Goal: Task Accomplishment & Management: Manage account settings

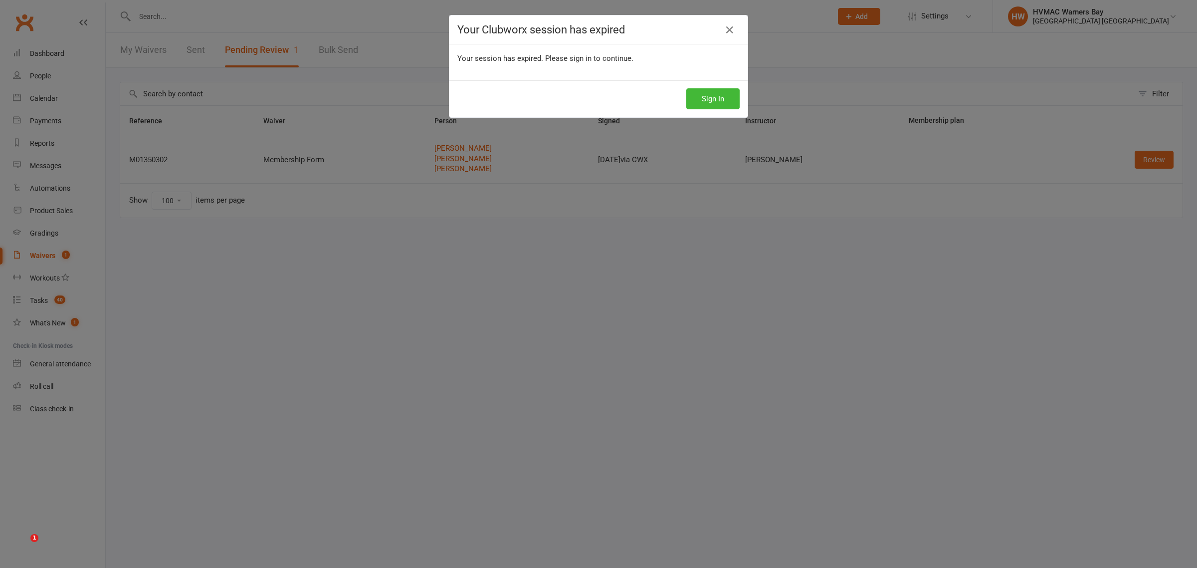
select select "100"
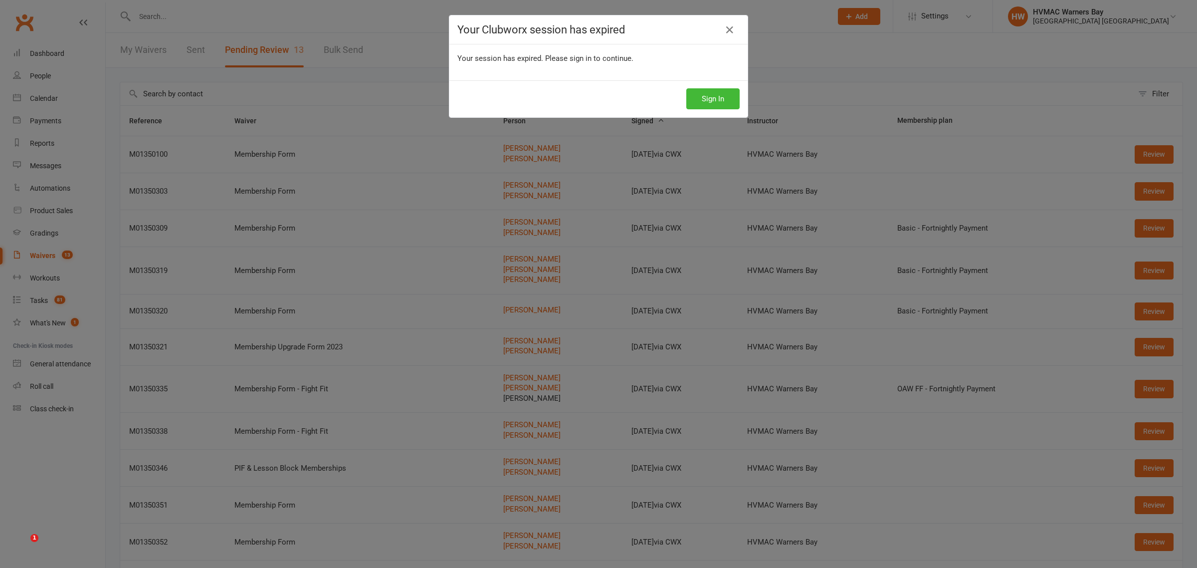
select select "100"
click at [720, 97] on button "Sign In" at bounding box center [712, 98] width 53 height 21
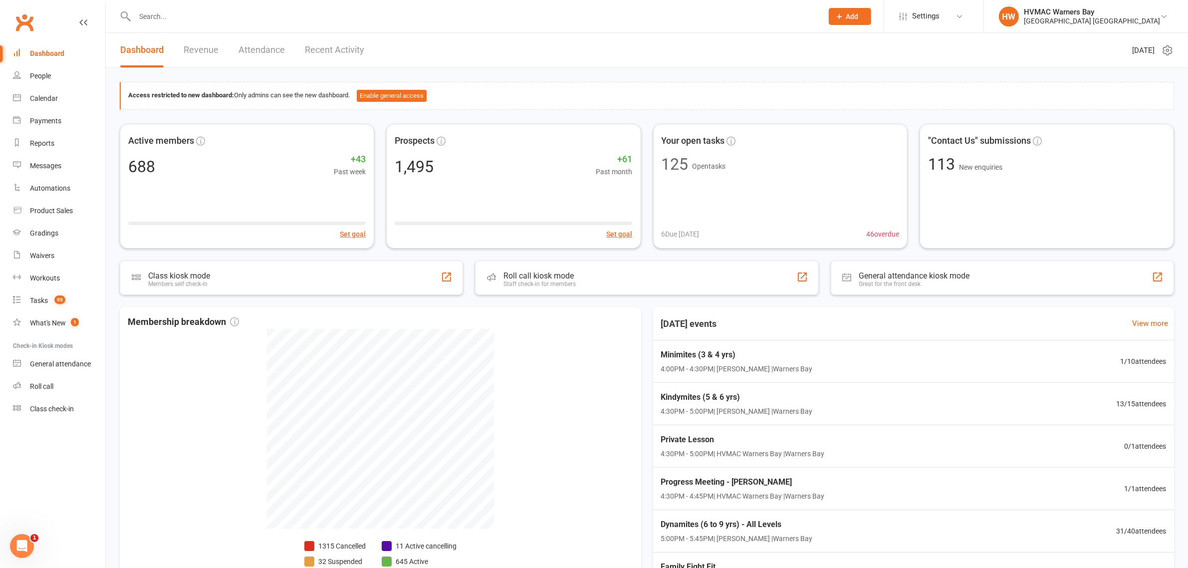
click at [183, 15] on input "text" at bounding box center [474, 16] width 684 height 14
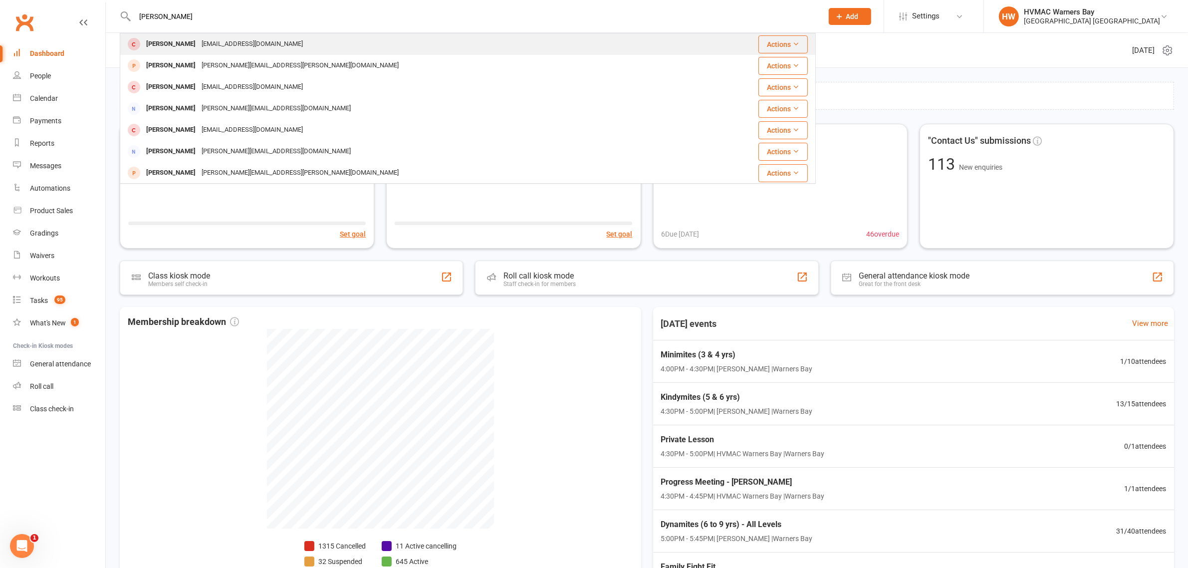
type input "laura stokes"
click at [199, 46] on div "[EMAIL_ADDRESS][DOMAIN_NAME]" at bounding box center [252, 44] width 107 height 14
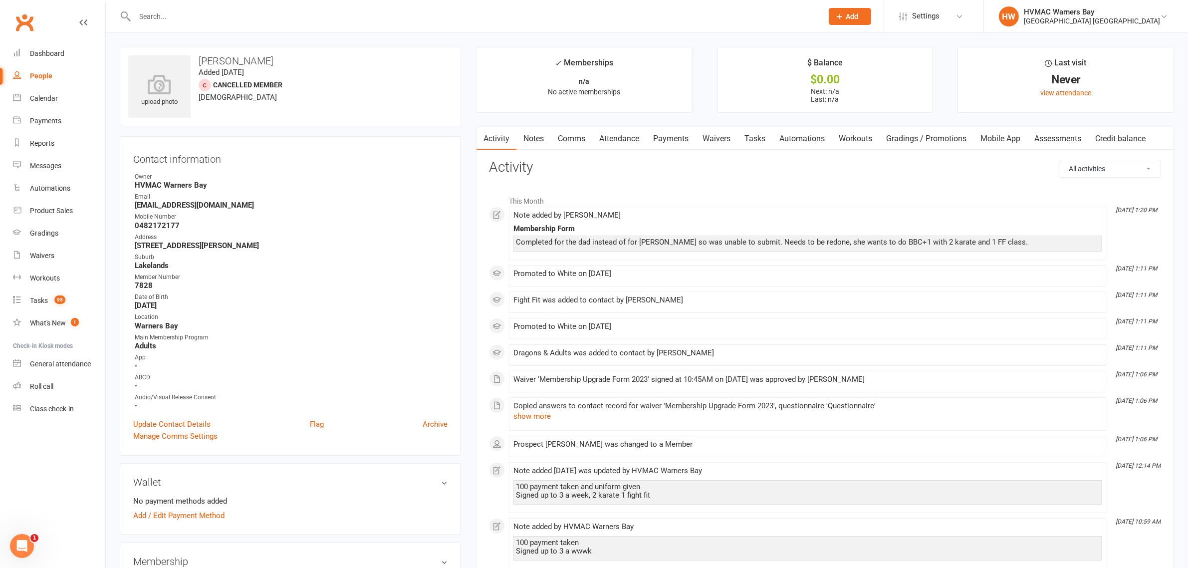
click at [729, 139] on link "Waivers" at bounding box center [716, 138] width 42 height 23
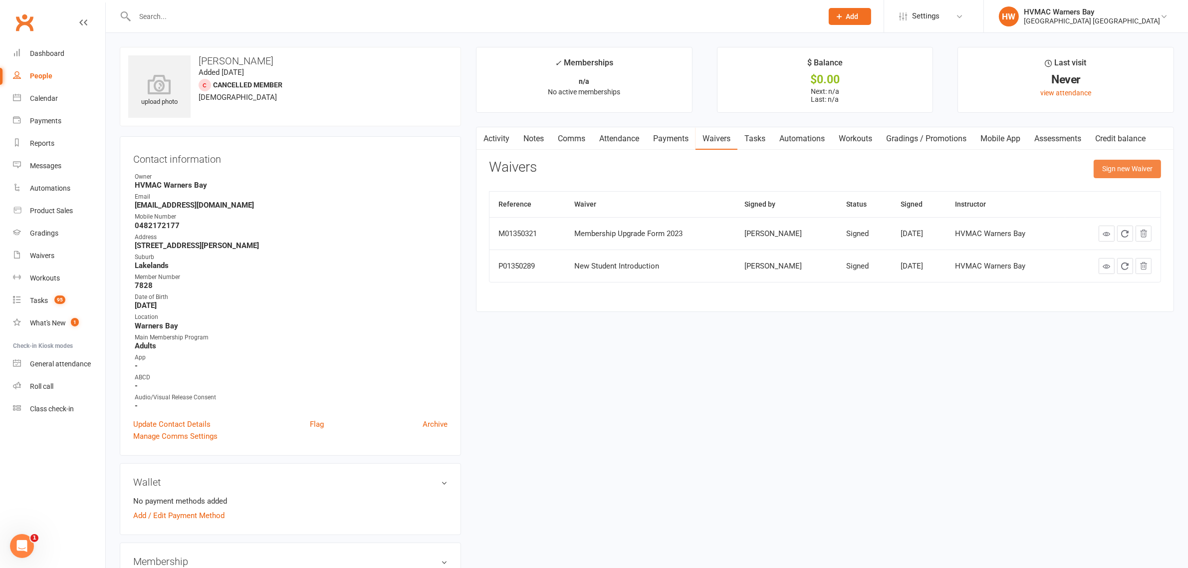
click at [1140, 173] on button "Sign new Waiver" at bounding box center [1126, 169] width 67 height 18
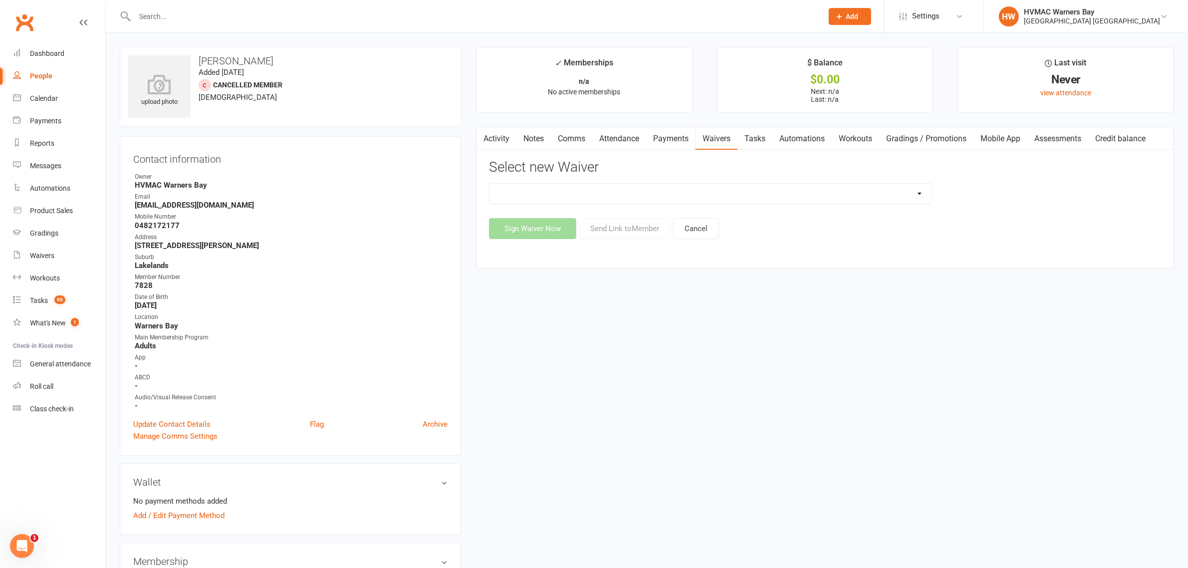
click at [565, 195] on select "Cancellation Form Cancellation Form - Kinder Kicks Fitness Challenge Goals Asse…" at bounding box center [710, 194] width 442 height 20
click at [709, 185] on select "Cancellation Form Cancellation Form - Kinder Kicks Fitness Challenge Goals Asse…" at bounding box center [710, 194] width 442 height 20
select select "5387"
click at [489, 184] on select "Cancellation Form Cancellation Form - Kinder Kicks Fitness Challenge Goals Asse…" at bounding box center [710, 194] width 442 height 20
click at [553, 226] on button "Sign Waiver Now" at bounding box center [532, 228] width 87 height 21
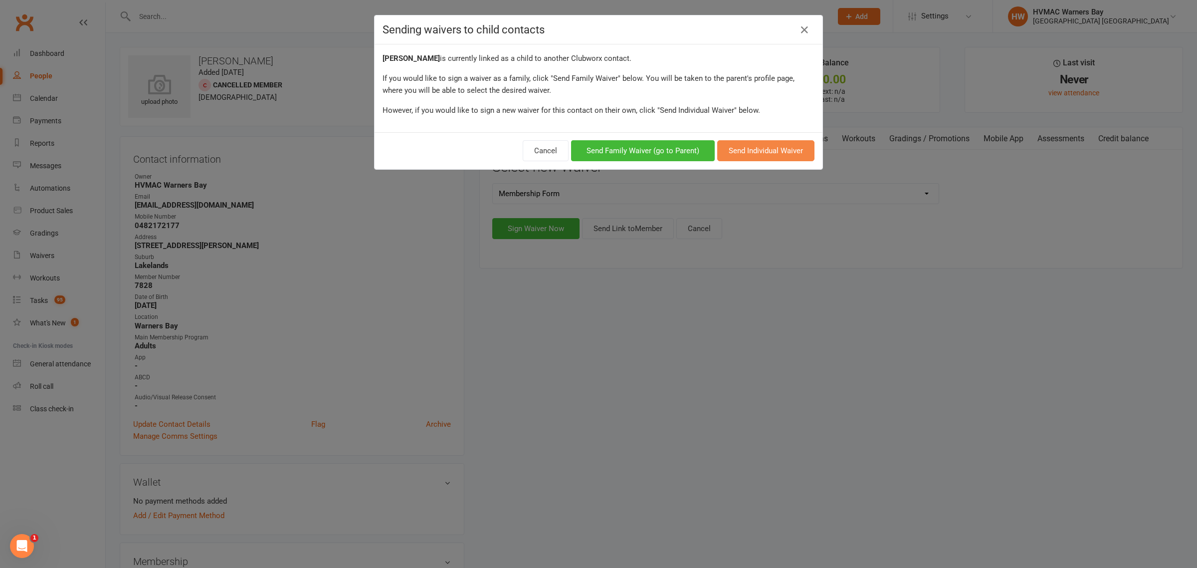
click at [769, 151] on button "Send Individual Waiver" at bounding box center [765, 150] width 97 height 21
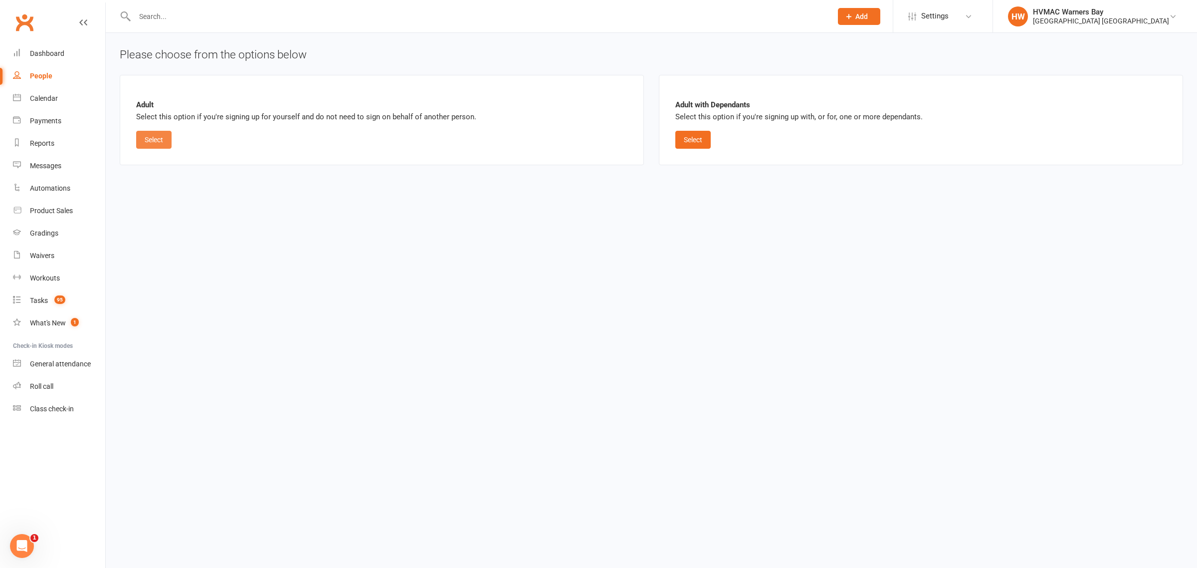
click at [163, 140] on button "Select" at bounding box center [153, 140] width 35 height 18
select select "bank_account"
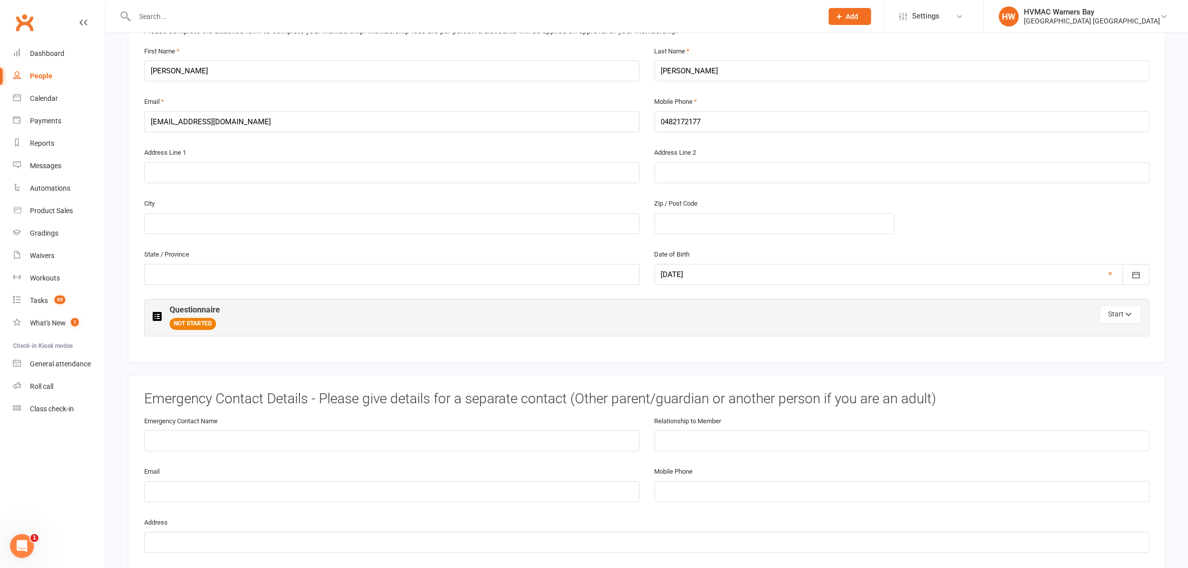
scroll to position [312, 0]
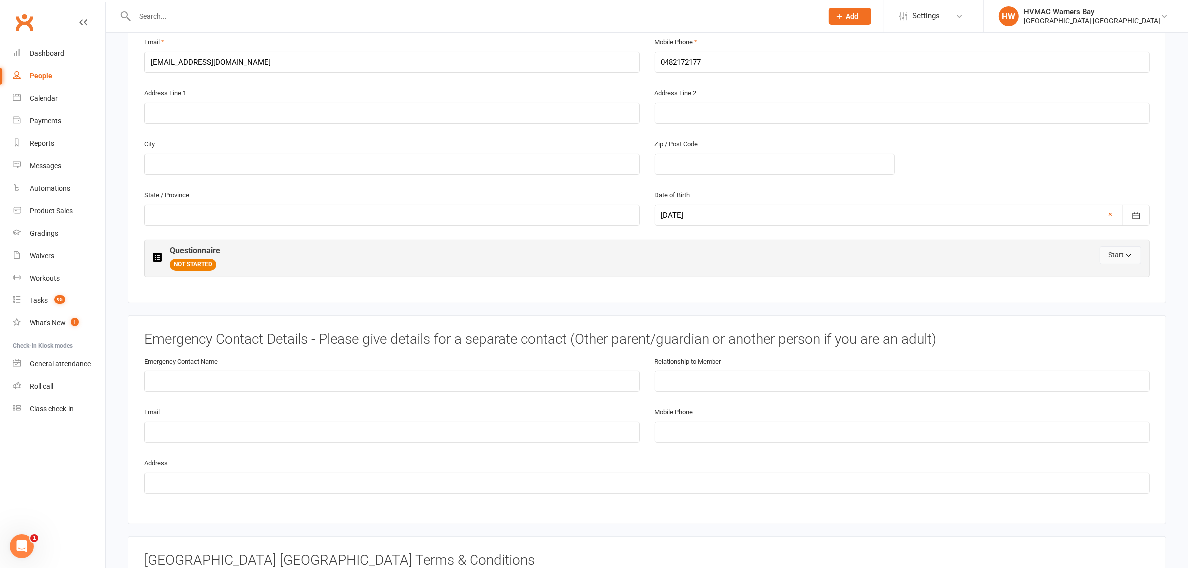
click at [1116, 255] on button "Start" at bounding box center [1119, 255] width 41 height 18
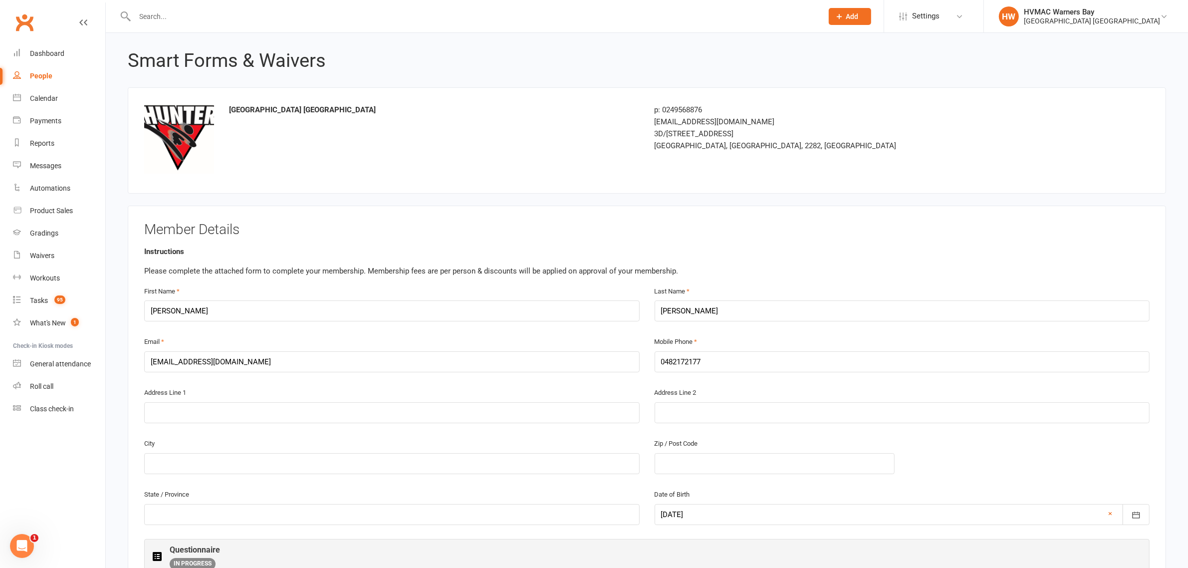
scroll to position [0, 0]
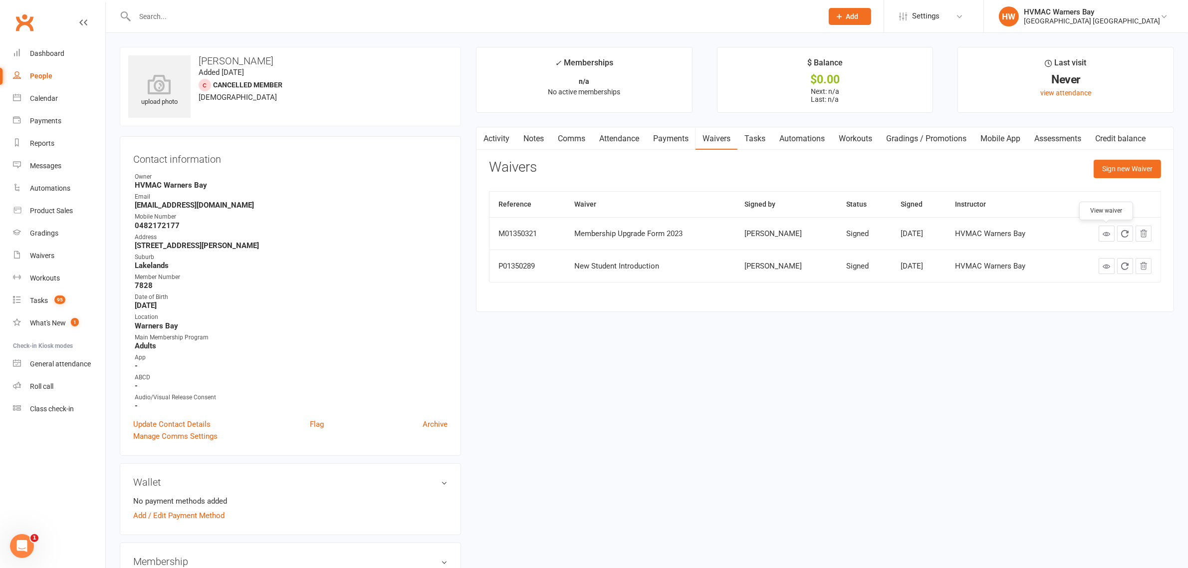
click at [1101, 231] on link at bounding box center [1106, 233] width 16 height 16
click at [431, 166] on div "Contact information Owner HVMAC Warners Bay Email Lara.stoke2@gmail.com Mobile …" at bounding box center [290, 295] width 341 height 319
click at [1119, 166] on button "Sign new Waiver" at bounding box center [1126, 169] width 67 height 18
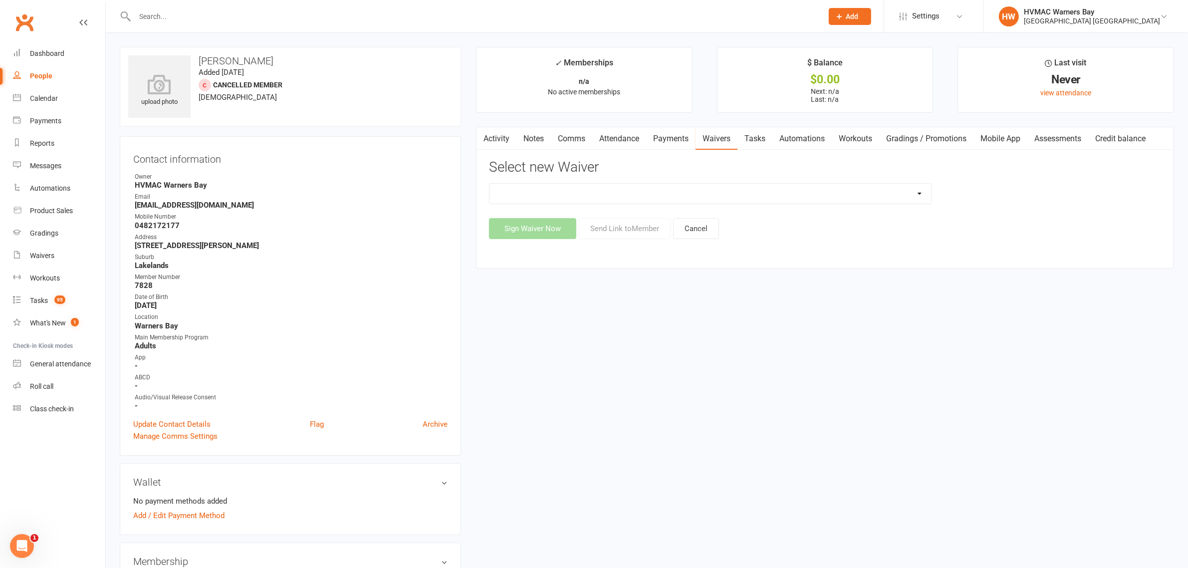
click at [595, 198] on select "Cancellation Form Cancellation Form - Kinder Kicks Fitness Challenge Goals Asse…" at bounding box center [710, 194] width 442 height 20
select select "5387"
click at [489, 184] on select "Cancellation Form Cancellation Form - Kinder Kicks Fitness Challenge Goals Asse…" at bounding box center [710, 194] width 442 height 20
click at [520, 228] on button "Sign Waiver Now" at bounding box center [532, 228] width 87 height 21
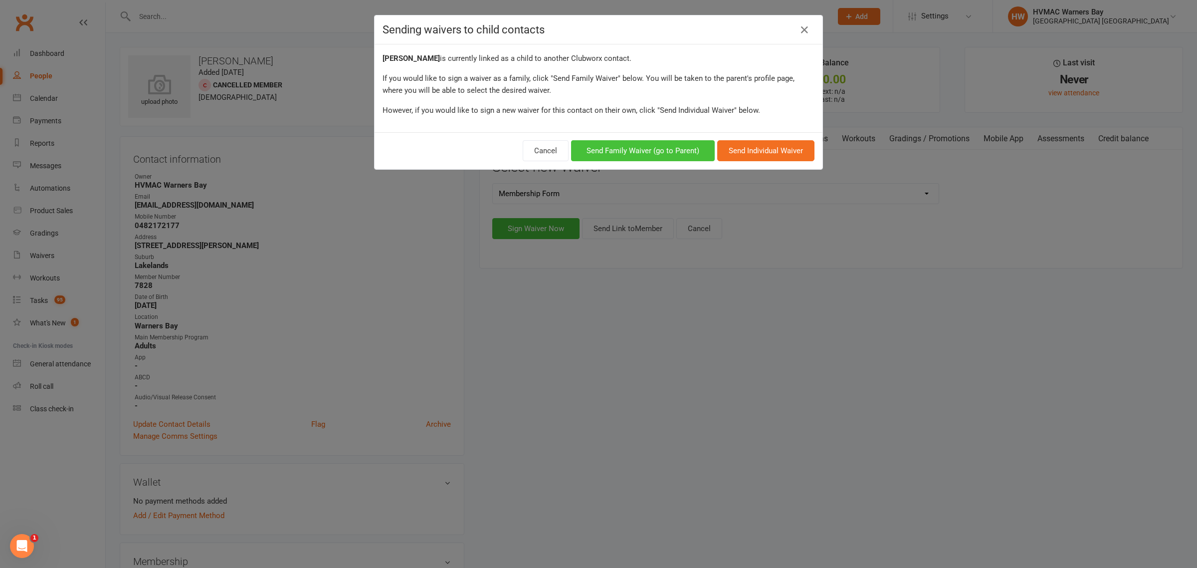
click at [659, 152] on button "Send Family Waiver (go to Parent)" at bounding box center [643, 150] width 144 height 21
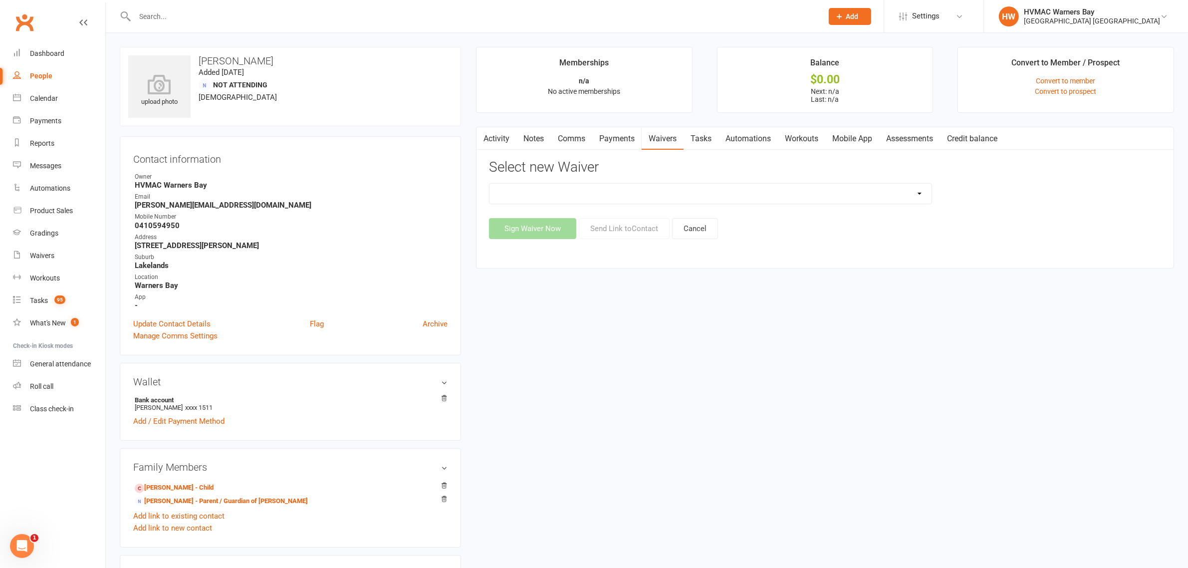
click at [925, 200] on select "Cancellation Form Cancellation Form - Kinder Kicks Fitness Challenge Goals Asse…" at bounding box center [710, 194] width 442 height 20
select select "5387"
click at [489, 184] on select "Cancellation Form Cancellation Form - Kinder Kicks Fitness Challenge Goals Asse…" at bounding box center [710, 194] width 442 height 20
click at [560, 230] on button "Sign Waiver Now" at bounding box center [532, 228] width 87 height 21
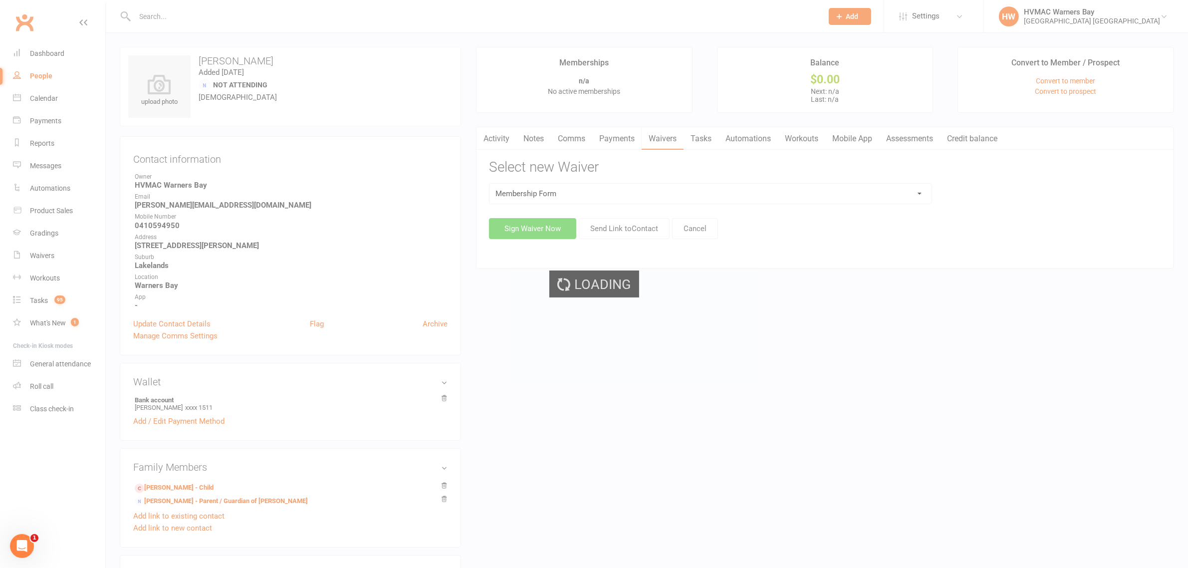
select select "bank_account"
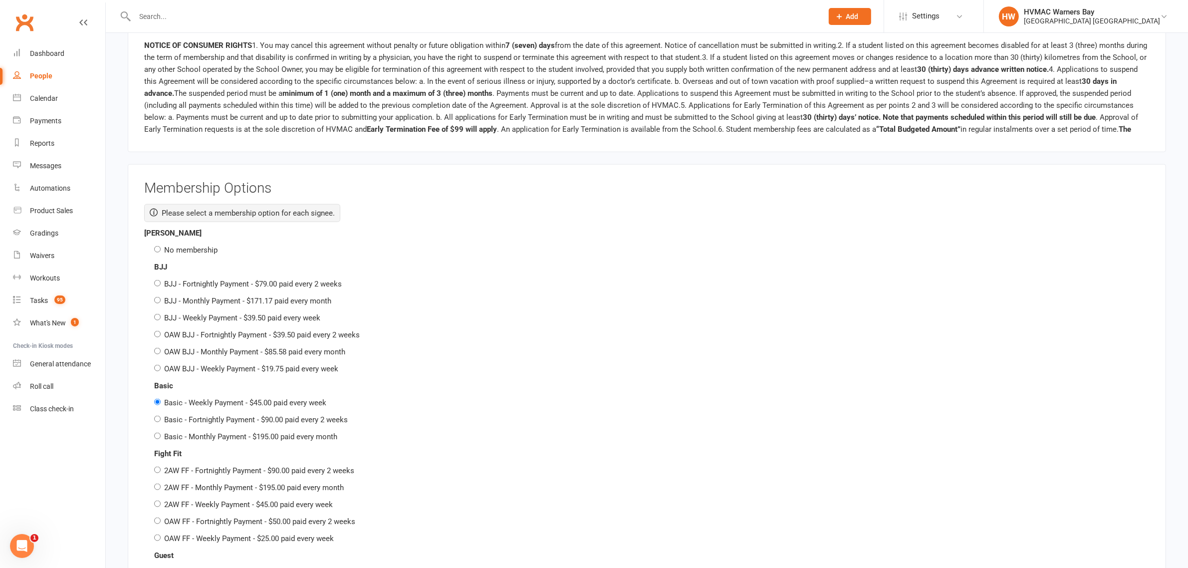
scroll to position [1372, 0]
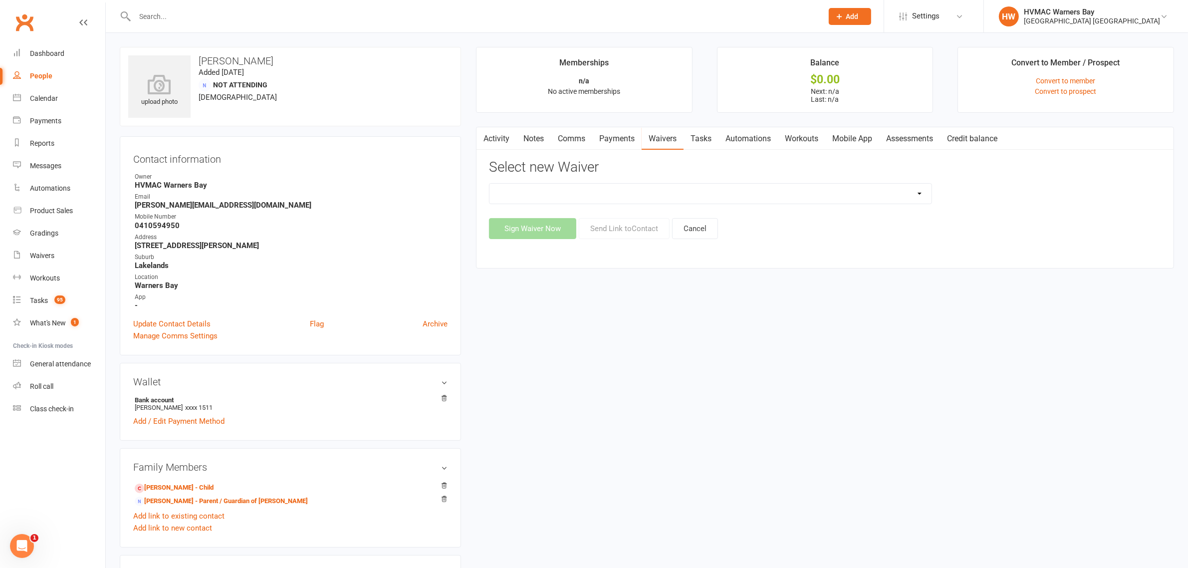
click at [602, 190] on select "Cancellation Form Cancellation Form - Kinder Kicks Fitness Challenge Goals Asse…" at bounding box center [710, 194] width 442 height 20
click at [934, 235] on div "Sign Waiver Now Send Link to Contact Cancel" at bounding box center [825, 228] width 672 height 21
click at [695, 239] on button "Cancel" at bounding box center [695, 228] width 46 height 21
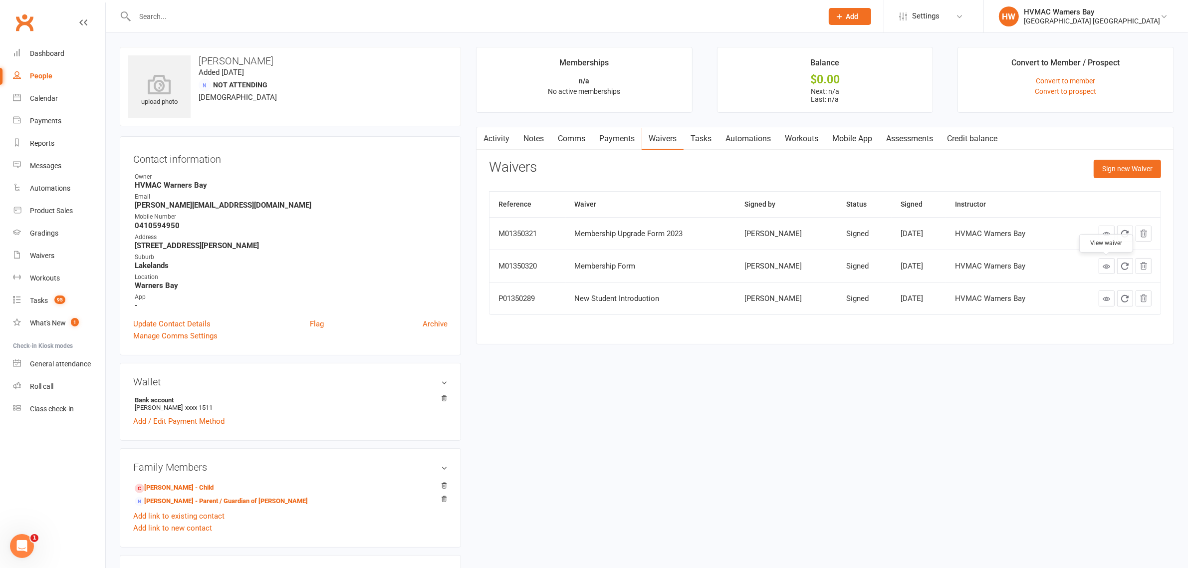
click at [1101, 265] on link at bounding box center [1106, 266] width 16 height 16
click at [168, 16] on input "text" at bounding box center [474, 16] width 684 height 14
paste input "Elkin"
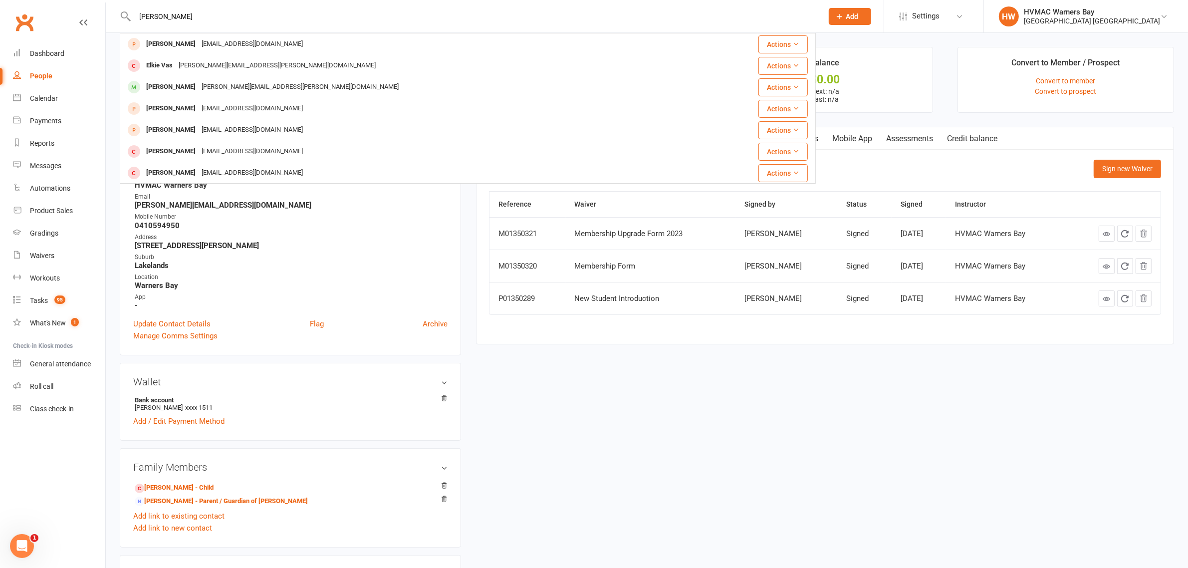
type input "Elkin"
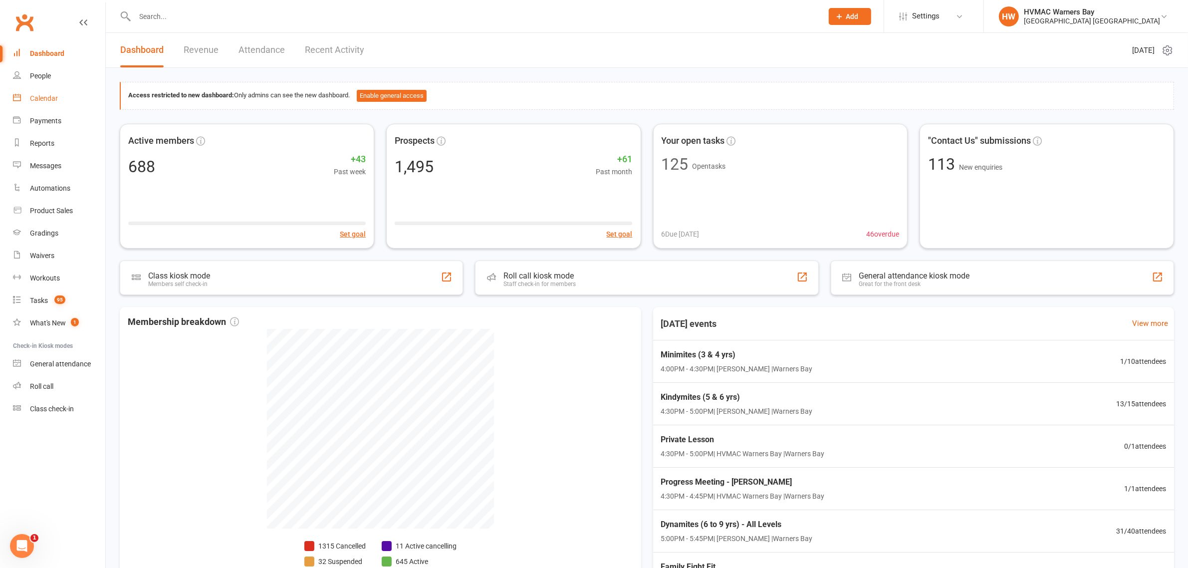
click at [51, 88] on link "Calendar" at bounding box center [59, 98] width 92 height 22
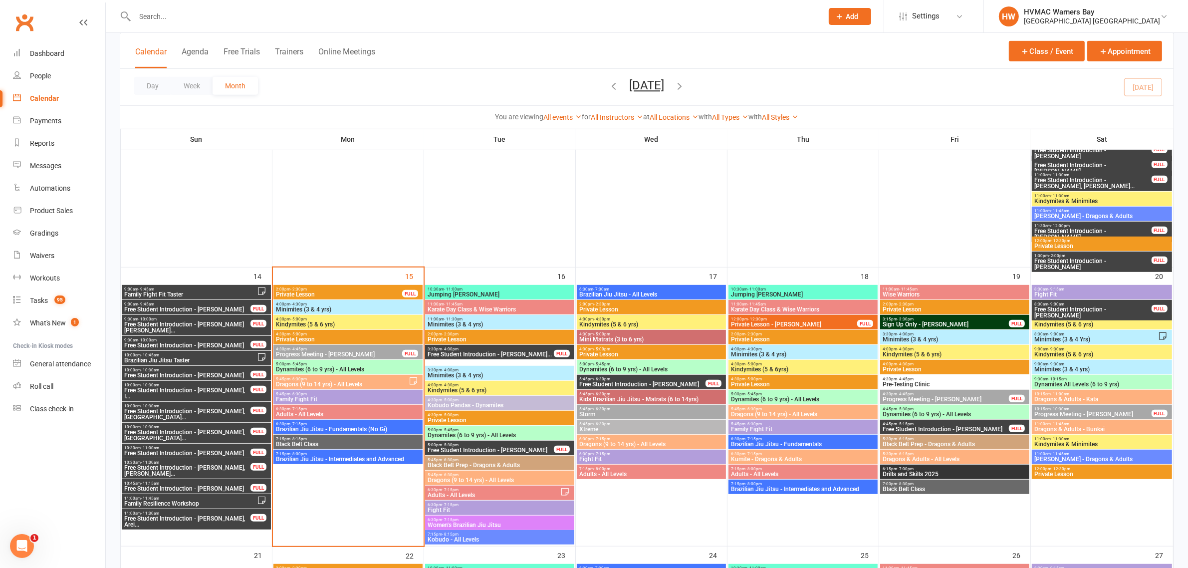
scroll to position [686, 0]
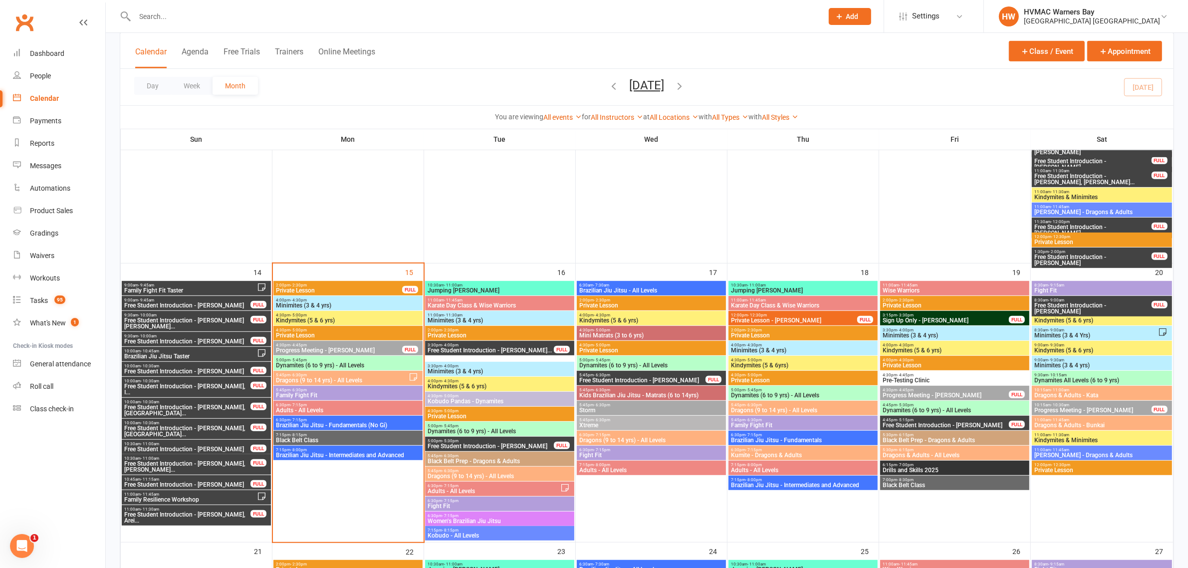
click at [292, 408] on span "Adults - All Levels" at bounding box center [347, 410] width 145 height 6
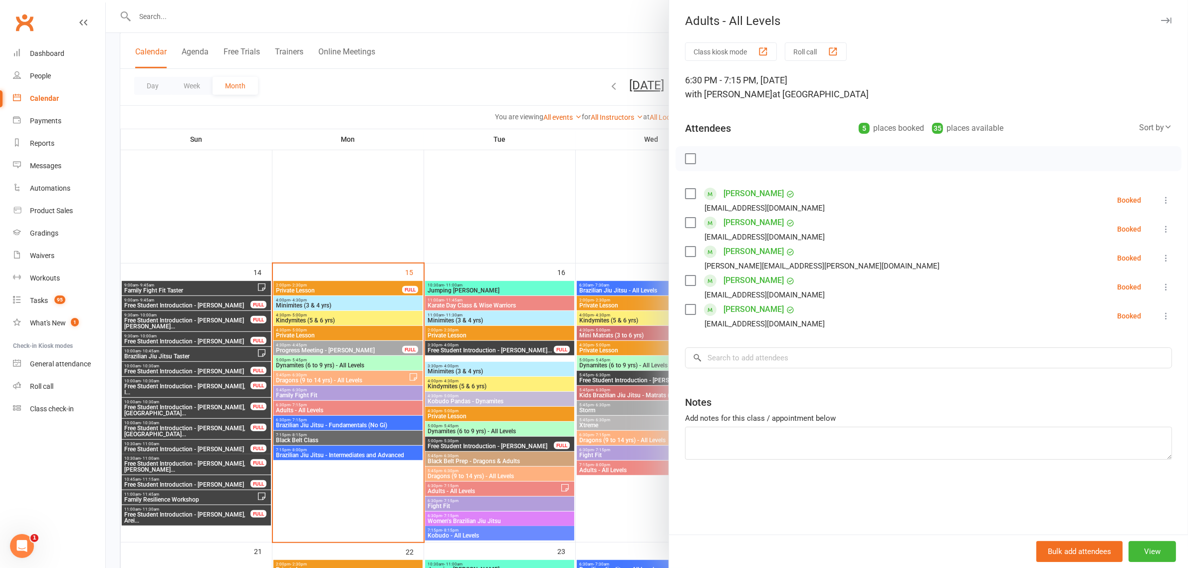
click at [310, 389] on div at bounding box center [647, 284] width 1082 height 568
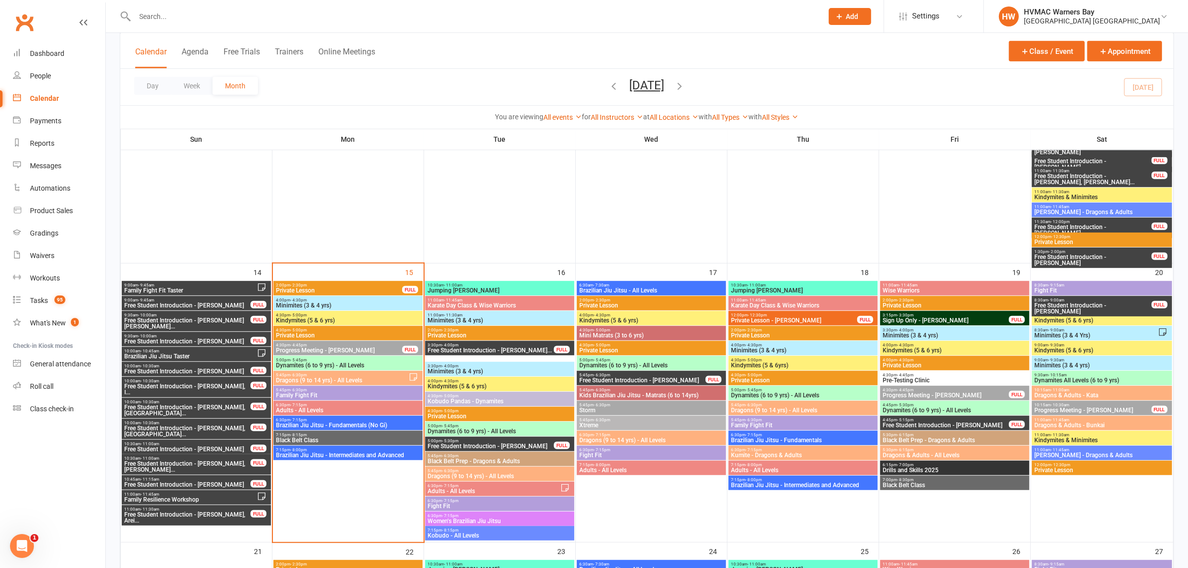
click at [310, 389] on span "5:45pm - 6:30pm" at bounding box center [347, 390] width 145 height 4
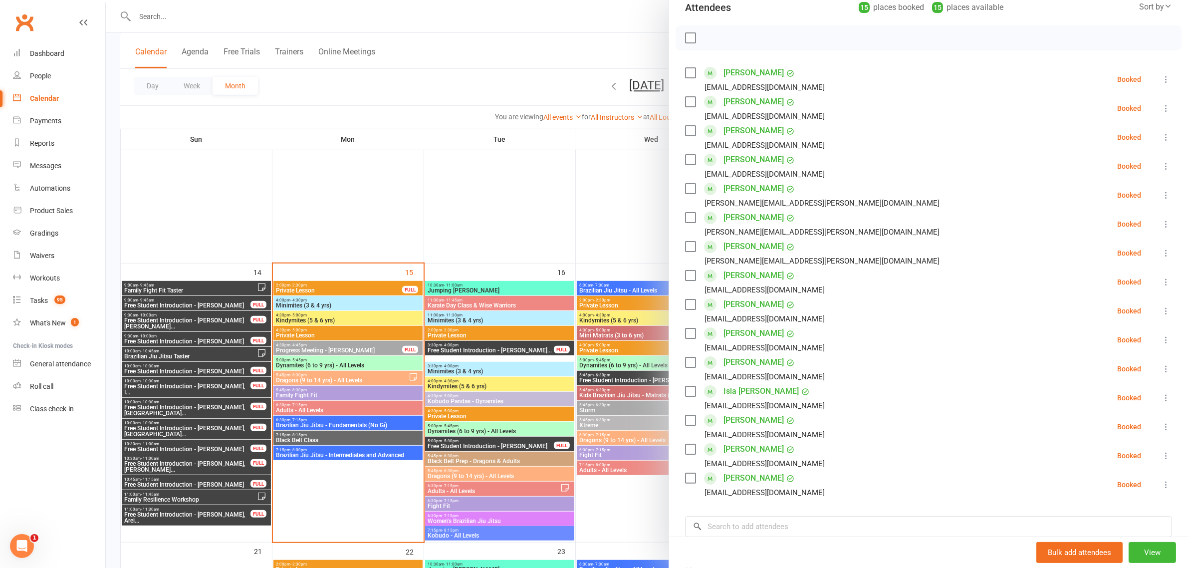
scroll to position [125, 0]
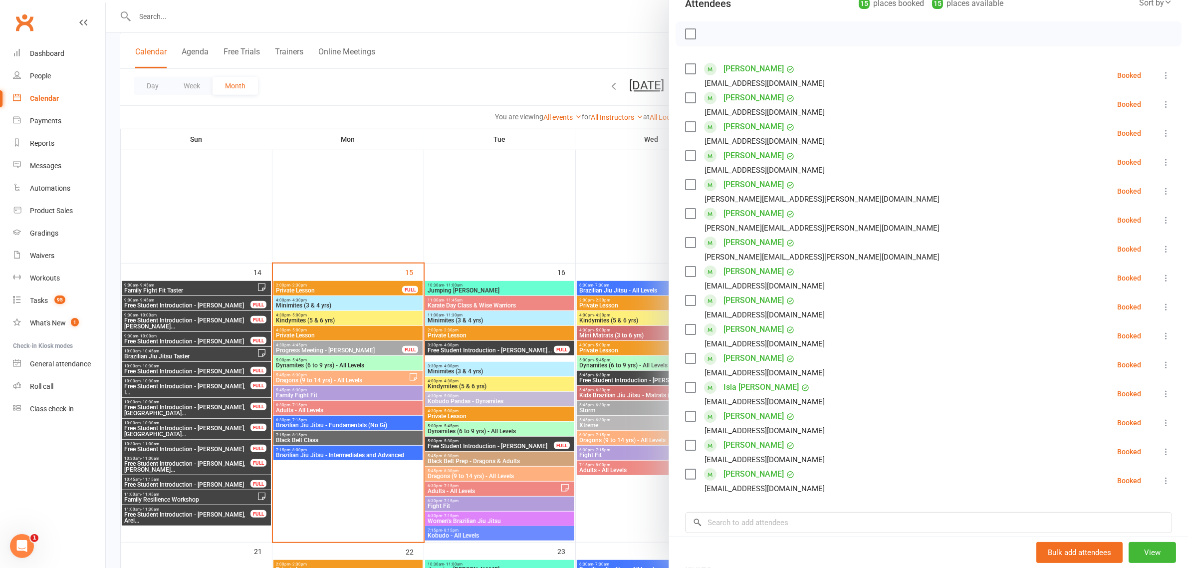
click at [350, 93] on div at bounding box center [647, 284] width 1082 height 568
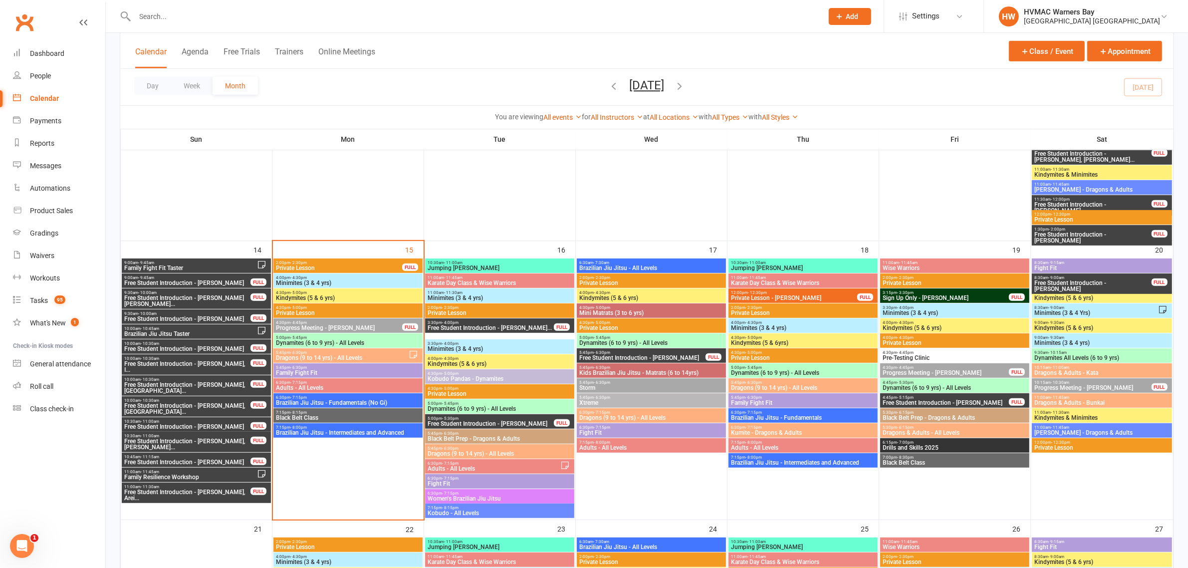
scroll to position [748, 0]
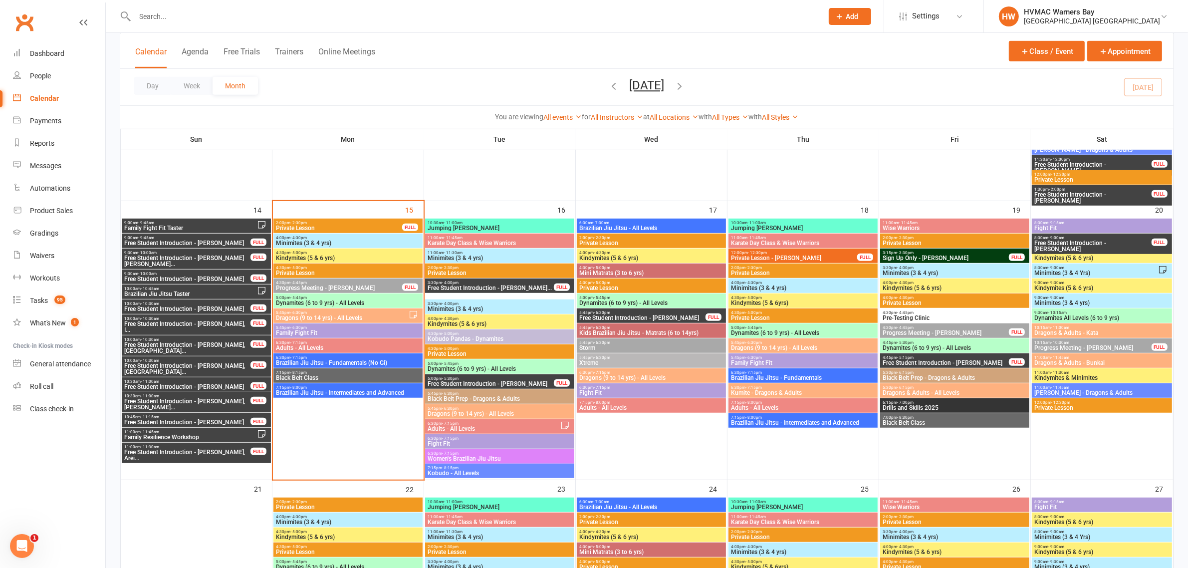
click at [321, 243] on span "Minimites (3 & 4 yrs)" at bounding box center [347, 243] width 145 height 6
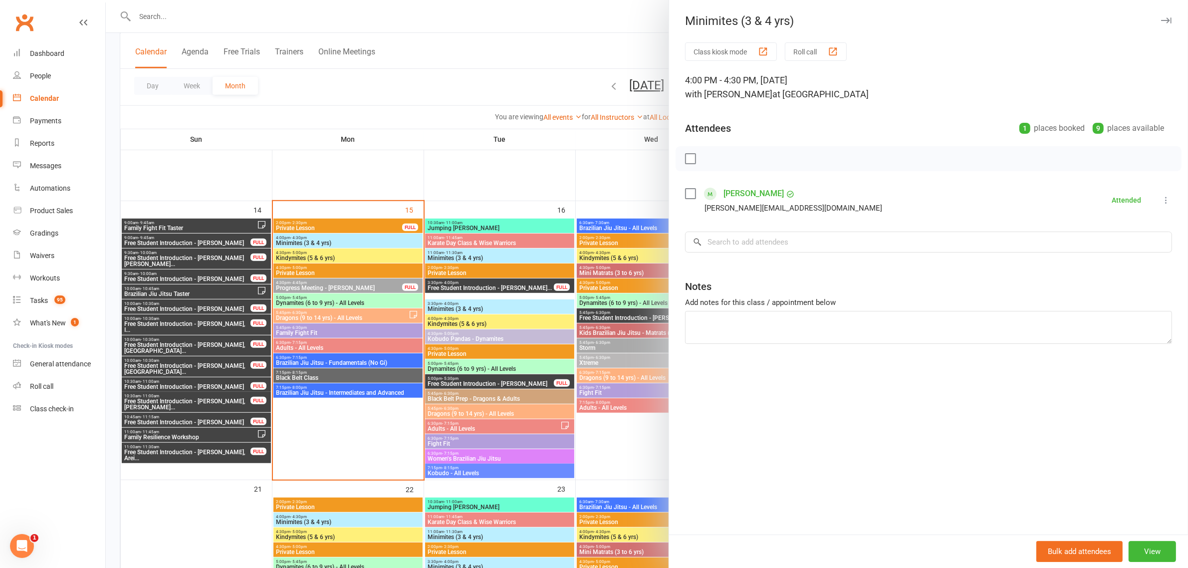
click at [349, 262] on div at bounding box center [647, 284] width 1082 height 568
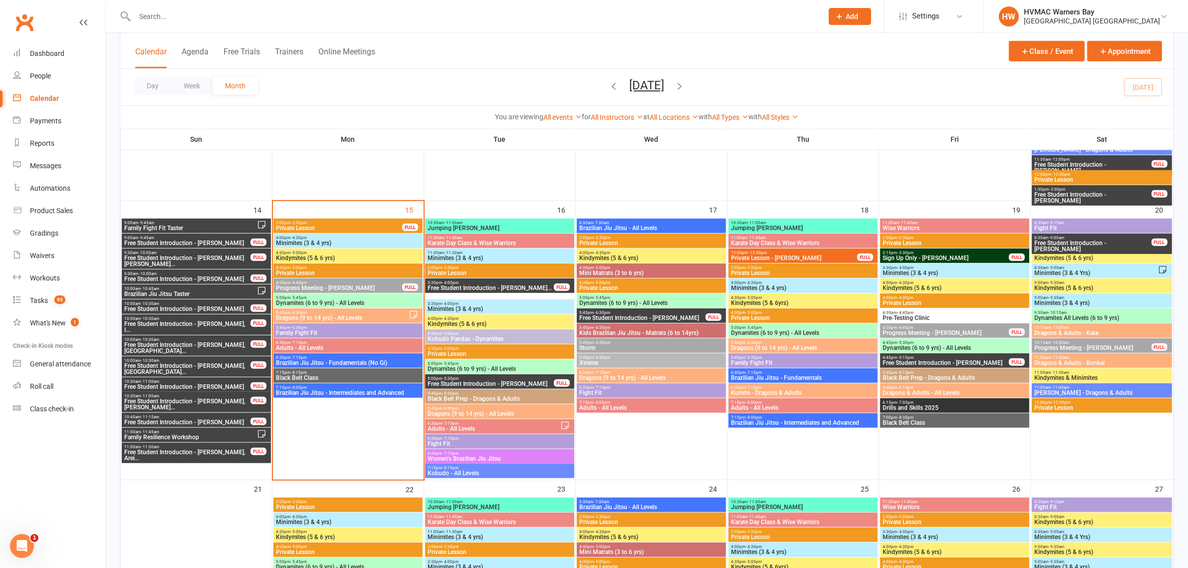
click at [360, 260] on span "Kindymites (5 & 6 yrs)" at bounding box center [347, 258] width 145 height 6
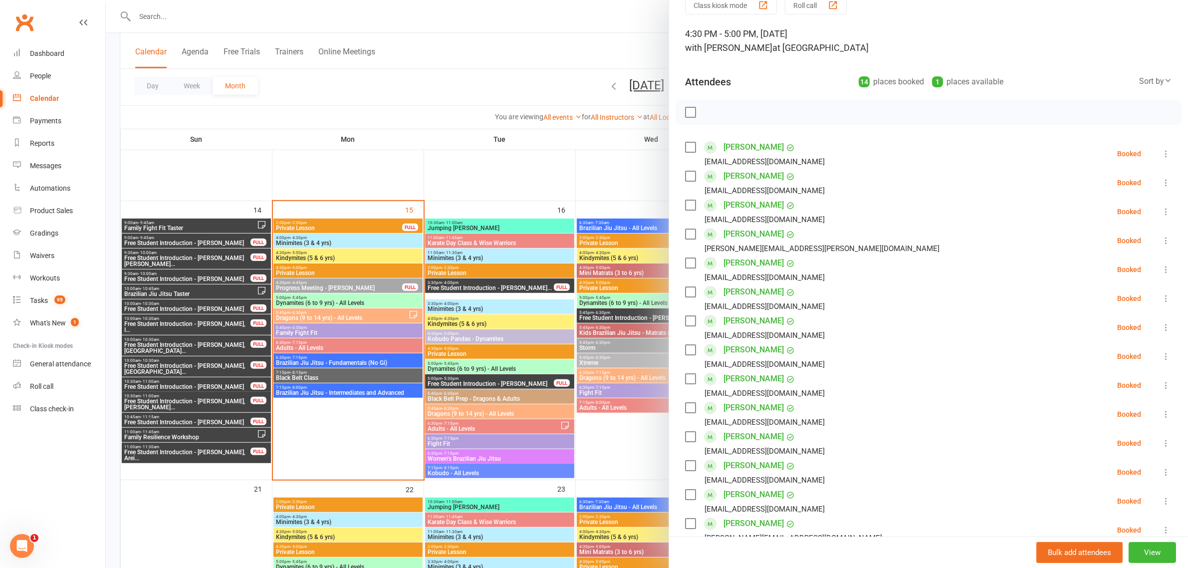
scroll to position [187, 0]
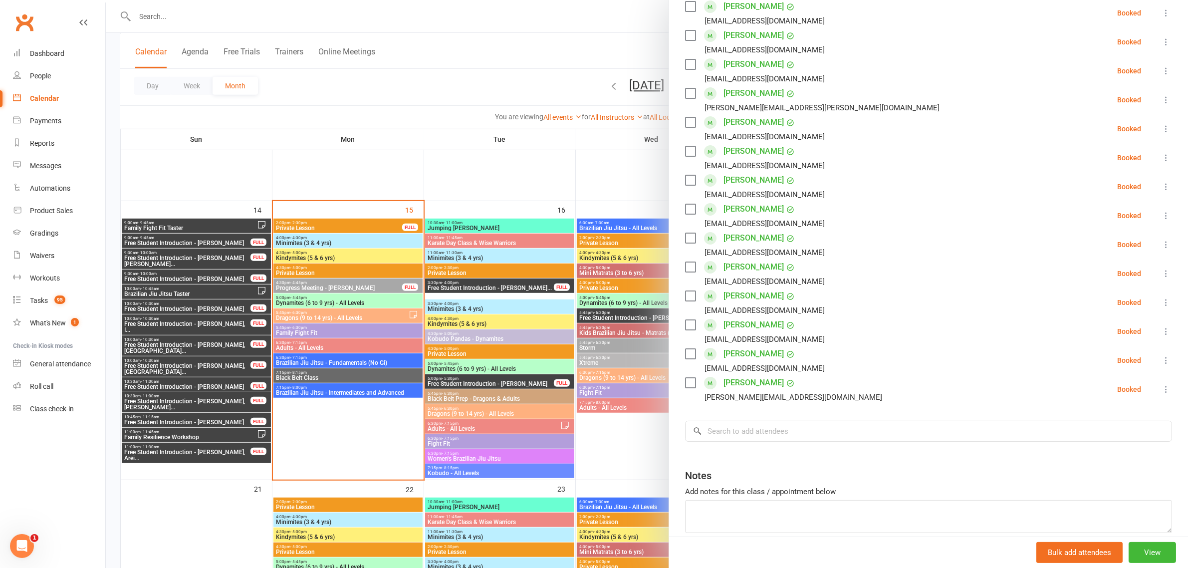
click at [354, 255] on div at bounding box center [647, 284] width 1082 height 568
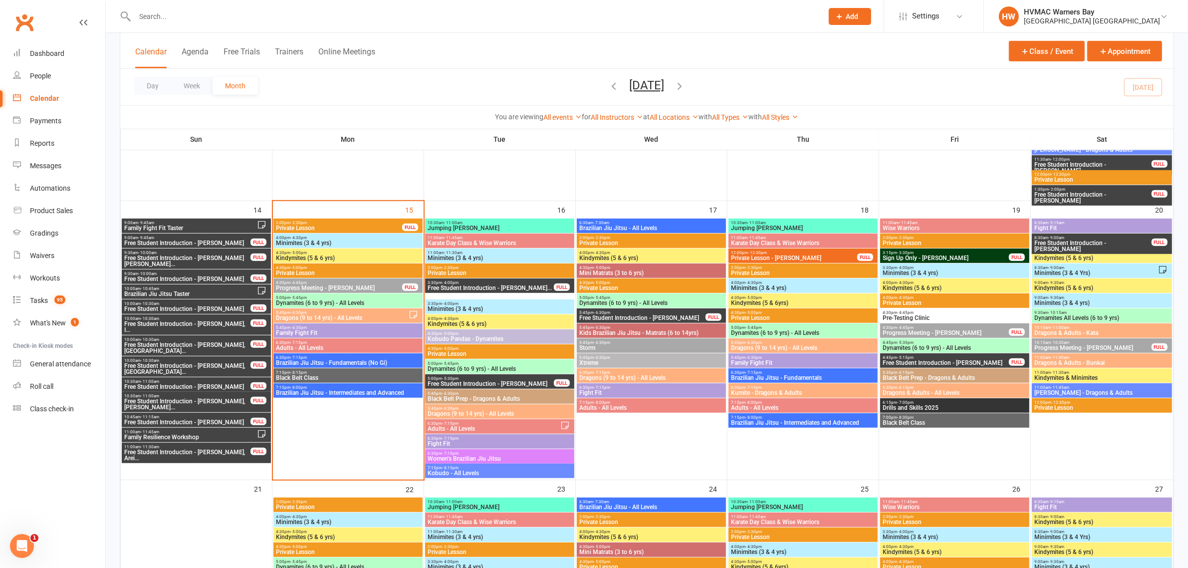
click at [342, 312] on span "5:45pm - 6:30pm" at bounding box center [341, 312] width 133 height 4
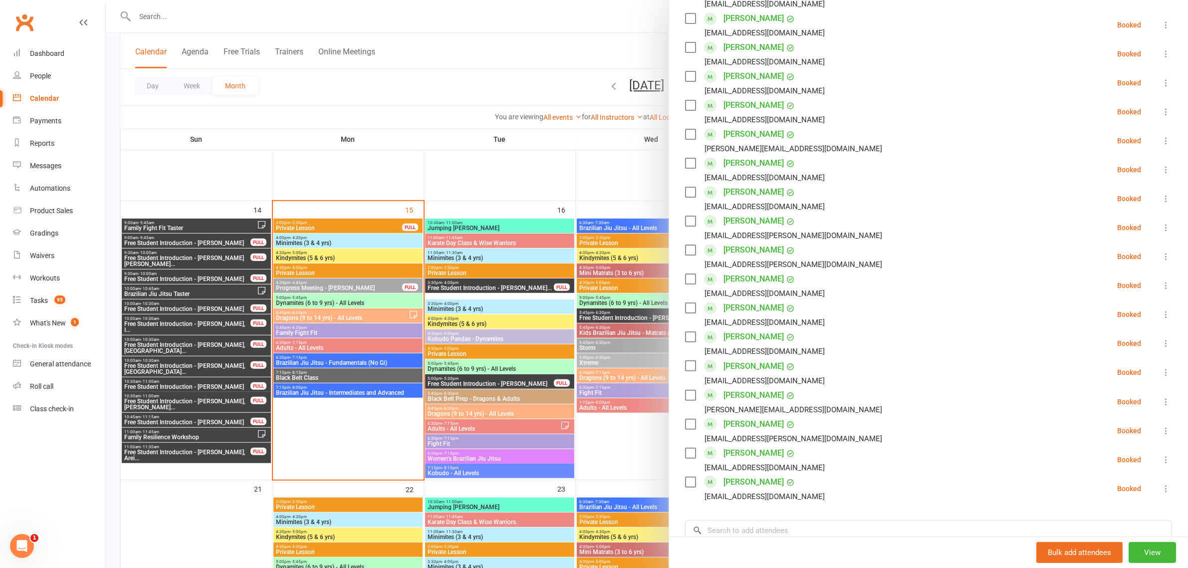
scroll to position [374, 0]
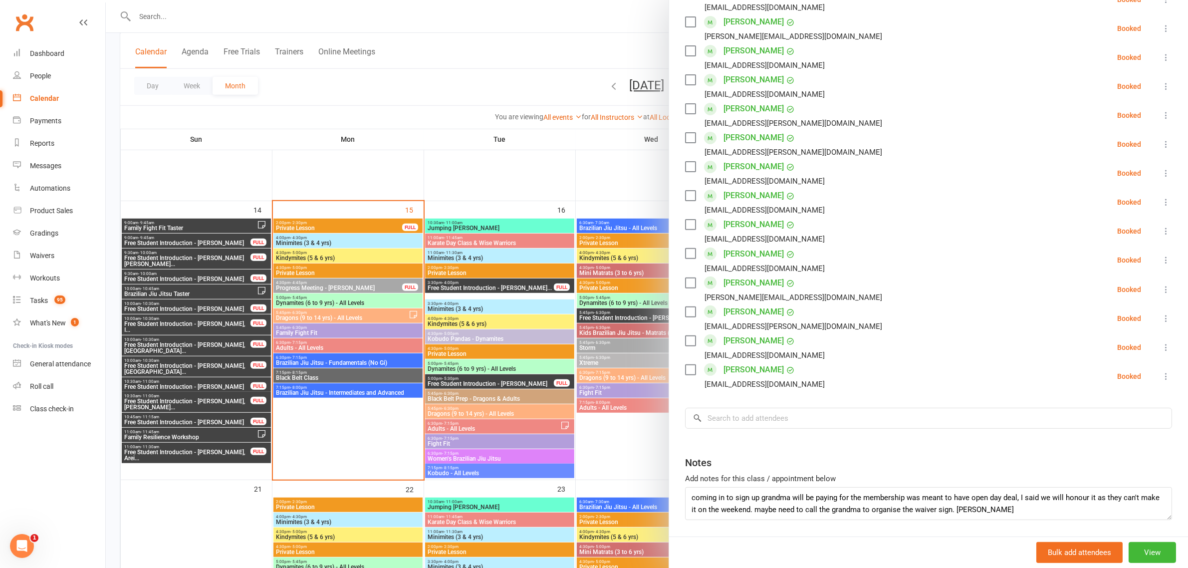
click at [430, 80] on div at bounding box center [647, 284] width 1082 height 568
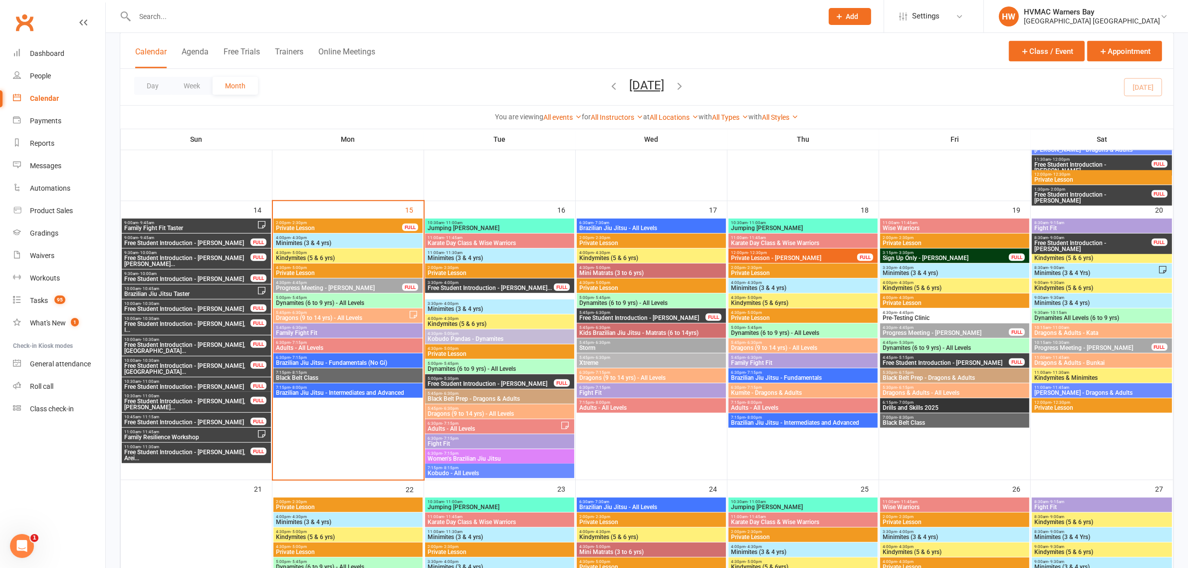
click at [308, 13] on input "text" at bounding box center [474, 16] width 684 height 14
click at [150, 21] on input "text" at bounding box center [474, 16] width 684 height 14
drag, startPoint x: 462, startPoint y: 303, endPoint x: 934, endPoint y: 81, distance: 521.3
click at [934, 81] on div "Day Week Month September 2025 September 2025 Sun Mon Tue Wed Thu Fri Sat 31 01 …" at bounding box center [646, 87] width 1053 height 36
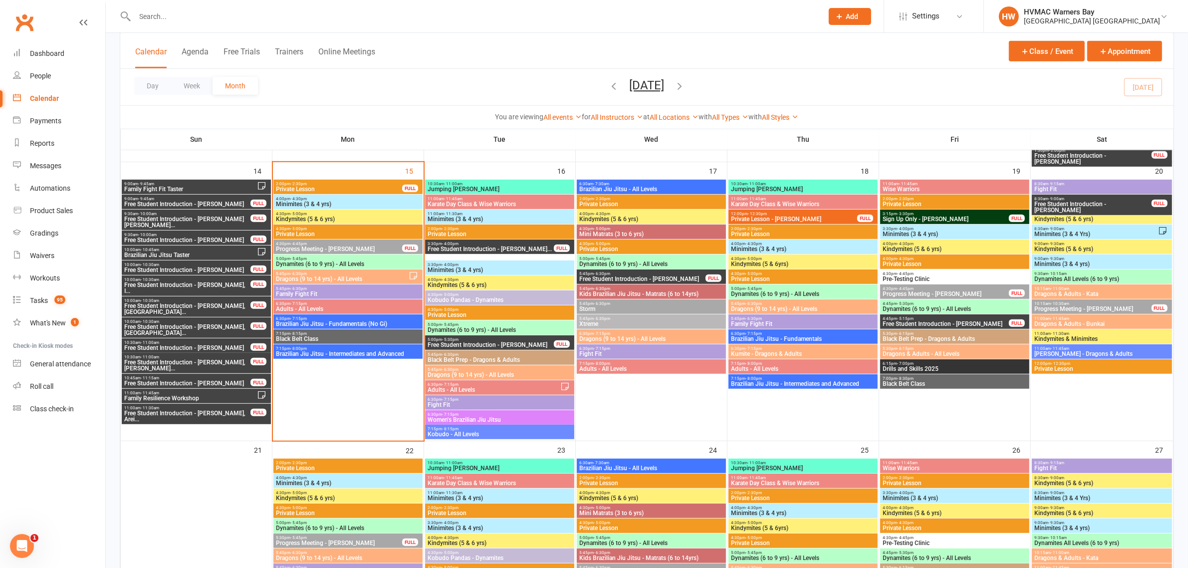
scroll to position [748, 0]
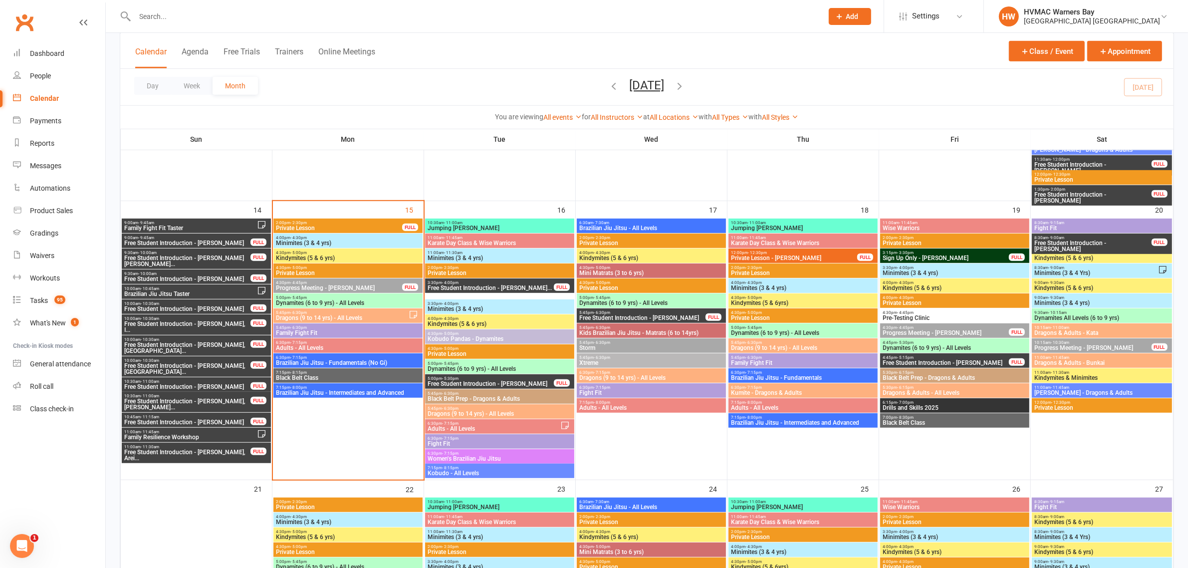
drag, startPoint x: 838, startPoint y: 16, endPoint x: 831, endPoint y: 9, distance: 10.2
click at [837, 16] on button "Add" at bounding box center [850, 16] width 42 height 17
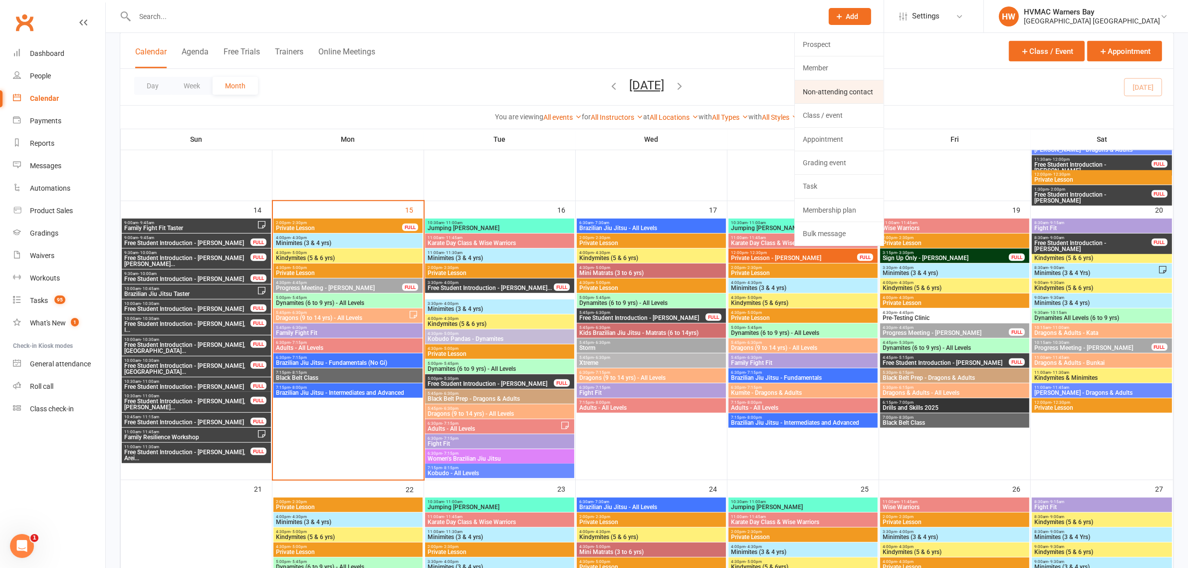
click at [841, 100] on link "Non-attending contact" at bounding box center [839, 91] width 89 height 23
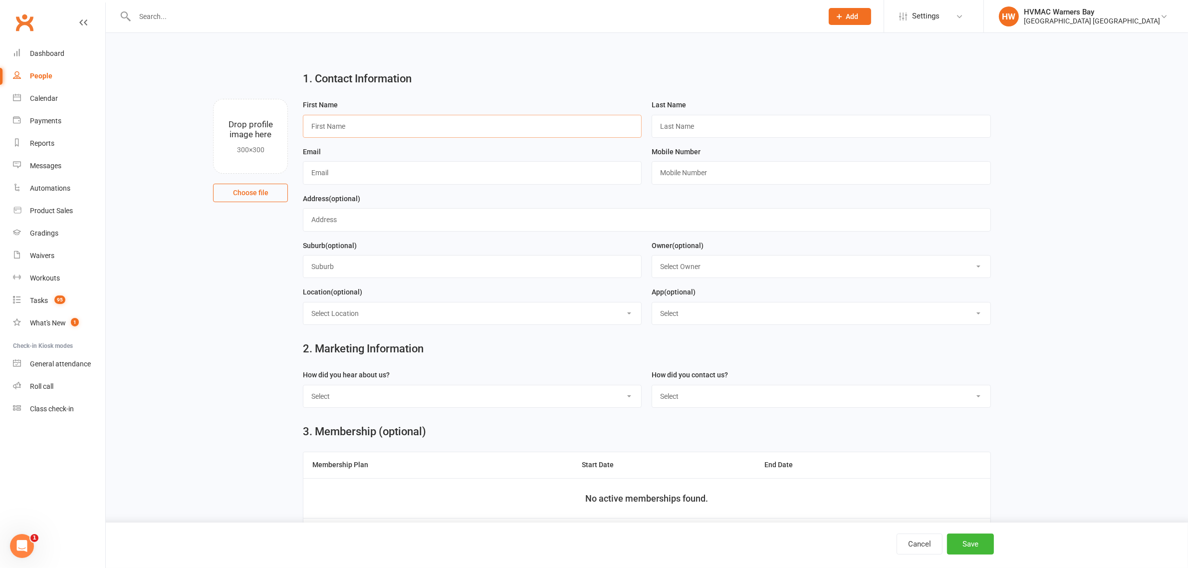
click at [320, 126] on input "text" at bounding box center [472, 126] width 339 height 23
type input "Michelle"
click at [671, 128] on input "text" at bounding box center [821, 126] width 339 height 23
drag, startPoint x: 678, startPoint y: 126, endPoint x: 652, endPoint y: 130, distance: 26.7
click at [652, 130] on input "Elkin" at bounding box center [821, 126] width 339 height 23
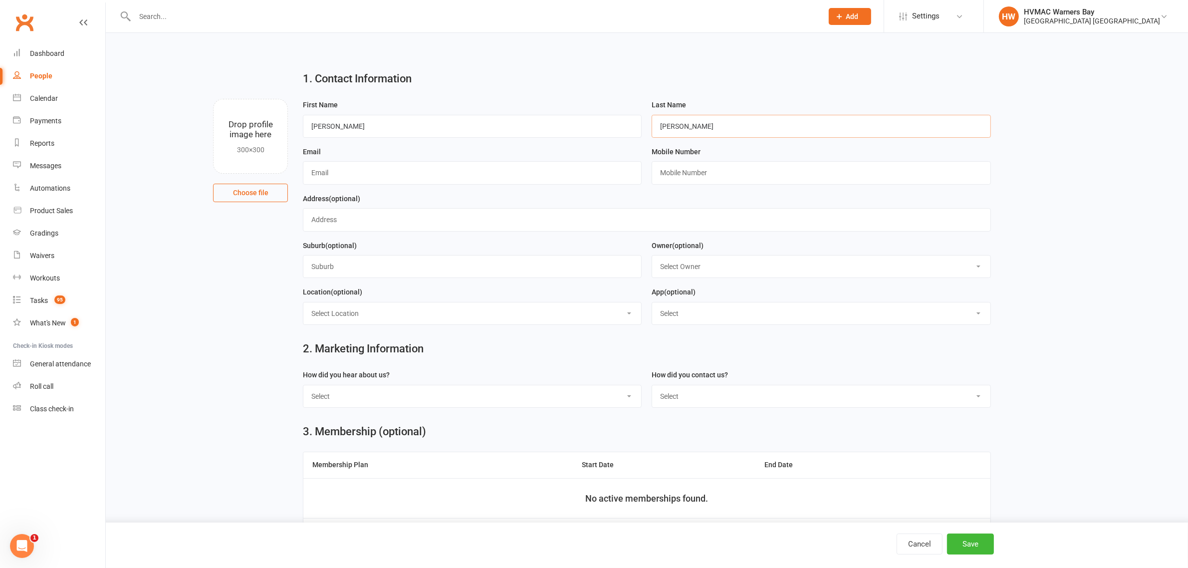
type input "Elkin"
click at [348, 174] on input "text" at bounding box center [472, 172] width 339 height 23
type input "michelleelkin90@gmail.com"
click at [706, 168] on input "text" at bounding box center [821, 172] width 339 height 23
type input "0432645074"
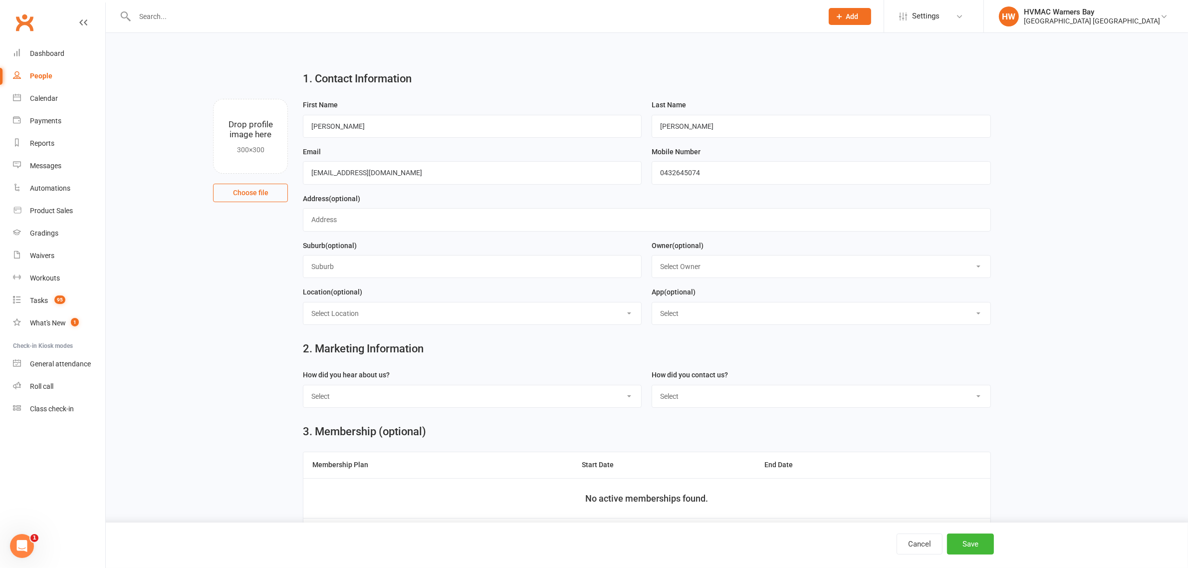
click at [483, 394] on select "Select Internet Facebook Referral Flyer Sign Direct Mail Demo Other" at bounding box center [472, 396] width 338 height 22
click at [706, 407] on select "Select Phone Email In-Facility" at bounding box center [821, 396] width 338 height 22
select select "Phone"
click at [652, 387] on select "Select Phone Email In-Facility" at bounding box center [821, 396] width 338 height 22
click at [488, 401] on select "Select Internet Facebook Referral Flyer Sign Direct Mail Demo Other" at bounding box center [472, 396] width 338 height 22
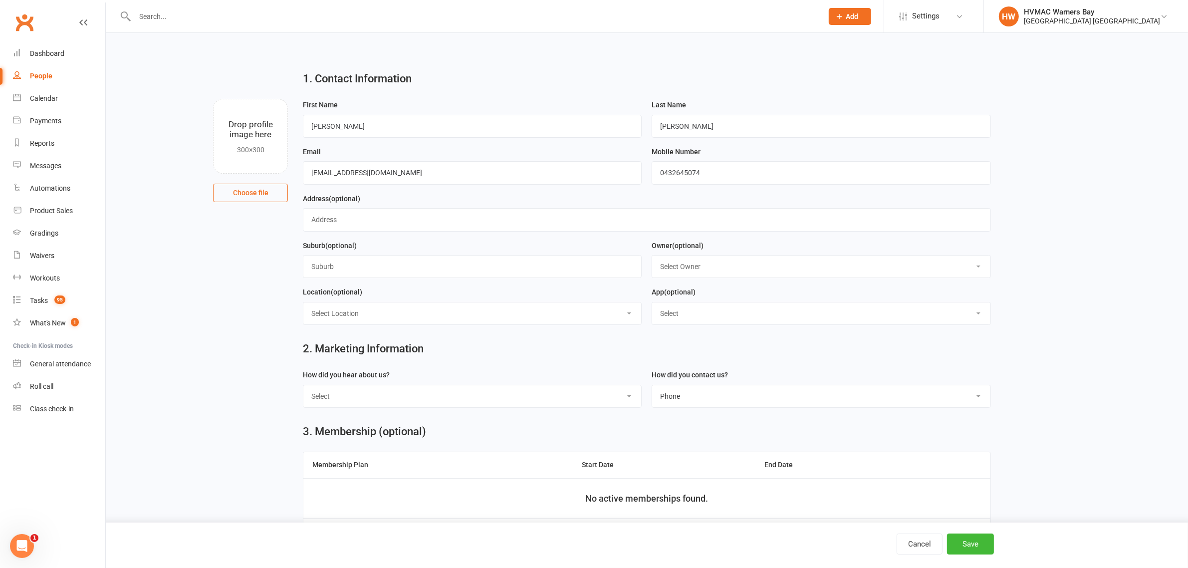
select select "Referral"
click at [303, 387] on select "Select Internet Facebook Referral Flyer Sign Direct Mail Demo Other" at bounding box center [472, 396] width 338 height 22
click at [973, 547] on button "Save" at bounding box center [970, 543] width 47 height 21
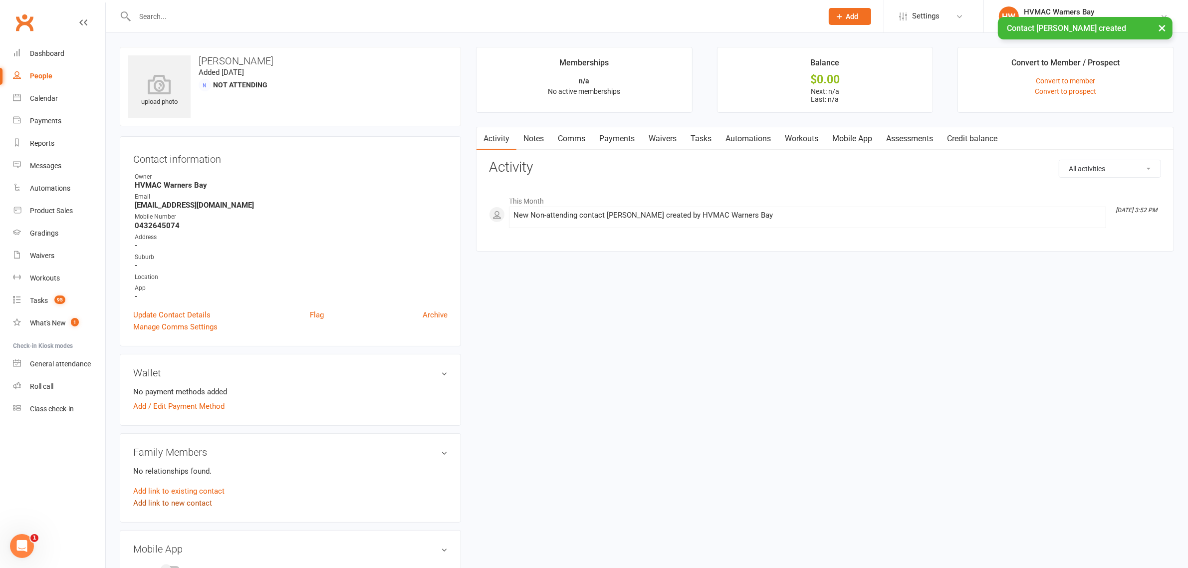
click at [191, 500] on link "Add link to new contact" at bounding box center [172, 503] width 79 height 12
click at [178, 485] on button "Member" at bounding box center [183, 492] width 63 height 15
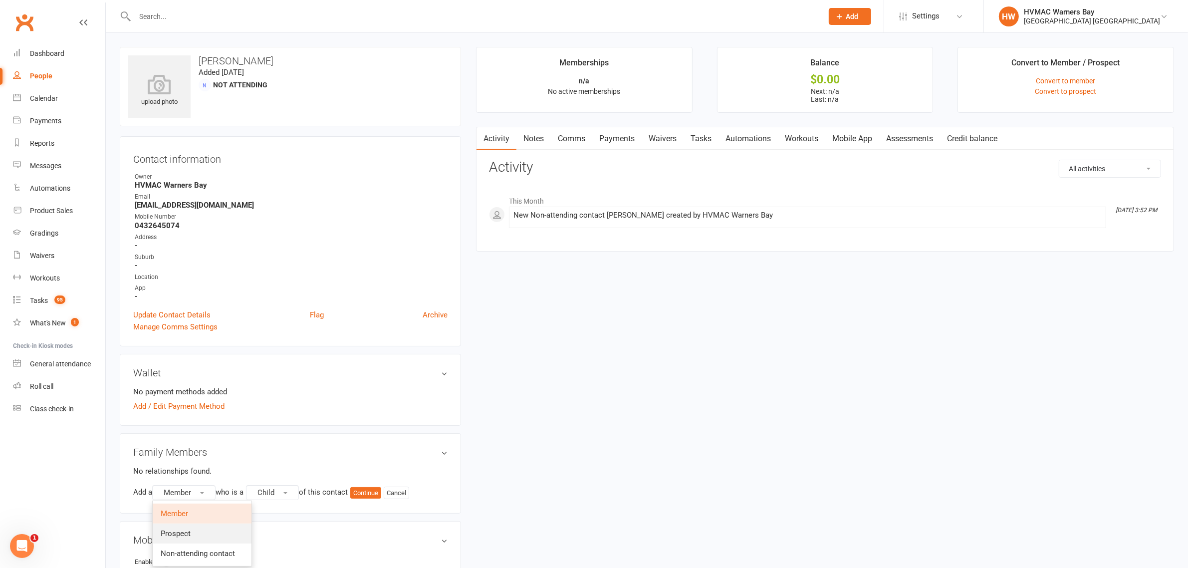
click at [178, 527] on link "Prospect" at bounding box center [202, 533] width 99 height 20
click at [379, 489] on button "Continue" at bounding box center [368, 493] width 31 height 12
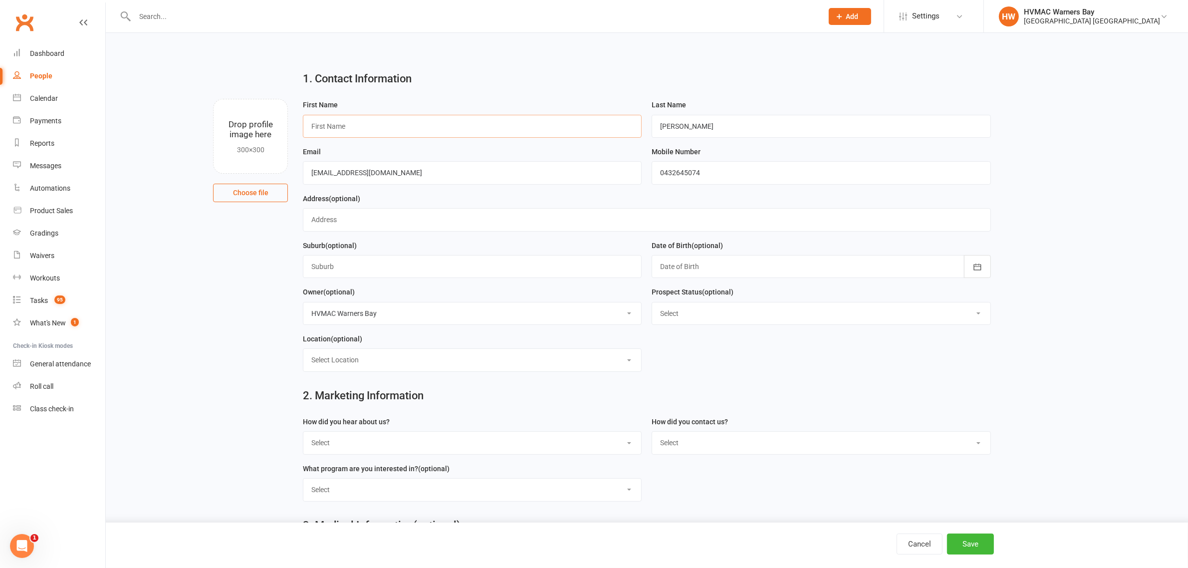
click at [336, 136] on input "text" at bounding box center [472, 126] width 339 height 23
type input "Spencer"
click at [736, 312] on select "Select Initial Contact Booked Introduction Booking confirmed Ready to register …" at bounding box center [821, 313] width 338 height 22
select select "Booked Introduction"
click at [652, 304] on select "Select Initial Contact Booked Introduction Booking confirmed Ready to register …" at bounding box center [821, 313] width 338 height 22
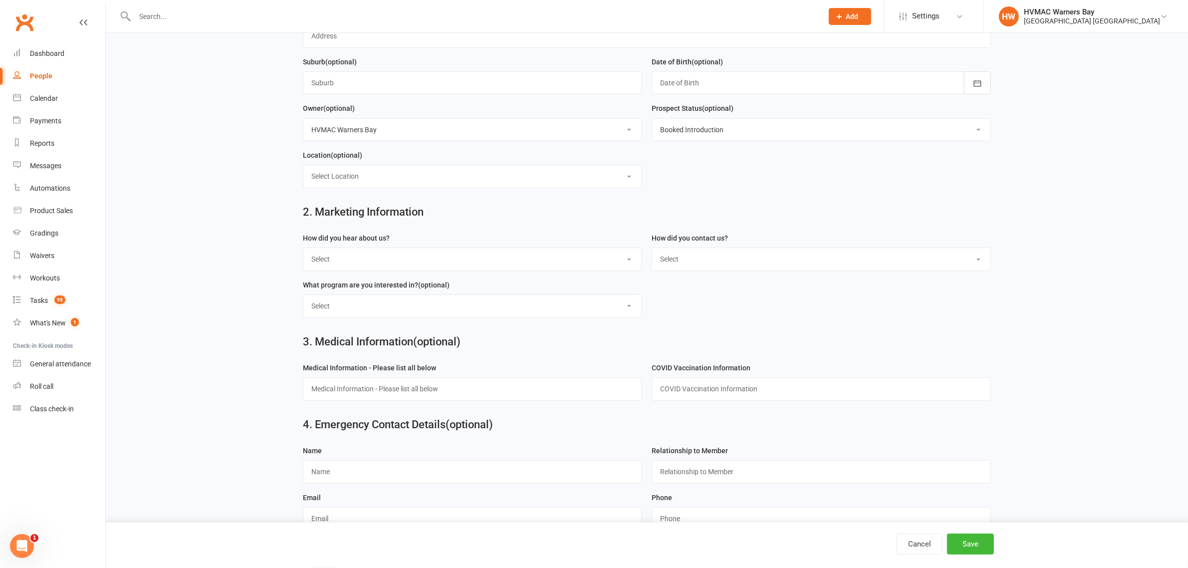
scroll to position [187, 0]
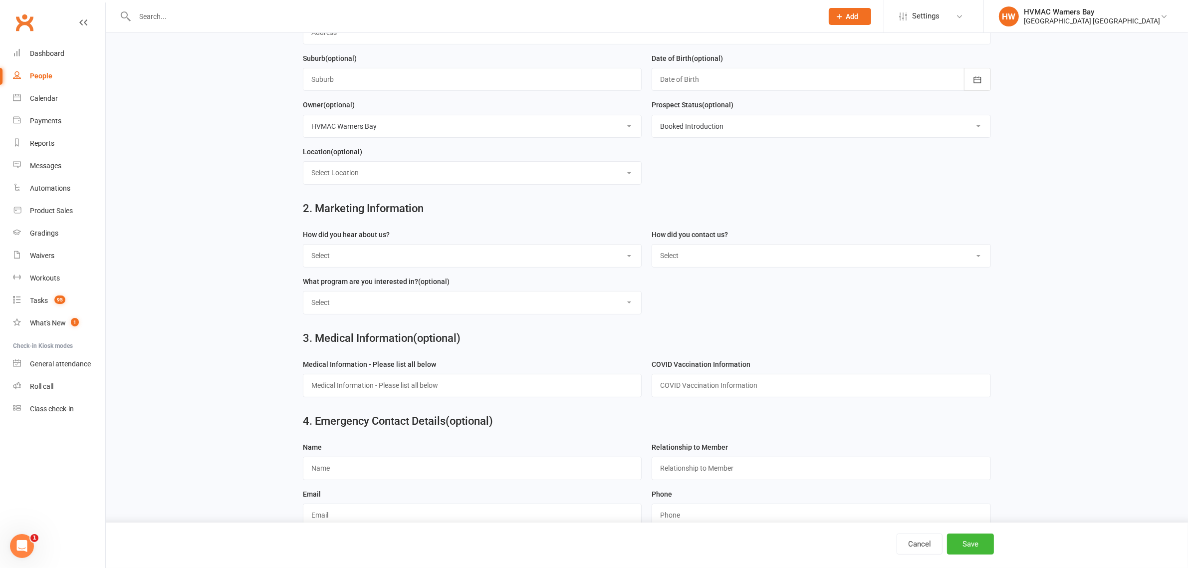
click at [491, 255] on select "Select Internet Facebook Referral Flyer Sign Direct Mail Demo Other" at bounding box center [472, 255] width 338 height 22
select select "Referral"
click at [303, 247] on select "Select Internet Facebook Referral Flyer Sign Direct Mail Demo Other" at bounding box center [472, 255] width 338 height 22
click at [681, 255] on select "Select Phone Email In-Facility" at bounding box center [821, 255] width 338 height 22
select select "Phone"
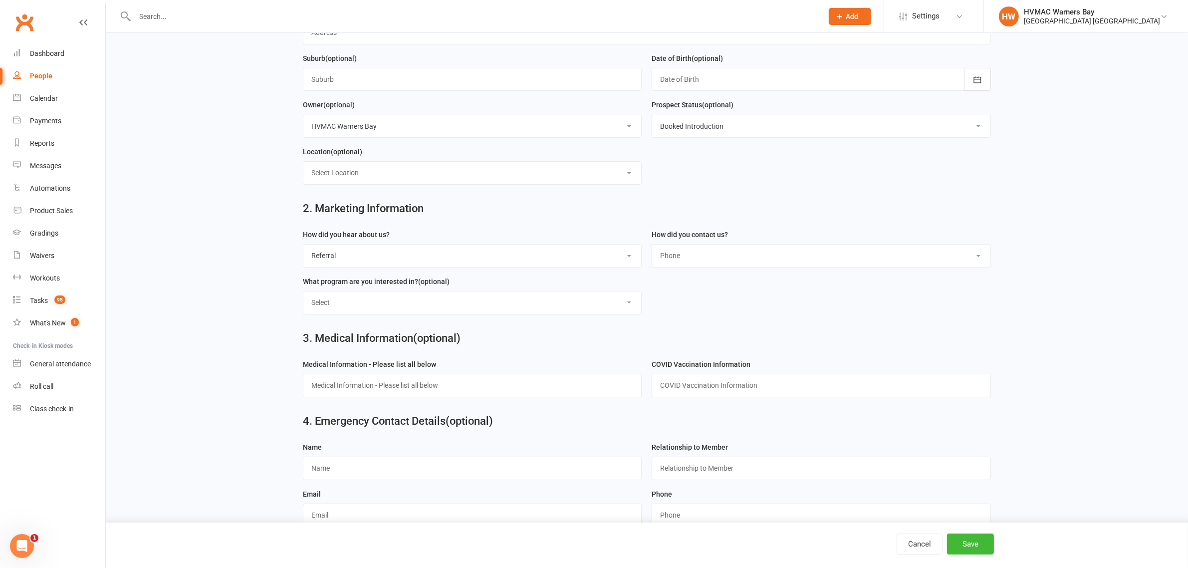
click at [652, 247] on select "Select Phone Email In-Facility" at bounding box center [821, 255] width 338 height 22
click at [960, 544] on button "Save" at bounding box center [970, 543] width 47 height 21
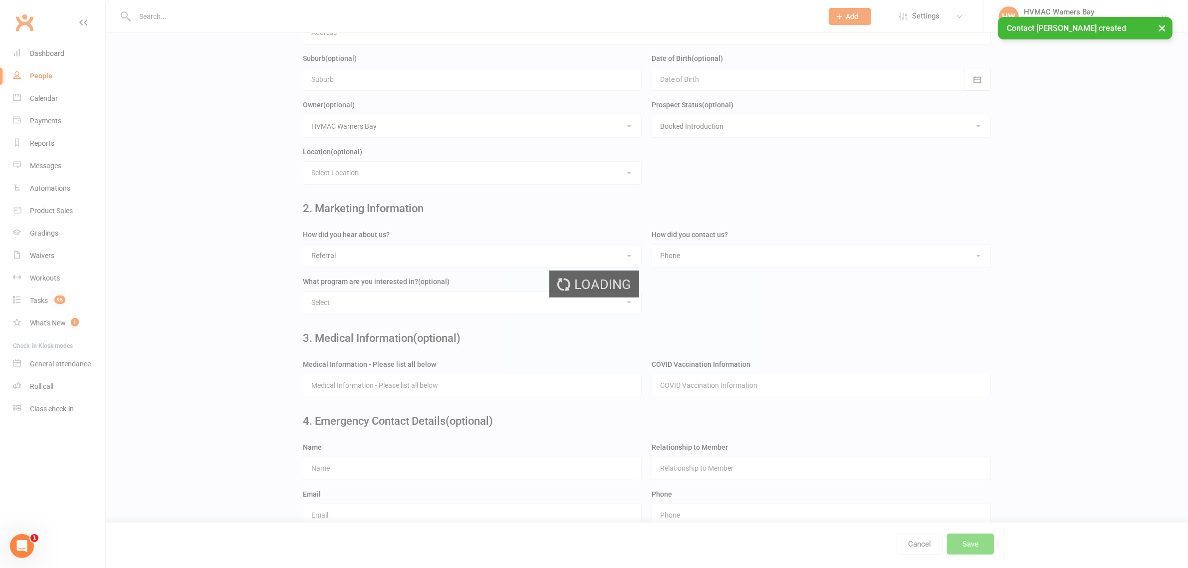
scroll to position [0, 0]
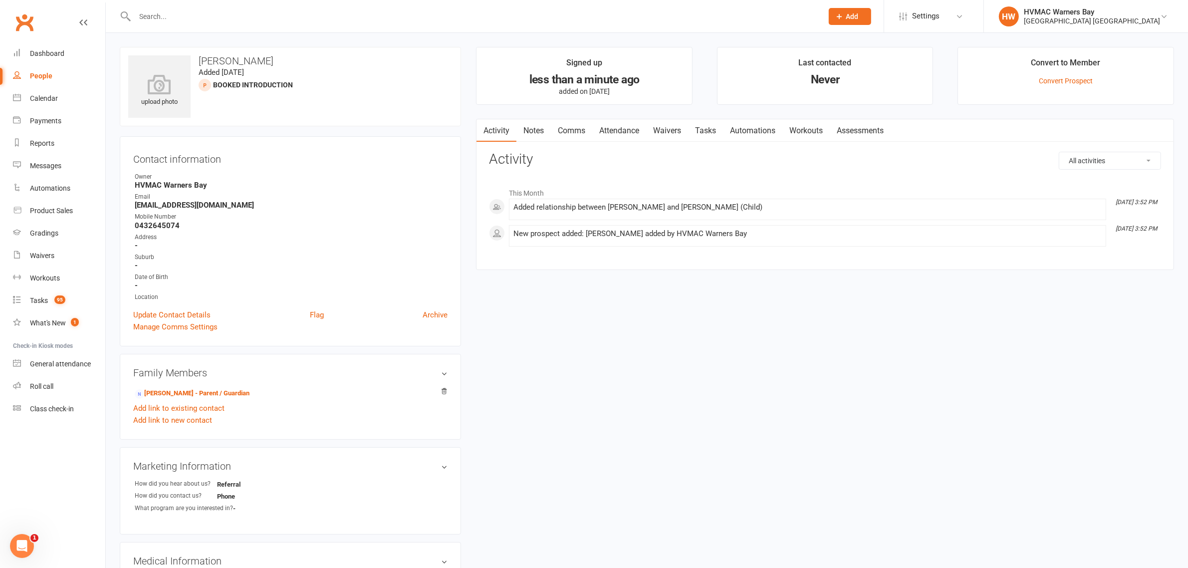
click at [637, 128] on link "Attendance" at bounding box center [619, 130] width 54 height 23
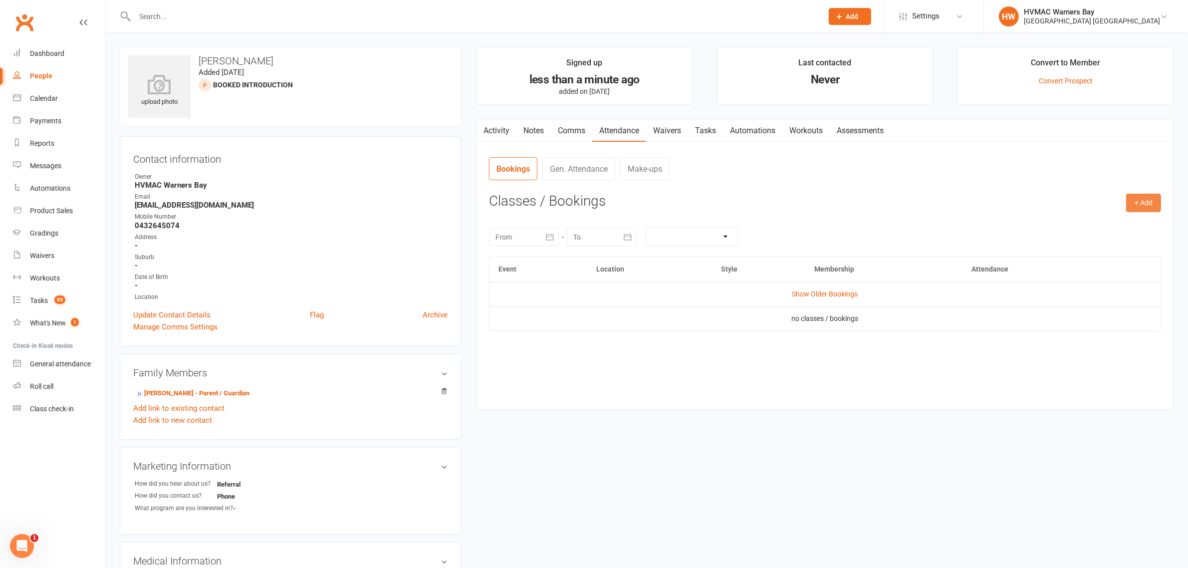
click at [1146, 201] on button "+ Add" at bounding box center [1143, 203] width 35 height 18
click at [1090, 225] on link "Book Event" at bounding box center [1111, 226] width 99 height 20
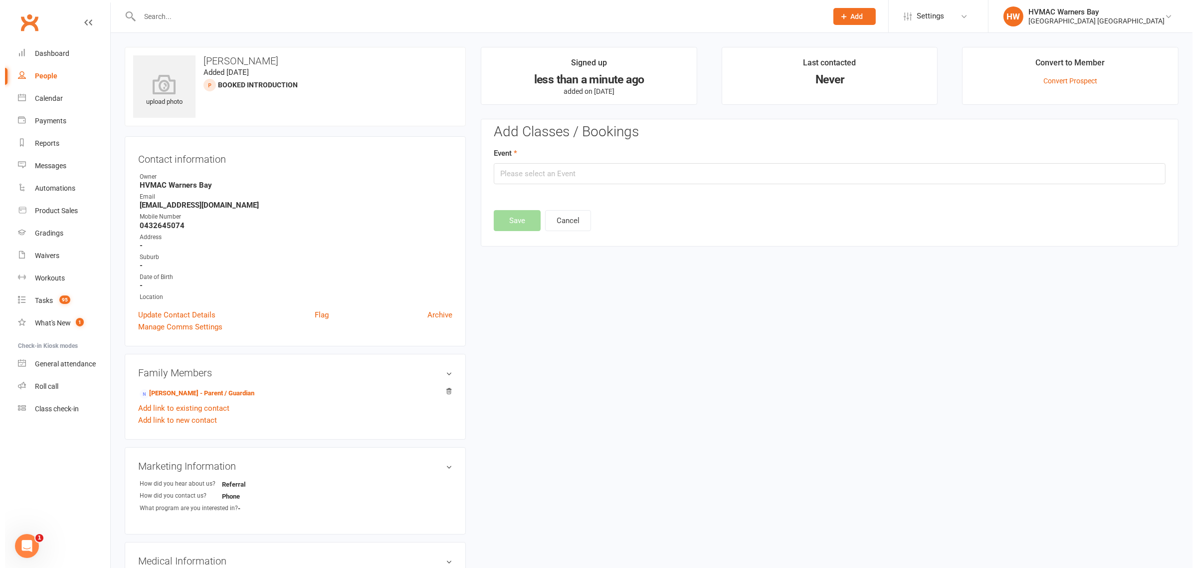
scroll to position [68, 0]
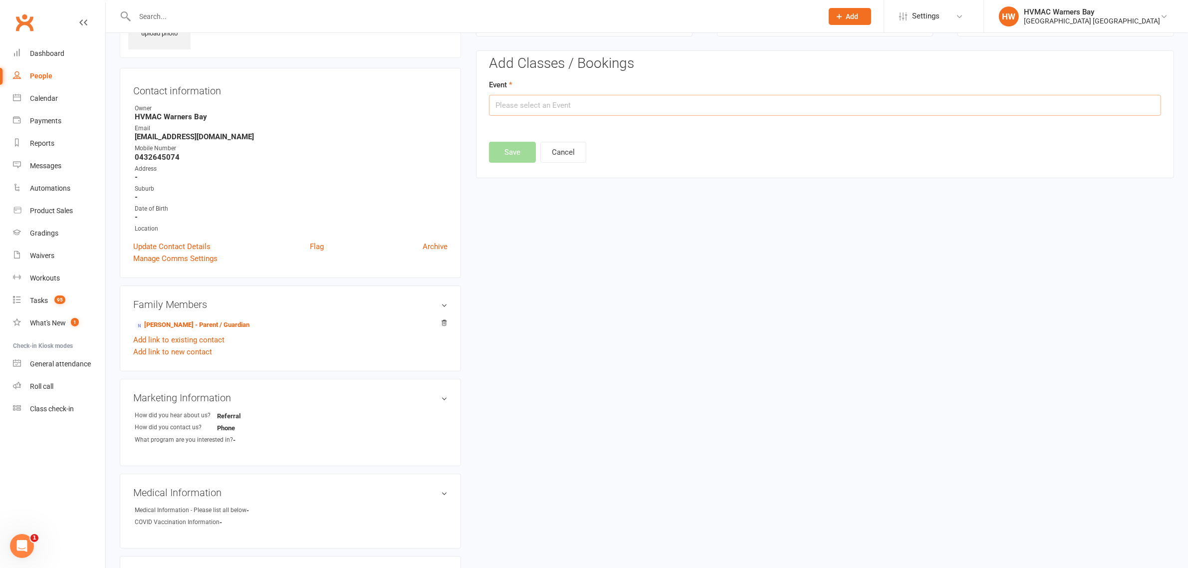
click at [535, 112] on input "text" at bounding box center [825, 105] width 672 height 21
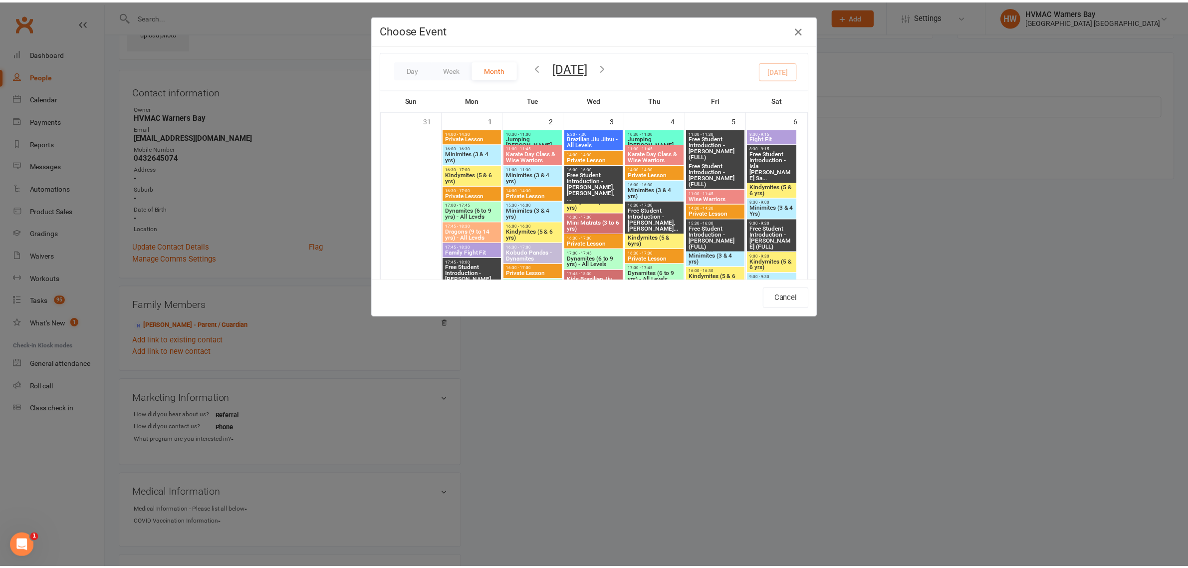
scroll to position [0, 0]
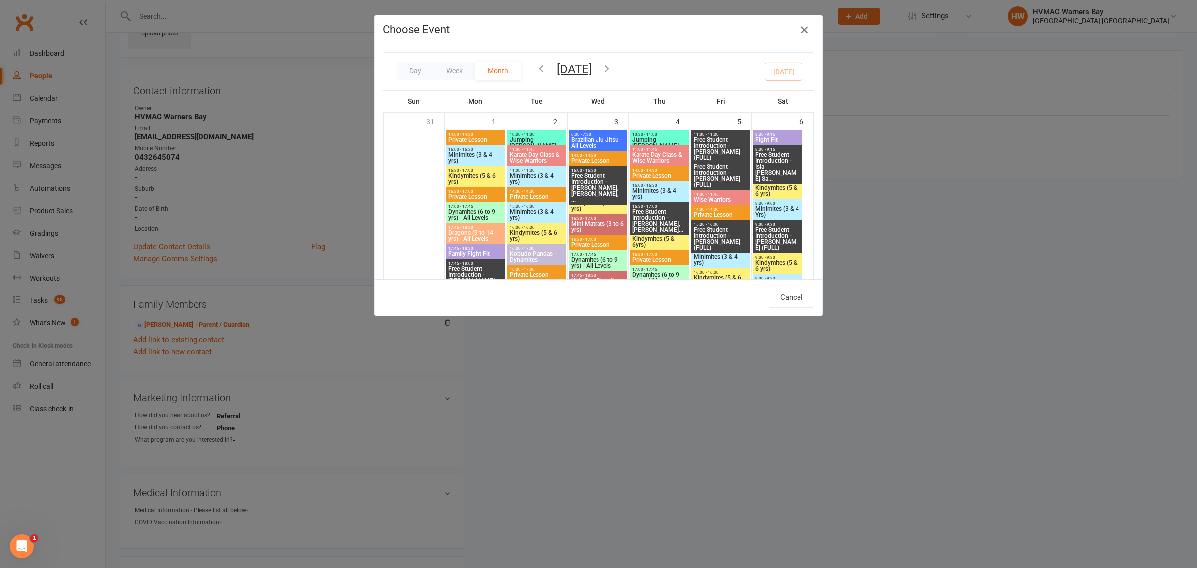
click at [799, 30] on icon "button" at bounding box center [805, 30] width 12 height 12
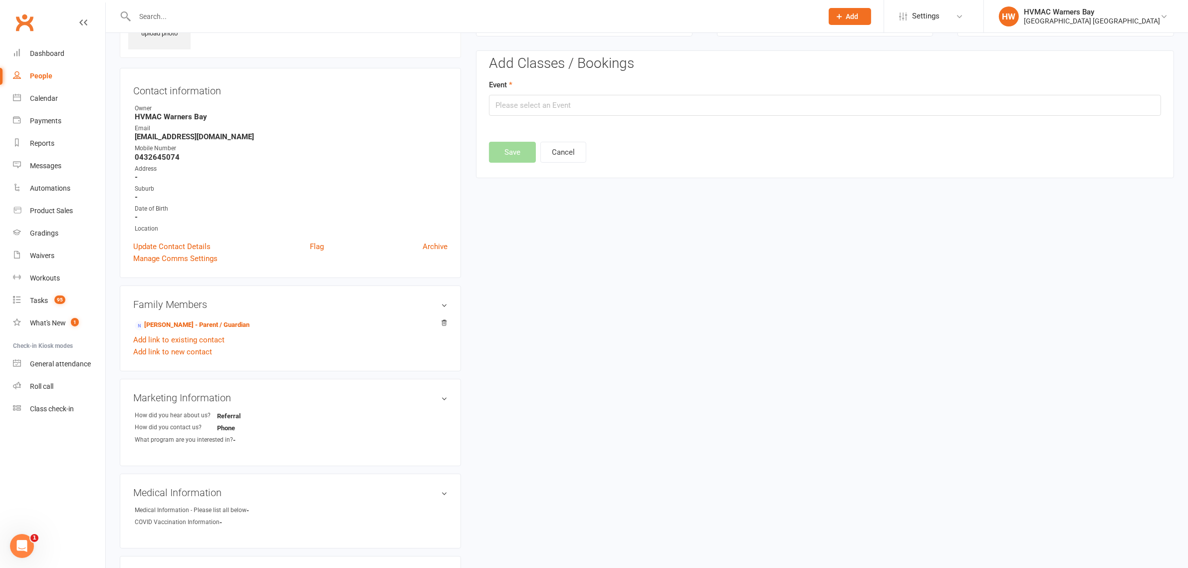
click at [844, 20] on button "Add" at bounding box center [850, 16] width 42 height 17
click at [836, 135] on link "Appointment" at bounding box center [839, 139] width 89 height 23
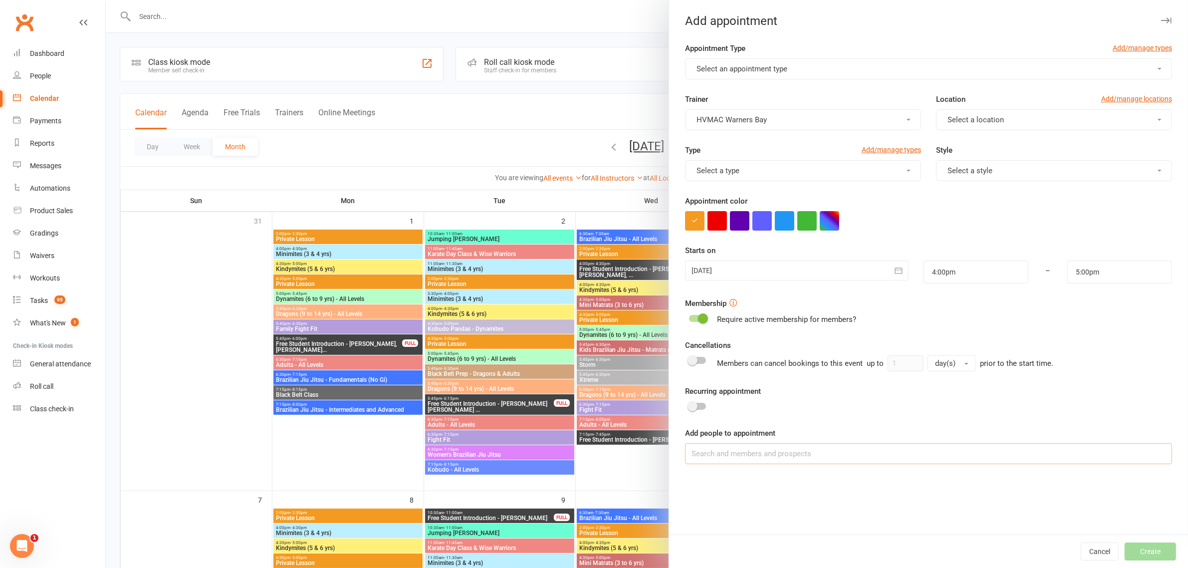
click at [779, 455] on input at bounding box center [928, 453] width 487 height 21
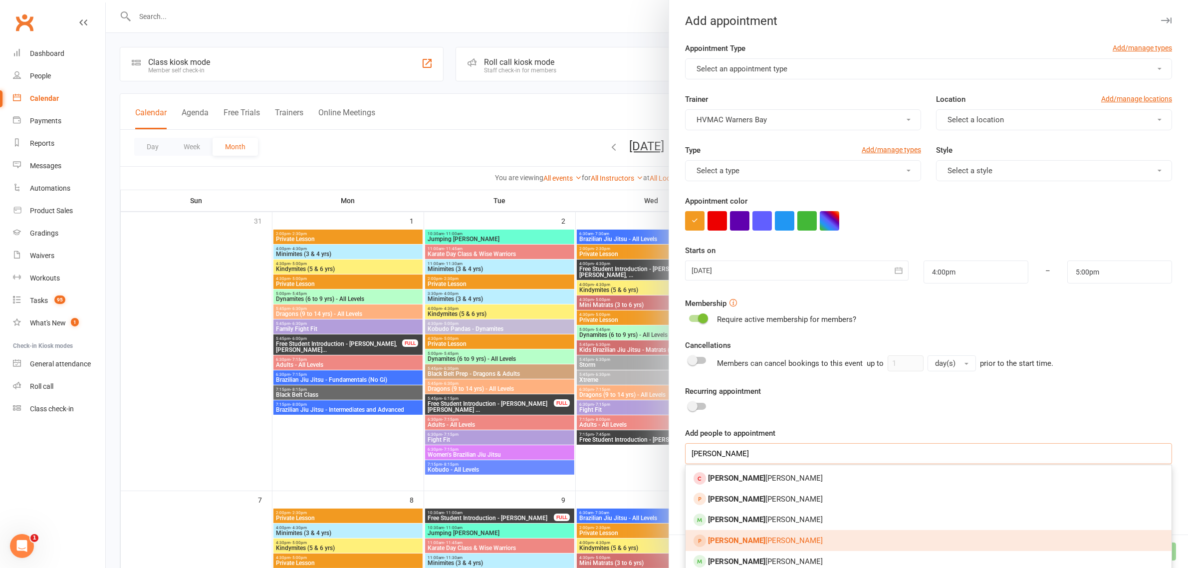
type input "spencer"
click at [767, 537] on link "Spencer Elkin" at bounding box center [928, 540] width 486 height 21
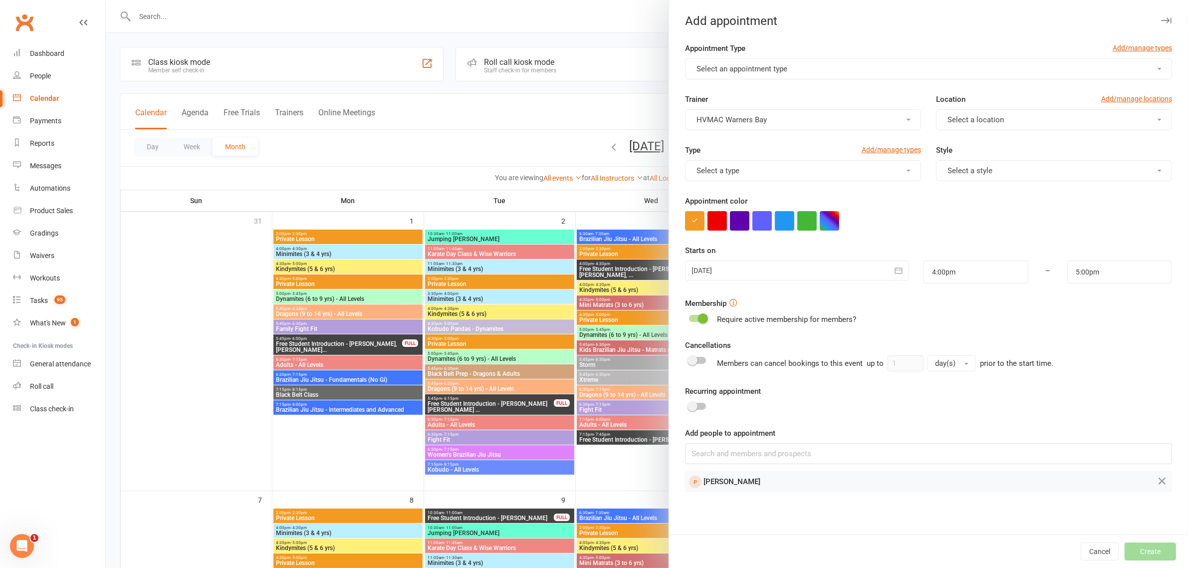
click at [894, 273] on icon "button" at bounding box center [897, 270] width 7 height 6
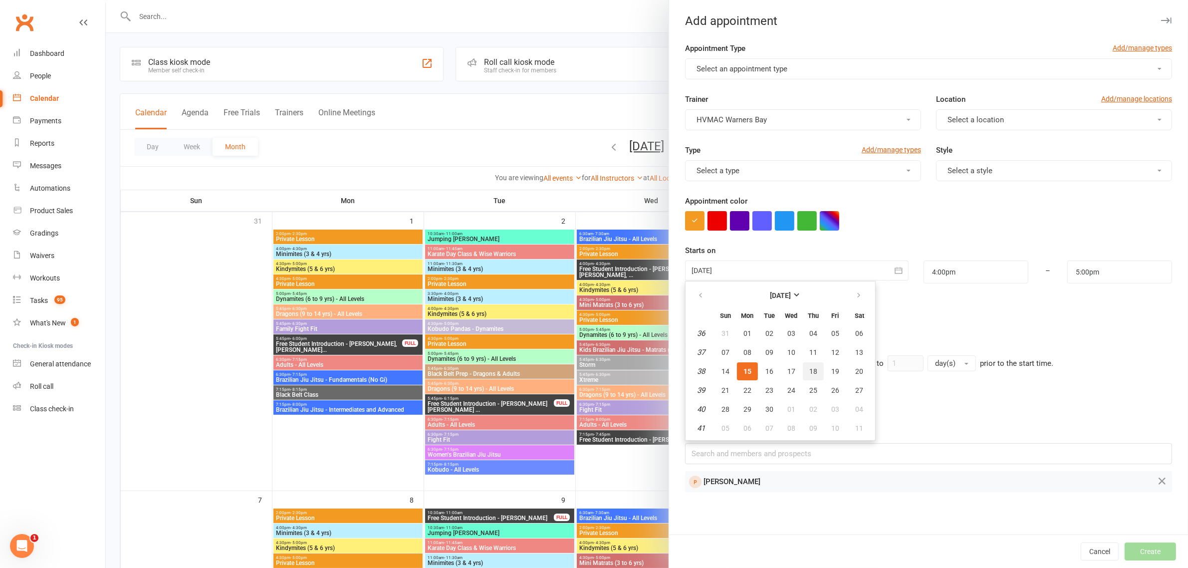
click at [809, 368] on span "18" at bounding box center [813, 371] width 8 height 8
type input "[DATE]"
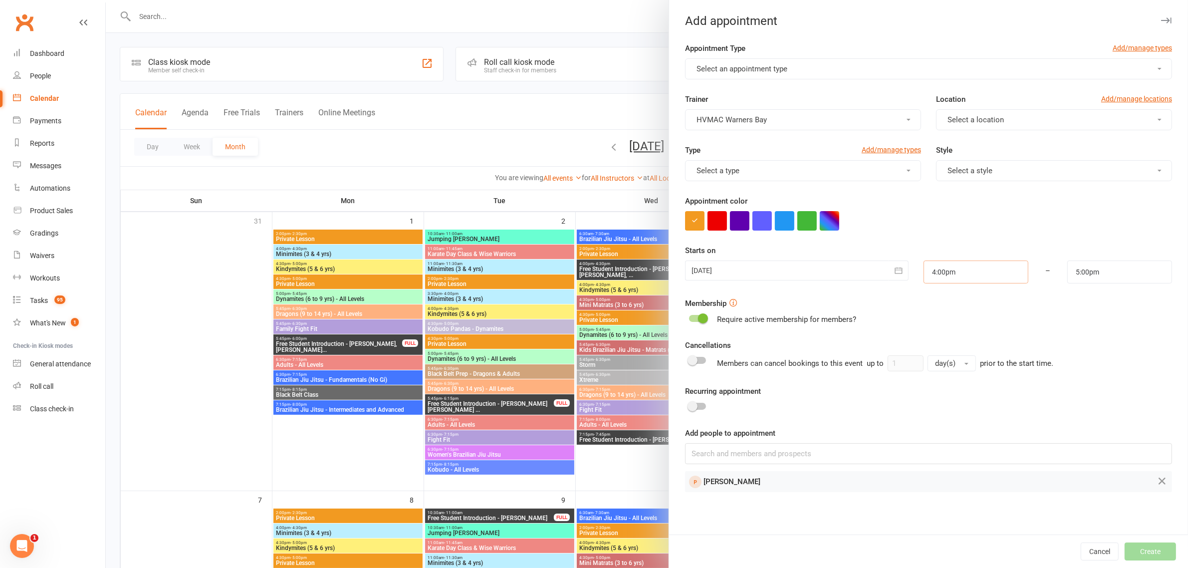
click at [957, 268] on input "4:00pm" at bounding box center [975, 271] width 105 height 23
type input "4:30pm"
click at [937, 331] on li "4:30pm" at bounding box center [948, 338] width 48 height 15
click at [1071, 277] on input "5:30pm" at bounding box center [1119, 271] width 105 height 23
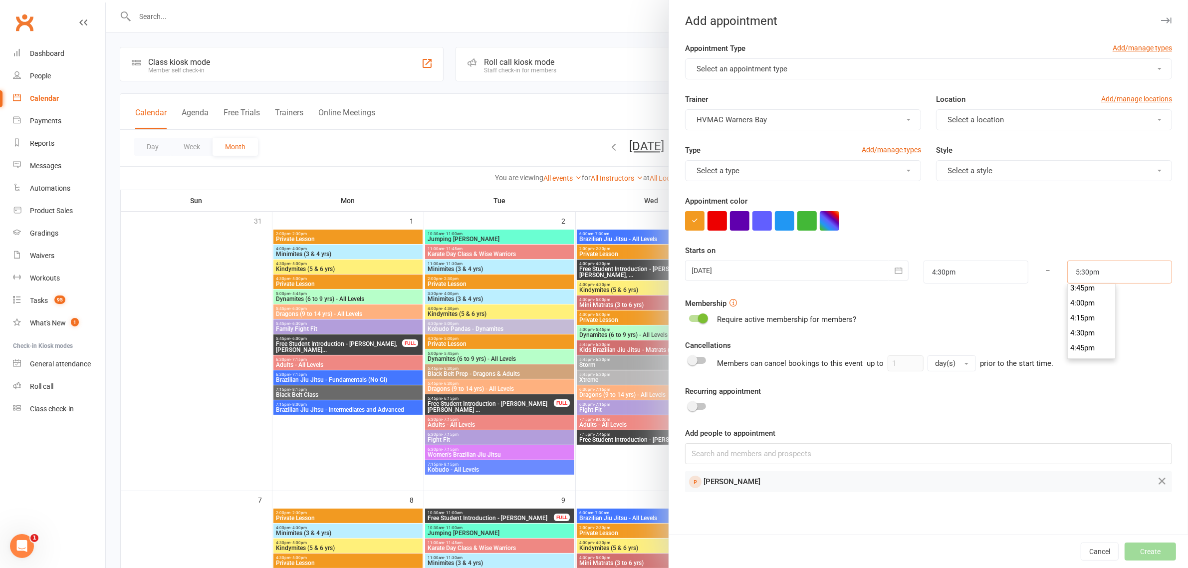
scroll to position [969, 0]
type input "5:00pm"
click at [1083, 336] on li "5:00pm" at bounding box center [1092, 340] width 48 height 15
click at [820, 484] on td "Spencer Elkin" at bounding box center [882, 481] width 393 height 19
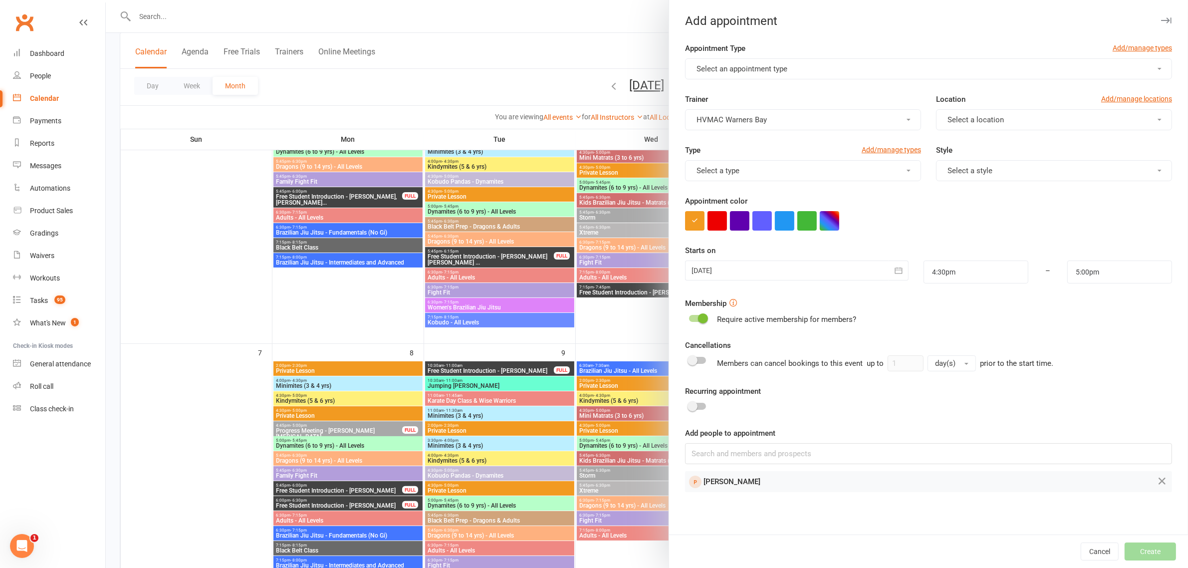
scroll to position [187, 0]
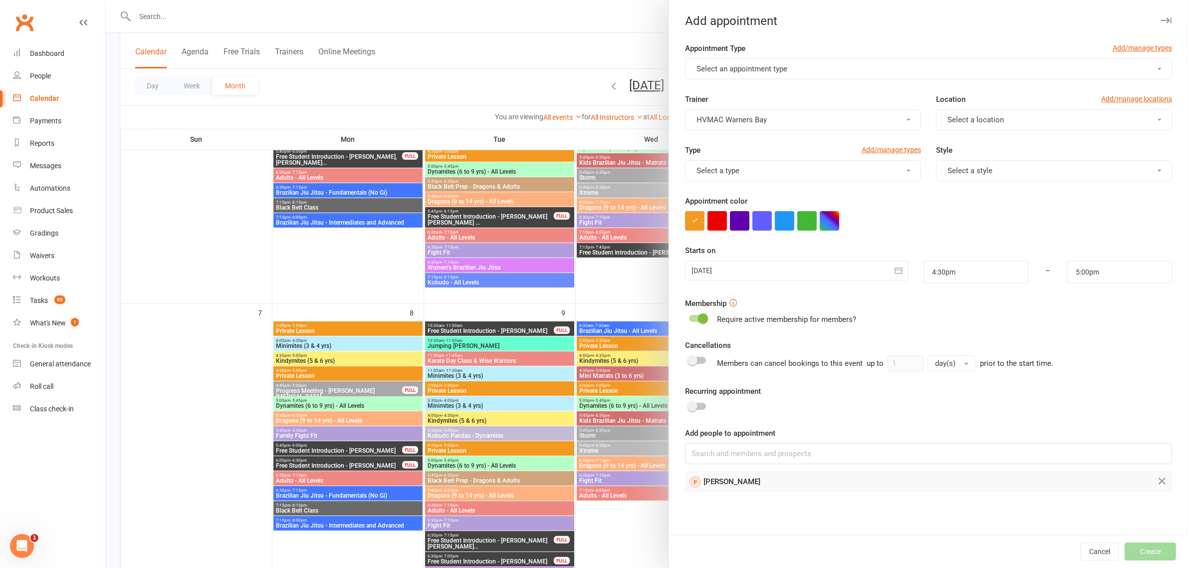
click at [1114, 551] on div "Cancel Create" at bounding box center [928, 550] width 519 height 33
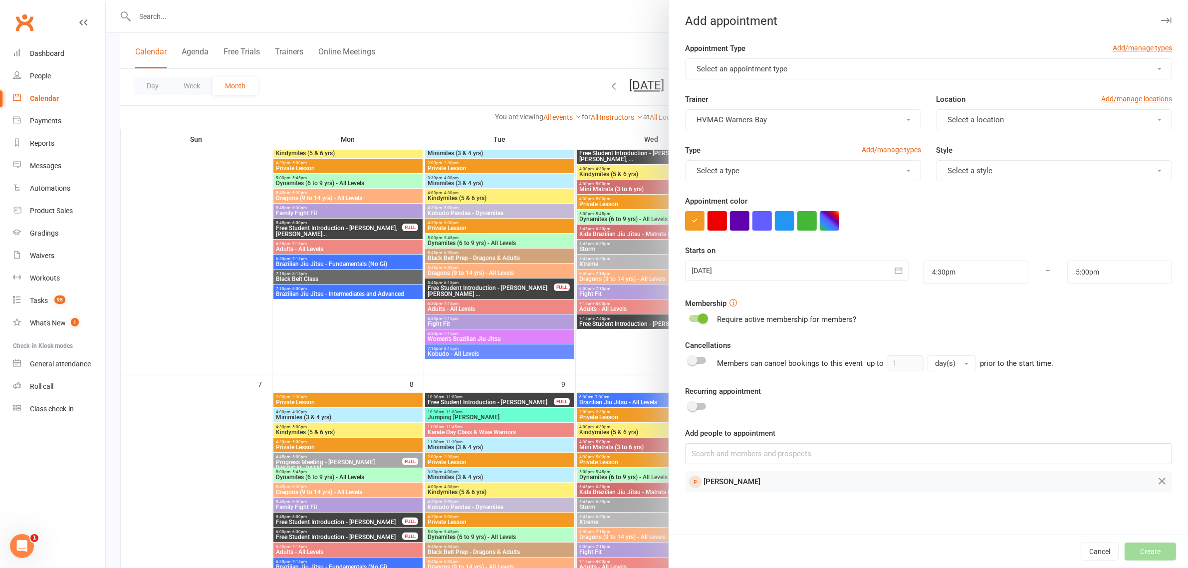
scroll to position [0, 0]
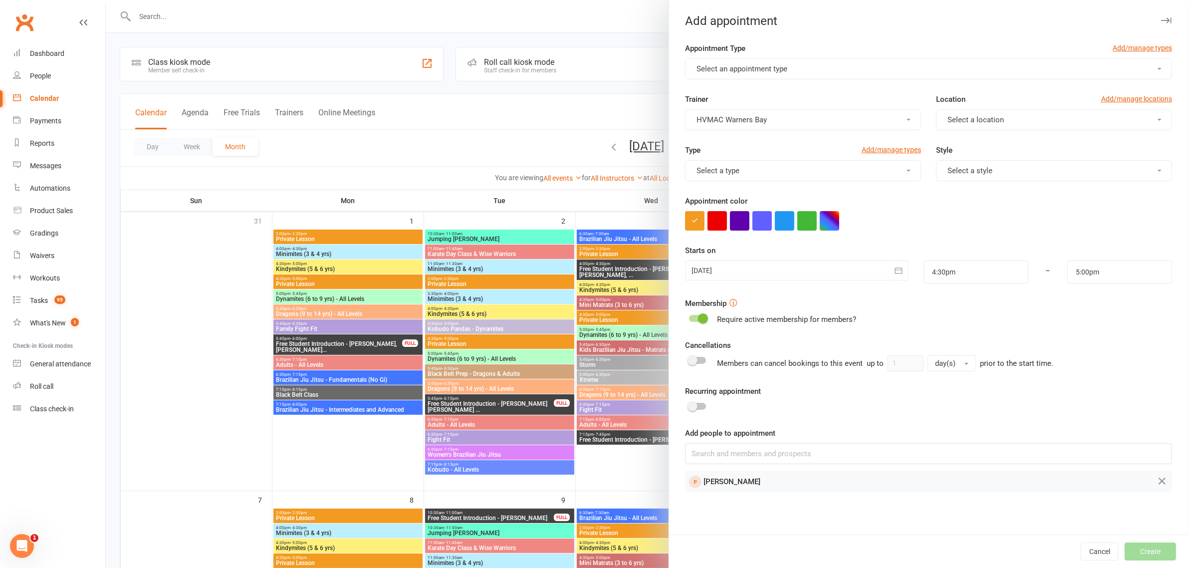
click at [962, 110] on button "Select a location" at bounding box center [1054, 119] width 236 height 21
click at [973, 143] on span "Warners Bay" at bounding box center [964, 143] width 41 height 9
click at [981, 171] on span "Select a style" at bounding box center [969, 170] width 45 height 9
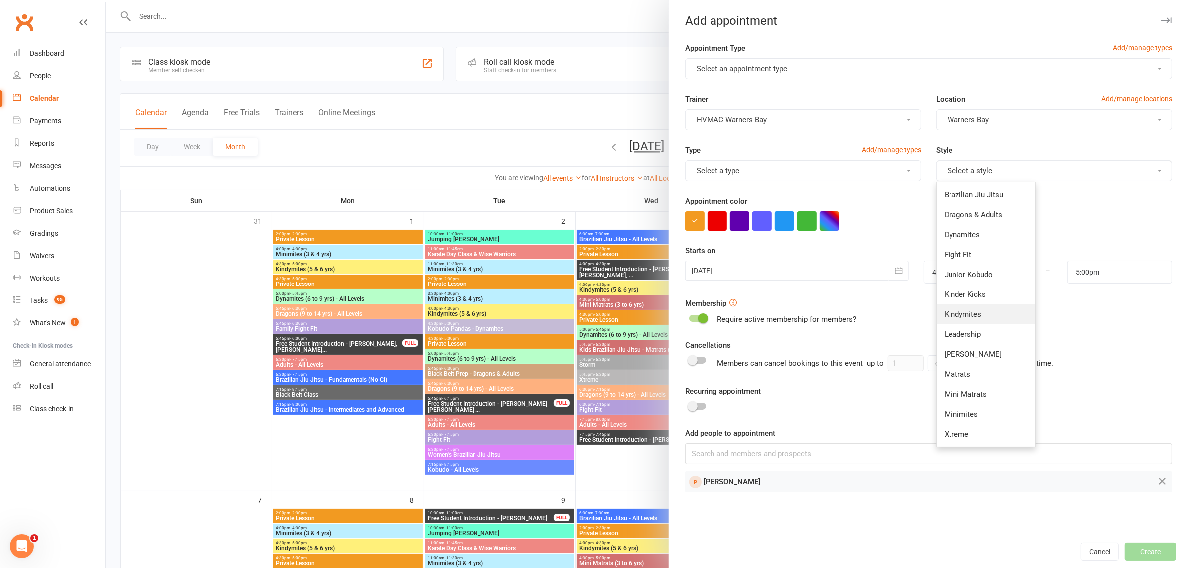
click at [971, 318] on span "Kindymites" at bounding box center [962, 314] width 37 height 9
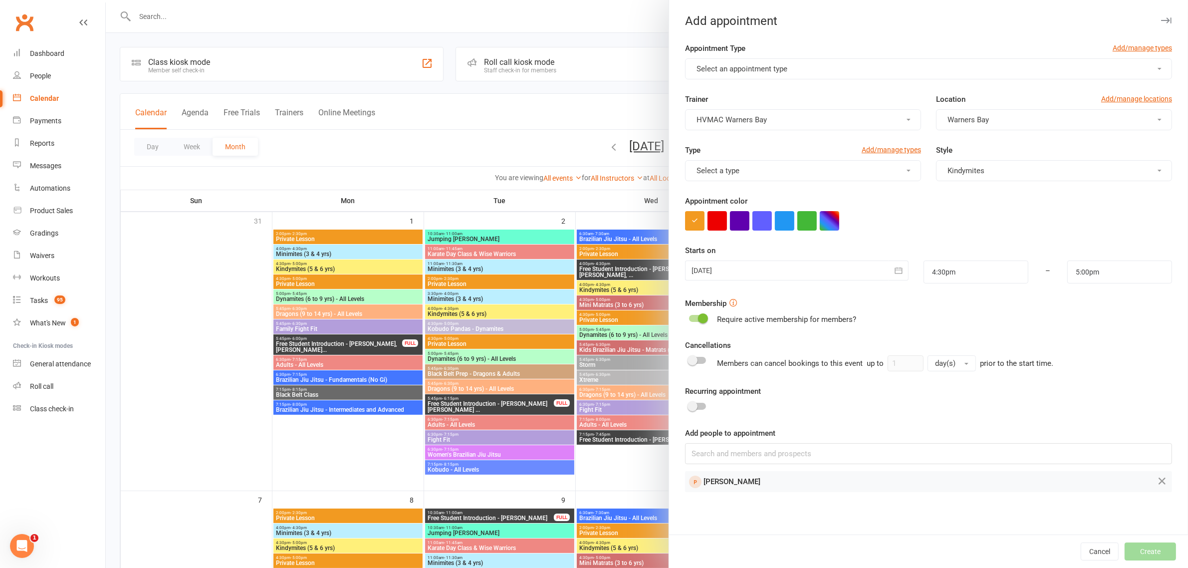
click at [766, 70] on span "Select an appointment type" at bounding box center [741, 68] width 91 height 9
click at [729, 166] on link "Free Student Introduction" at bounding box center [738, 173] width 107 height 20
click at [1151, 553] on button "Create" at bounding box center [1149, 551] width 51 height 18
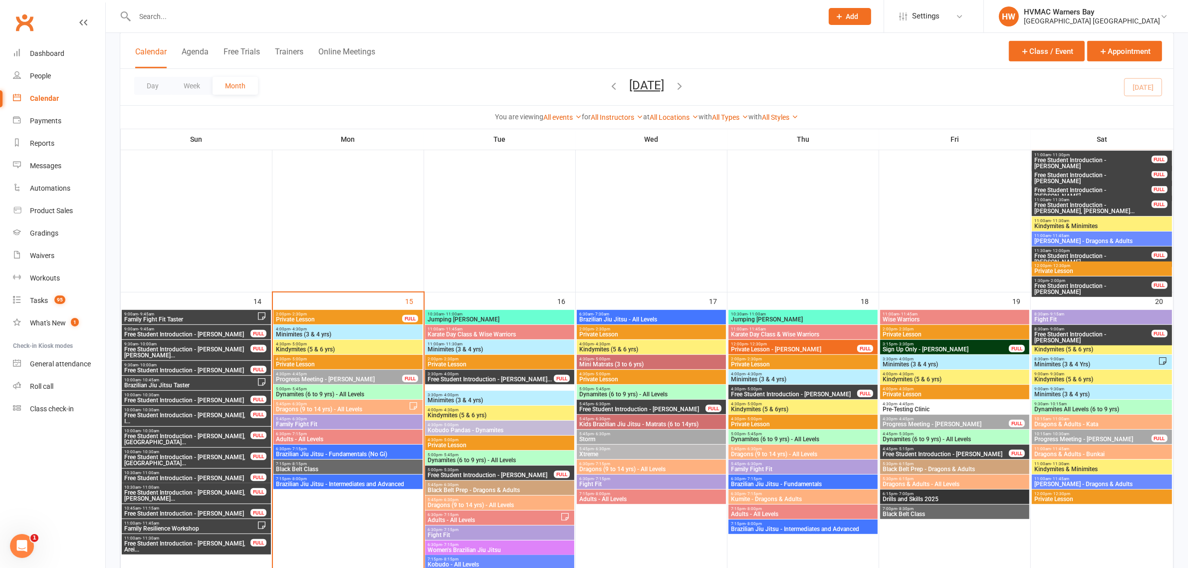
scroll to position [686, 0]
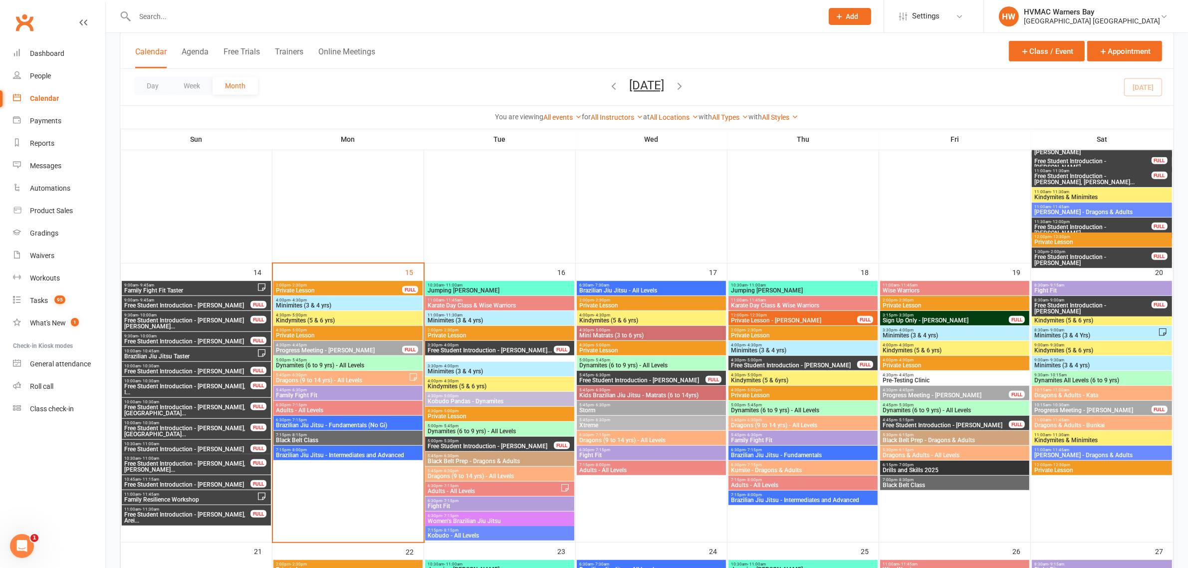
click at [325, 412] on span "Adults - All Levels" at bounding box center [347, 410] width 145 height 6
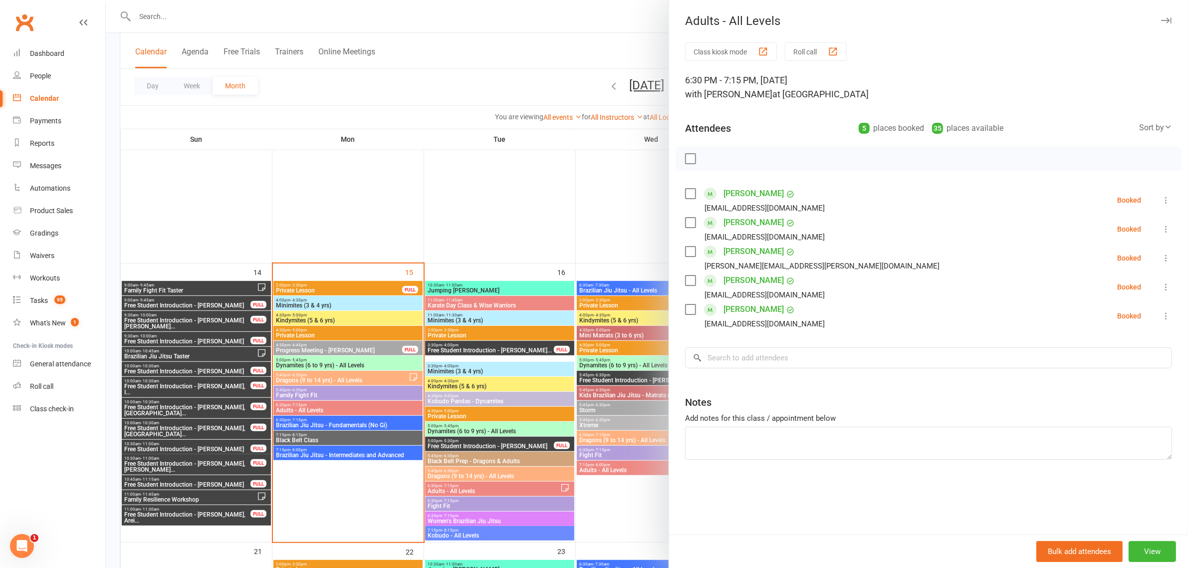
drag, startPoint x: 386, startPoint y: 377, endPoint x: 385, endPoint y: 385, distance: 8.0
click at [386, 377] on div at bounding box center [647, 284] width 1082 height 568
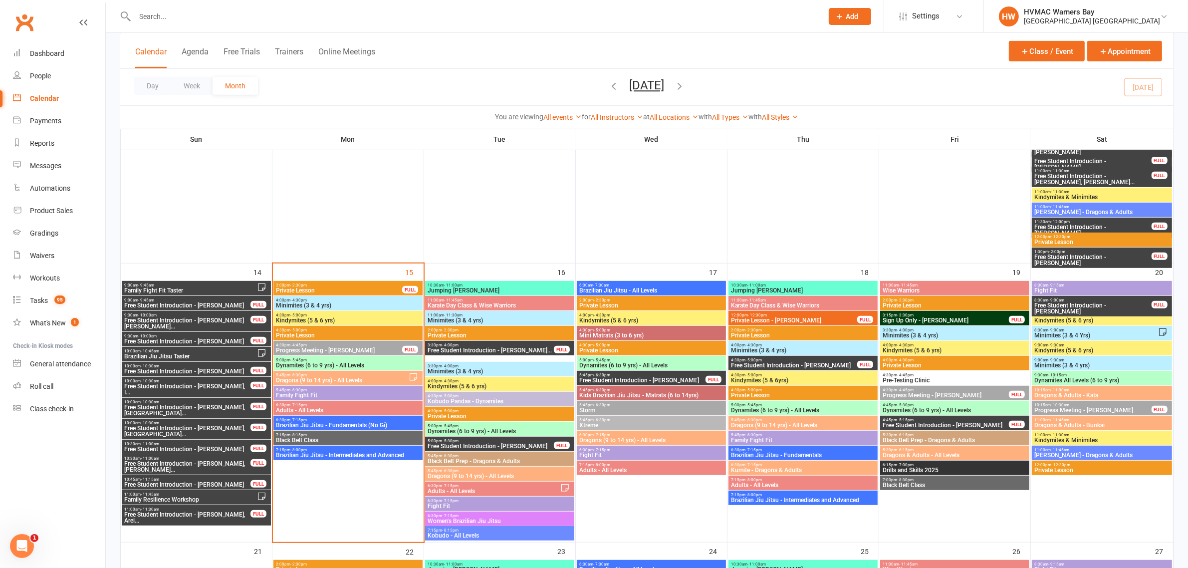
click at [357, 378] on span "Dragons (9 to 14 yrs) - All Levels" at bounding box center [341, 380] width 133 height 6
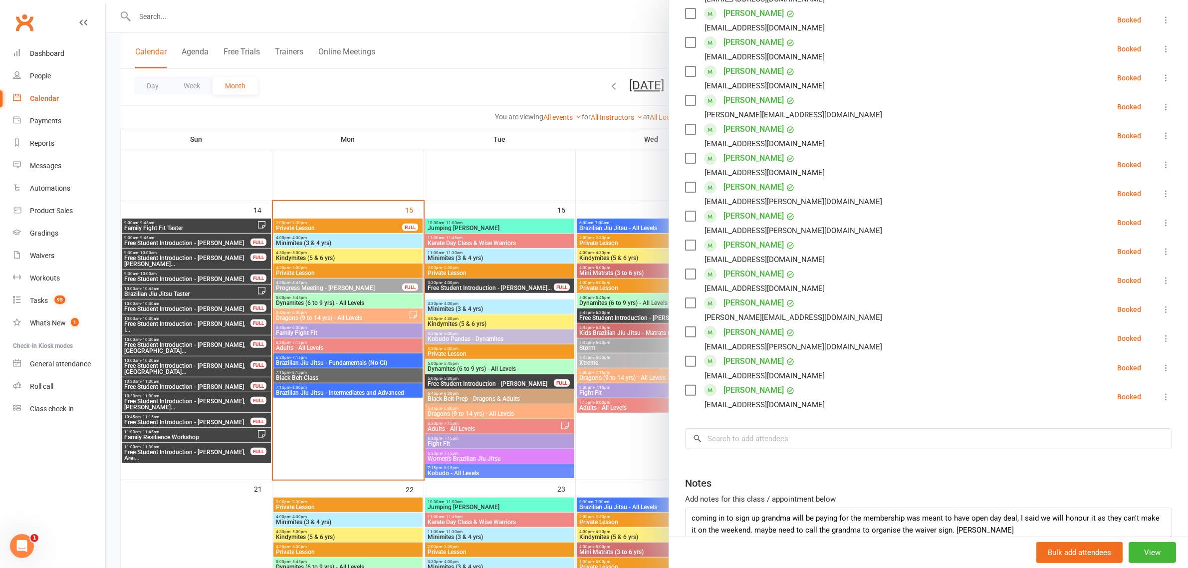
scroll to position [225, 0]
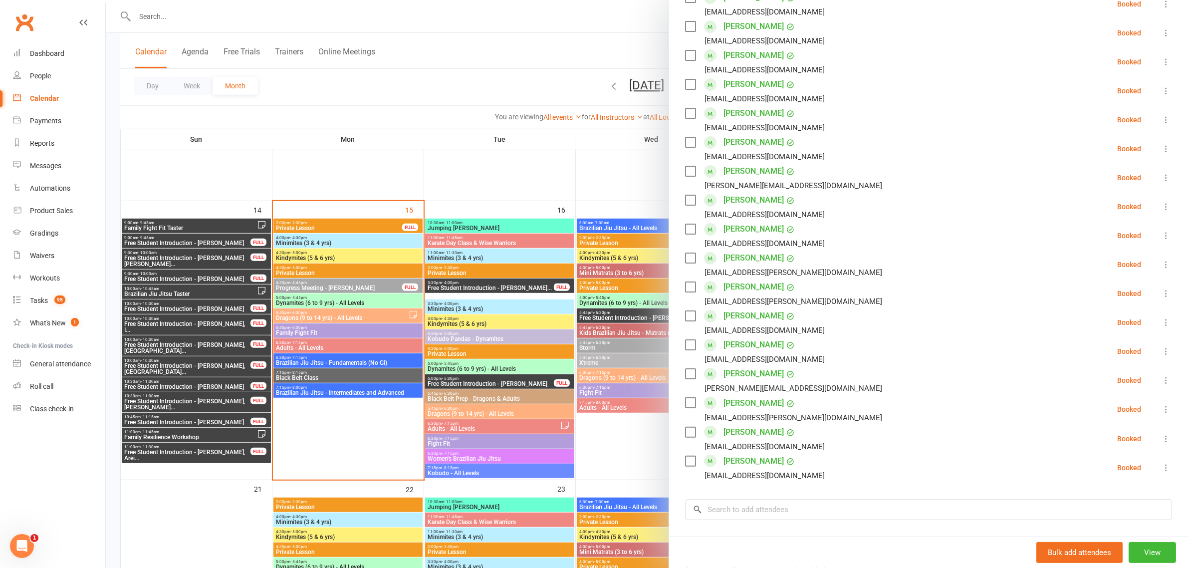
click at [458, 80] on div at bounding box center [647, 284] width 1082 height 568
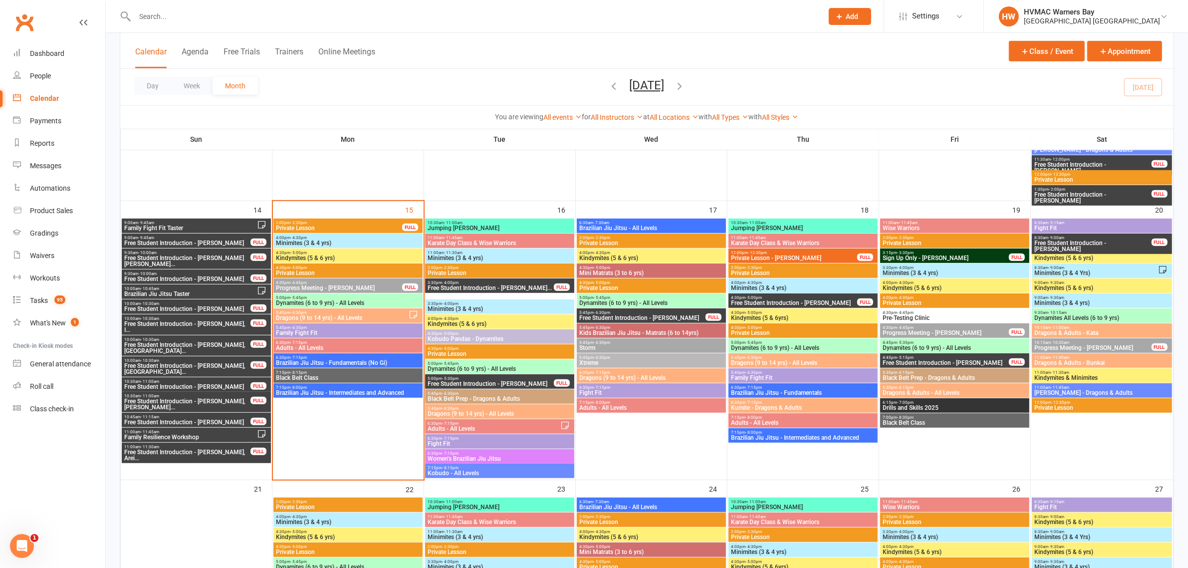
click at [345, 330] on span "Family Fight Fit" at bounding box center [347, 333] width 145 height 6
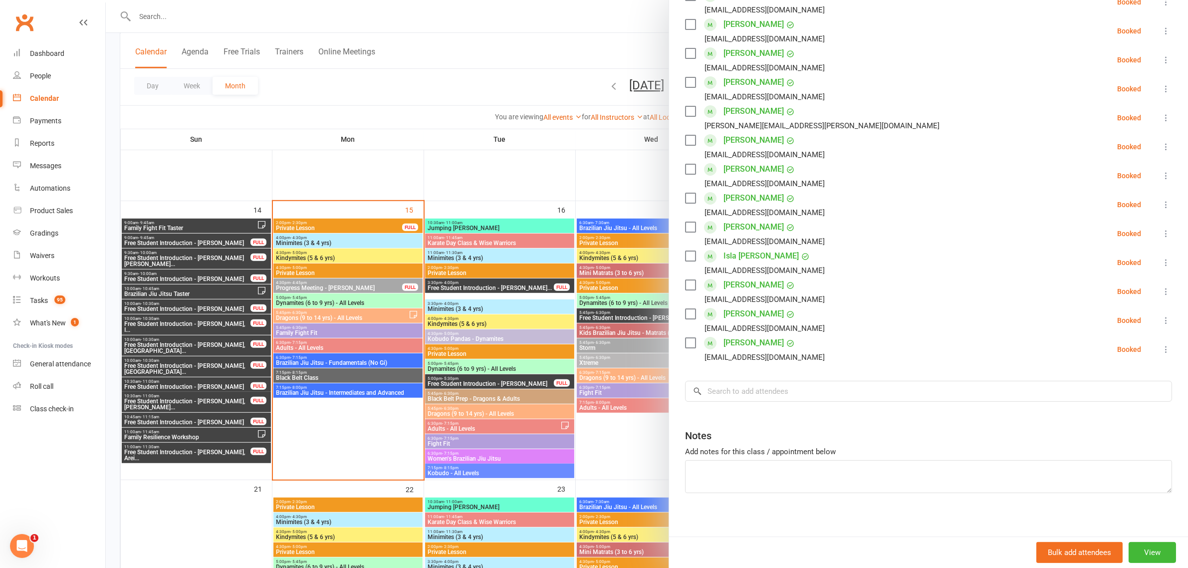
scroll to position [205, 0]
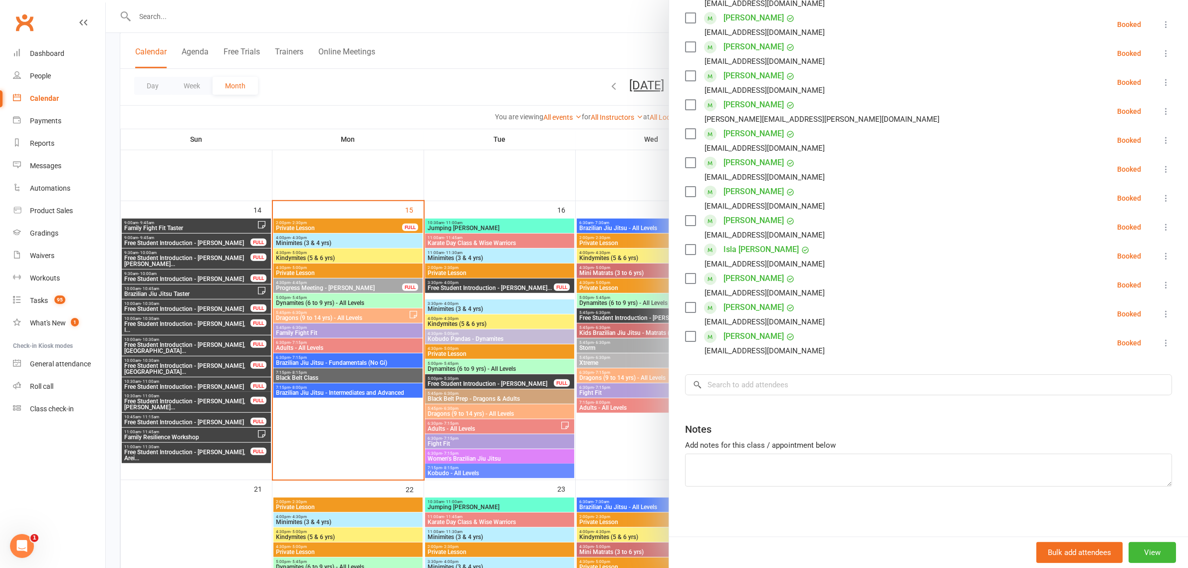
click at [408, 91] on div at bounding box center [647, 284] width 1082 height 568
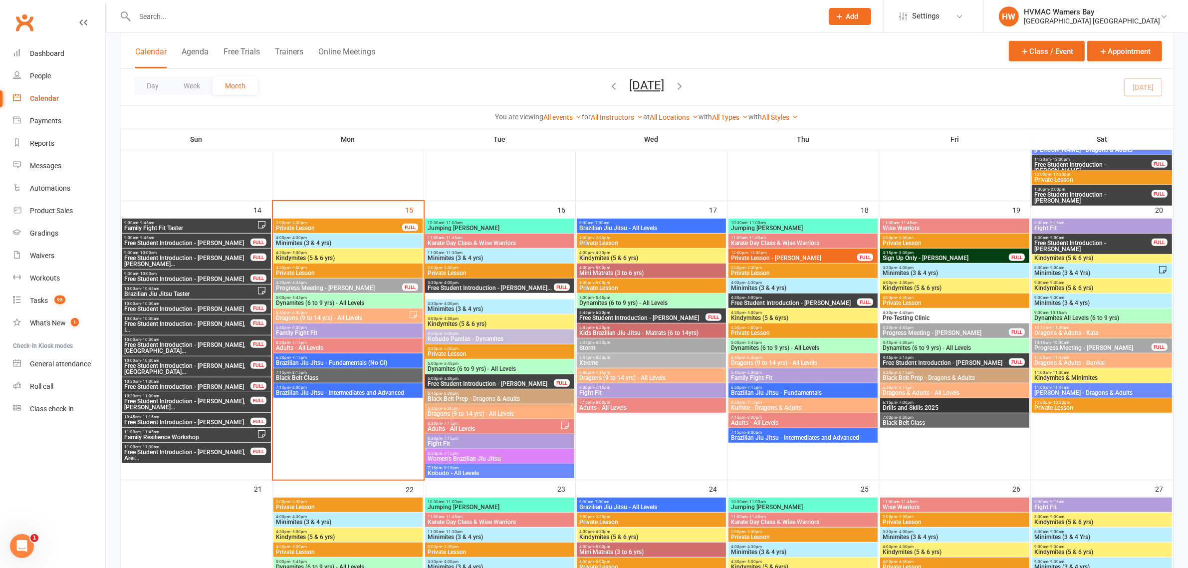
click at [363, 309] on div "5:45pm - 6:30pm Dragons (9 to 14 yrs) - All Levels" at bounding box center [347, 315] width 149 height 14
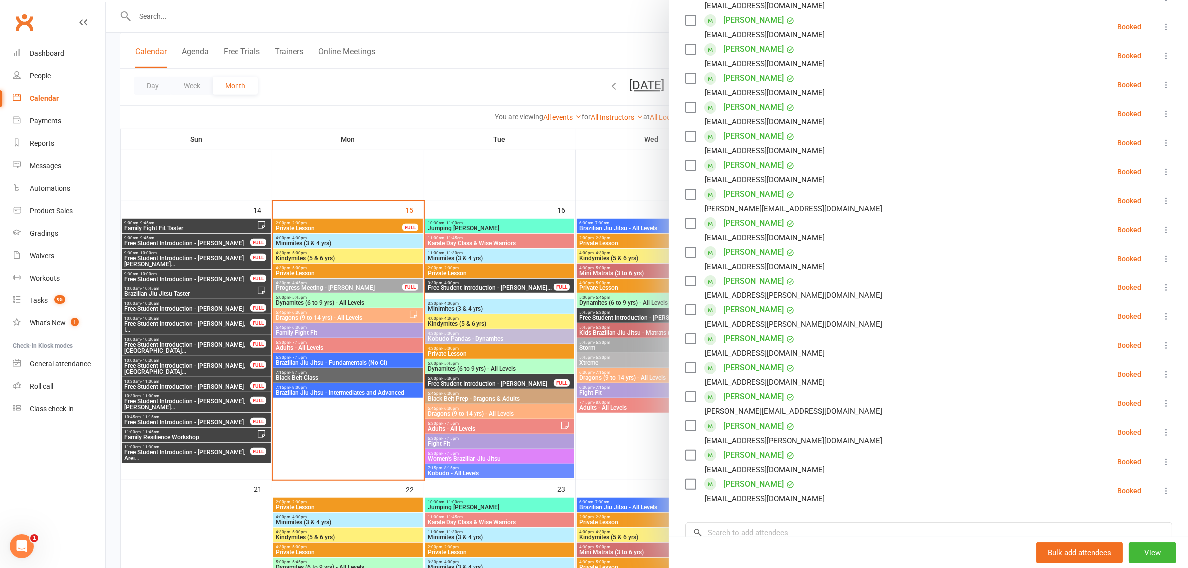
scroll to position [312, 0]
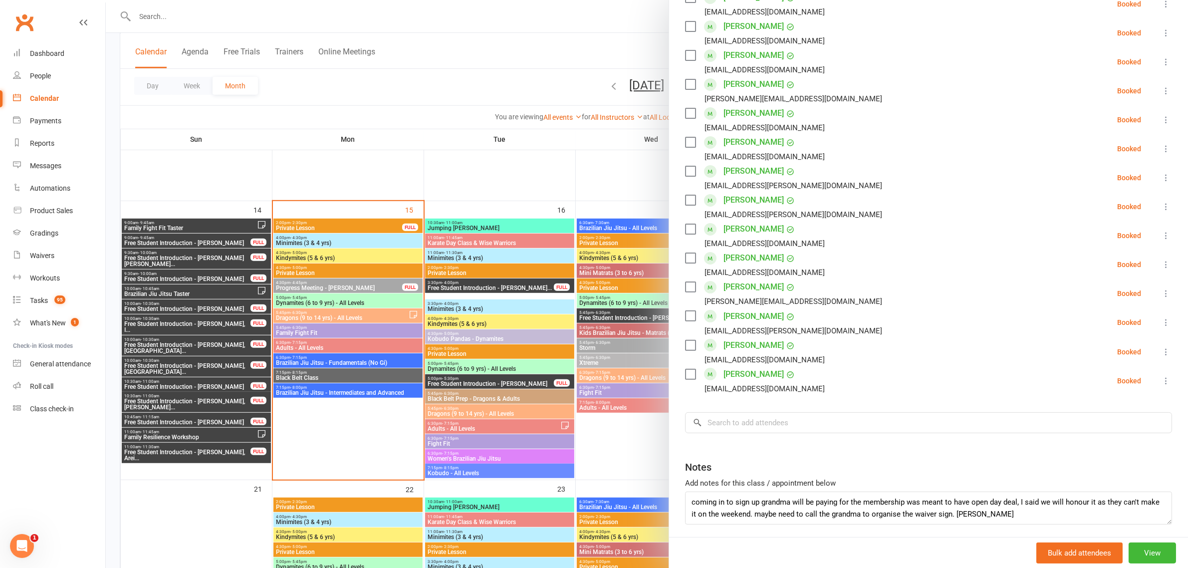
click at [392, 70] on div at bounding box center [647, 284] width 1082 height 568
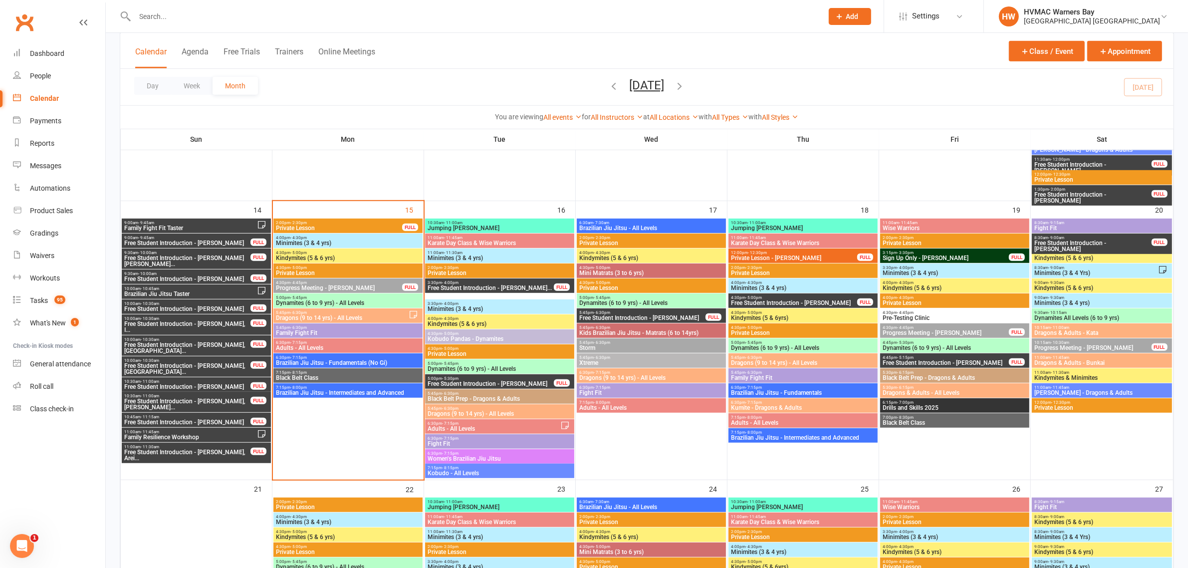
click at [307, 316] on span "Dragons (9 to 14 yrs) - All Levels" at bounding box center [341, 318] width 133 height 6
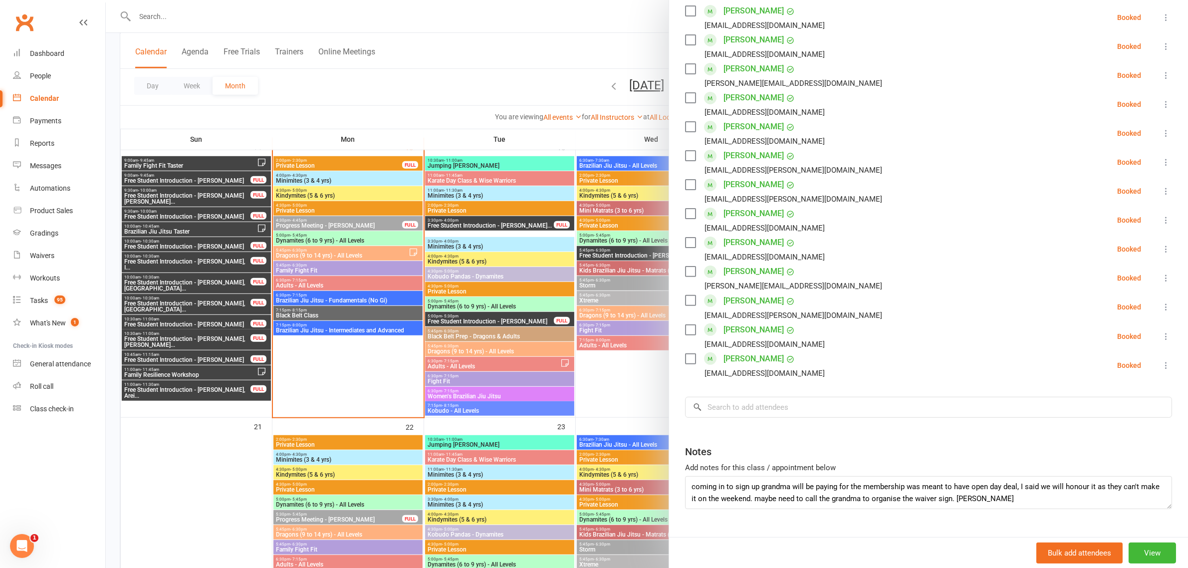
scroll to position [350, 0]
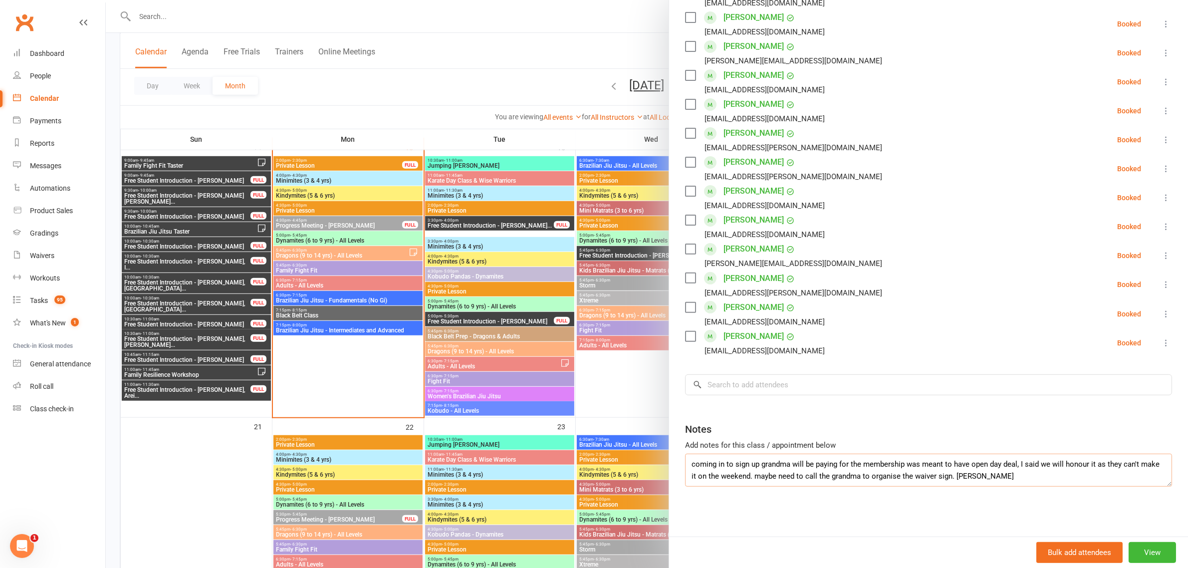
drag, startPoint x: 1001, startPoint y: 478, endPoint x: 682, endPoint y: 454, distance: 319.2
click at [685, 454] on textarea "coming in to sign up grandma will be paying for the membership was meant to hav…" at bounding box center [928, 469] width 487 height 33
click at [387, 120] on div at bounding box center [647, 284] width 1082 height 568
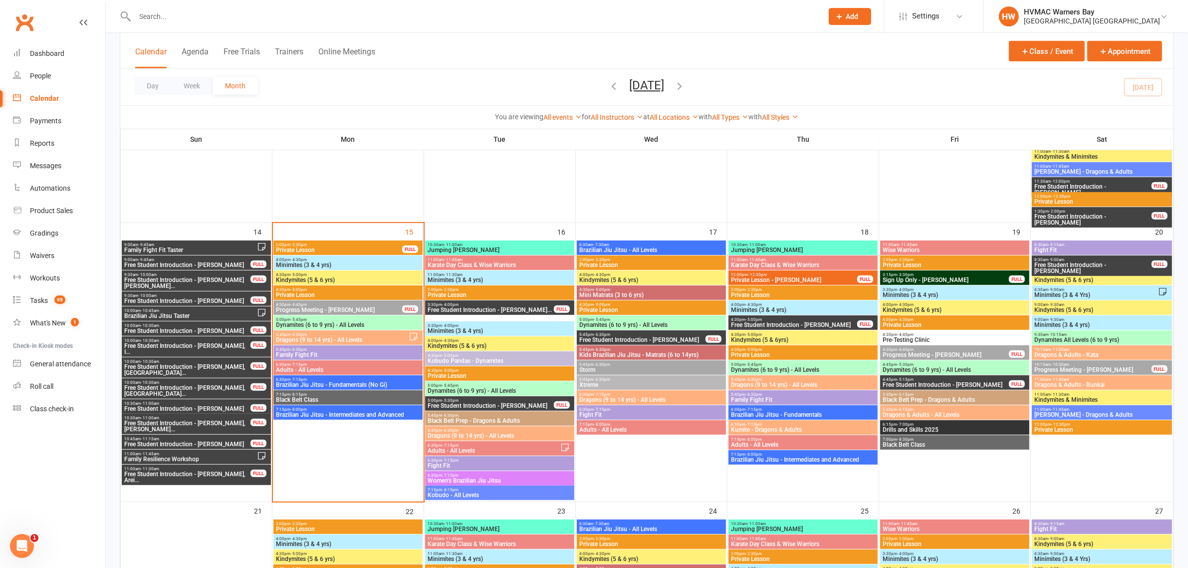
scroll to position [748, 0]
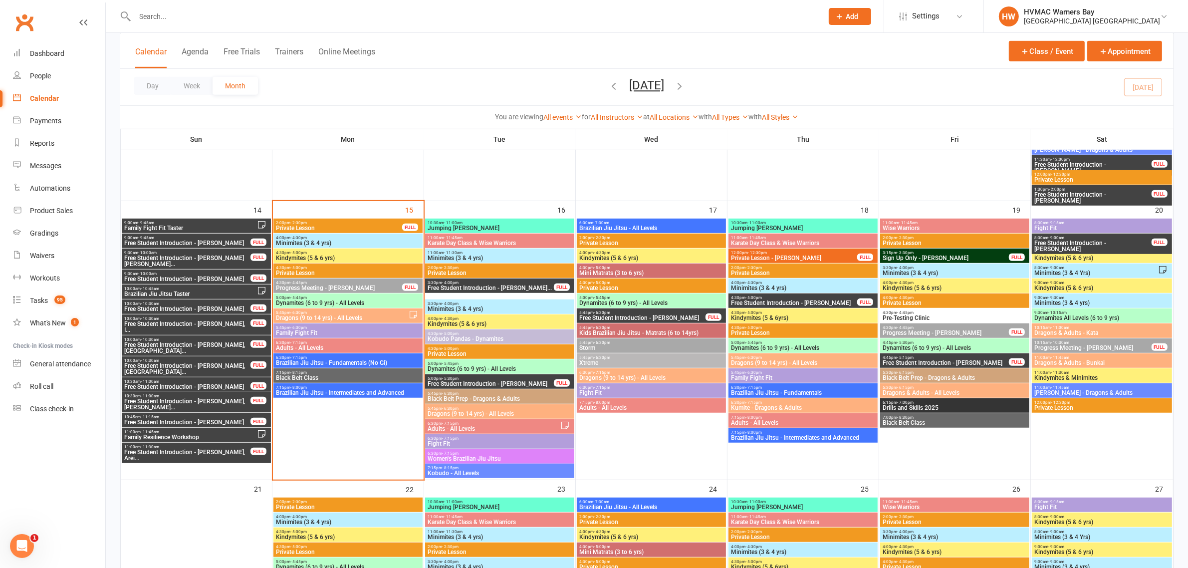
click at [485, 423] on span "6:30pm - 7:15pm" at bounding box center [493, 423] width 133 height 4
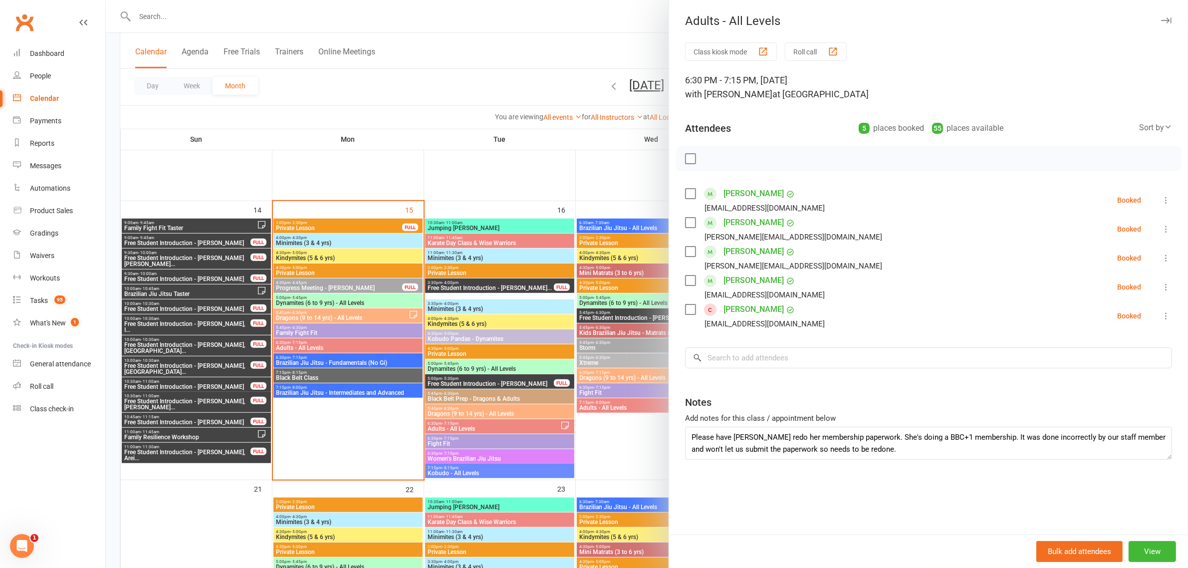
click at [449, 82] on div at bounding box center [647, 284] width 1082 height 568
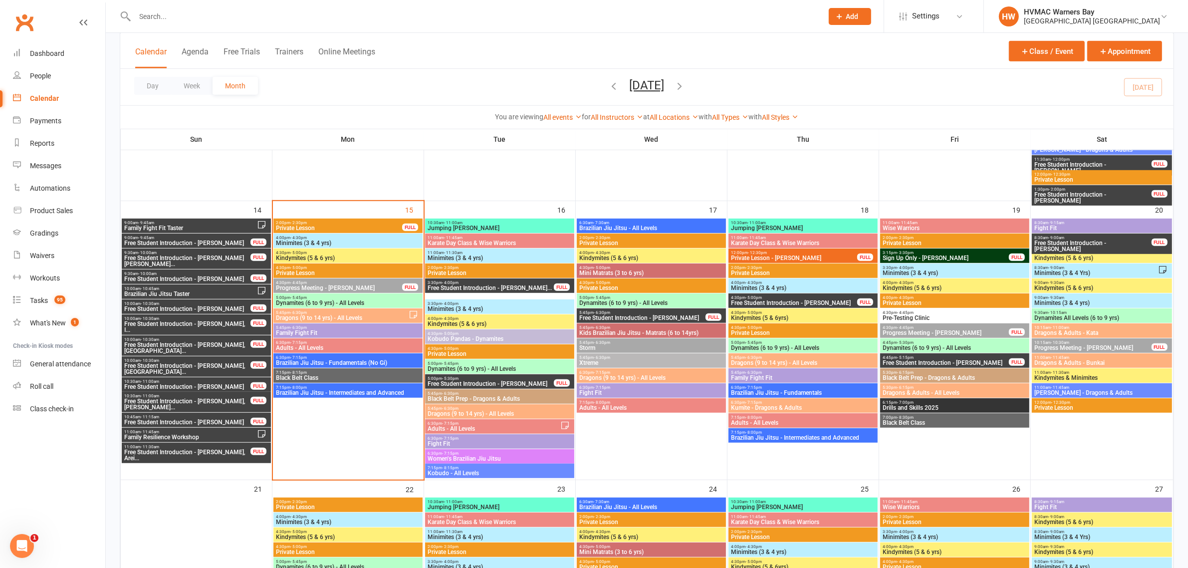
click at [325, 240] on span "Minimites (3 & 4 yrs)" at bounding box center [347, 243] width 145 height 6
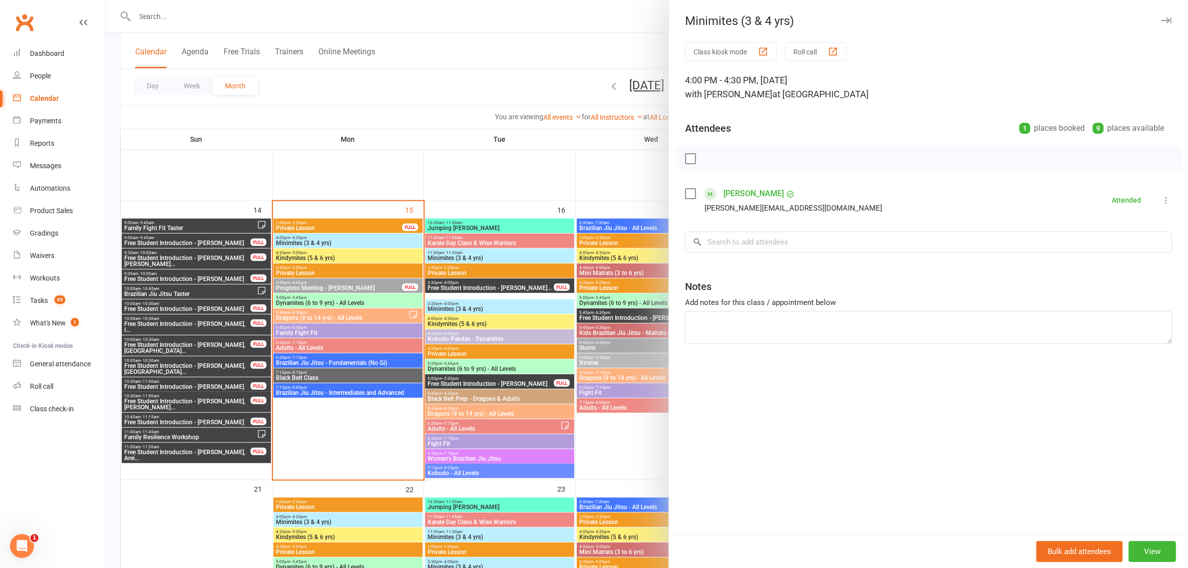
click at [371, 150] on div at bounding box center [647, 284] width 1082 height 568
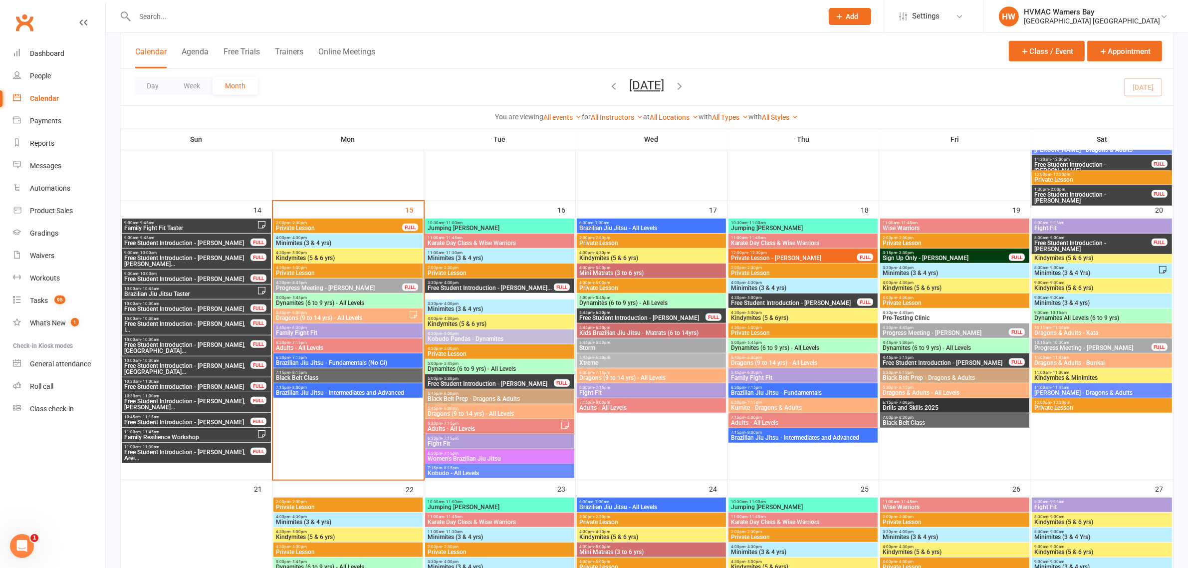
click at [372, 15] on input "text" at bounding box center [474, 16] width 684 height 14
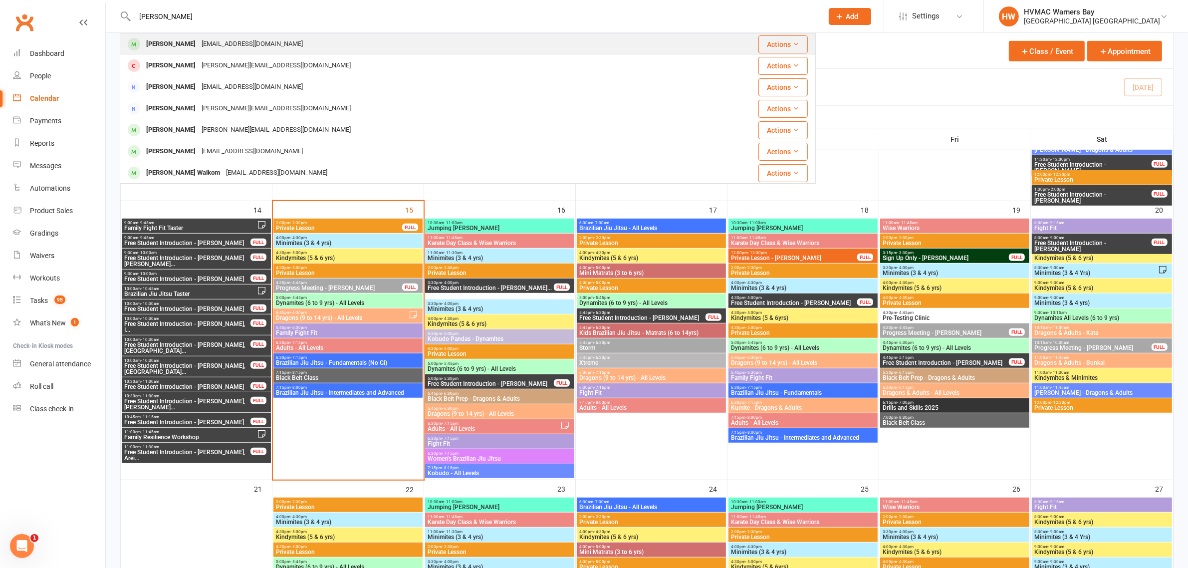
type input "byron krix"
click at [234, 40] on div "[EMAIL_ADDRESS][DOMAIN_NAME]" at bounding box center [252, 44] width 107 height 14
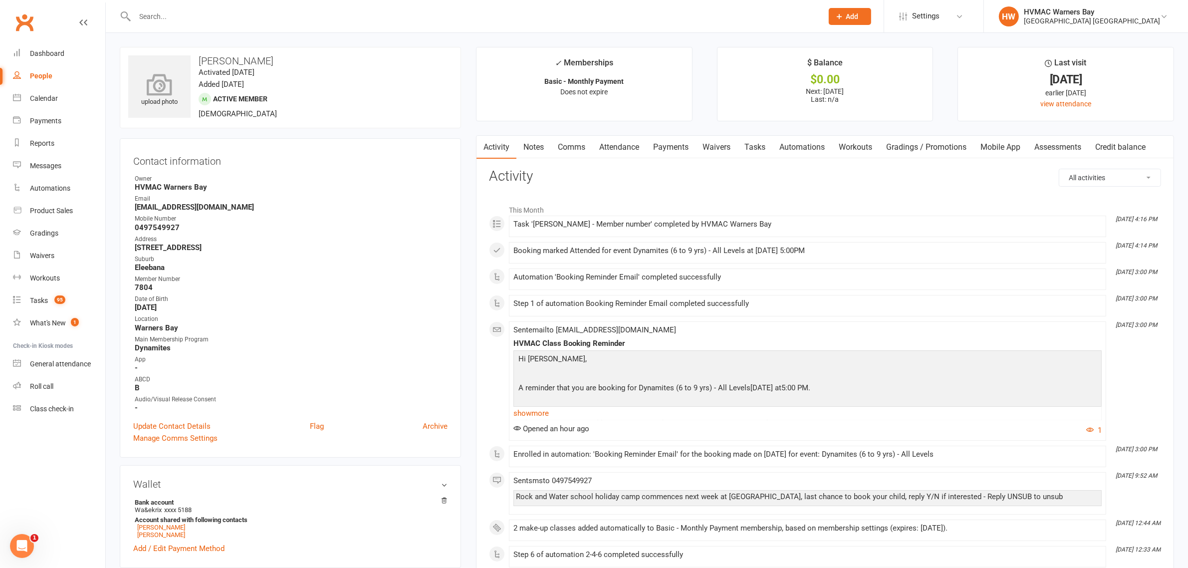
click at [164, 85] on icon at bounding box center [159, 84] width 69 height 22
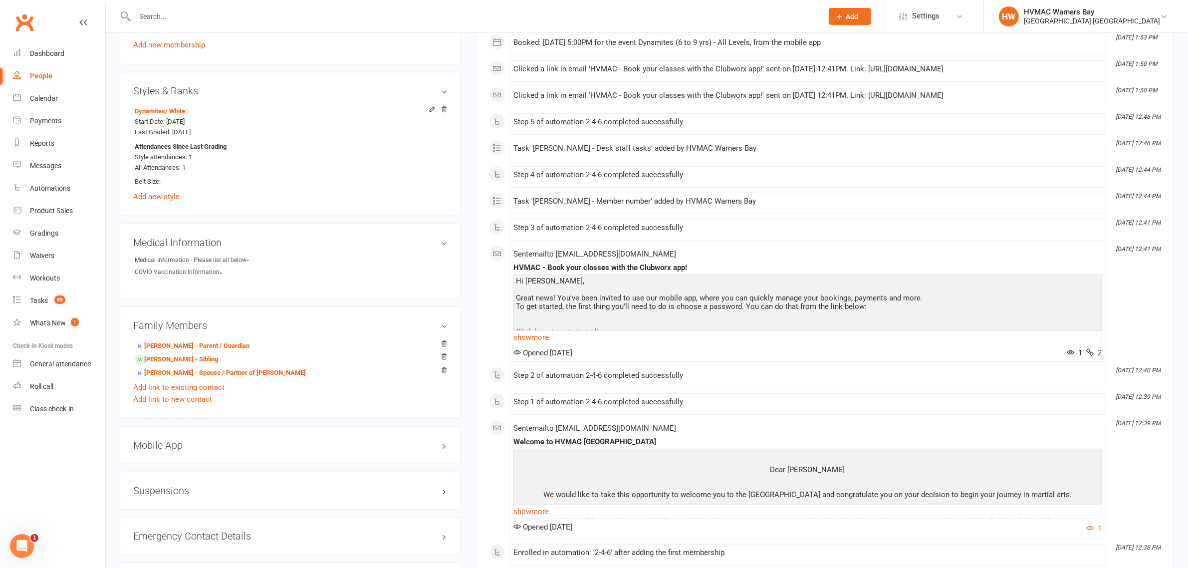
scroll to position [624, 0]
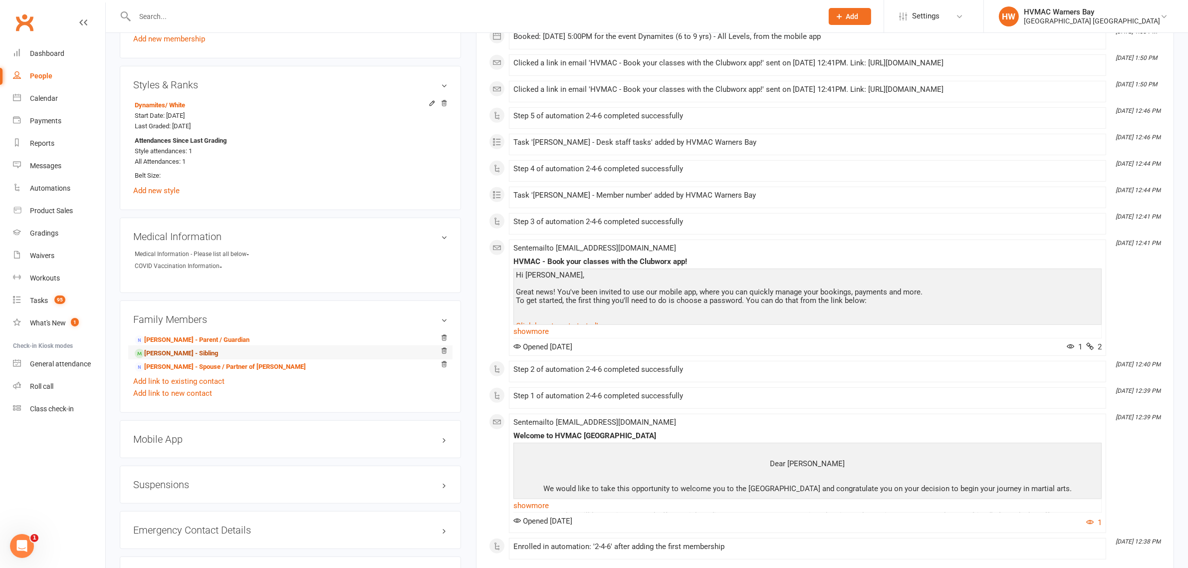
click at [157, 355] on link "Harvey Krix - Sibling" at bounding box center [176, 353] width 83 height 10
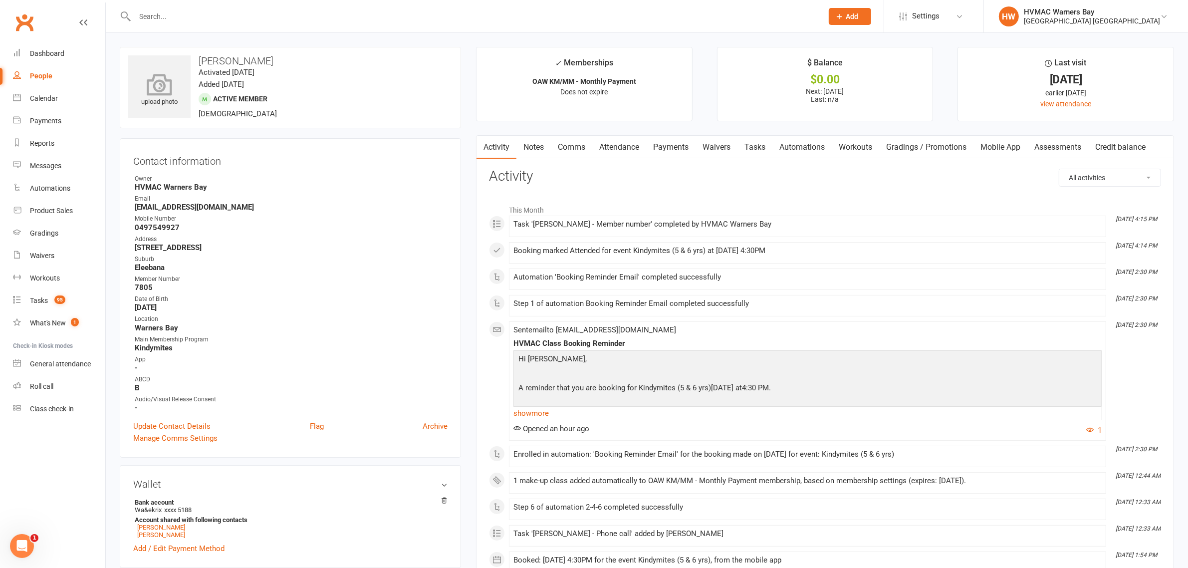
click at [180, 93] on icon at bounding box center [159, 84] width 69 height 22
click at [55, 101] on div "Calendar" at bounding box center [44, 98] width 28 height 8
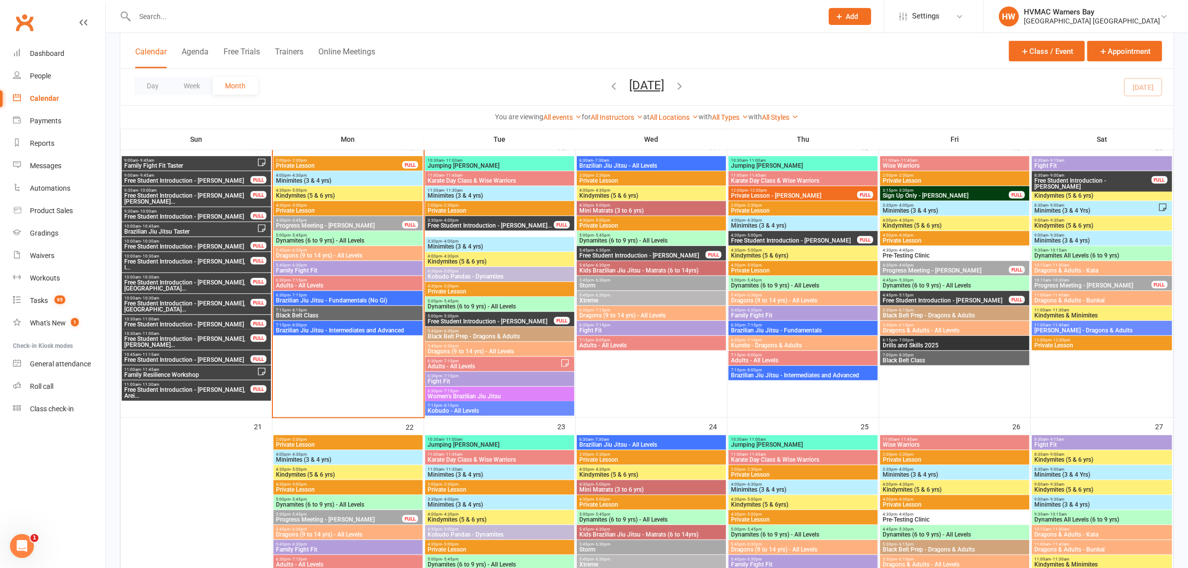
scroll to position [748, 0]
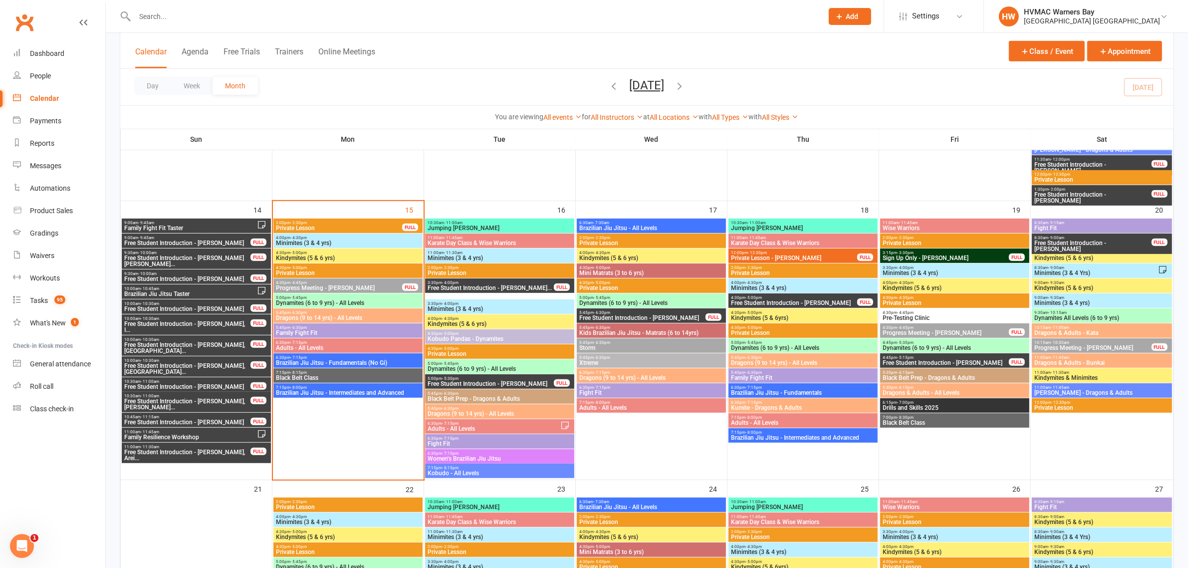
click at [916, 391] on span "Dragons & Adults - All Levels" at bounding box center [954, 393] width 145 height 6
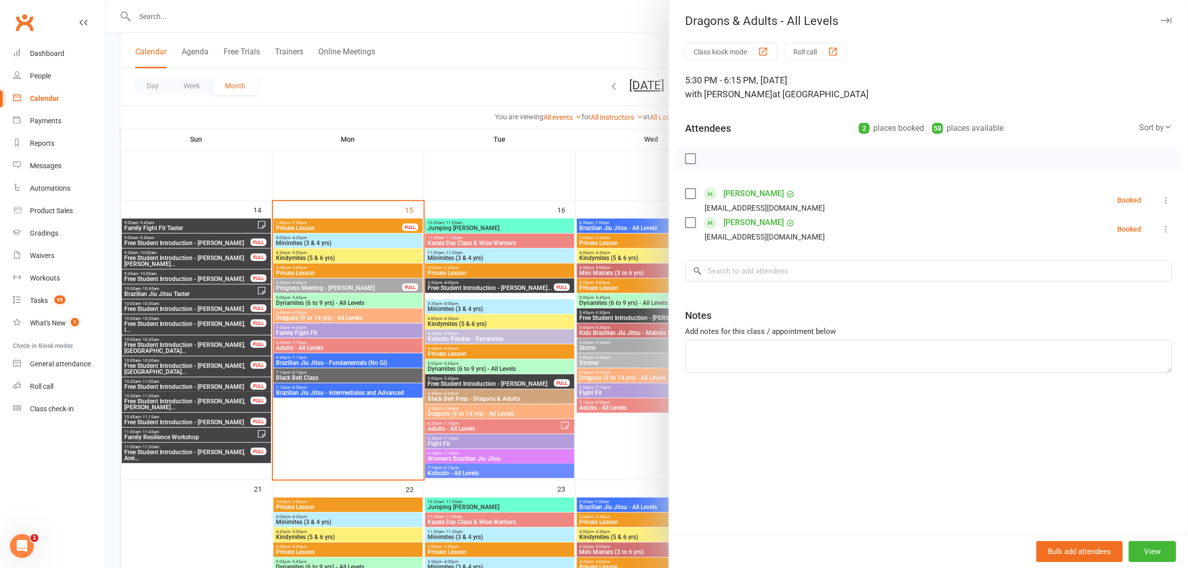
click at [515, 72] on div at bounding box center [647, 284] width 1082 height 568
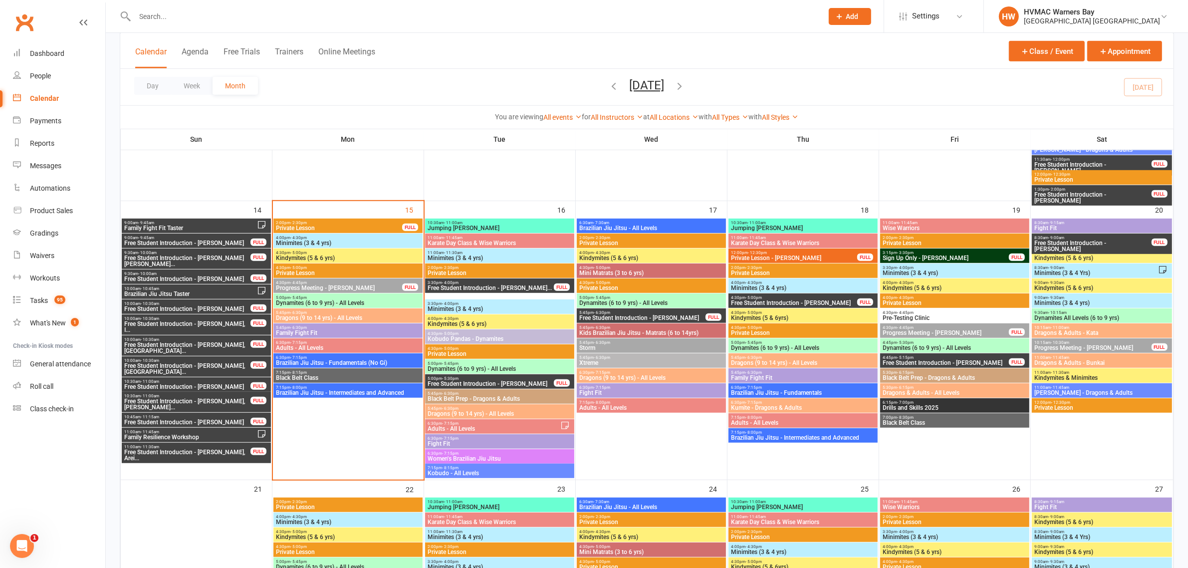
click at [375, 302] on span "Dynamites (6 to 9 yrs) - All Levels" at bounding box center [347, 303] width 145 height 6
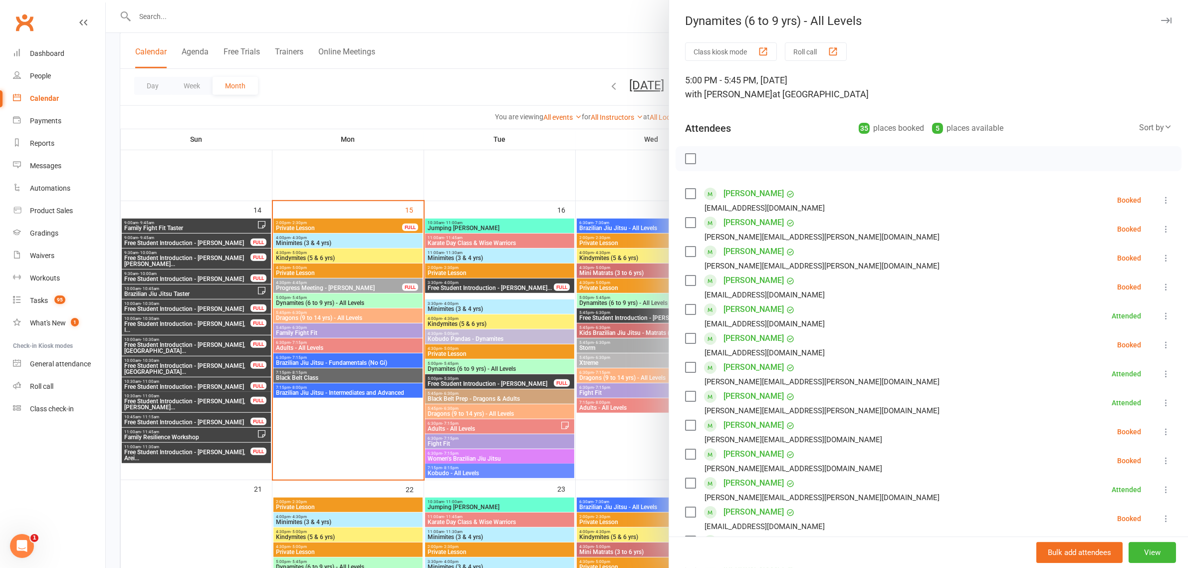
click at [297, 258] on div at bounding box center [647, 284] width 1082 height 568
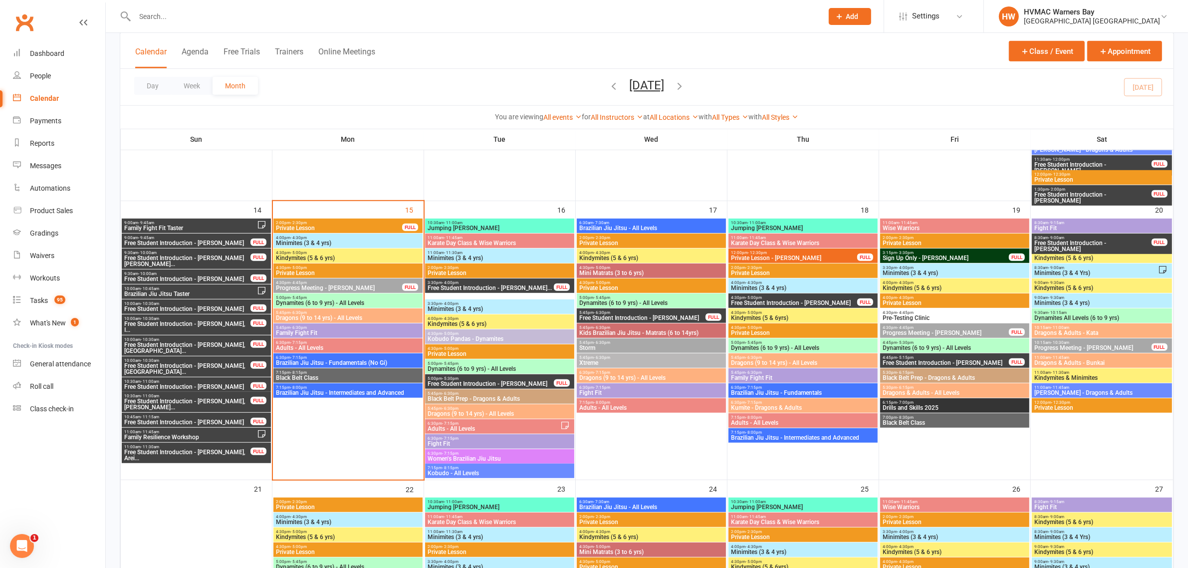
click at [297, 258] on span "Kindymites (5 & 6 yrs)" at bounding box center [347, 258] width 145 height 6
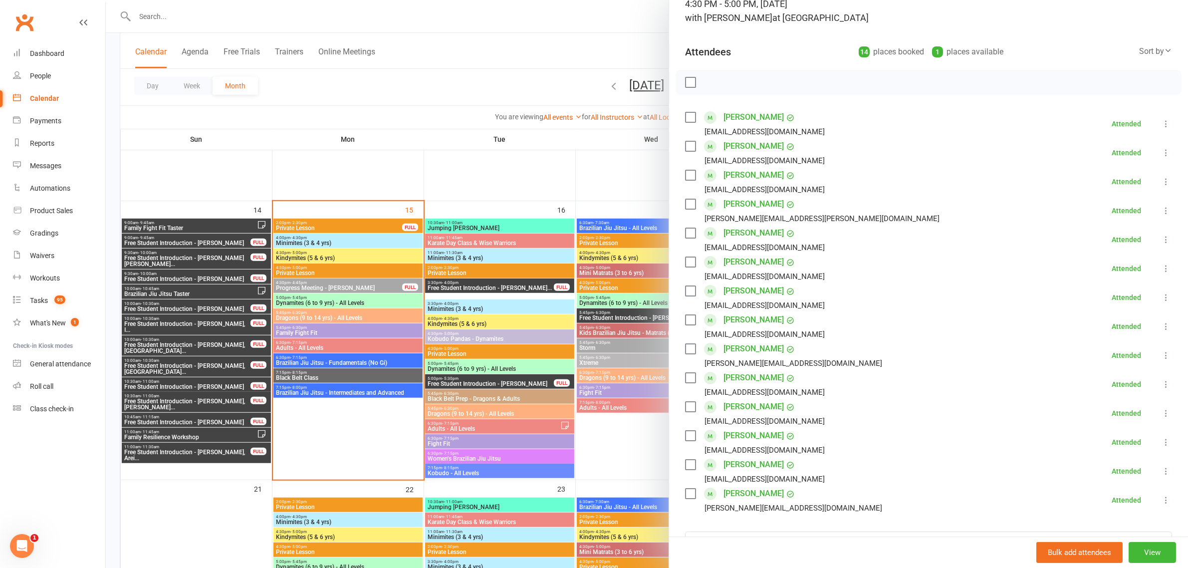
scroll to position [47, 0]
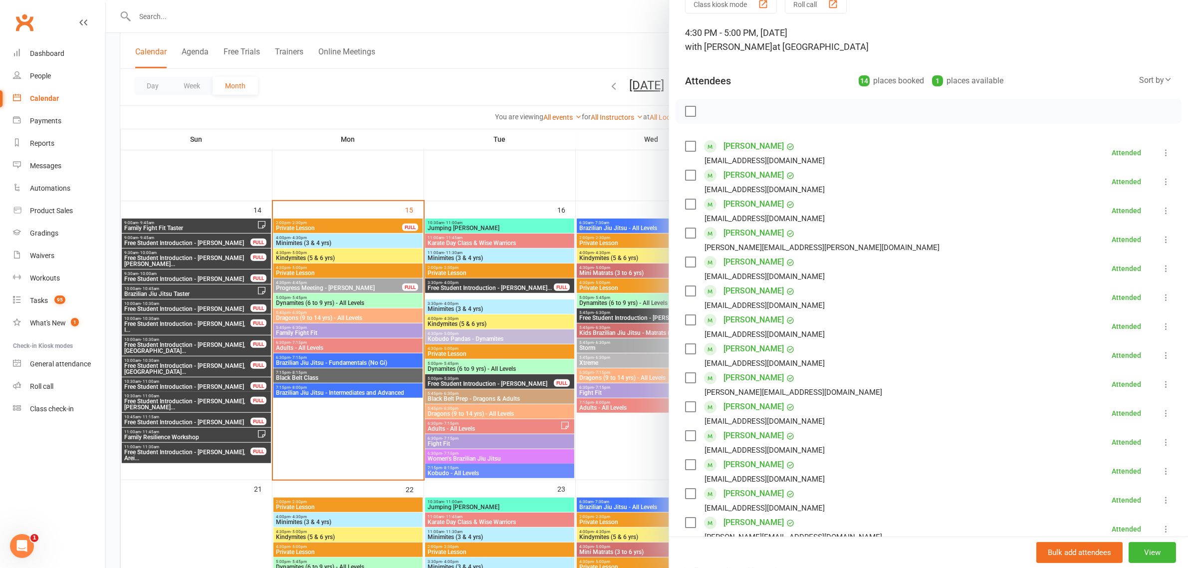
click at [446, 105] on div at bounding box center [647, 284] width 1082 height 568
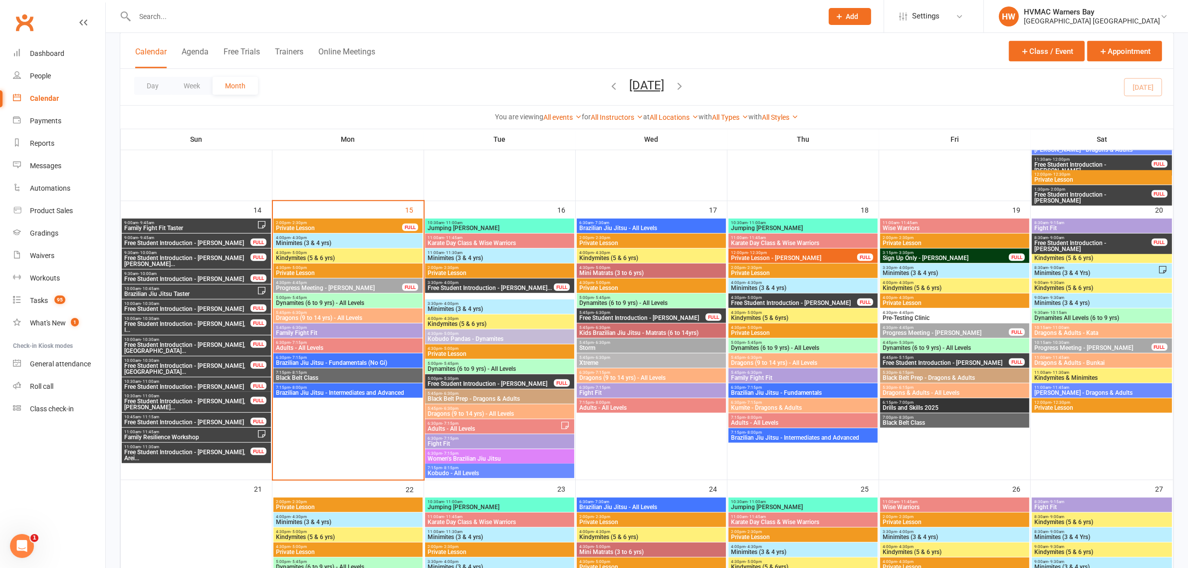
click at [352, 303] on span "Dynamites (6 to 9 yrs) - All Levels" at bounding box center [347, 303] width 145 height 6
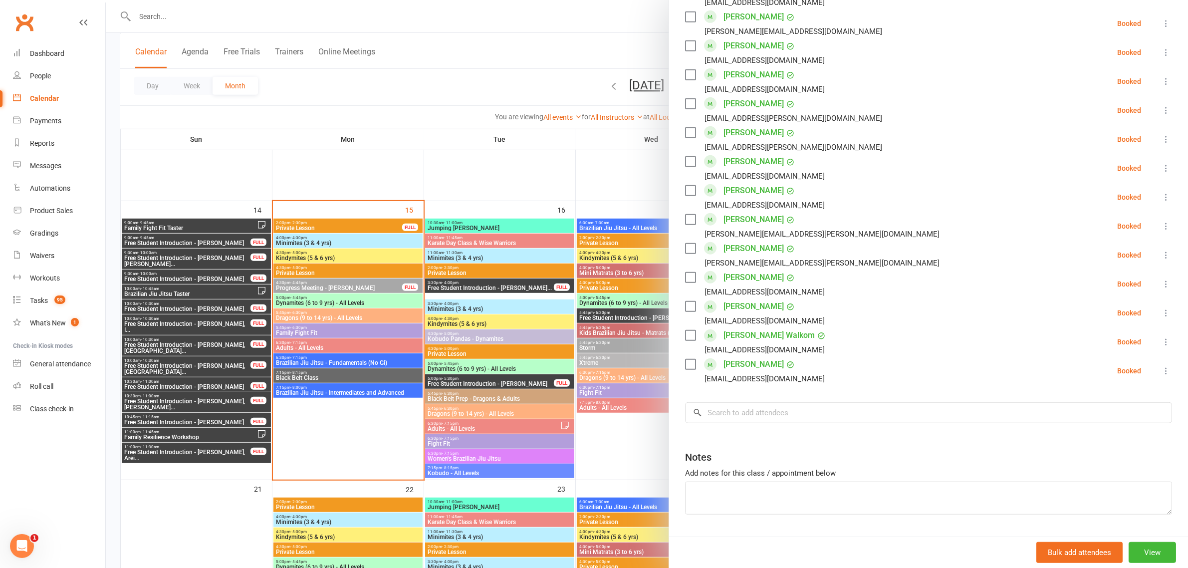
scroll to position [842, 0]
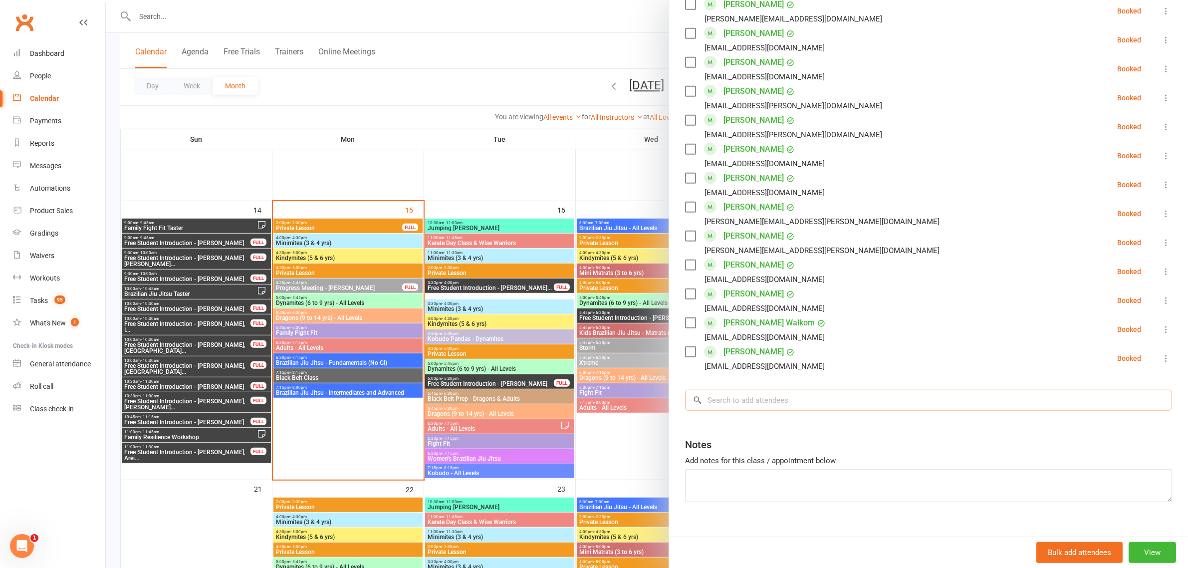
click at [772, 390] on input "search" at bounding box center [928, 400] width 487 height 21
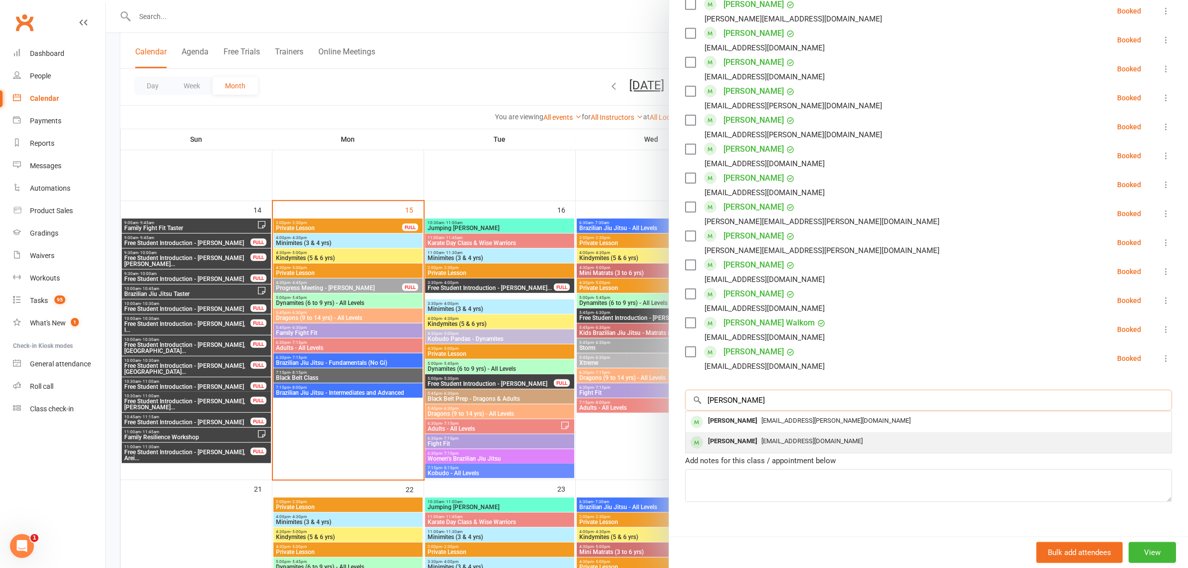
type input "tedd"
click at [811, 434] on div "[EMAIL_ADDRESS][DOMAIN_NAME]" at bounding box center [928, 441] width 478 height 14
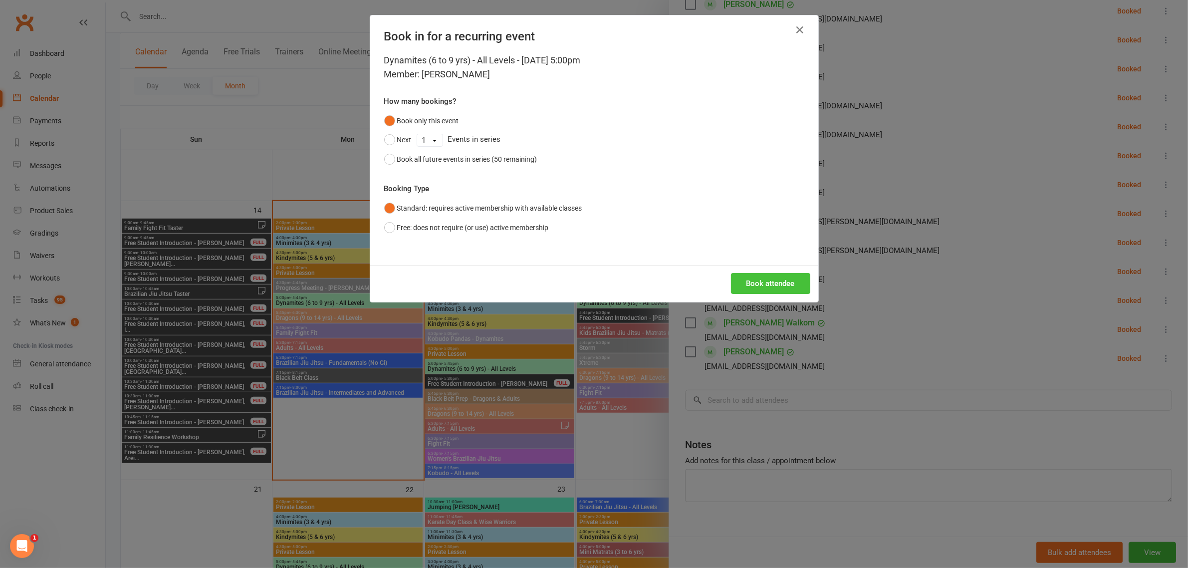
click at [771, 277] on button "Book attendee" at bounding box center [770, 283] width 79 height 21
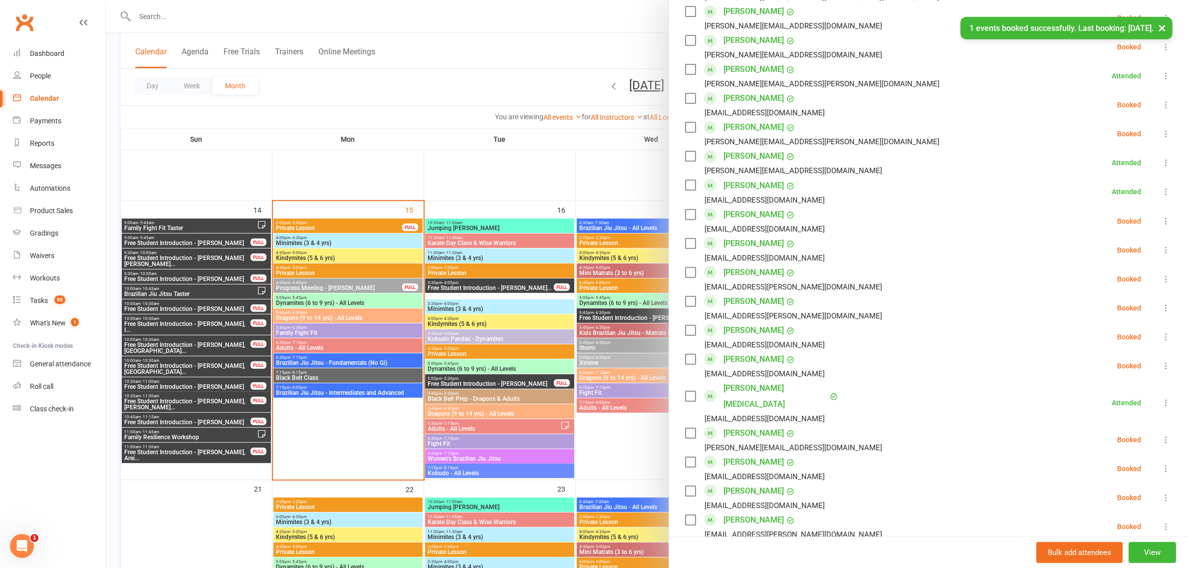
scroll to position [435, 0]
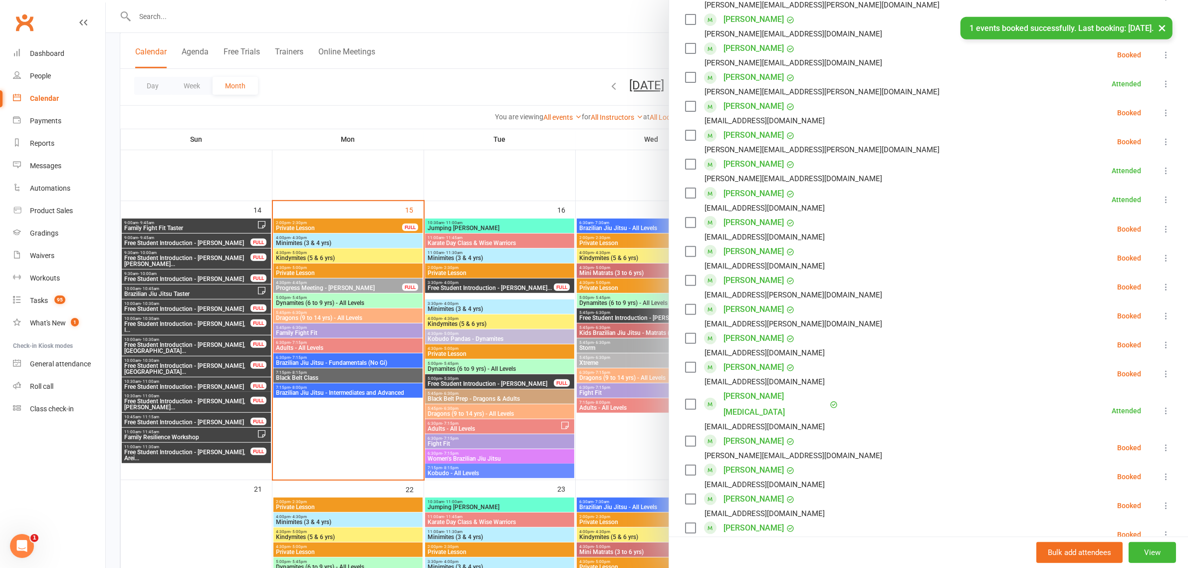
click at [477, 73] on div at bounding box center [647, 284] width 1082 height 568
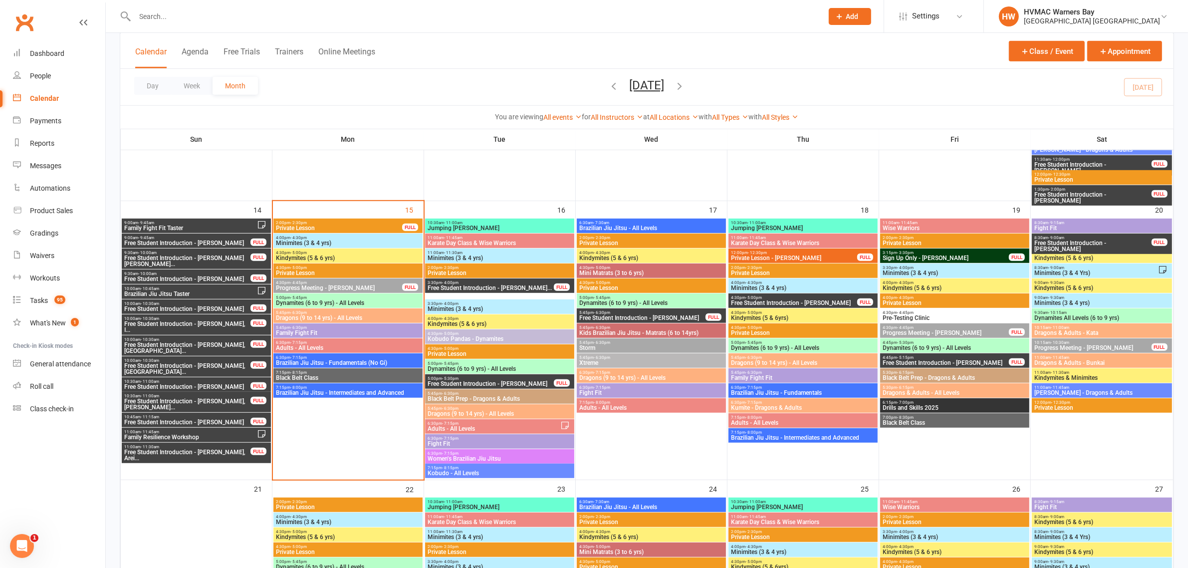
click at [324, 295] on span "5:00pm - 5:45pm" at bounding box center [347, 297] width 145 height 4
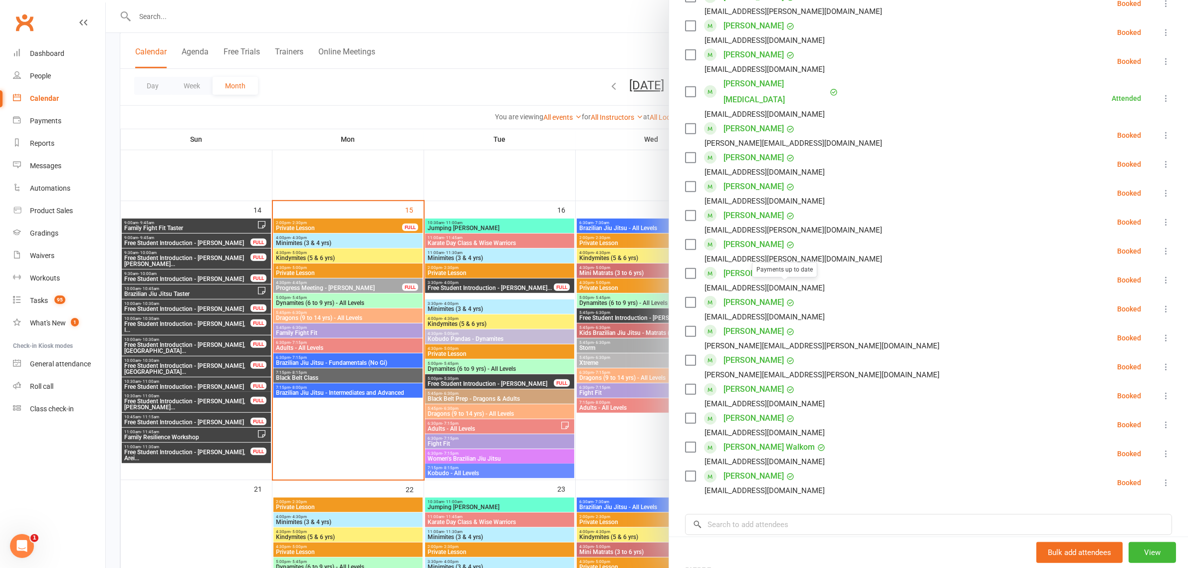
scroll to position [811, 0]
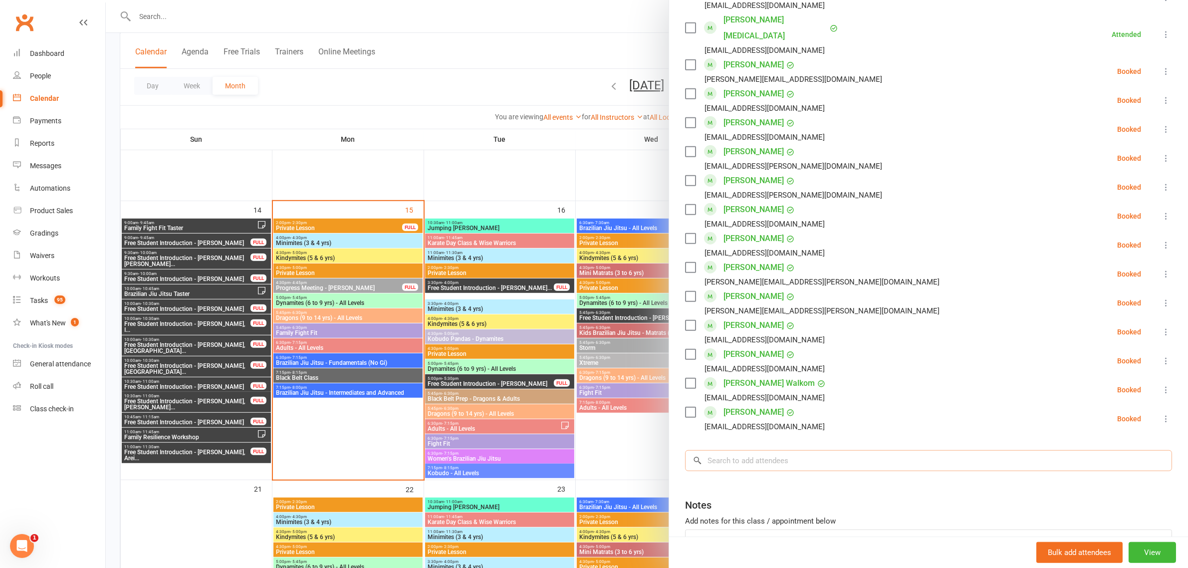
click at [776, 450] on input "search" at bounding box center [928, 460] width 487 height 21
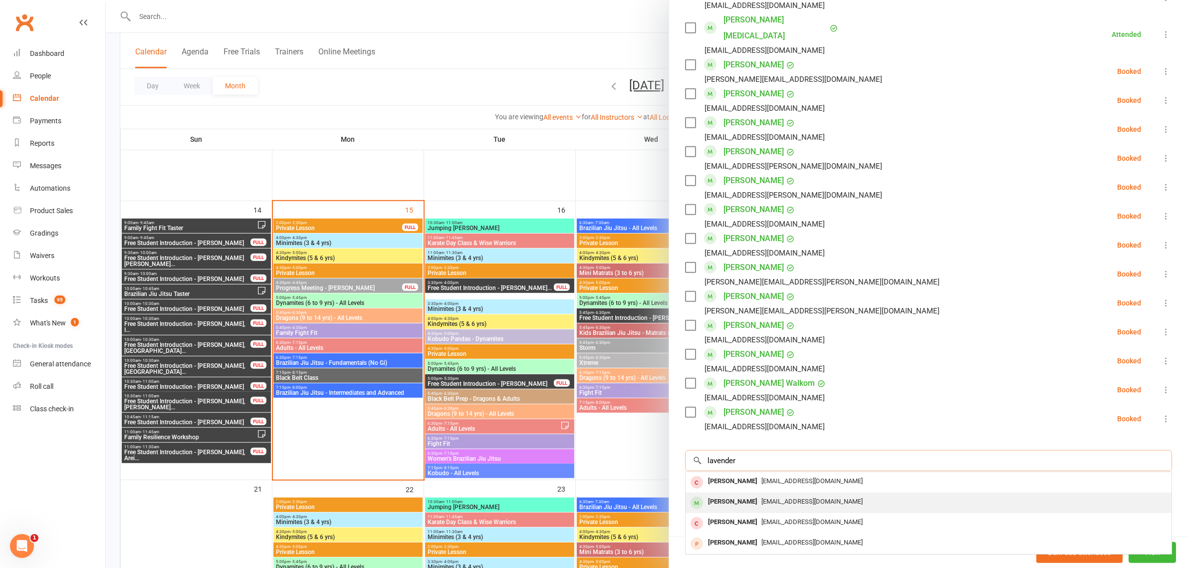
type input "lavender"
click at [761, 497] on span "[EMAIL_ADDRESS][DOMAIN_NAME]" at bounding box center [811, 500] width 101 height 7
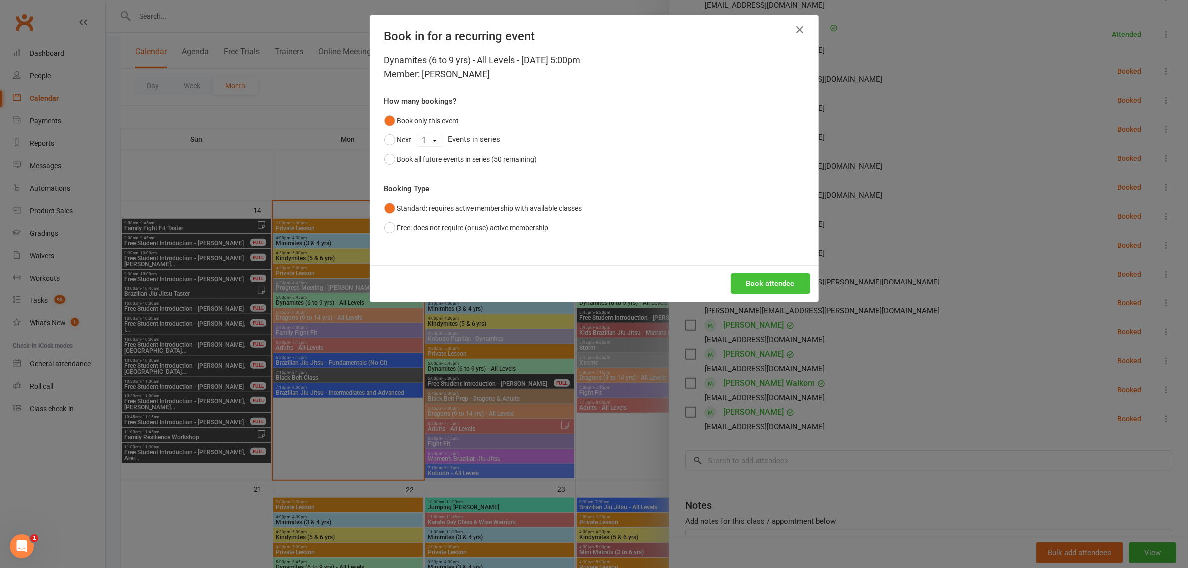
click at [750, 283] on button "Book attendee" at bounding box center [770, 283] width 79 height 21
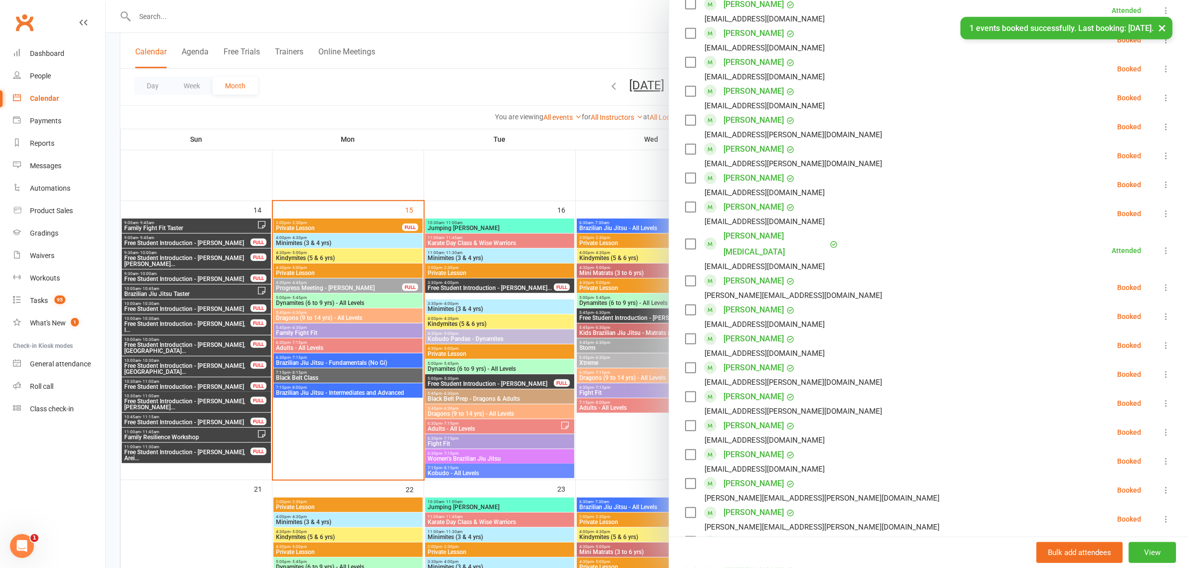
scroll to position [561, 0]
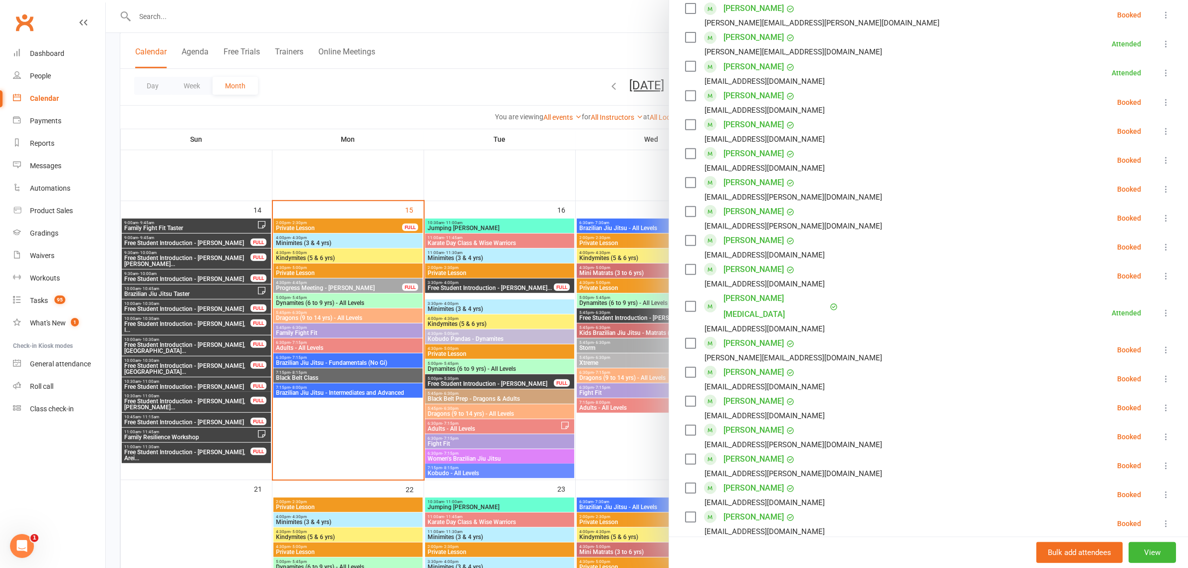
click at [1161, 131] on icon at bounding box center [1166, 131] width 10 height 10
click at [1110, 188] on link "Check in" at bounding box center [1117, 191] width 107 height 20
click at [504, 52] on div at bounding box center [647, 284] width 1082 height 568
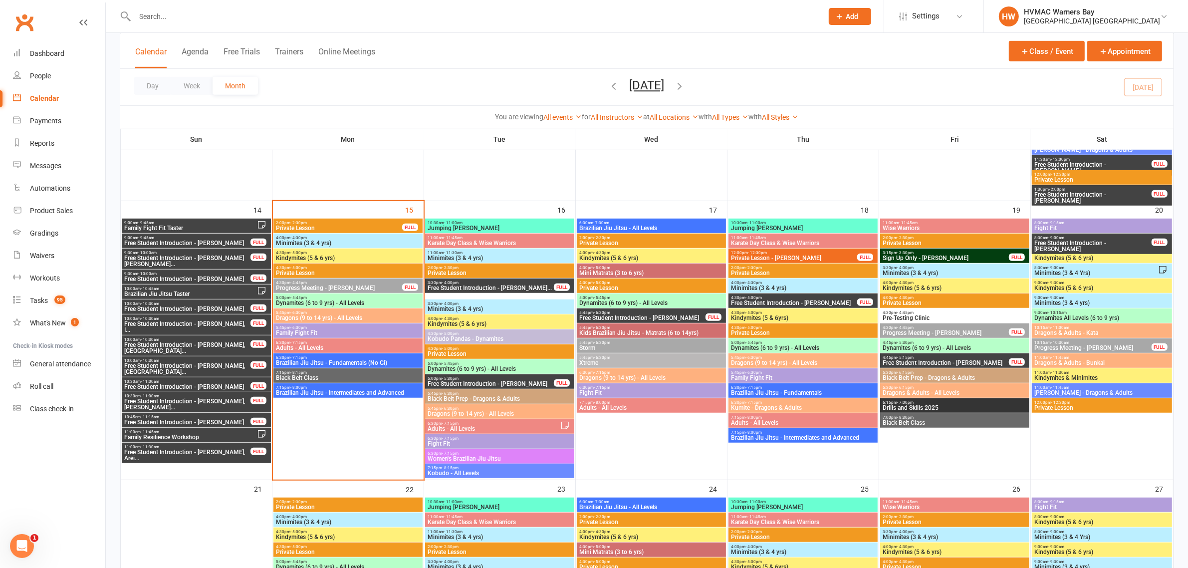
click at [455, 308] on span "Minimites (3 & 4 yrs)" at bounding box center [499, 309] width 145 height 6
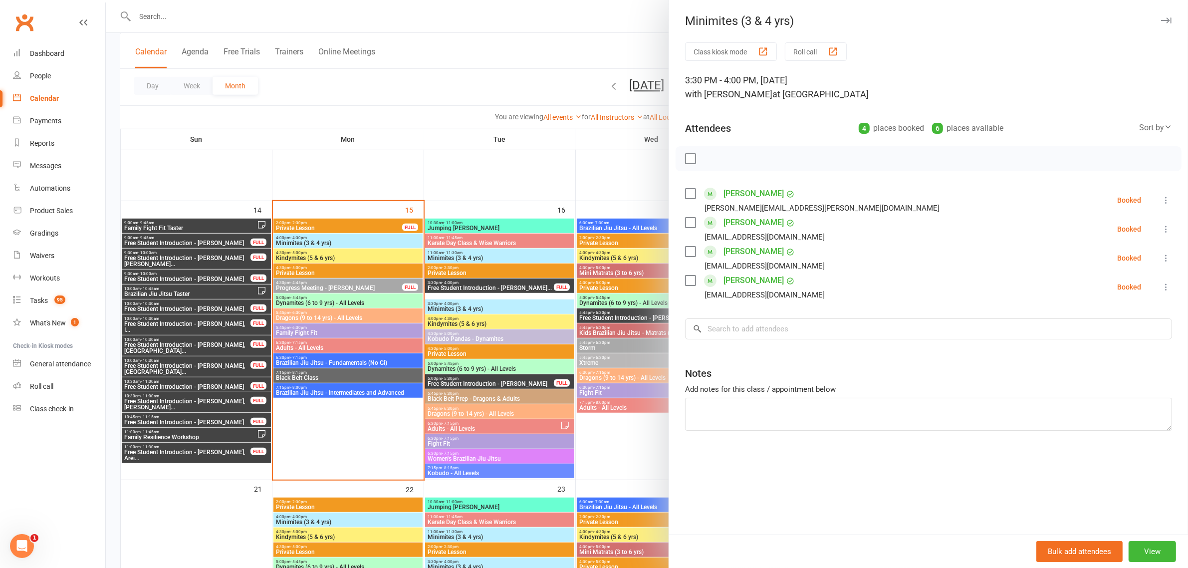
click at [602, 288] on div at bounding box center [647, 284] width 1082 height 568
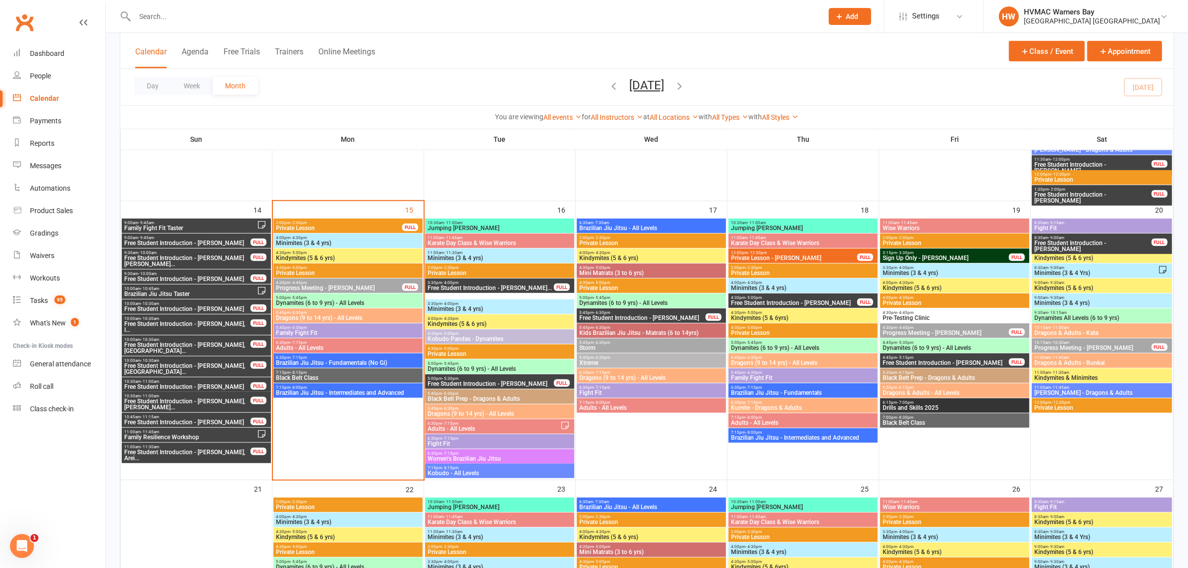
click at [787, 287] on span "Minimites (3 & 4 yrs)" at bounding box center [802, 288] width 145 height 6
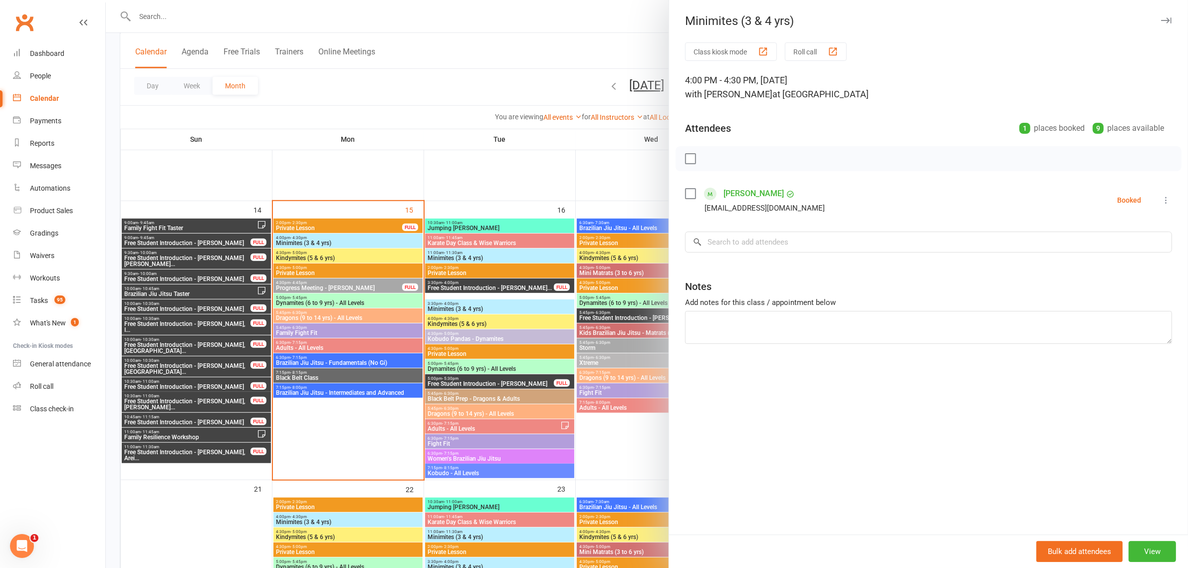
click at [577, 173] on div at bounding box center [647, 284] width 1082 height 568
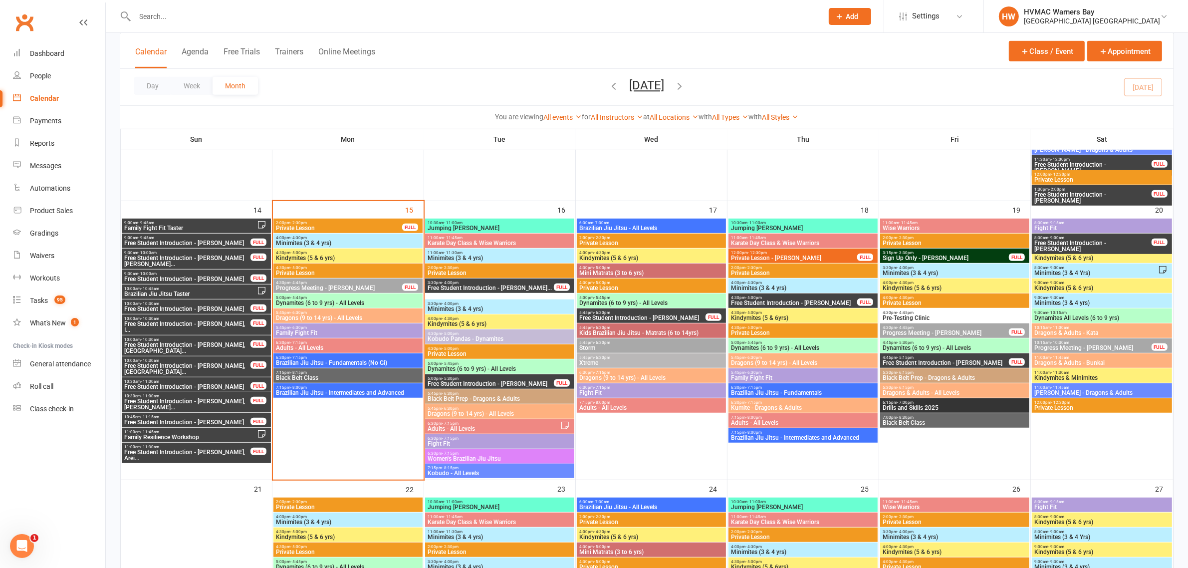
click at [936, 273] on span "Minimites (3 & 4 yrs)" at bounding box center [954, 273] width 145 height 6
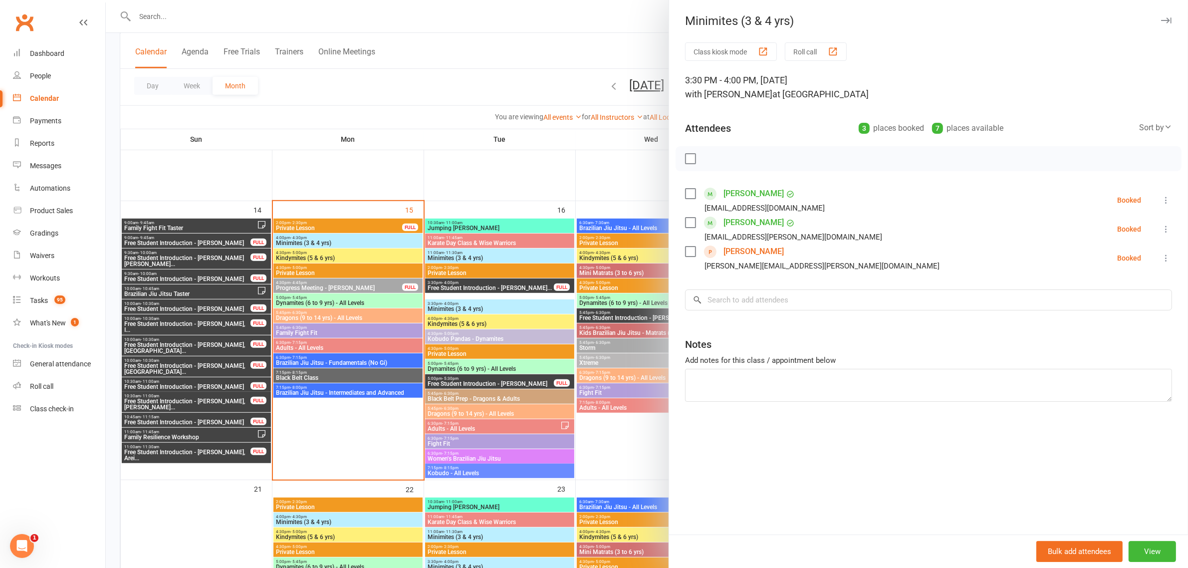
click at [610, 172] on div at bounding box center [647, 284] width 1082 height 568
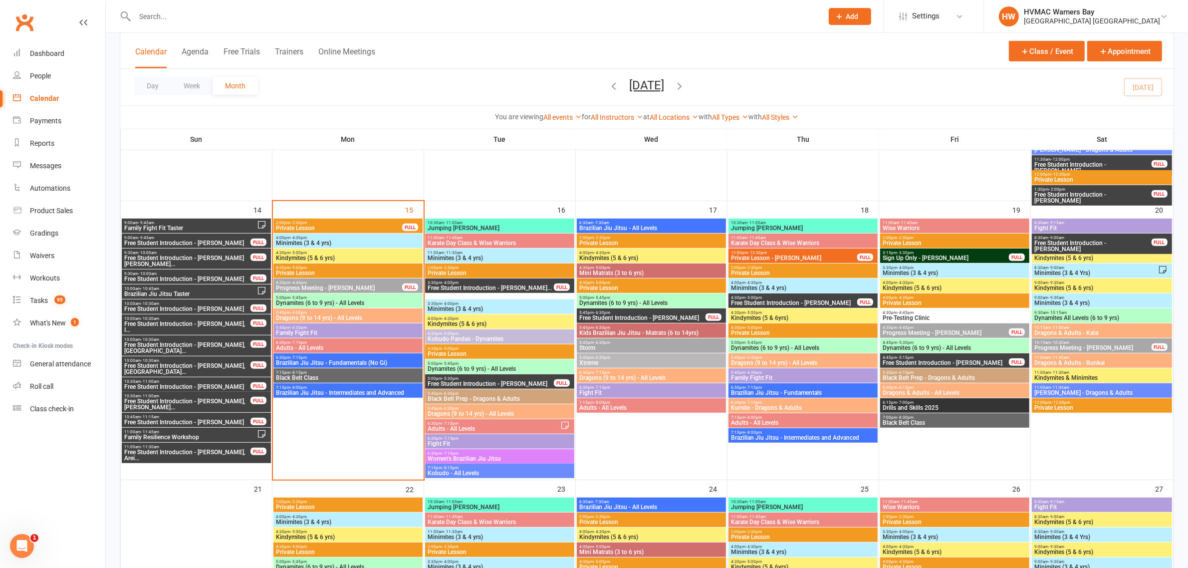
click at [1083, 273] on span "Minimites (3 & 4 Yrs)" at bounding box center [1096, 273] width 124 height 6
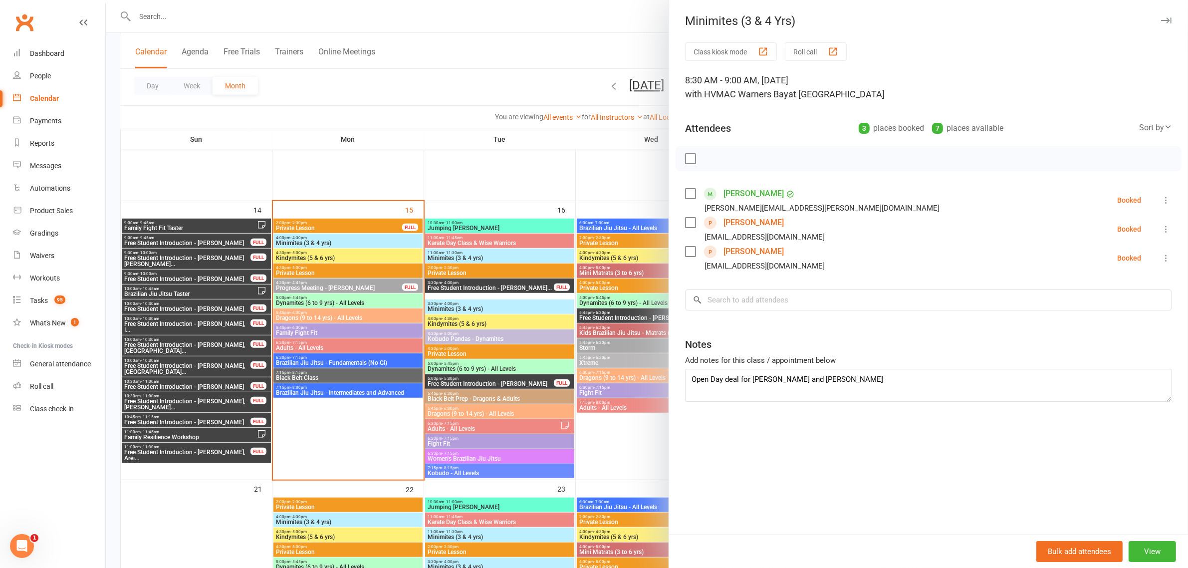
click at [488, 86] on div at bounding box center [647, 284] width 1082 height 568
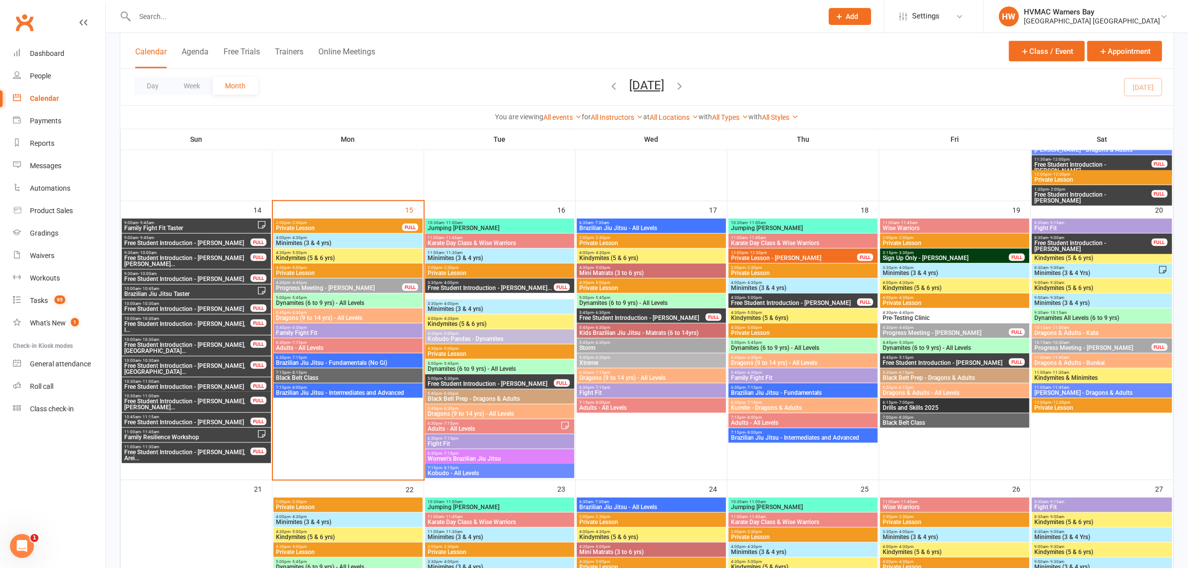
click at [1054, 300] on span "Minimites (3 & 4 yrs)" at bounding box center [1102, 303] width 136 height 6
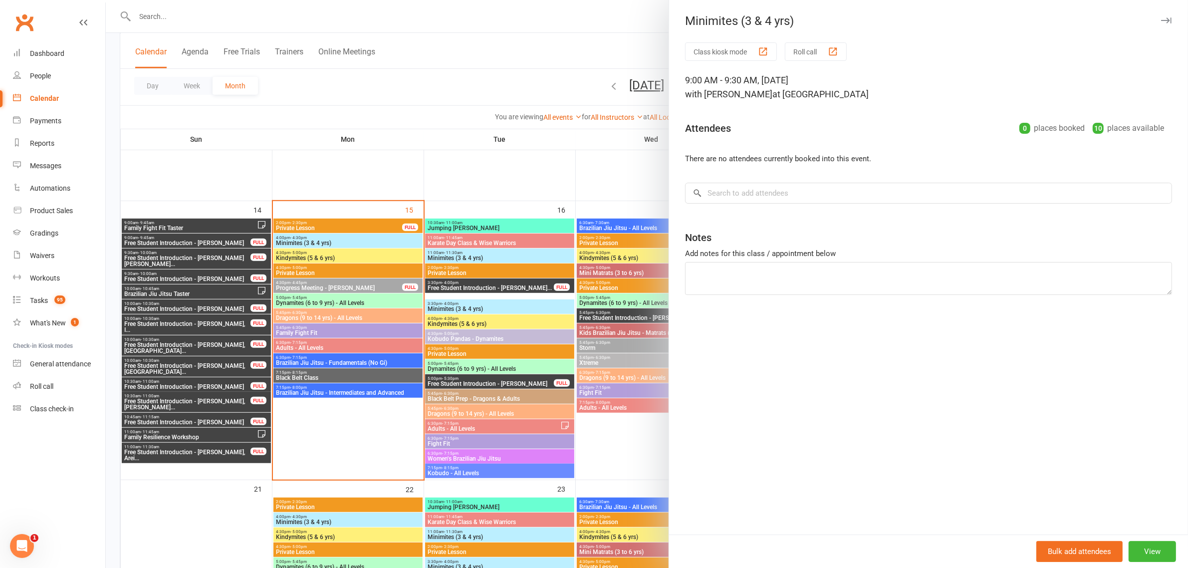
click at [494, 76] on div at bounding box center [647, 284] width 1082 height 568
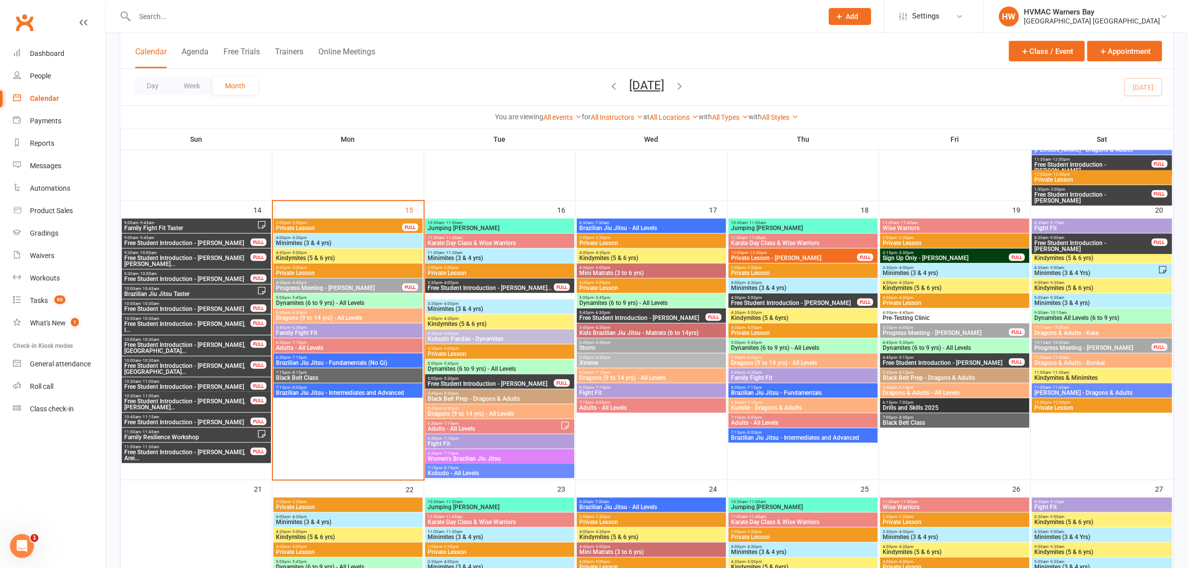
click at [484, 21] on input "text" at bounding box center [474, 16] width 684 height 14
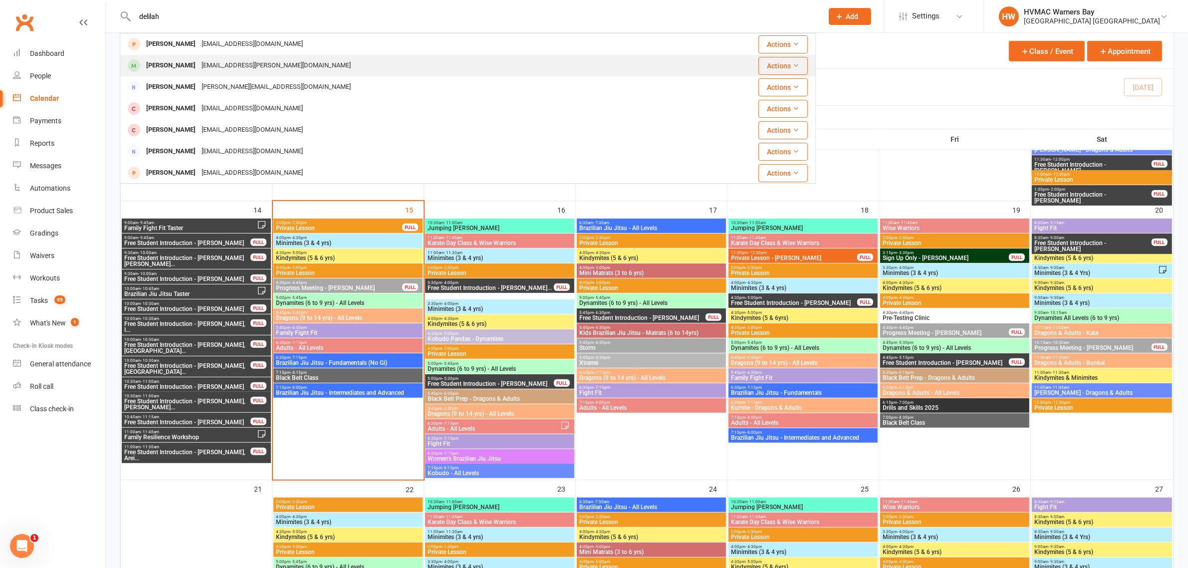
type input "delilah"
click at [274, 63] on div "Lachlan.wilson@hicksons.com.au" at bounding box center [276, 65] width 155 height 14
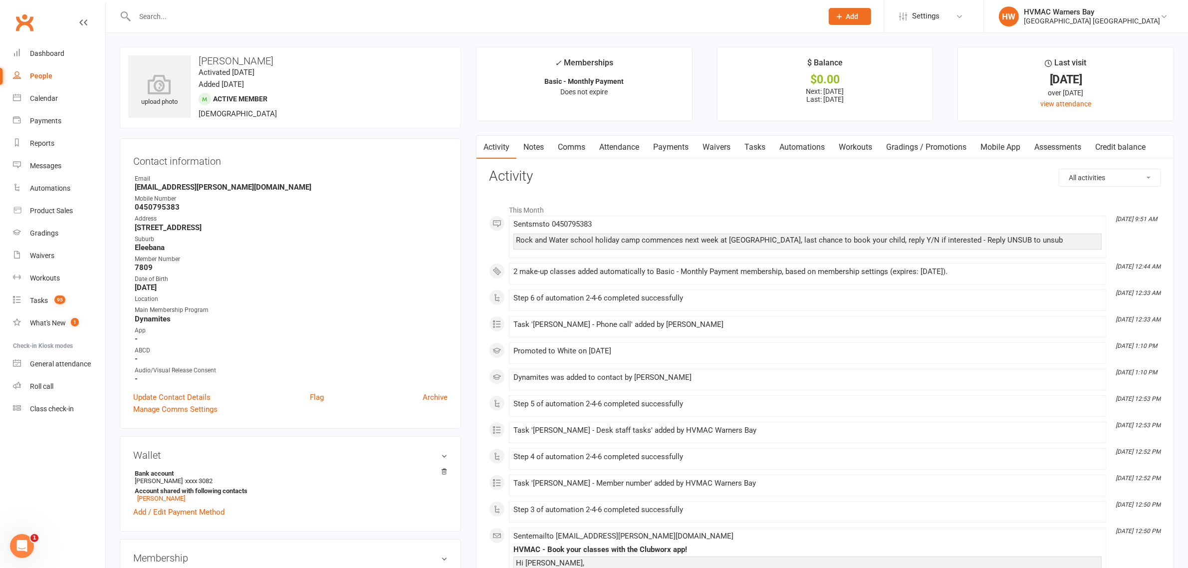
click at [1003, 143] on link "Mobile App" at bounding box center [1000, 147] width 54 height 23
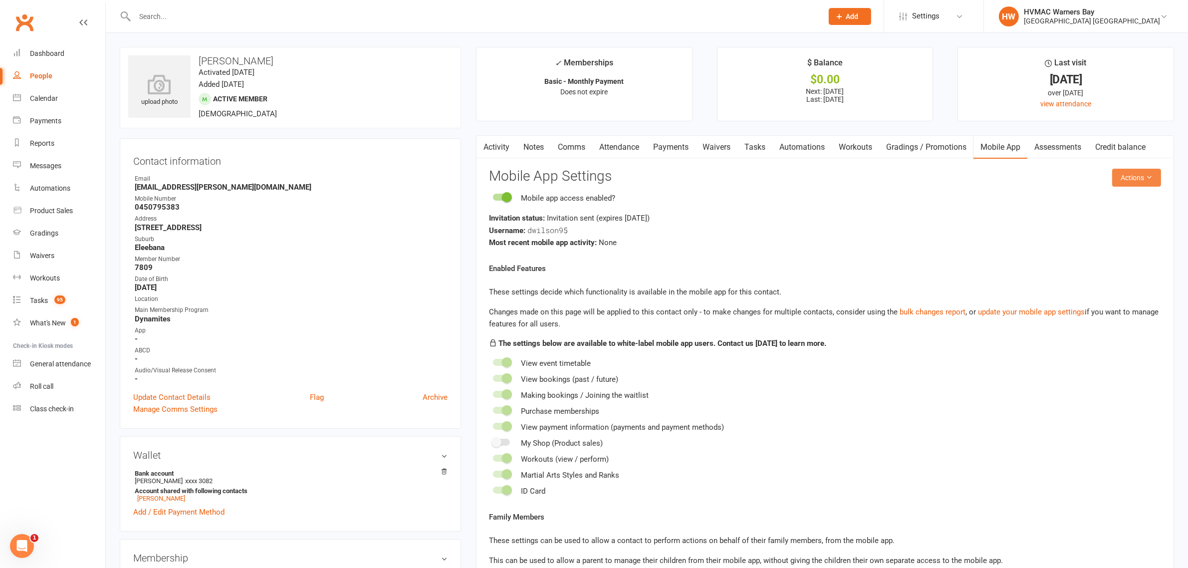
click at [1137, 180] on button "Actions" at bounding box center [1136, 178] width 49 height 18
click at [1110, 201] on link "Send invitation email" at bounding box center [1101, 201] width 99 height 20
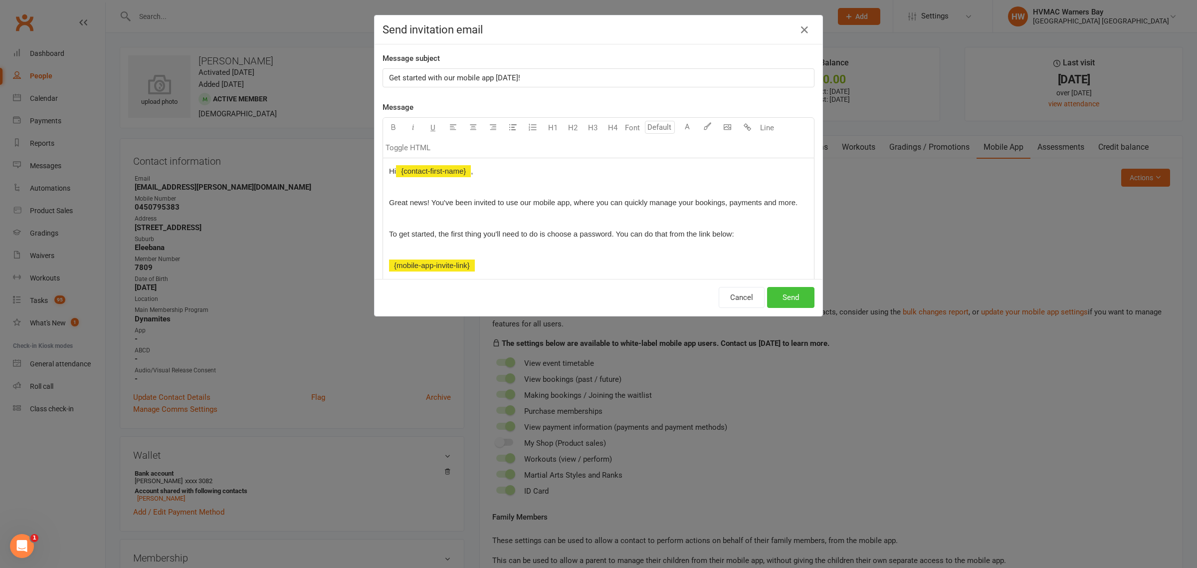
click at [799, 300] on button "Send" at bounding box center [790, 297] width 47 height 21
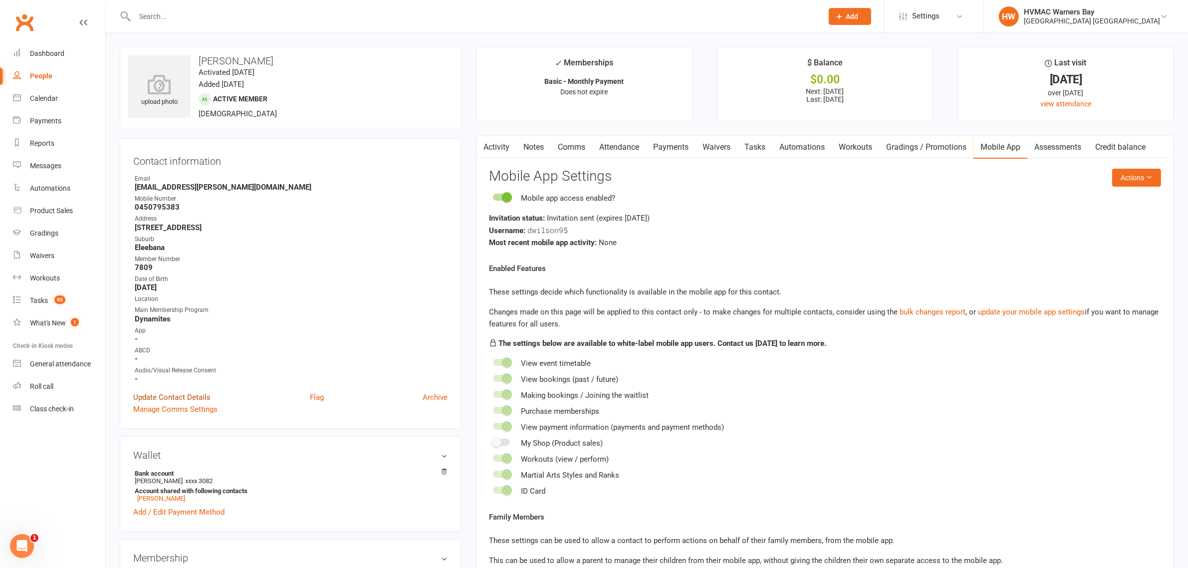
click at [176, 396] on link "Update Contact Details" at bounding box center [171, 397] width 77 height 12
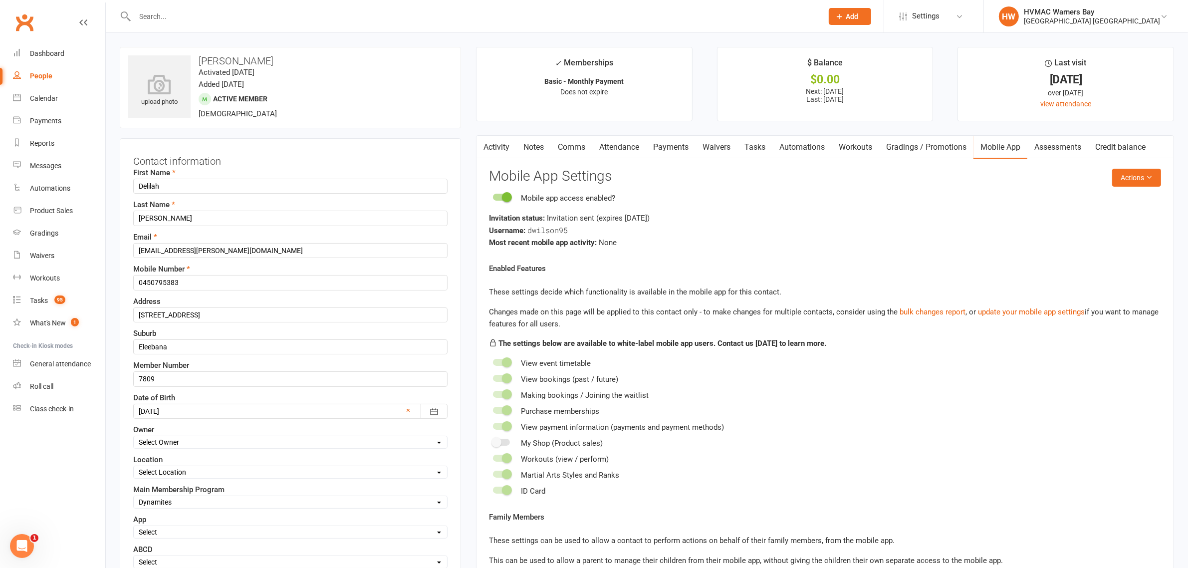
scroll to position [46, 0]
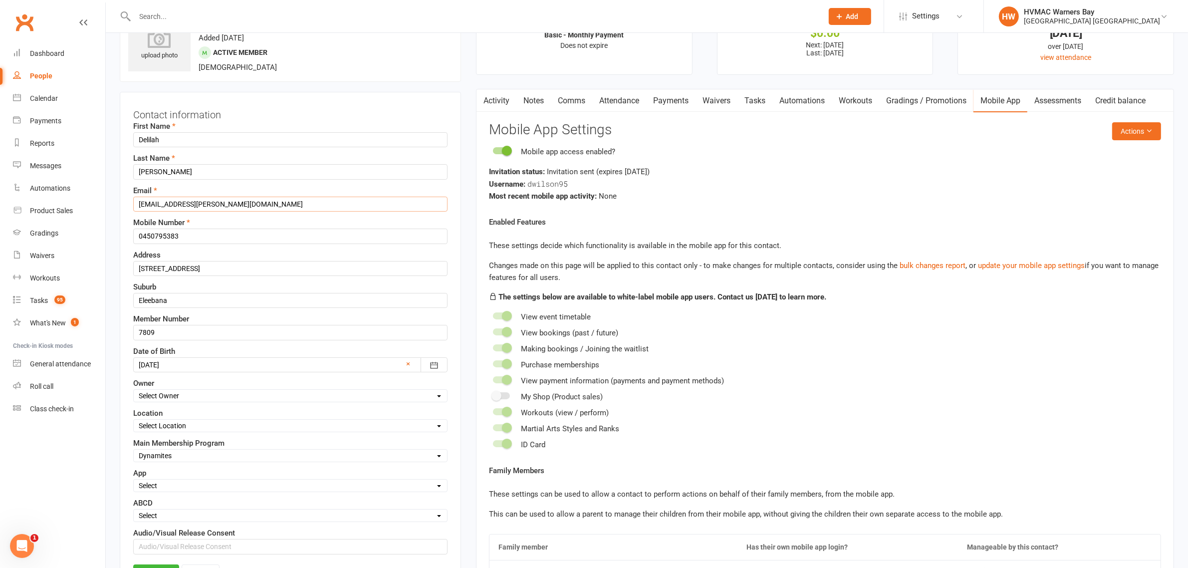
drag, startPoint x: 262, startPoint y: 200, endPoint x: 121, endPoint y: 205, distance: 141.3
click at [121, 205] on div "Contact information First Name Delilah Last Name Wilson Email Lachlan.wilson@hi…" at bounding box center [290, 346] width 341 height 509
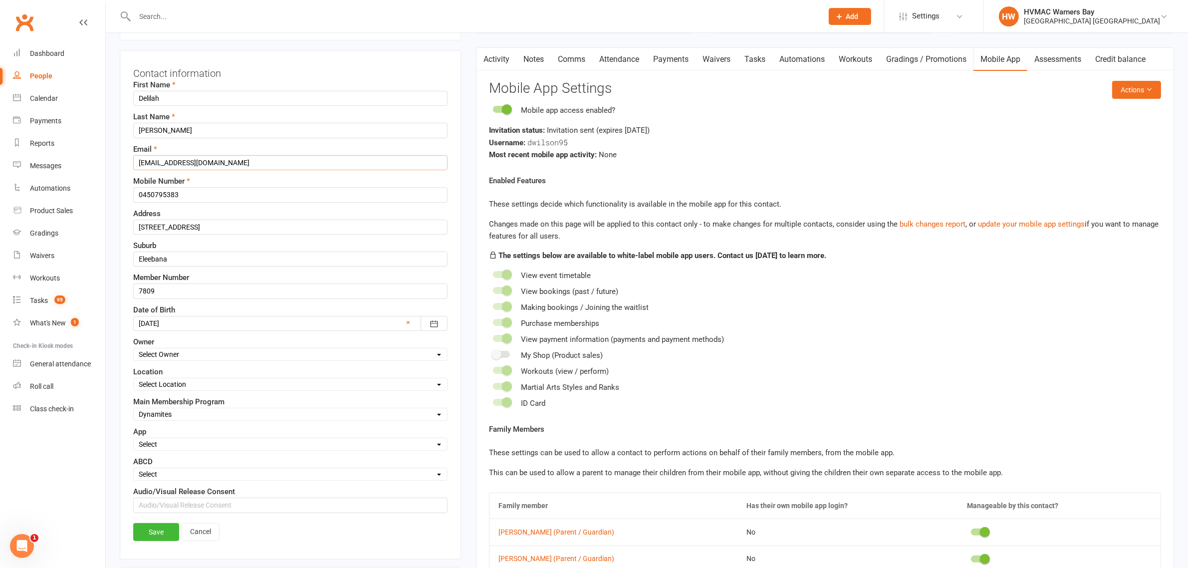
scroll to position [171, 0]
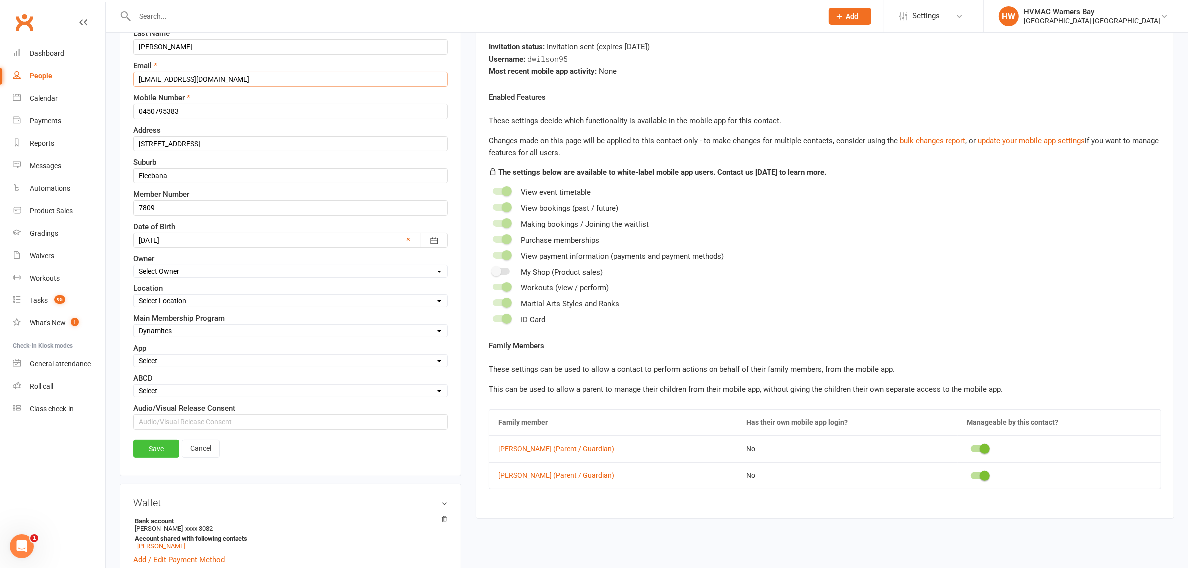
type input "[EMAIL_ADDRESS][DOMAIN_NAME]"
click at [140, 445] on link "Save" at bounding box center [156, 448] width 46 height 18
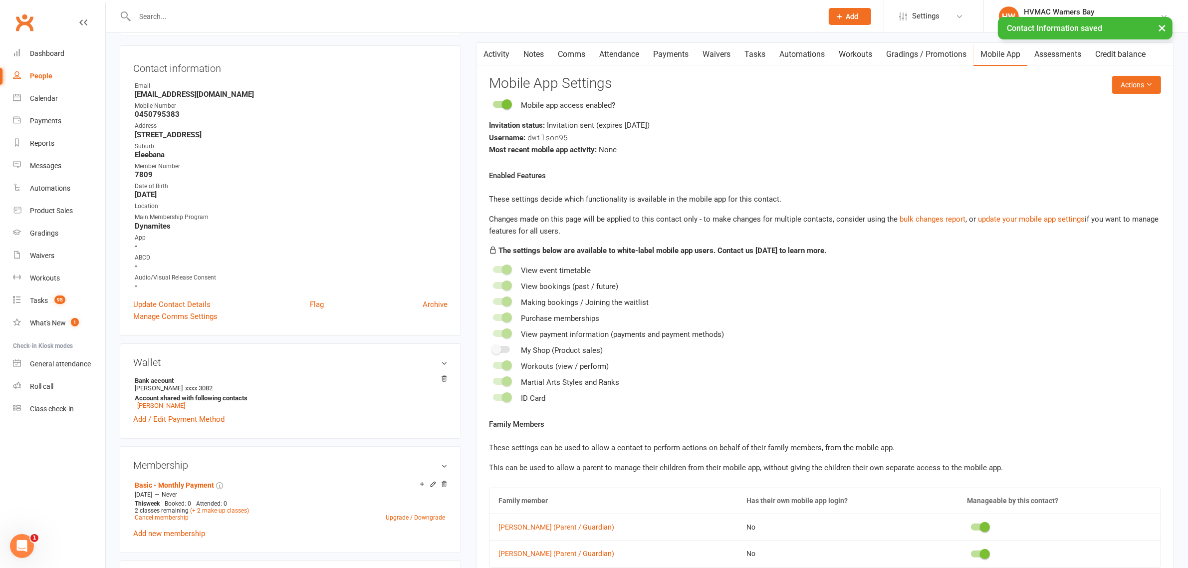
scroll to position [0, 0]
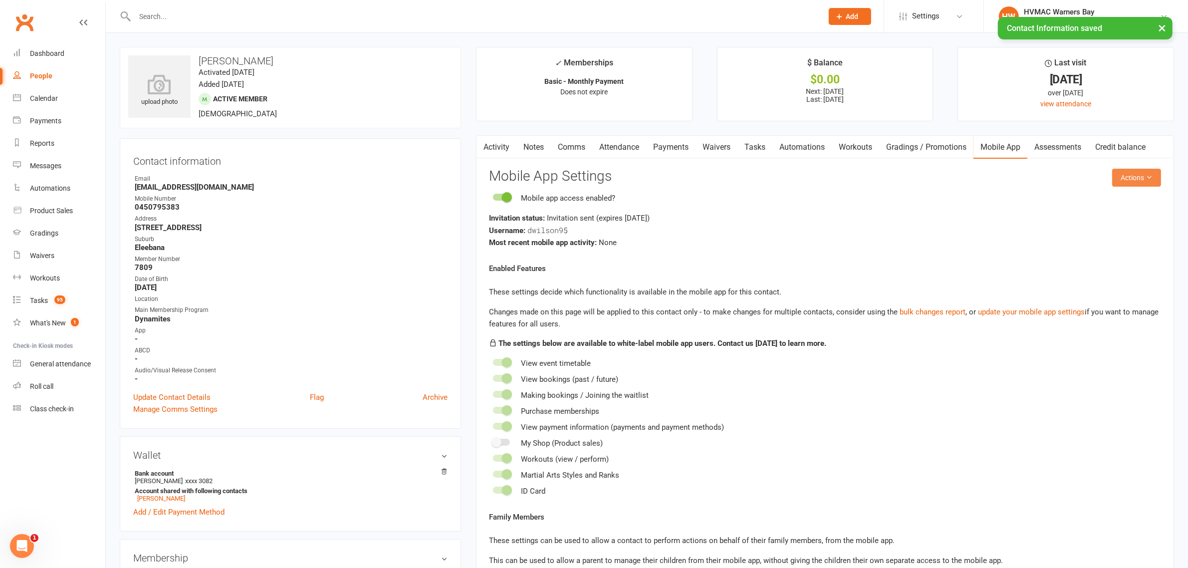
click at [1151, 177] on icon at bounding box center [1148, 177] width 7 height 7
click at [1112, 201] on link "Send invitation email" at bounding box center [1101, 201] width 99 height 20
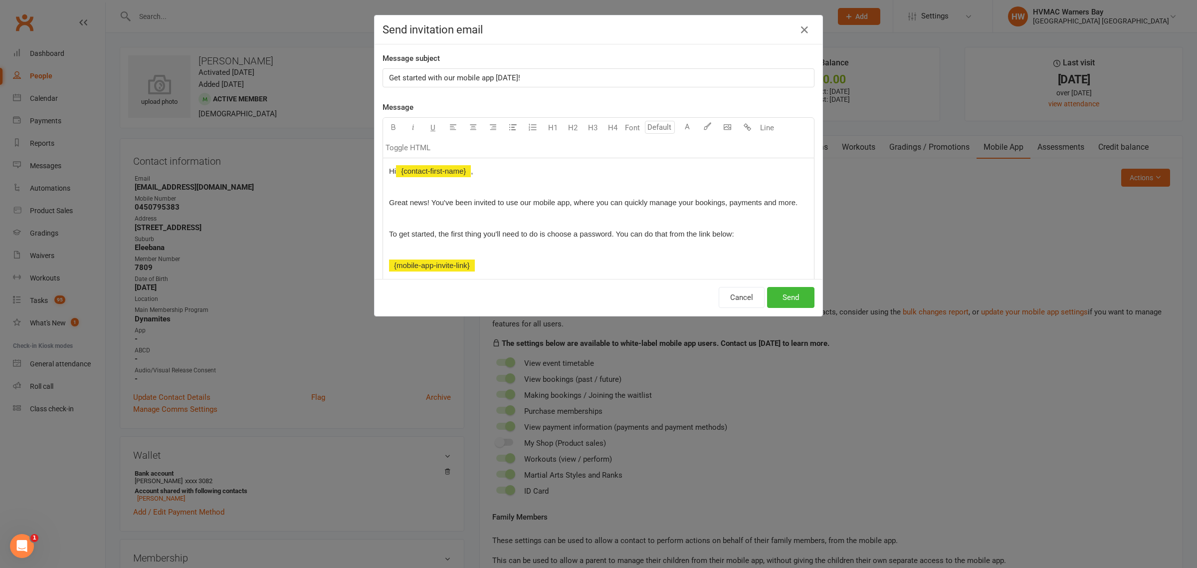
click at [928, 249] on div "Send invitation email Message subject Get started with our mobile app today! Me…" at bounding box center [598, 284] width 1197 height 568
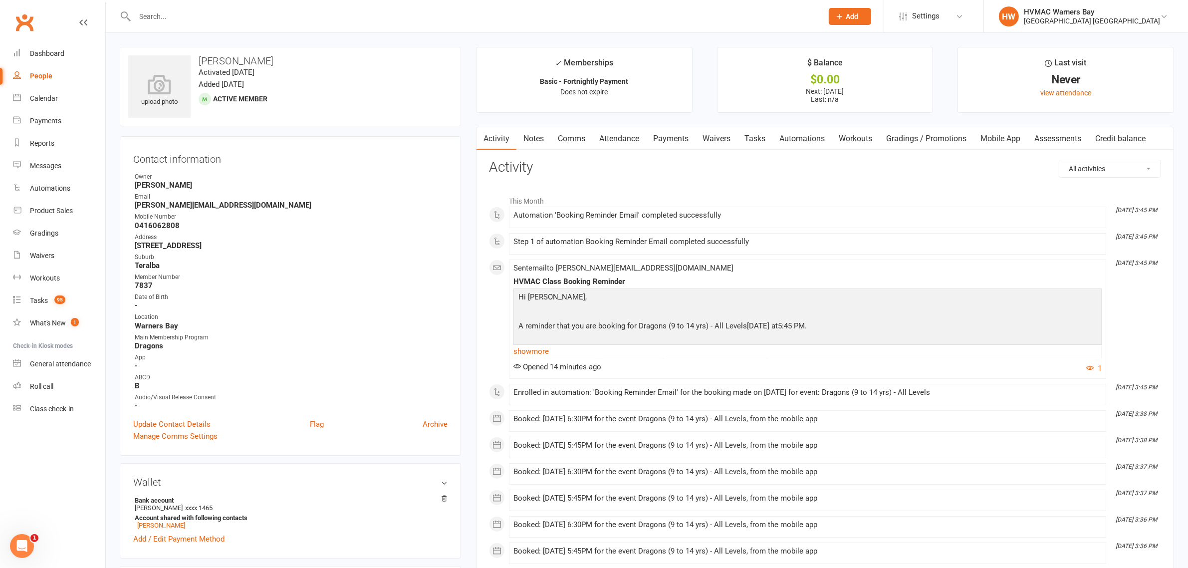
click at [536, 140] on link "Notes" at bounding box center [533, 138] width 34 height 23
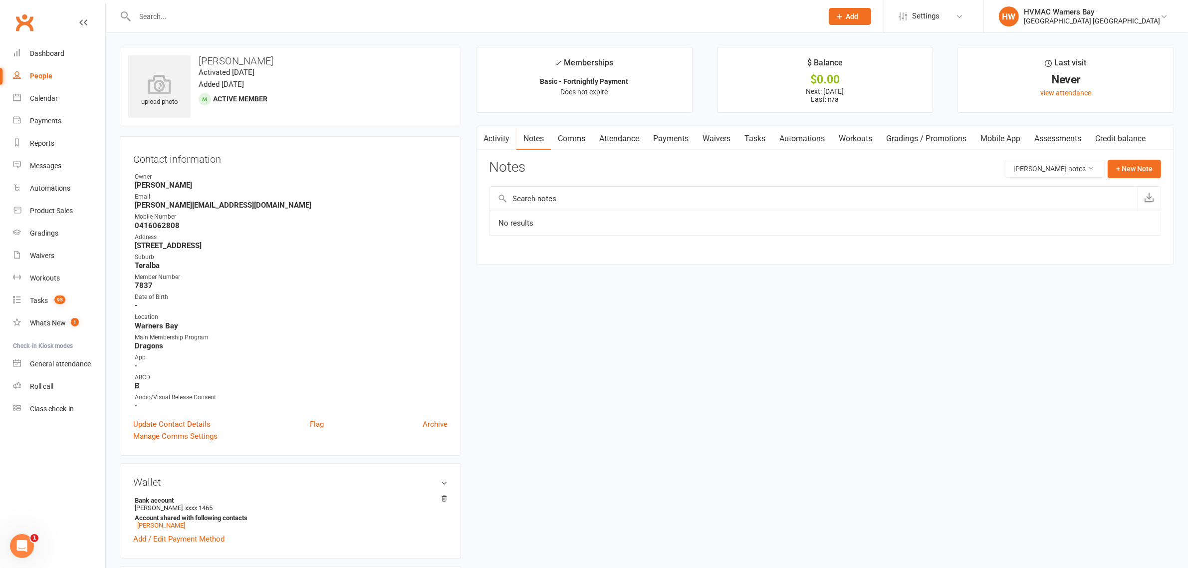
click at [502, 140] on link "Activity" at bounding box center [496, 138] width 40 height 23
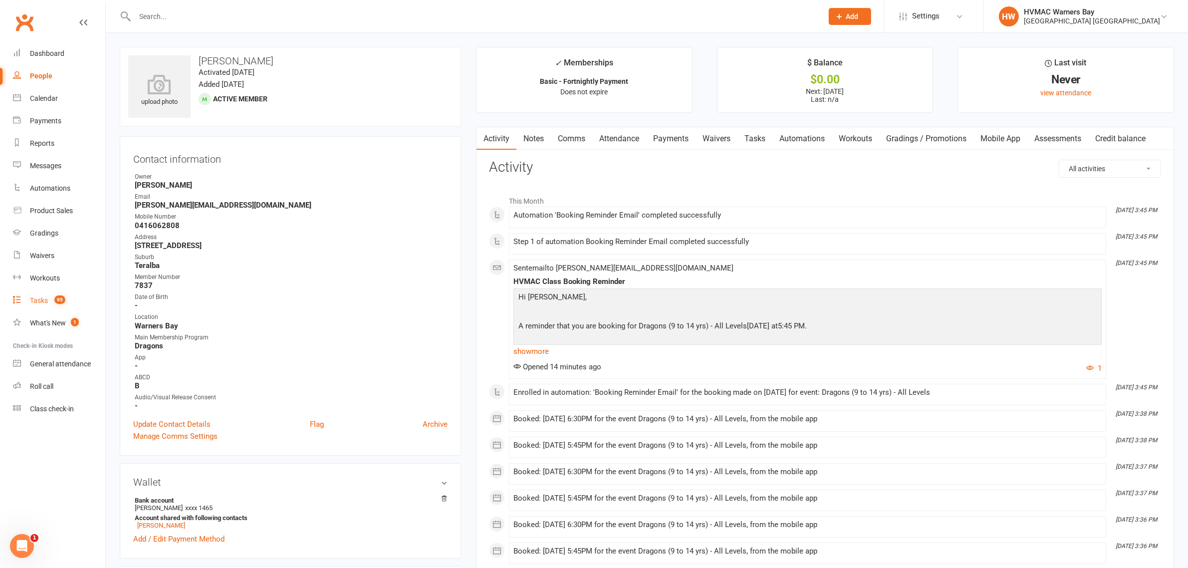
click at [41, 308] on link "Tasks 95" at bounding box center [59, 300] width 92 height 22
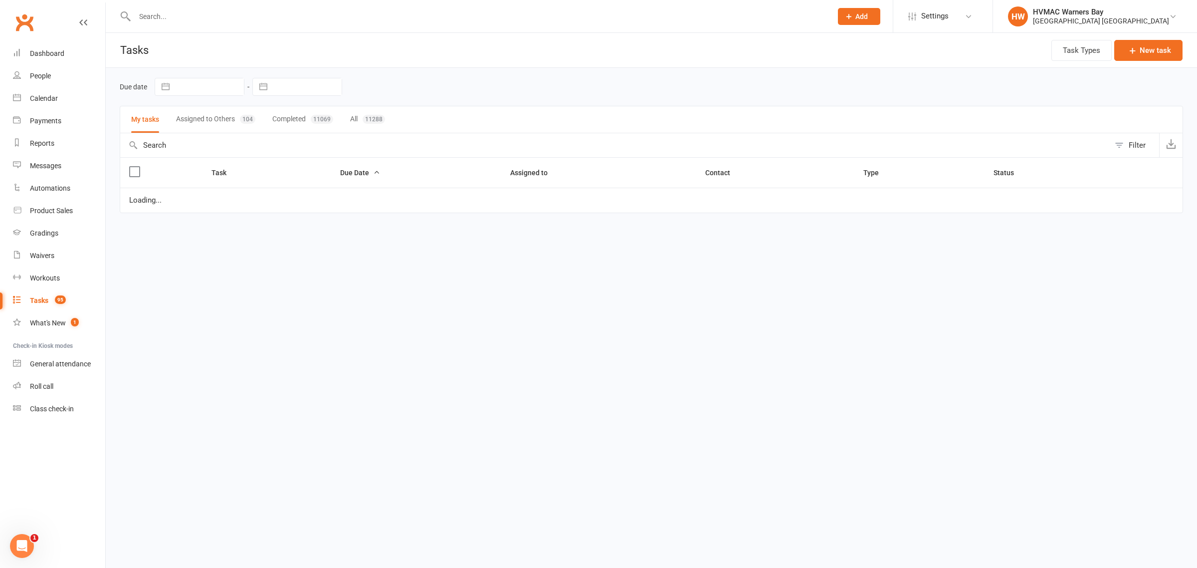
select select "started"
select select "waiting"
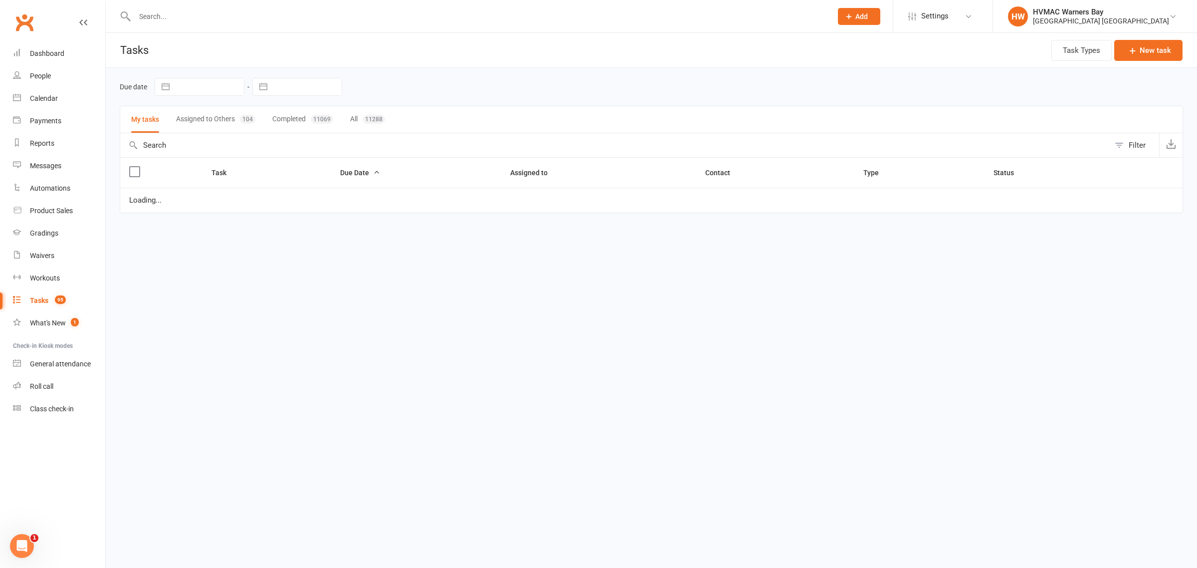
select select "started"
select select "waiting"
select select "started"
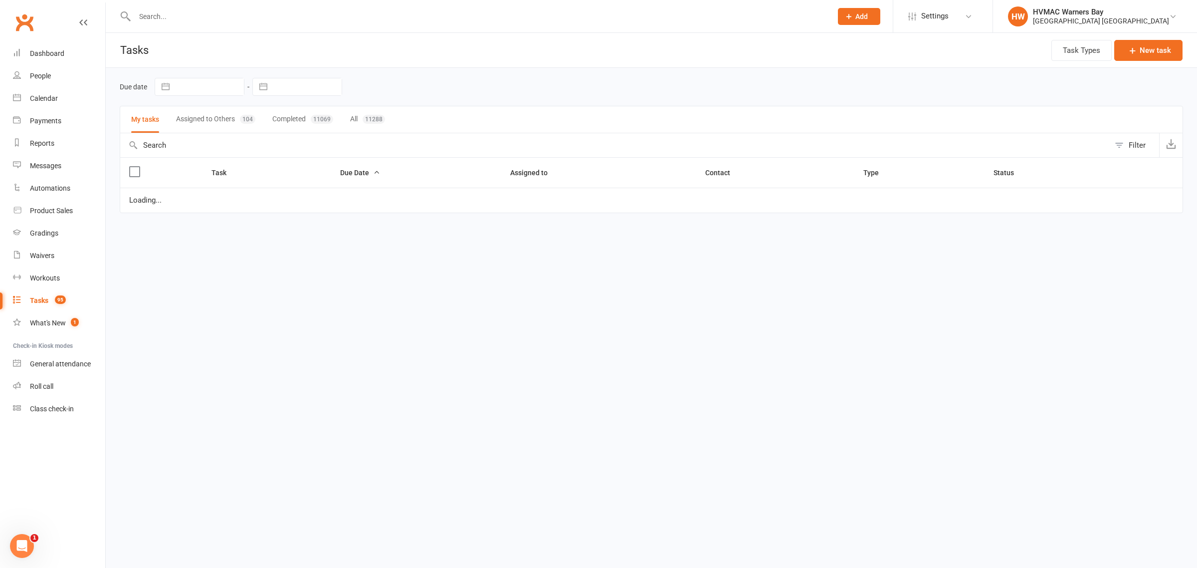
select select "started"
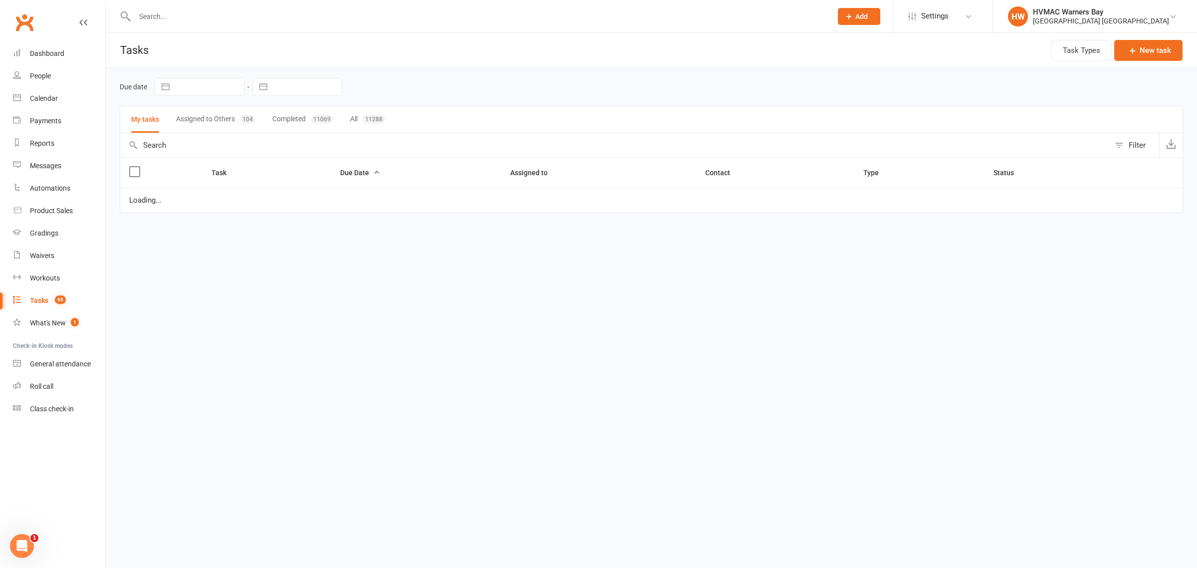
select select "started"
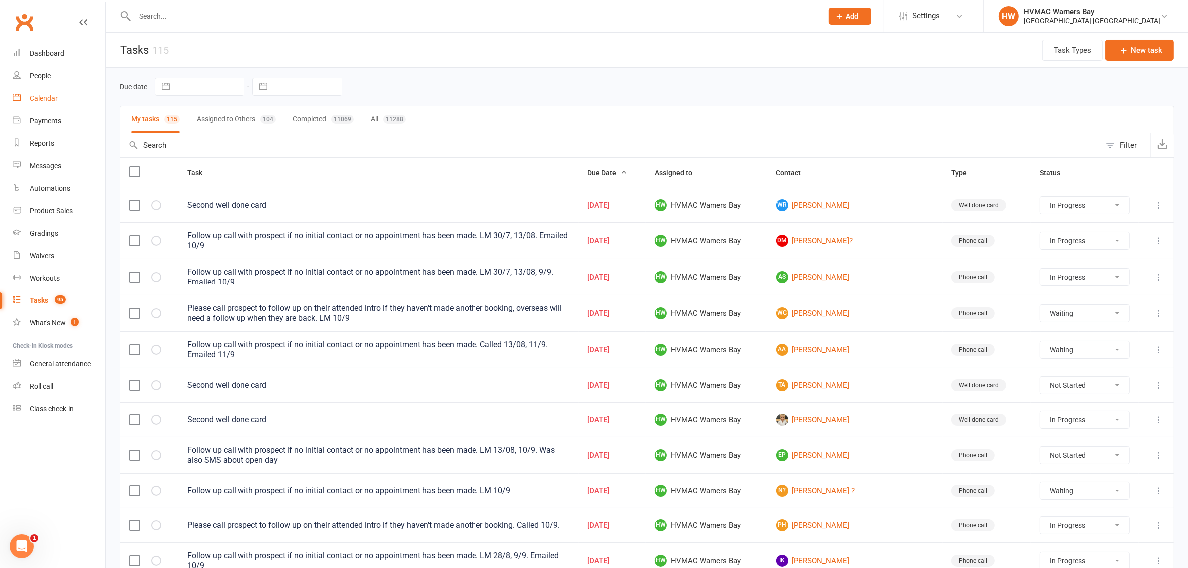
click at [48, 93] on link "Calendar" at bounding box center [59, 98] width 92 height 22
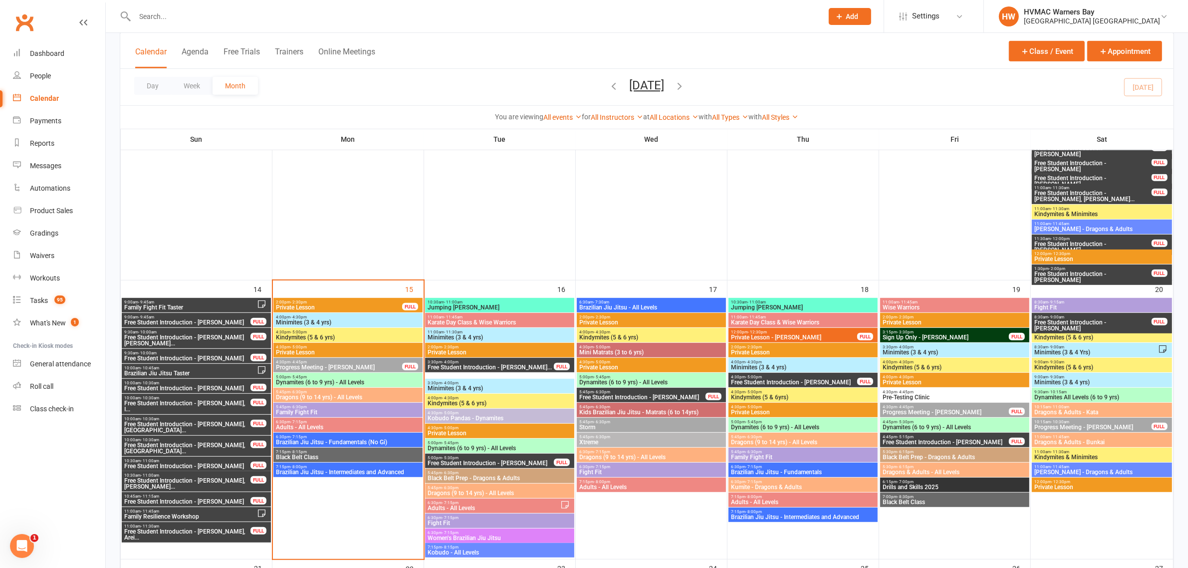
scroll to position [811, 0]
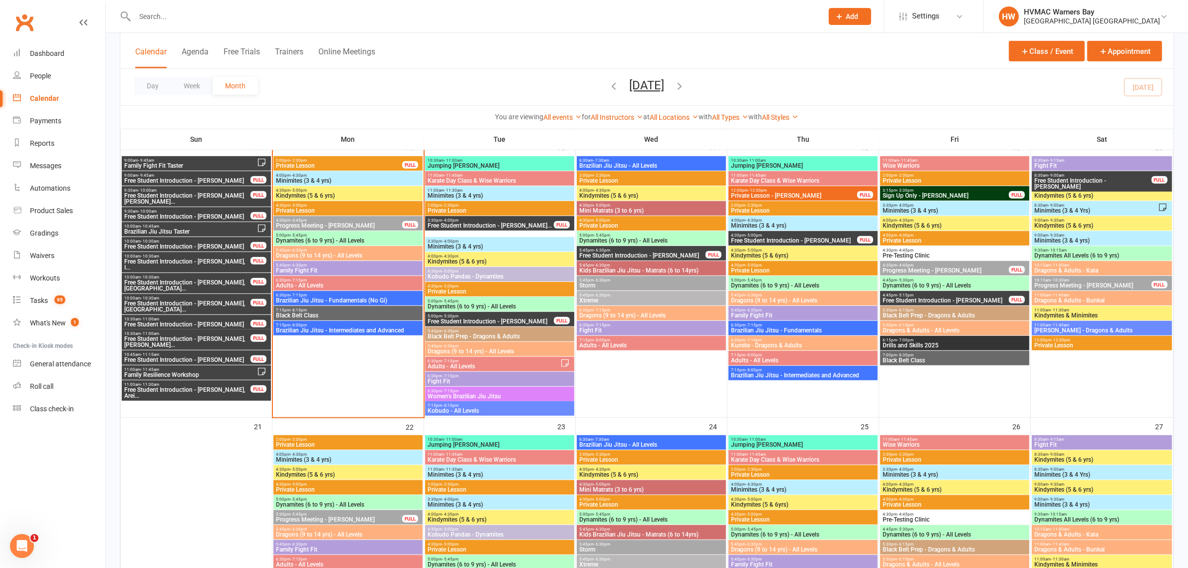
click at [328, 197] on span "Kindymites (5 & 6 yrs)" at bounding box center [347, 196] width 145 height 6
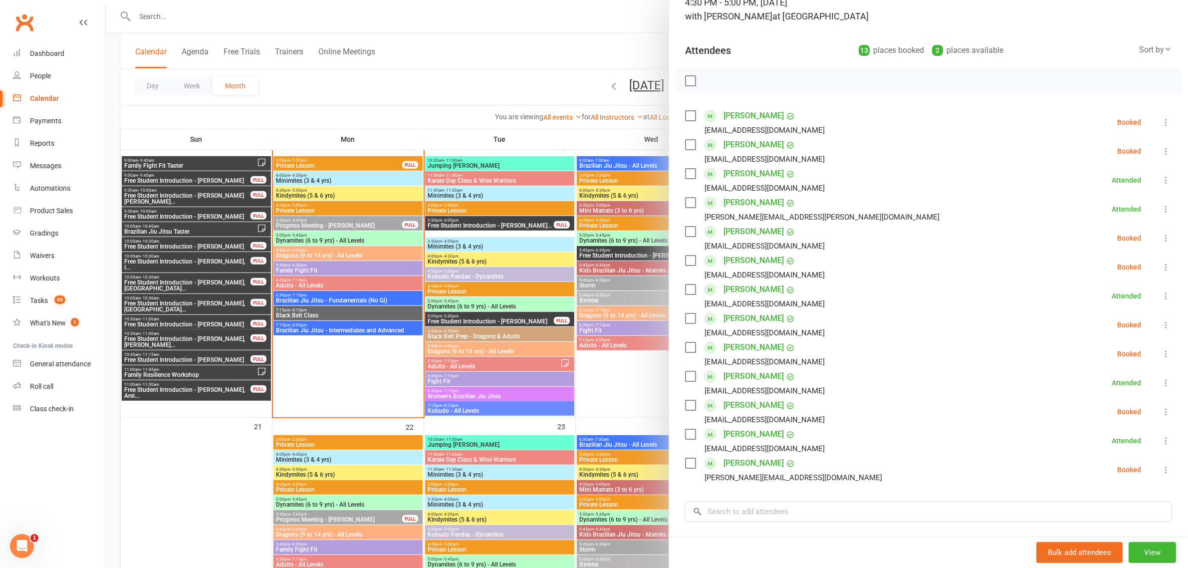
scroll to position [62, 0]
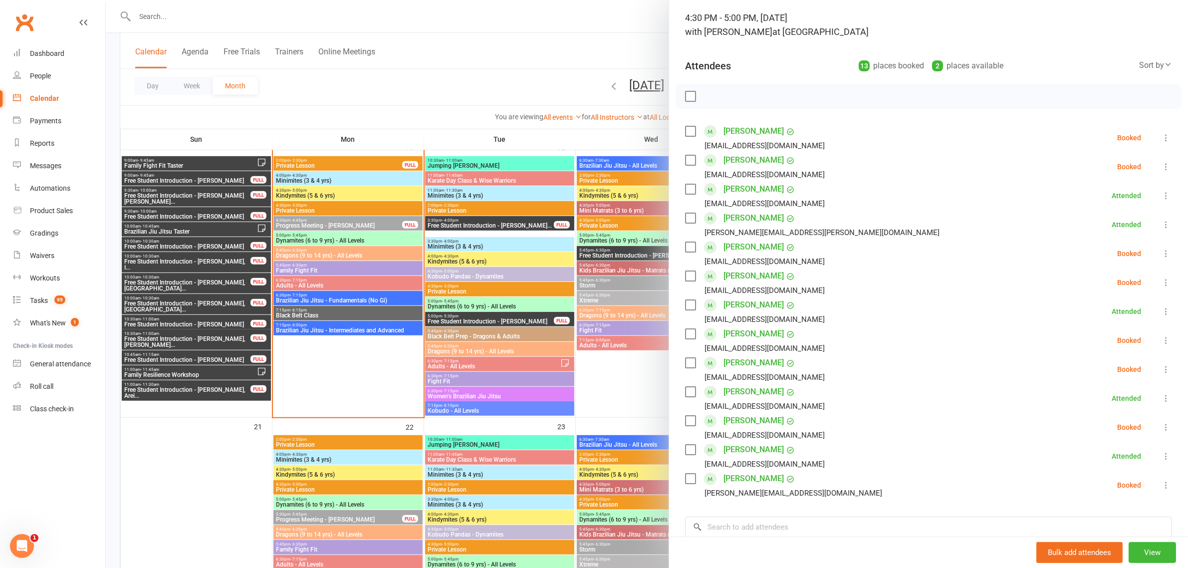
click at [423, 316] on div at bounding box center [647, 284] width 1082 height 568
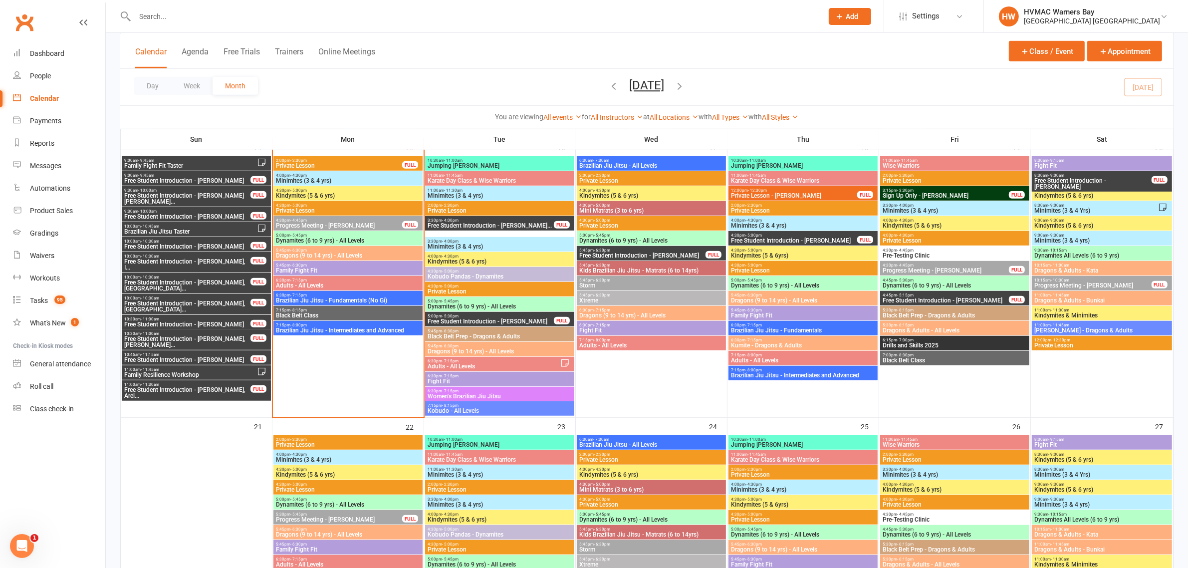
click at [308, 242] on span "Dynamites (6 to 9 yrs) - All Levels" at bounding box center [347, 240] width 145 height 6
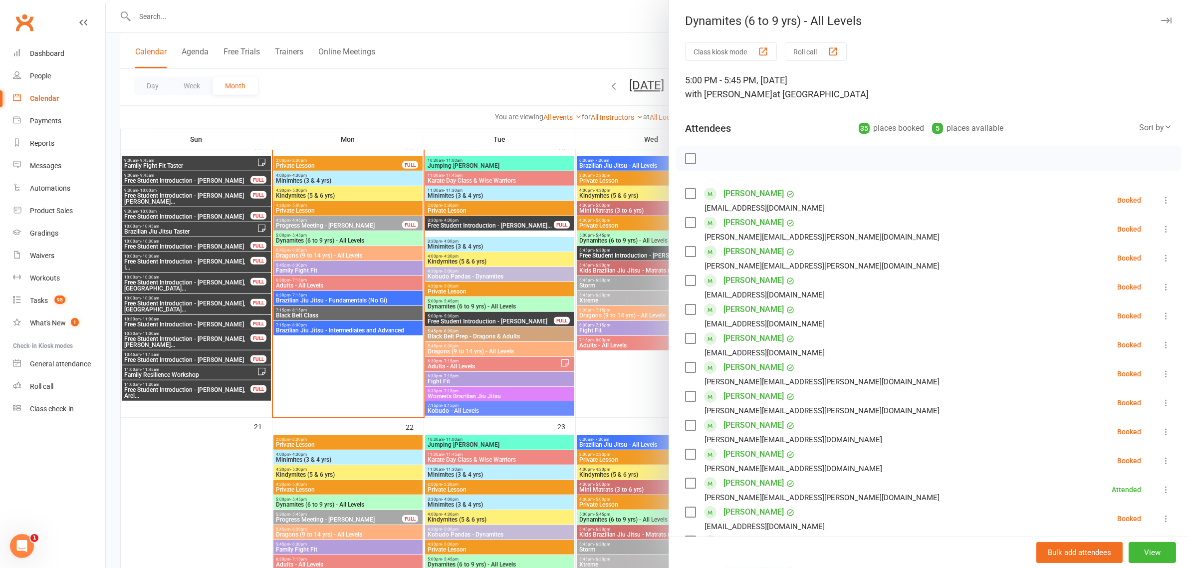
click at [352, 182] on div at bounding box center [647, 284] width 1082 height 568
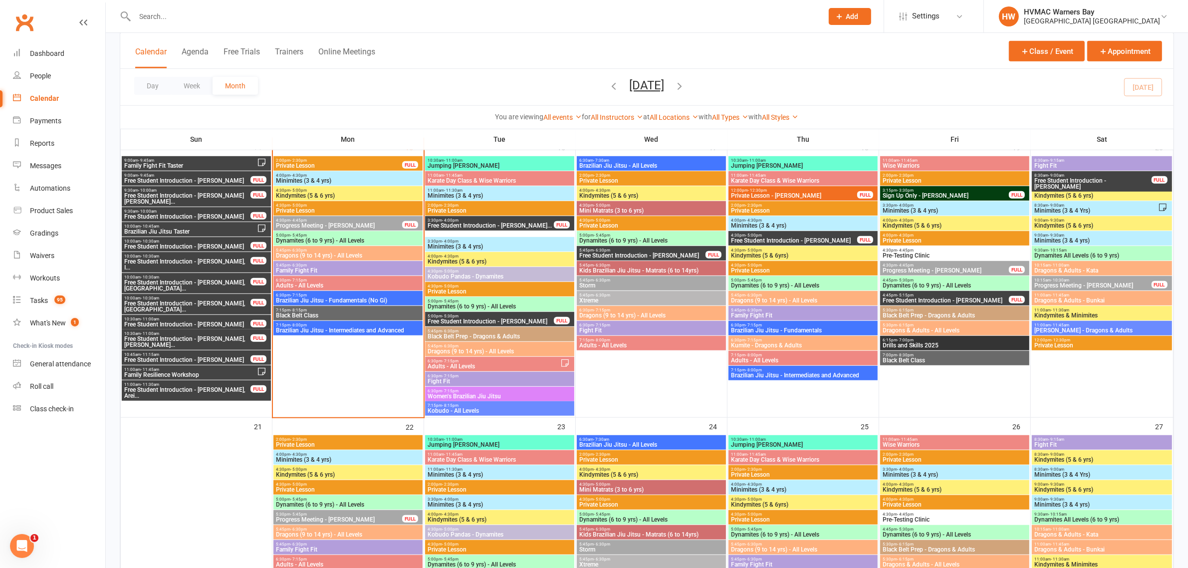
click at [338, 194] on span "Kindymites (5 & 6 yrs)" at bounding box center [347, 196] width 145 height 6
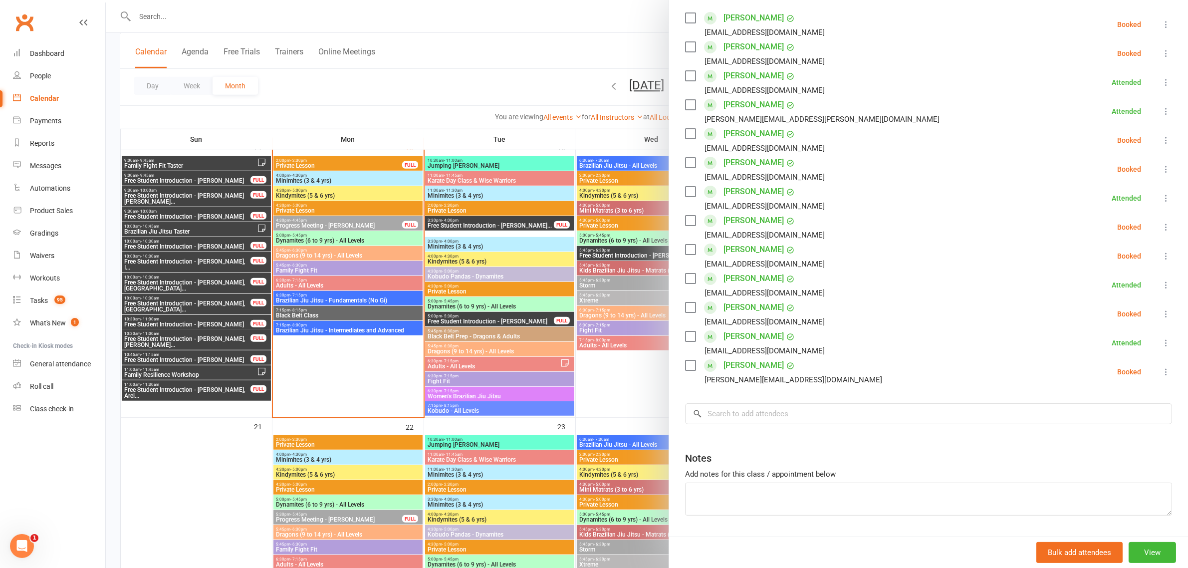
scroll to position [187, 0]
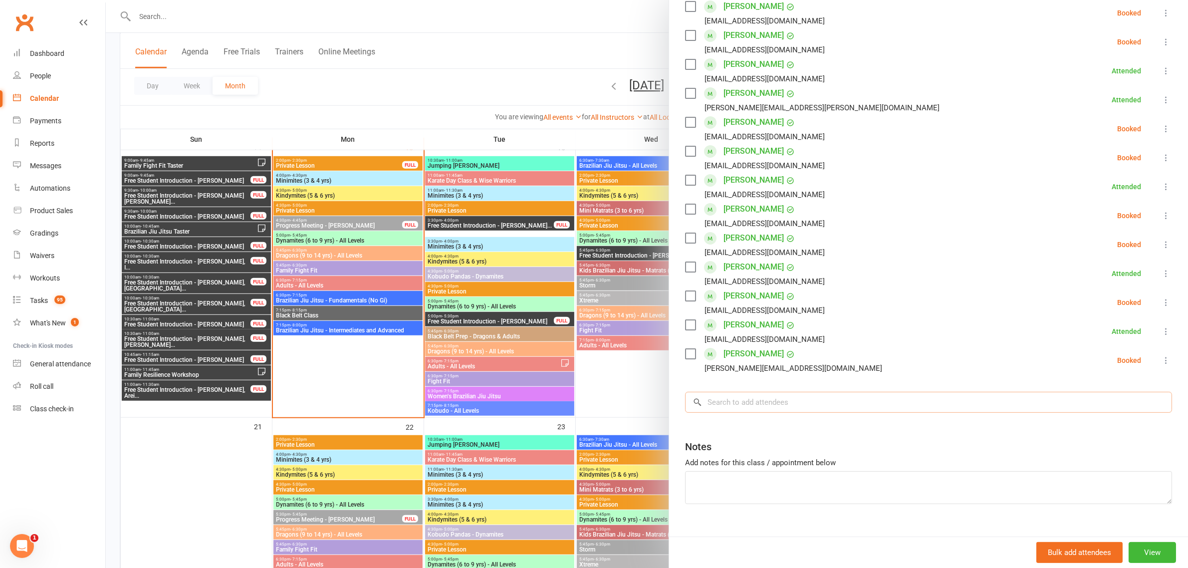
click at [803, 398] on input "search" at bounding box center [928, 402] width 487 height 21
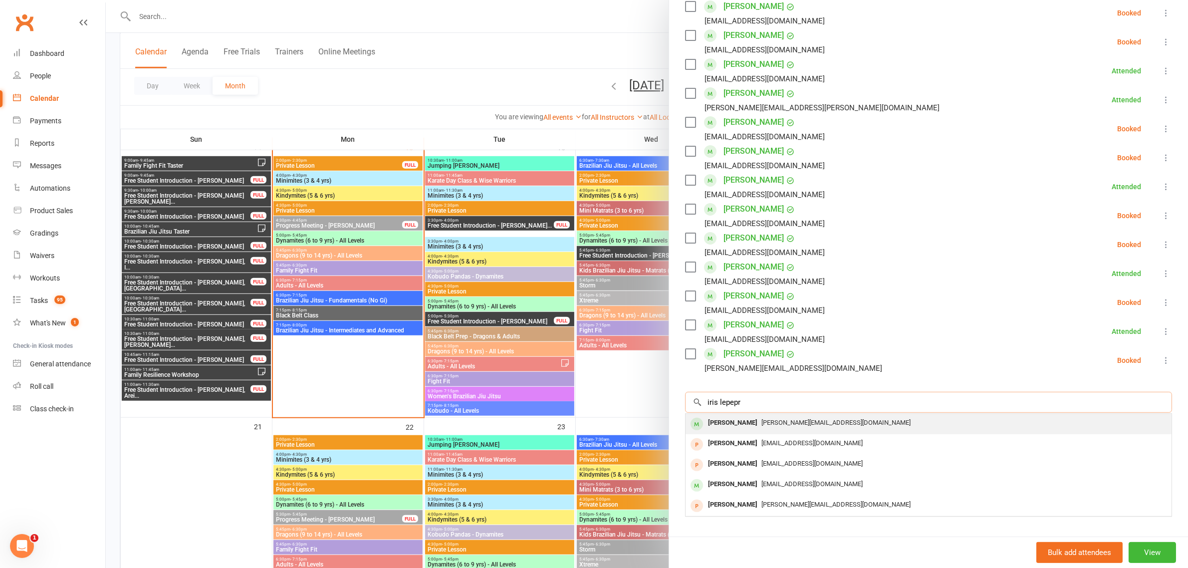
type input "iris lepepr"
click at [740, 418] on div "Iris Leppers" at bounding box center [732, 423] width 57 height 14
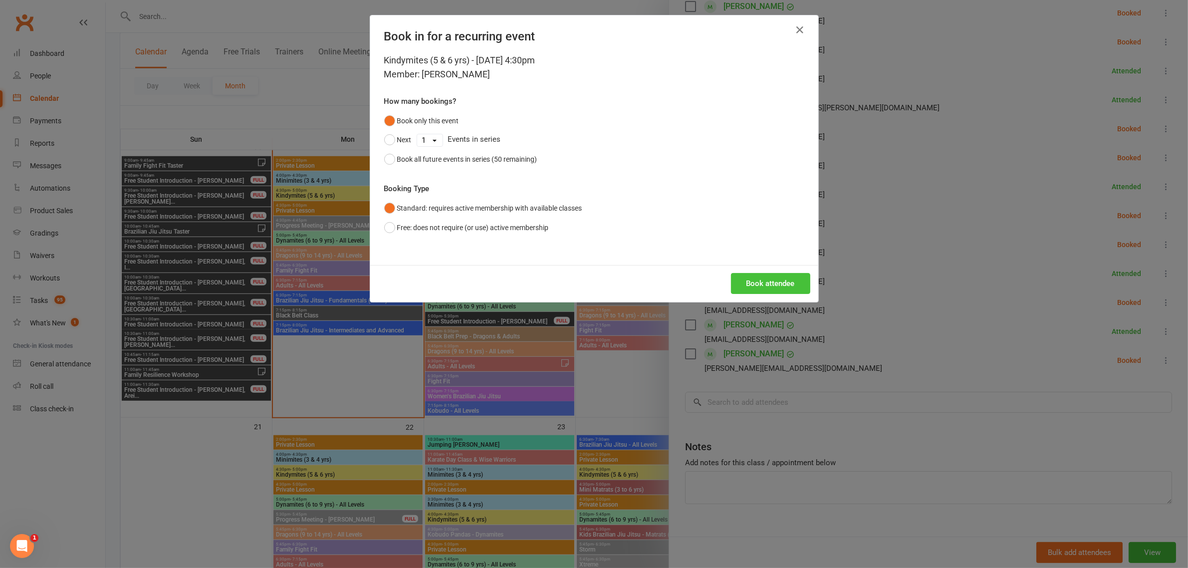
click at [751, 282] on button "Book attendee" at bounding box center [770, 283] width 79 height 21
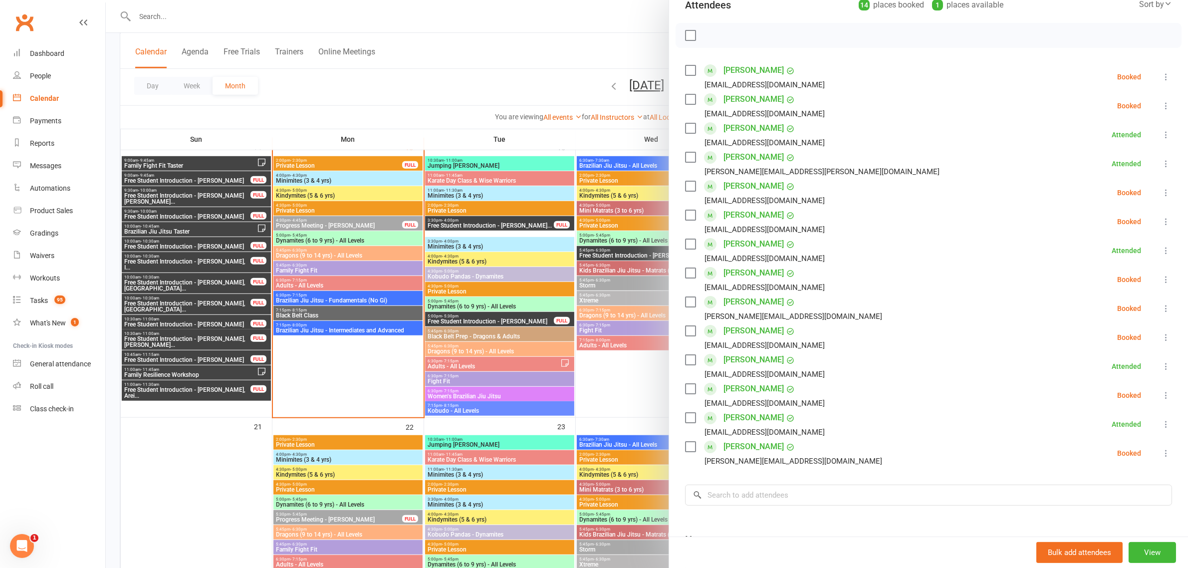
scroll to position [125, 0]
click at [1161, 308] on icon at bounding box center [1166, 307] width 10 height 10
click at [1098, 367] on link "Check in" at bounding box center [1117, 366] width 107 height 20
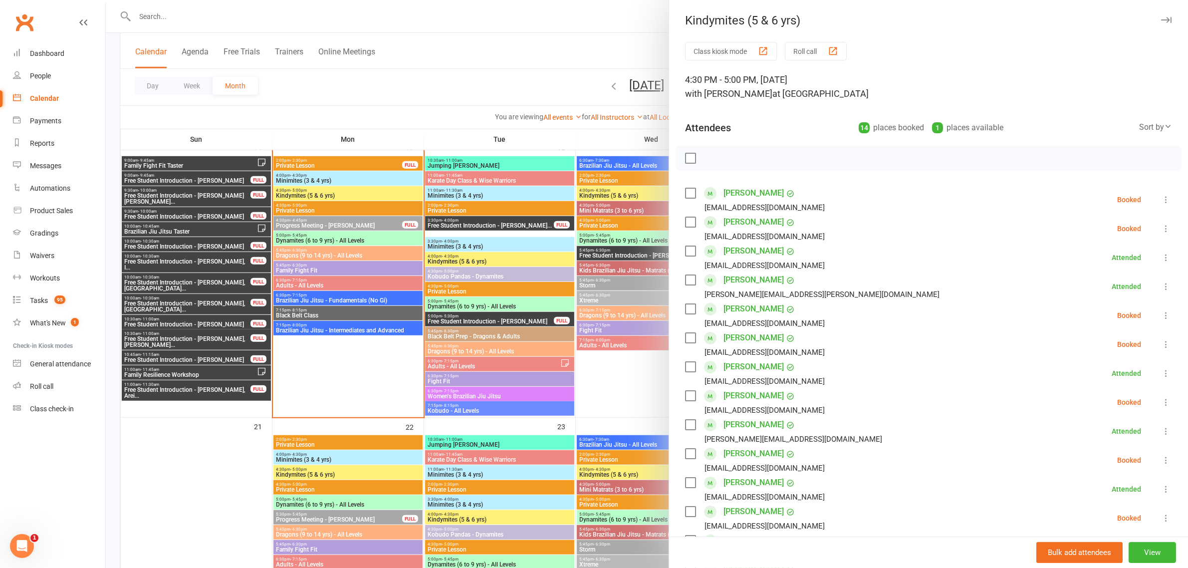
scroll to position [0, 0]
click at [355, 97] on div at bounding box center [647, 284] width 1082 height 568
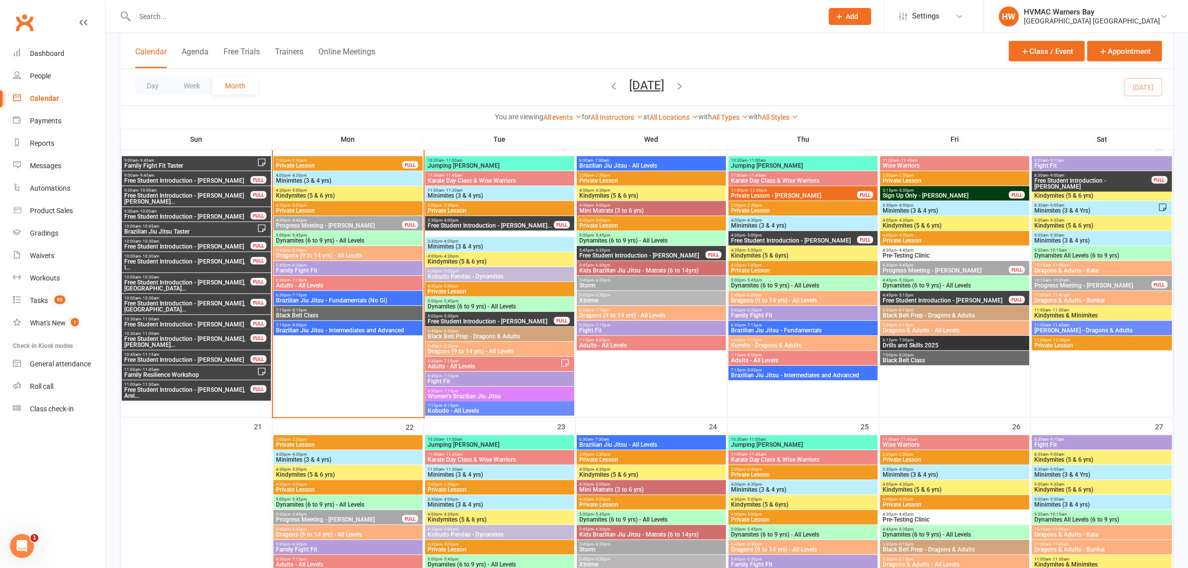
click at [225, 19] on input "text" at bounding box center [474, 16] width 684 height 14
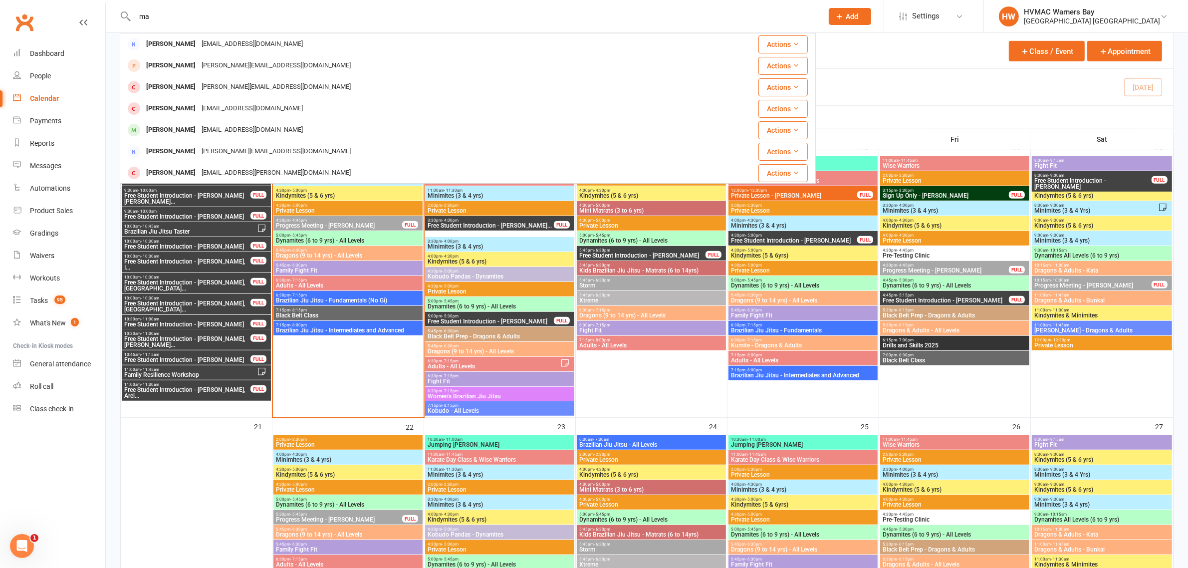
type input "m"
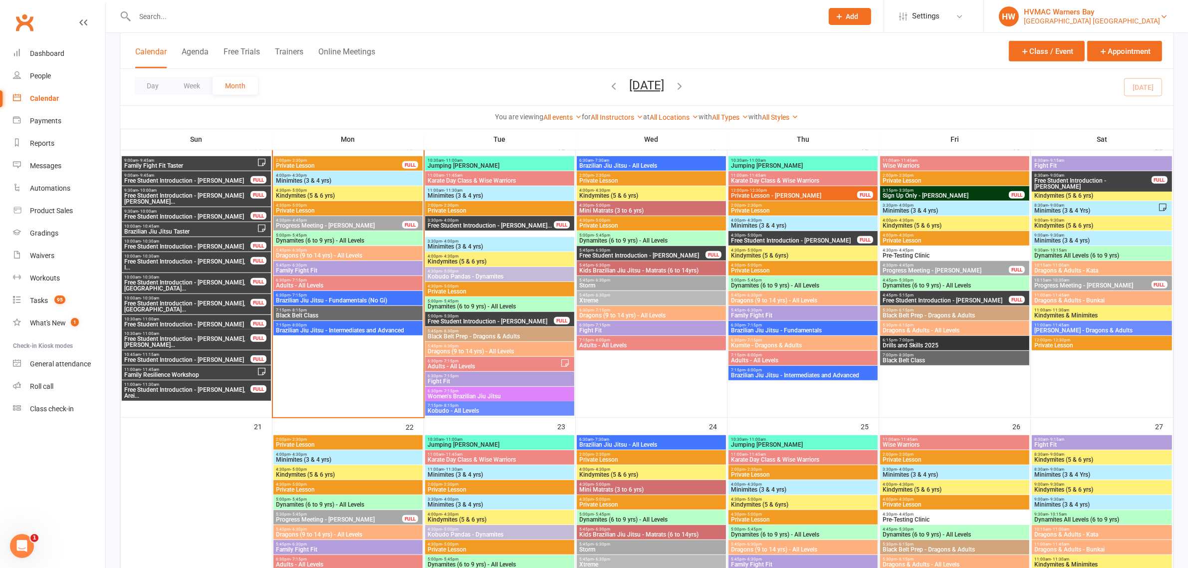
click at [1140, 18] on div "[GEOGRAPHIC_DATA] [GEOGRAPHIC_DATA]" at bounding box center [1092, 20] width 136 height 9
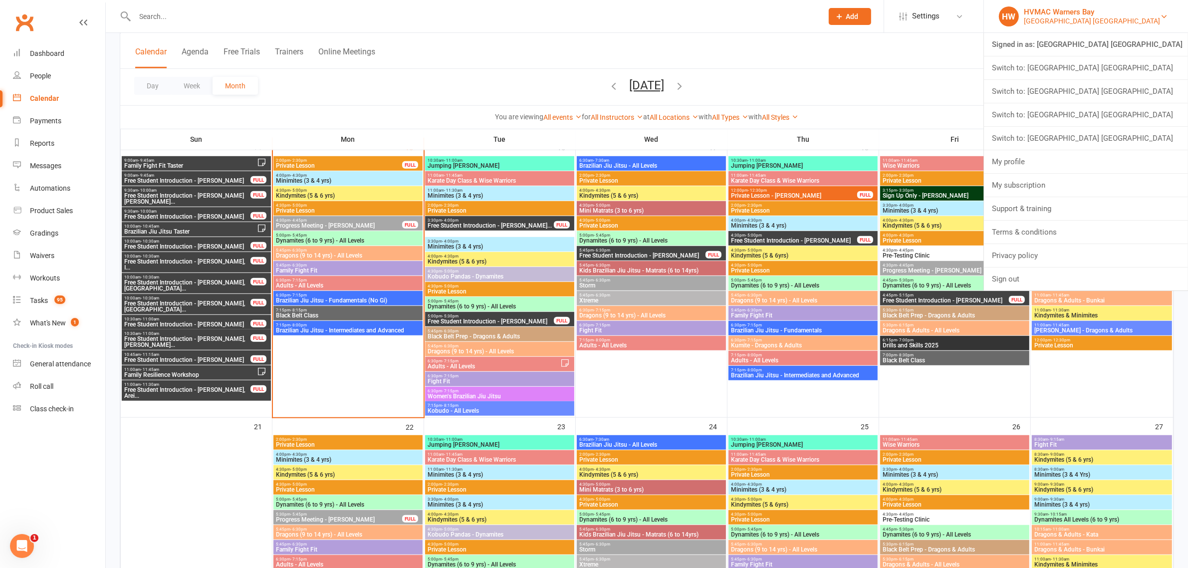
click at [1149, 20] on div "[GEOGRAPHIC_DATA] [GEOGRAPHIC_DATA]" at bounding box center [1092, 20] width 136 height 9
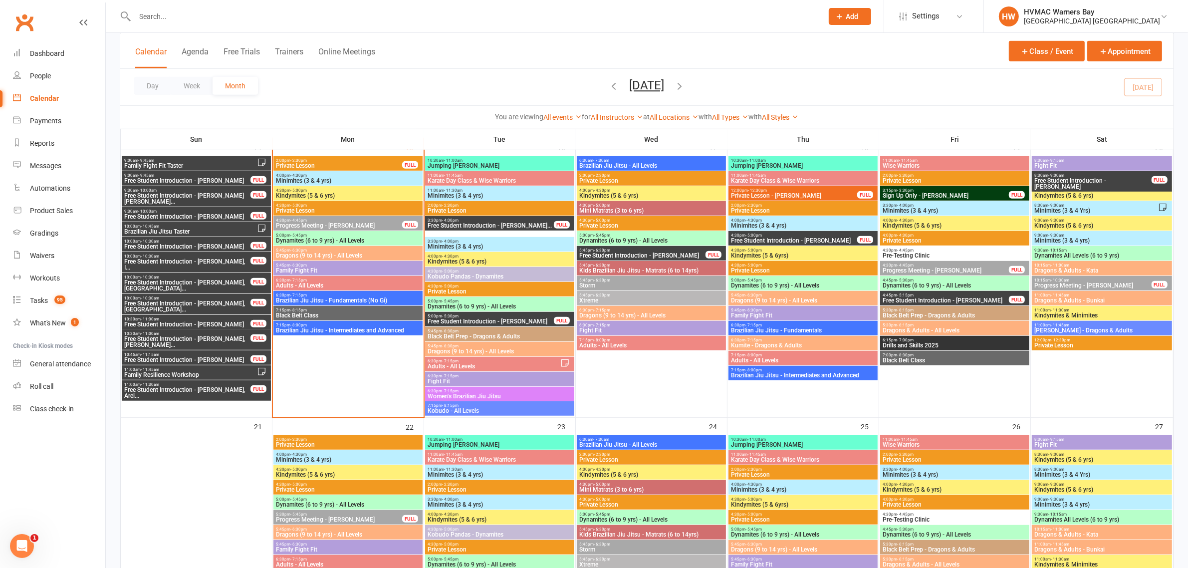
click at [438, 16] on input "text" at bounding box center [474, 16] width 684 height 14
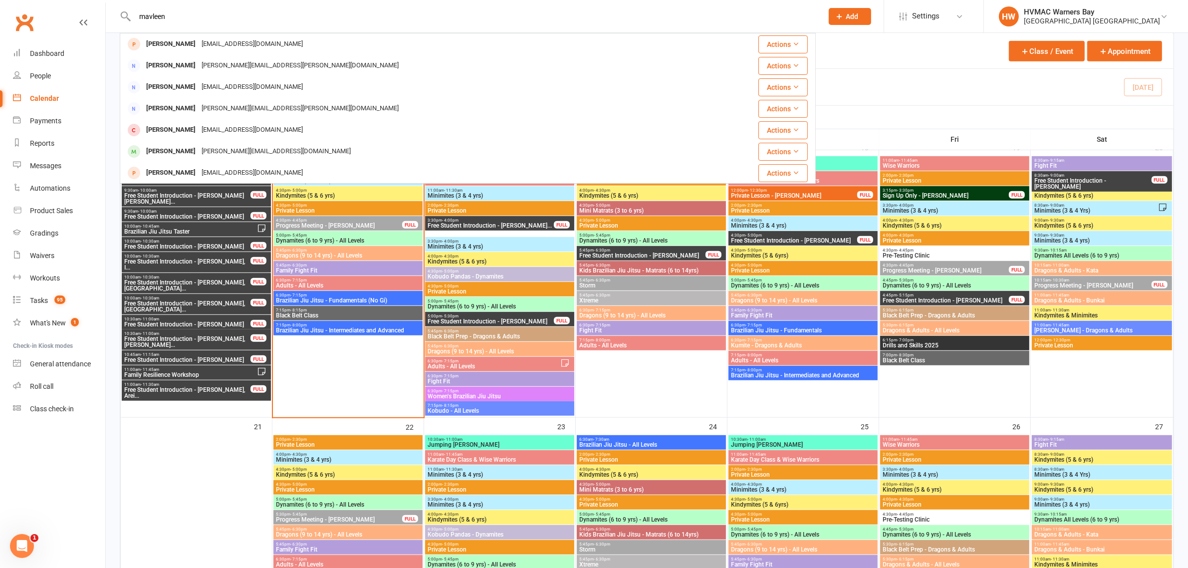
click at [153, 9] on input "mavleen" at bounding box center [474, 16] width 684 height 14
click at [215, 19] on input "mavleen" at bounding box center [474, 16] width 684 height 14
click at [153, 10] on input "mavleen" at bounding box center [474, 16] width 684 height 14
drag, startPoint x: 180, startPoint y: 11, endPoint x: 149, endPoint y: 14, distance: 31.0
click at [149, 14] on input "maureen" at bounding box center [474, 16] width 684 height 14
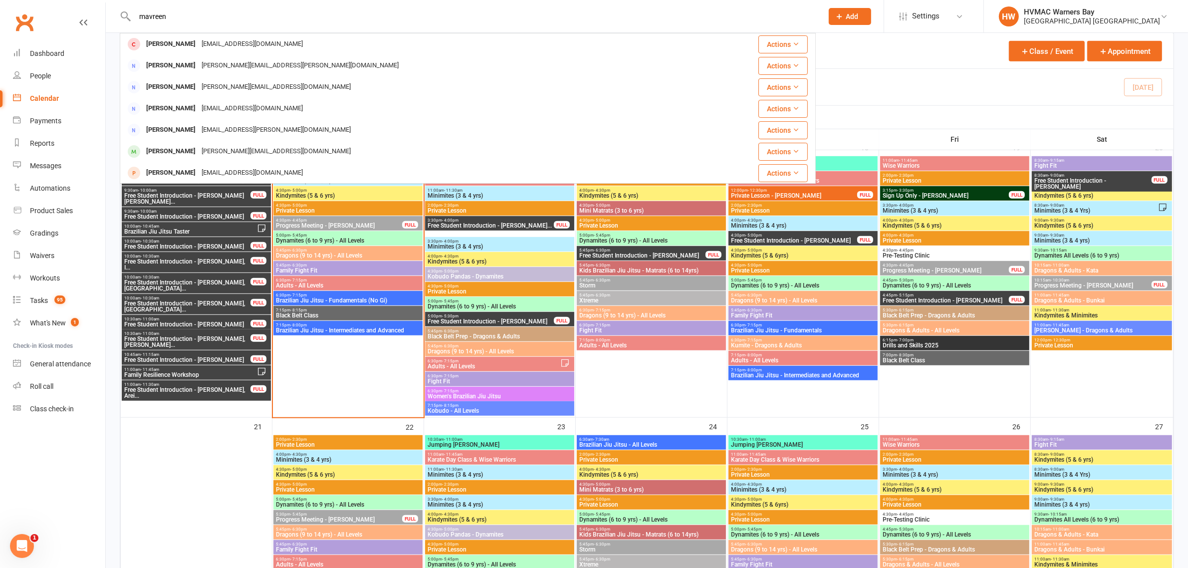
click at [153, 11] on input "mavreen" at bounding box center [474, 16] width 684 height 14
click at [170, 12] on input "mavreen" at bounding box center [474, 16] width 684 height 14
type input "mareen"
drag, startPoint x: 178, startPoint y: 17, endPoint x: 136, endPoint y: 18, distance: 41.4
click at [136, 18] on input "mareen" at bounding box center [474, 16] width 684 height 14
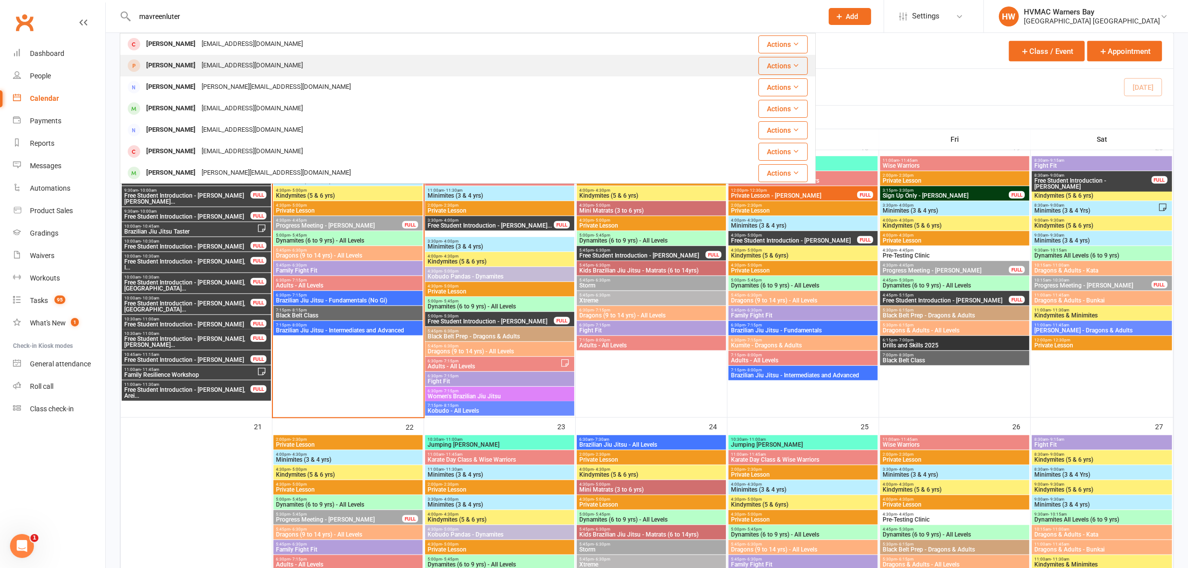
type input "mavreenluter"
click at [265, 69] on div "navleenluther21@gmail.com" at bounding box center [252, 65] width 107 height 14
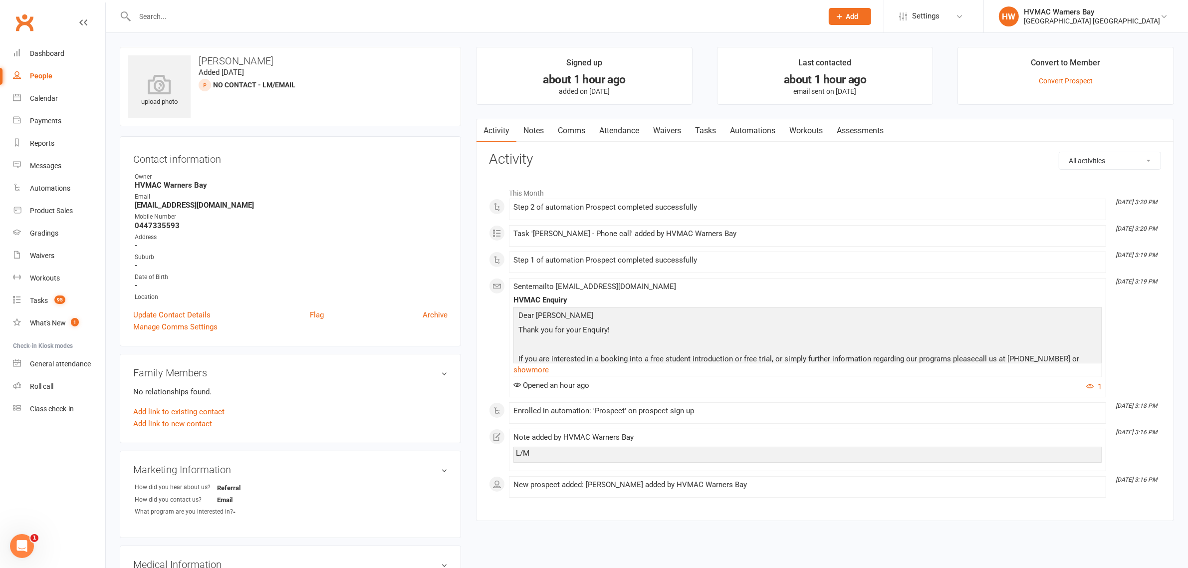
click at [533, 133] on link "Notes" at bounding box center [533, 130] width 34 height 23
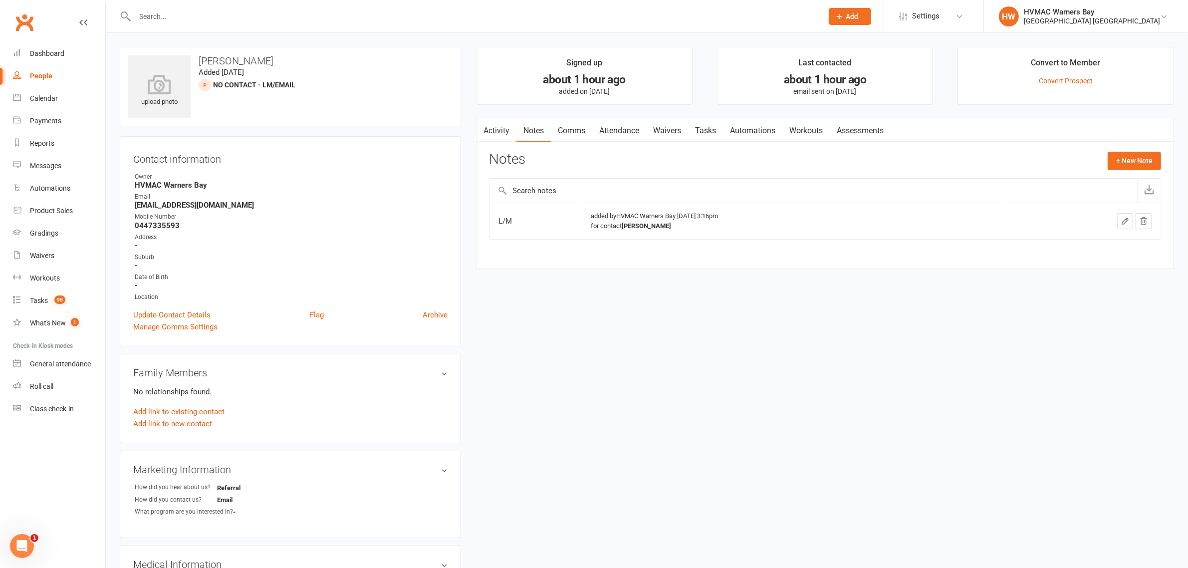
click at [672, 120] on link "Waivers" at bounding box center [667, 130] width 42 height 23
click at [178, 312] on link "Update Contact Details" at bounding box center [171, 315] width 77 height 12
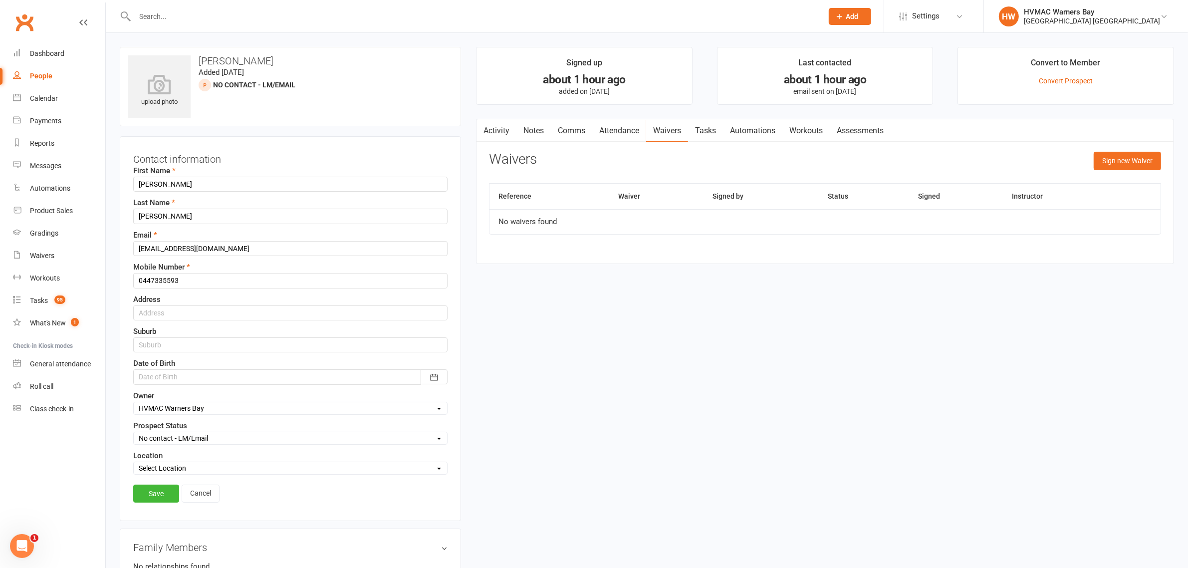
scroll to position [46, 0]
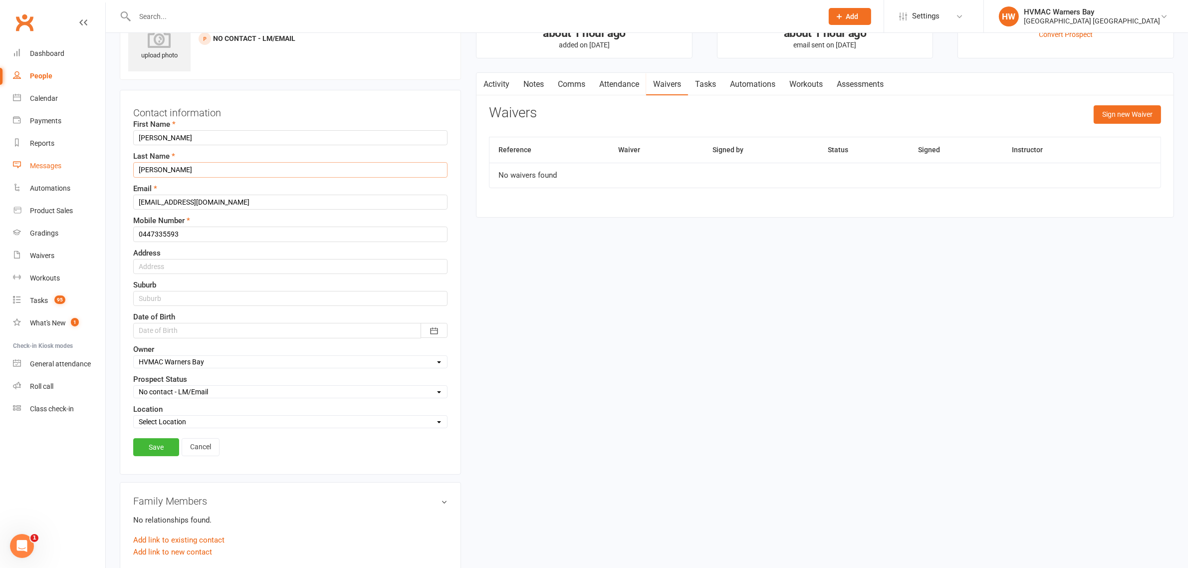
drag, startPoint x: 212, startPoint y: 175, endPoint x: 30, endPoint y: 175, distance: 181.6
click at [30, 175] on ui-view "Prospect Member Non-attending contact Class / event Appointment Grading event T…" at bounding box center [594, 530] width 1188 height 1148
type input "Luther"
click at [153, 448] on link "Save" at bounding box center [156, 447] width 46 height 18
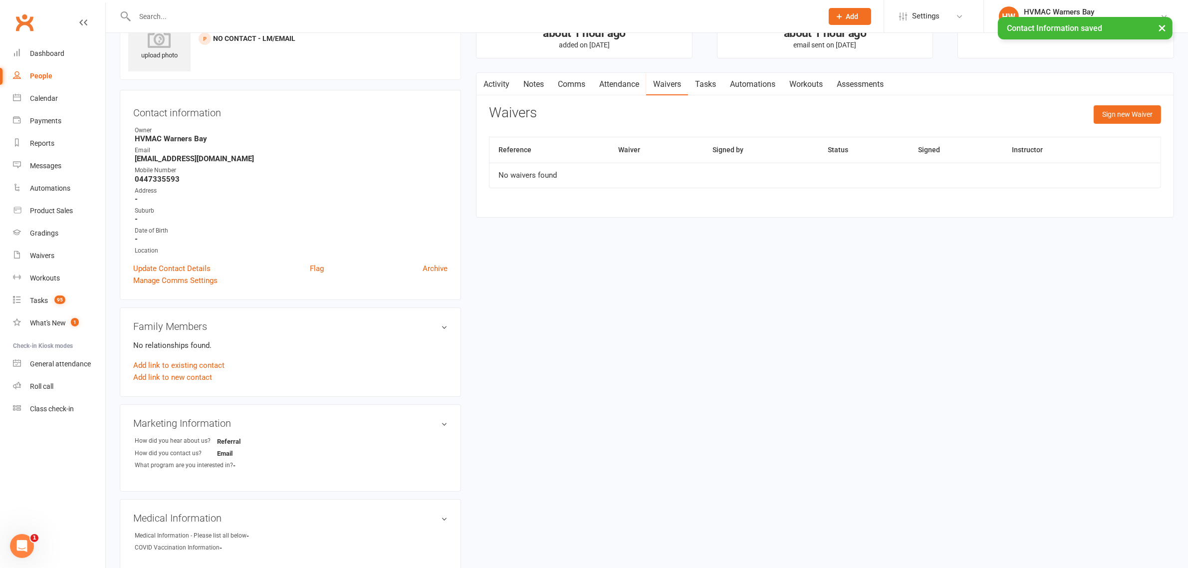
click at [620, 85] on link "Attendance" at bounding box center [619, 84] width 54 height 23
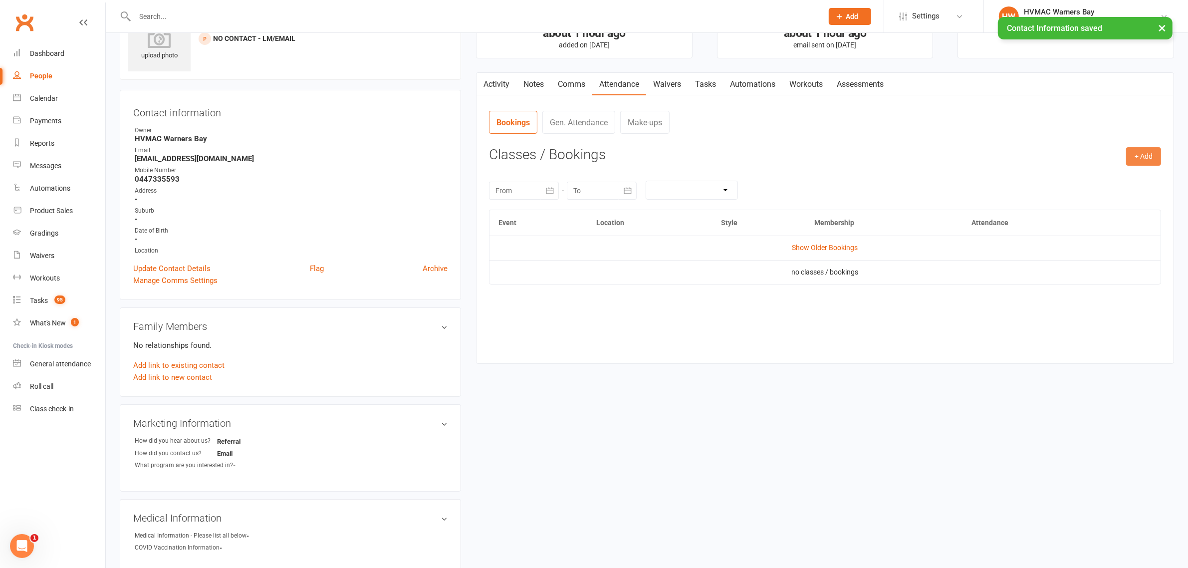
click at [1142, 163] on button "+ Add" at bounding box center [1143, 156] width 35 height 18
click at [1106, 193] on link "Add Appointment" at bounding box center [1111, 199] width 99 height 20
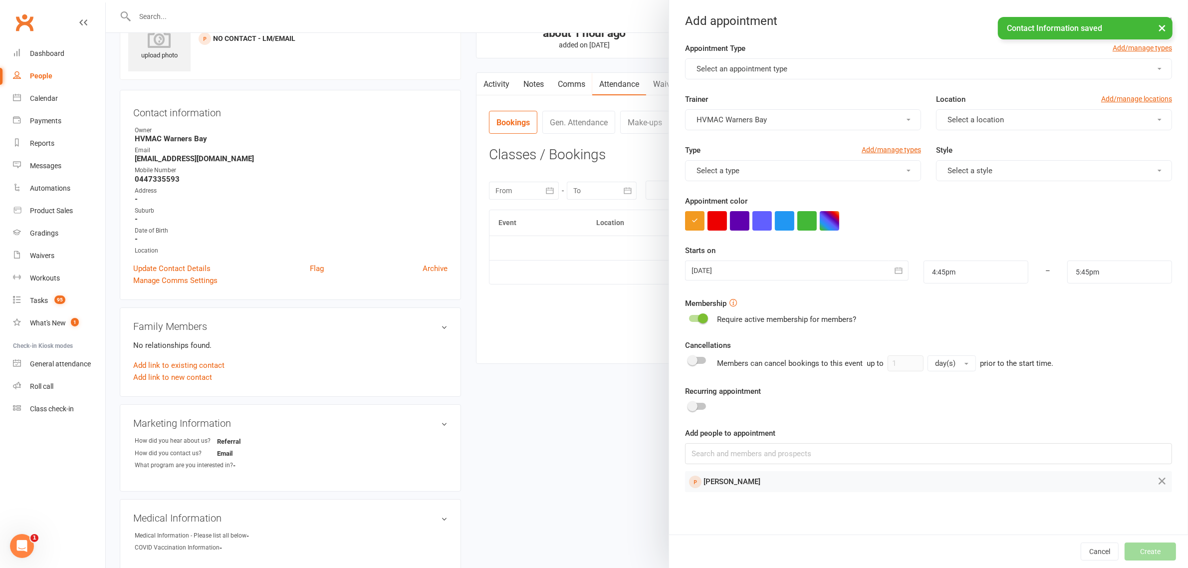
click at [769, 68] on span "Select an appointment type" at bounding box center [741, 68] width 91 height 9
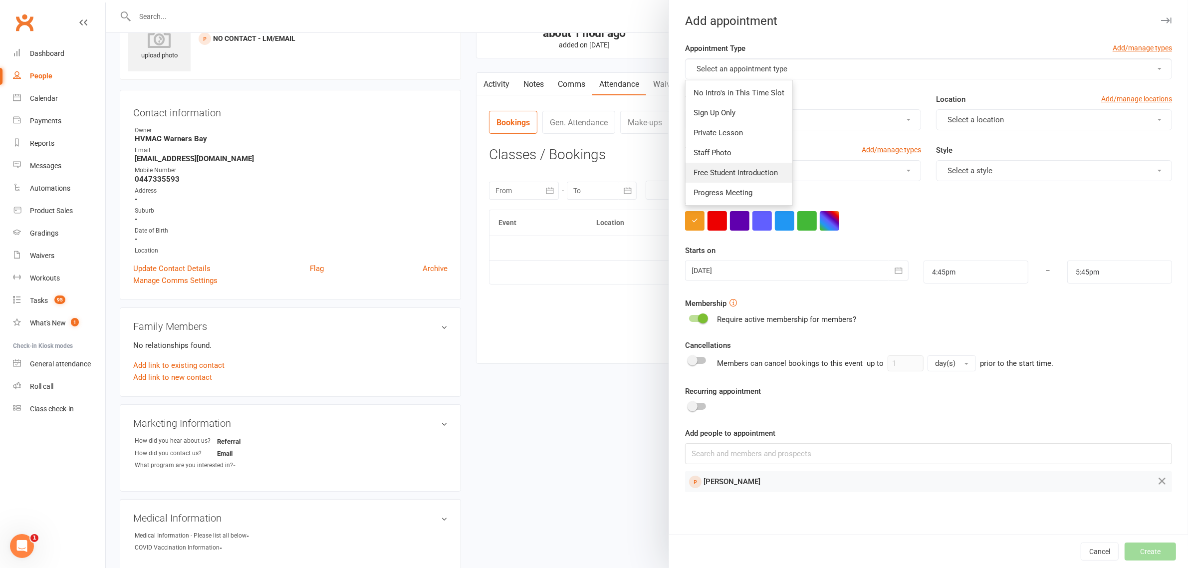
click at [735, 170] on span "Free Student Introduction" at bounding box center [735, 172] width 84 height 9
type input "5:15pm"
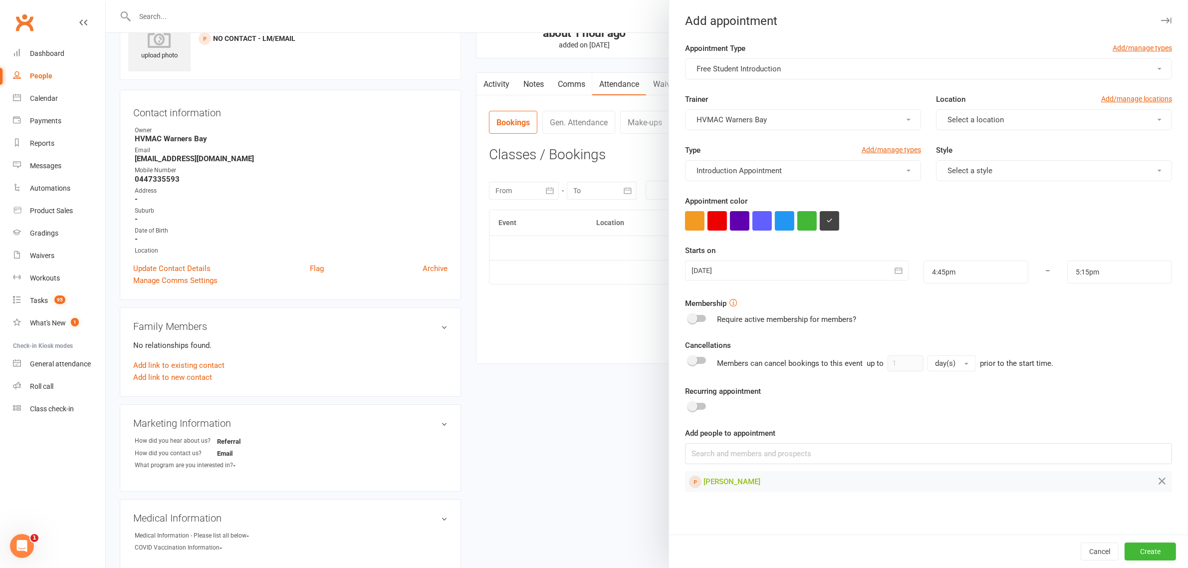
click at [998, 118] on button "Select a location" at bounding box center [1054, 119] width 236 height 21
click at [977, 144] on span "Warners Bay" at bounding box center [964, 143] width 41 height 9
click at [873, 271] on div at bounding box center [797, 270] width 224 height 20
click span "19"
type input "19 Sep 2025"
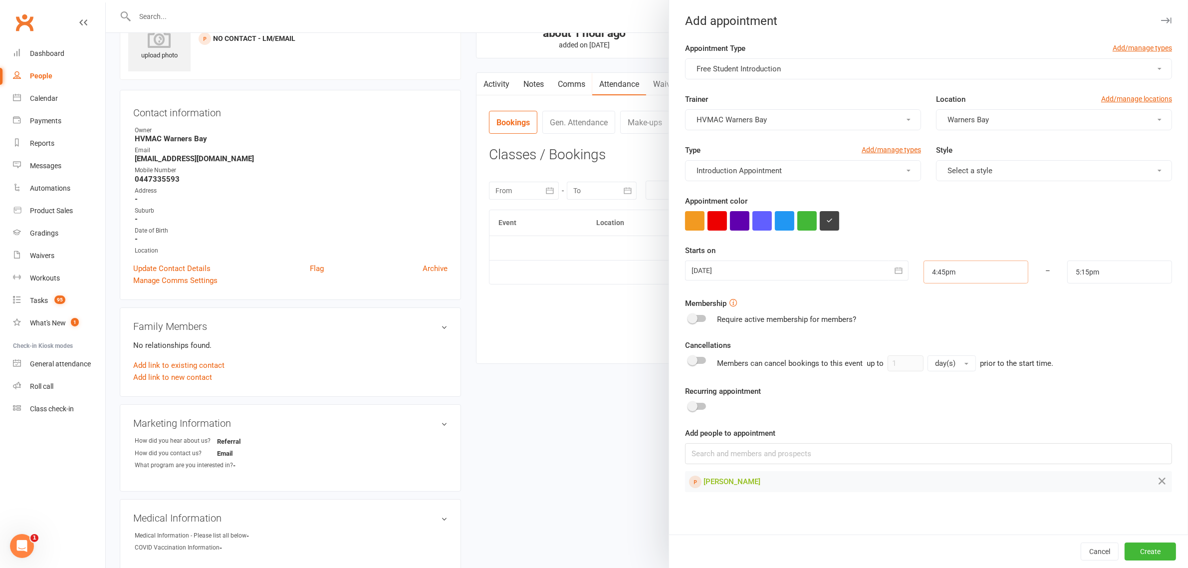
click input "4:45pm"
type input "5:30pm"
click li "5:30pm"
click input "5:15pm"
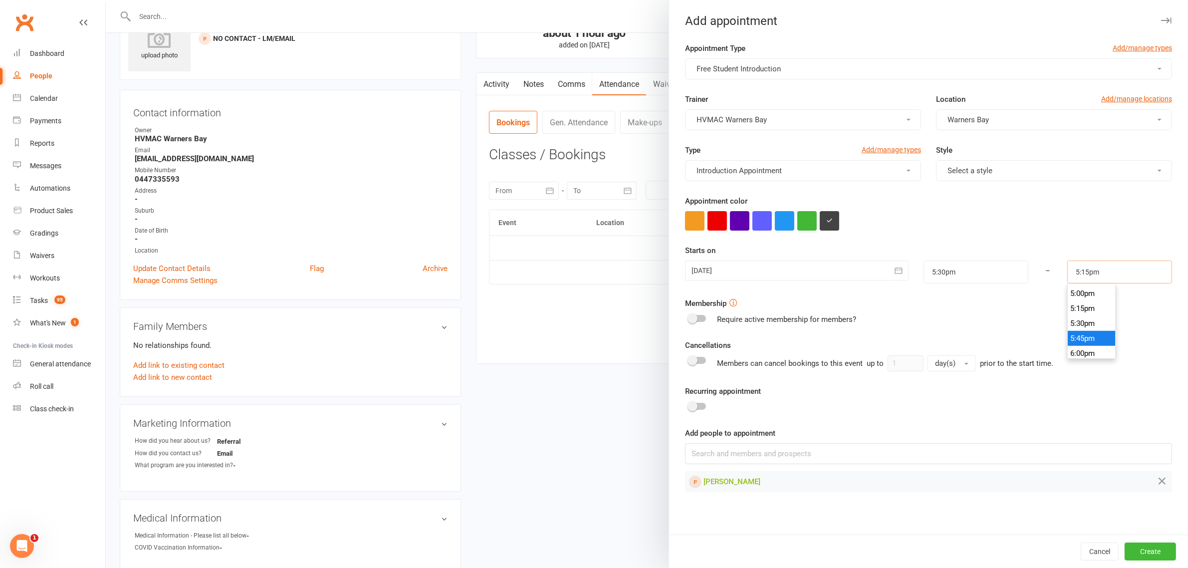
scroll to position [1079, 0]
type input "6:15pm"
click li "6:15pm"
click div "Cancel Create"
click button "Create"
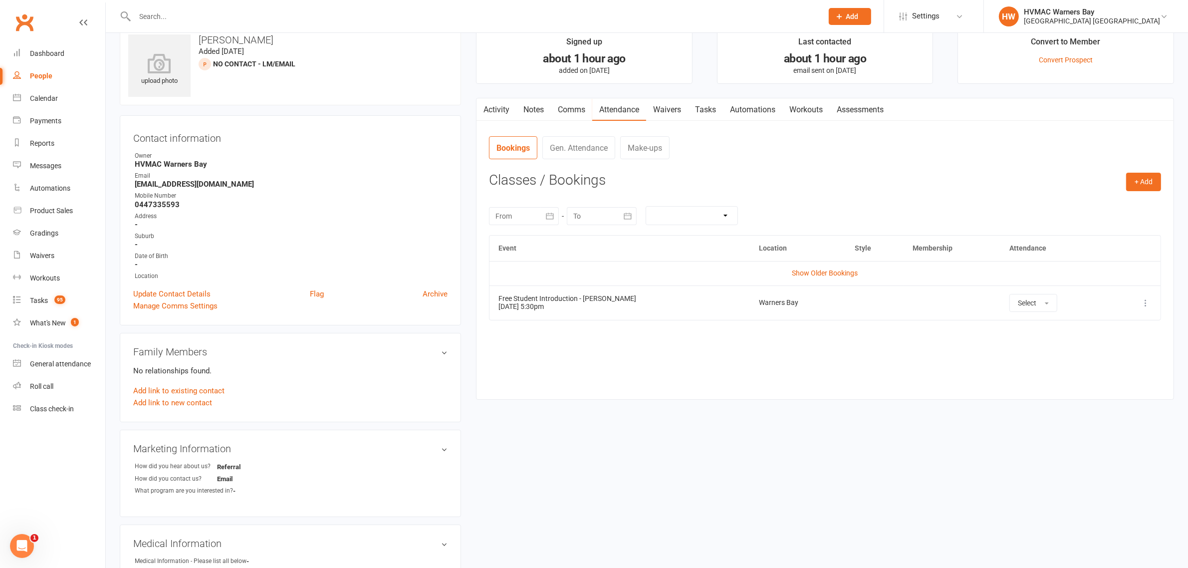
scroll to position [0, 0]
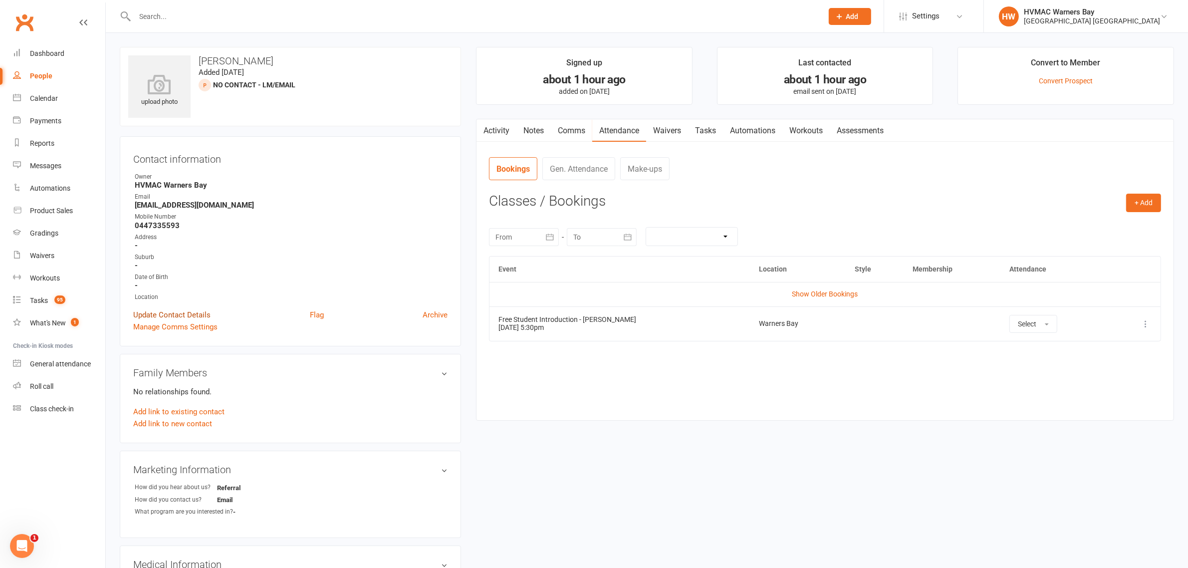
click link "Update Contact Details"
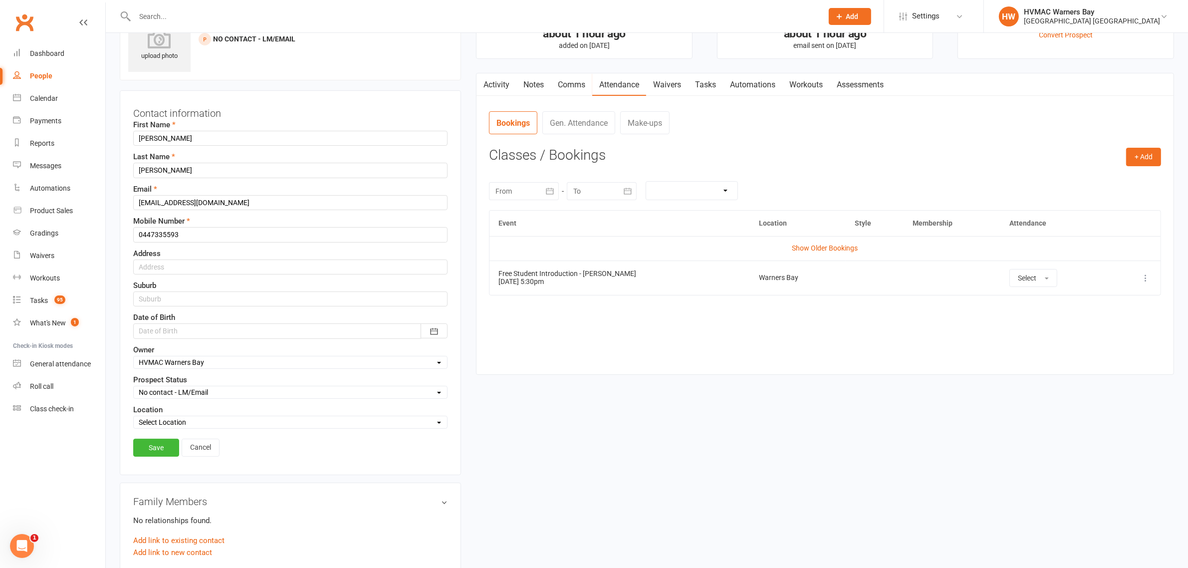
scroll to position [46, 0]
click select "Select Initial Contact Booked Introduction Booking confirmed Ready to register …"
select select "Booked Introduction"
click select "Select Initial Contact Booked Introduction Booking confirmed Ready to register …"
click link "Save"
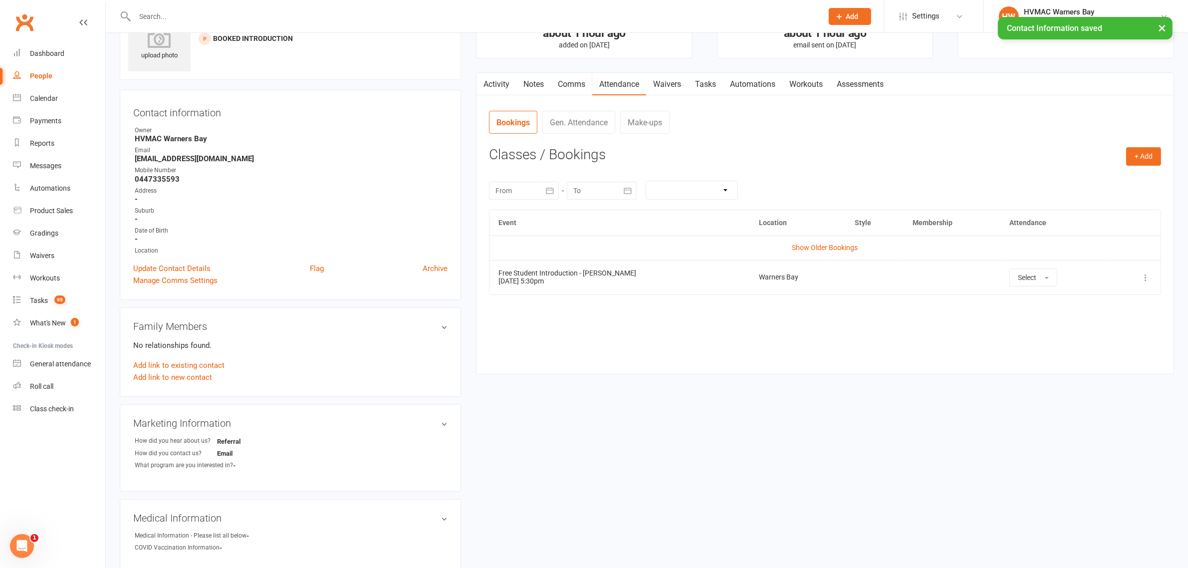
scroll to position [0, 0]
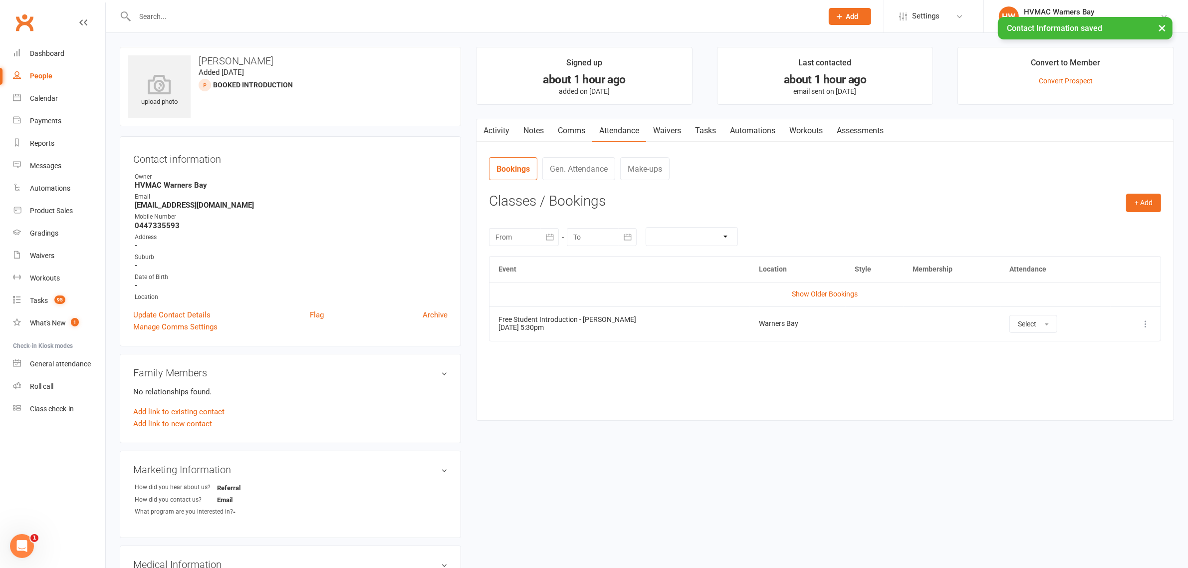
click link "Comms"
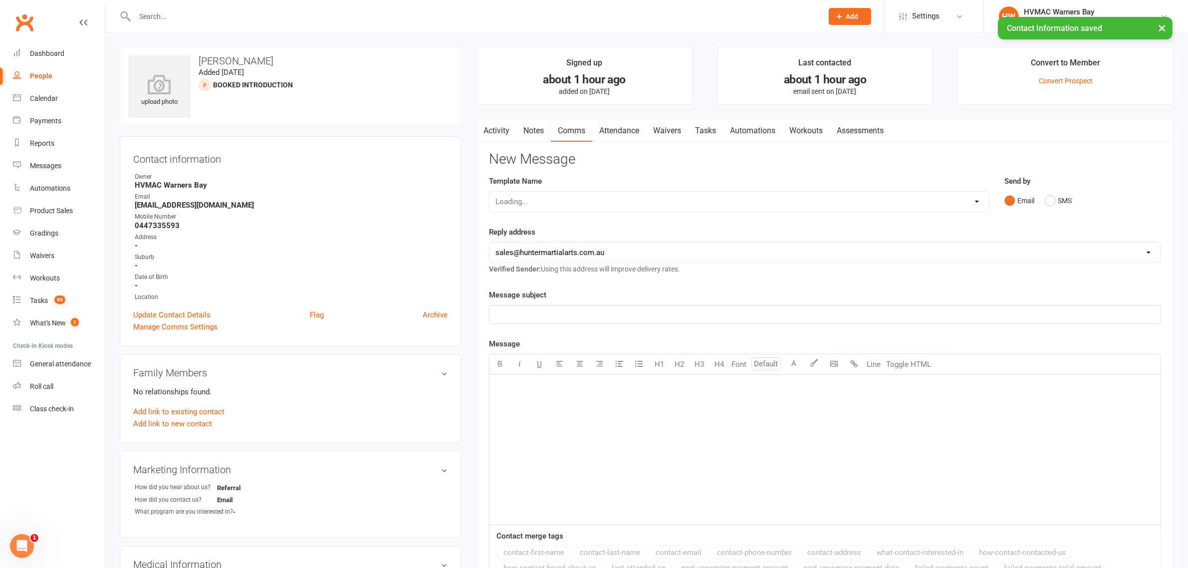
click link "Waivers"
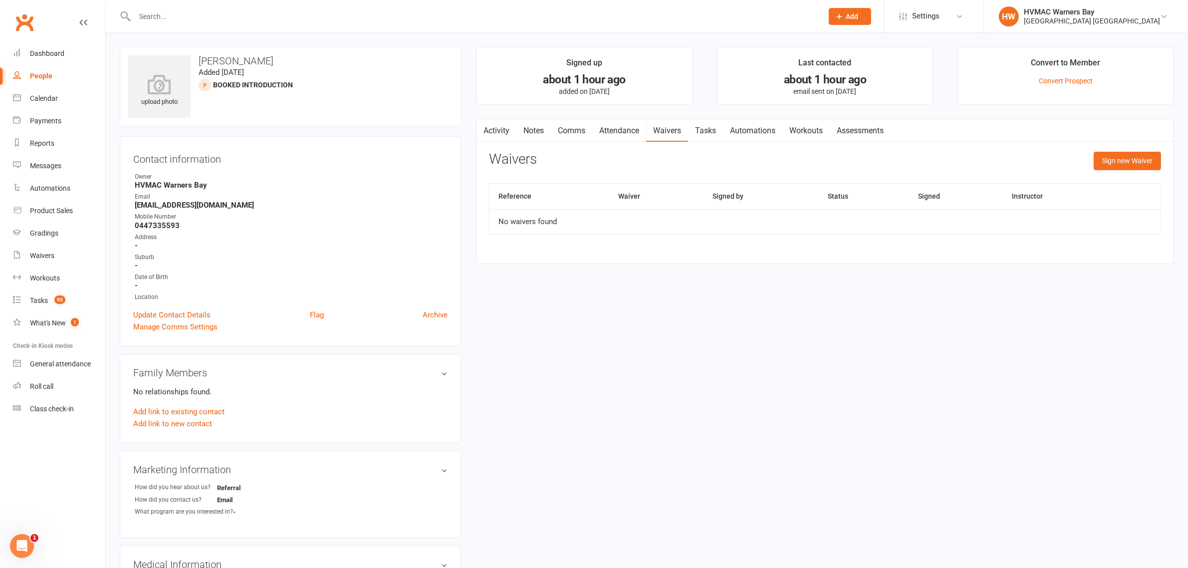
click link "Activity"
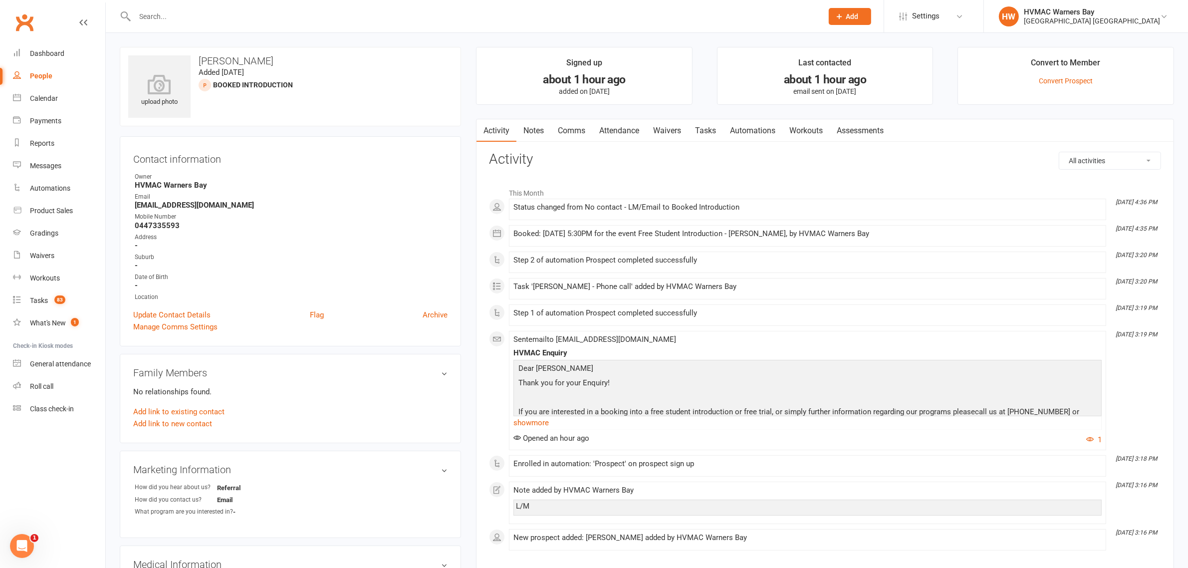
click at [664, 125] on link "Waivers" at bounding box center [667, 130] width 42 height 23
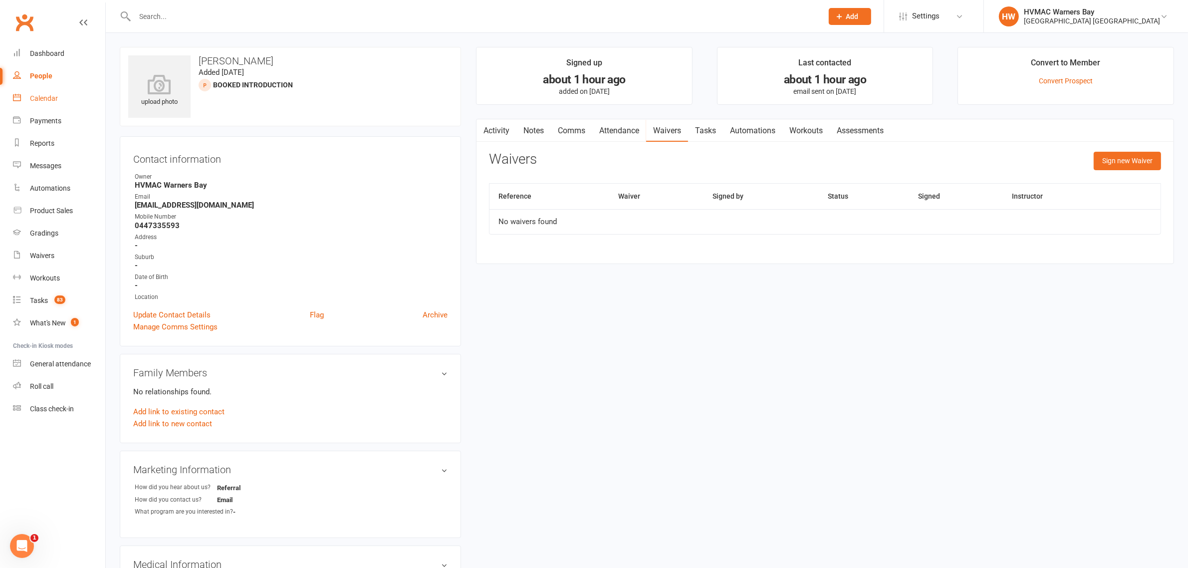
click at [68, 98] on link "Calendar" at bounding box center [59, 98] width 92 height 22
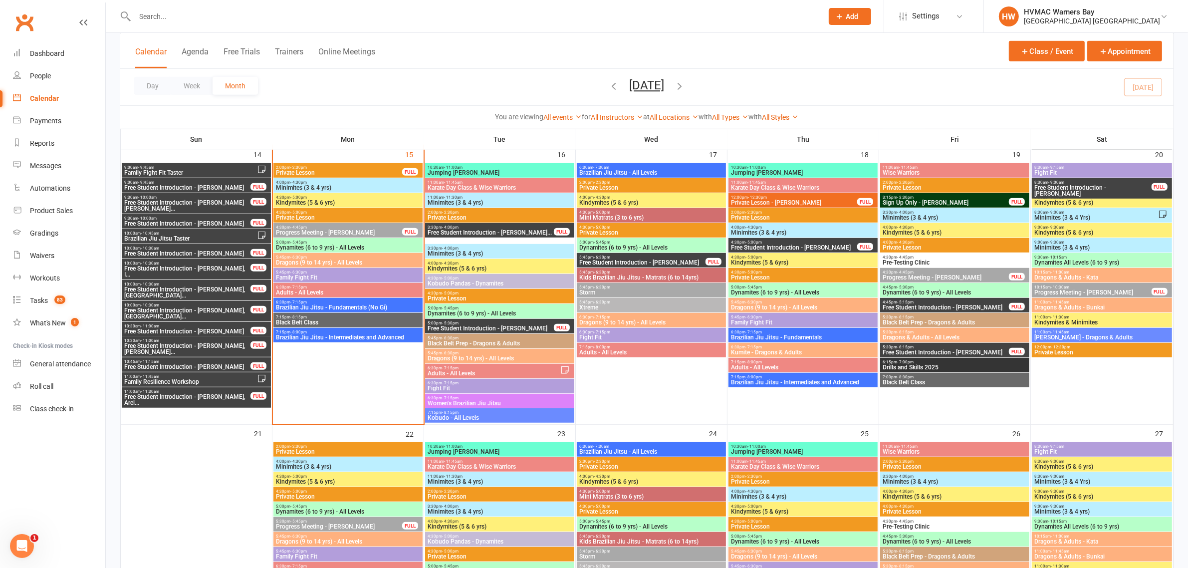
scroll to position [811, 0]
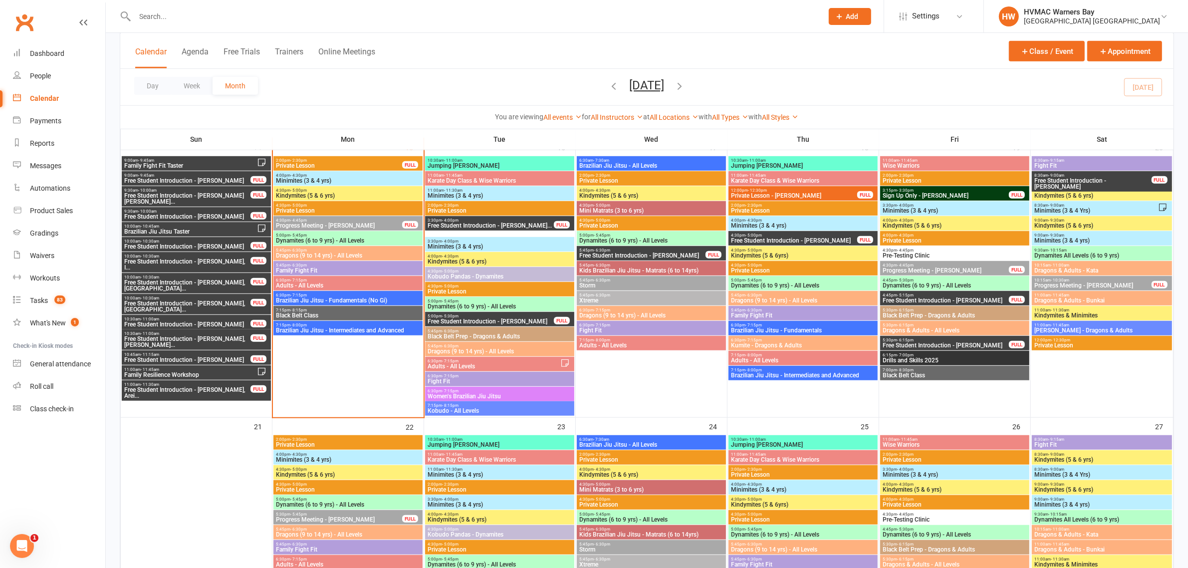
click at [971, 326] on span "5:30pm - 6:15pm" at bounding box center [954, 325] width 145 height 4
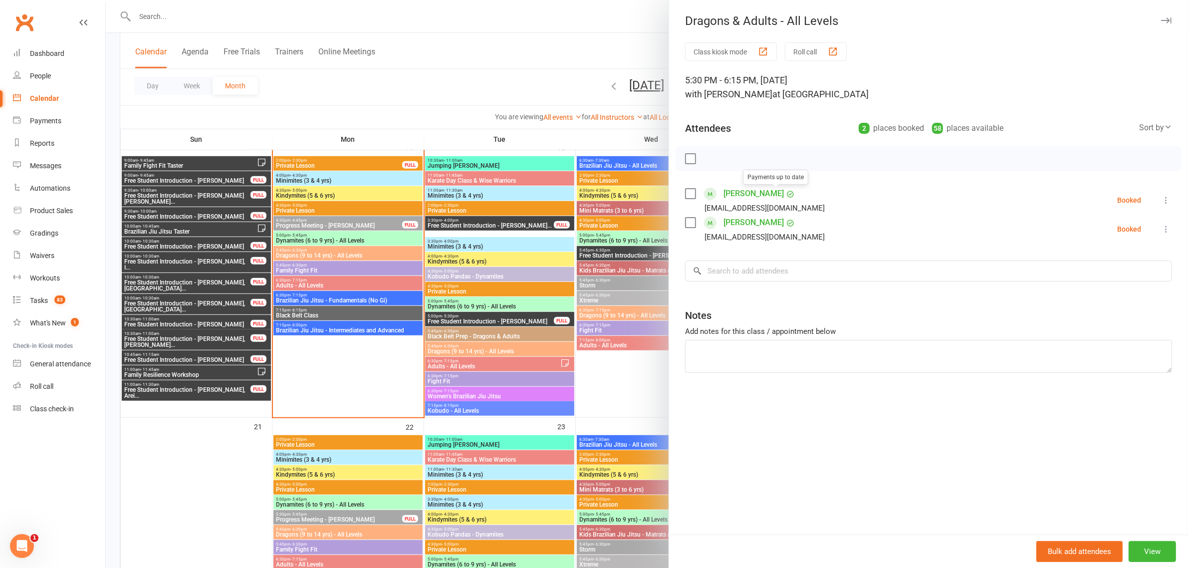
click at [517, 74] on div at bounding box center [647, 284] width 1082 height 568
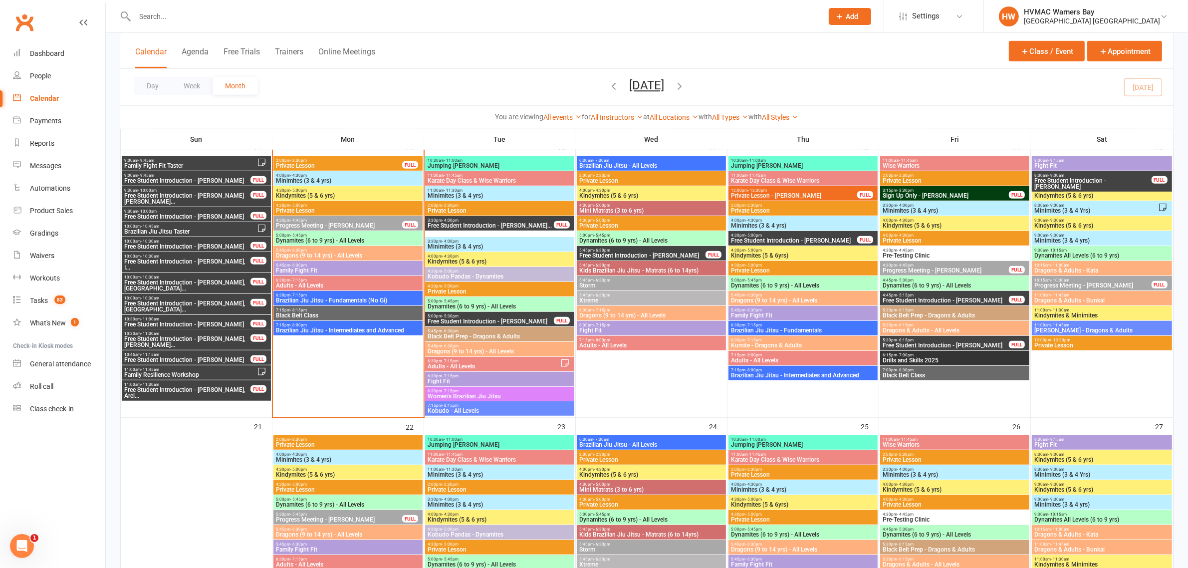
click at [926, 345] on span "Free Student Introduction - [PERSON_NAME]" at bounding box center [945, 345] width 127 height 6
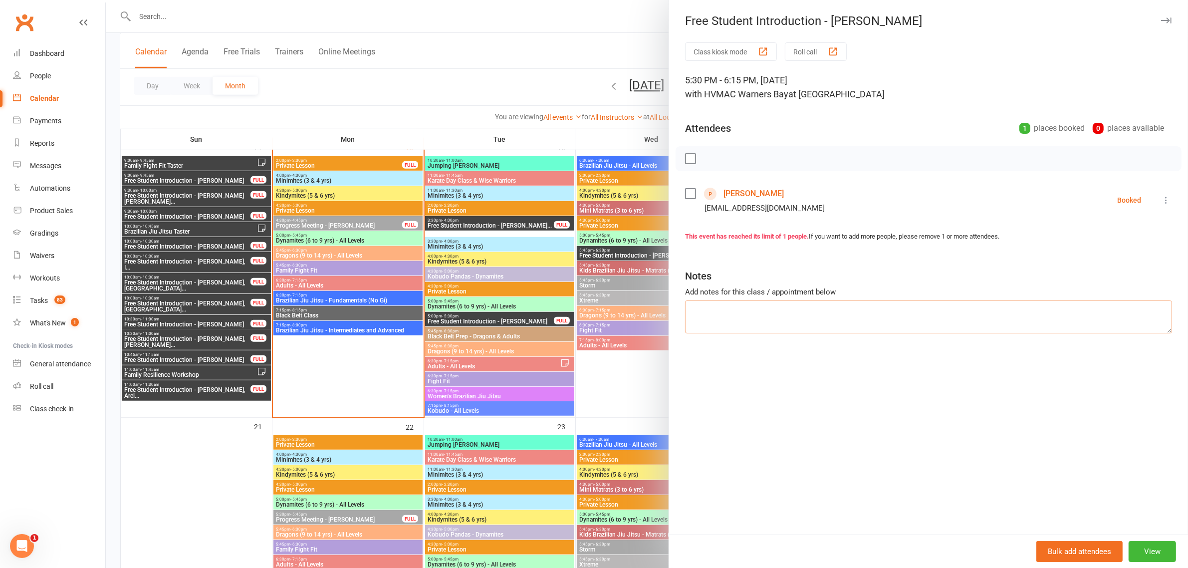
click at [841, 319] on textarea at bounding box center [928, 316] width 487 height 33
drag, startPoint x: 857, startPoint y: 317, endPoint x: 767, endPoint y: 310, distance: 90.5
click at [767, 310] on textarea "Trying out Adults karate ~Christina" at bounding box center [928, 316] width 487 height 33
type textarea "Trying out Adults karate"
click at [464, 74] on div at bounding box center [647, 284] width 1082 height 568
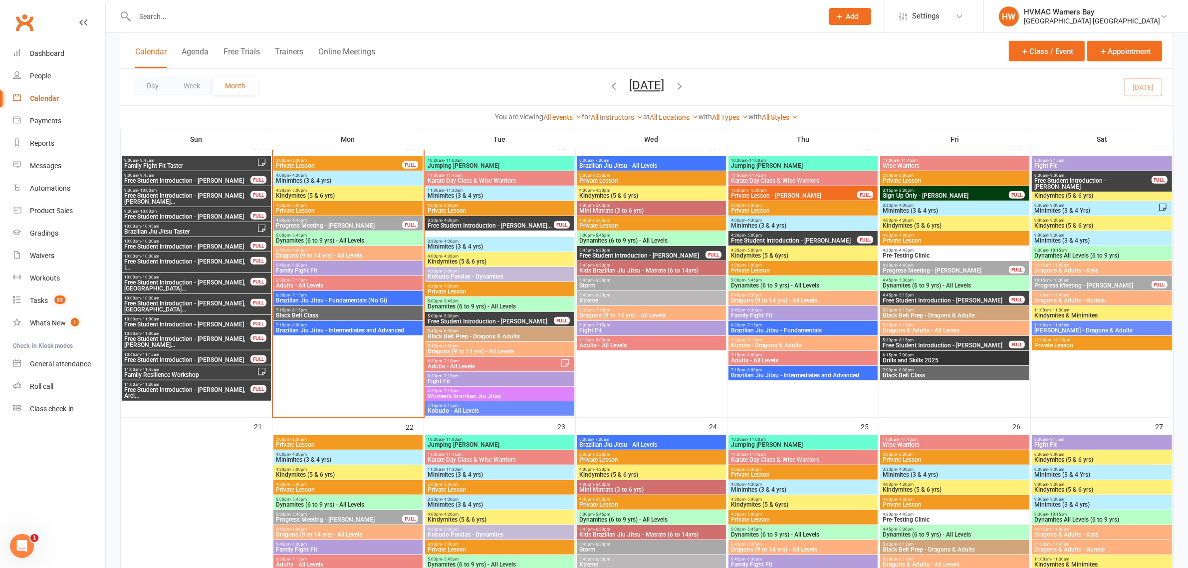
click at [322, 227] on span "Progress Meeting - [PERSON_NAME]" at bounding box center [338, 225] width 127 height 6
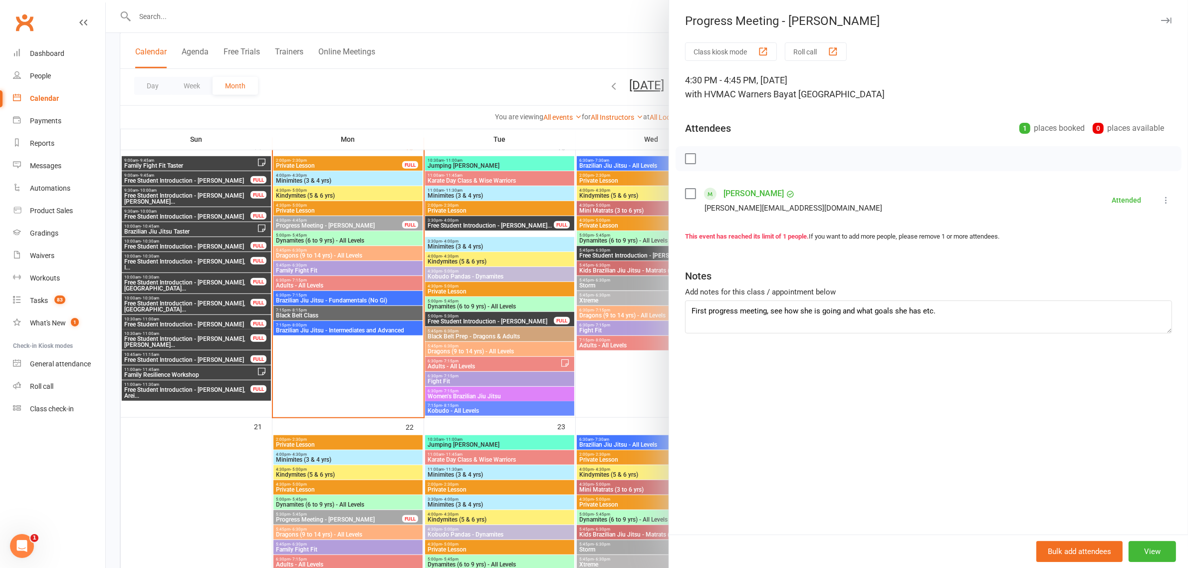
click at [341, 237] on div at bounding box center [647, 284] width 1082 height 568
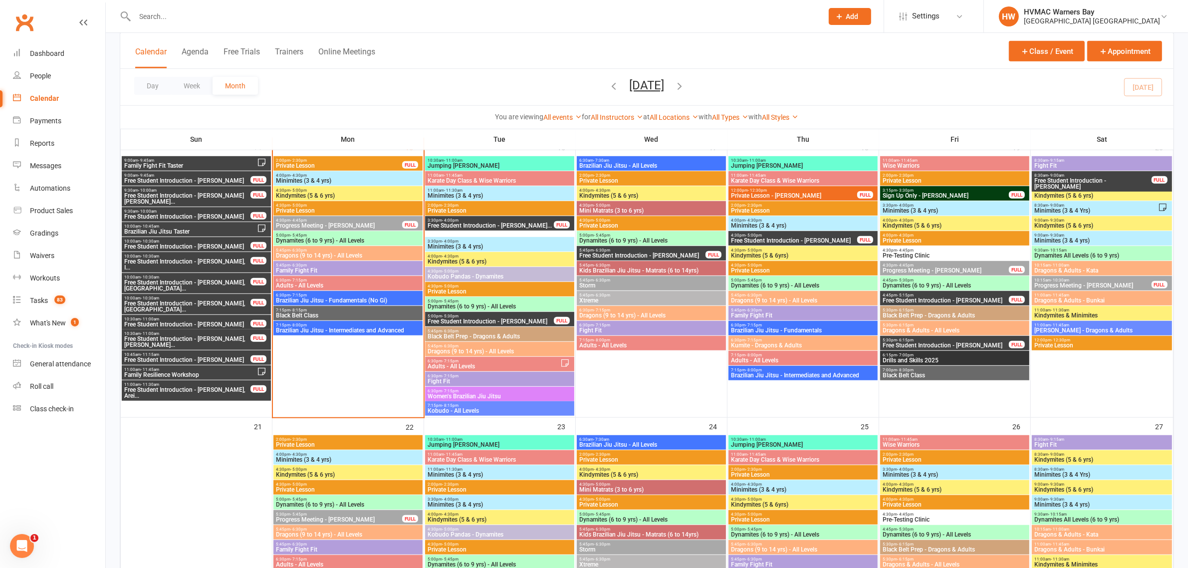
click at [340, 238] on span "Dynamites (6 to 9 yrs) - All Levels" at bounding box center [347, 240] width 145 height 6
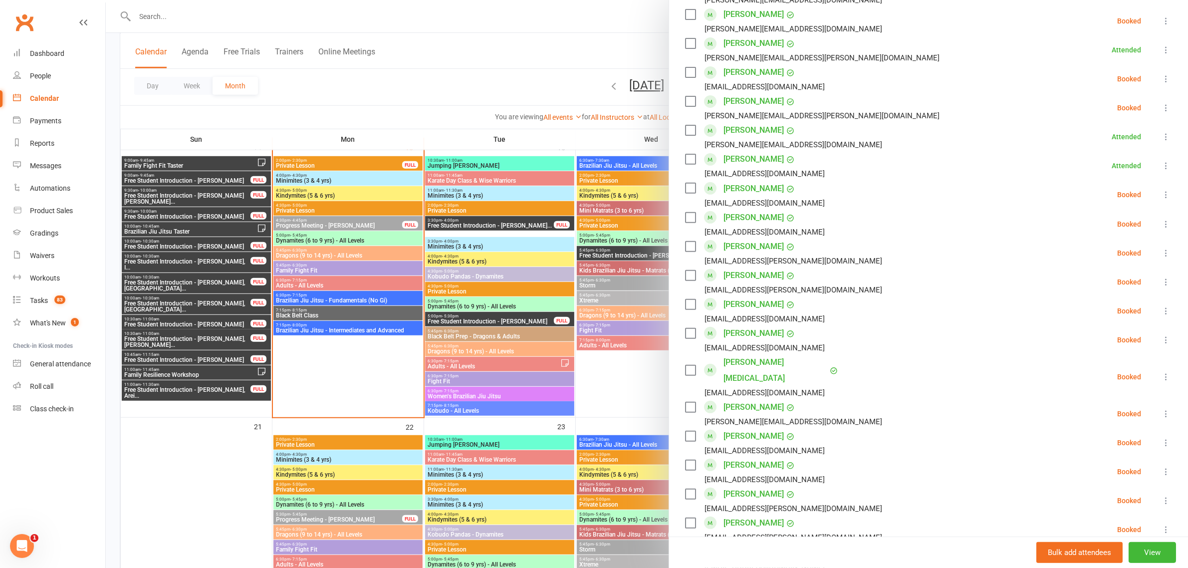
scroll to position [436, 0]
drag, startPoint x: 417, startPoint y: 93, endPoint x: 423, endPoint y: 93, distance: 5.5
click at [417, 93] on div at bounding box center [647, 284] width 1082 height 568
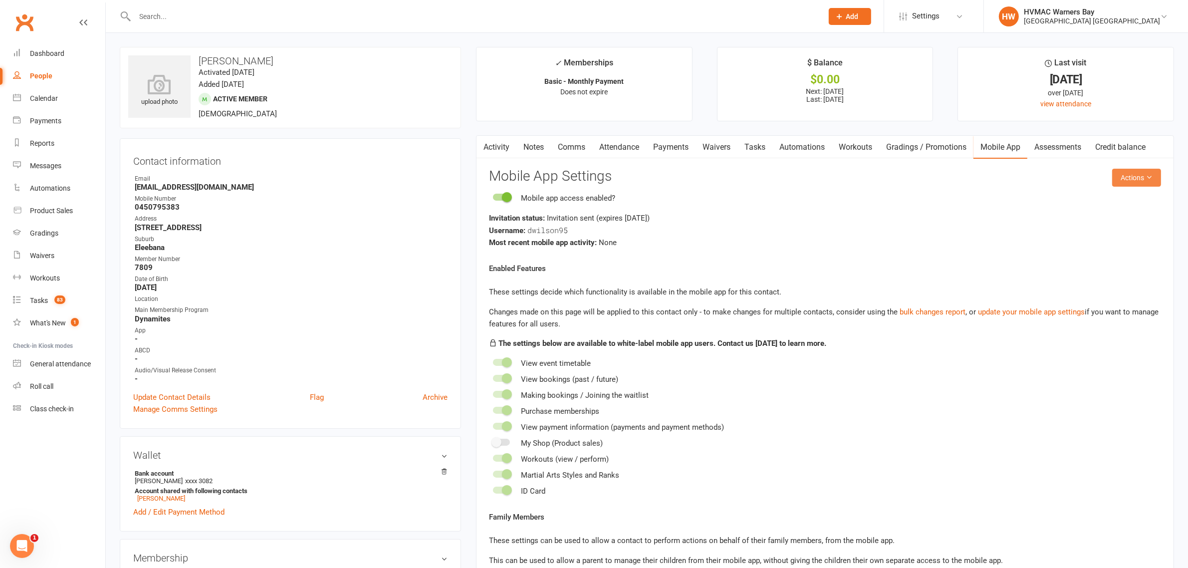
click at [1120, 175] on button "Actions" at bounding box center [1136, 178] width 49 height 18
click at [1102, 196] on link "Send invitation email" at bounding box center [1101, 201] width 99 height 20
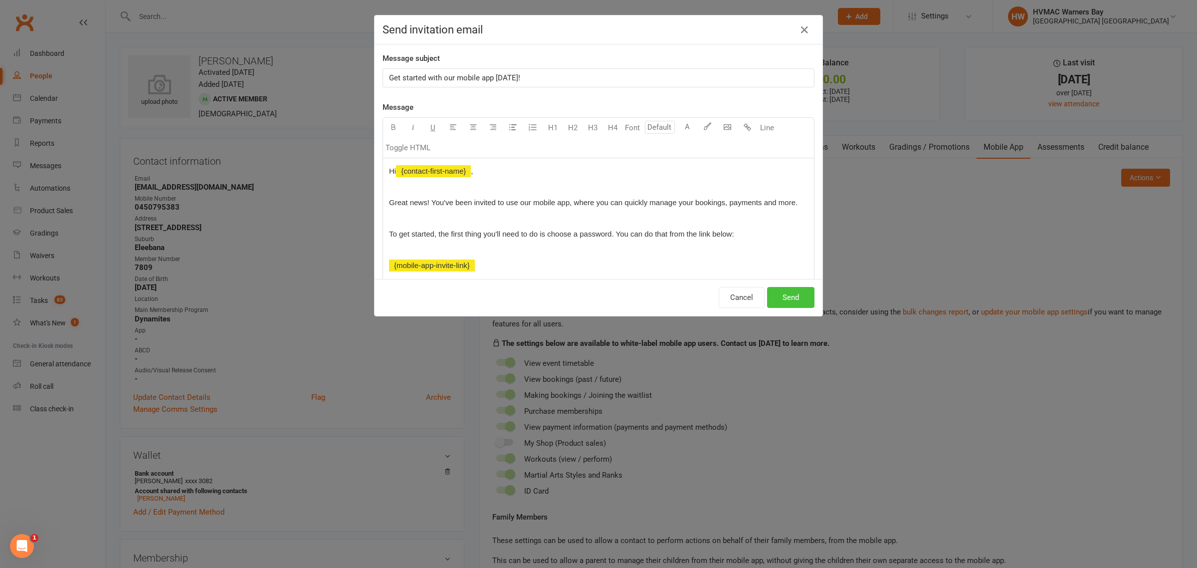
click at [778, 294] on button "Send" at bounding box center [790, 297] width 47 height 21
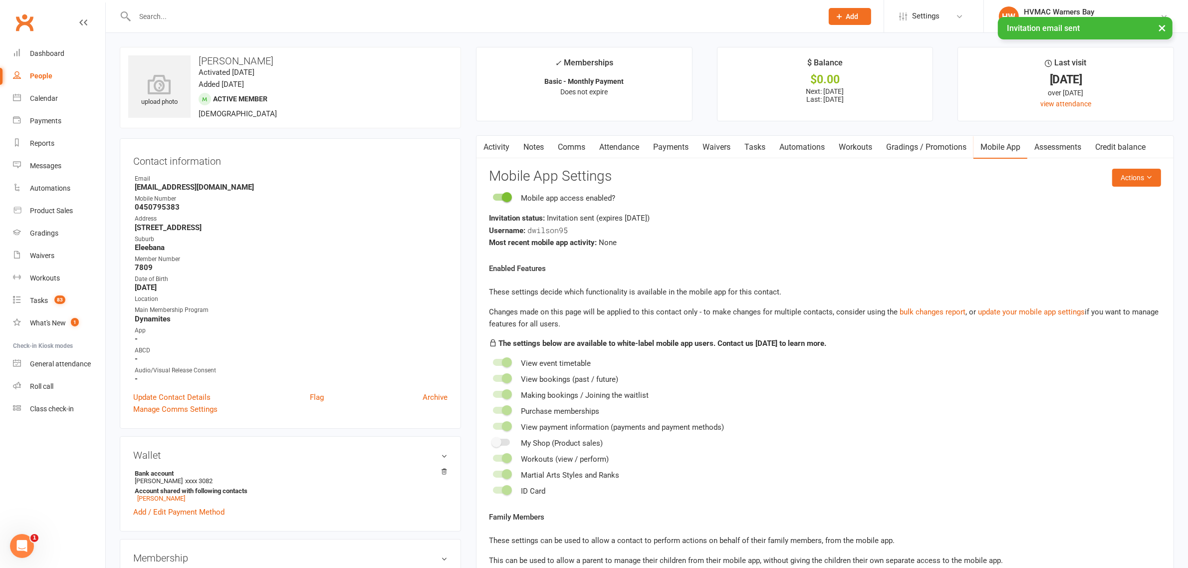
click at [503, 141] on link "Activity" at bounding box center [496, 147] width 40 height 23
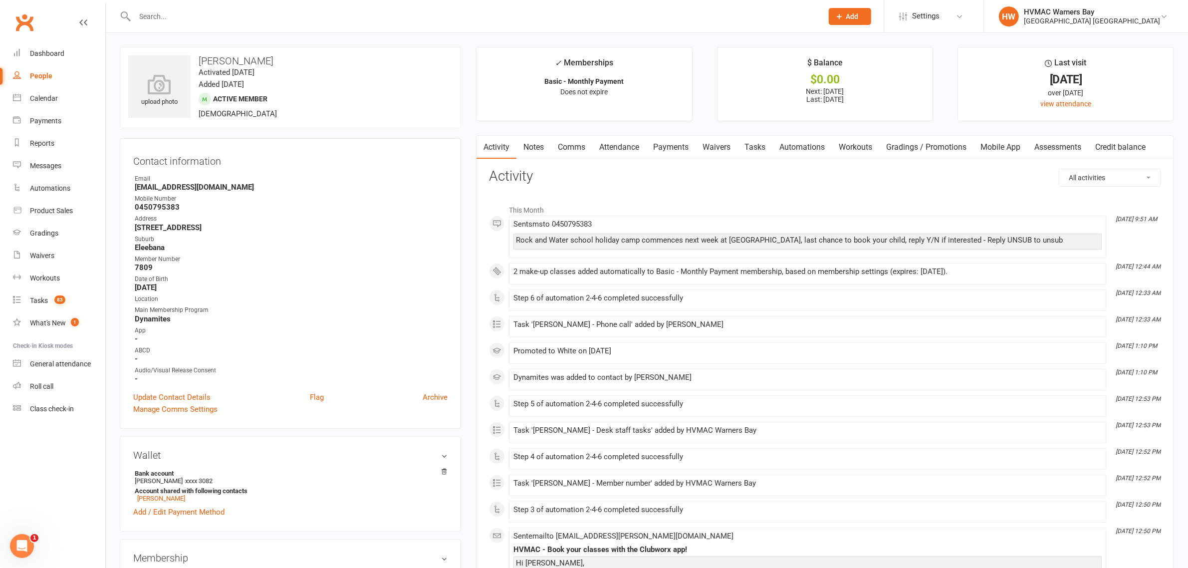
click at [634, 146] on link "Attendance" at bounding box center [619, 147] width 54 height 23
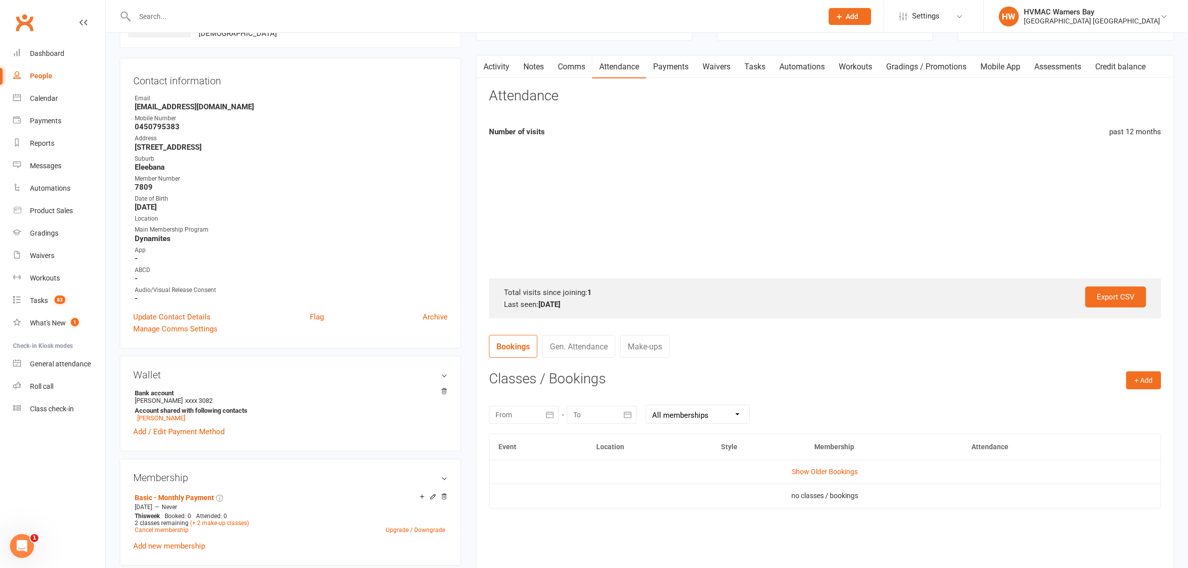
scroll to position [187, 0]
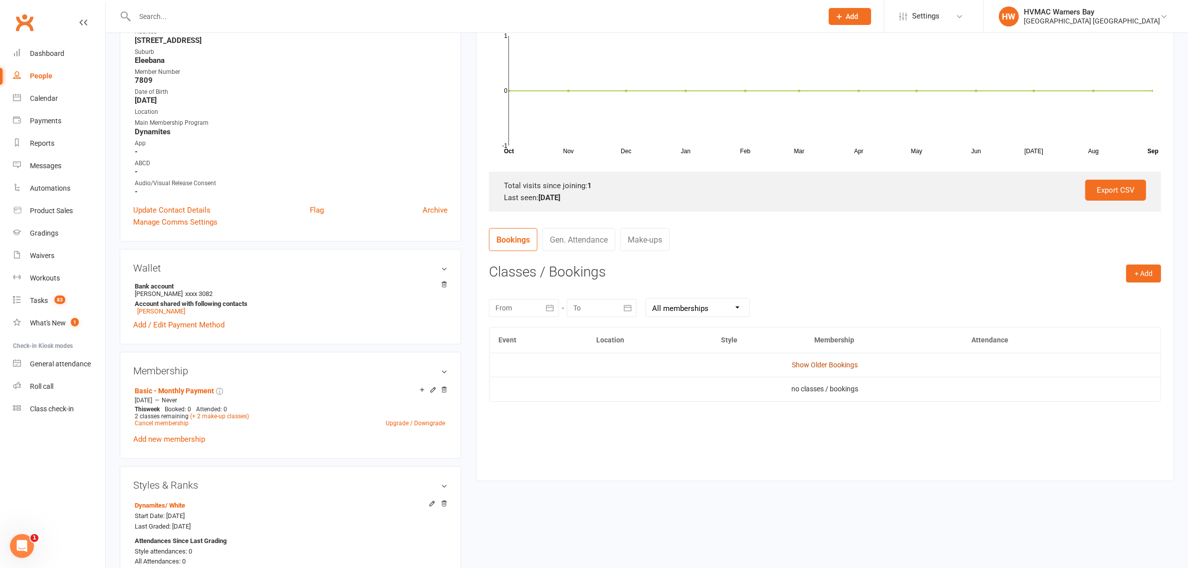
click at [823, 369] on link "Show Older Bookings" at bounding box center [825, 365] width 66 height 8
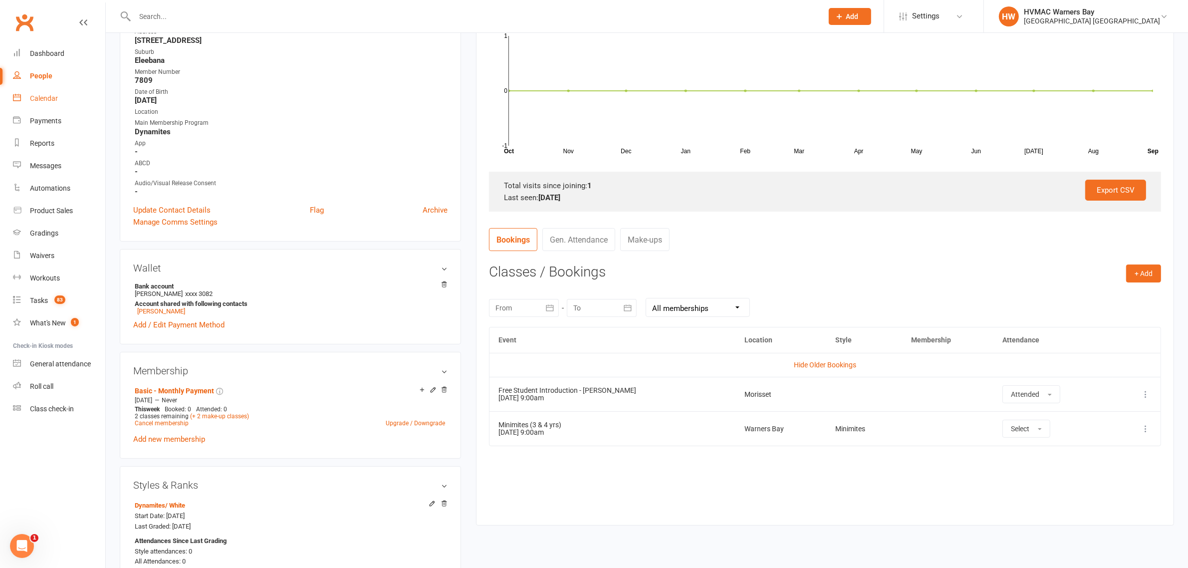
click at [36, 93] on link "Calendar" at bounding box center [59, 98] width 92 height 22
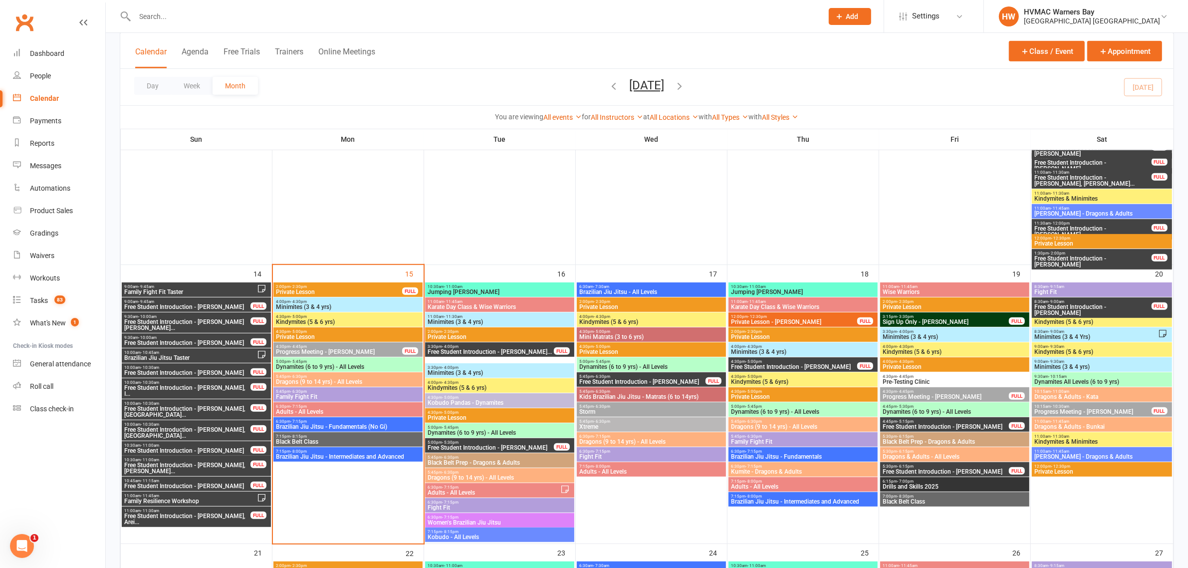
scroll to position [686, 0]
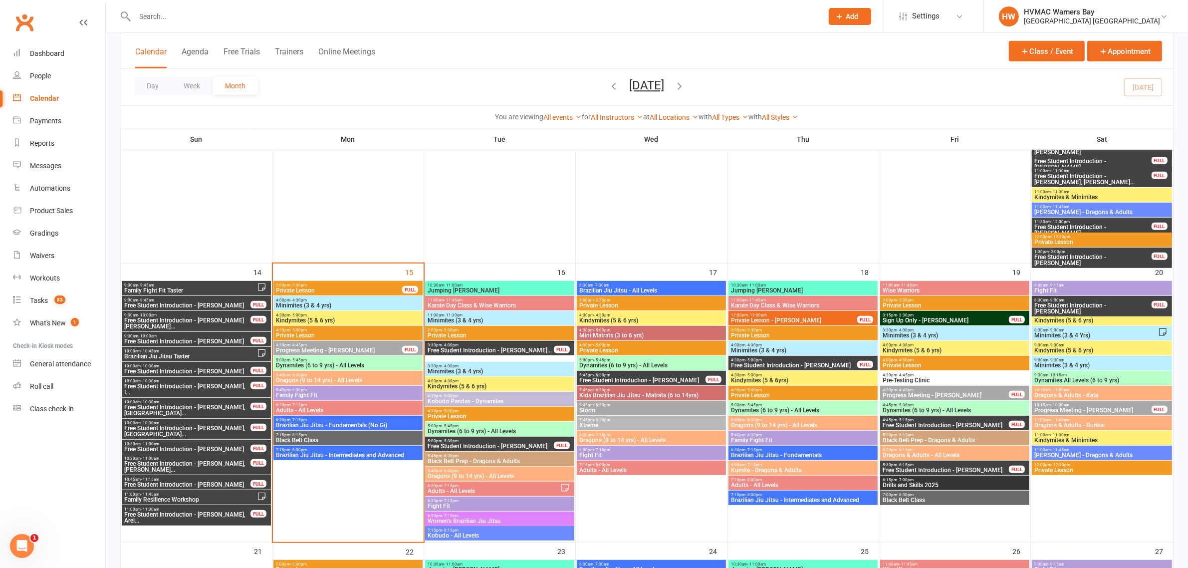
click at [352, 363] on span "Dynamites (6 to 9 yrs) - All Levels" at bounding box center [347, 365] width 145 height 6
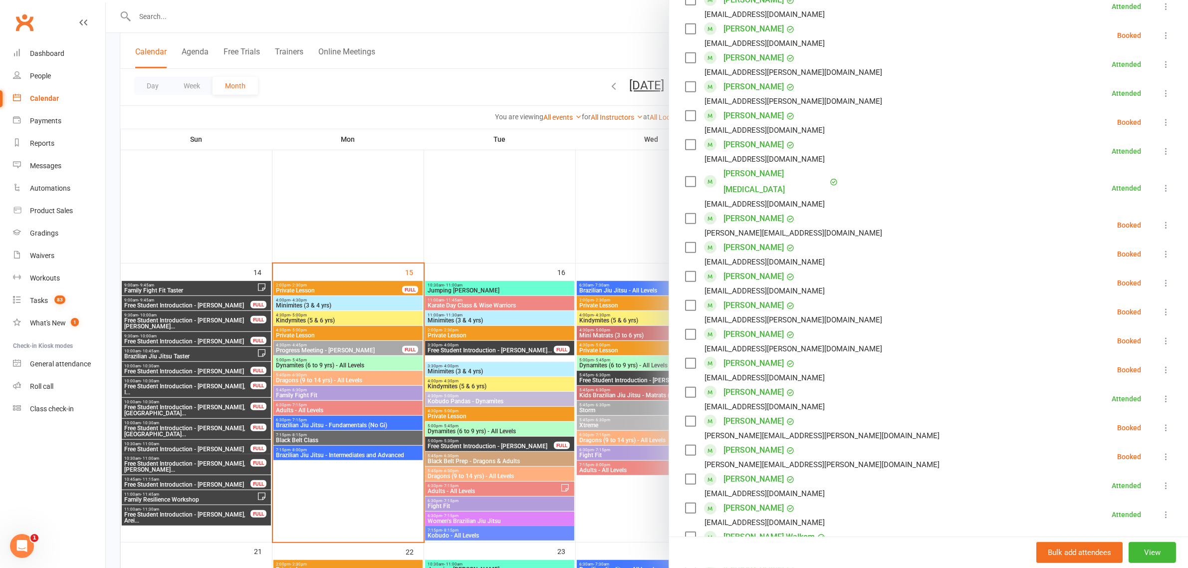
scroll to position [899, 0]
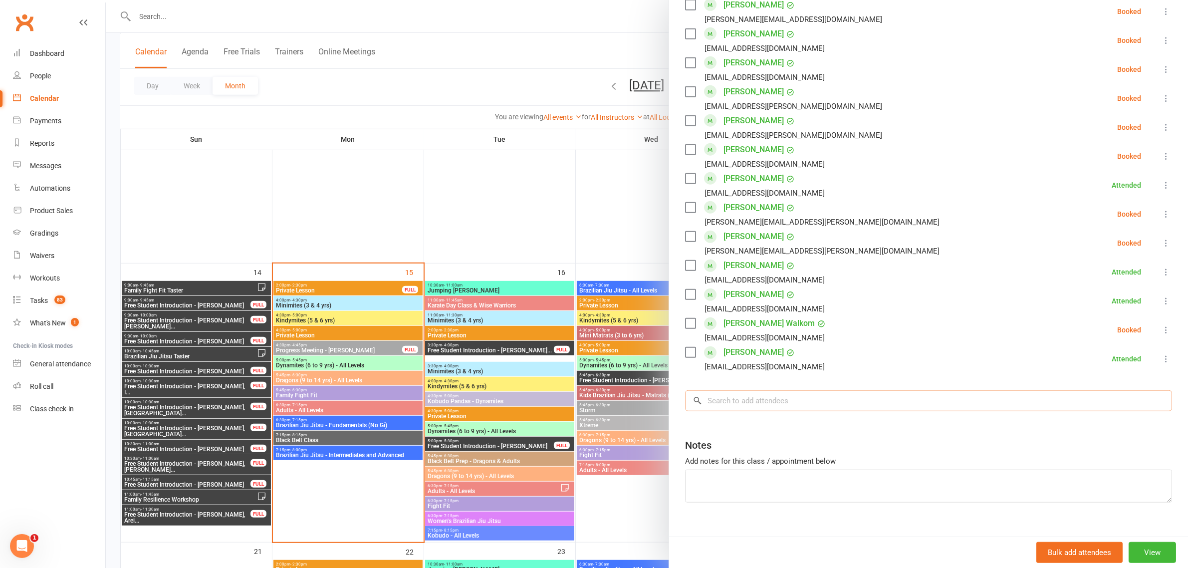
click at [779, 390] on input "search" at bounding box center [928, 400] width 487 height 21
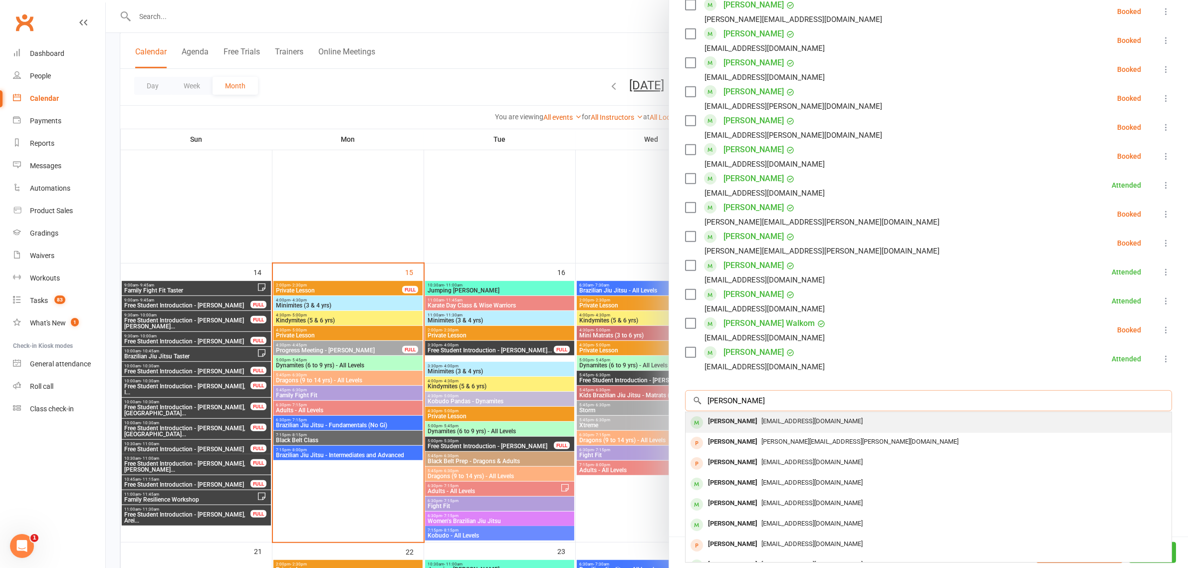
type input "[PERSON_NAME]"
click at [737, 414] on div "[PERSON_NAME]" at bounding box center [732, 421] width 57 height 14
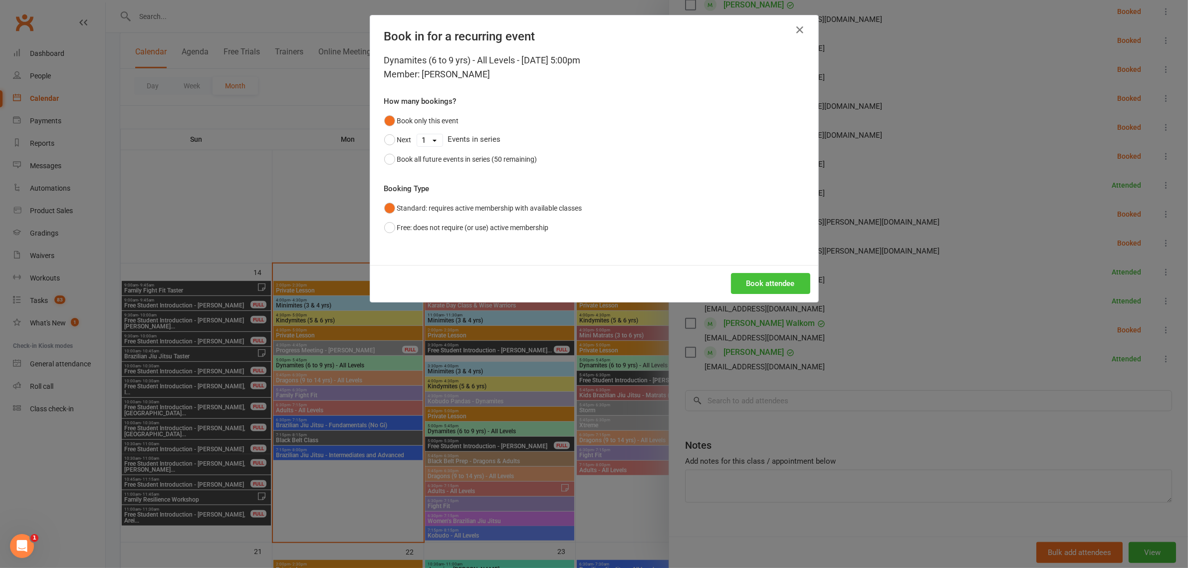
click at [749, 282] on button "Book attendee" at bounding box center [770, 283] width 79 height 21
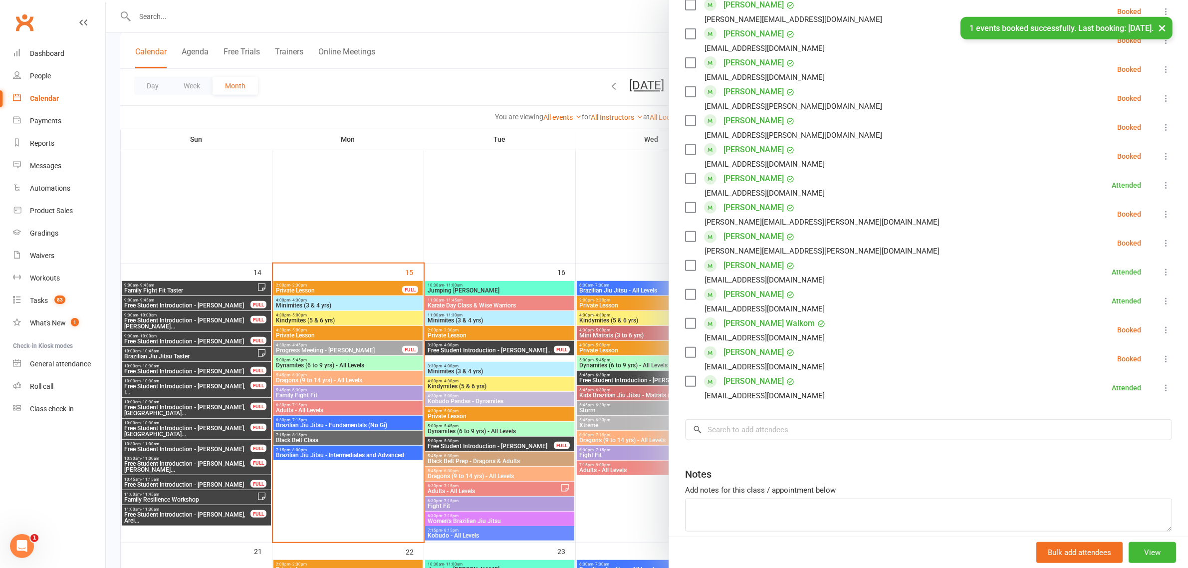
click at [1161, 354] on icon at bounding box center [1166, 359] width 10 height 10
click at [565, 73] on div at bounding box center [647, 284] width 1082 height 568
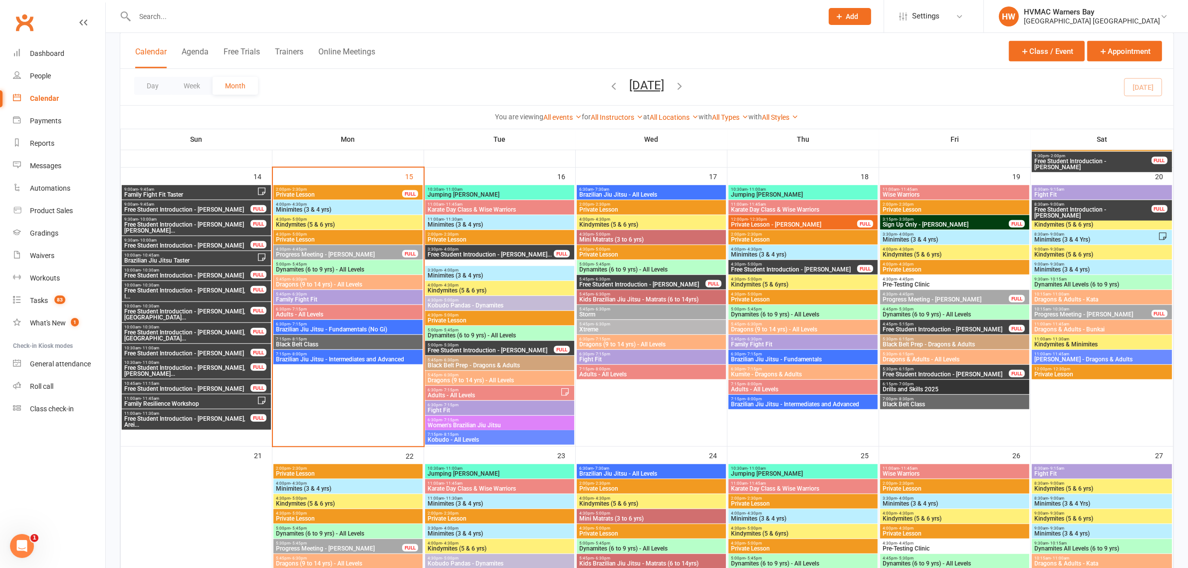
scroll to position [811, 0]
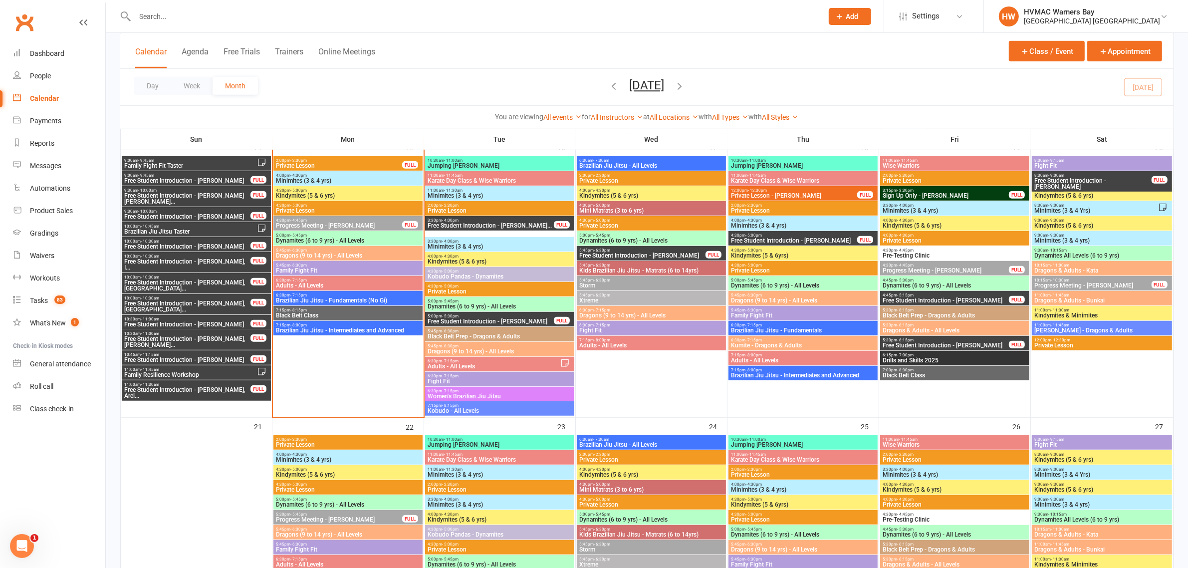
click at [323, 240] on span "Dynamites (6 to 9 yrs) - All Levels" at bounding box center [347, 240] width 145 height 6
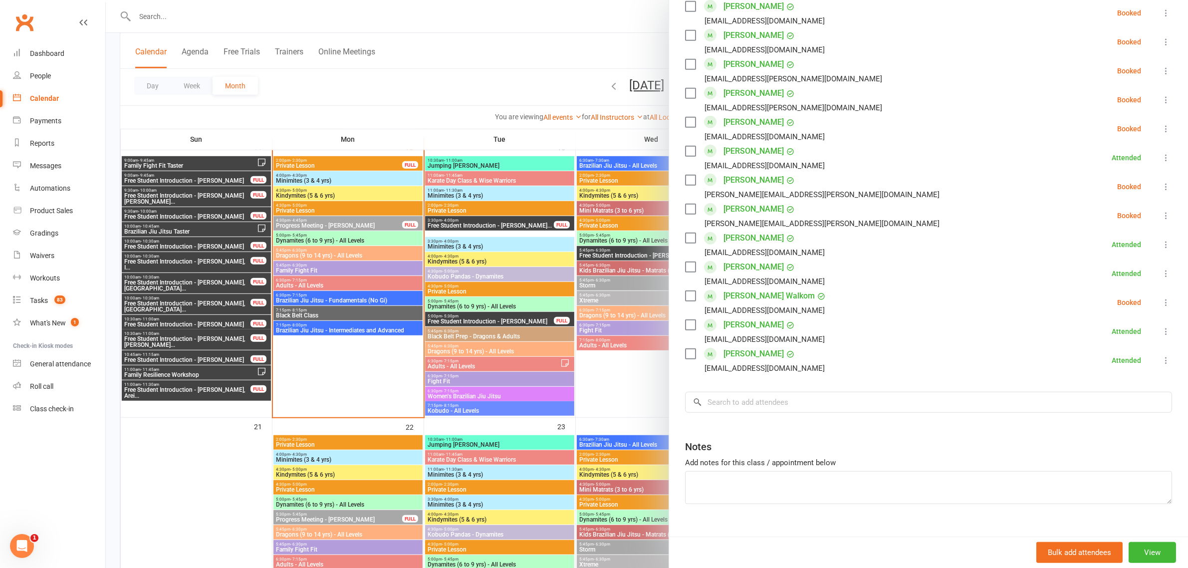
scroll to position [929, 0]
click at [770, 390] on input "search" at bounding box center [928, 400] width 487 height 21
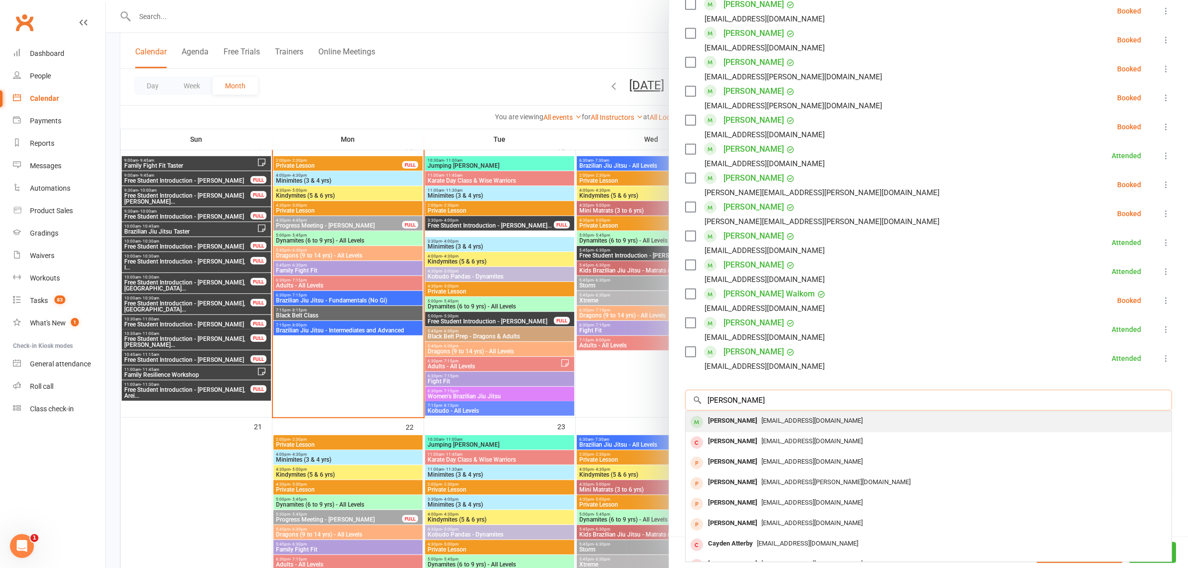
type input "[PERSON_NAME]"
click at [776, 417] on span "[EMAIL_ADDRESS][DOMAIN_NAME]" at bounding box center [811, 420] width 101 height 7
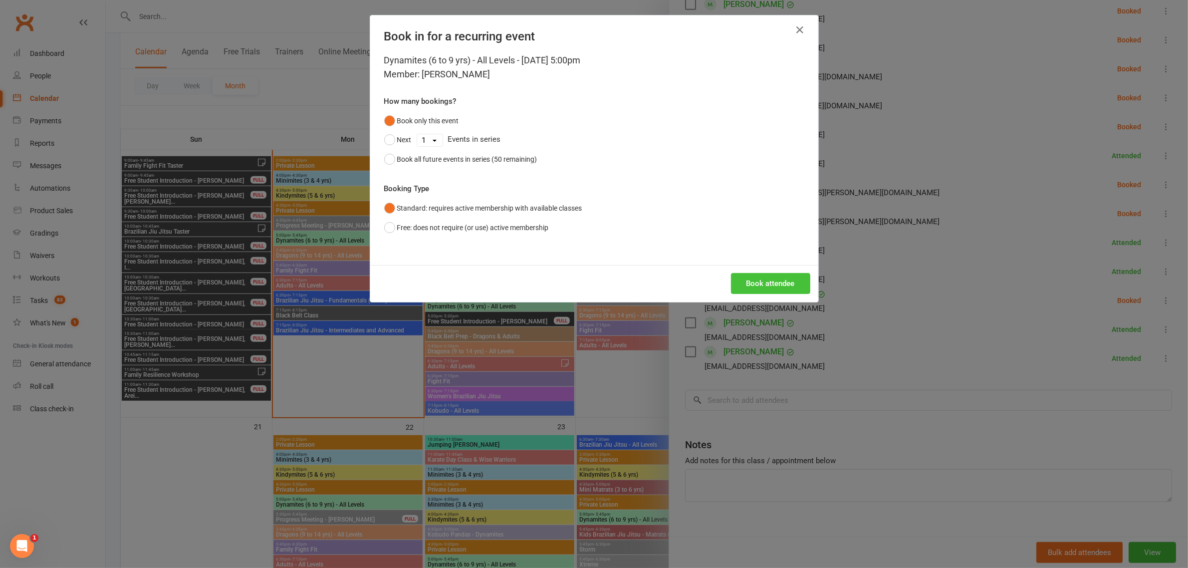
click at [744, 278] on button "Book attendee" at bounding box center [770, 283] width 79 height 21
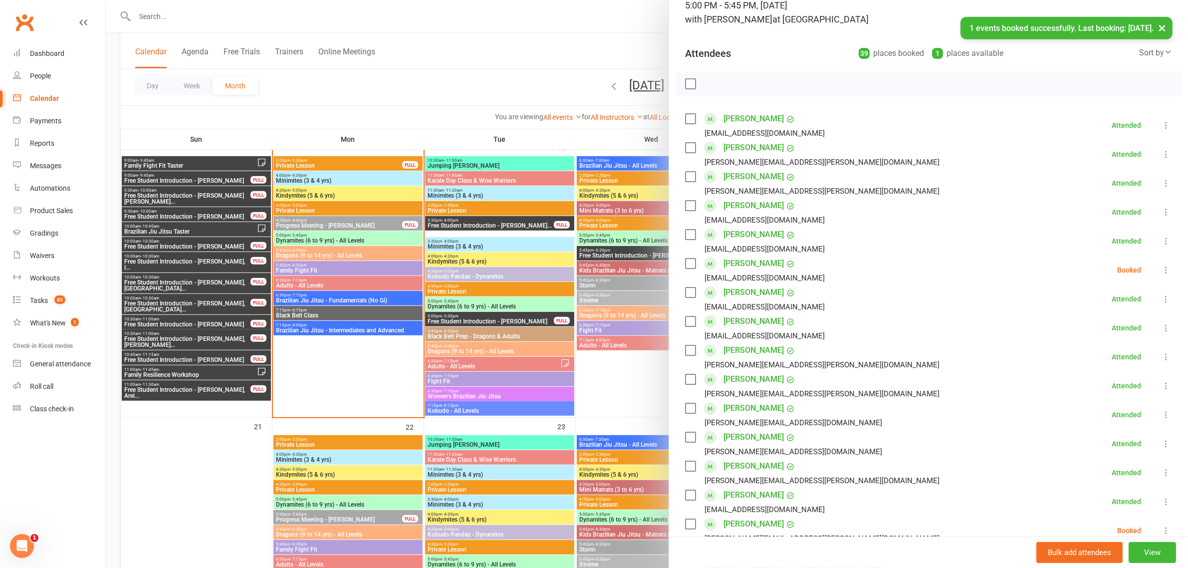
scroll to position [0, 0]
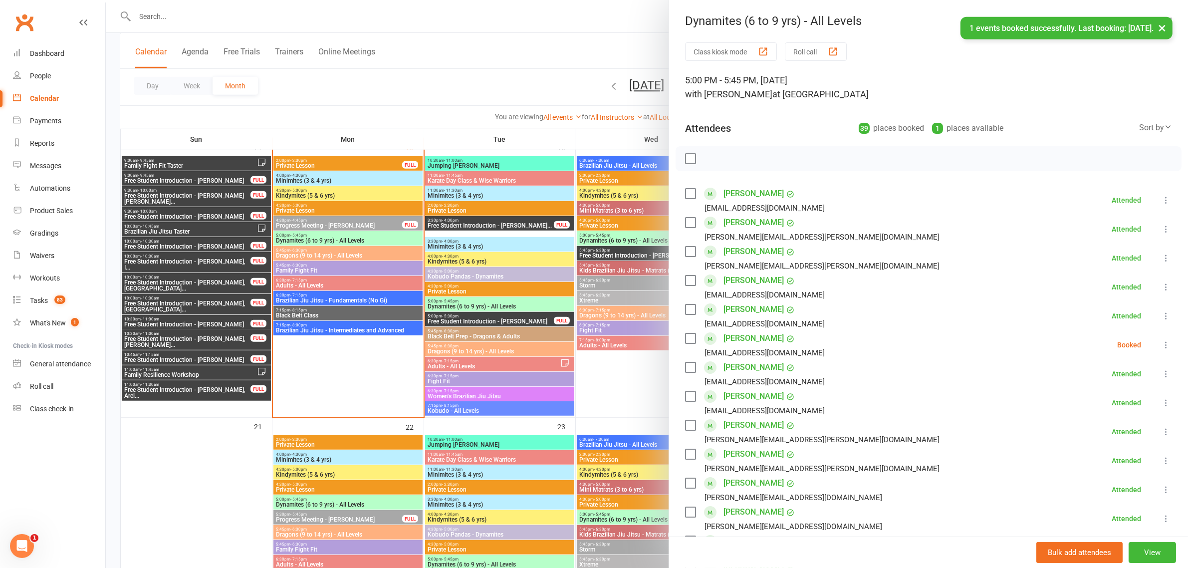
click at [1160, 339] on button at bounding box center [1166, 345] width 12 height 12
click at [1103, 402] on link "Check in" at bounding box center [1117, 404] width 107 height 20
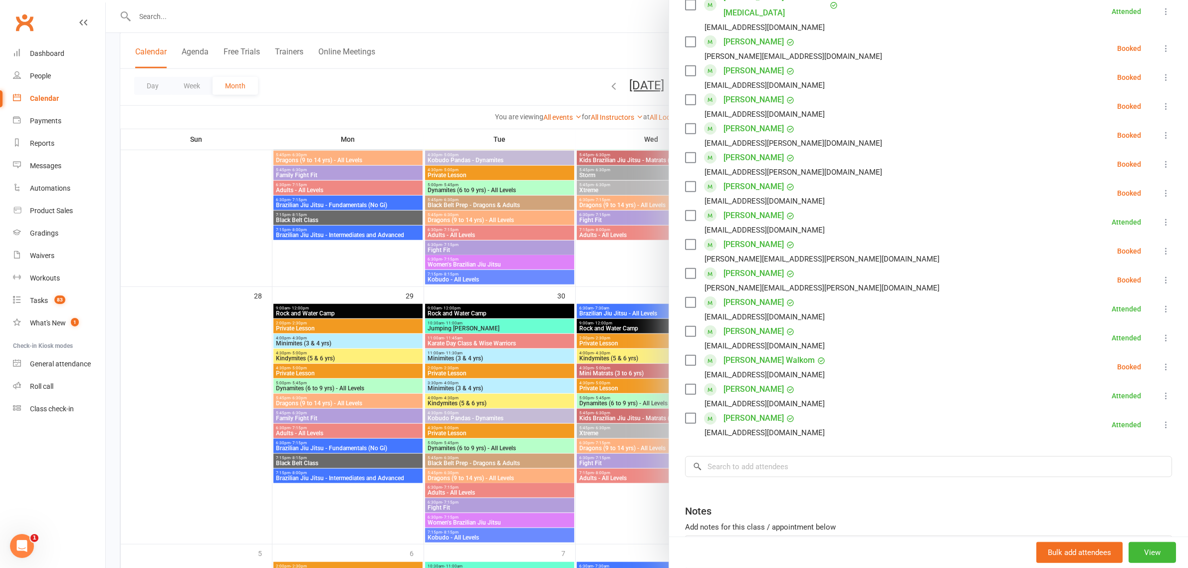
scroll to position [958, 0]
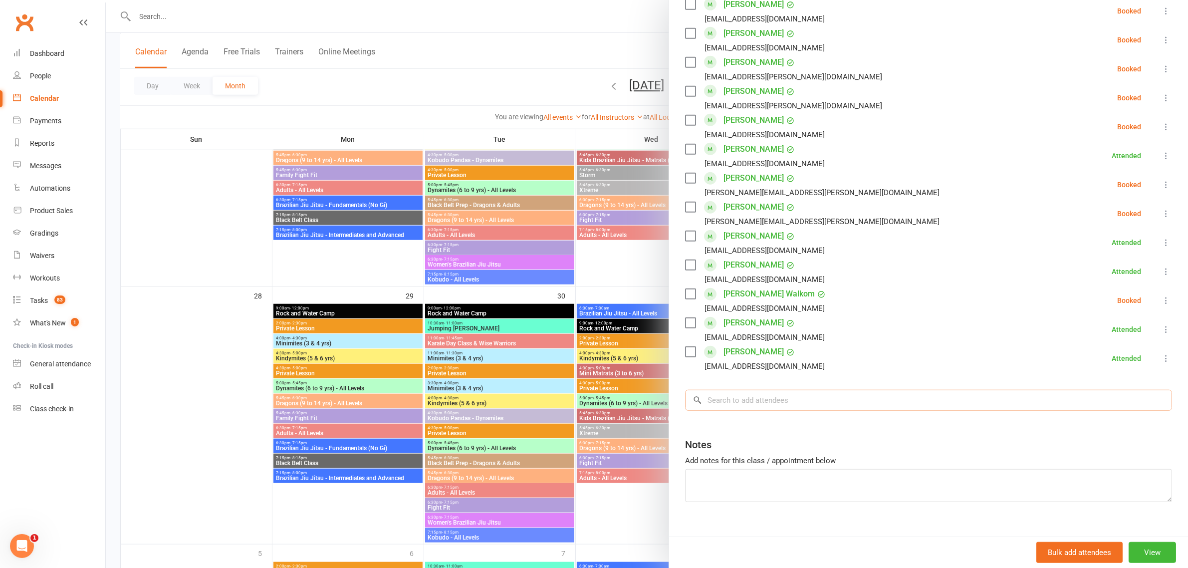
click at [803, 390] on input "search" at bounding box center [928, 400] width 487 height 21
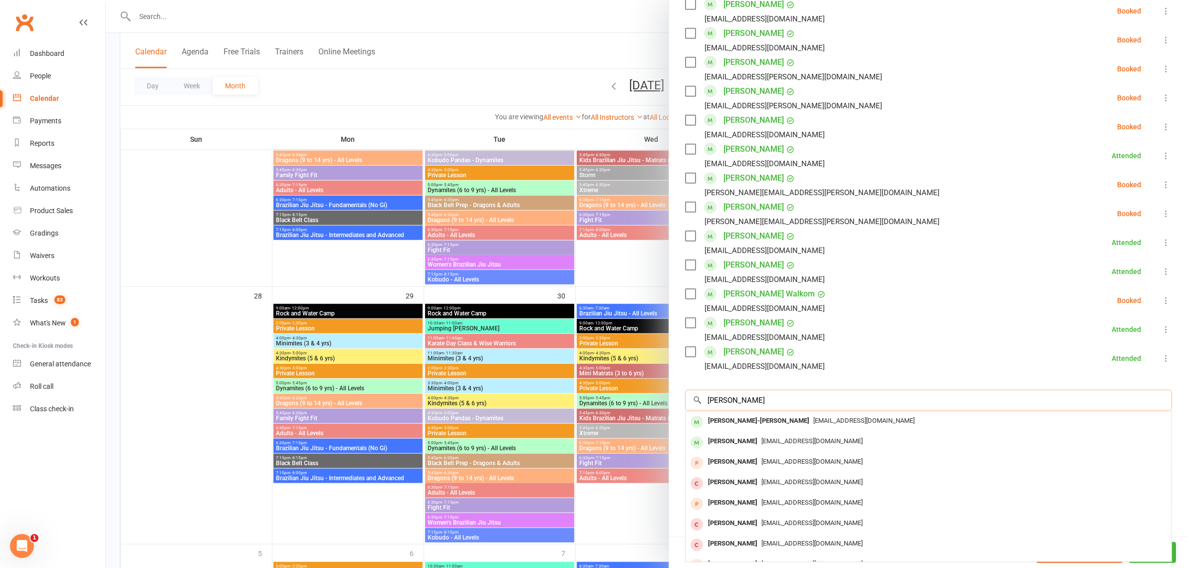
type input "[PERSON_NAME]"
click at [709, 414] on div "[PERSON_NAME]-[PERSON_NAME]" at bounding box center [758, 421] width 109 height 14
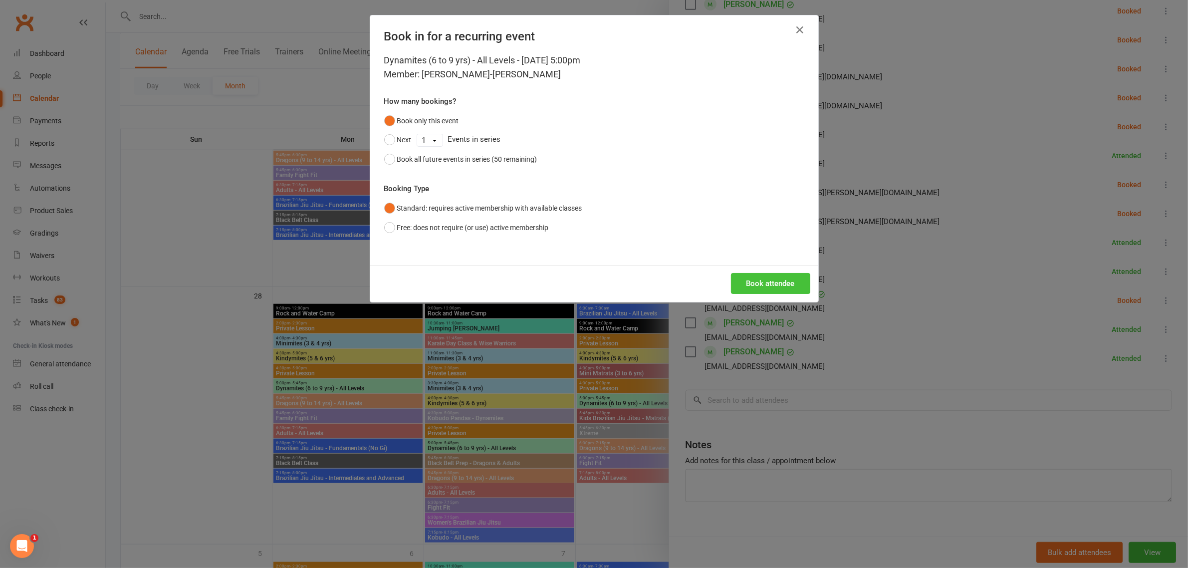
click at [773, 280] on button "Book attendee" at bounding box center [770, 283] width 79 height 21
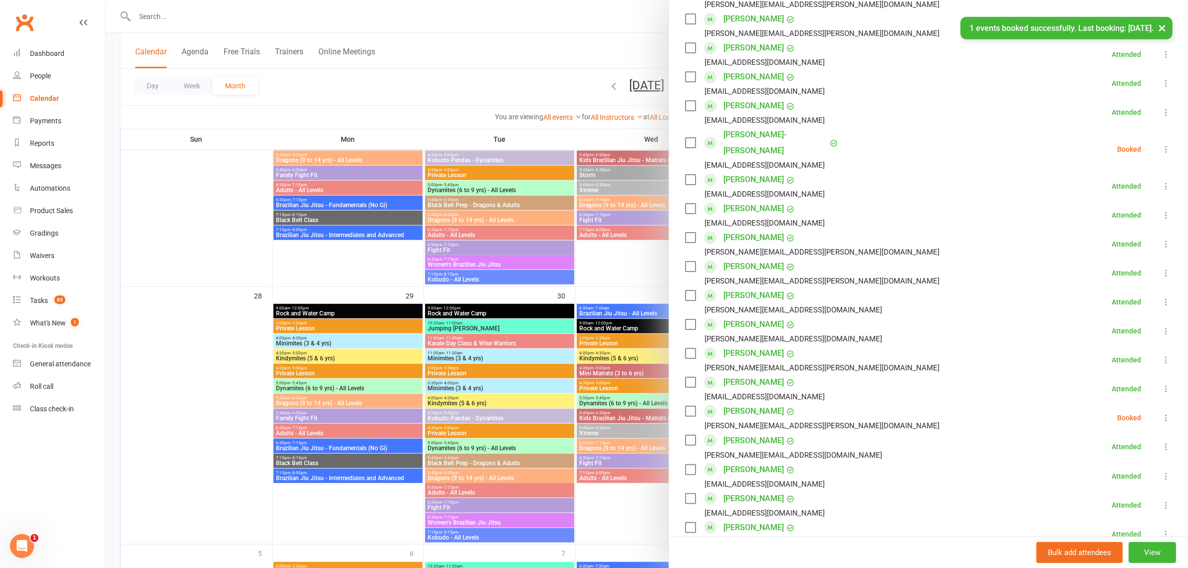
scroll to position [176, 0]
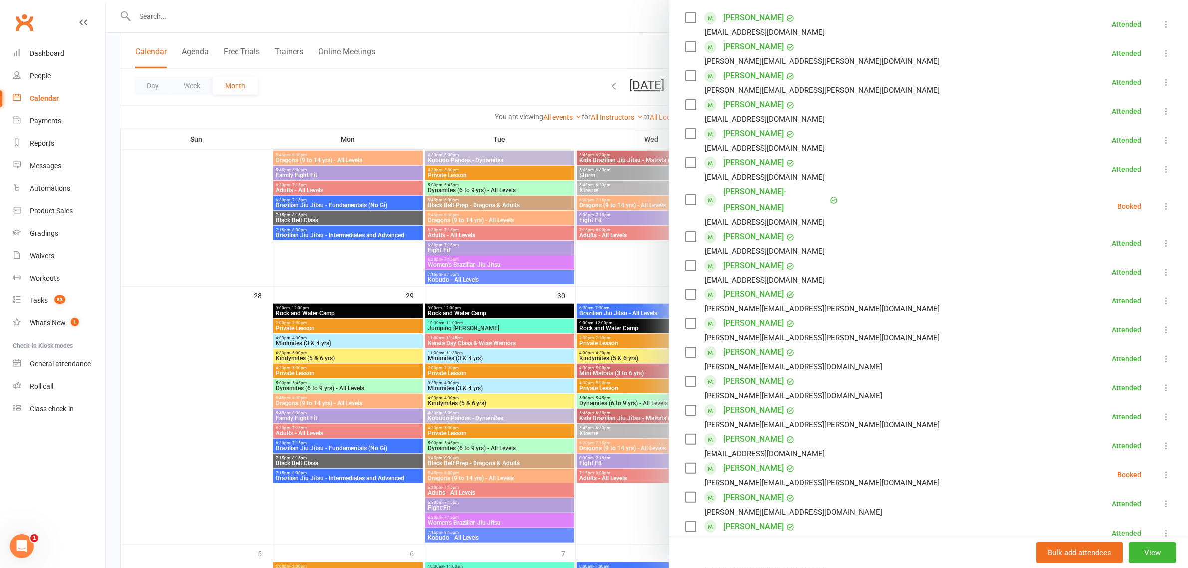
click at [1161, 201] on icon at bounding box center [1166, 206] width 10 height 10
click at [1111, 260] on link "Check in" at bounding box center [1117, 265] width 107 height 20
click at [514, 213] on div at bounding box center [647, 284] width 1082 height 568
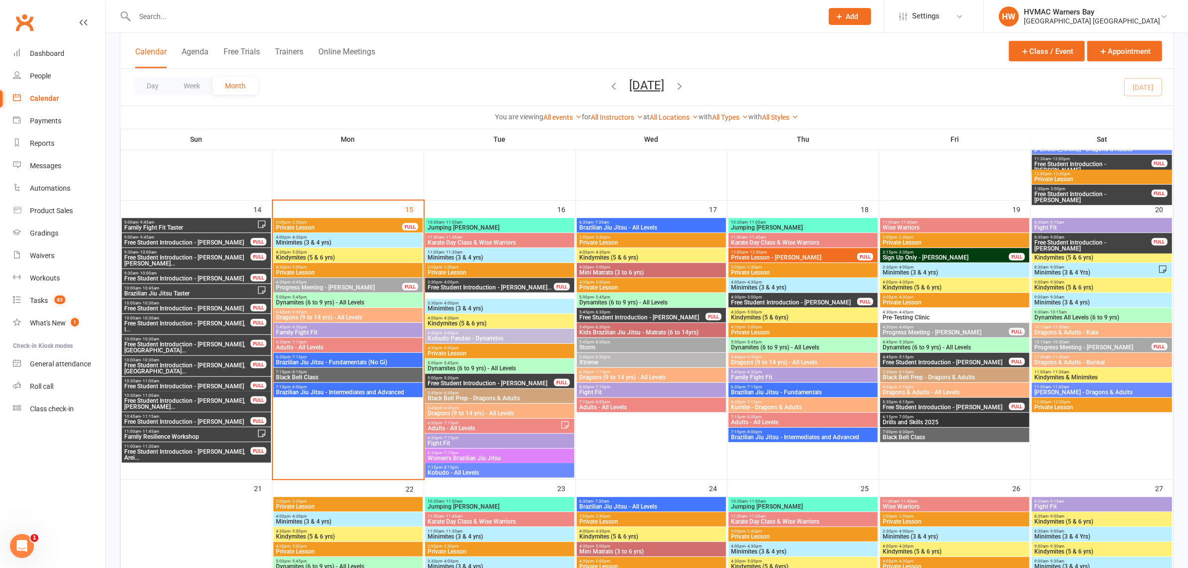
scroll to position [748, 0]
click at [342, 302] on span "Dynamites (6 to 9 yrs) - All Levels" at bounding box center [347, 303] width 145 height 6
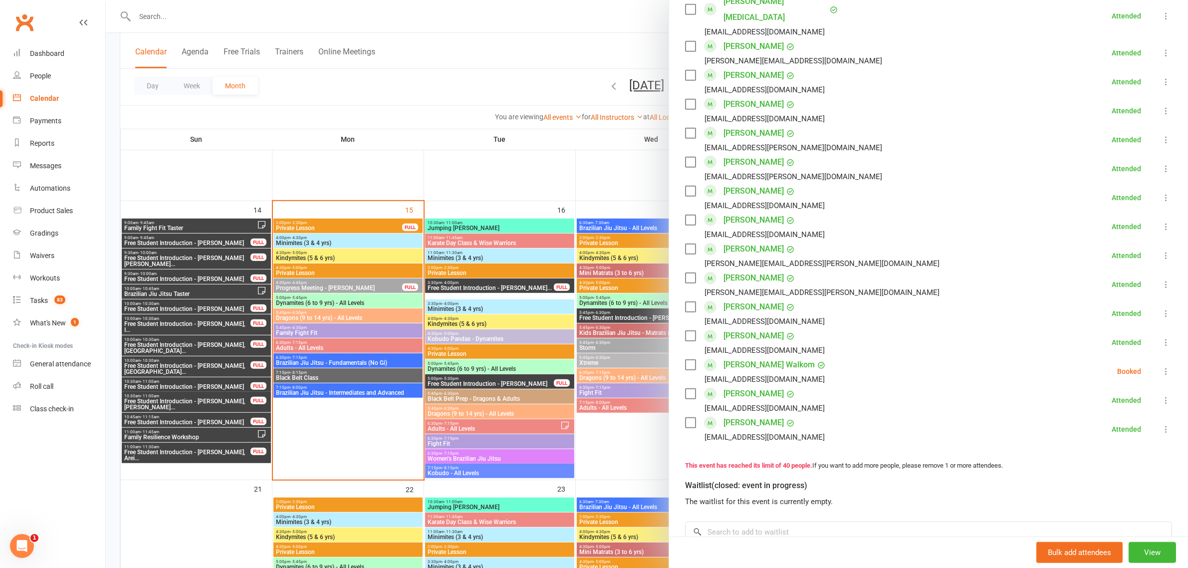
scroll to position [935, 0]
click at [1161, 363] on icon at bounding box center [1166, 368] width 10 height 10
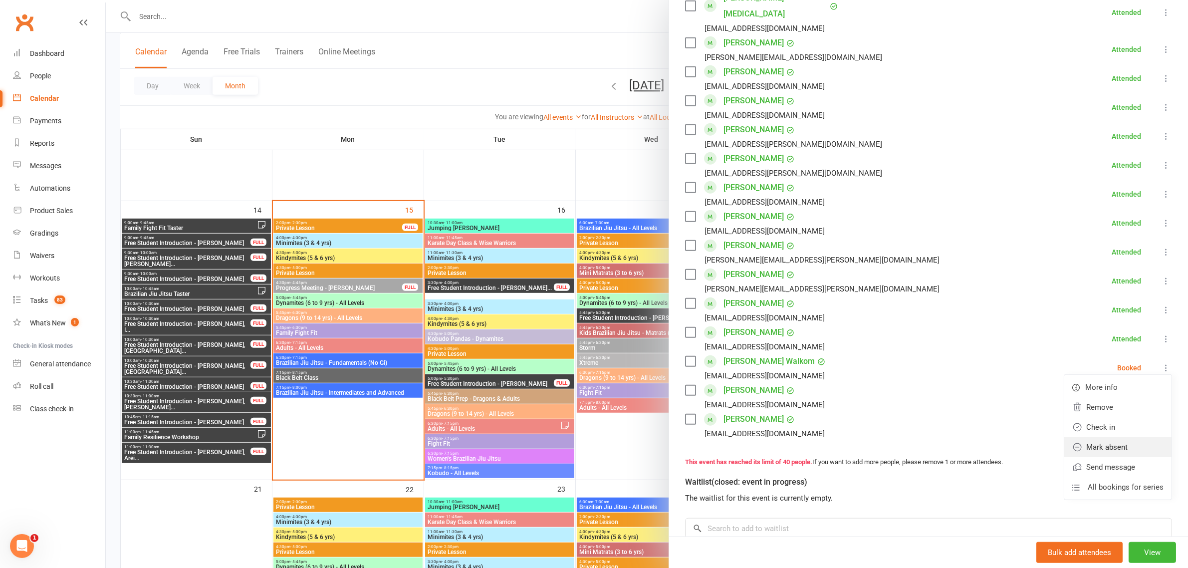
click at [1106, 437] on link "Mark absent" at bounding box center [1117, 447] width 107 height 20
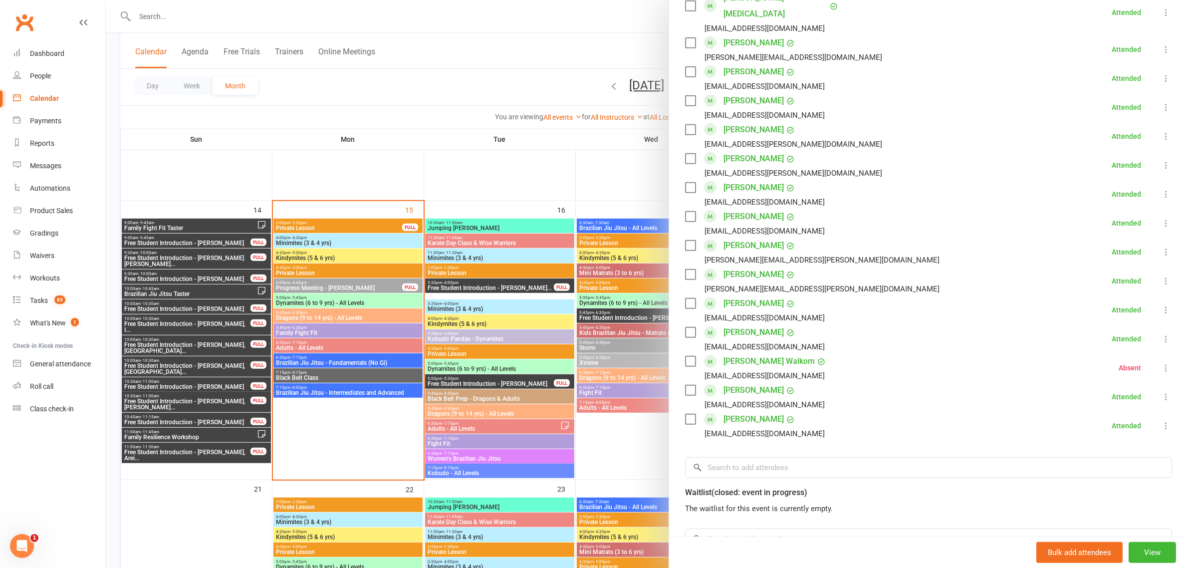
click at [467, 88] on div at bounding box center [647, 284] width 1082 height 568
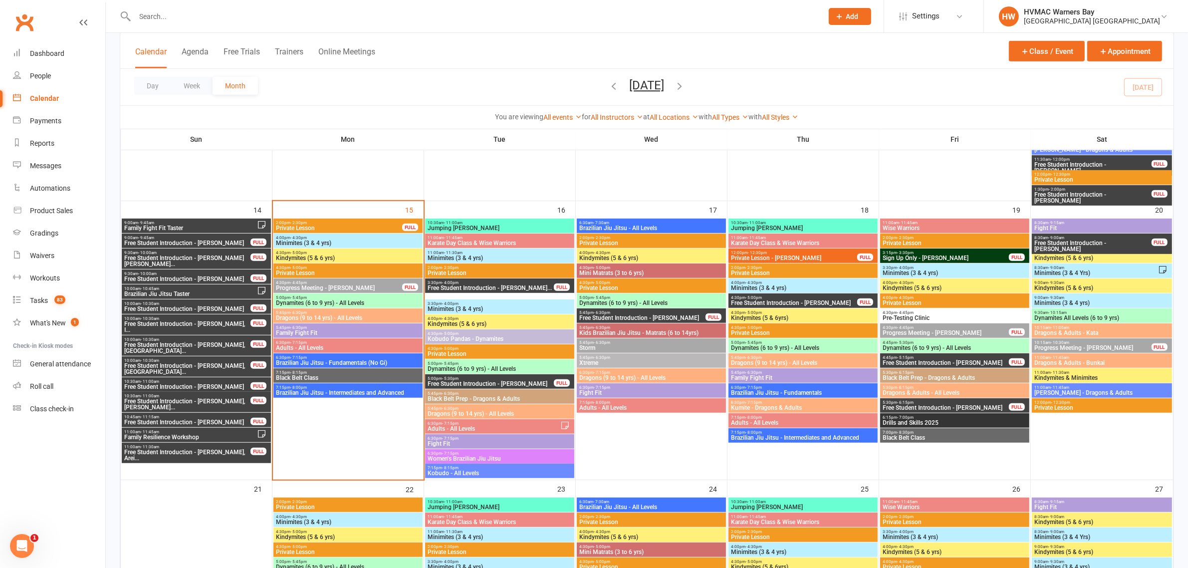
click at [347, 317] on span "Dragons (9 to 14 yrs) - All Levels" at bounding box center [347, 318] width 145 height 6
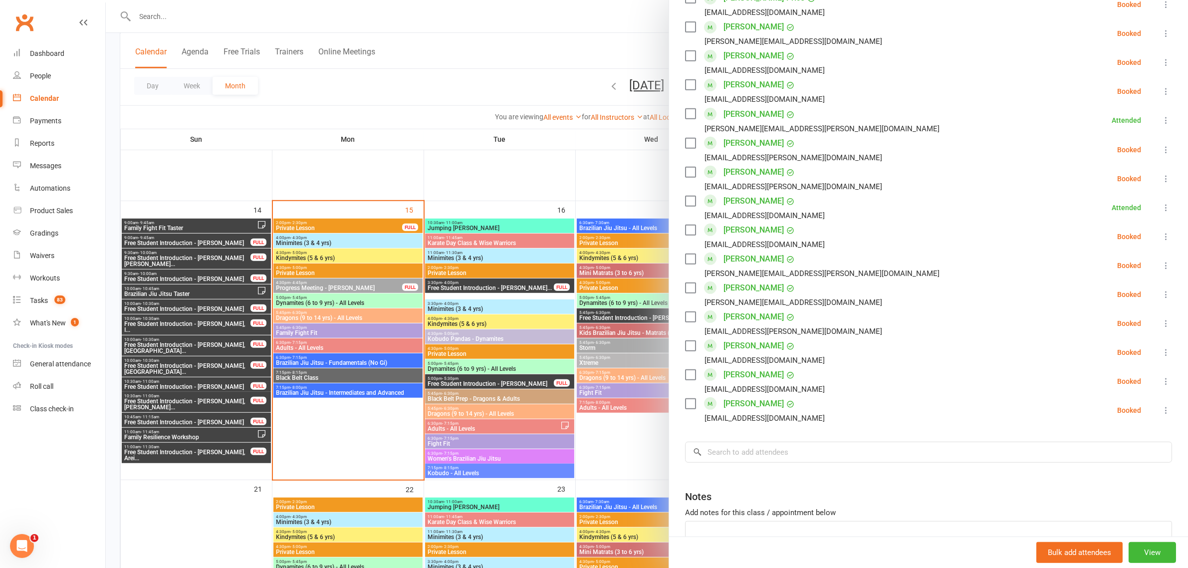
scroll to position [610, 0]
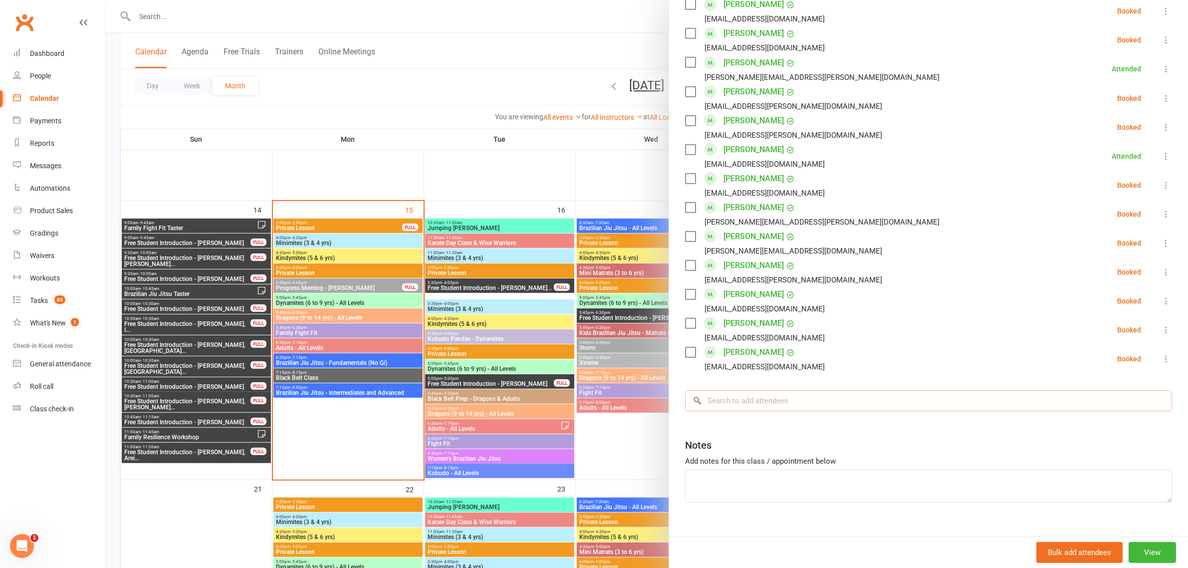
click at [821, 390] on input "search" at bounding box center [928, 400] width 487 height 21
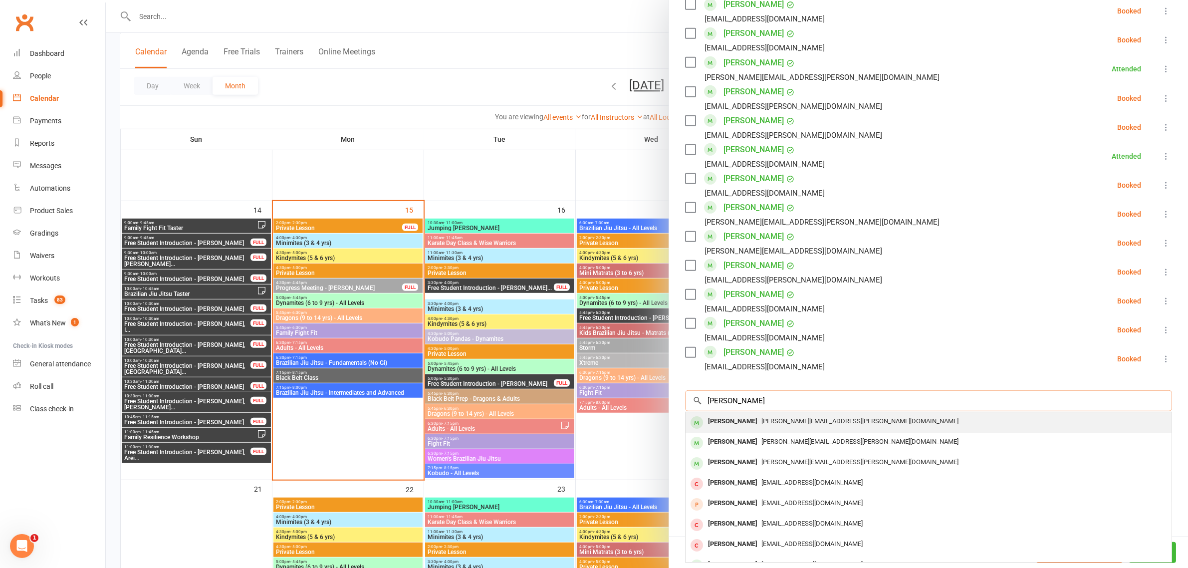
type input "neilson"
click at [750, 414] on div "[PERSON_NAME]" at bounding box center [732, 421] width 57 height 14
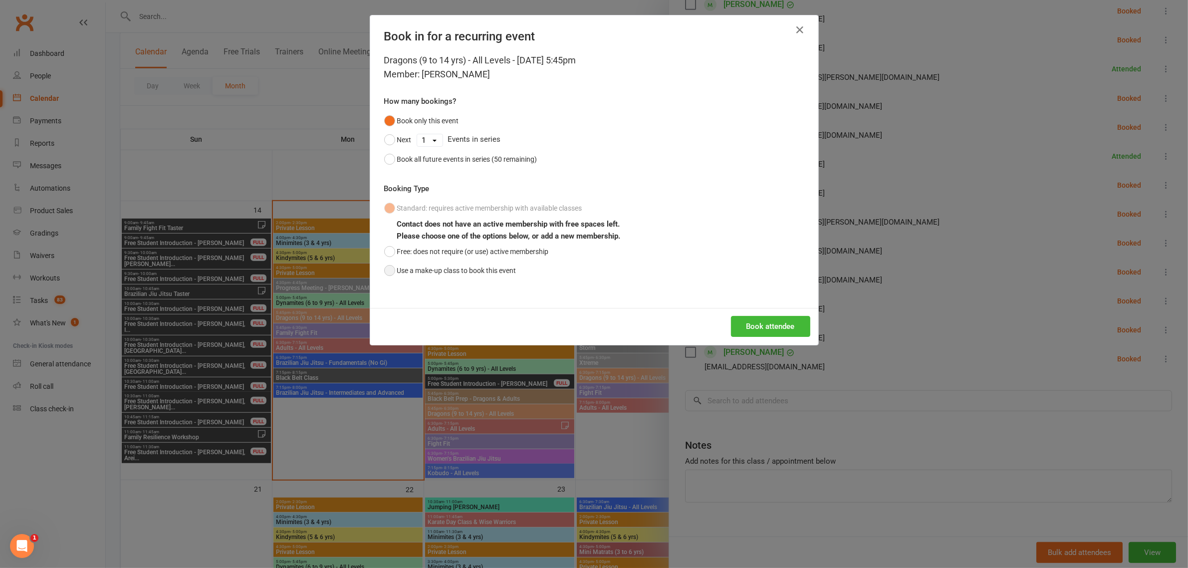
click at [385, 272] on button "Use a make-up class to book this event" at bounding box center [450, 270] width 132 height 19
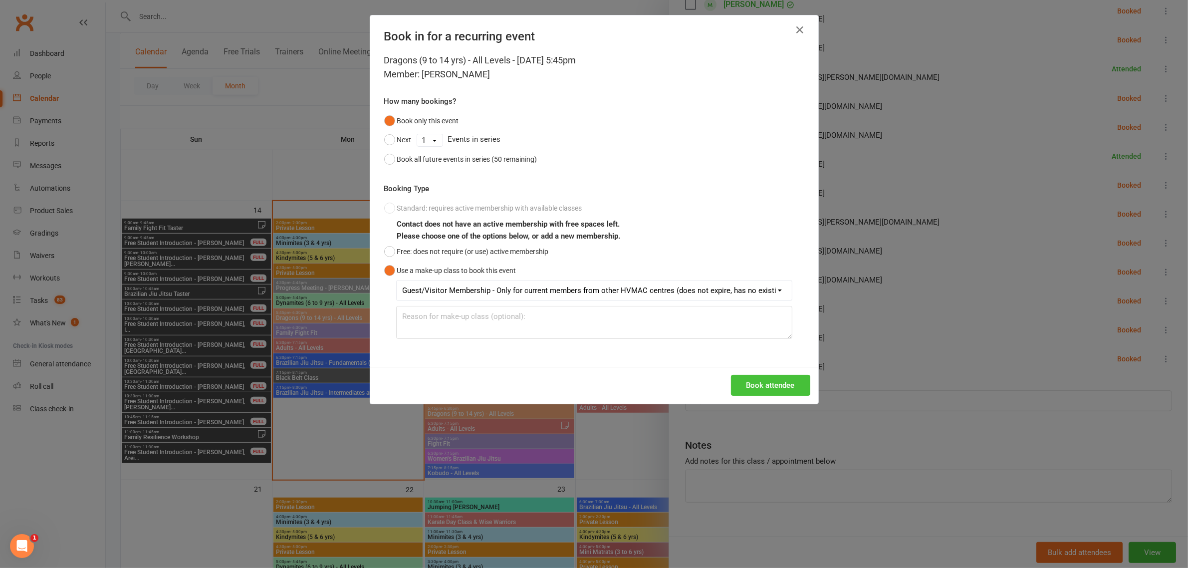
click at [754, 379] on button "Book attendee" at bounding box center [770, 385] width 79 height 21
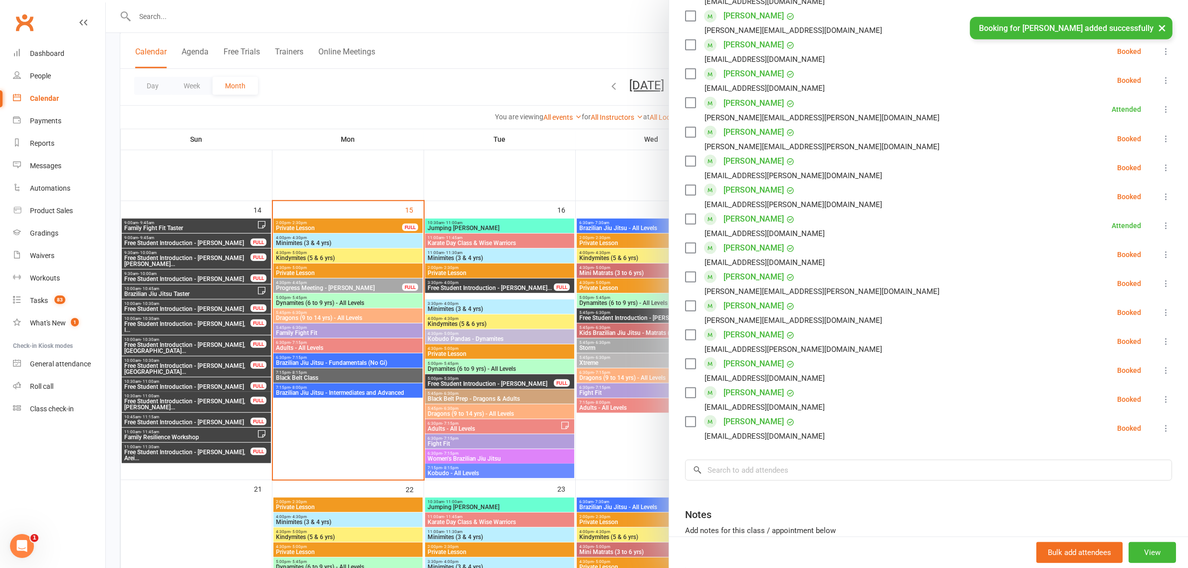
scroll to position [548, 0]
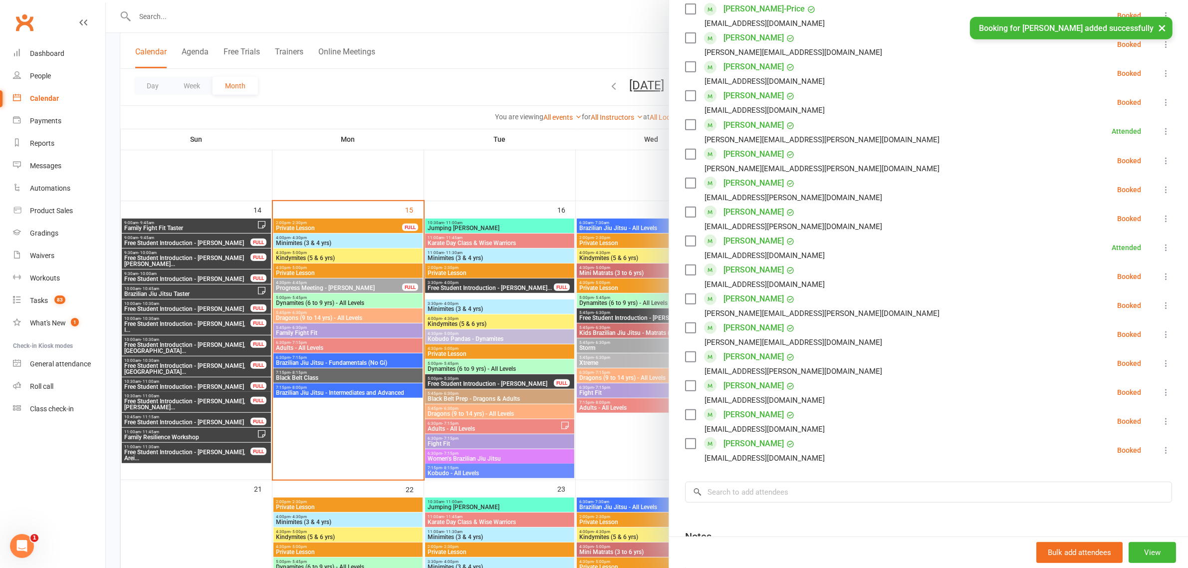
click at [1161, 156] on icon at bounding box center [1166, 161] width 10 height 10
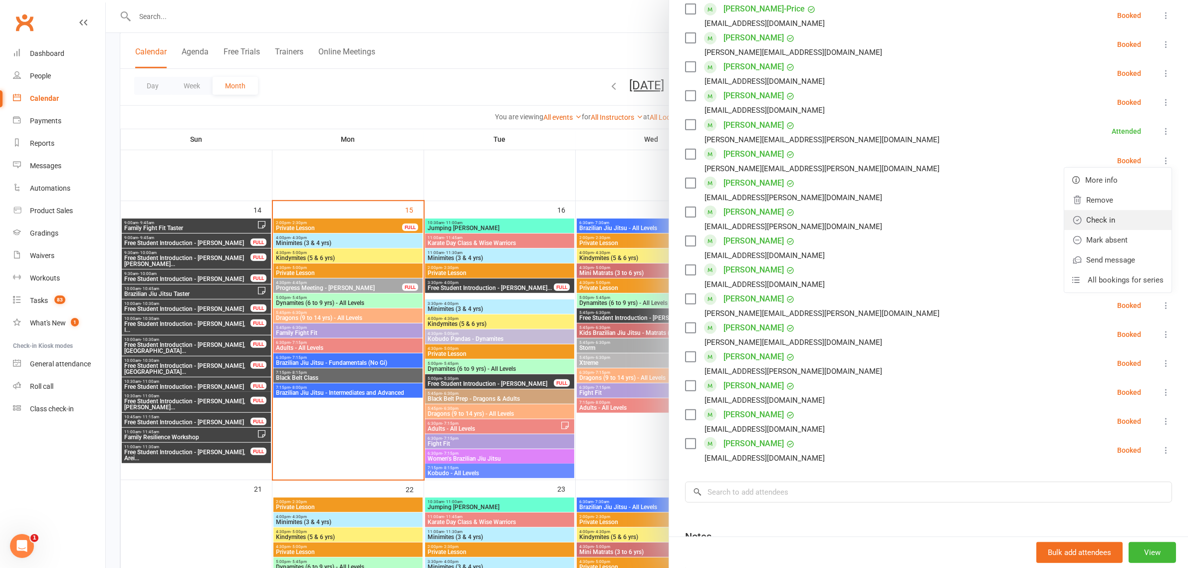
click at [1113, 210] on link "Check in" at bounding box center [1117, 220] width 107 height 20
click at [572, 54] on div at bounding box center [647, 284] width 1082 height 568
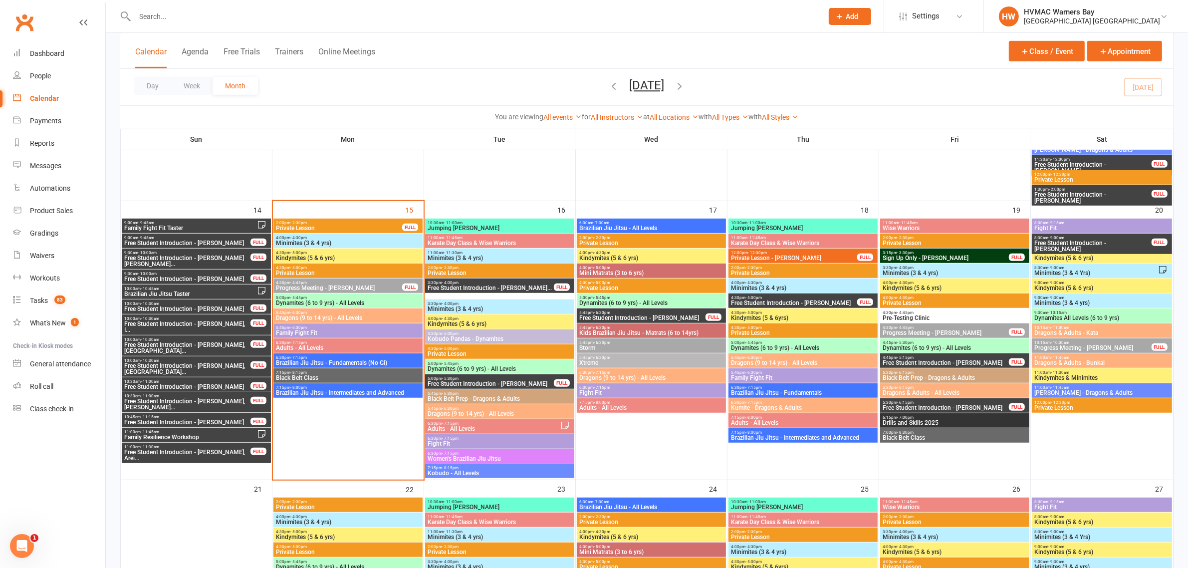
click at [328, 333] on span "Family Fight Fit" at bounding box center [347, 333] width 145 height 6
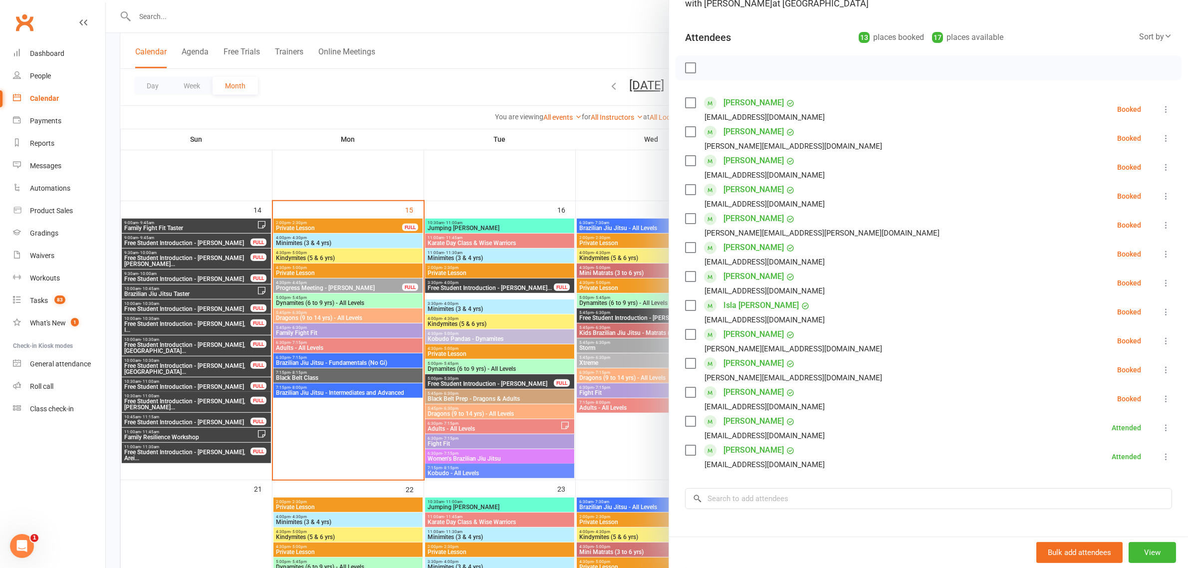
scroll to position [80, 0]
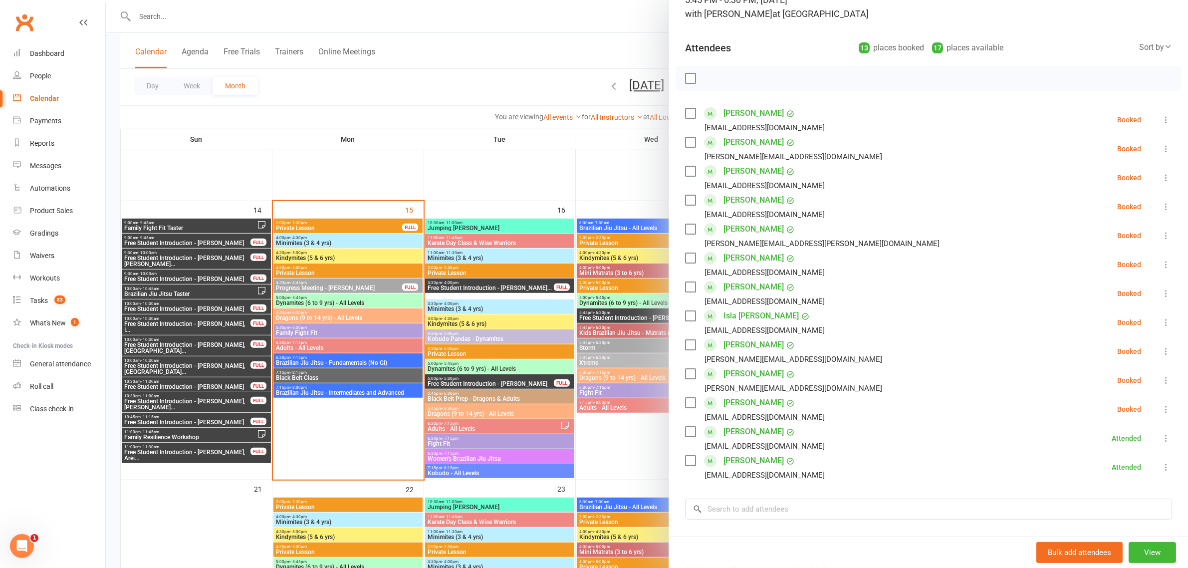
click at [343, 91] on div at bounding box center [647, 284] width 1082 height 568
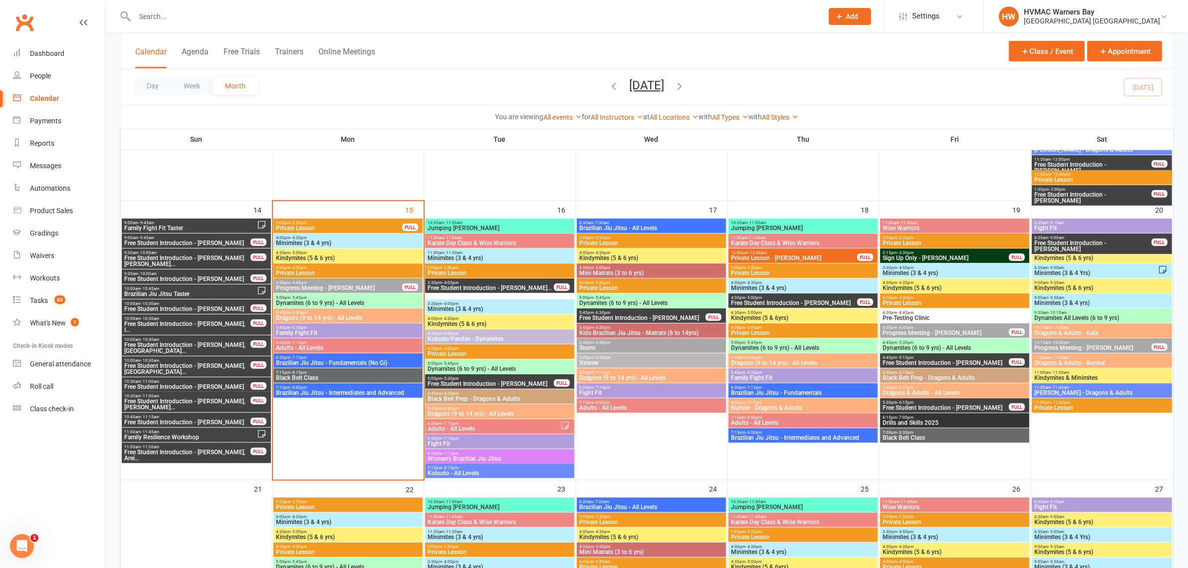
click at [315, 312] on span "5:45pm - 6:30pm" at bounding box center [347, 312] width 145 height 4
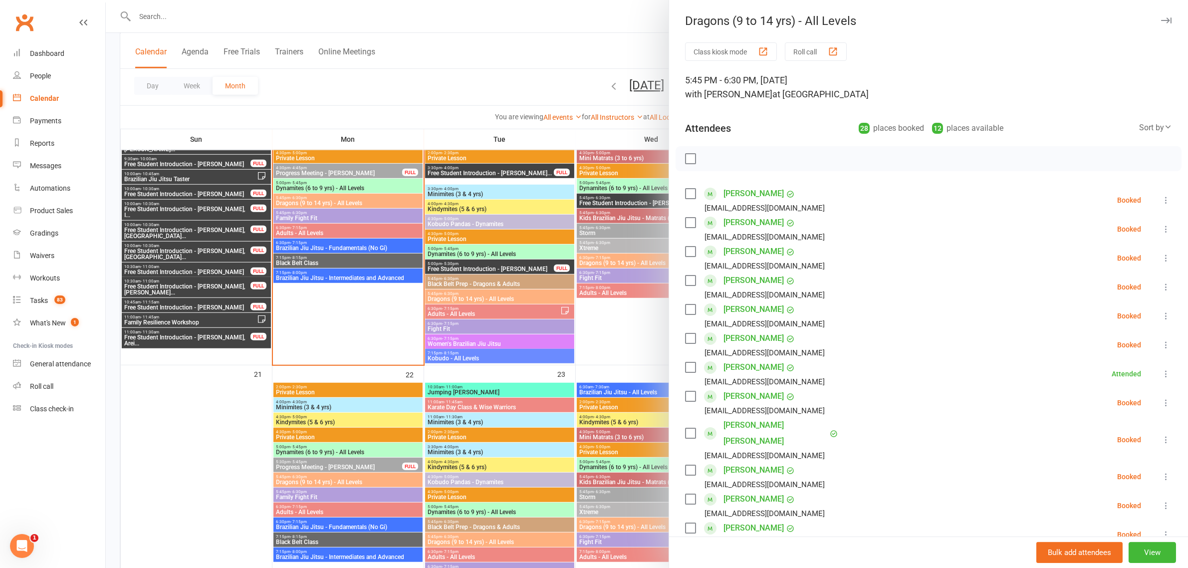
scroll to position [873, 0]
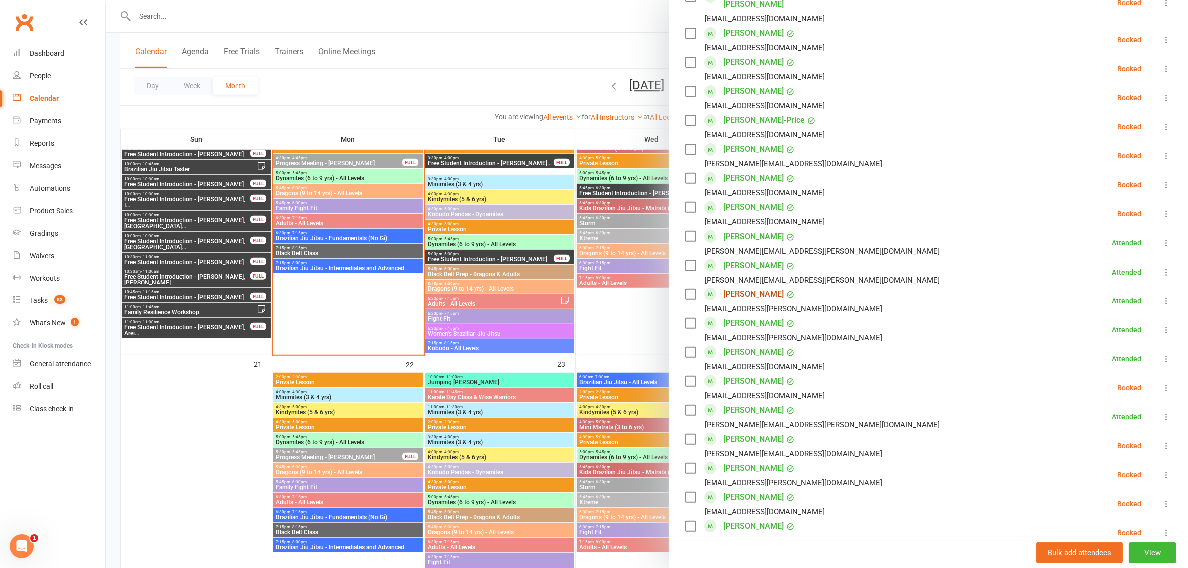
click at [761, 286] on div "Elsie Ringrose kasia.ringrose@outlook.com.au" at bounding box center [785, 300] width 201 height 29
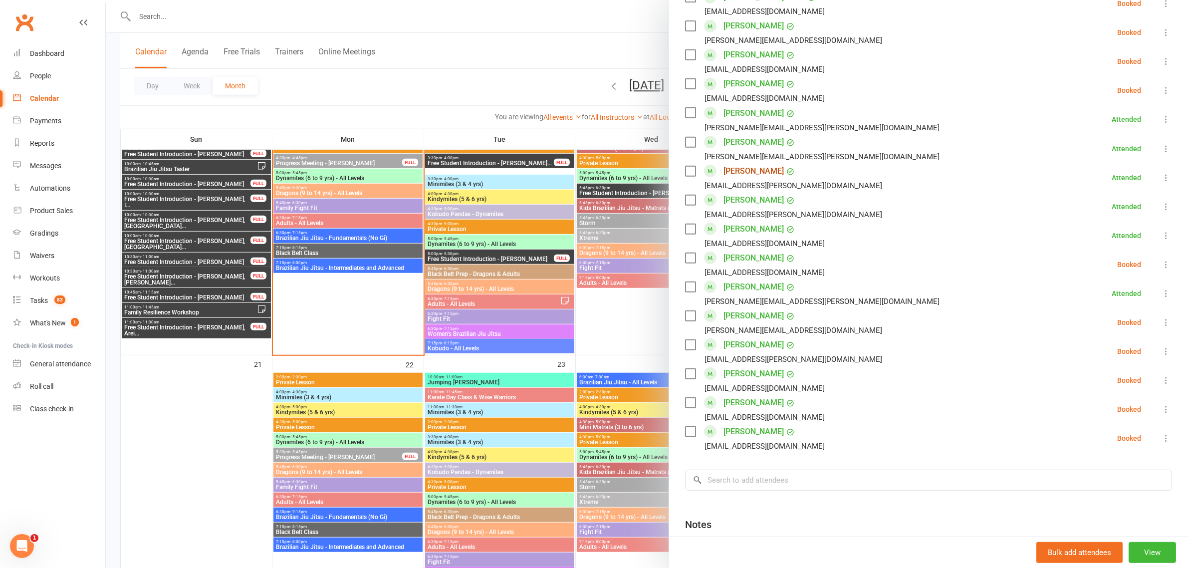
scroll to position [561, 0]
click at [445, 84] on div at bounding box center [647, 284] width 1082 height 568
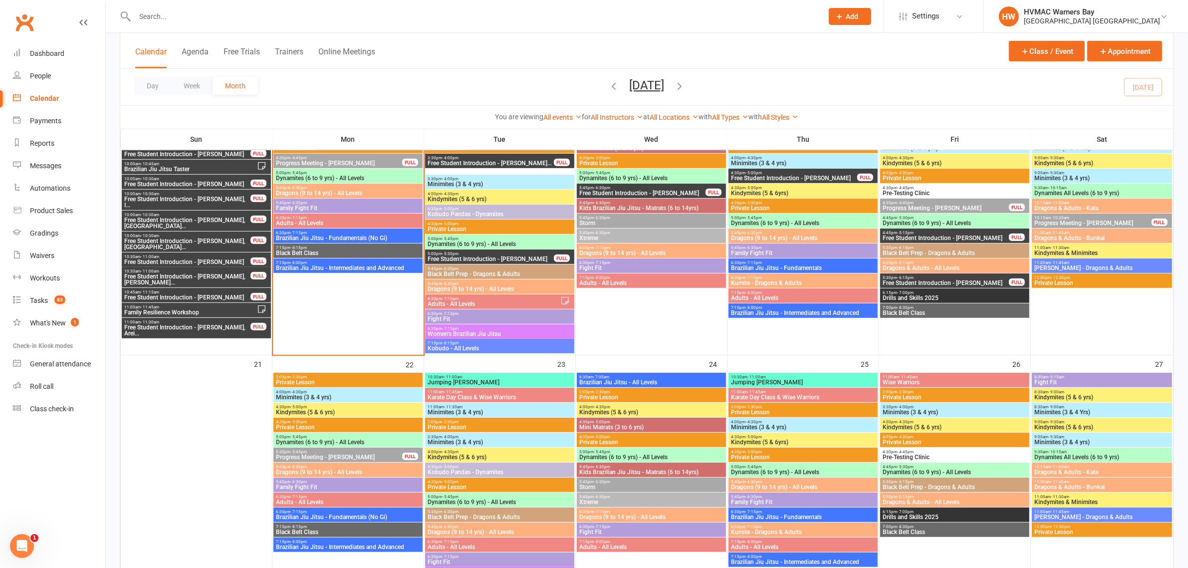
click at [207, 3] on div at bounding box center [468, 16] width 696 height 32
click at [215, 23] on input "text" at bounding box center [474, 16] width 684 height 14
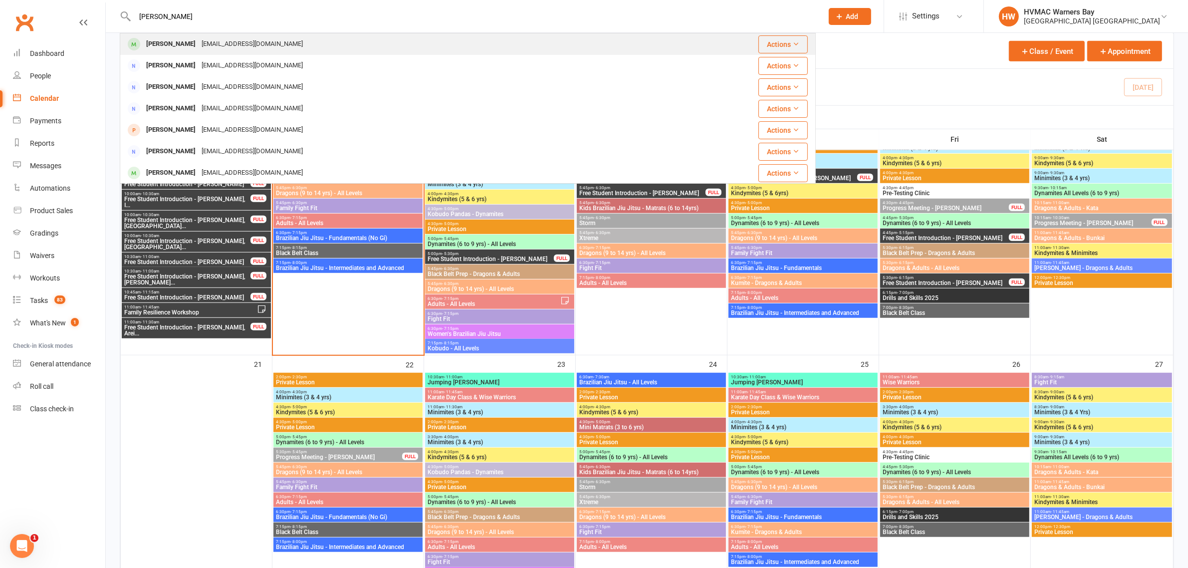
type input "delilah wilson"
click at [178, 38] on div "[PERSON_NAME]" at bounding box center [170, 44] width 55 height 14
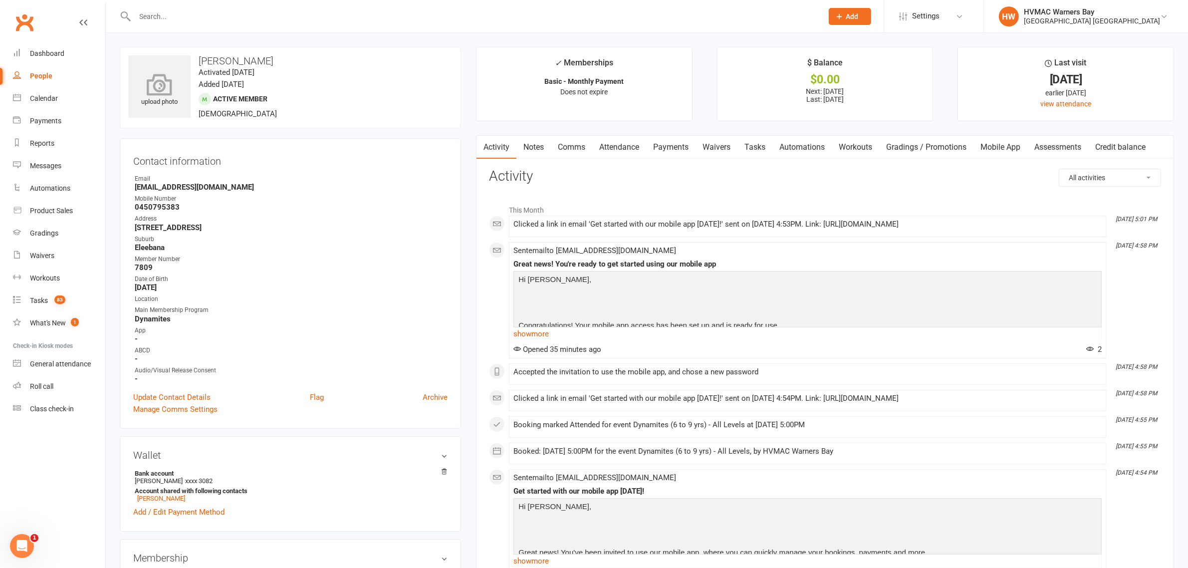
click at [156, 80] on icon at bounding box center [159, 84] width 69 height 22
click at [56, 100] on div "Calendar" at bounding box center [44, 98] width 28 height 8
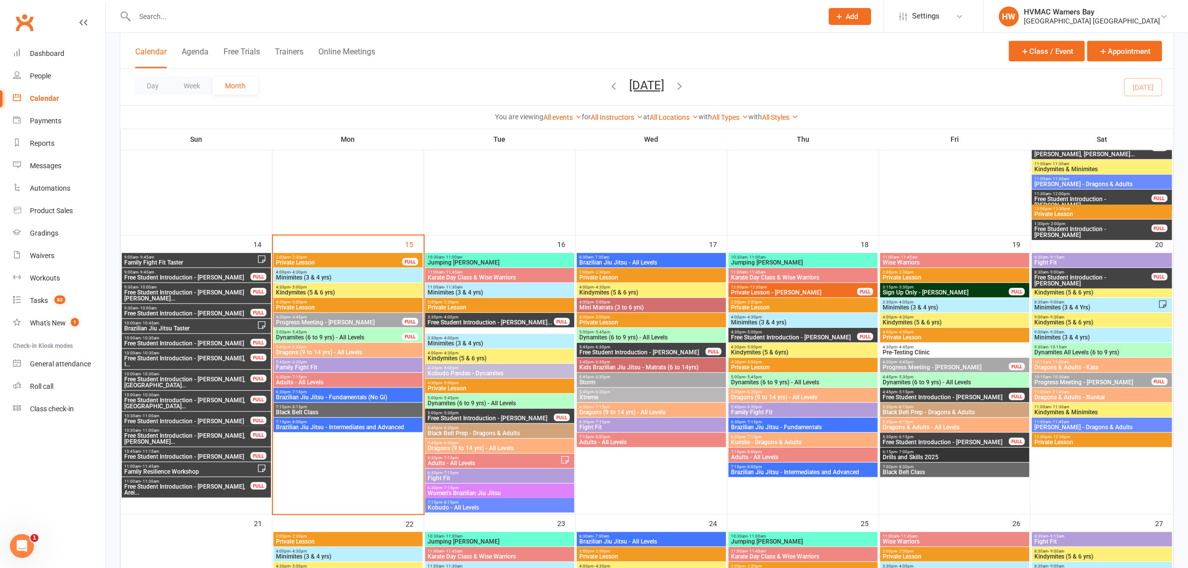
scroll to position [811, 0]
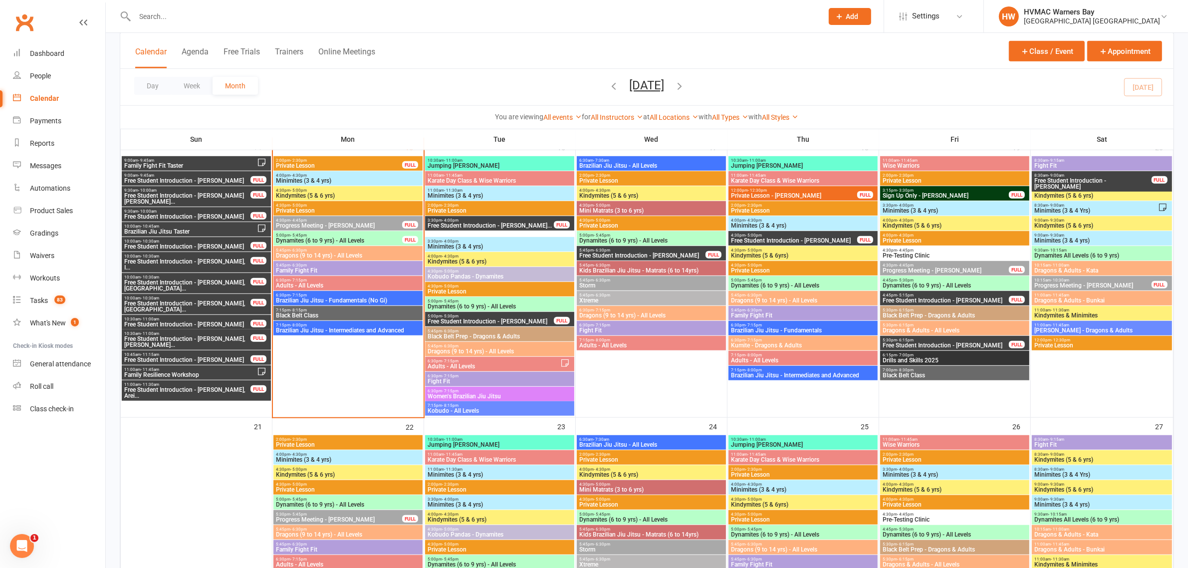
click at [332, 280] on span "6:30pm - 7:15pm" at bounding box center [347, 280] width 145 height 4
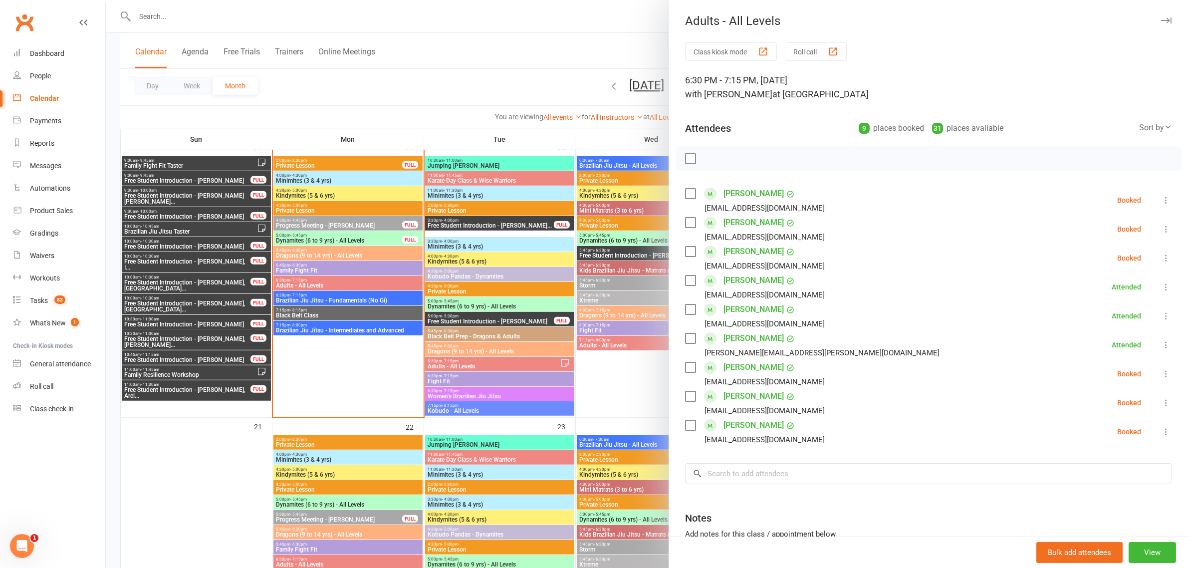
click at [362, 250] on div at bounding box center [647, 284] width 1082 height 568
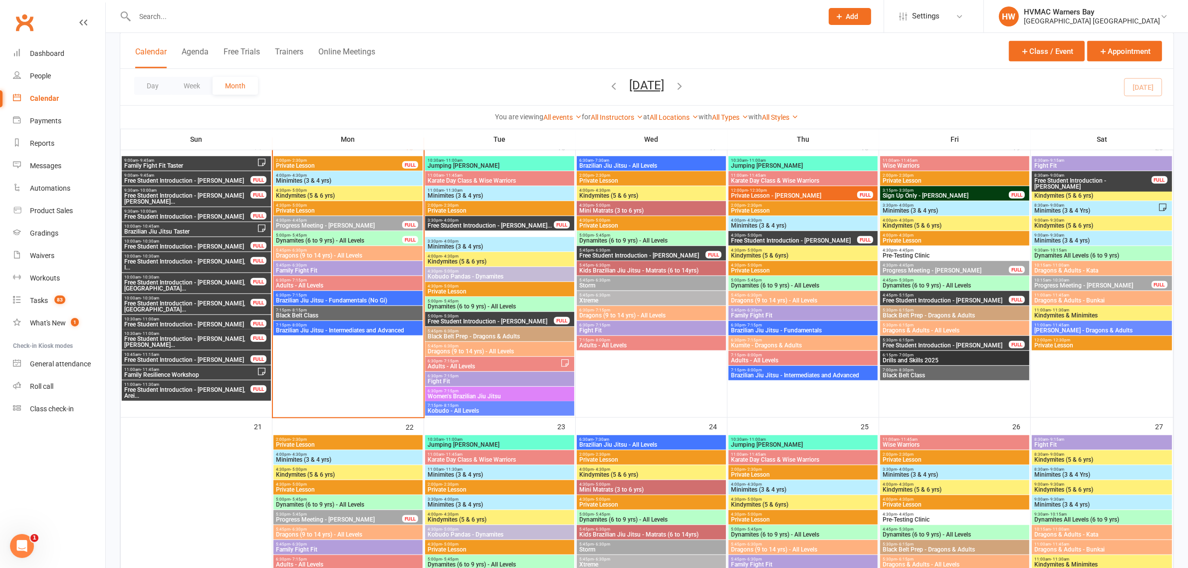
click at [355, 252] on span "Dragons (9 to 14 yrs) - All Levels" at bounding box center [347, 255] width 145 height 6
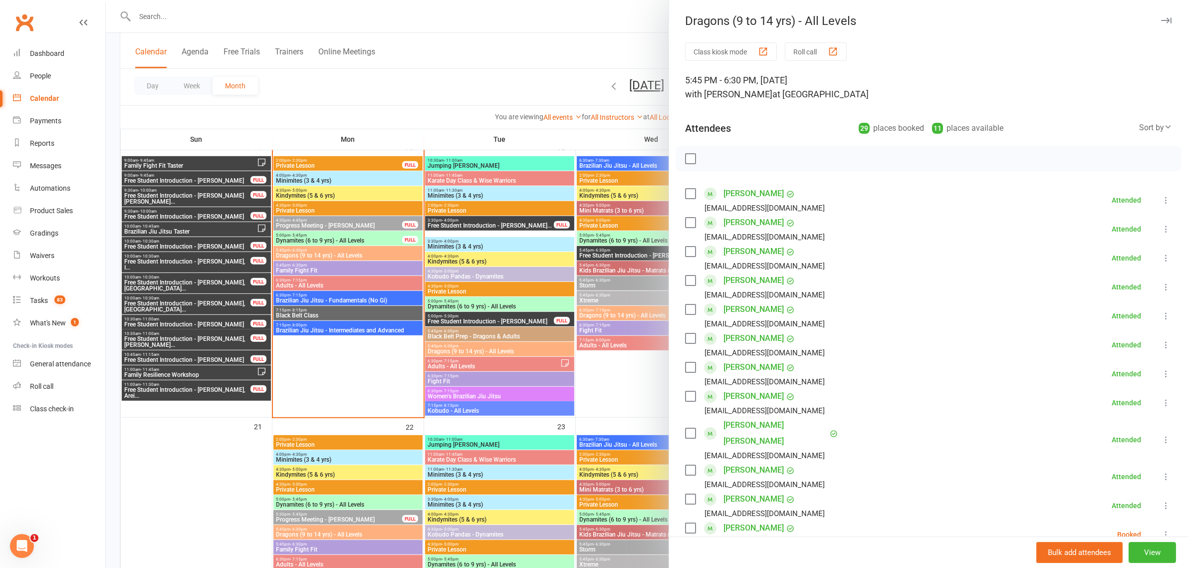
click at [429, 75] on div at bounding box center [647, 284] width 1082 height 568
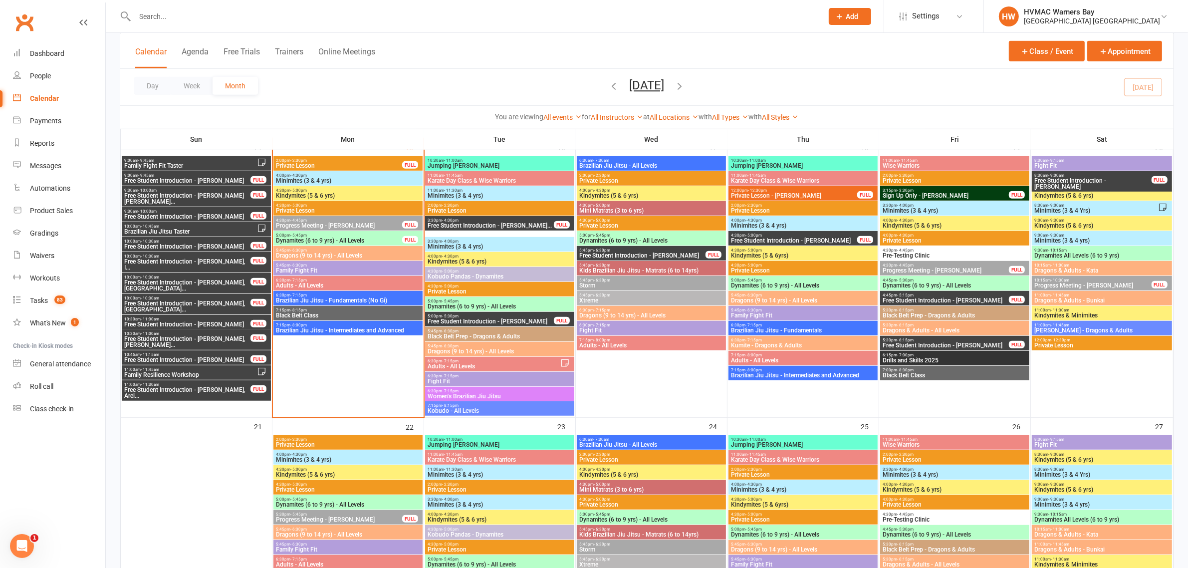
click at [329, 265] on span "5:45pm - 6:30pm" at bounding box center [347, 265] width 145 height 4
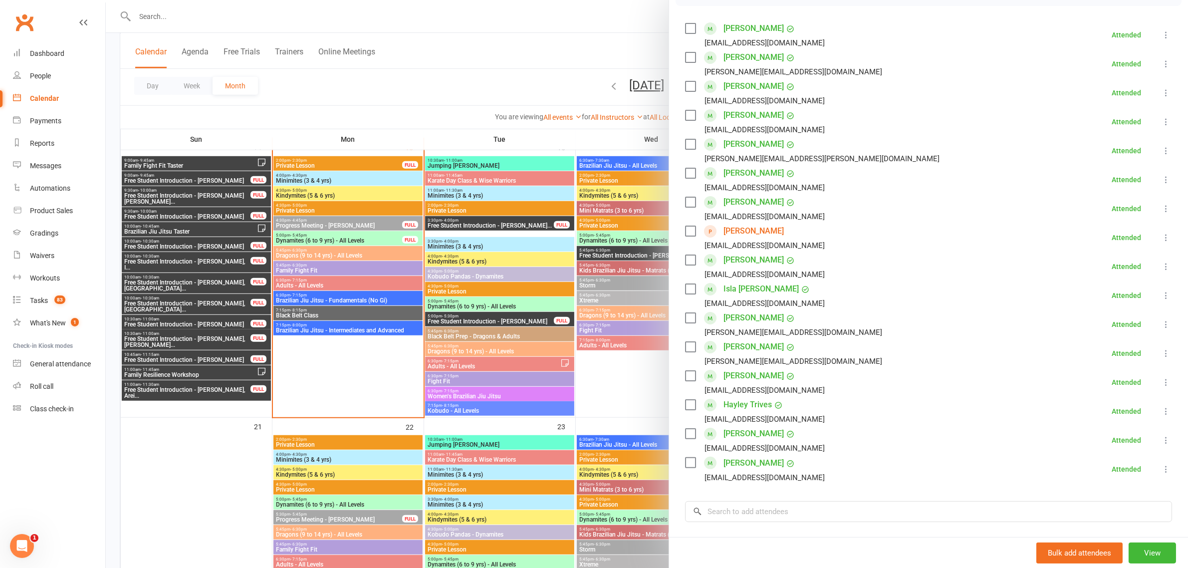
scroll to position [187, 0]
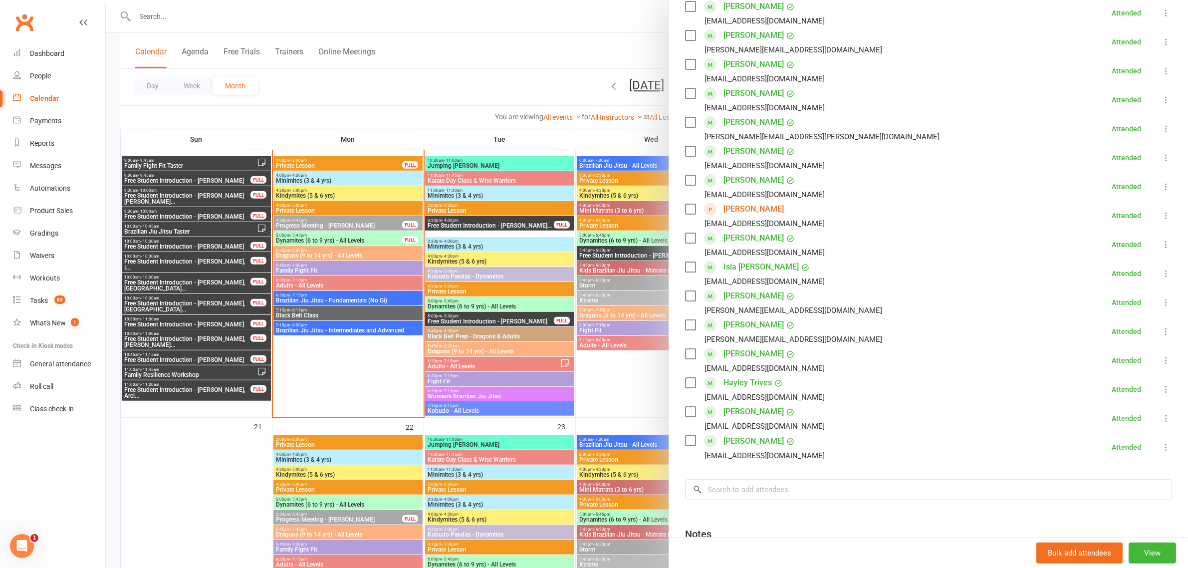
click at [376, 298] on div at bounding box center [647, 284] width 1082 height 568
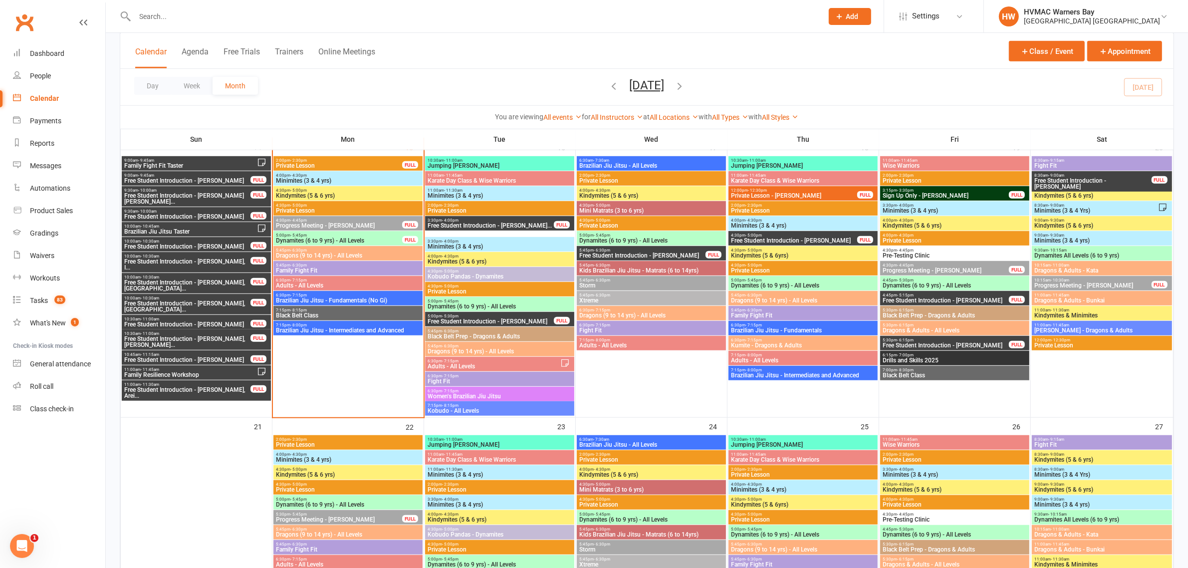
click at [366, 297] on span "Brazilian Jiu Jitsu - Fundamentals (No Gi)" at bounding box center [347, 300] width 145 height 6
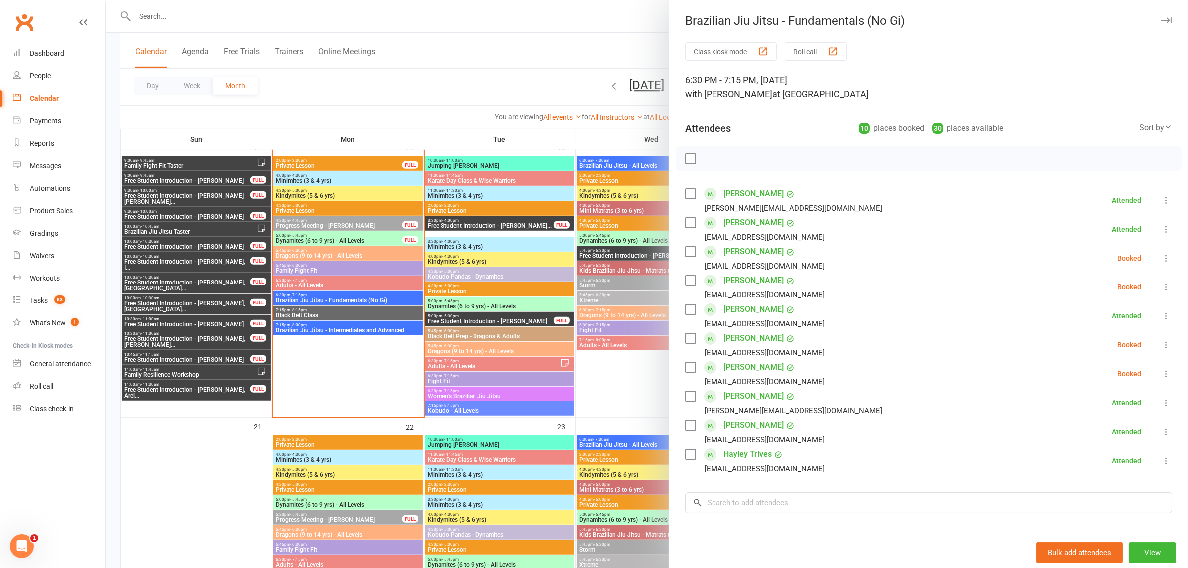
click at [306, 312] on div at bounding box center [647, 284] width 1082 height 568
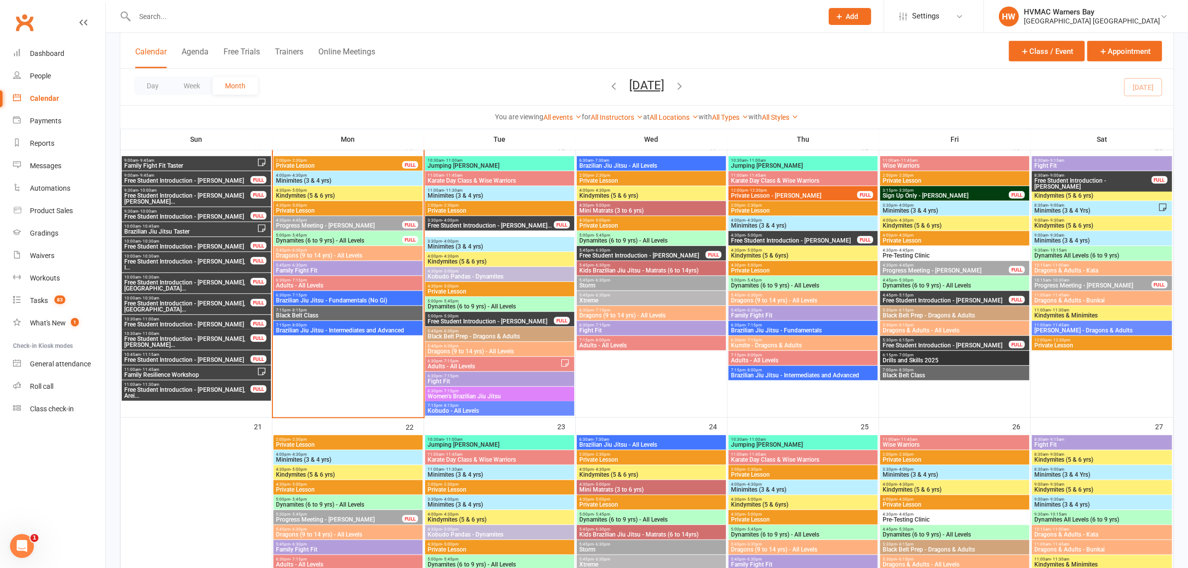
click at [328, 286] on span "Adults - All Levels" at bounding box center [347, 285] width 145 height 6
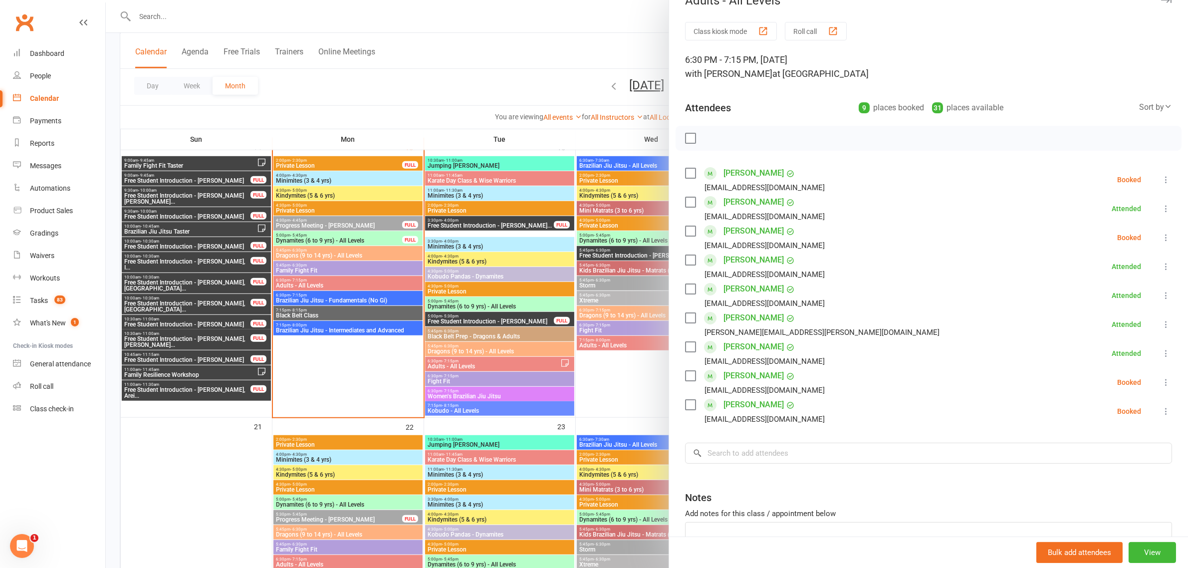
scroll to position [0, 0]
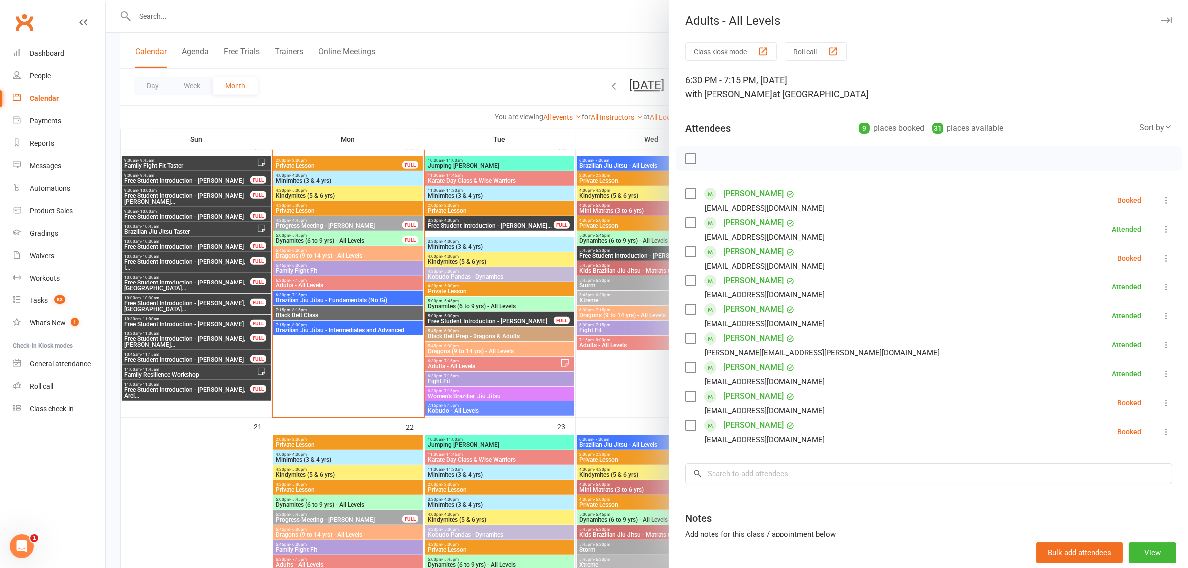
click at [349, 312] on div at bounding box center [647, 284] width 1082 height 568
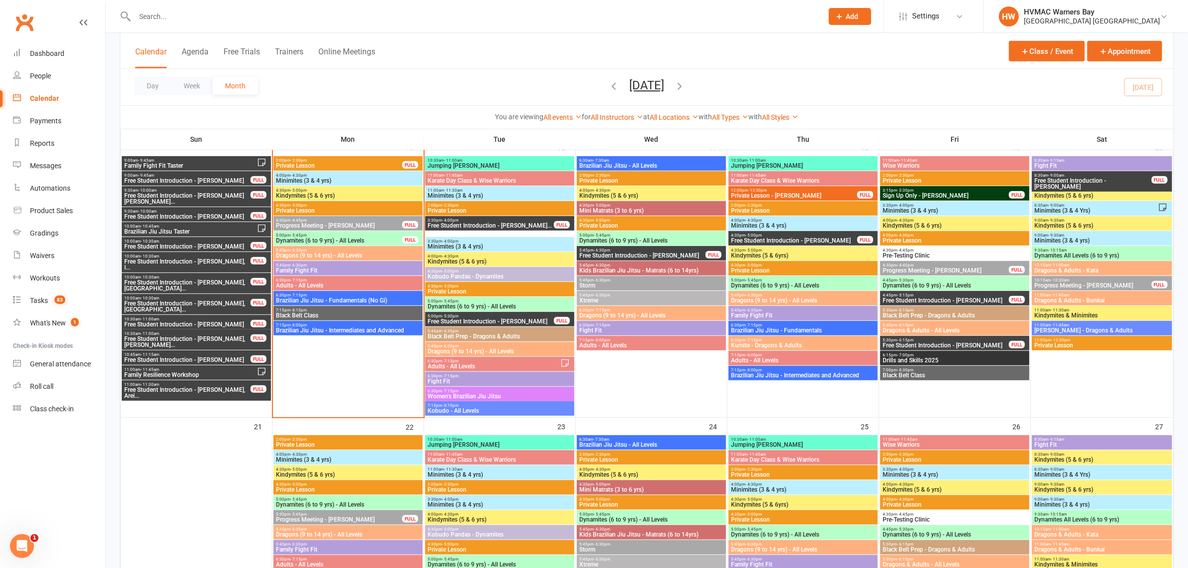
click at [349, 312] on span "Black Belt Class" at bounding box center [347, 315] width 145 height 6
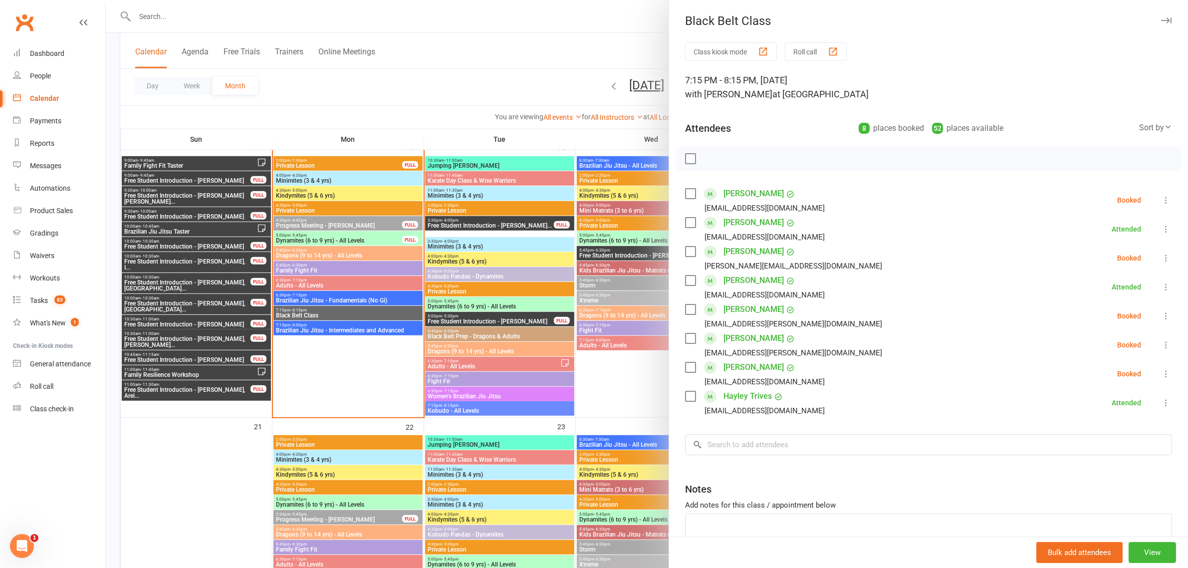
click at [358, 100] on div at bounding box center [647, 284] width 1082 height 568
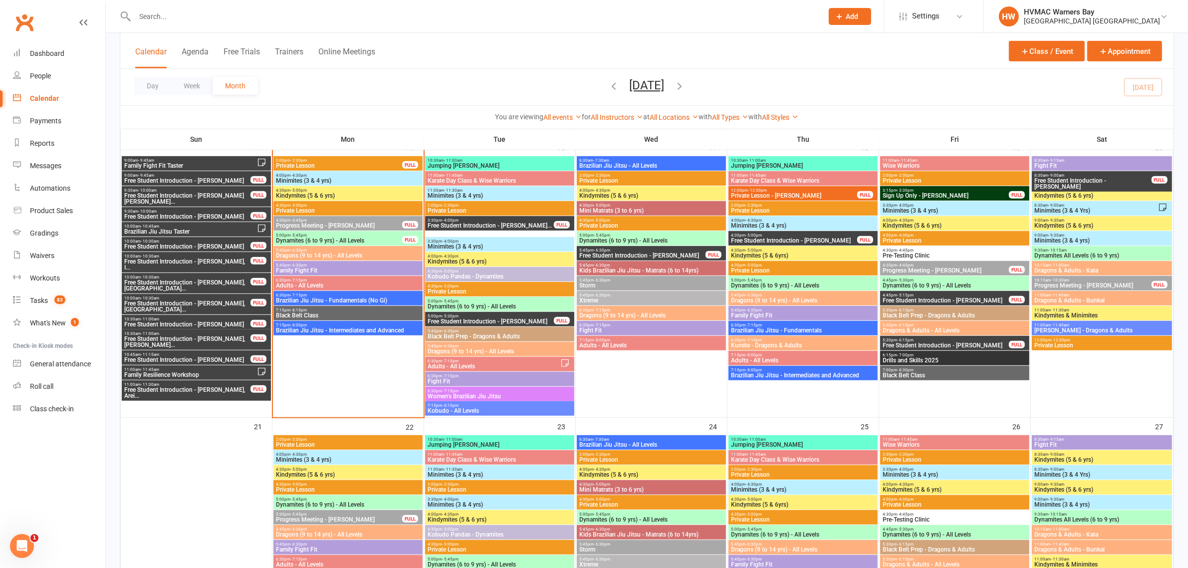
click at [324, 283] on span "Adults - All Levels" at bounding box center [347, 285] width 145 height 6
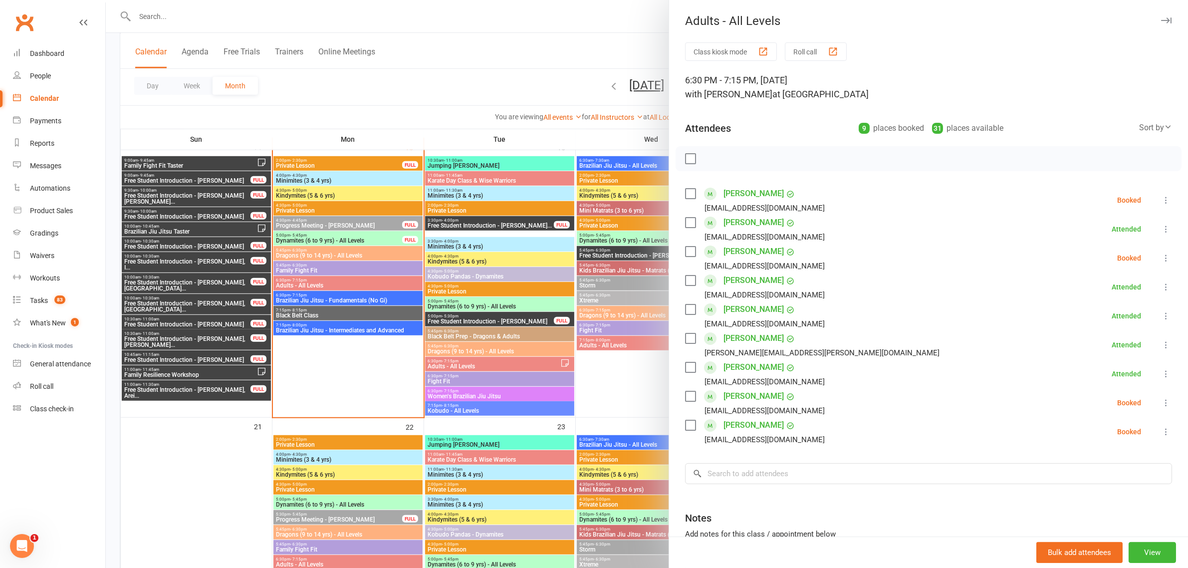
click at [315, 297] on div at bounding box center [647, 284] width 1082 height 568
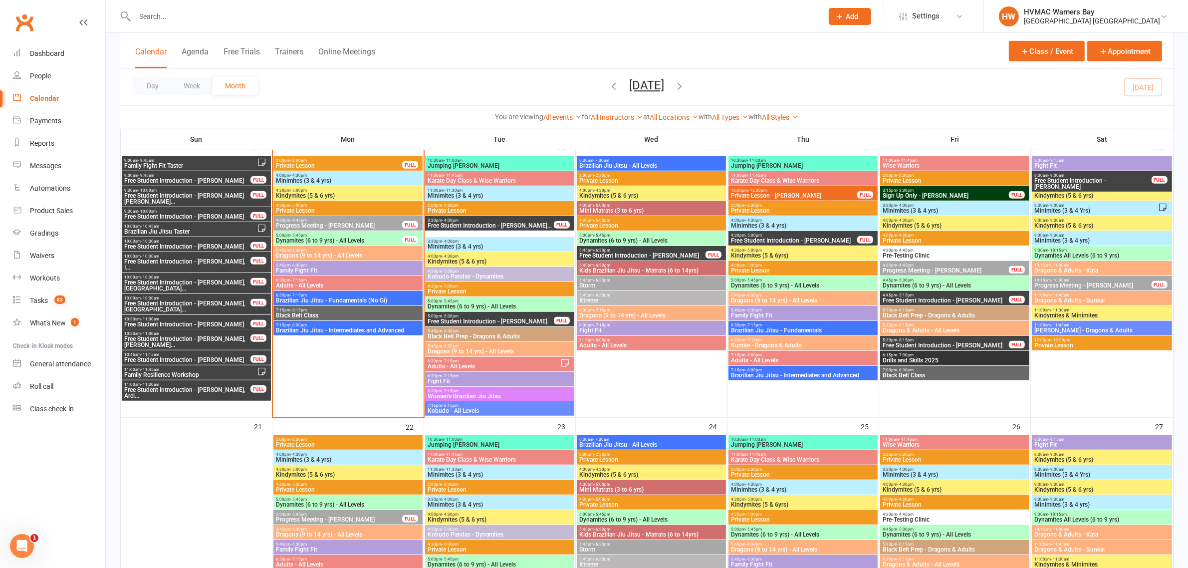
click at [317, 310] on span "7:15pm - 8:15pm" at bounding box center [347, 310] width 145 height 4
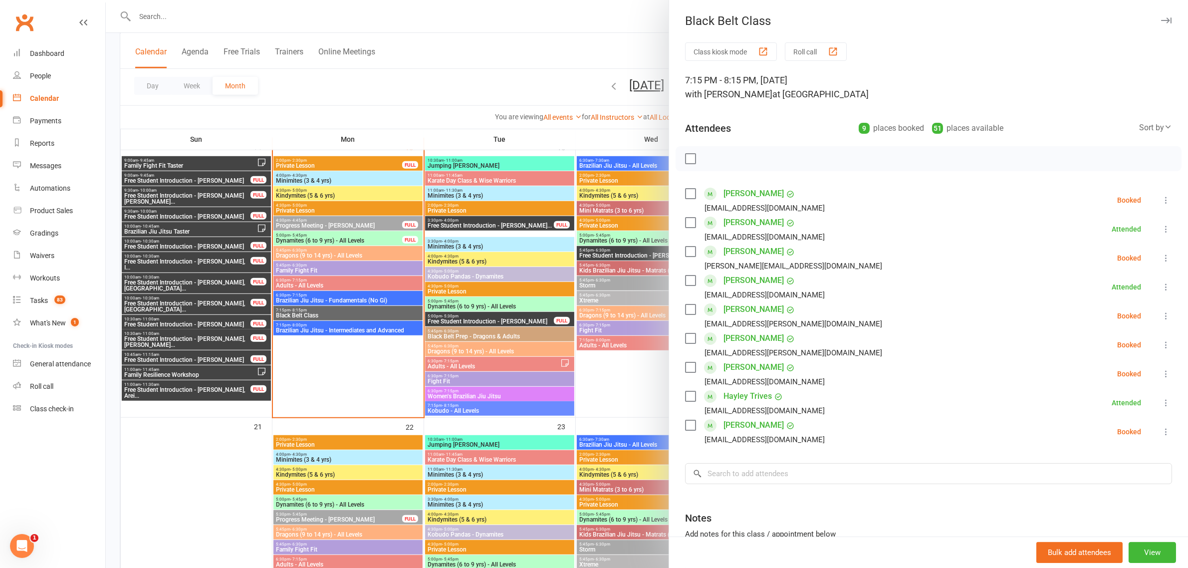
click at [318, 302] on div at bounding box center [647, 284] width 1082 height 568
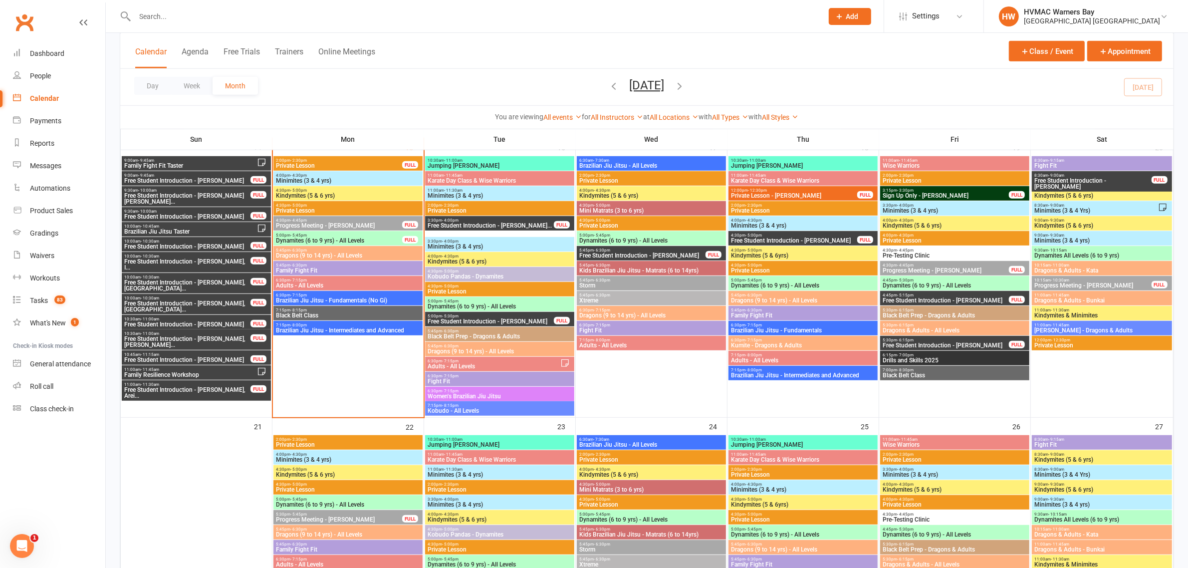
click at [319, 297] on span "Brazilian Jiu Jitsu - Fundamentals (No Gi)" at bounding box center [347, 300] width 145 height 6
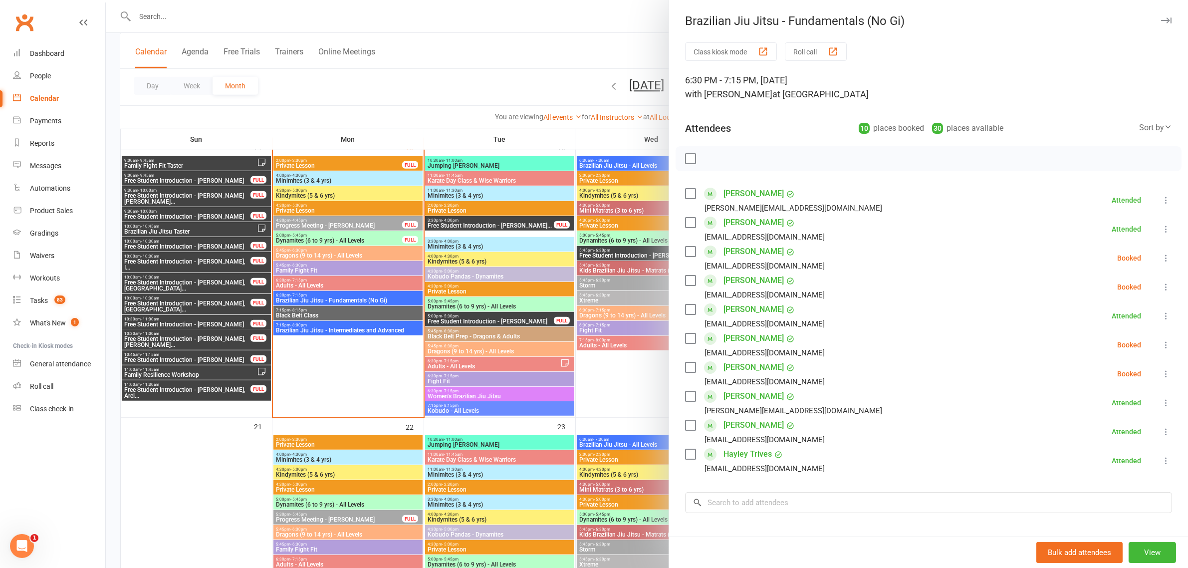
click at [323, 284] on div at bounding box center [647, 284] width 1082 height 568
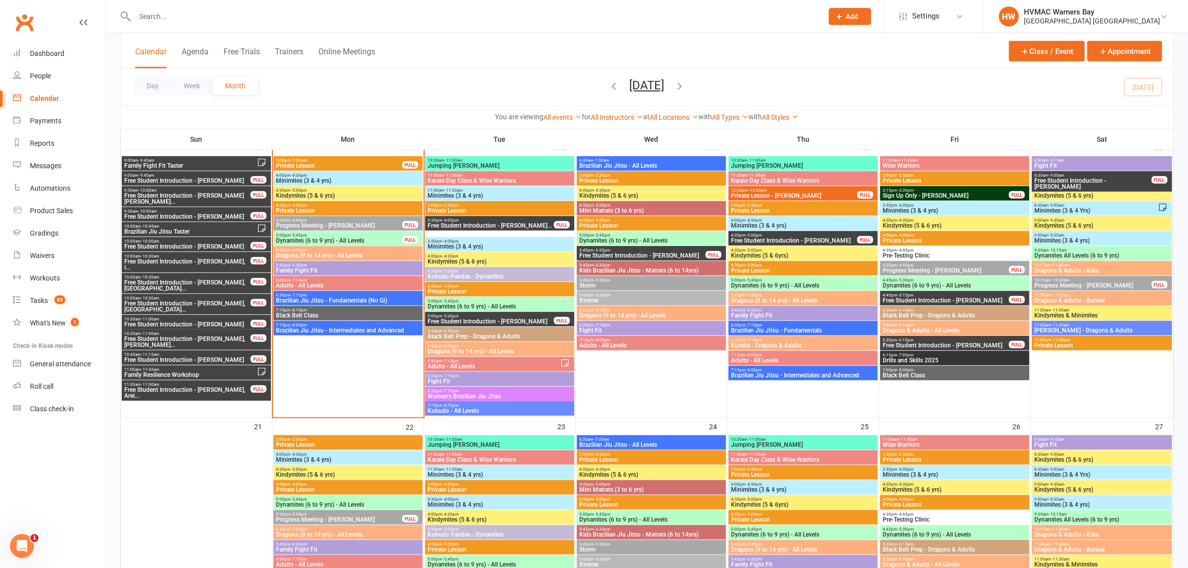
click at [321, 269] on span "Family Fight Fit" at bounding box center [347, 270] width 145 height 6
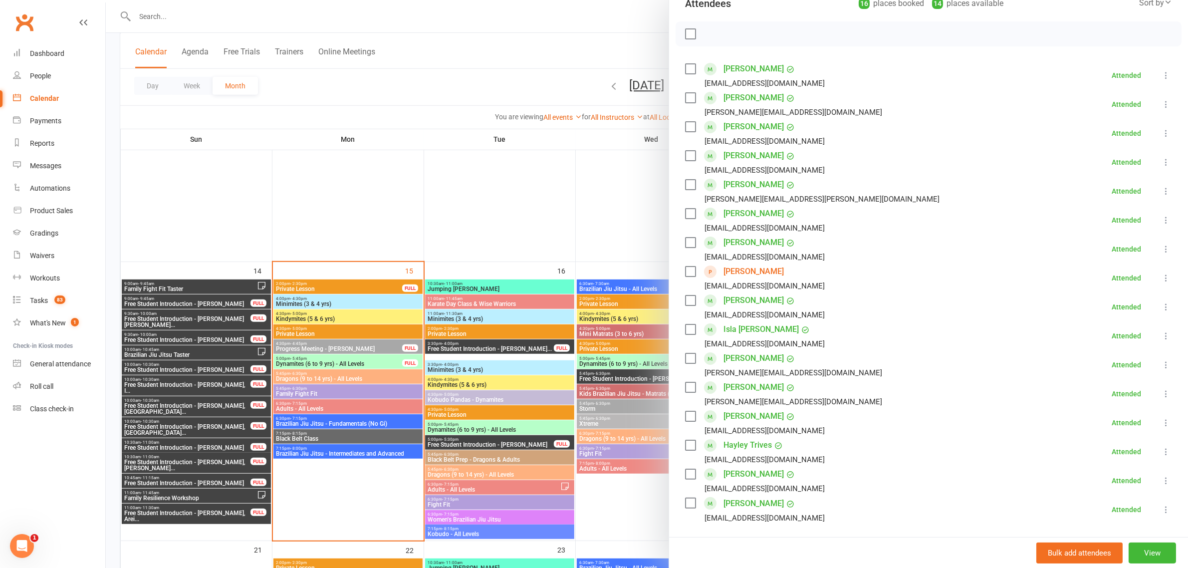
scroll to position [686, 0]
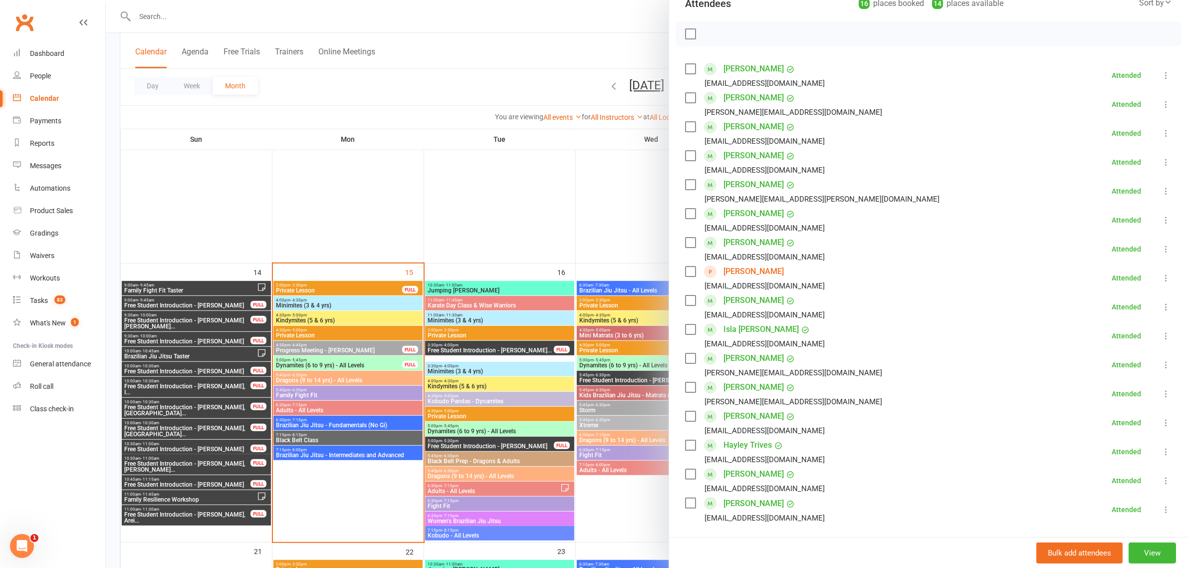
click at [459, 90] on div at bounding box center [647, 284] width 1082 height 568
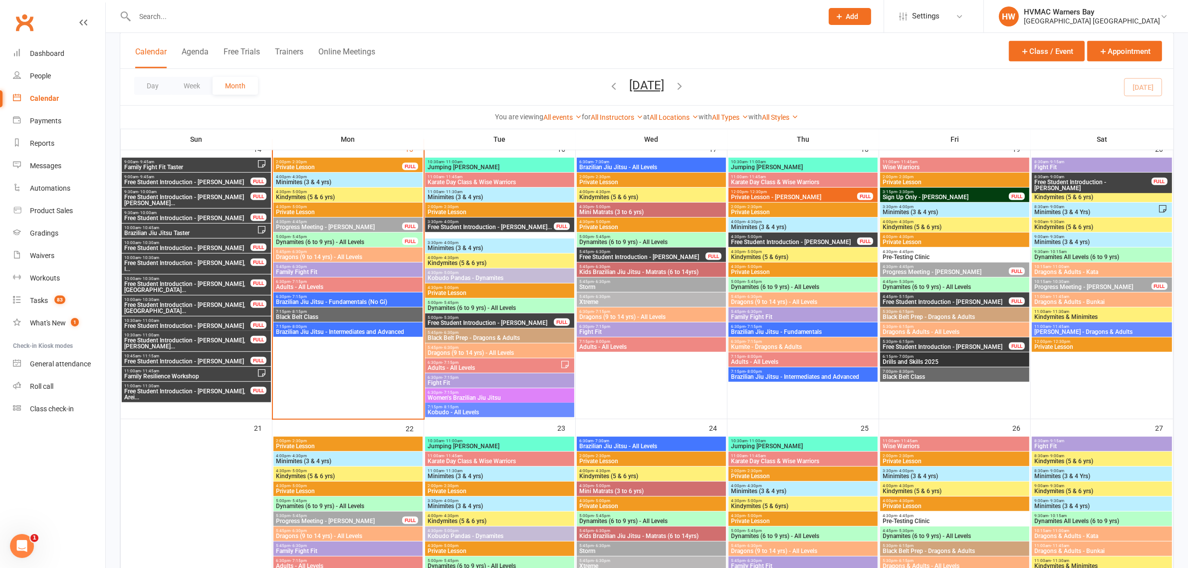
scroll to position [811, 0]
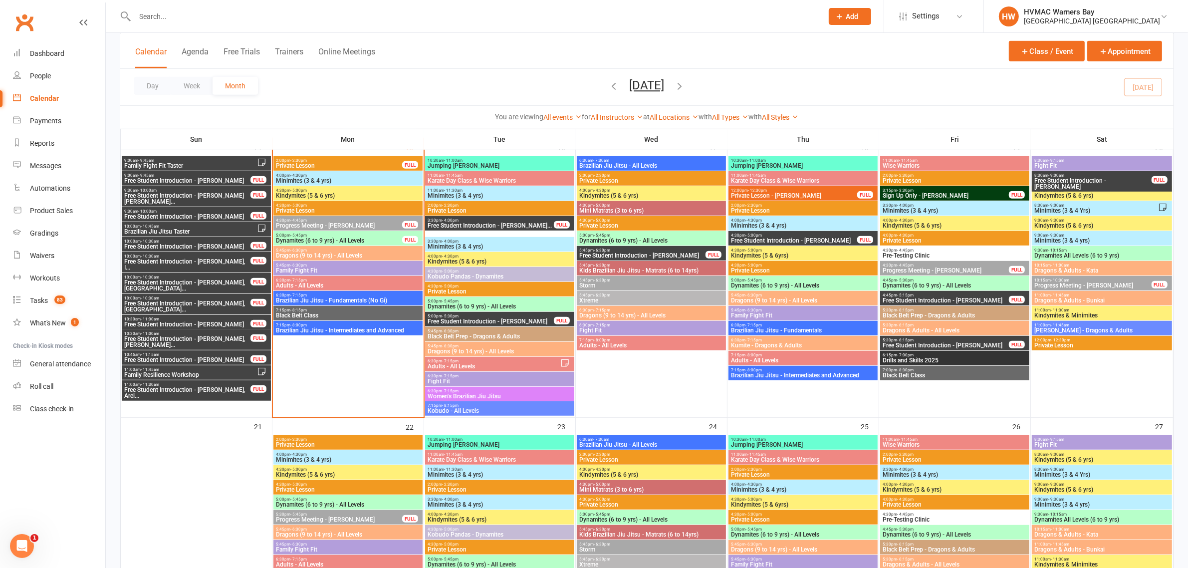
click at [360, 300] on span "Brazilian Jiu Jitsu - Fundamentals (No Gi)" at bounding box center [347, 300] width 145 height 6
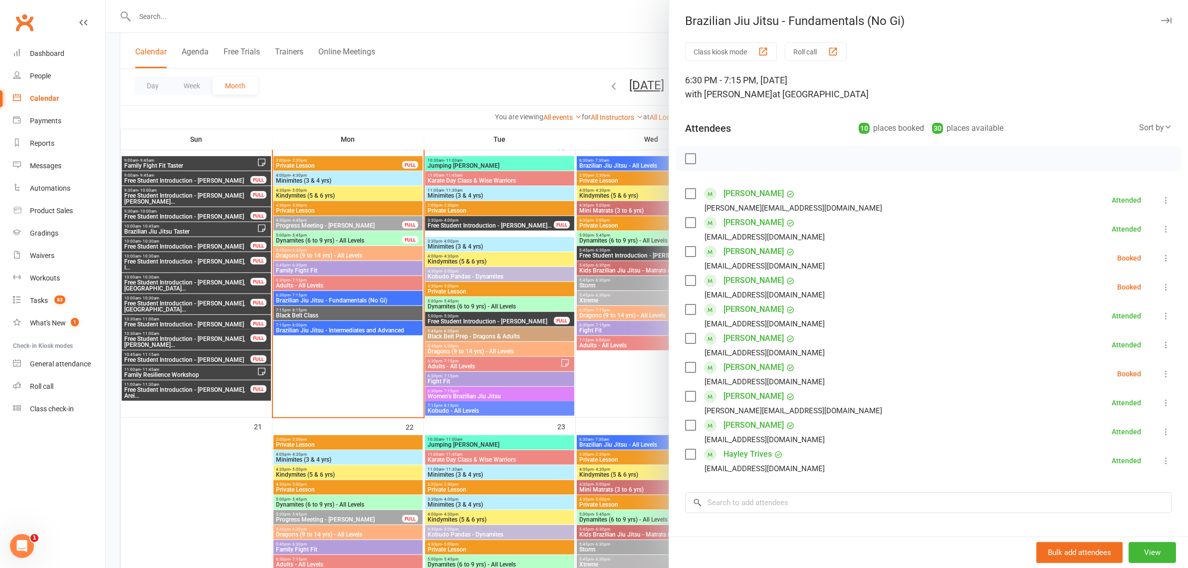
click at [270, 287] on div at bounding box center [647, 284] width 1082 height 568
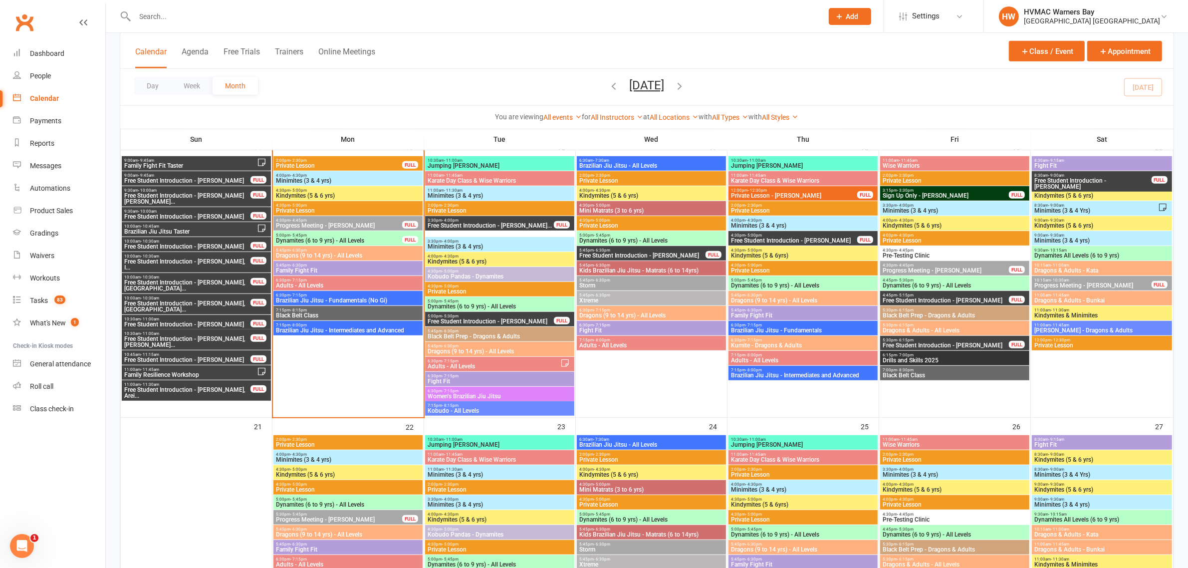
click at [308, 288] on span "Adults - All Levels" at bounding box center [347, 285] width 145 height 6
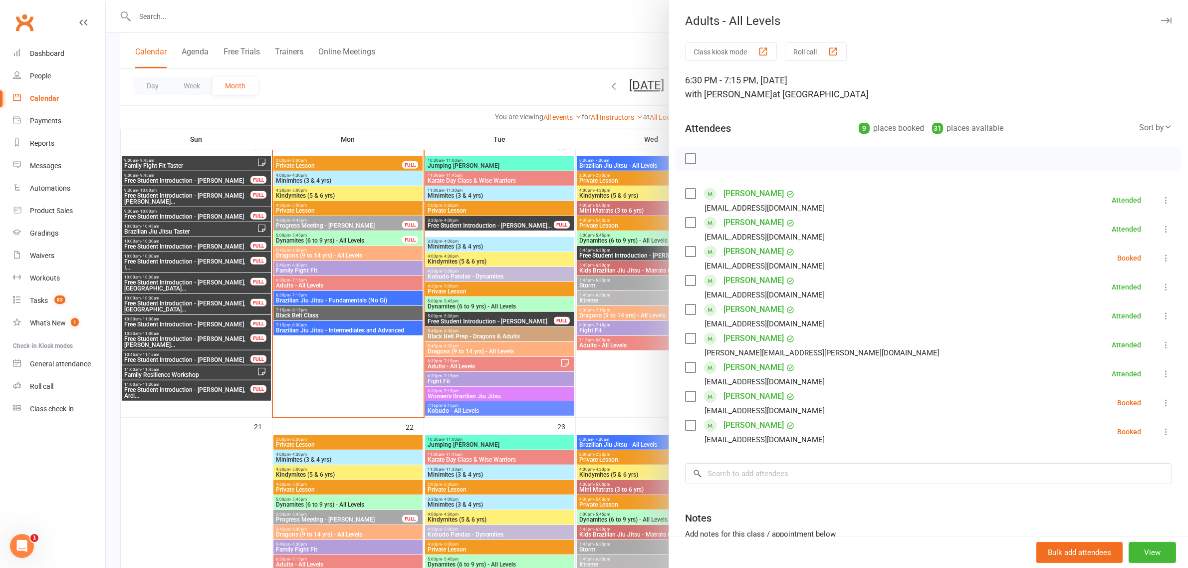
click at [323, 314] on div at bounding box center [647, 284] width 1082 height 568
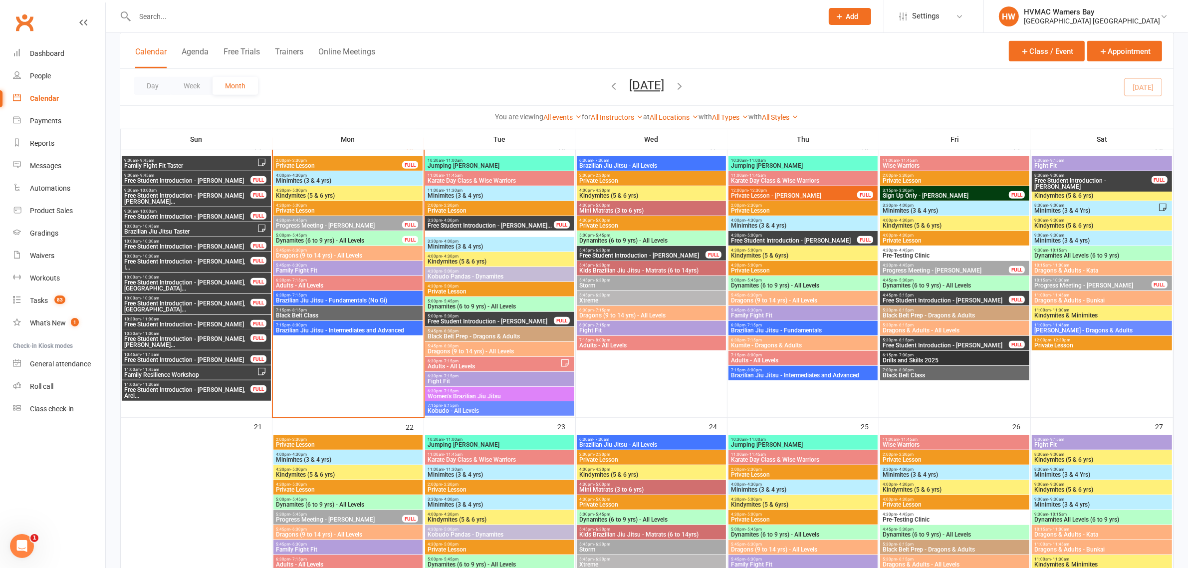
click at [323, 314] on span "Black Belt Class" at bounding box center [347, 315] width 145 height 6
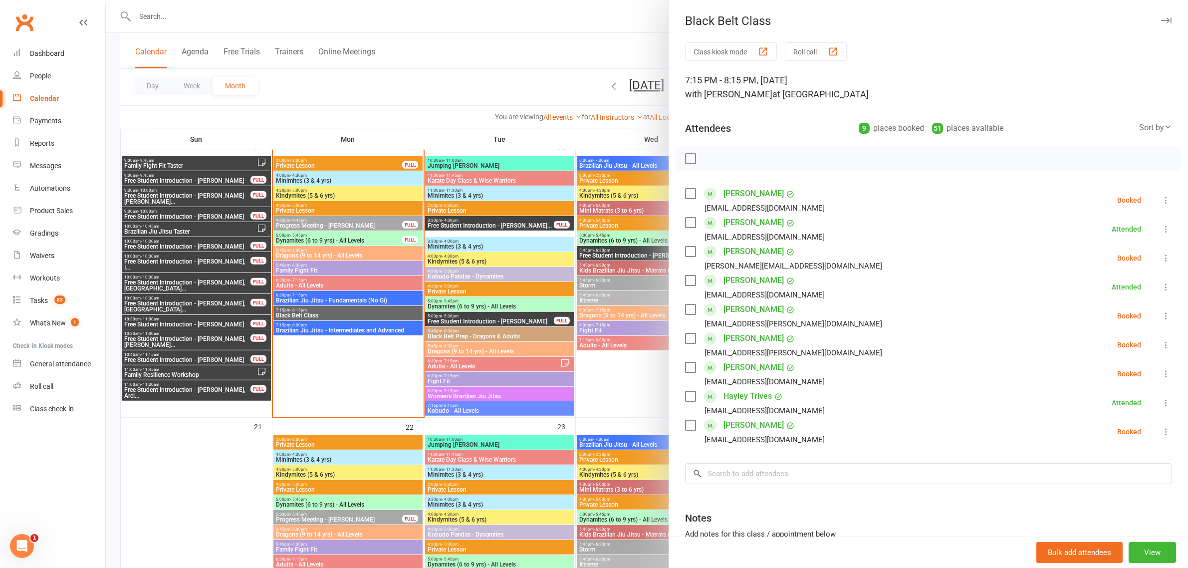
click at [332, 297] on div at bounding box center [647, 284] width 1082 height 568
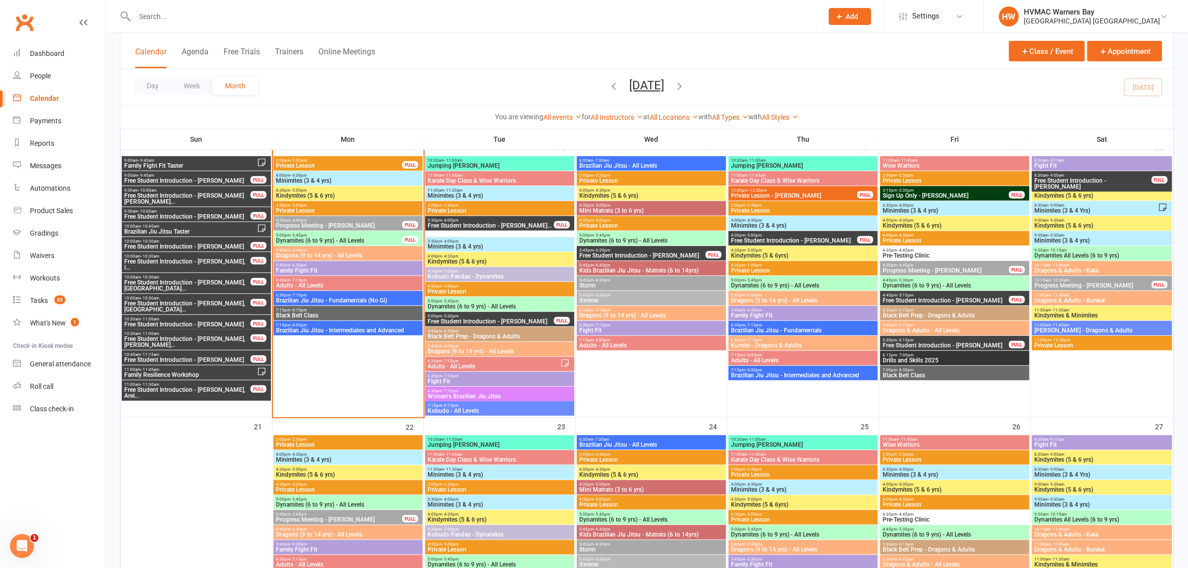
click at [332, 297] on span "Brazilian Jiu Jitsu - Fundamentals (No Gi)" at bounding box center [347, 300] width 145 height 6
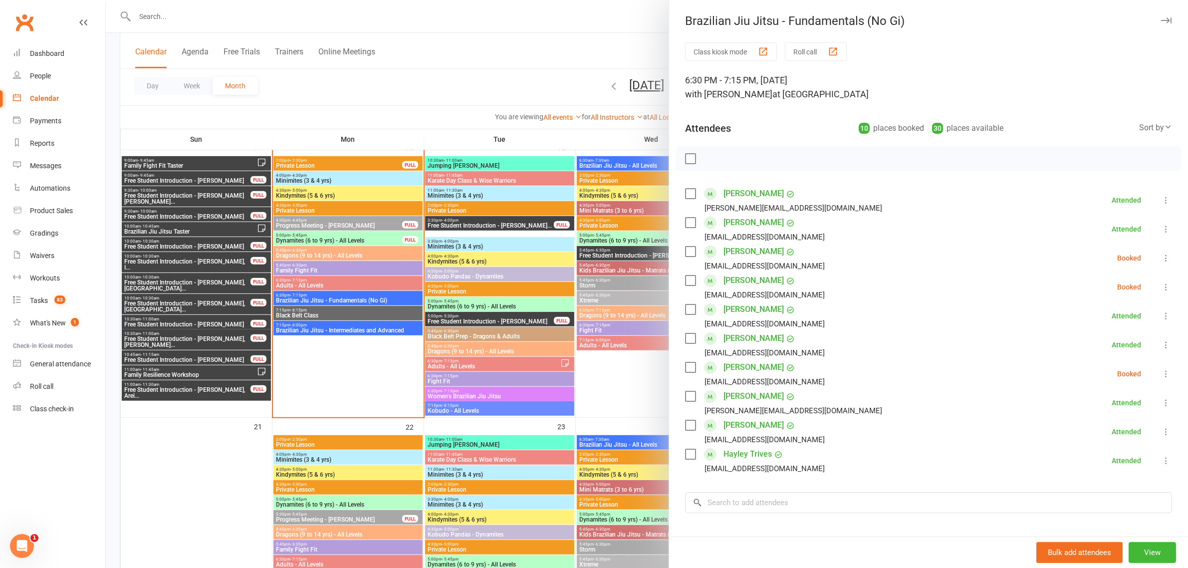
click at [332, 297] on div at bounding box center [647, 284] width 1082 height 568
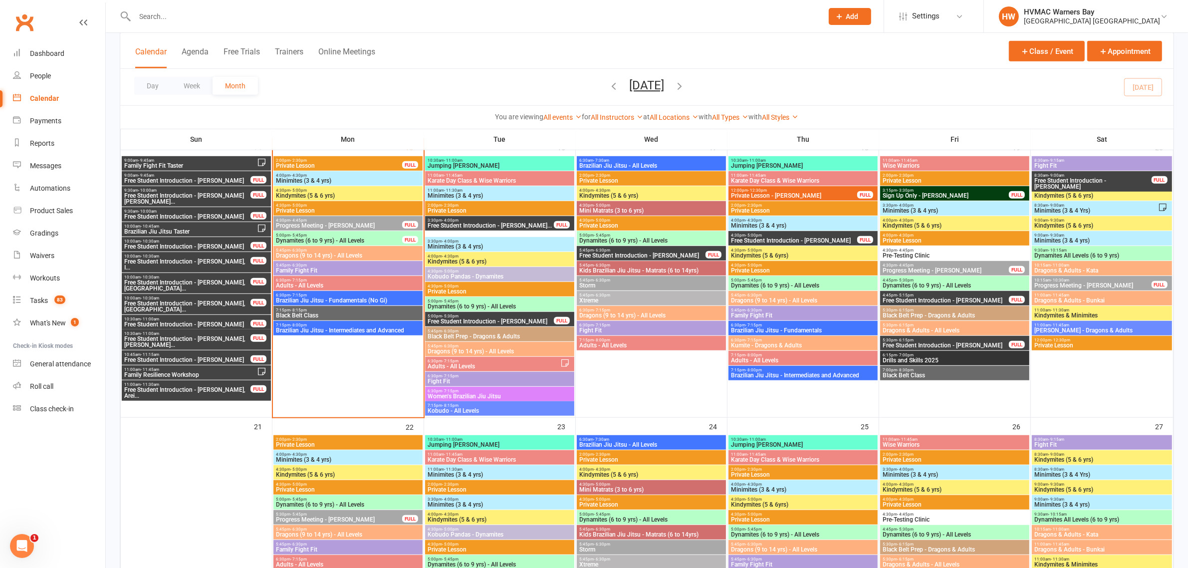
click at [318, 280] on span "6:30pm - 7:15pm" at bounding box center [347, 280] width 145 height 4
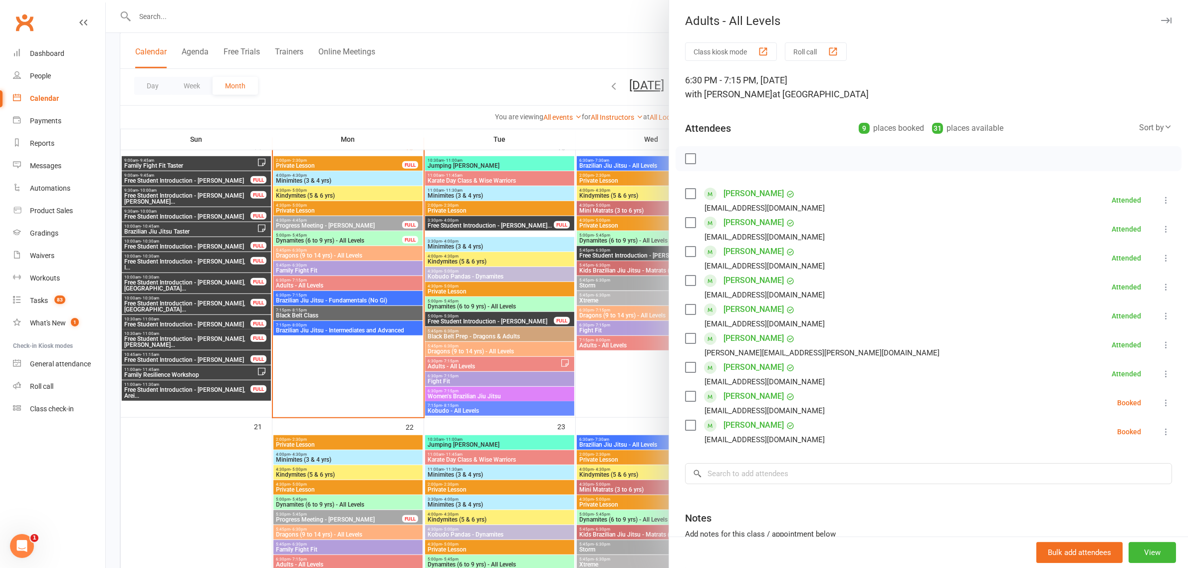
click at [311, 298] on div at bounding box center [647, 284] width 1082 height 568
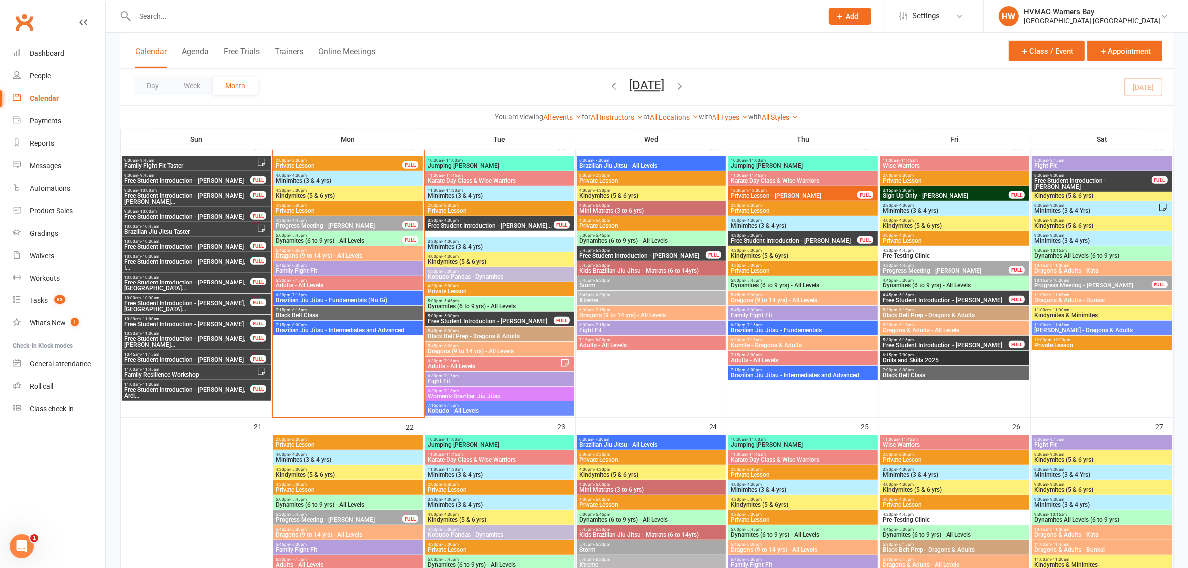
click at [311, 298] on span "Brazilian Jiu Jitsu - Fundamentals (No Gi)" at bounding box center [347, 300] width 145 height 6
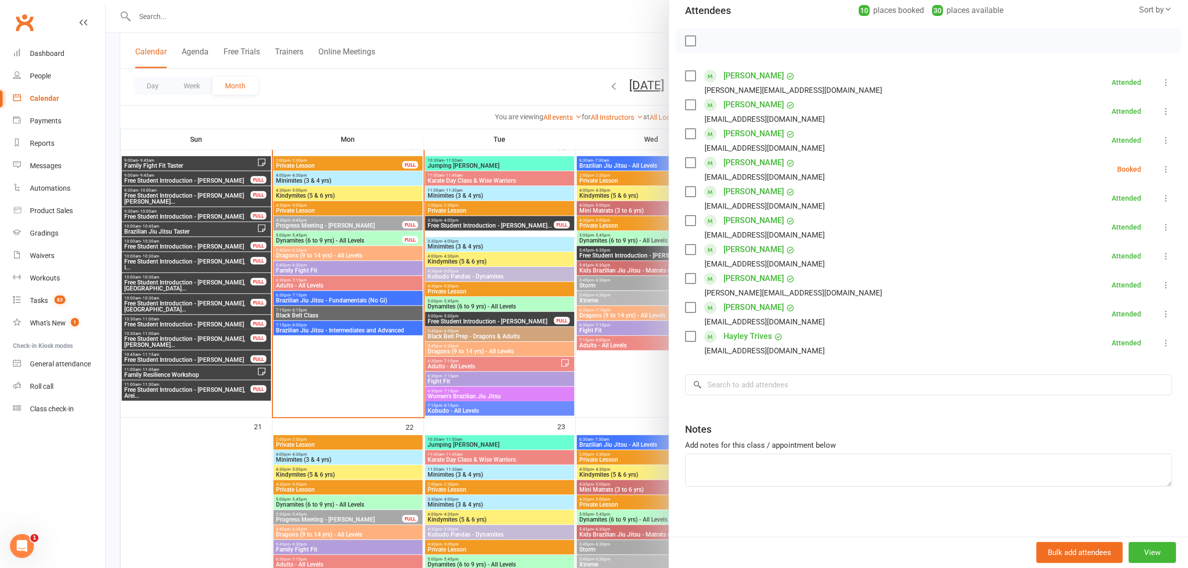
scroll to position [118, 0]
click at [796, 384] on input "search" at bounding box center [928, 384] width 487 height 21
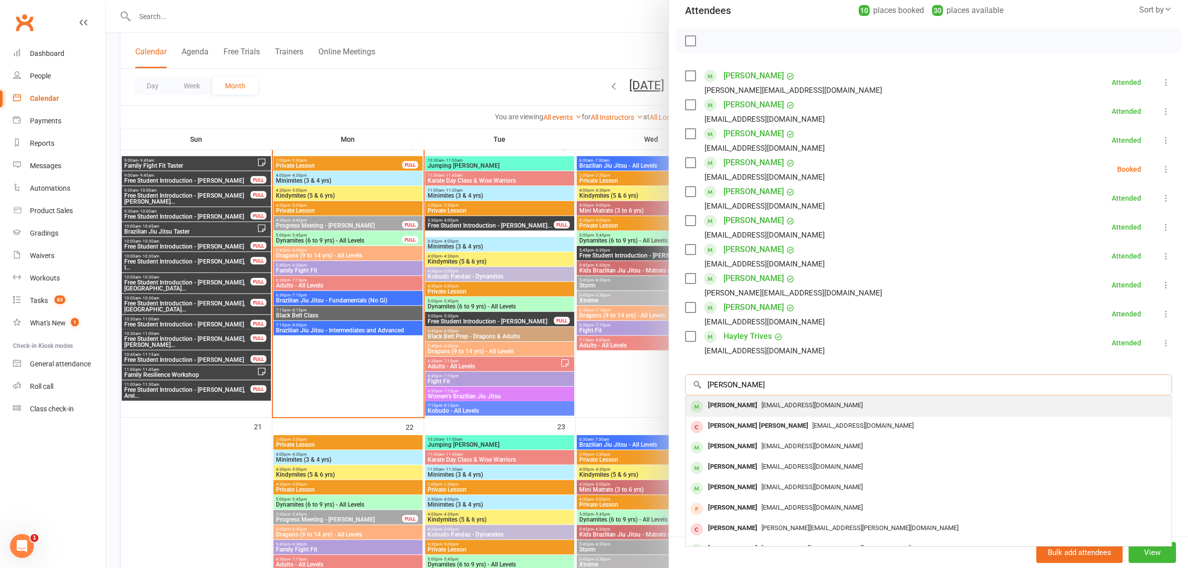
type input "mclennon"
click at [731, 402] on div "Emma McLennan" at bounding box center [732, 405] width 57 height 14
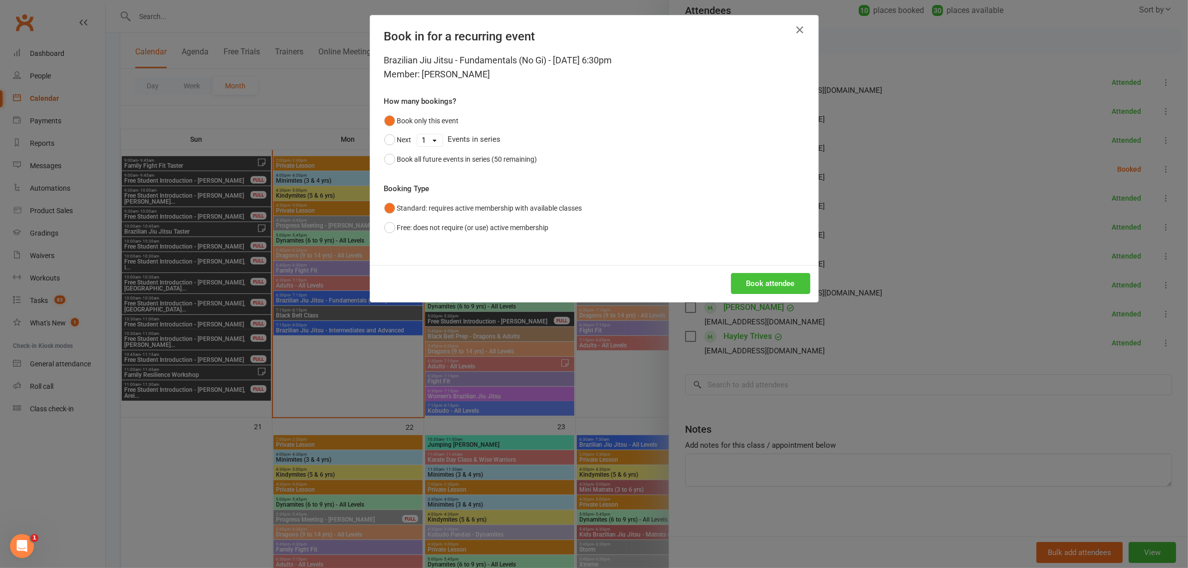
click at [762, 287] on button "Book attendee" at bounding box center [770, 283] width 79 height 21
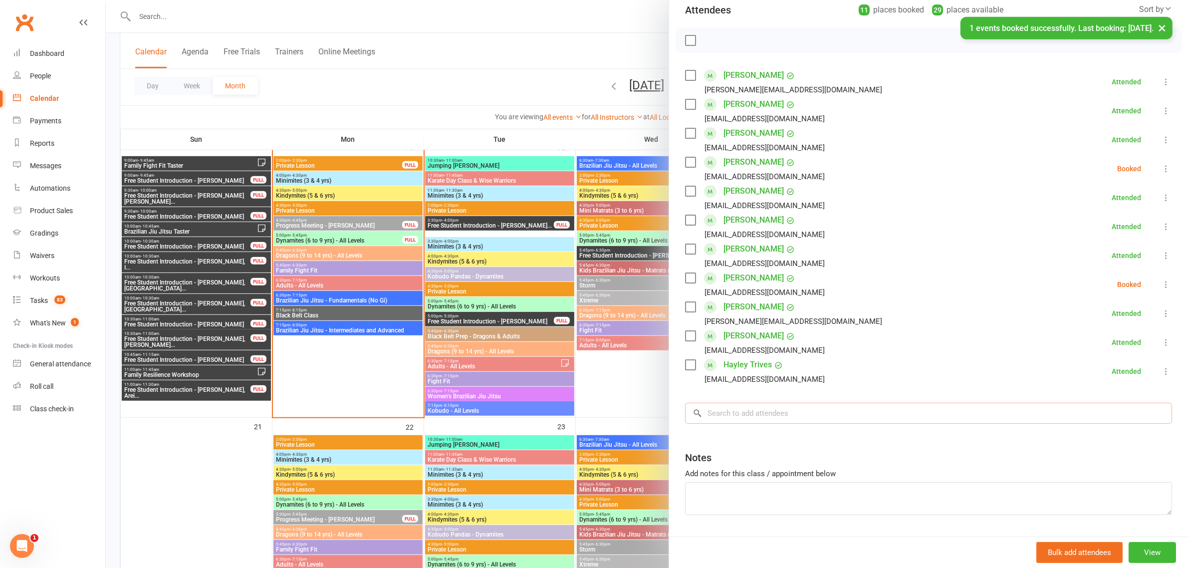
click at [766, 404] on input "search" at bounding box center [928, 413] width 487 height 21
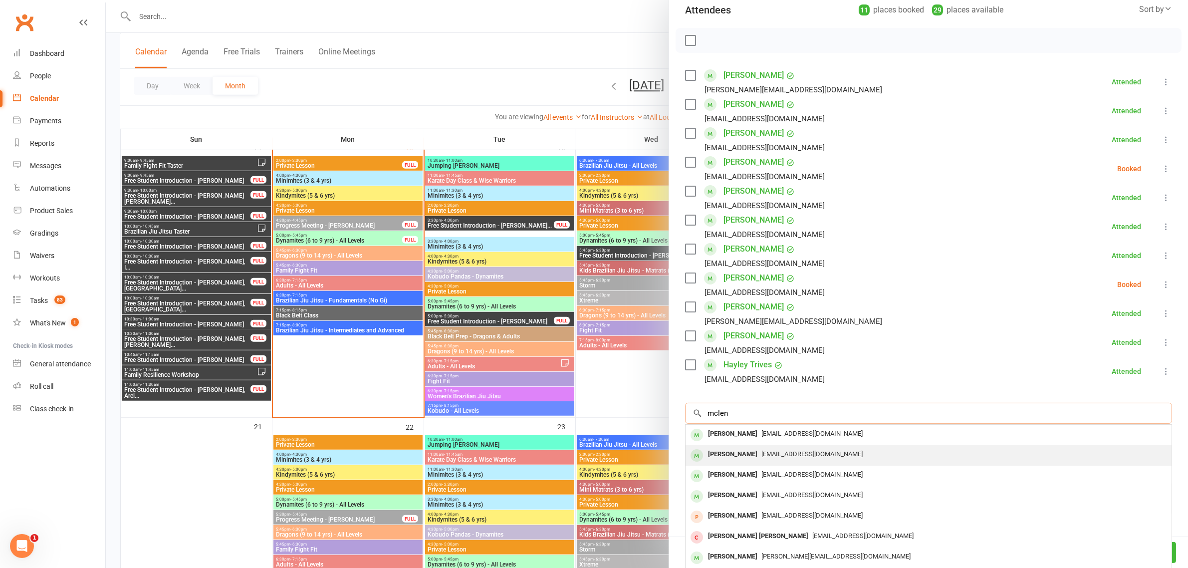
type input "mclen"
click at [727, 454] on div "Timothy McLennan" at bounding box center [732, 454] width 57 height 14
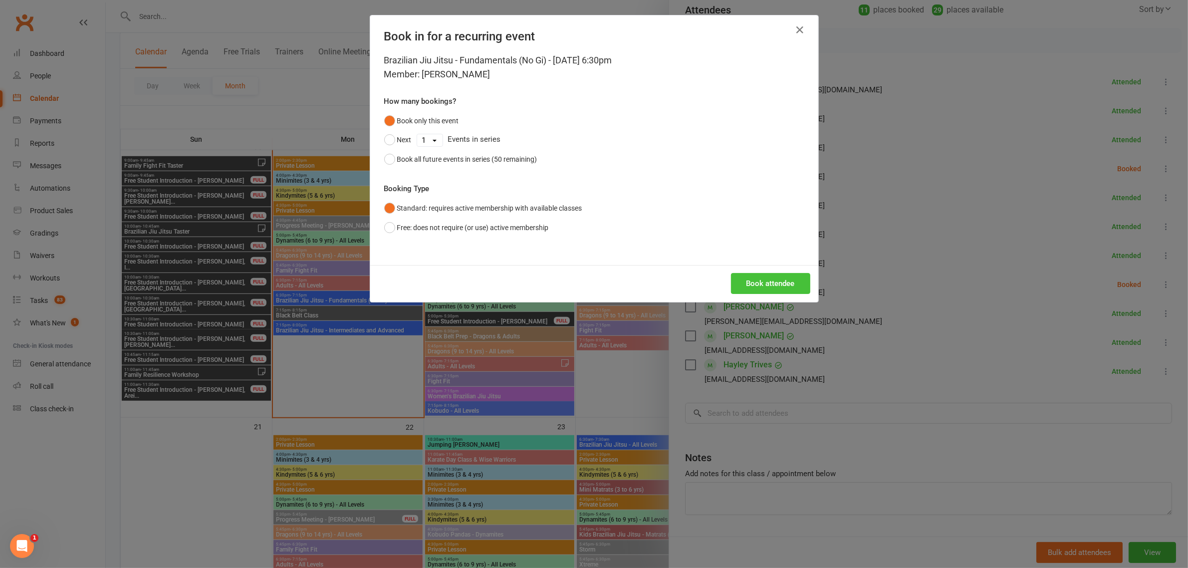
click at [762, 285] on button "Book attendee" at bounding box center [770, 283] width 79 height 21
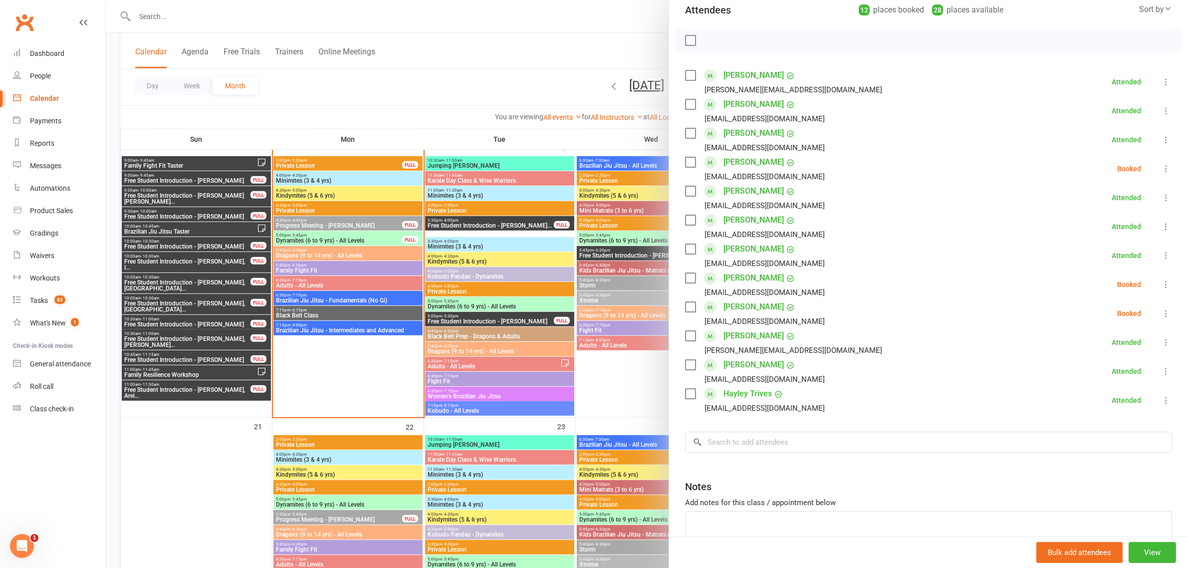
click at [484, 76] on div at bounding box center [647, 284] width 1082 height 568
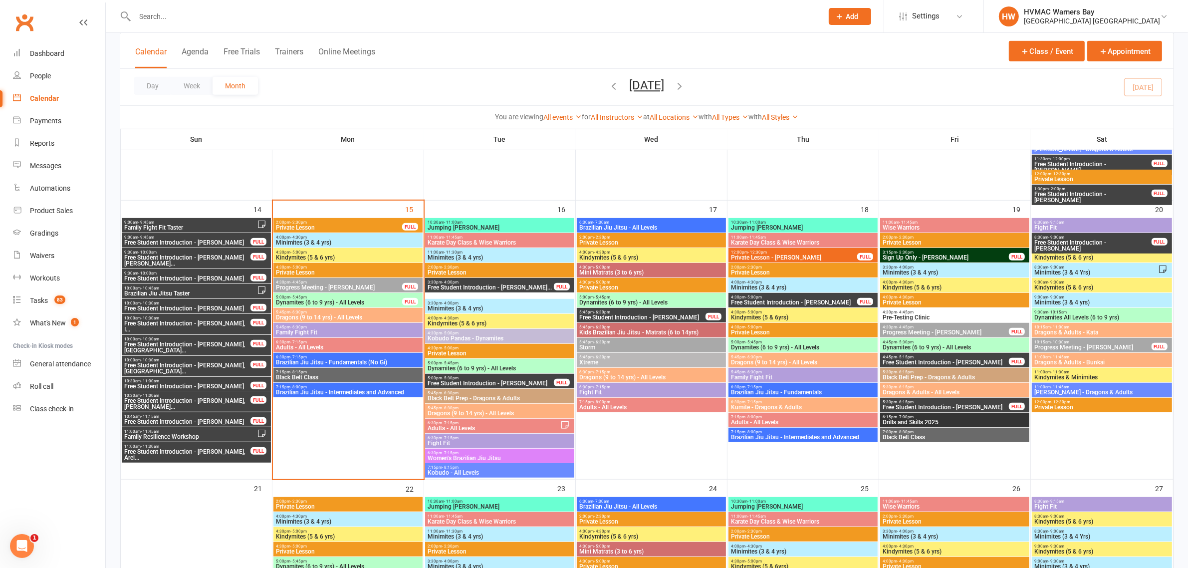
scroll to position [748, 0]
click at [601, 355] on span "- 6:30pm" at bounding box center [602, 357] width 16 height 4
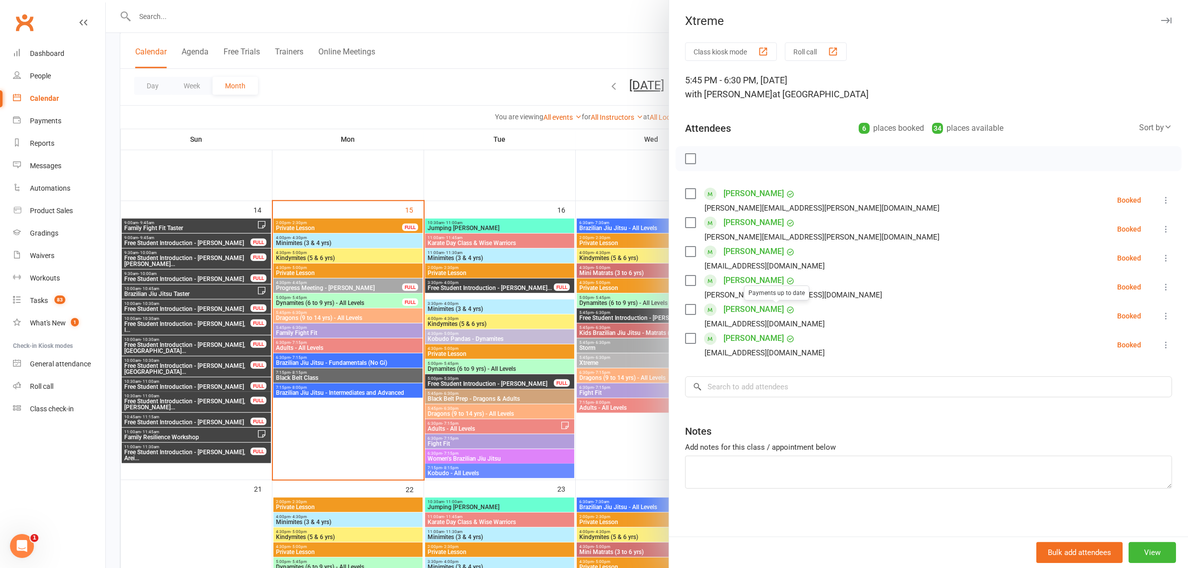
click at [592, 332] on div at bounding box center [647, 284] width 1082 height 568
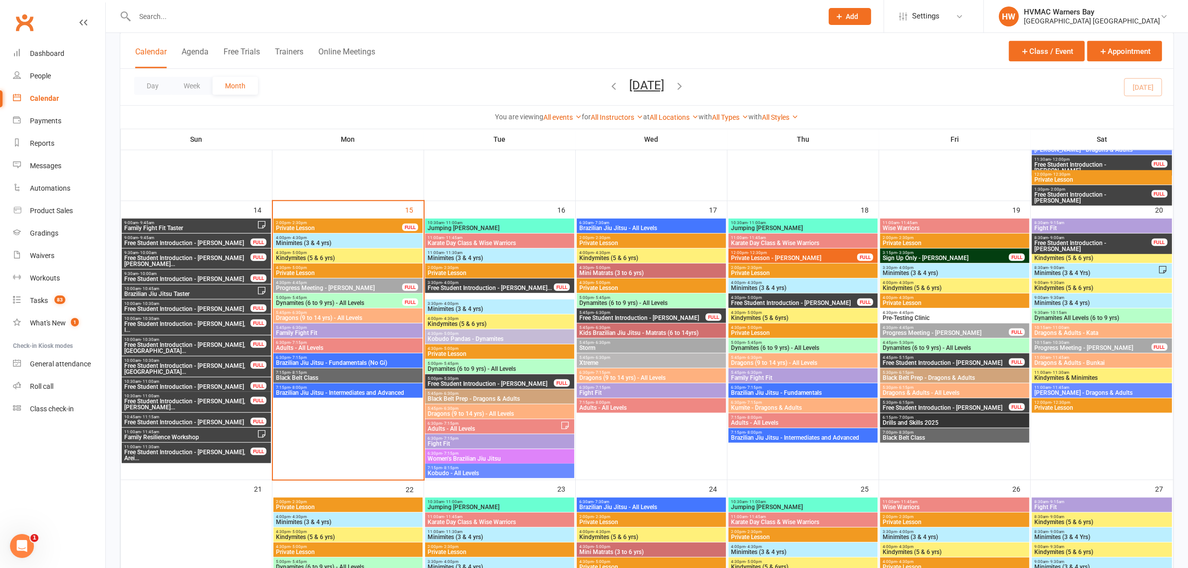
click at [617, 358] on span "5:45pm - 6:30pm" at bounding box center [651, 357] width 145 height 4
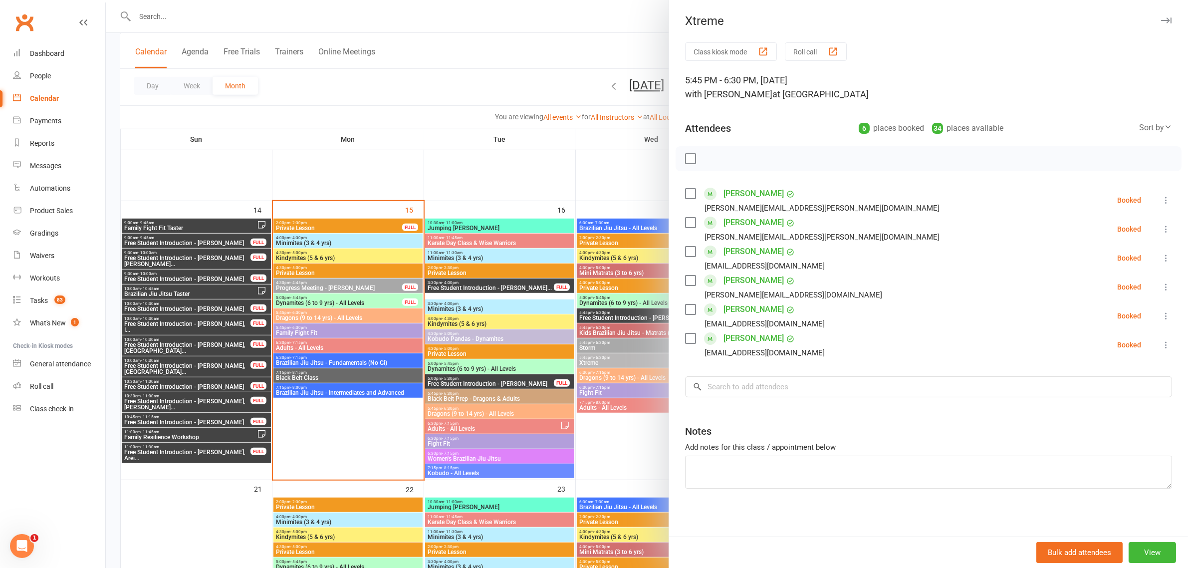
click at [504, 93] on div at bounding box center [647, 284] width 1082 height 568
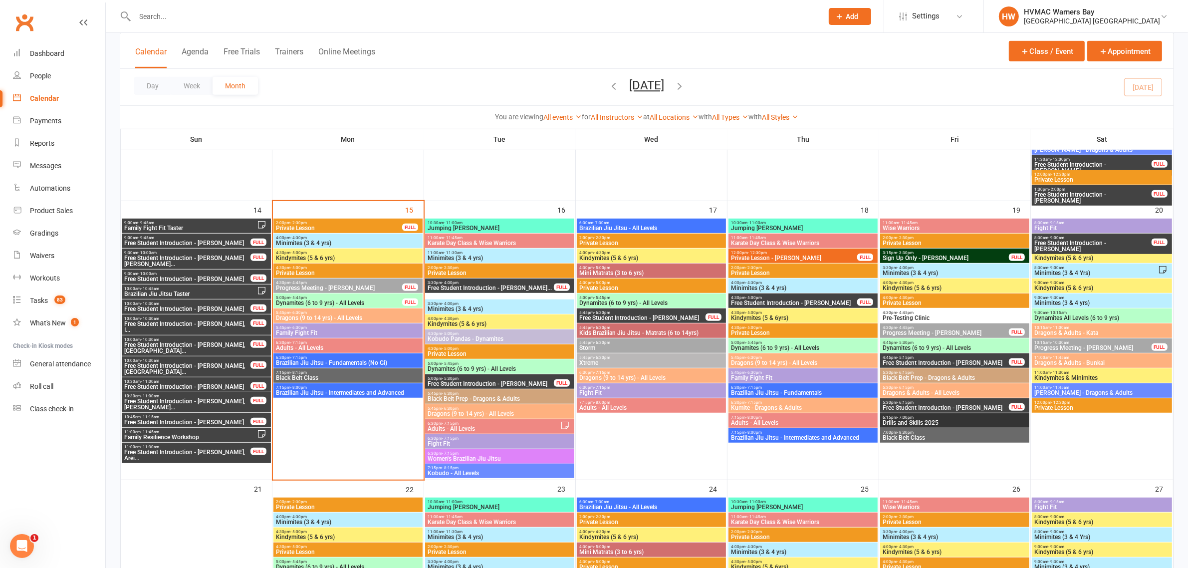
click at [260, 19] on input "text" at bounding box center [474, 16] width 684 height 14
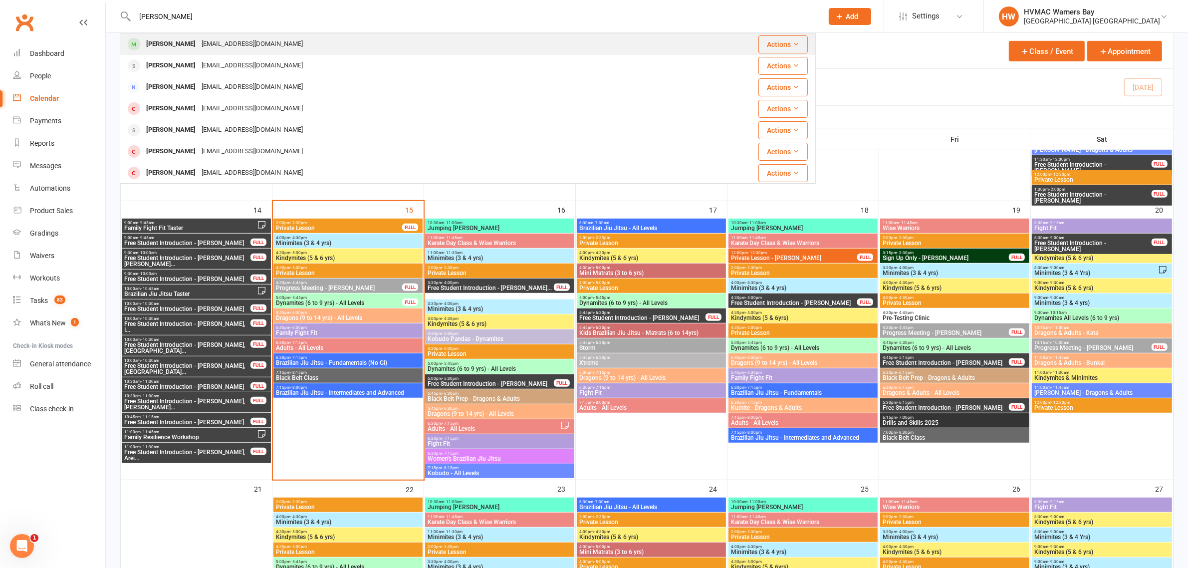
type input "jen hartl"
click at [260, 34] on div "Jennifer Hartley mrsjenhartley@gmail.com" at bounding box center [410, 44] width 578 height 20
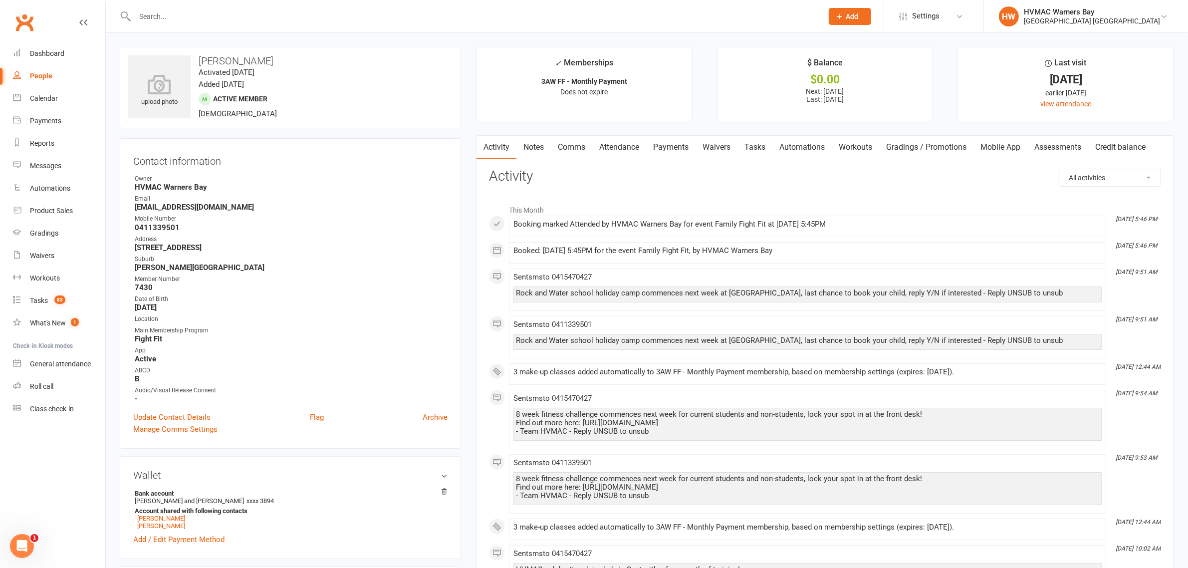
click at [586, 144] on link "Comms" at bounding box center [571, 147] width 41 height 23
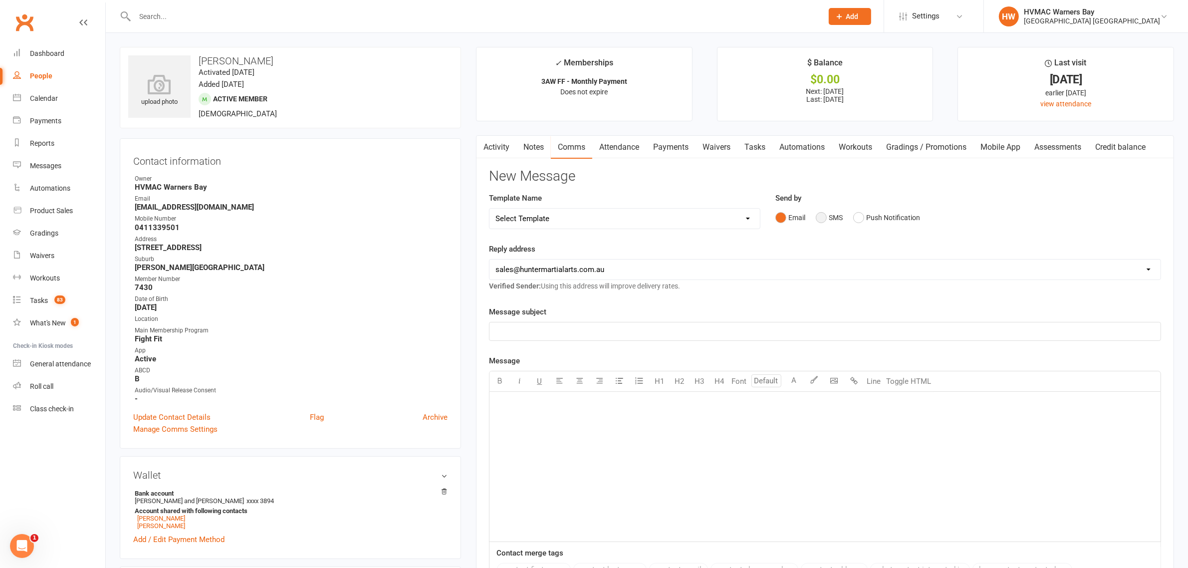
click at [818, 217] on button "SMS" at bounding box center [829, 217] width 27 height 19
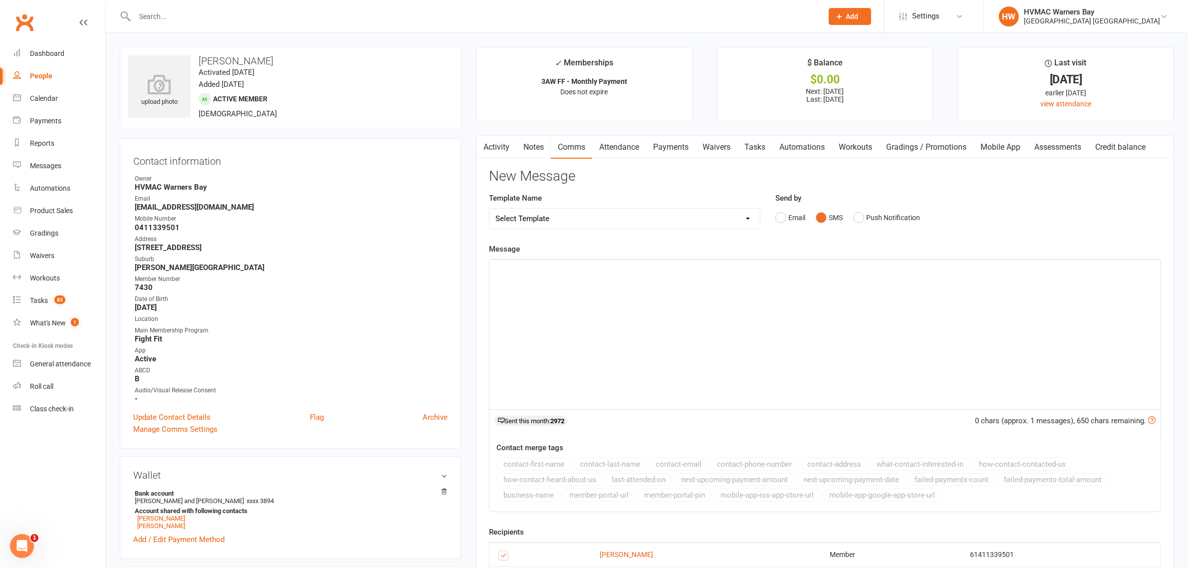
click at [592, 218] on select "Select Template [SMS] 1st Kyu Black Belt Prep Reminder [Email] Change to Class …" at bounding box center [624, 219] width 270 height 20
click at [629, 263] on p "﻿" at bounding box center [824, 268] width 659 height 12
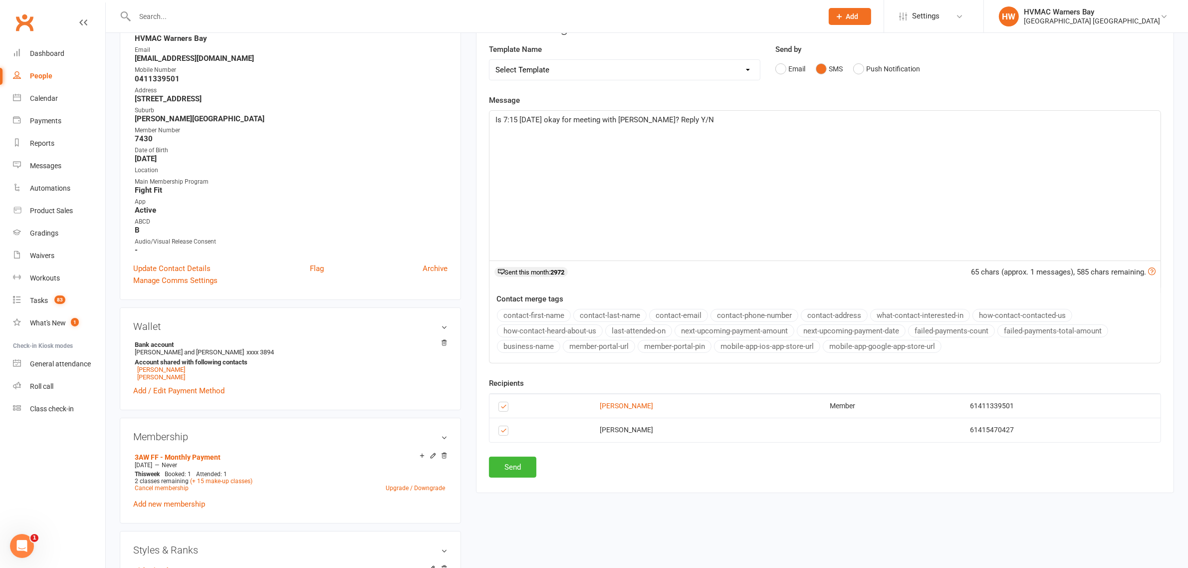
scroll to position [187, 0]
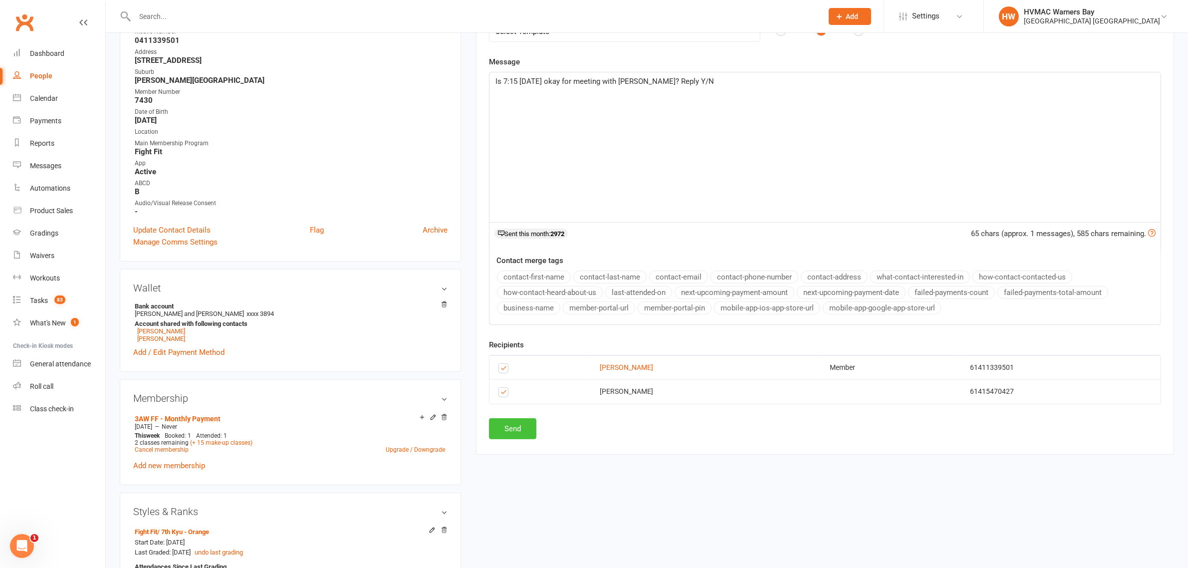
click at [517, 432] on button "Send" at bounding box center [512, 428] width 47 height 21
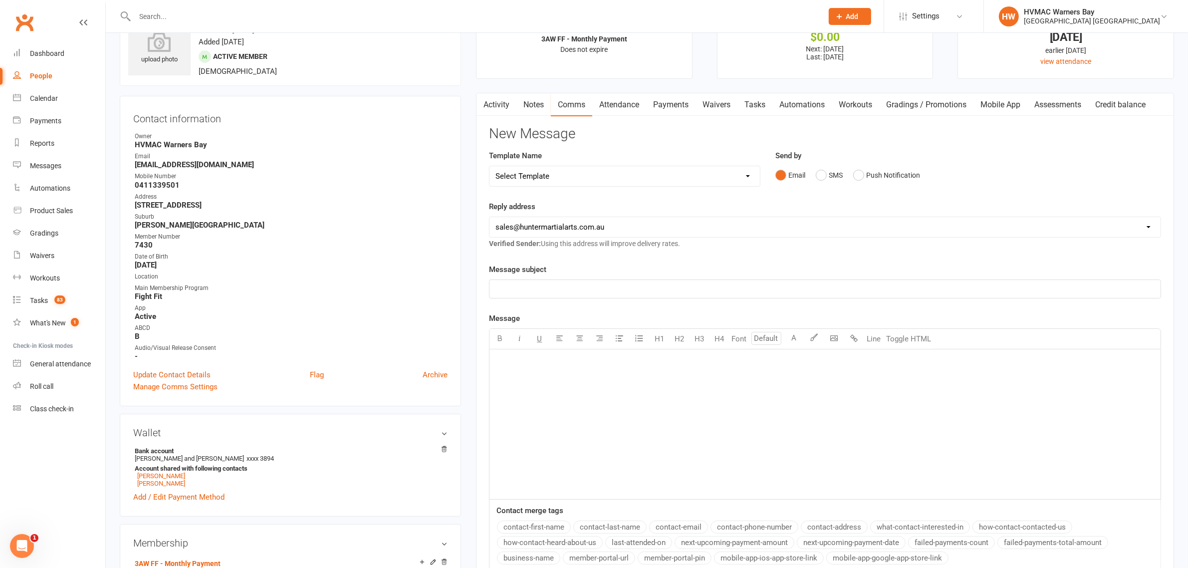
scroll to position [0, 0]
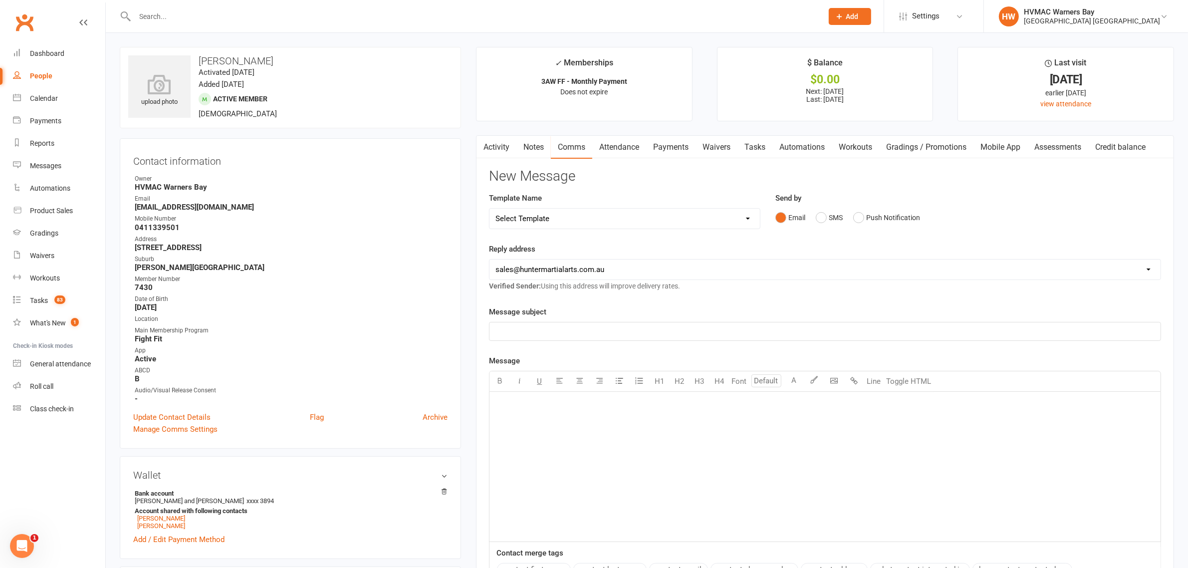
click at [383, 7] on div at bounding box center [468, 16] width 696 height 32
click at [380, 13] on input "text" at bounding box center [474, 16] width 684 height 14
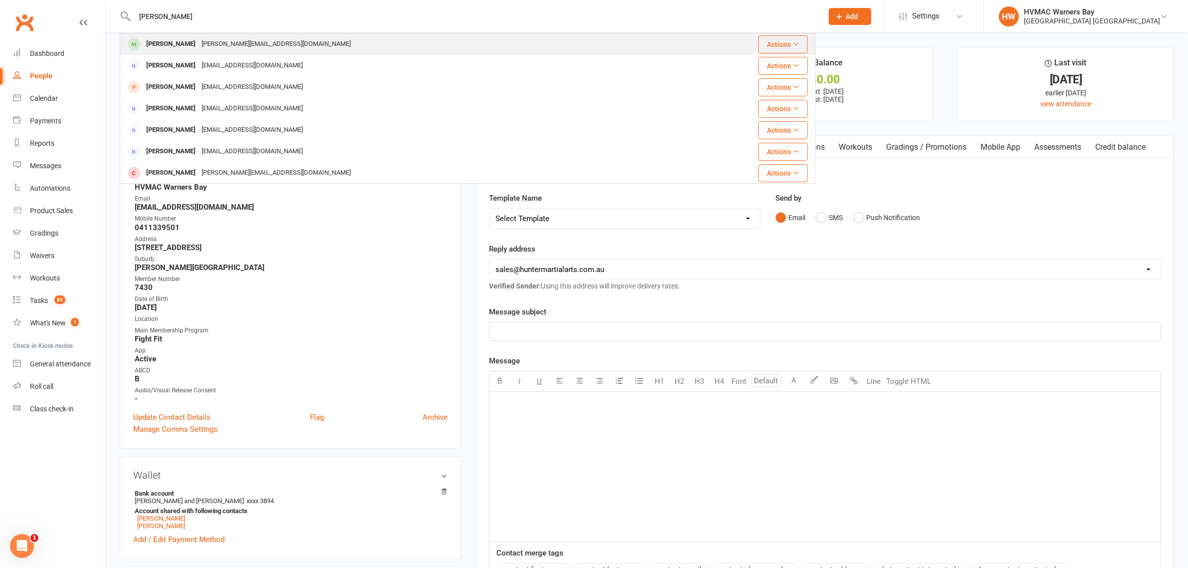
type input "willaim lawson"
click at [313, 35] on div "William Lawson daniellekaylawson@gmail.com" at bounding box center [410, 44] width 578 height 20
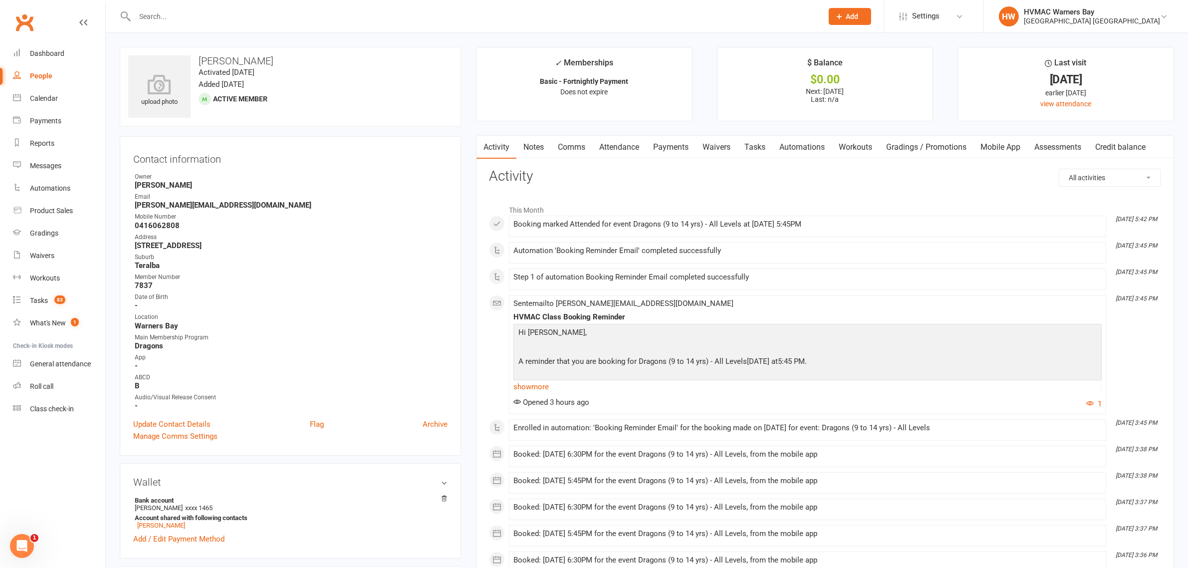
click at [547, 150] on link "Notes" at bounding box center [533, 147] width 34 height 23
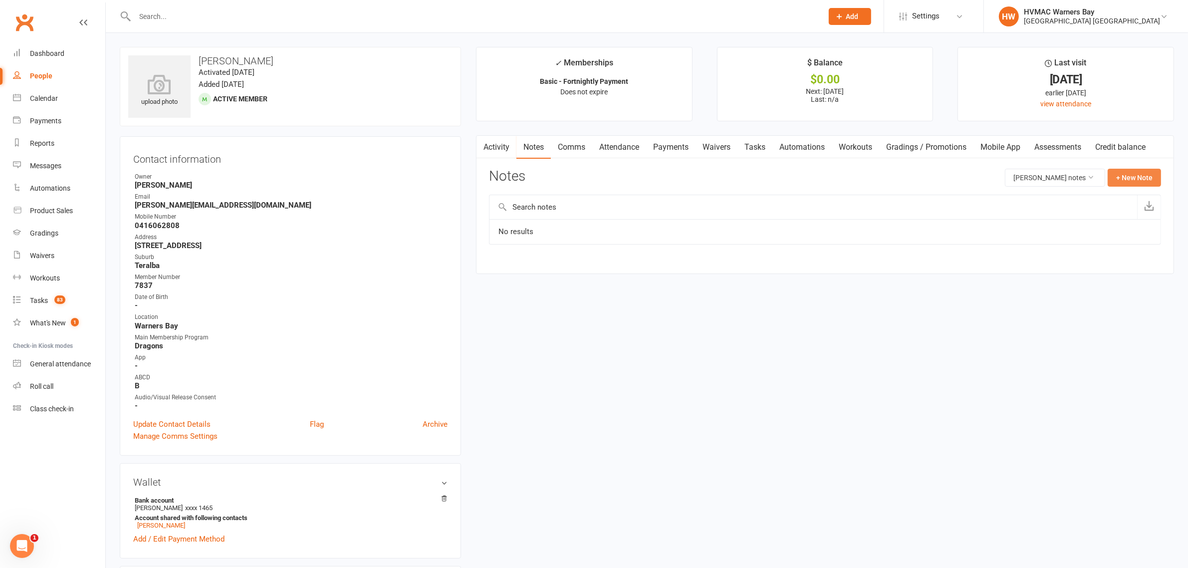
click at [1158, 183] on button "+ New Note" at bounding box center [1133, 178] width 53 height 18
click at [916, 218] on input "text" at bounding box center [825, 218] width 672 height 21
type input "About belt colour"
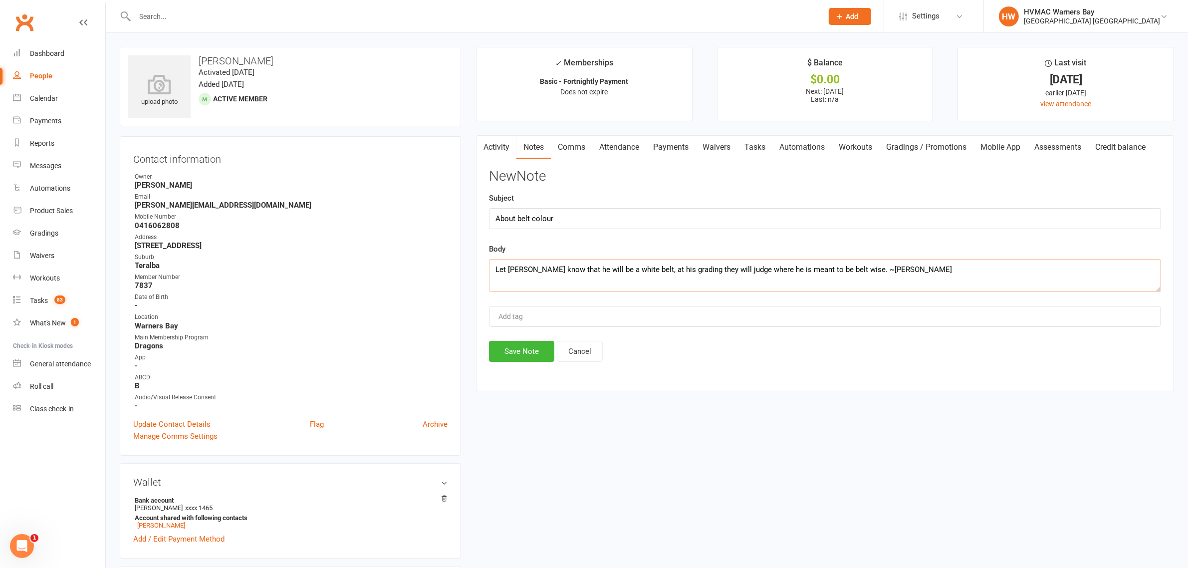
click at [641, 263] on textarea "Let William know that he will be a white belt, at his grading they will judge w…" at bounding box center [825, 275] width 672 height 33
type textarea "Let William know that he will be a white belt not yellow like at his last dojo.…"
click at [512, 354] on button "Save Note" at bounding box center [521, 351] width 65 height 21
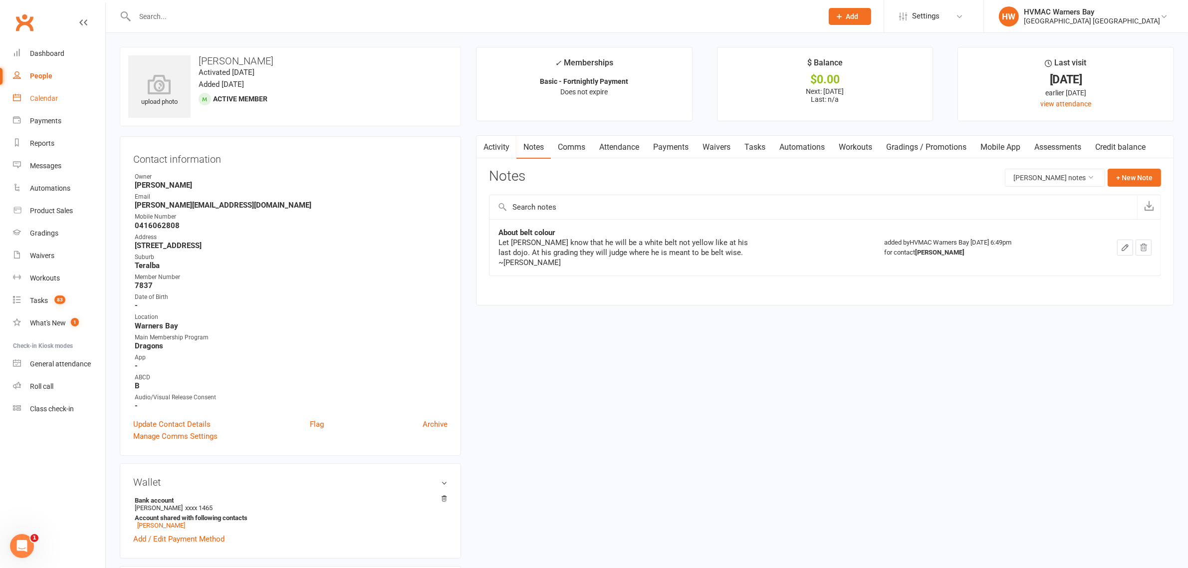
click at [37, 106] on link "Calendar" at bounding box center [59, 98] width 92 height 22
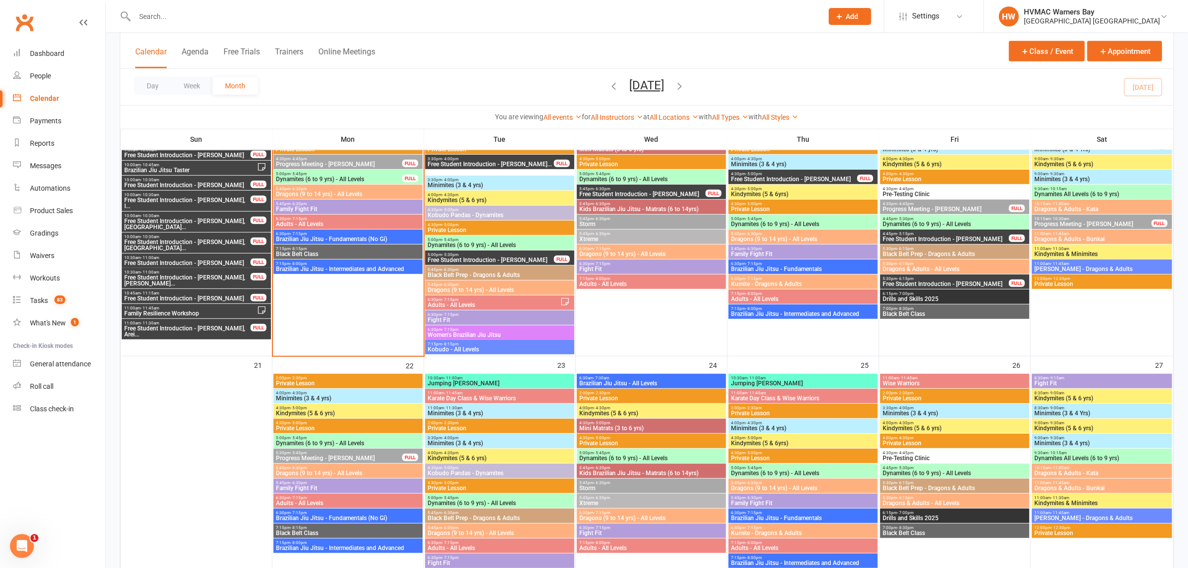
scroll to position [873, 0]
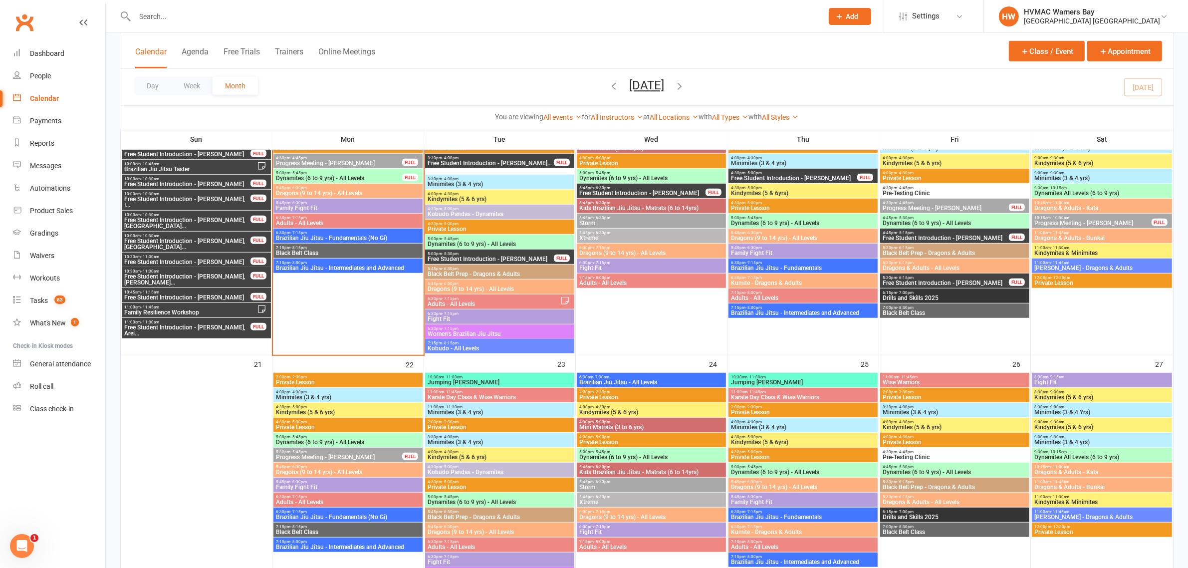
click at [347, 243] on div "7:15pm - 8:15pm Black Belt Class" at bounding box center [347, 250] width 149 height 14
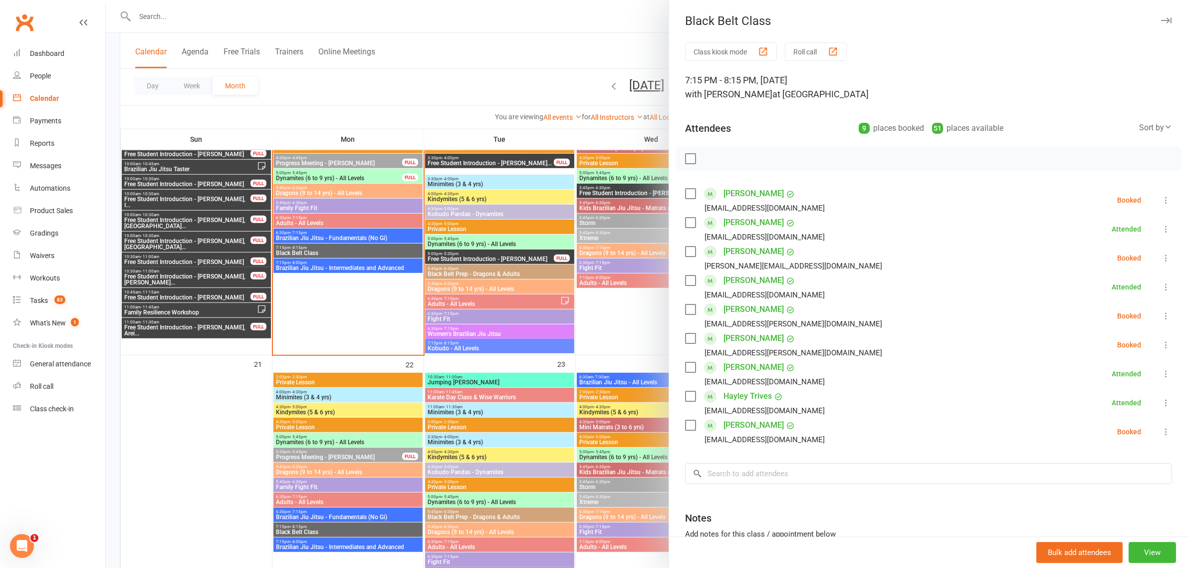
click at [348, 240] on div at bounding box center [647, 284] width 1082 height 568
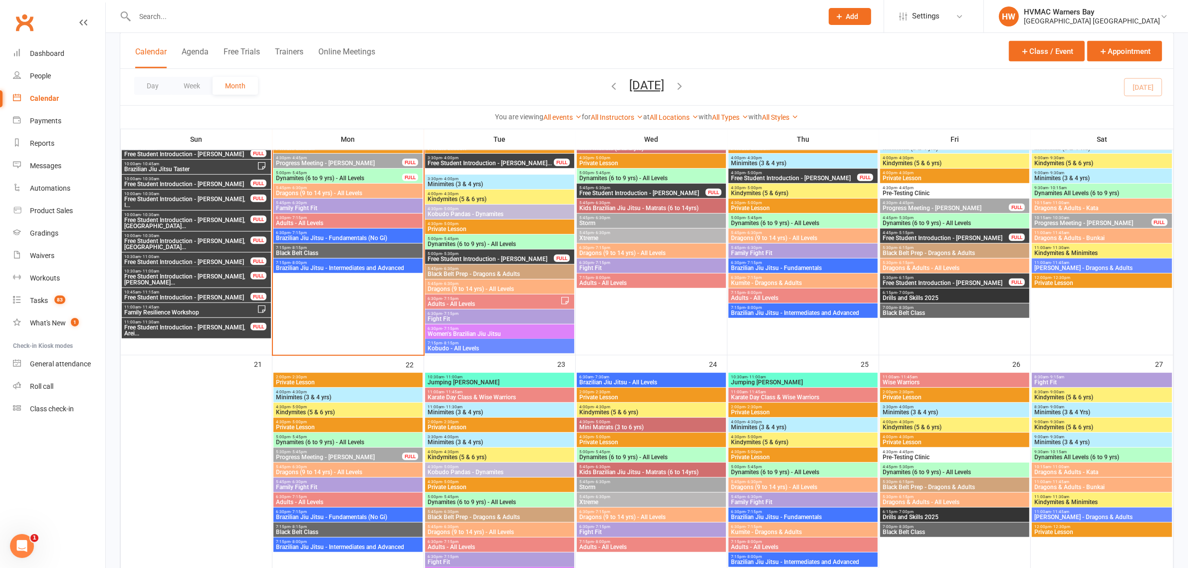
click at [348, 239] on span "Brazilian Jiu Jitsu - Fundamentals (No Gi)" at bounding box center [347, 238] width 145 height 6
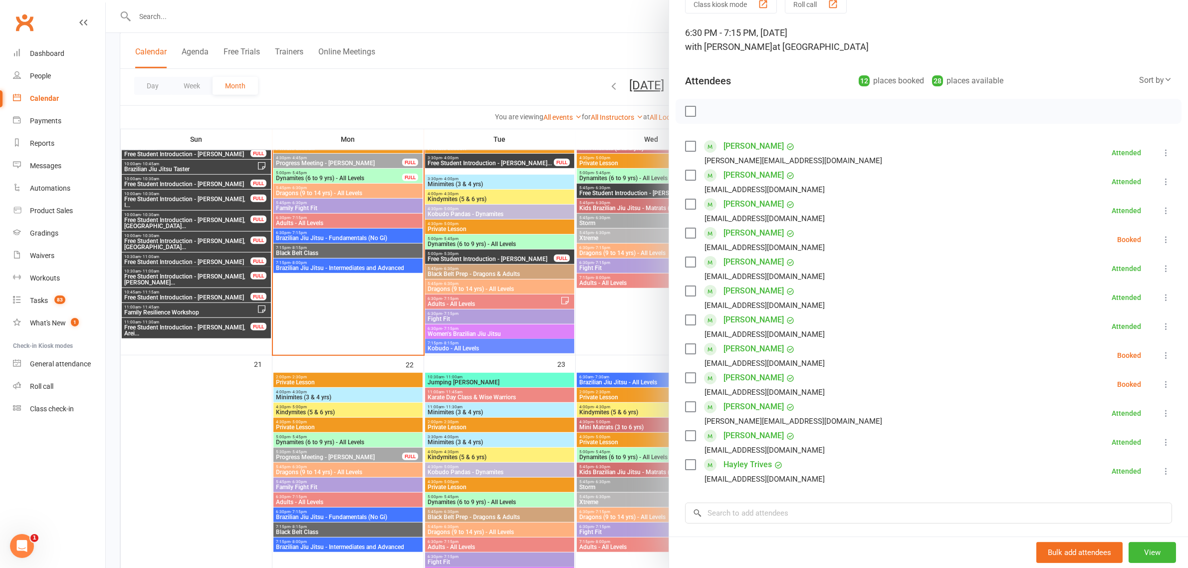
scroll to position [125, 0]
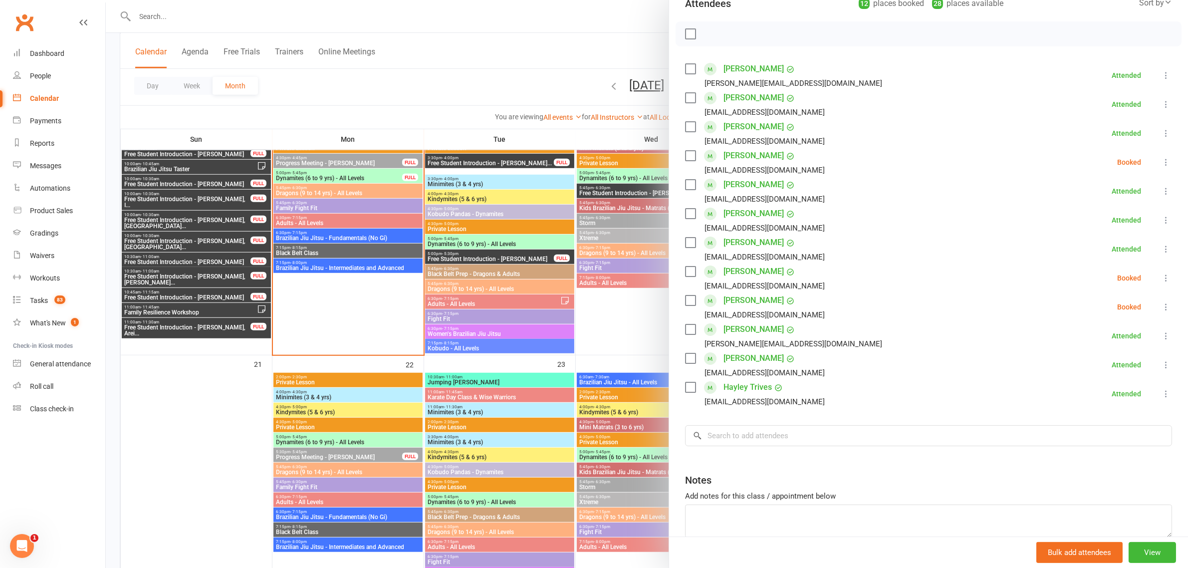
drag, startPoint x: 1143, startPoint y: 219, endPoint x: 976, endPoint y: 211, distance: 167.4
click at [976, 211] on li "Emily Keane keaneemi@gmail.com Attended More info Remove Mark absent Undo check…" at bounding box center [928, 220] width 487 height 29
click at [478, 79] on div at bounding box center [647, 284] width 1082 height 568
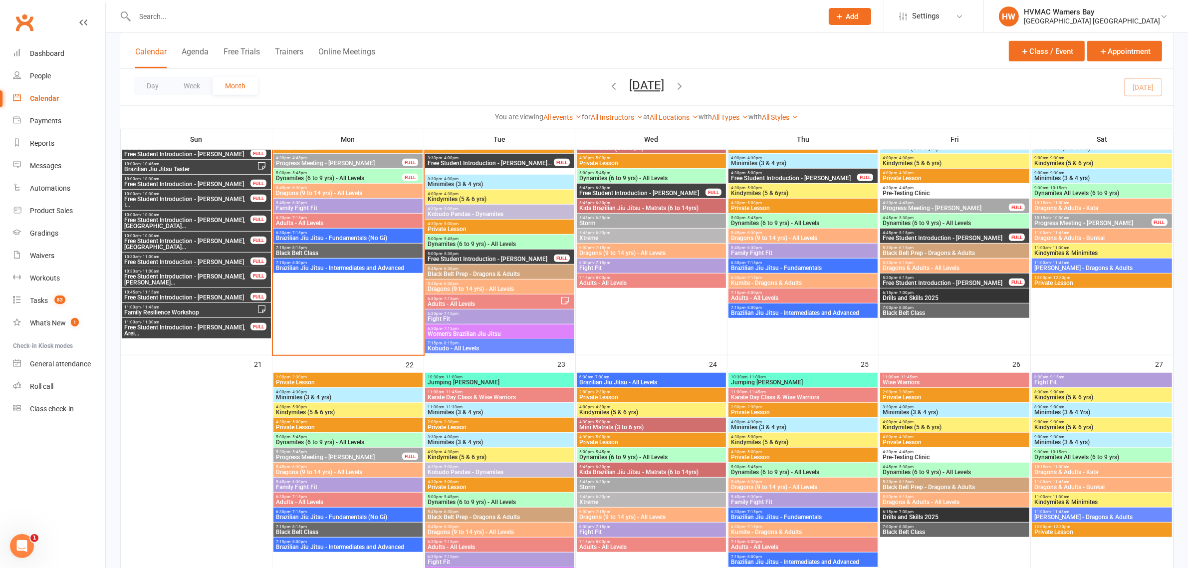
click at [307, 233] on span "6:30pm - 7:15pm" at bounding box center [347, 232] width 145 height 4
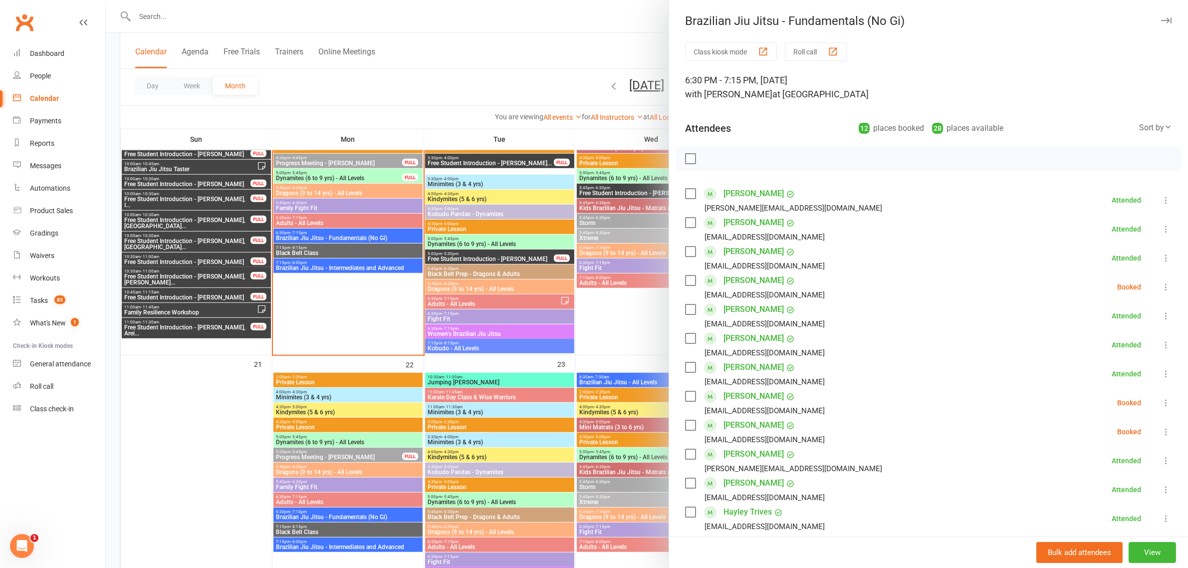
click at [323, 252] on div at bounding box center [647, 284] width 1082 height 568
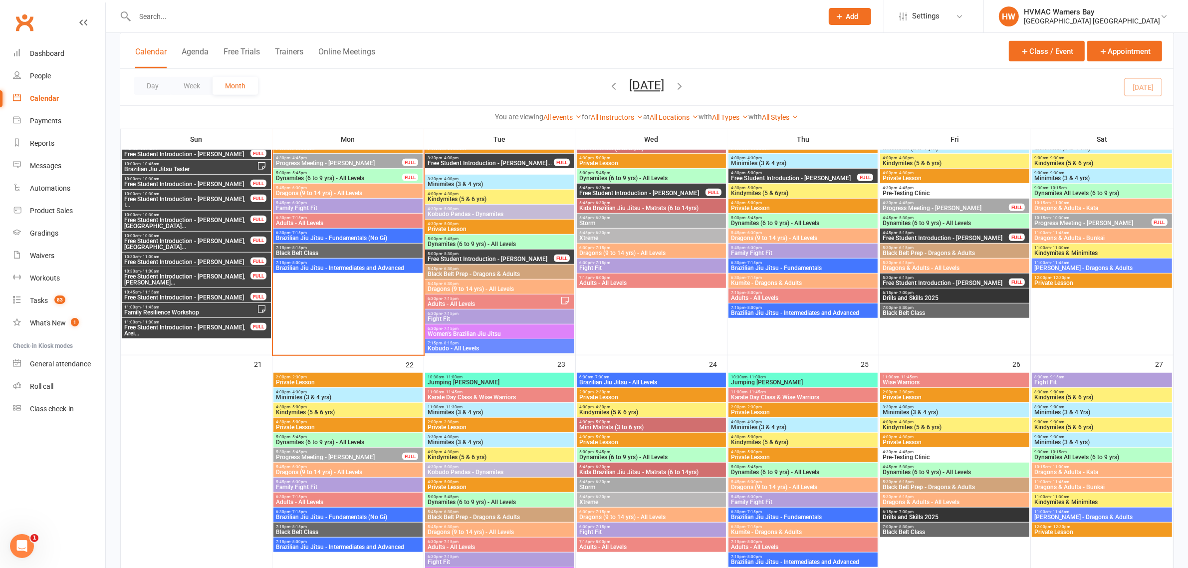
click at [323, 252] on span "Black Belt Class" at bounding box center [347, 253] width 145 height 6
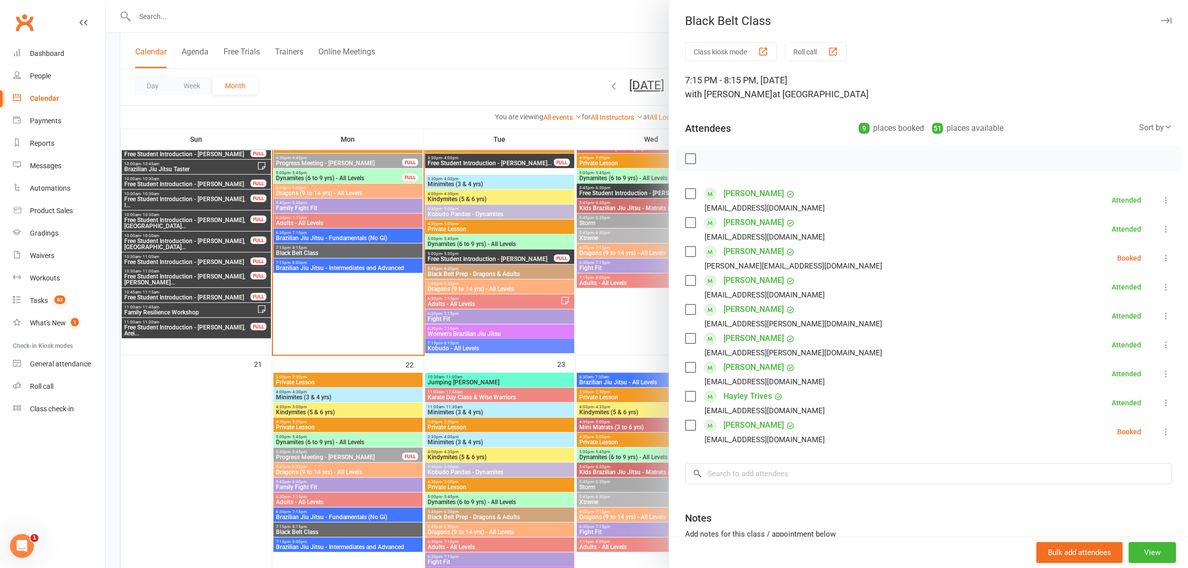
click at [378, 242] on div at bounding box center [647, 284] width 1082 height 568
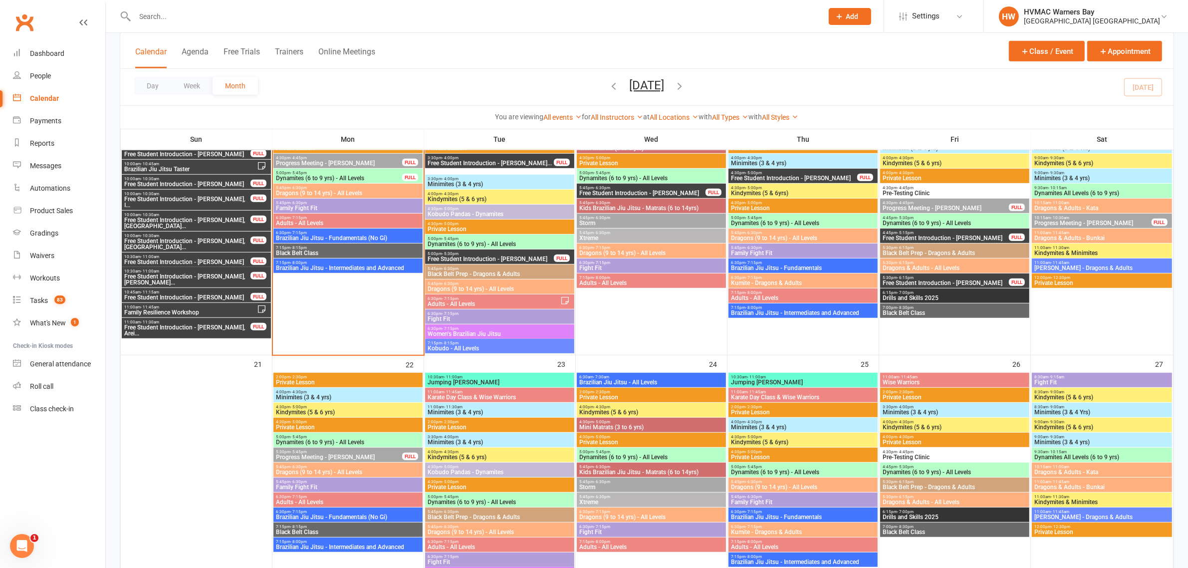
click at [325, 192] on span "Dragons (9 to 14 yrs) - All Levels" at bounding box center [347, 193] width 145 height 6
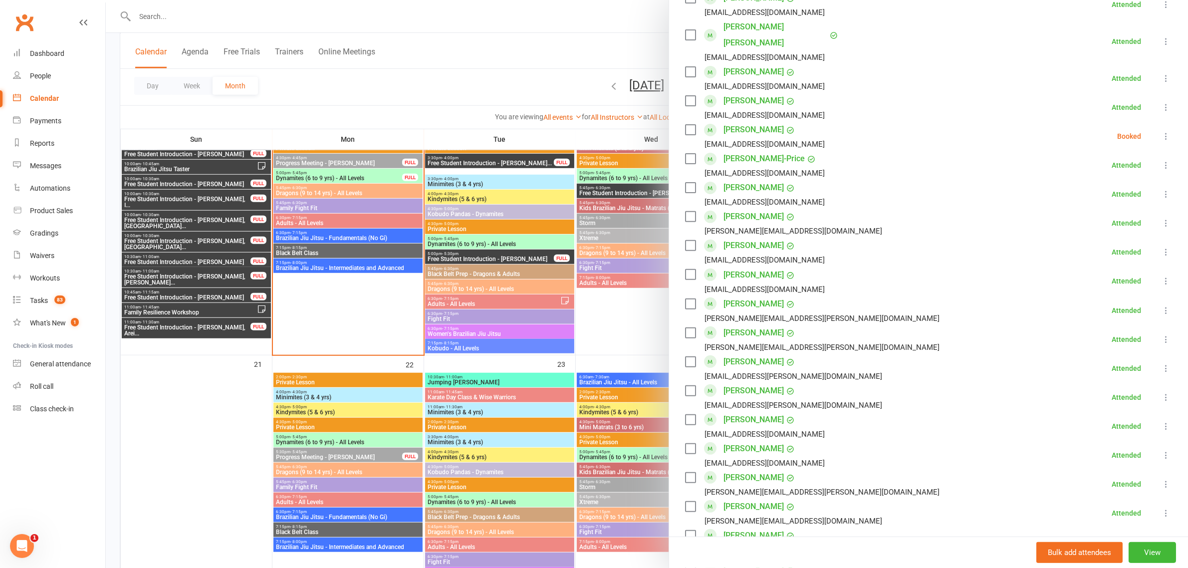
scroll to position [436, 0]
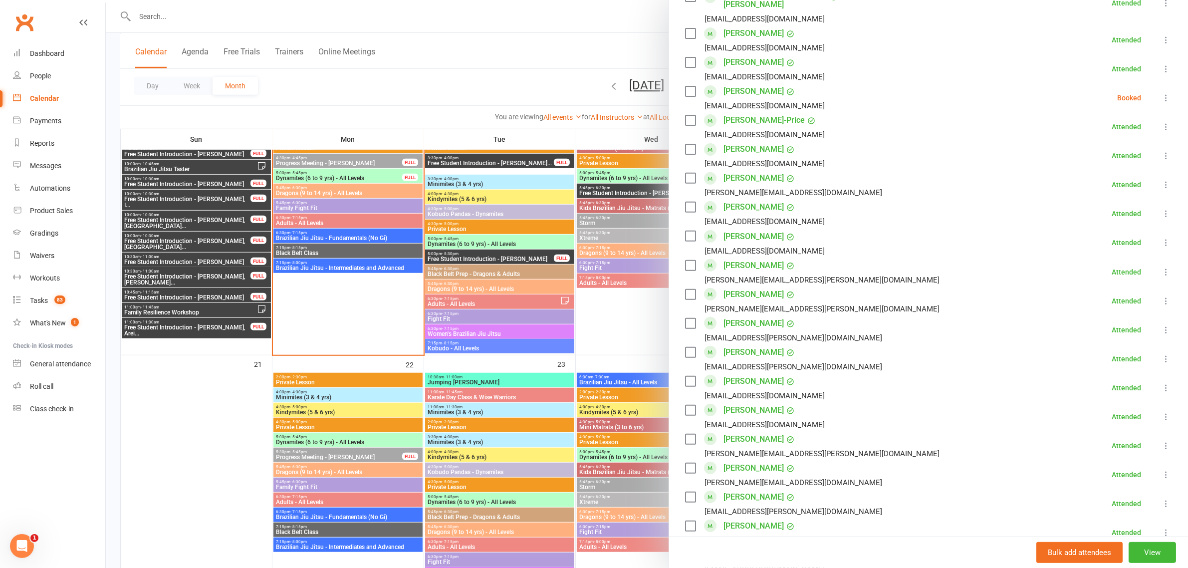
click at [1161, 93] on icon at bounding box center [1166, 98] width 10 height 10
click at [1114, 167] on link "Mark absent" at bounding box center [1117, 177] width 107 height 20
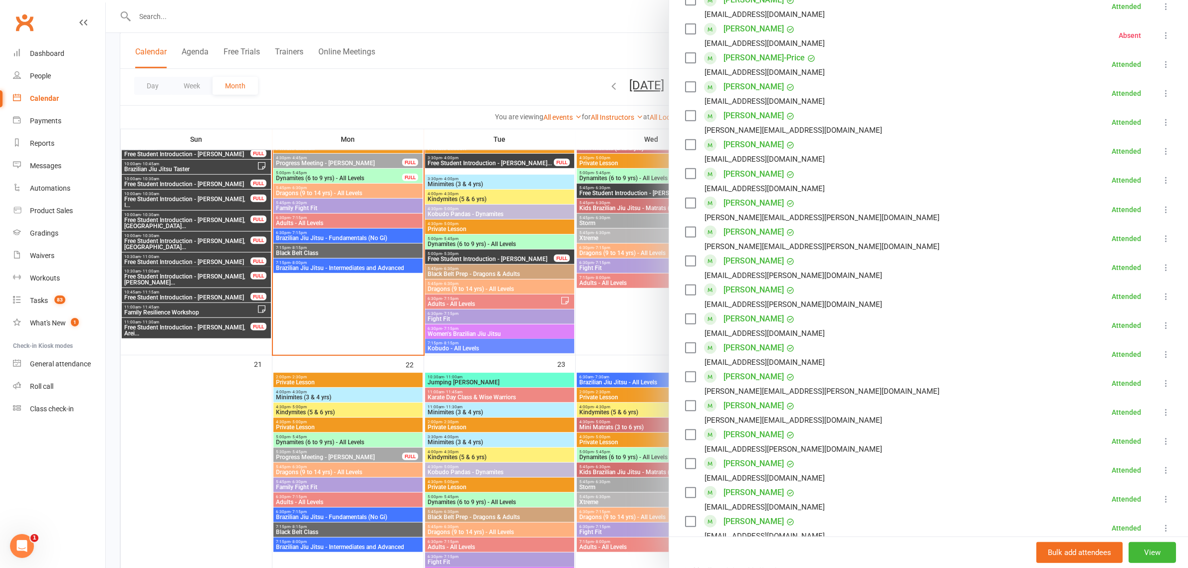
click at [321, 239] on div at bounding box center [647, 284] width 1082 height 568
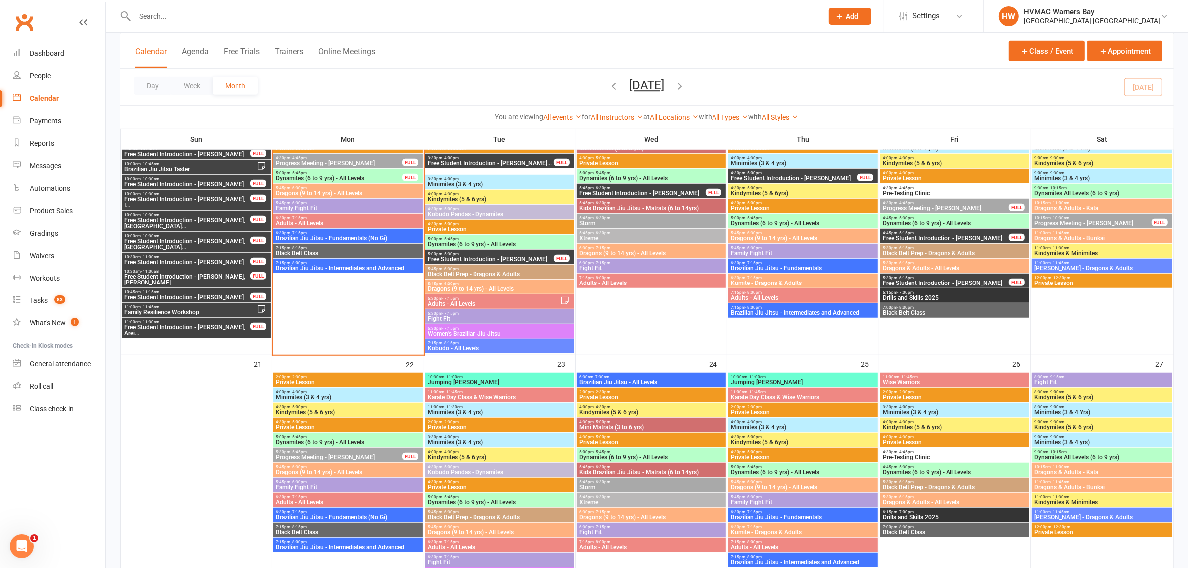
click at [322, 235] on span "Brazilian Jiu Jitsu - Fundamentals (No Gi)" at bounding box center [347, 238] width 145 height 6
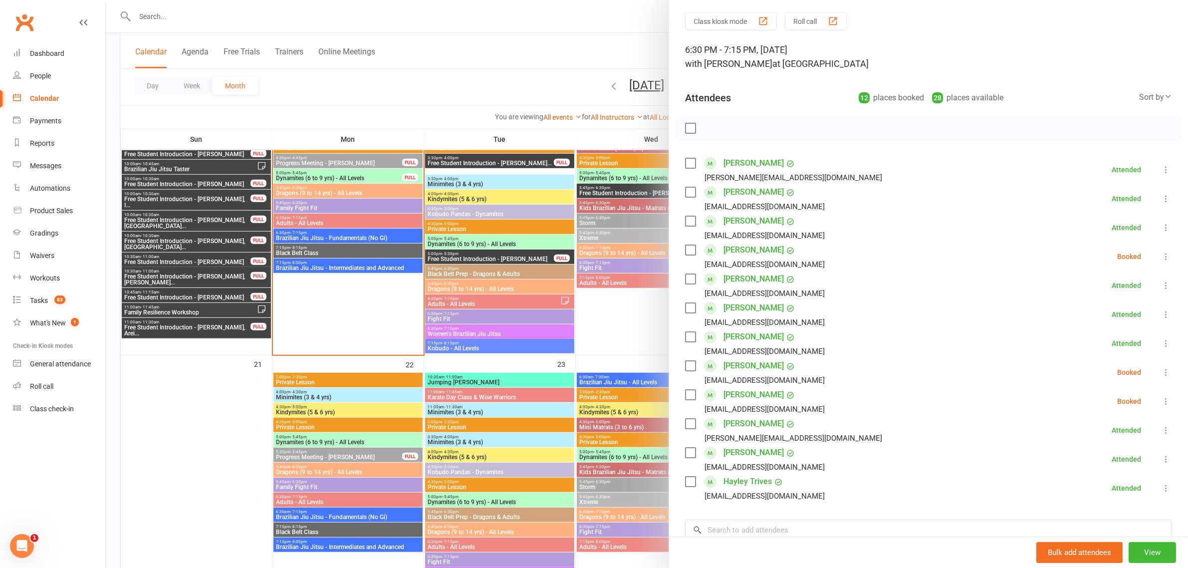
scroll to position [0, 0]
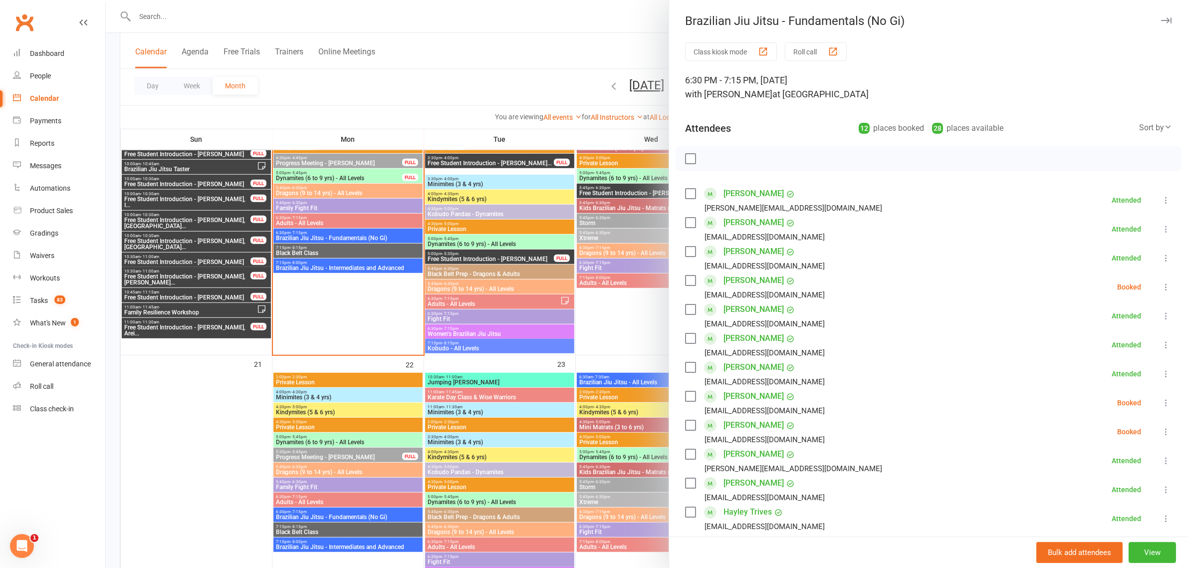
click at [1161, 289] on icon at bounding box center [1166, 287] width 10 height 10
click at [1100, 350] on link "Check in" at bounding box center [1117, 346] width 107 height 20
click at [444, 20] on div at bounding box center [647, 284] width 1082 height 568
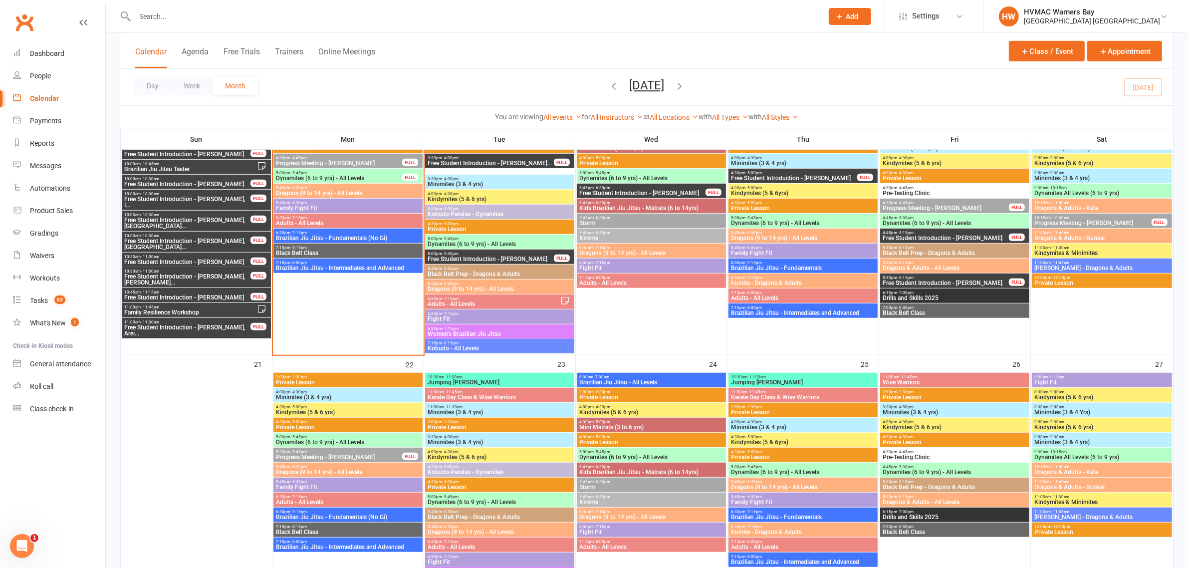
click at [444, 19] on input "text" at bounding box center [474, 16] width 684 height 14
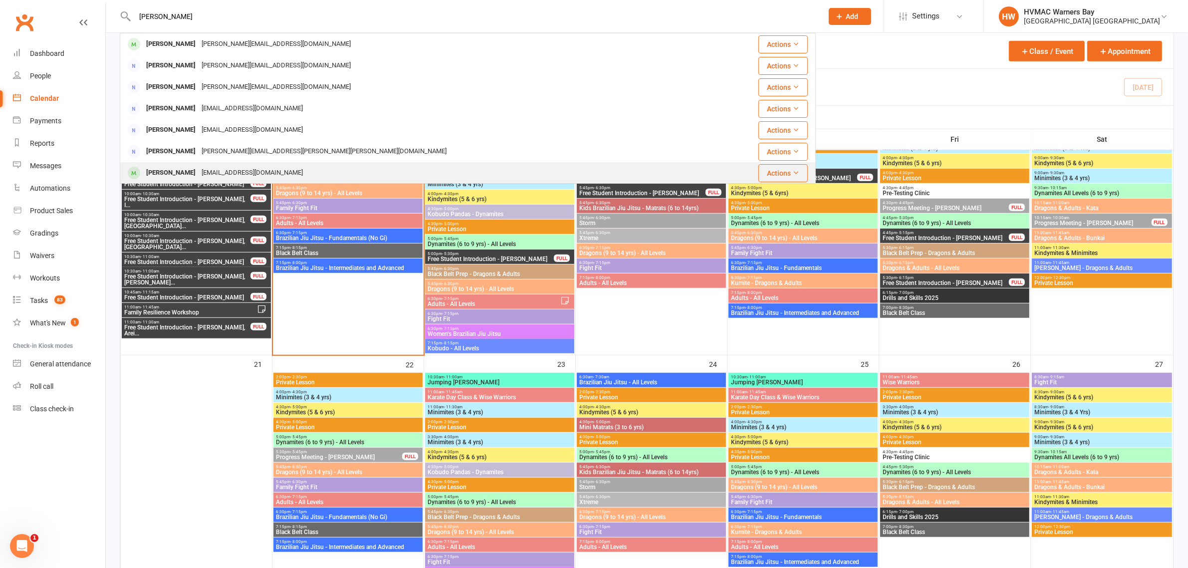
type input "nathan"
click at [188, 166] on div "[PERSON_NAME]" at bounding box center [170, 173] width 55 height 14
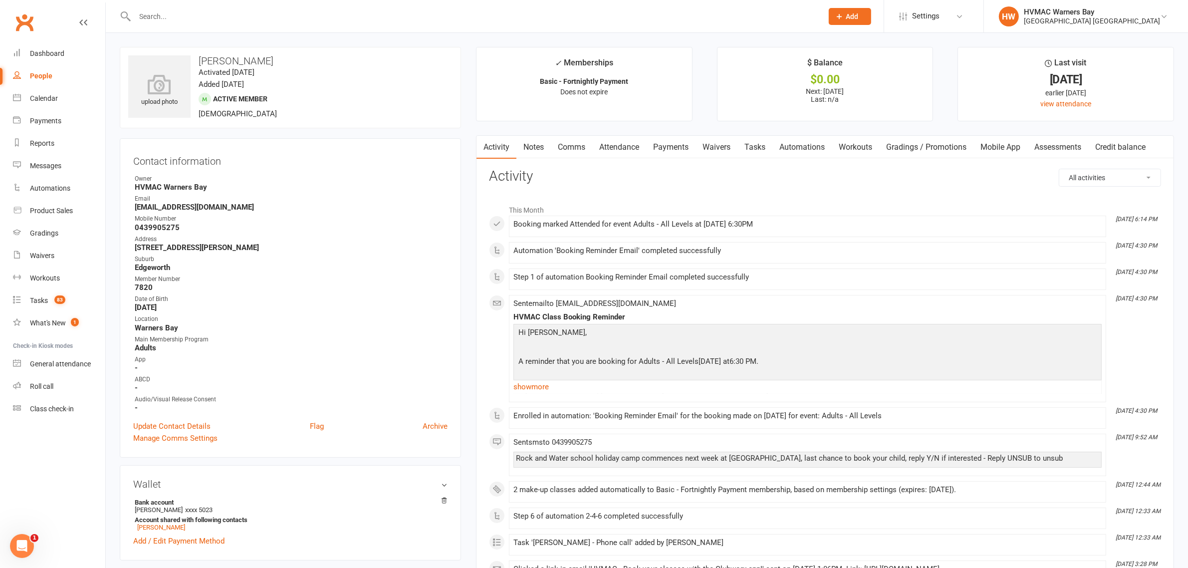
click at [673, 138] on link "Payments" at bounding box center [670, 147] width 49 height 23
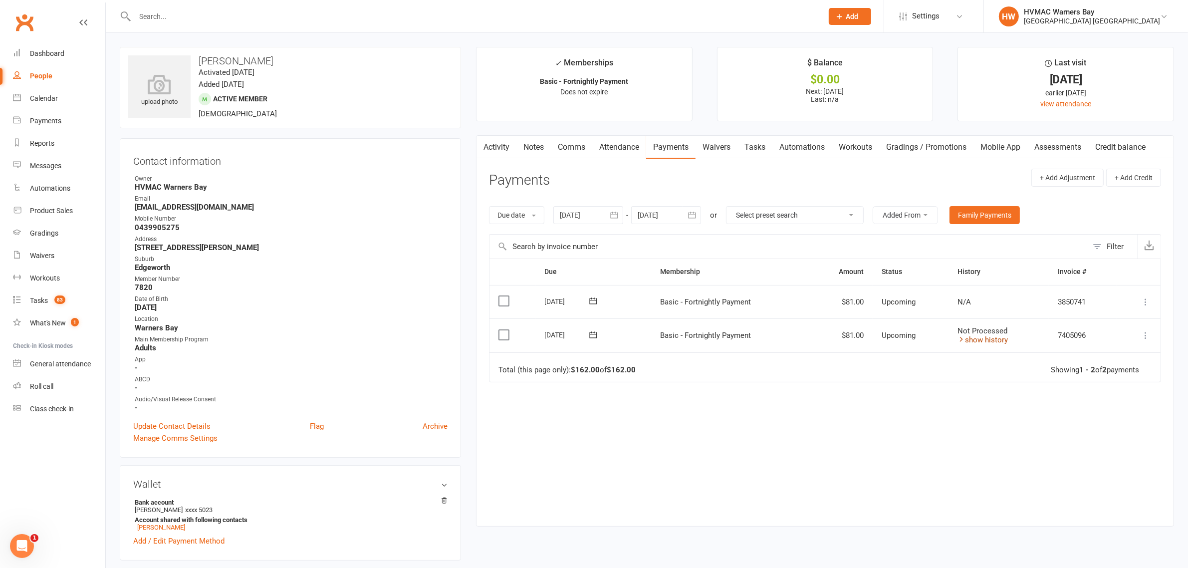
click at [998, 342] on link "show history" at bounding box center [983, 339] width 50 height 9
click at [545, 146] on link "Notes" at bounding box center [533, 147] width 34 height 23
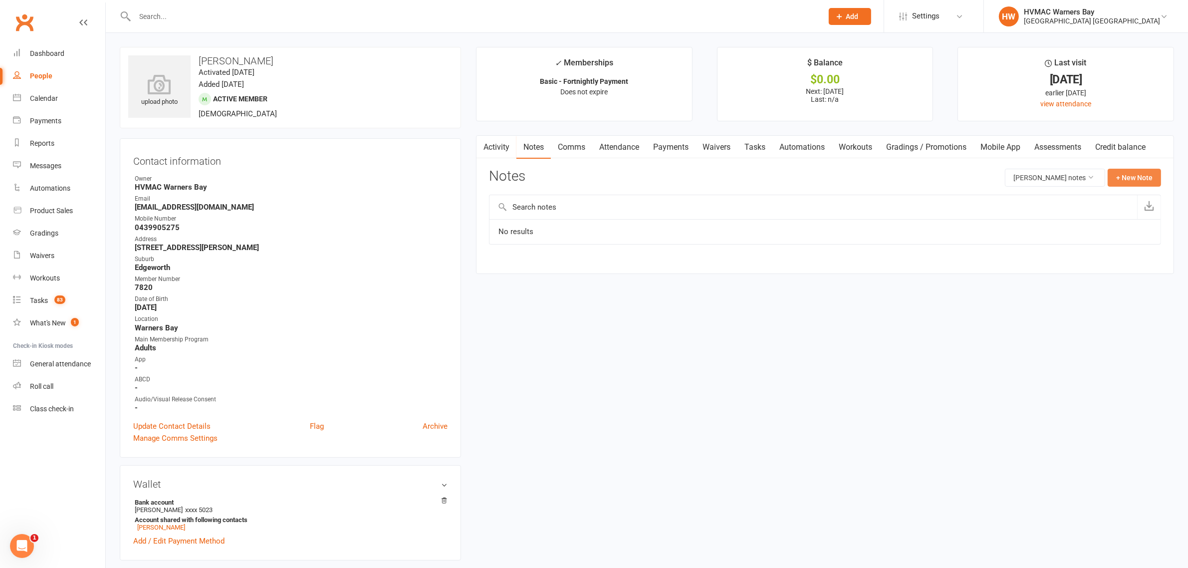
click at [1140, 175] on button "+ New Note" at bounding box center [1133, 178] width 53 height 18
click at [597, 232] on div "New Note Subject Body Add tag Save Note Cancel" at bounding box center [825, 265] width 672 height 193
click at [594, 210] on input "text" at bounding box center [825, 218] width 672 height 21
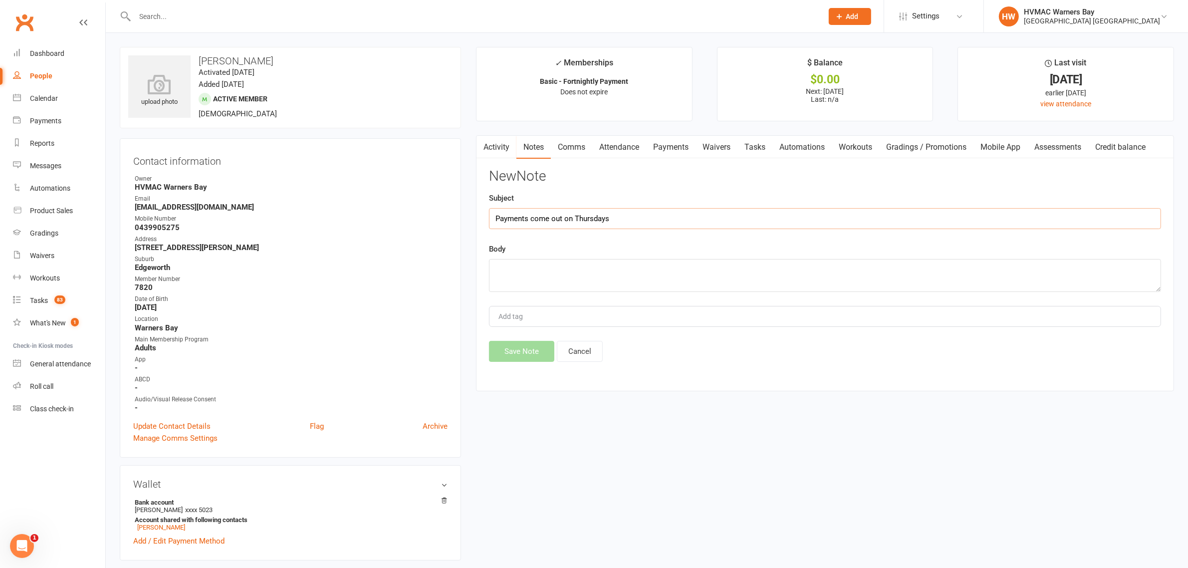
type input "Payments come out on Thursdays"
click at [666, 268] on textarea at bounding box center [825, 275] width 672 height 33
click at [736, 266] on textarea "Payment came out today 15/9, can it please come out on" at bounding box center [825, 275] width 672 height 33
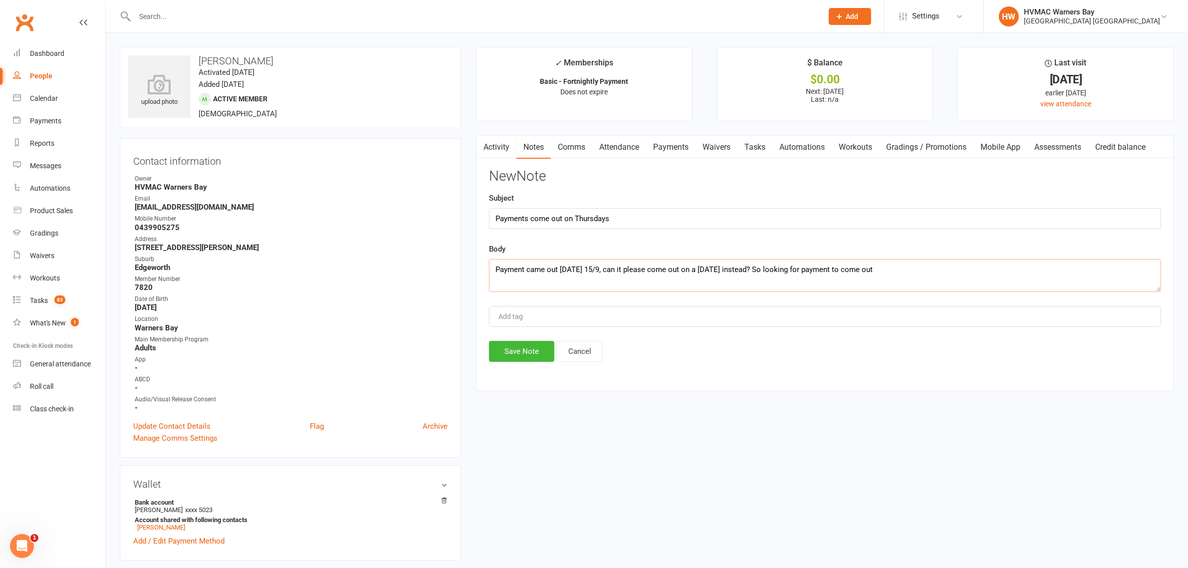
click at [925, 278] on textarea "Payment came out today 15/9, can it please come out on a thursday instead? So l…" at bounding box center [825, 275] width 672 height 33
type textarea "Payment came out today 15/9, can it please come out on a thursday instead? So l…"
click at [500, 346] on button "Save Note" at bounding box center [521, 351] width 65 height 21
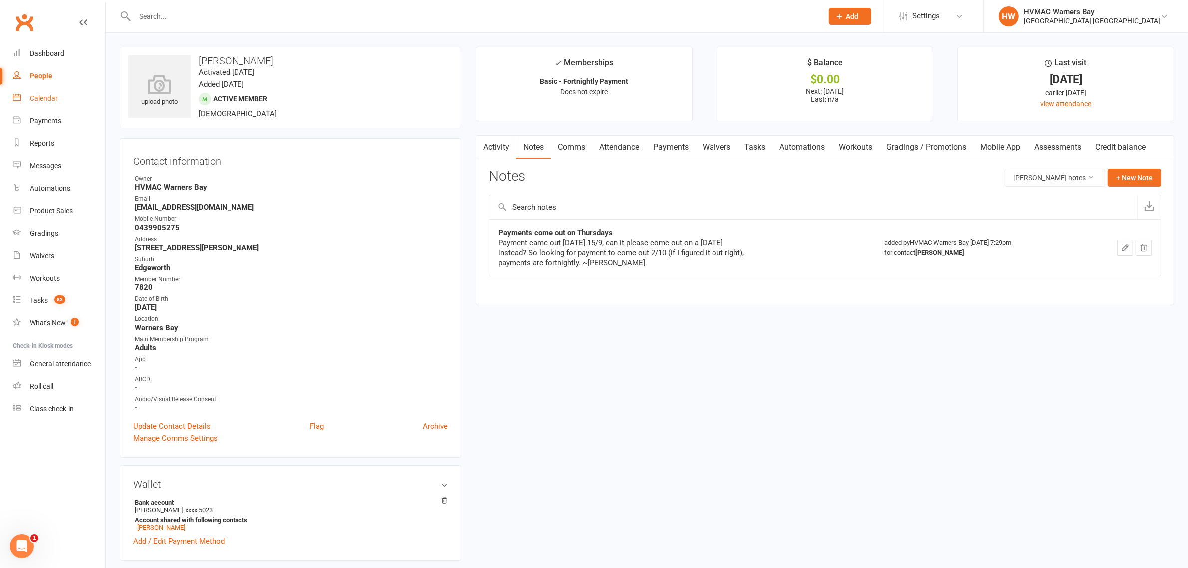
click at [51, 95] on div "Calendar" at bounding box center [44, 98] width 28 height 8
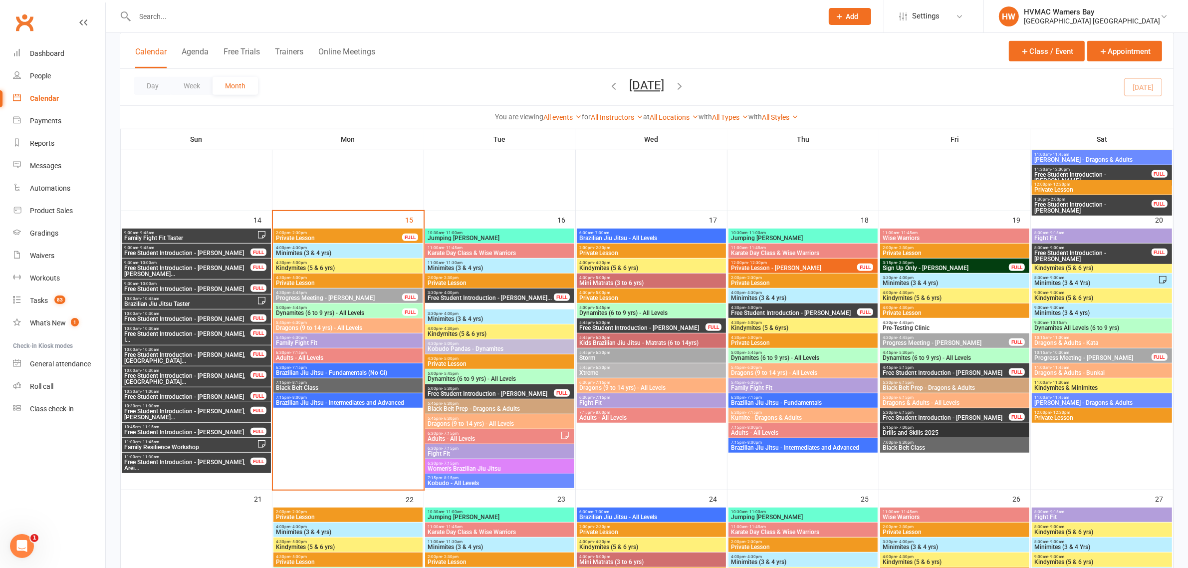
scroll to position [748, 0]
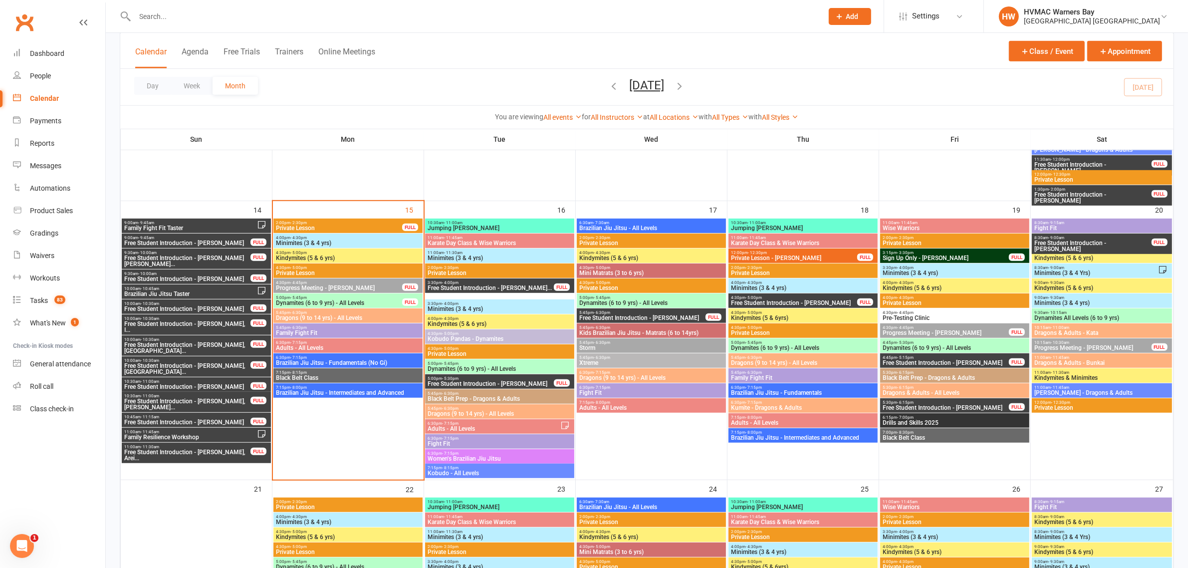
click at [320, 343] on span "6:30pm - 7:15pm" at bounding box center [347, 342] width 145 height 4
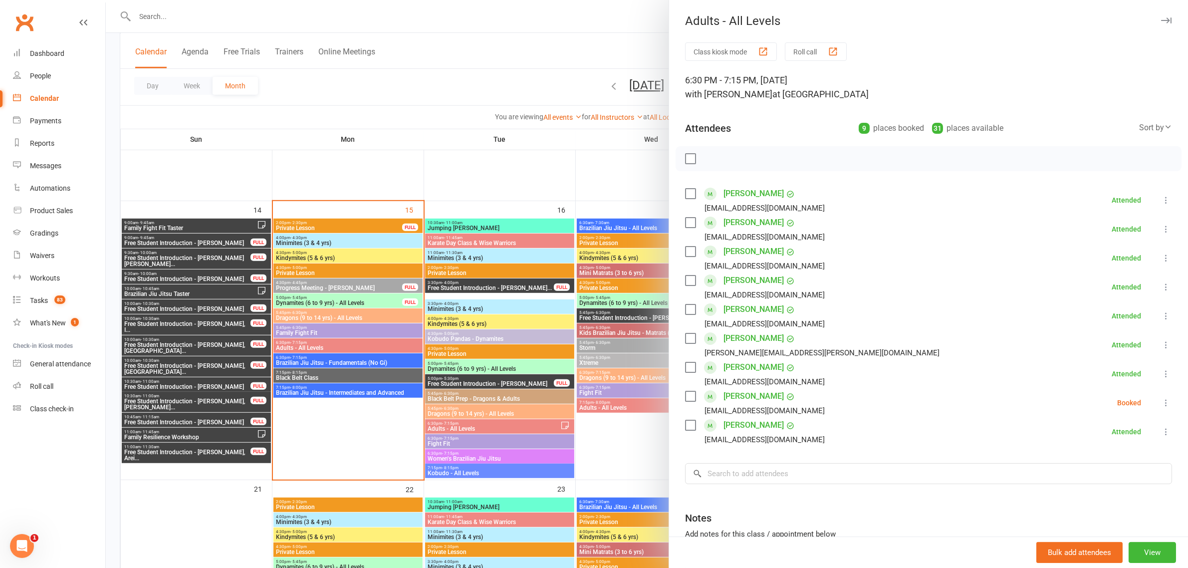
click at [293, 278] on div at bounding box center [647, 284] width 1082 height 568
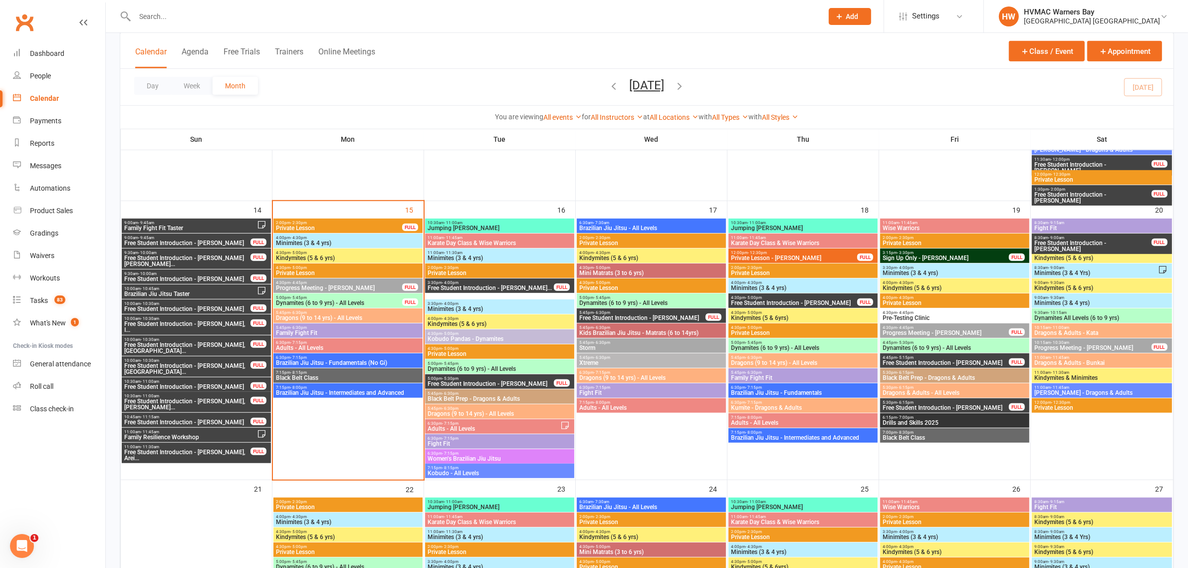
click at [315, 315] on span "Dragons (9 to 14 yrs) - All Levels" at bounding box center [347, 318] width 145 height 6
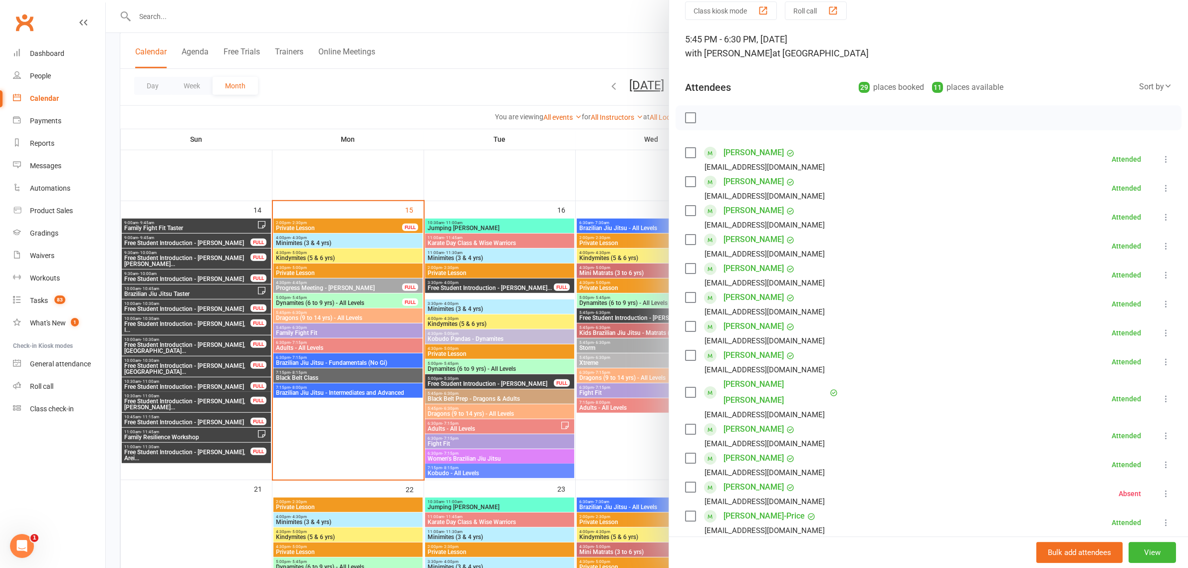
scroll to position [62, 0]
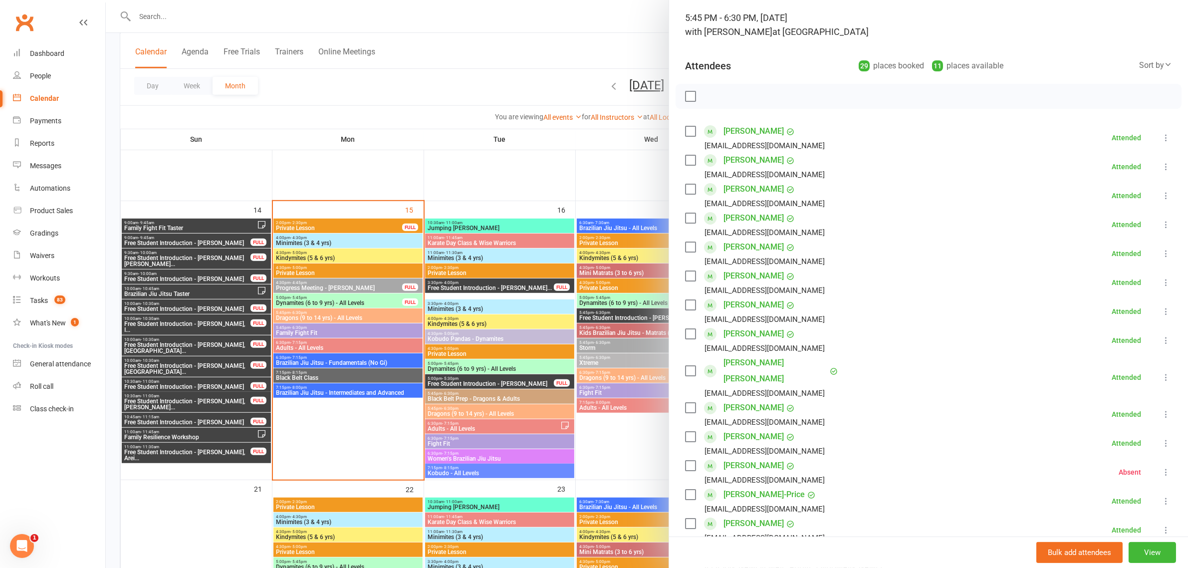
click at [399, 320] on div at bounding box center [647, 284] width 1082 height 568
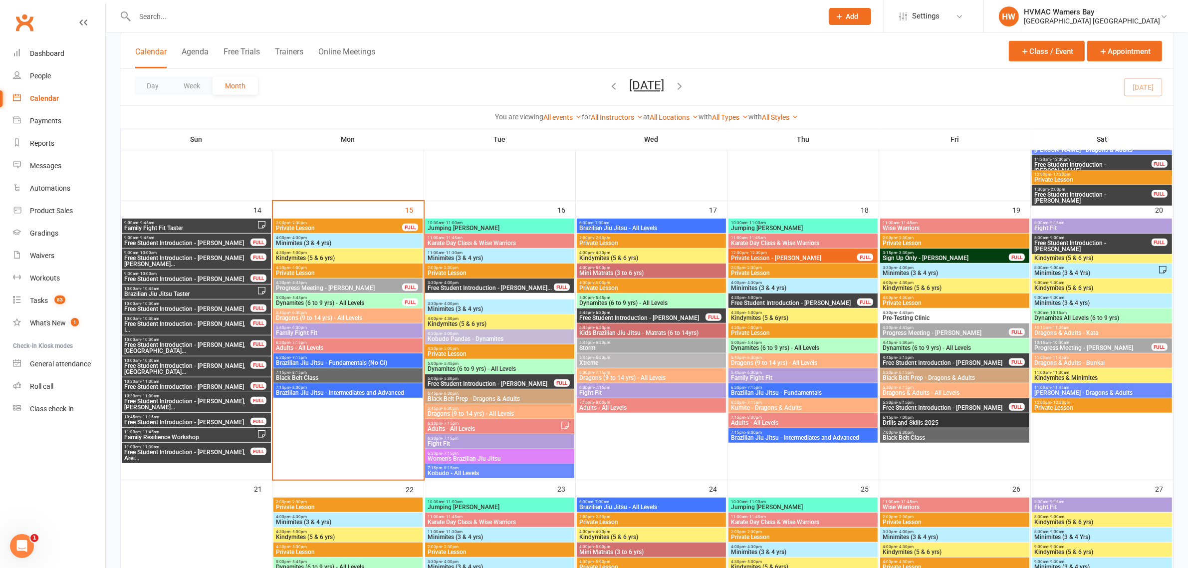
click at [339, 351] on div "6:30pm - 7:15pm Adults - All Levels" at bounding box center [347, 345] width 149 height 14
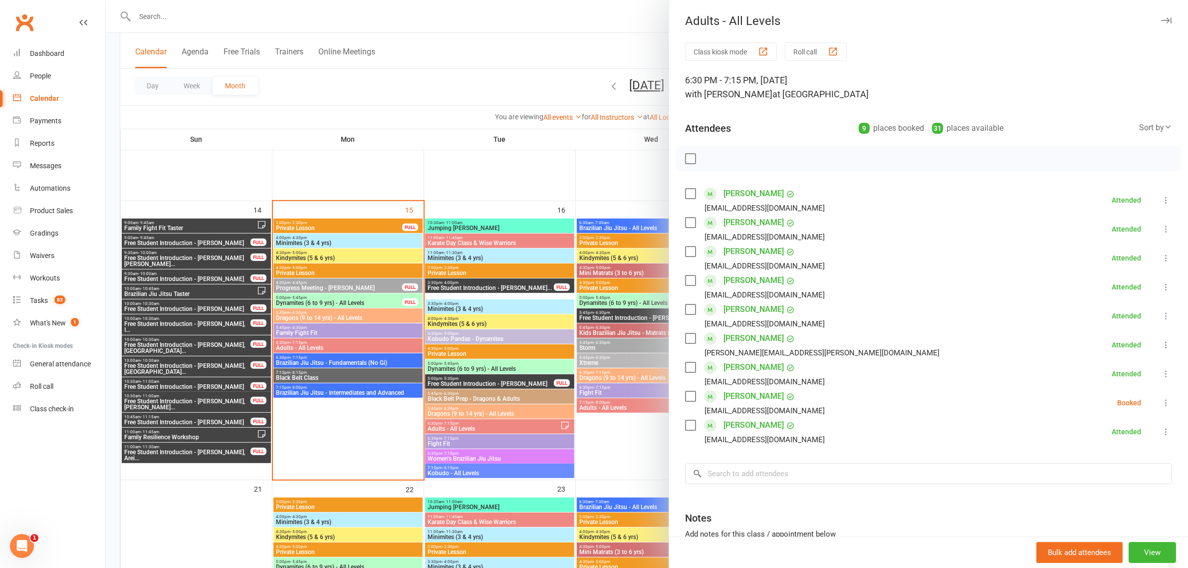
click at [290, 265] on div at bounding box center [647, 284] width 1082 height 568
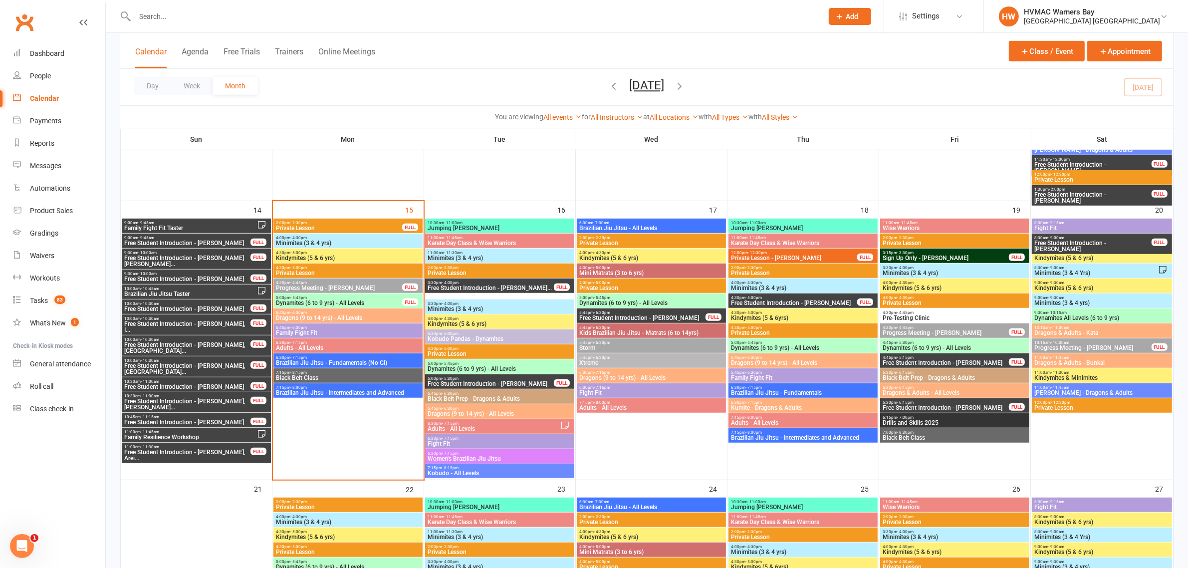
click at [310, 313] on span "5:45pm - 6:30pm" at bounding box center [347, 312] width 145 height 4
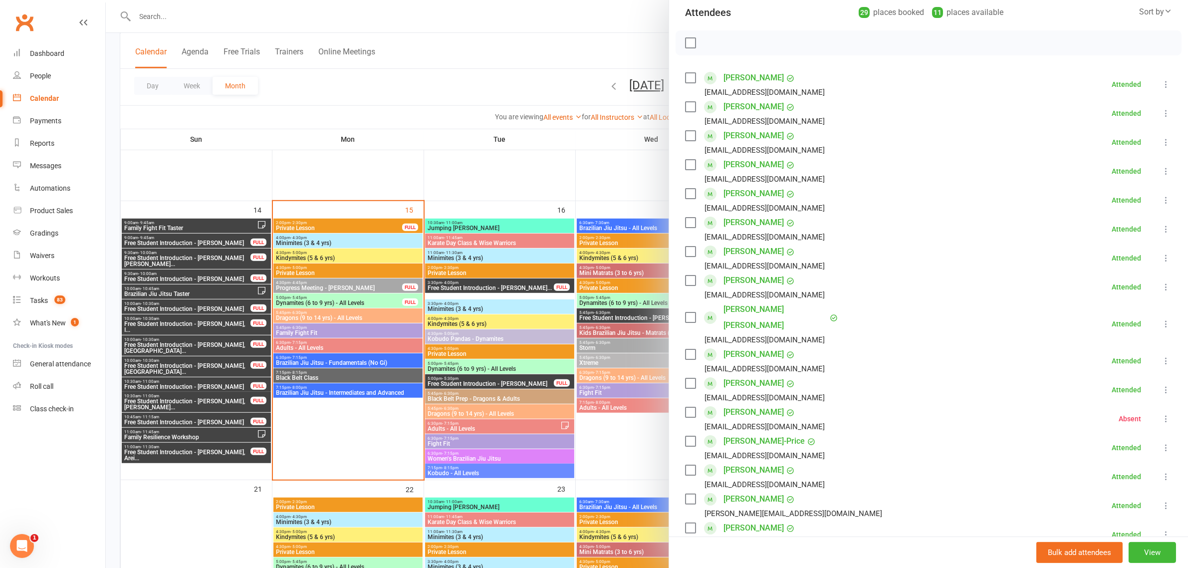
scroll to position [125, 0]
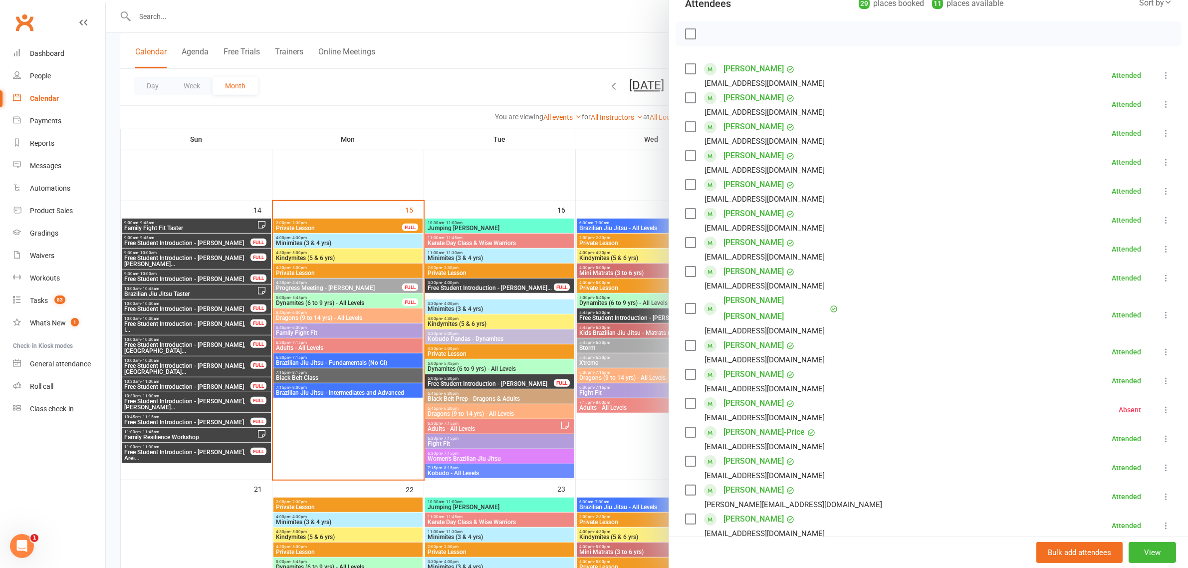
click at [1161, 405] on icon at bounding box center [1166, 410] width 10 height 10
click at [1090, 459] on link "Check in" at bounding box center [1117, 469] width 107 height 20
click at [355, 105] on div at bounding box center [647, 284] width 1082 height 568
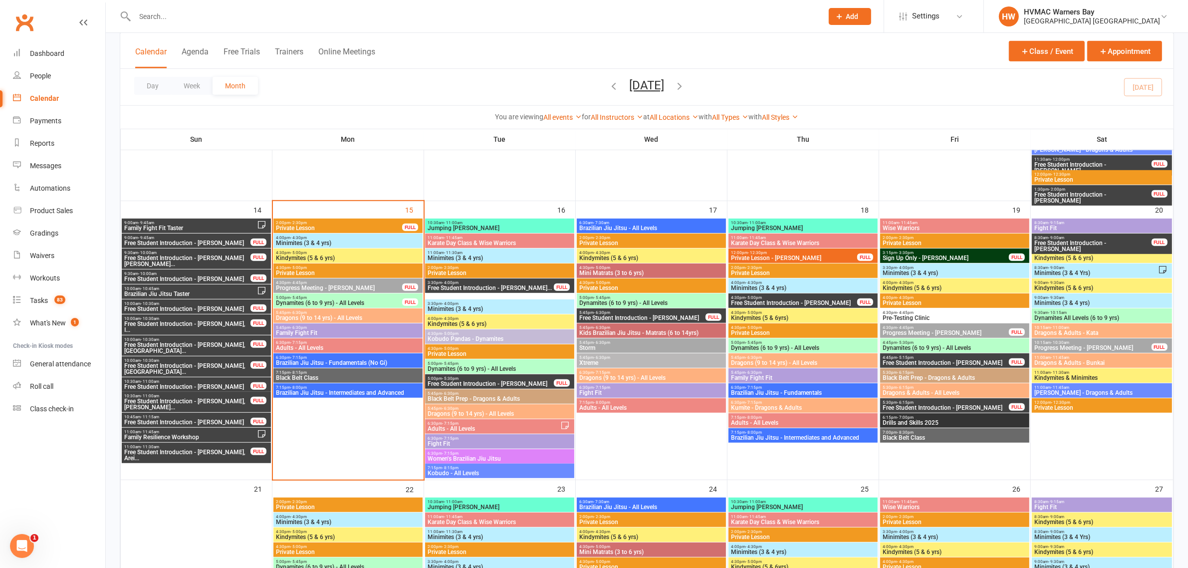
click at [317, 345] on span "Adults - All Levels" at bounding box center [347, 348] width 145 height 6
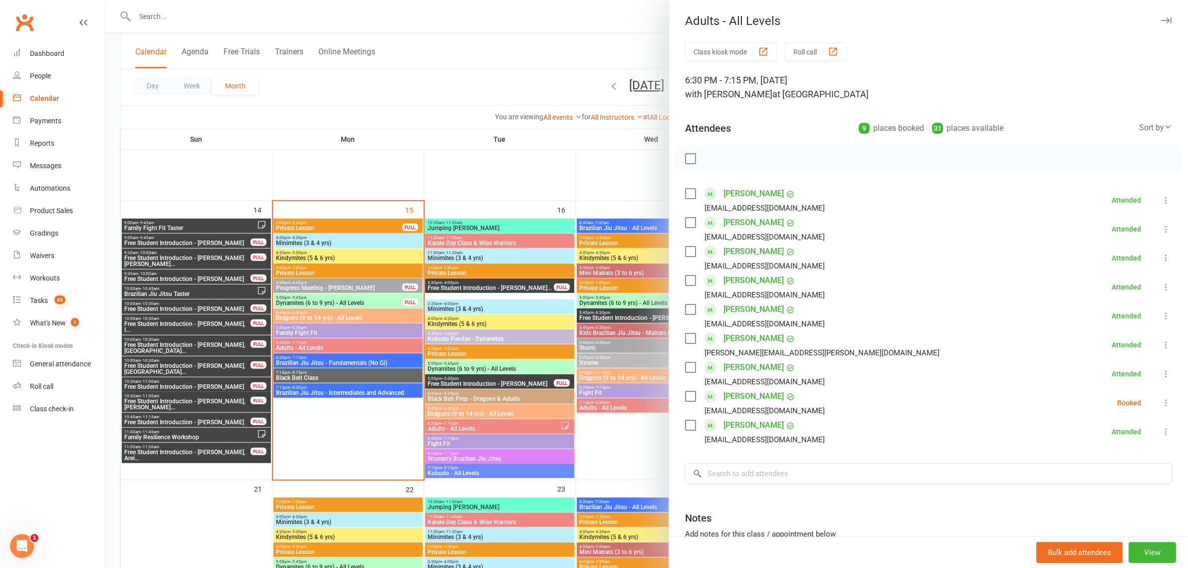
click at [1160, 408] on button at bounding box center [1166, 403] width 12 height 12
click at [1104, 461] on link "Check in" at bounding box center [1117, 462] width 107 height 20
click at [1073, 480] on input "search" at bounding box center [928, 473] width 487 height 21
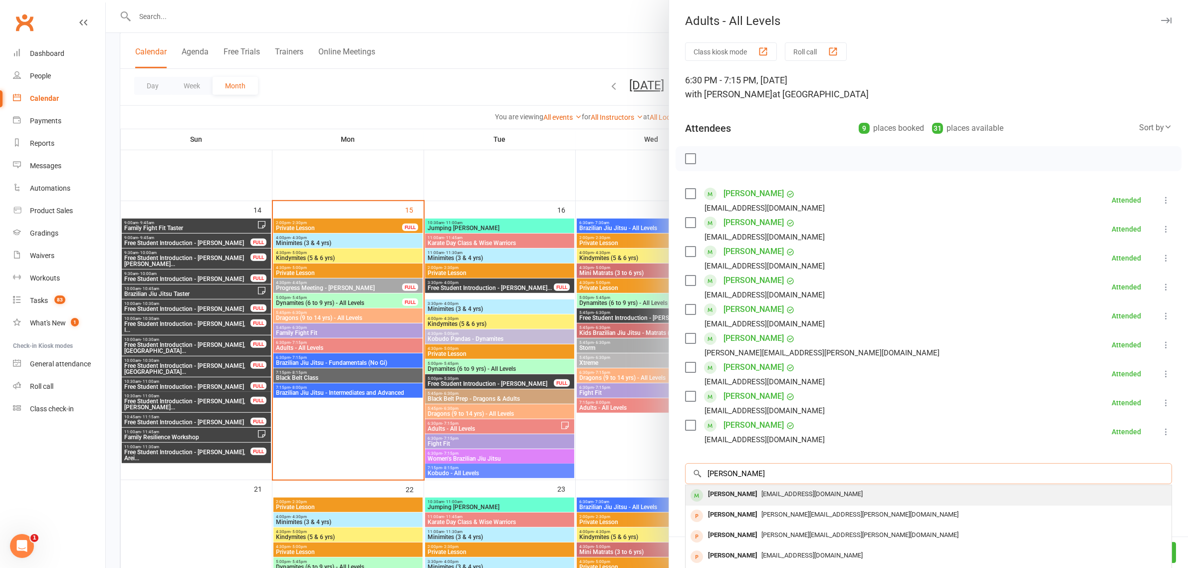
type input "brian phillips"
click at [725, 495] on div "Brian Phillips" at bounding box center [732, 494] width 57 height 14
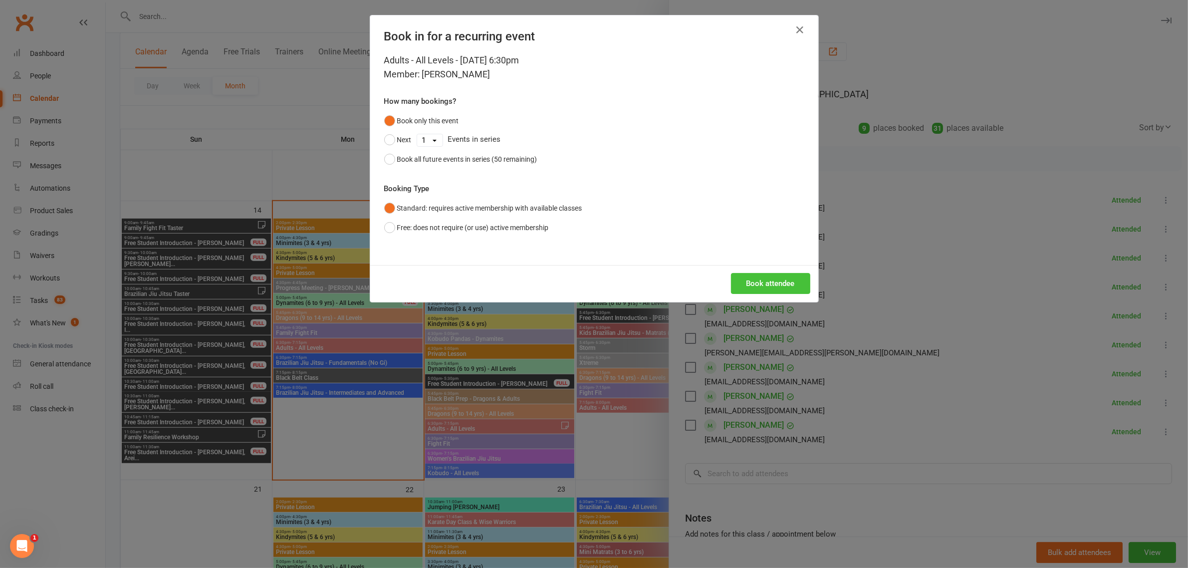
click at [764, 288] on button "Book attendee" at bounding box center [770, 283] width 79 height 21
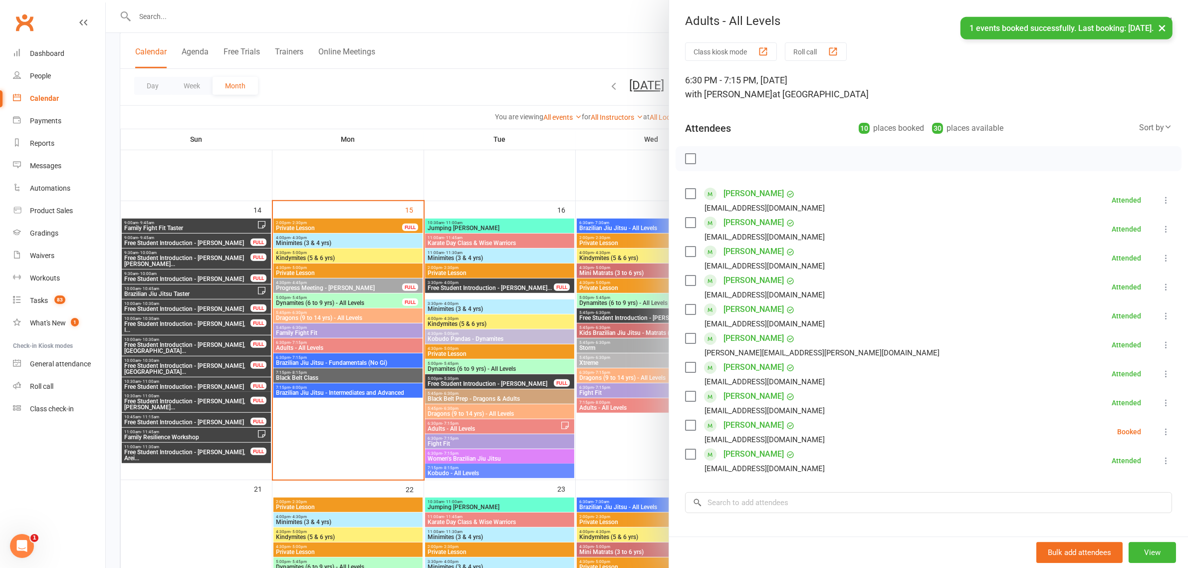
click at [1161, 432] on icon at bounding box center [1166, 432] width 10 height 10
click at [1080, 487] on link "Check in" at bounding box center [1117, 491] width 107 height 20
click at [310, 333] on div at bounding box center [647, 284] width 1082 height 568
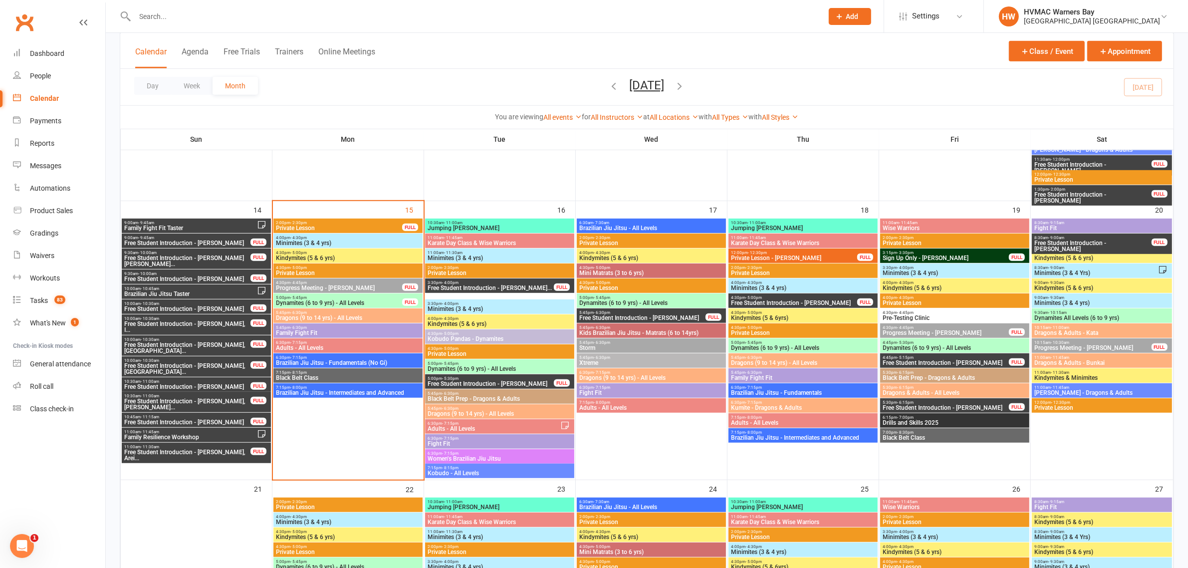
click at [310, 333] on span "Family Fight Fit" at bounding box center [347, 333] width 145 height 6
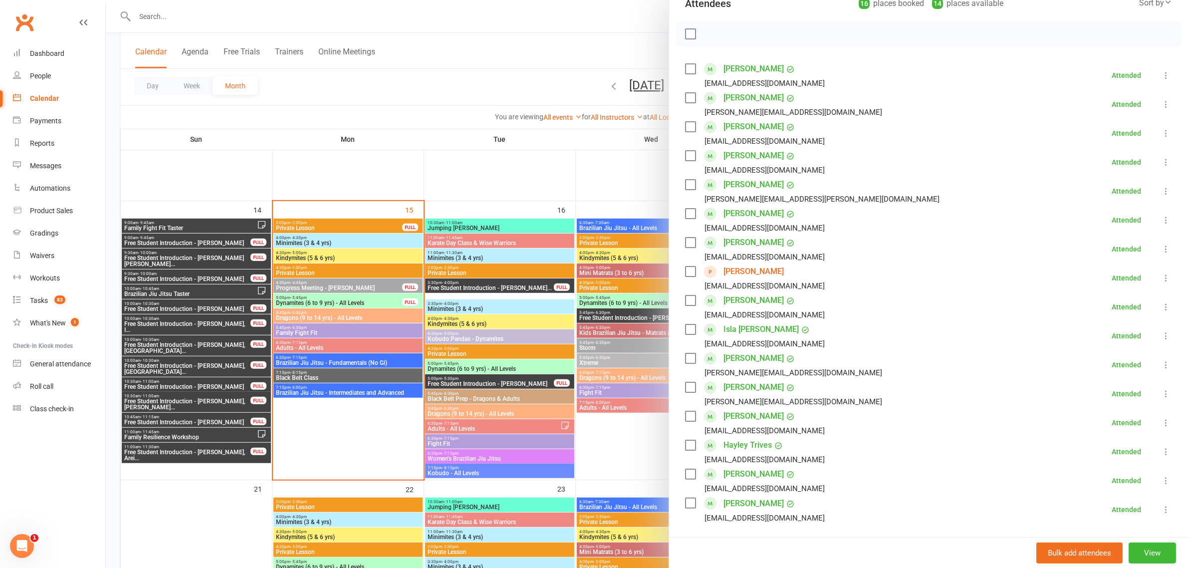
click at [374, 348] on div at bounding box center [647, 284] width 1082 height 568
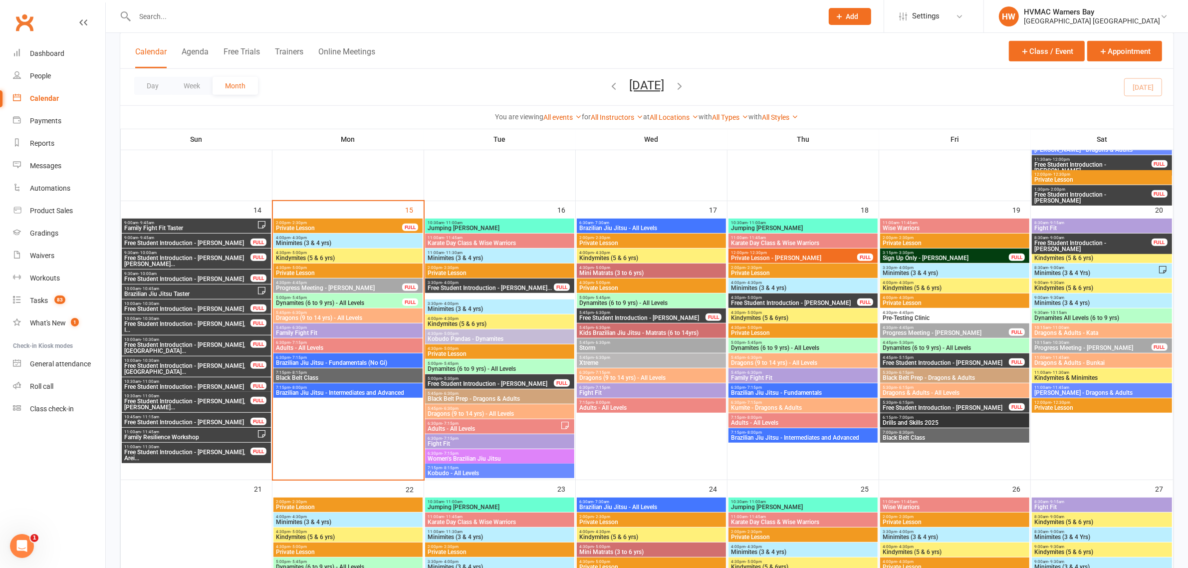
click at [378, 345] on span "Adults - All Levels" at bounding box center [347, 348] width 145 height 6
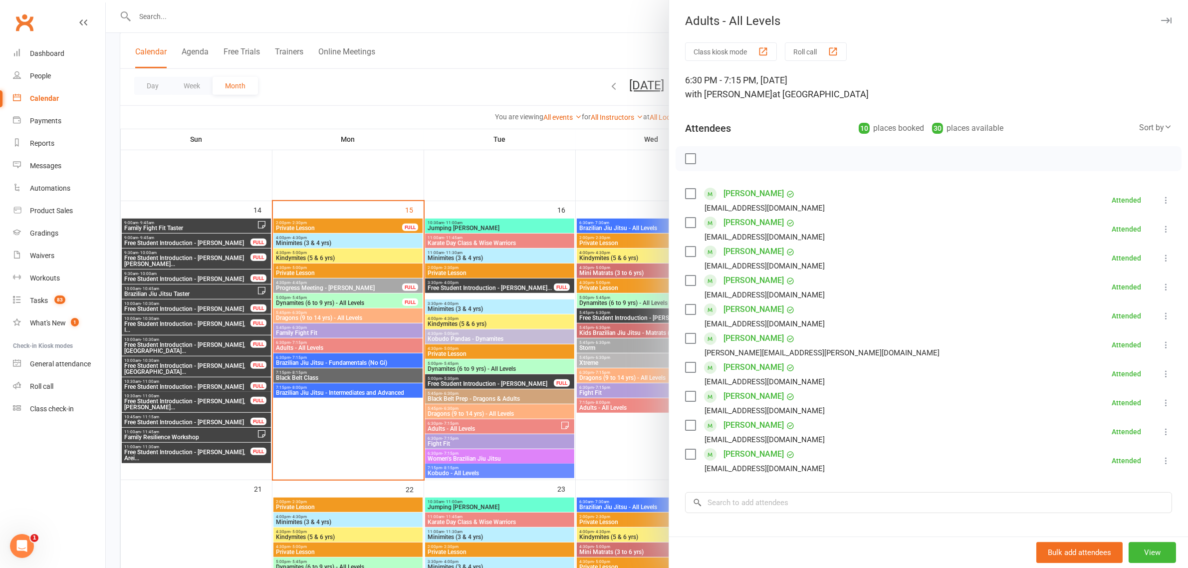
click at [427, 99] on div at bounding box center [647, 284] width 1082 height 568
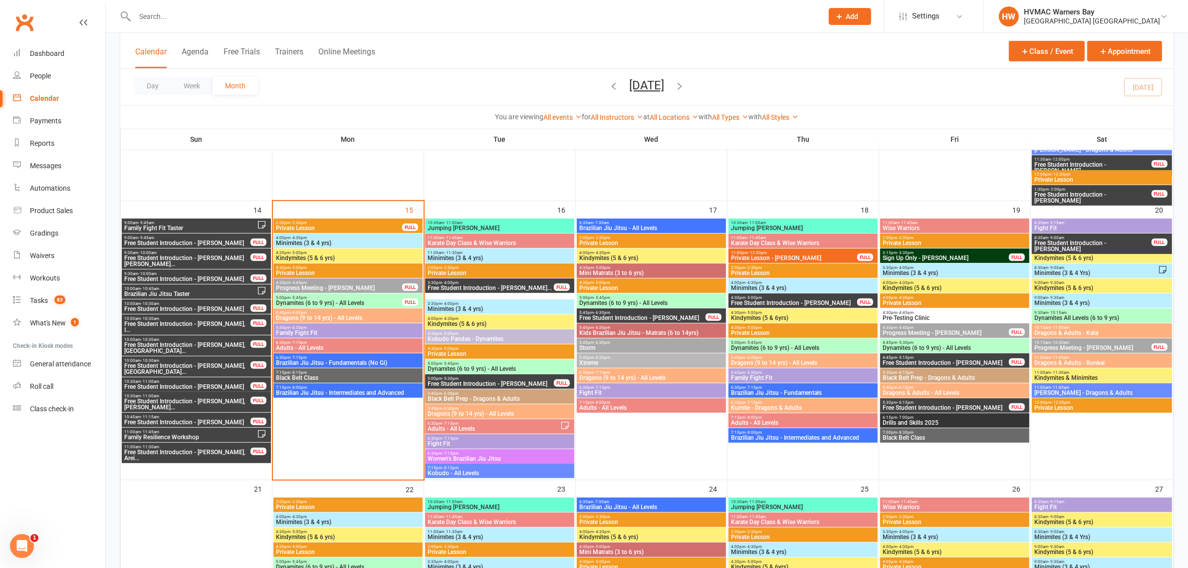
click at [326, 378] on span "Black Belt Class" at bounding box center [347, 378] width 145 height 6
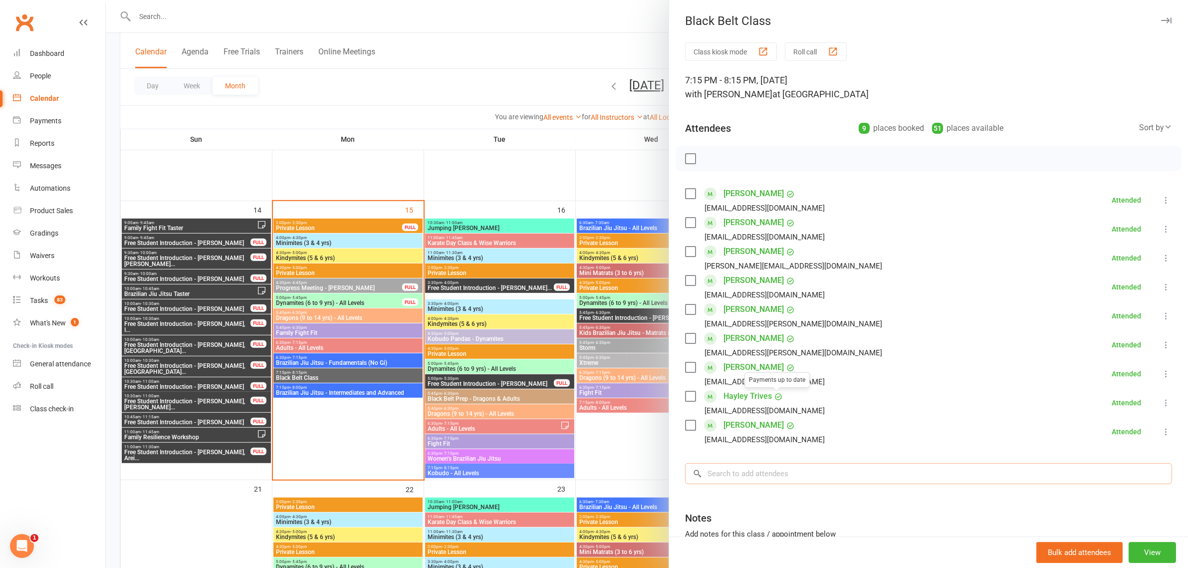
click at [756, 476] on input "search" at bounding box center [928, 473] width 487 height 21
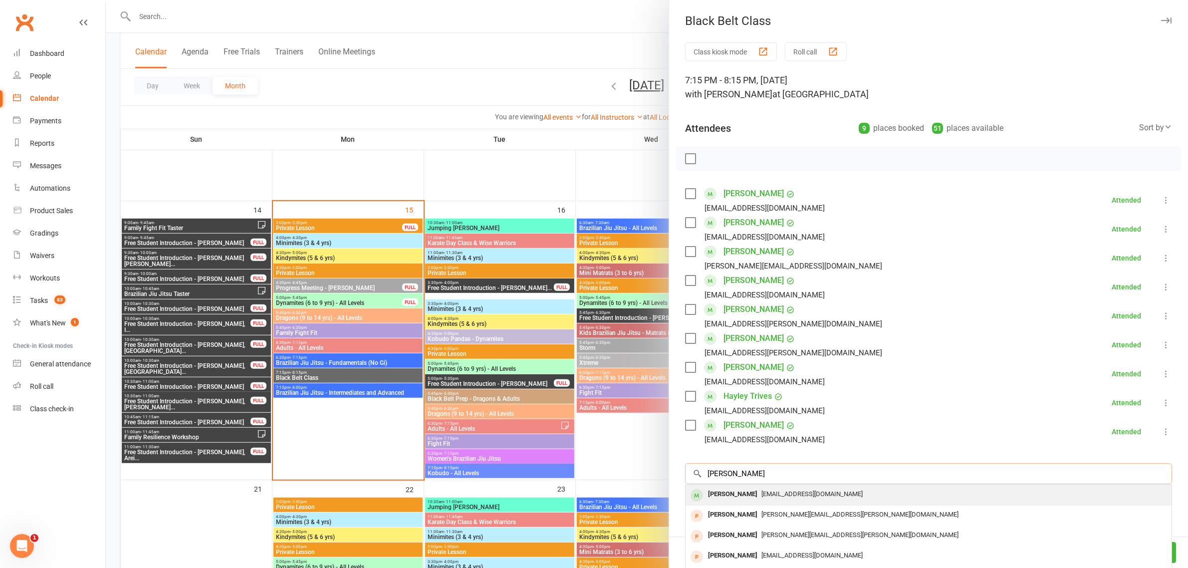
type input "brian phillips"
click at [727, 497] on div "Brian Phillips" at bounding box center [732, 494] width 57 height 14
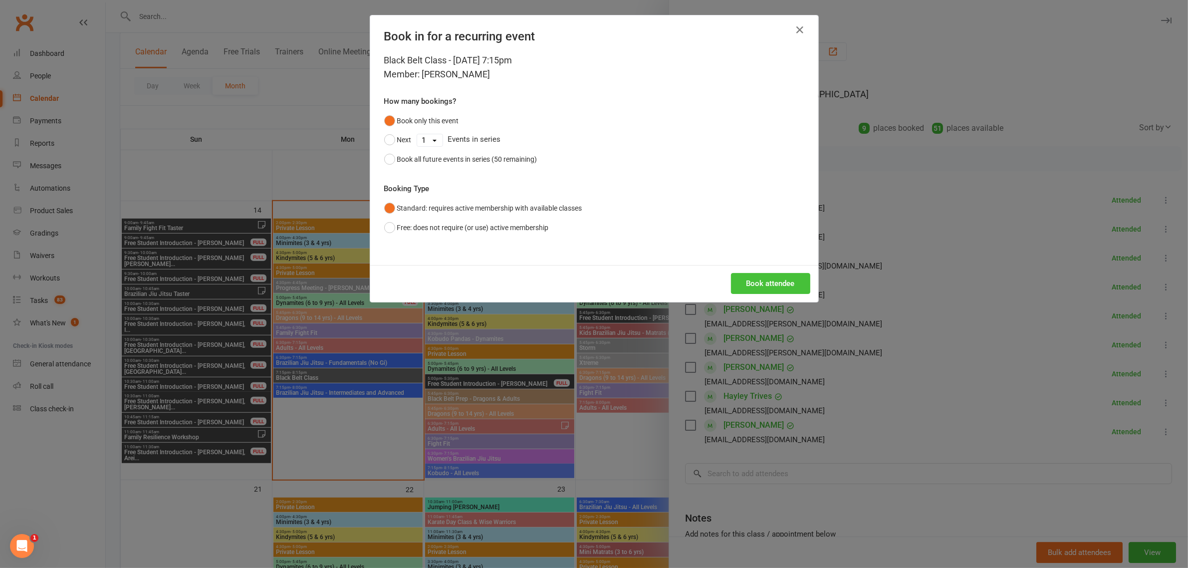
click at [736, 276] on button "Book attendee" at bounding box center [770, 283] width 79 height 21
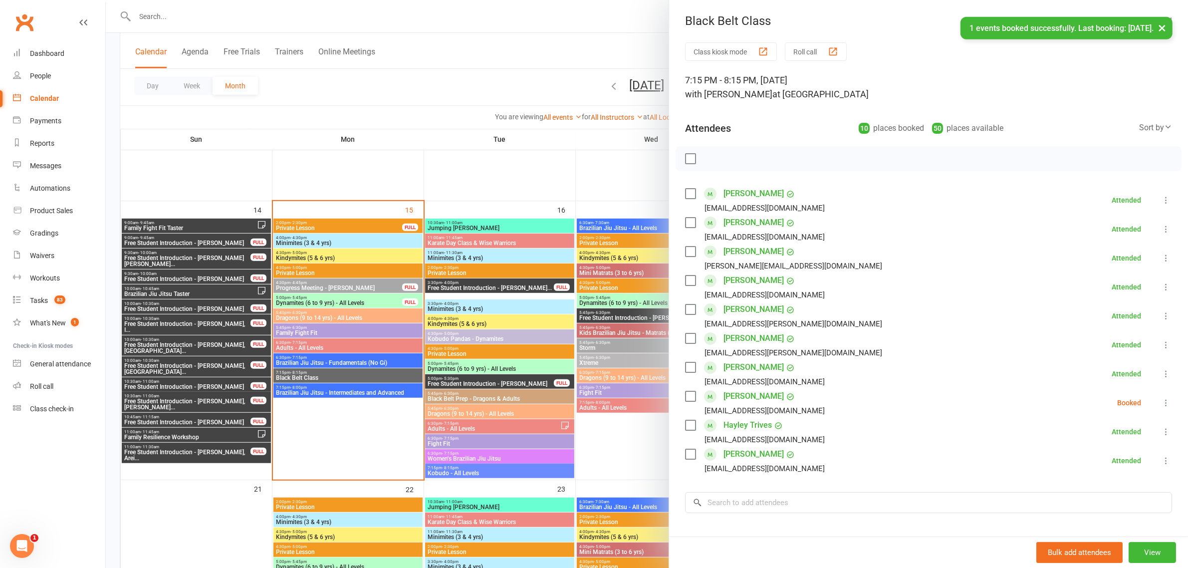
click at [1161, 404] on icon at bounding box center [1166, 403] width 10 height 10
click at [1096, 459] on link "Check in" at bounding box center [1117, 462] width 107 height 20
click at [425, 302] on div at bounding box center [647, 284] width 1082 height 568
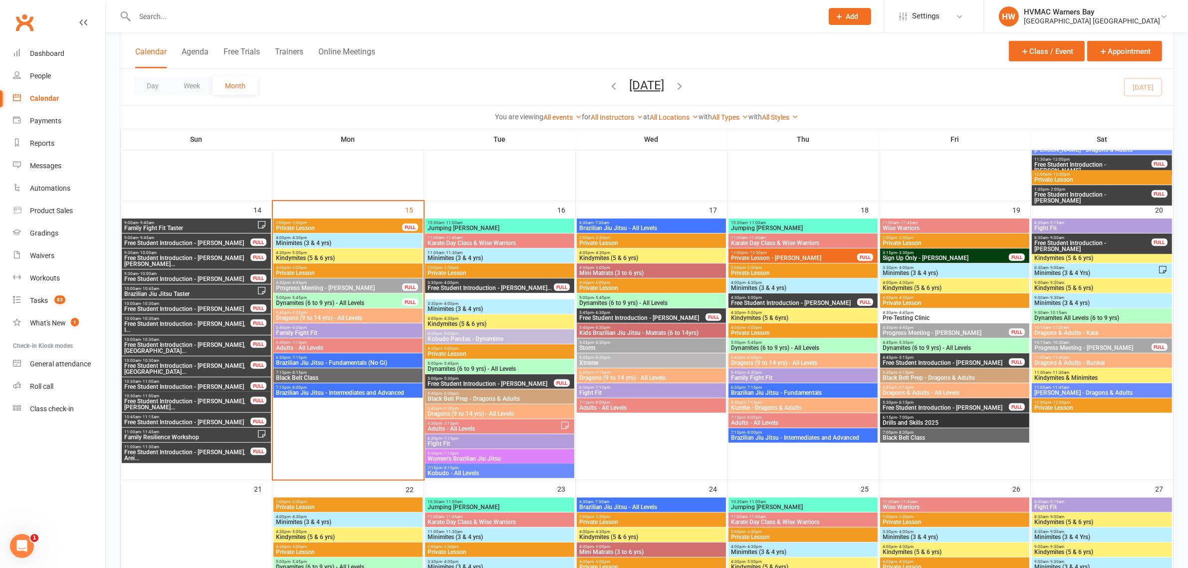
click at [320, 362] on span "Brazilian Jiu Jitsu - Fundamentals (No Gi)" at bounding box center [347, 363] width 145 height 6
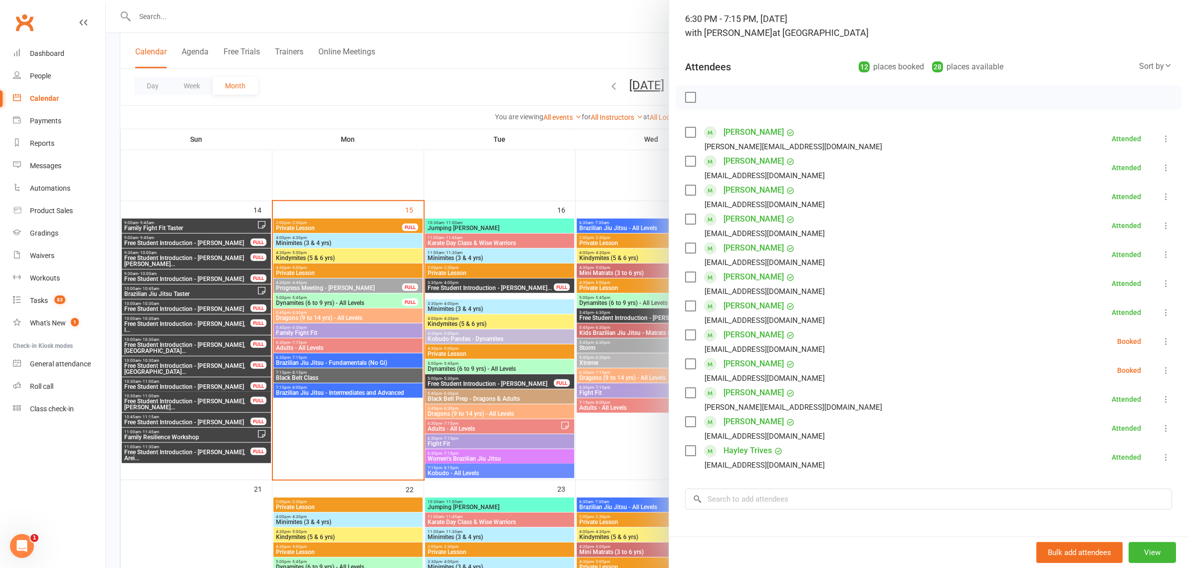
scroll to position [62, 0]
click at [1161, 343] on icon at bounding box center [1166, 340] width 10 height 10
click at [1115, 402] on link "Check in" at bounding box center [1117, 400] width 107 height 20
click at [1161, 366] on icon at bounding box center [1166, 369] width 10 height 10
click at [1109, 424] on link "Check in" at bounding box center [1117, 429] width 107 height 20
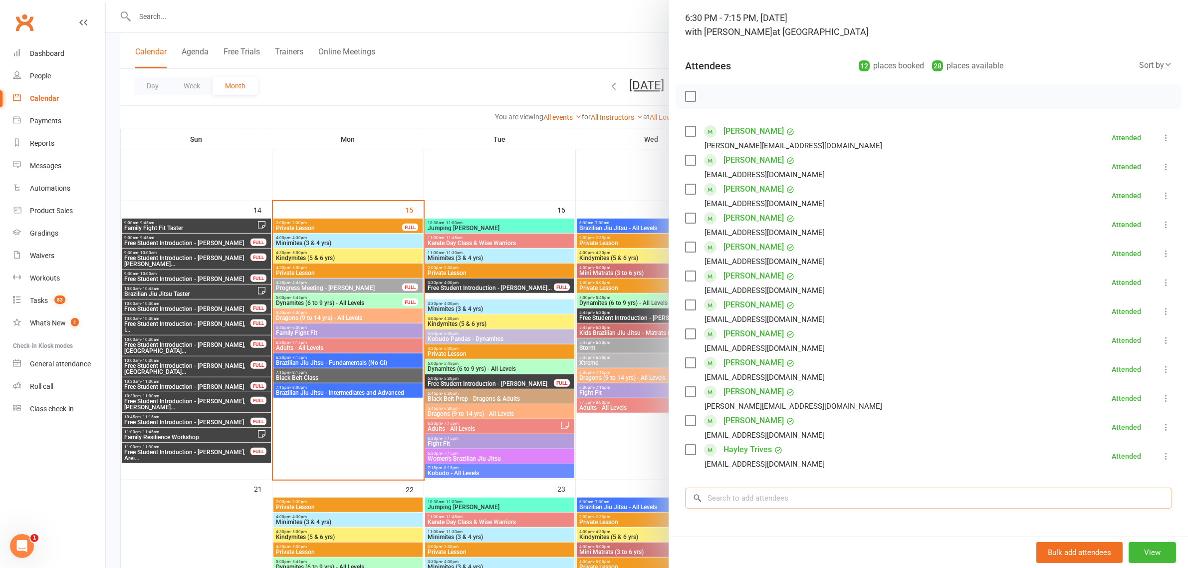
click at [799, 499] on input "search" at bounding box center [928, 497] width 487 height 21
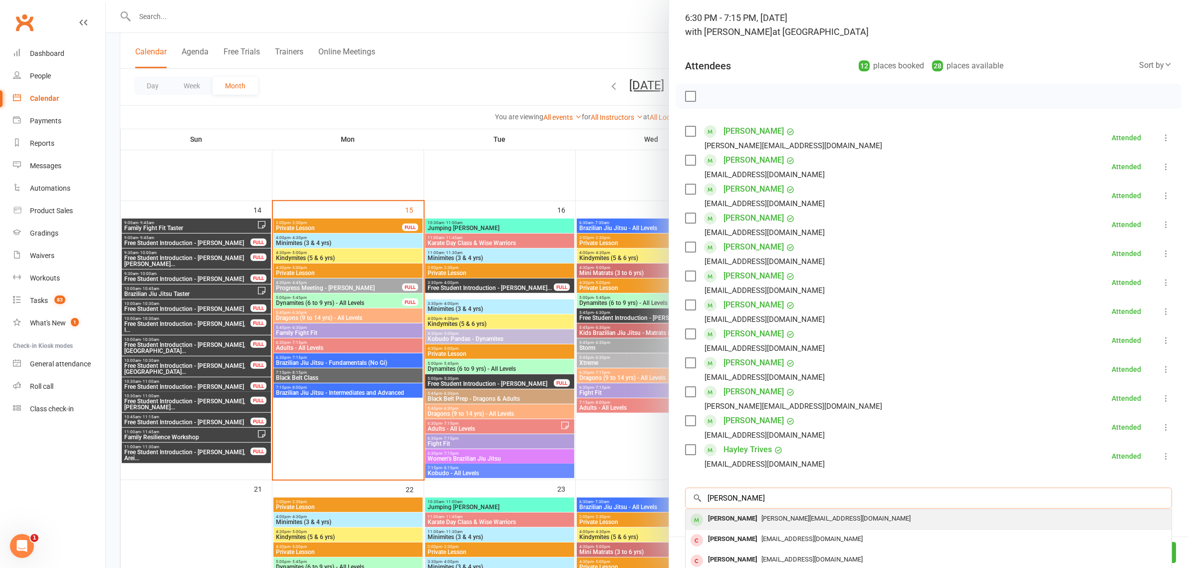
type input "bradley"
click at [748, 520] on div "Bradley Everingham" at bounding box center [732, 518] width 57 height 14
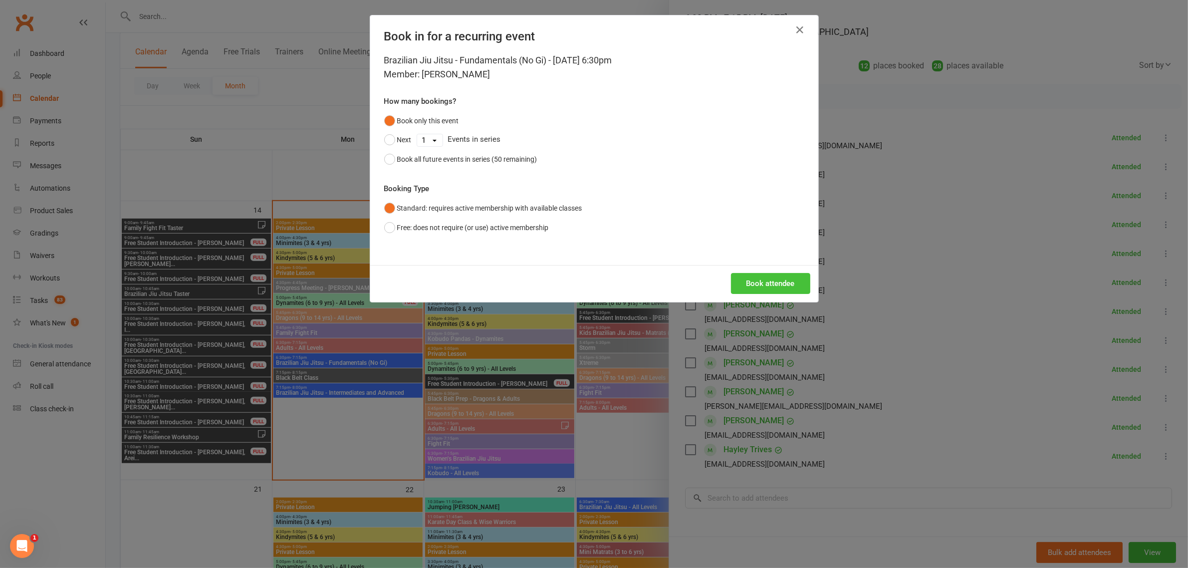
click at [731, 283] on button "Book attendee" at bounding box center [770, 283] width 79 height 21
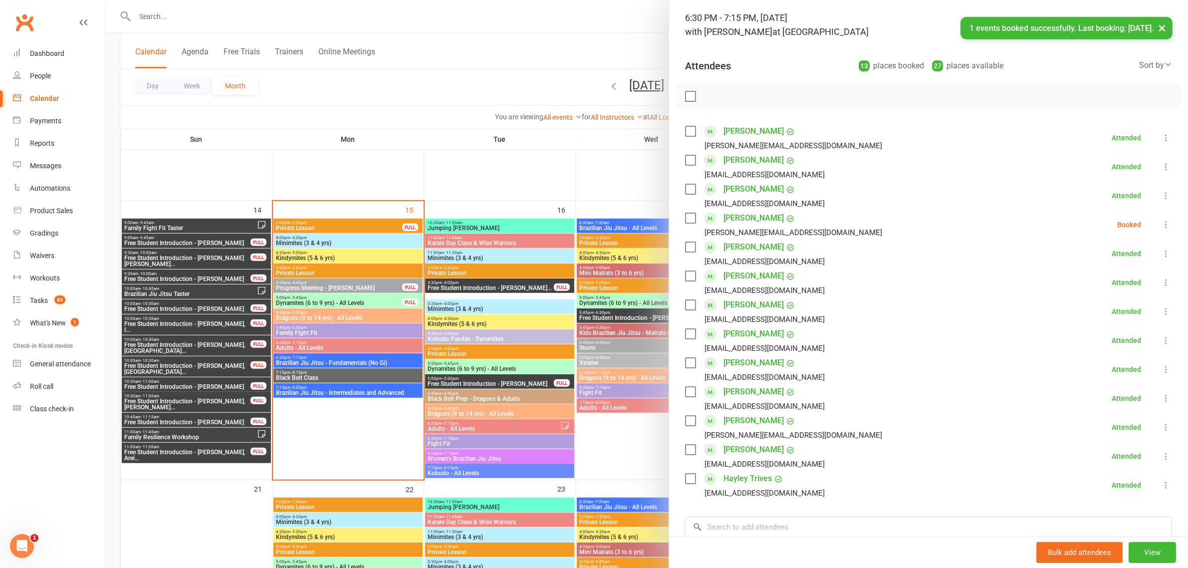
click at [1161, 223] on icon at bounding box center [1166, 224] width 10 height 10
click at [1090, 279] on link "Check in" at bounding box center [1117, 284] width 107 height 20
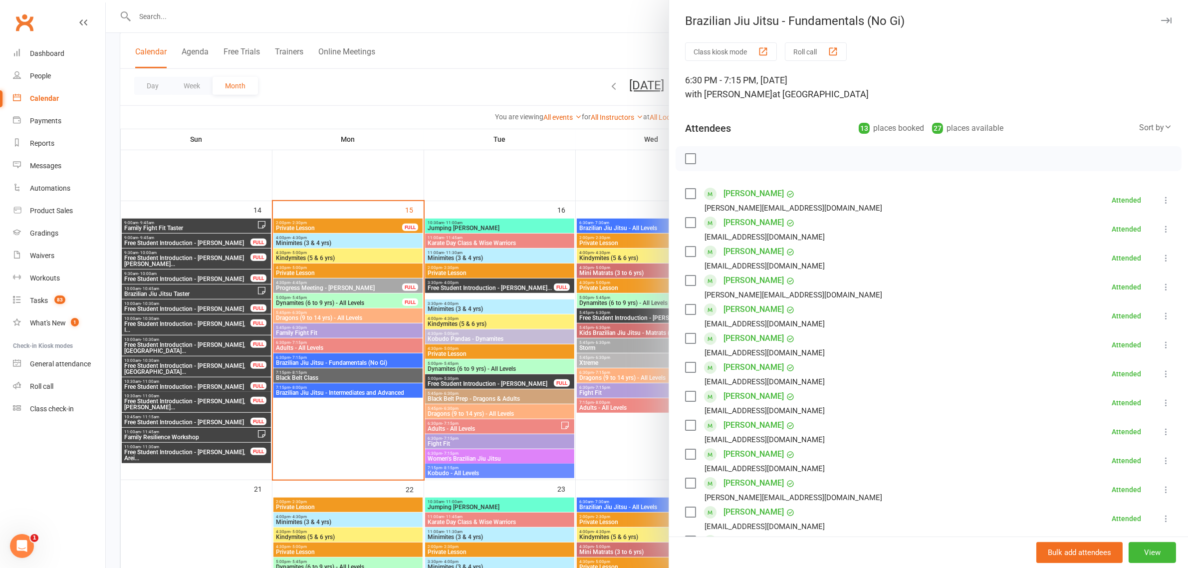
click at [342, 373] on div at bounding box center [647, 284] width 1082 height 568
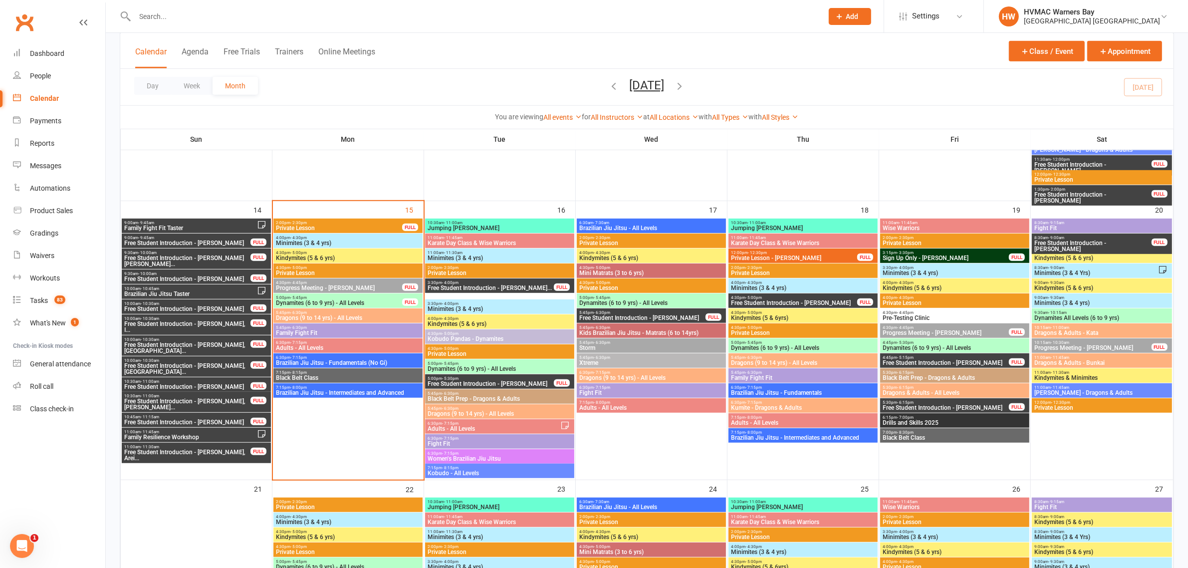
click at [342, 373] on span "7:15pm - 8:15pm" at bounding box center [347, 372] width 145 height 4
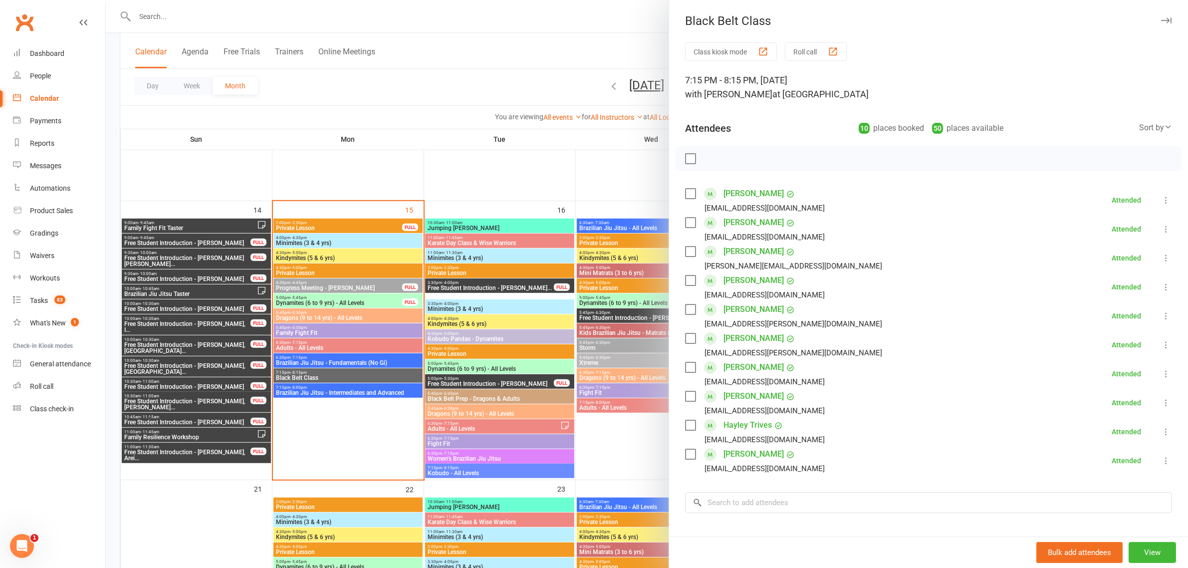
drag, startPoint x: 408, startPoint y: 325, endPoint x: 405, endPoint y: 351, distance: 26.1
click at [407, 325] on div at bounding box center [647, 284] width 1082 height 568
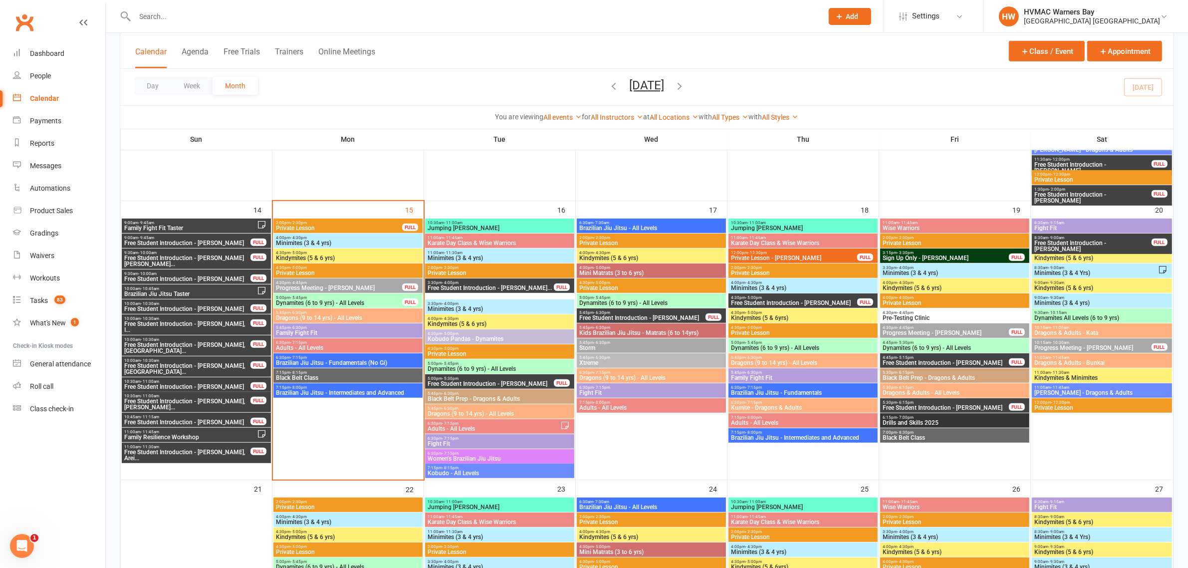
click at [318, 362] on span "Brazilian Jiu Jitsu - Fundamentals (No Gi)" at bounding box center [347, 363] width 145 height 6
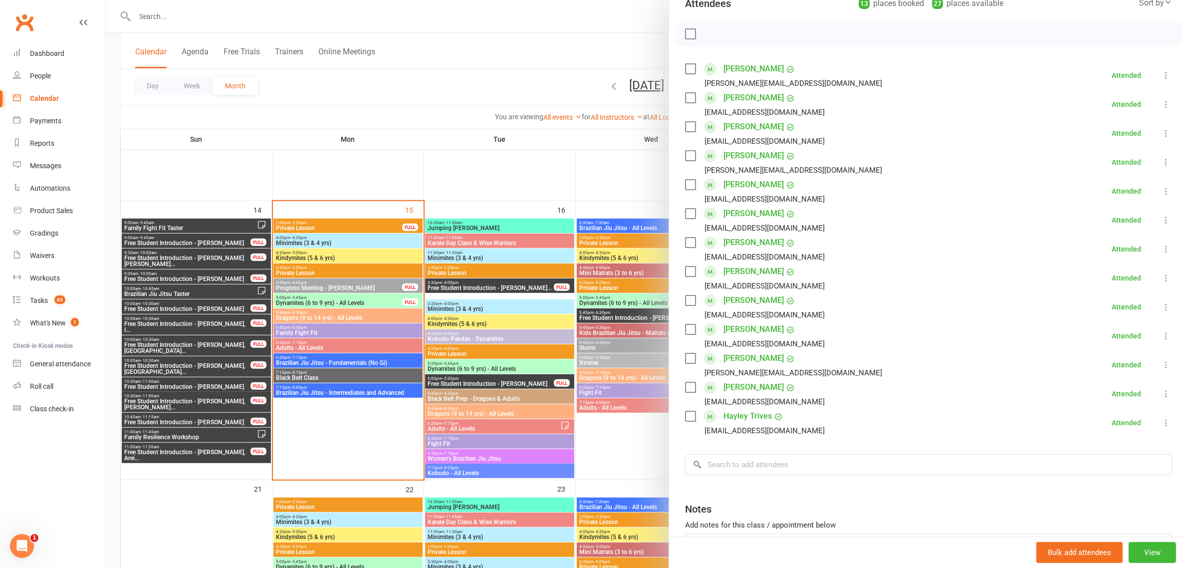
scroll to position [62, 0]
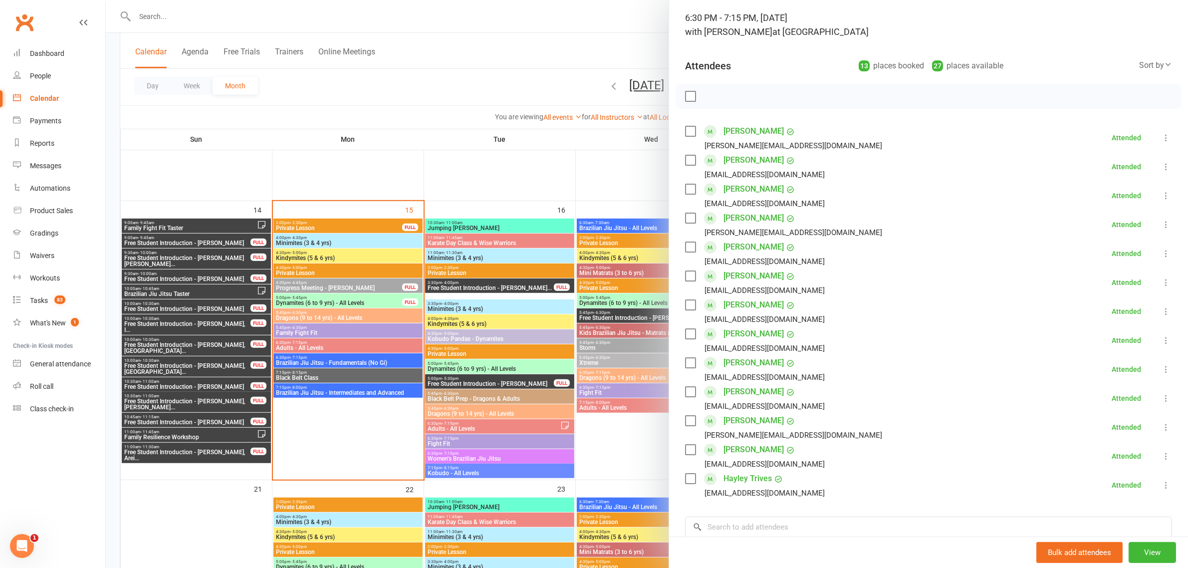
click at [298, 370] on div at bounding box center [647, 284] width 1082 height 568
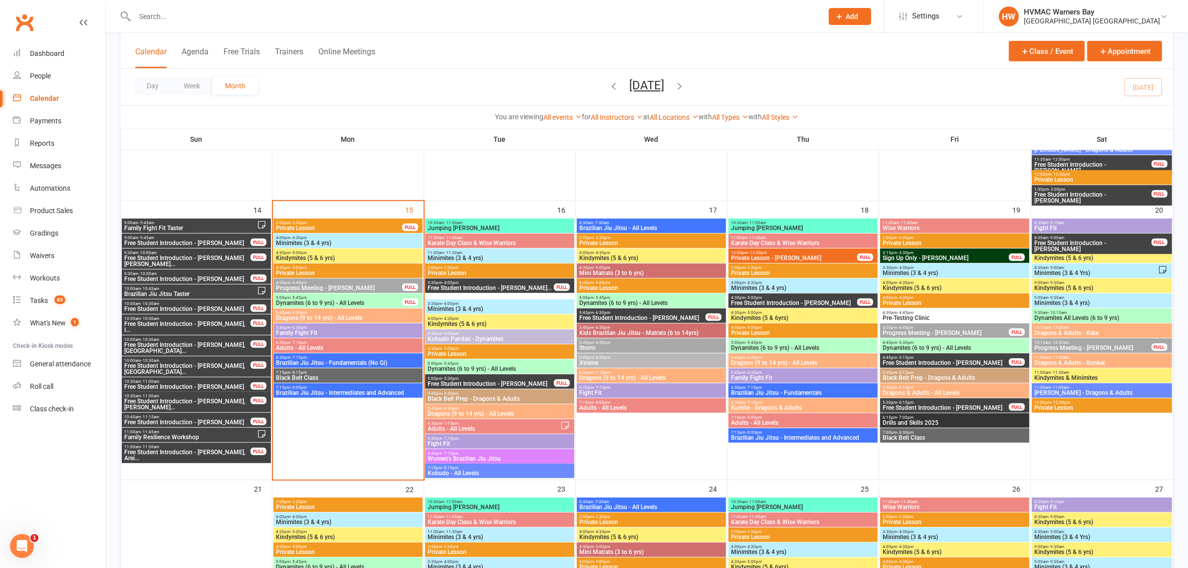
click at [306, 361] on span "Brazilian Jiu Jitsu - Fundamentals (No Gi)" at bounding box center [347, 363] width 145 height 6
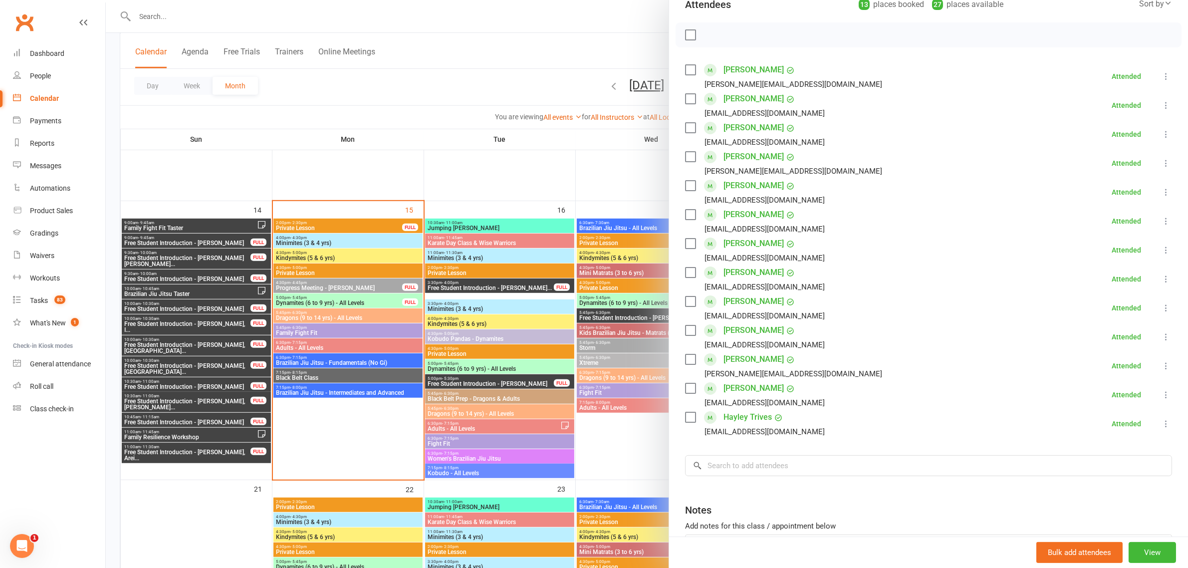
scroll to position [125, 0]
click at [787, 464] on input "search" at bounding box center [928, 464] width 487 height 21
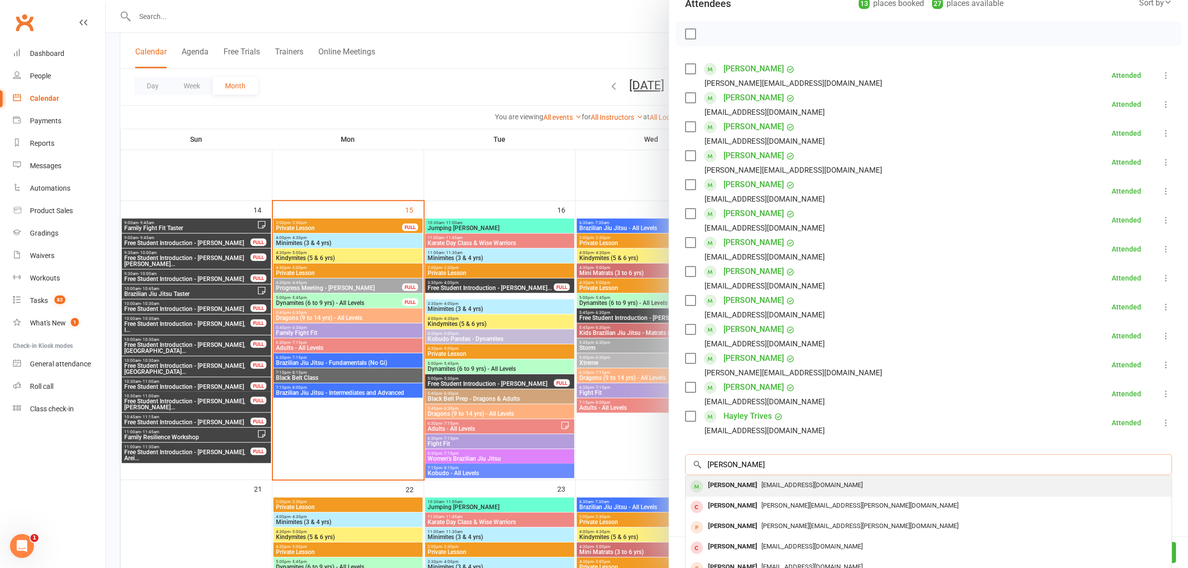
type input "oliver allen"
click at [772, 481] on span "oliverallen05@gmail.com" at bounding box center [811, 484] width 101 height 7
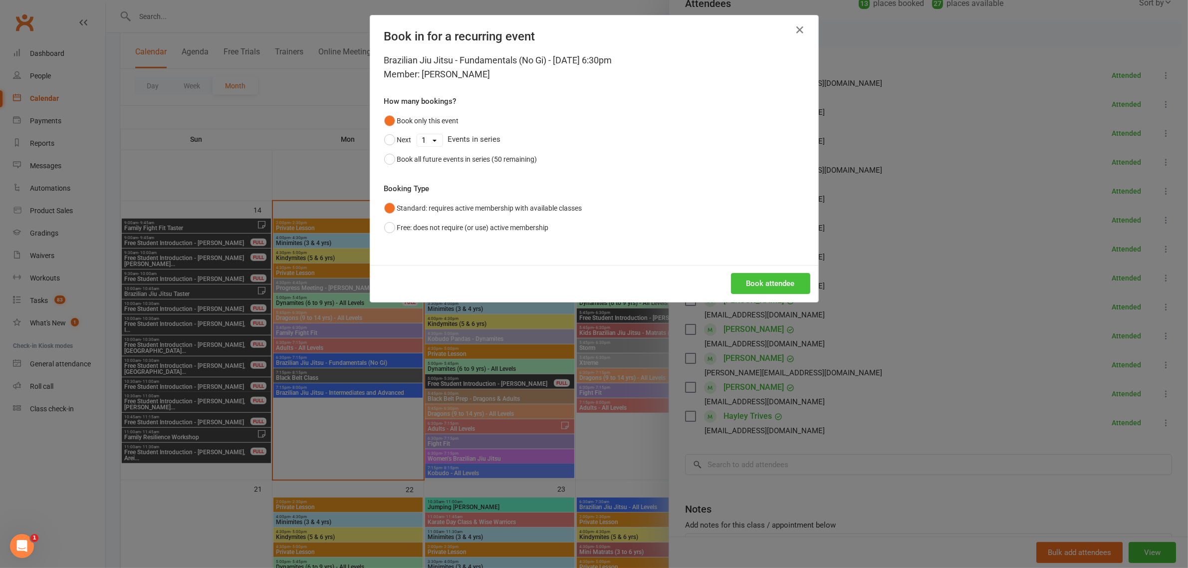
click at [766, 278] on button "Book attendee" at bounding box center [770, 283] width 79 height 21
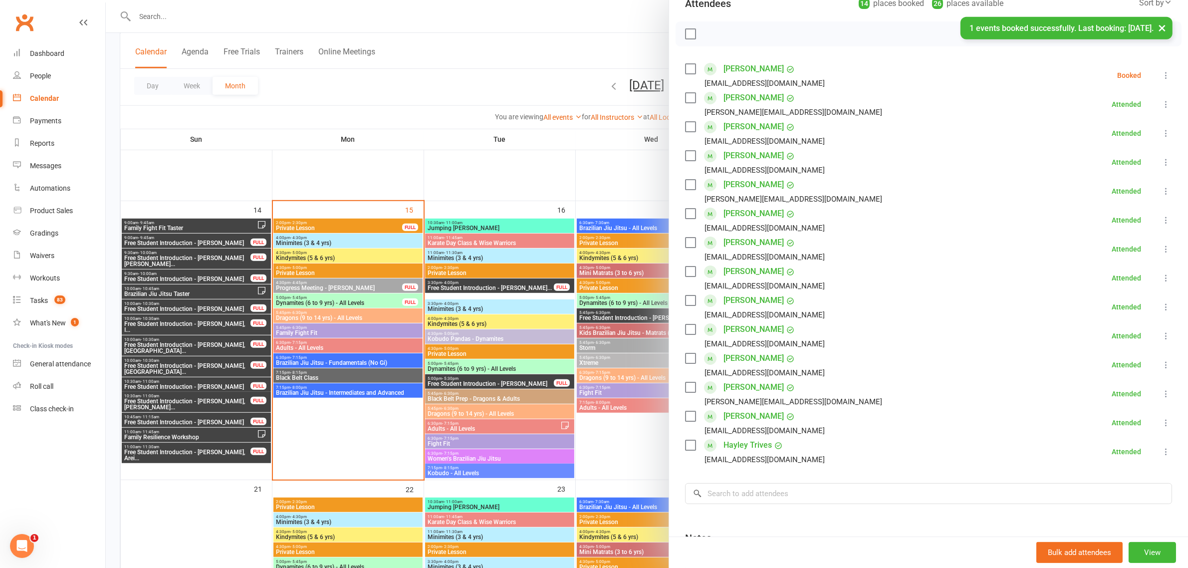
click at [1161, 74] on icon at bounding box center [1166, 75] width 10 height 10
click at [1094, 130] on link "Check in" at bounding box center [1117, 135] width 107 height 20
drag, startPoint x: 345, startPoint y: 362, endPoint x: 334, endPoint y: 382, distance: 22.3
click at [345, 362] on div at bounding box center [647, 284] width 1082 height 568
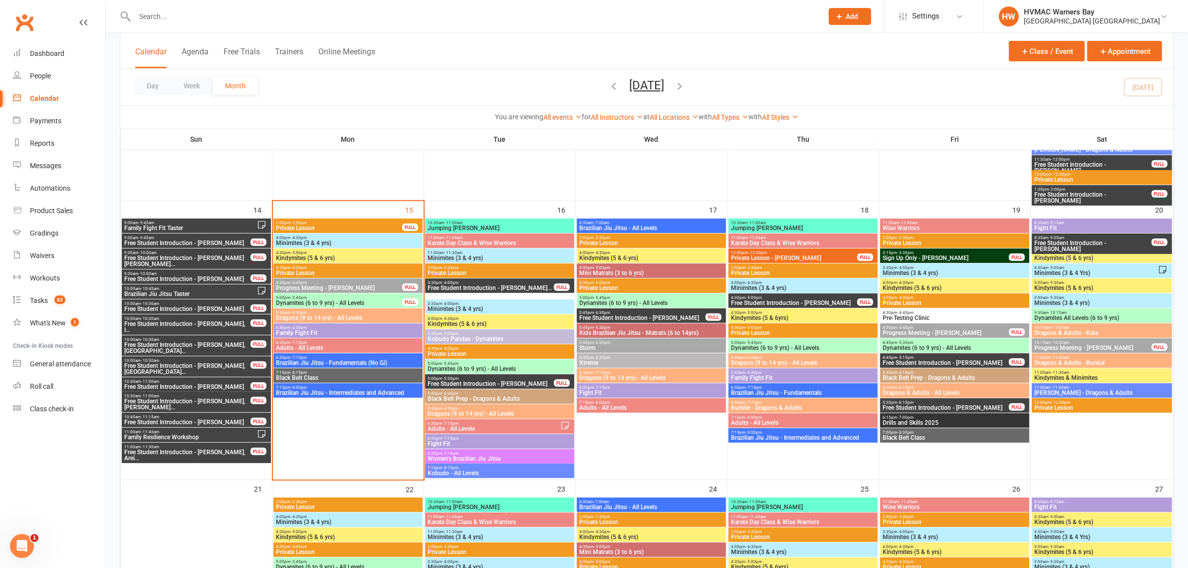
click at [332, 377] on span "Black Belt Class" at bounding box center [347, 378] width 145 height 6
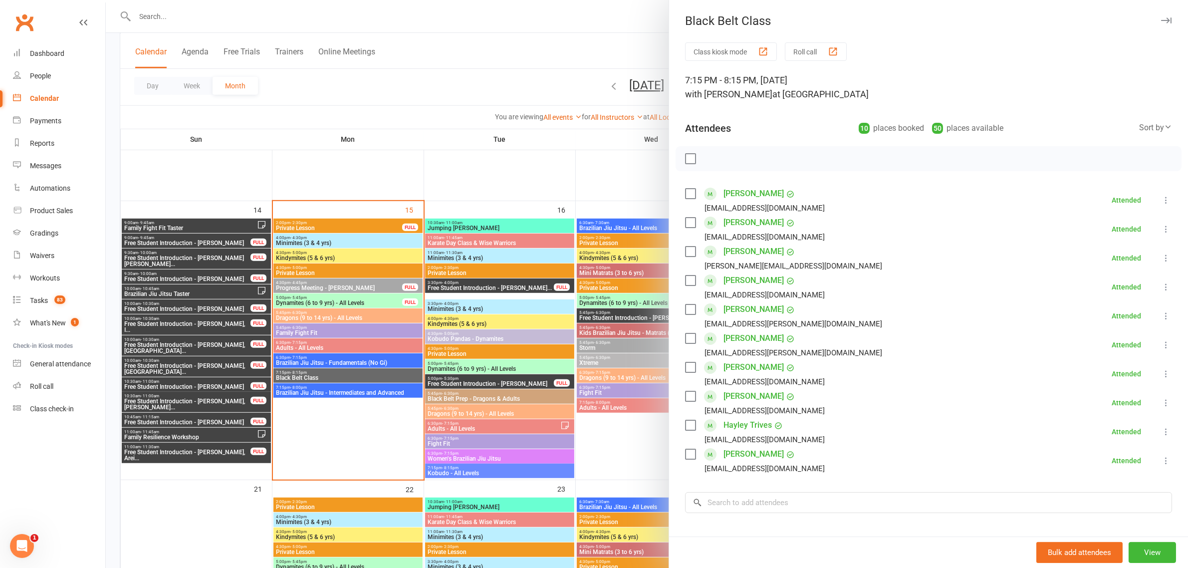
click at [435, 92] on div at bounding box center [647, 284] width 1082 height 568
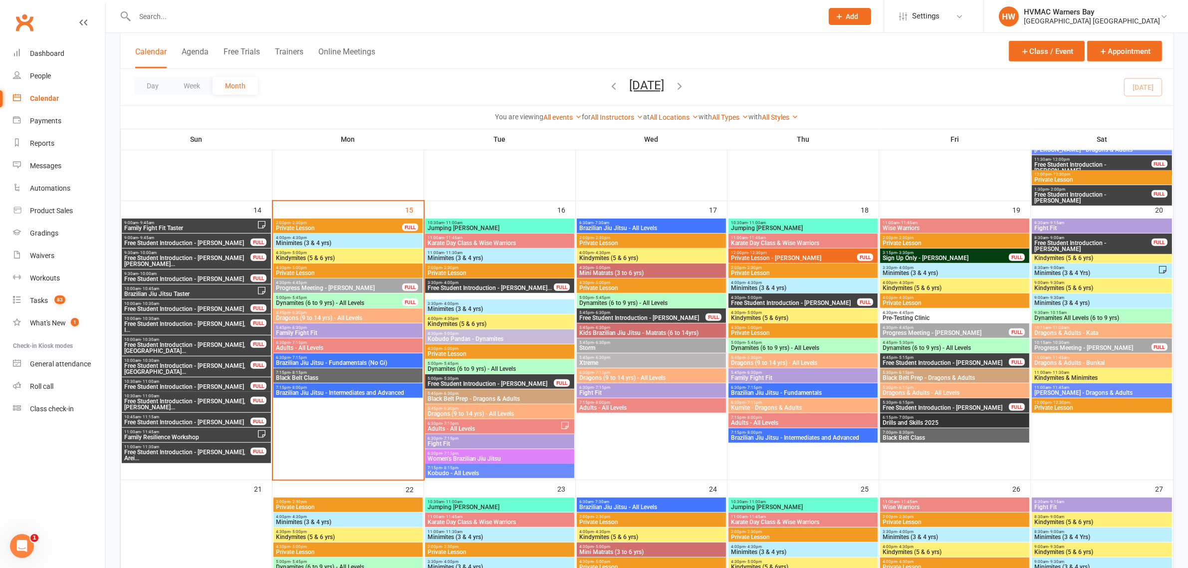
click at [772, 392] on span "Brazilian Jiu Jitsu - Fundamentals" at bounding box center [802, 393] width 145 height 6
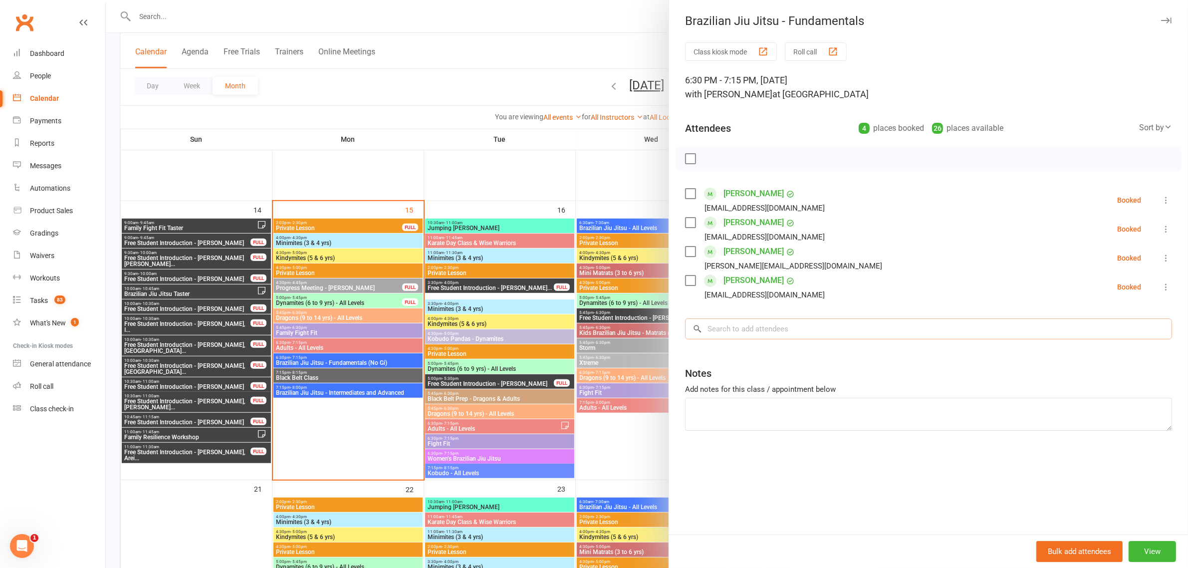
click at [797, 329] on input "search" at bounding box center [928, 328] width 487 height 21
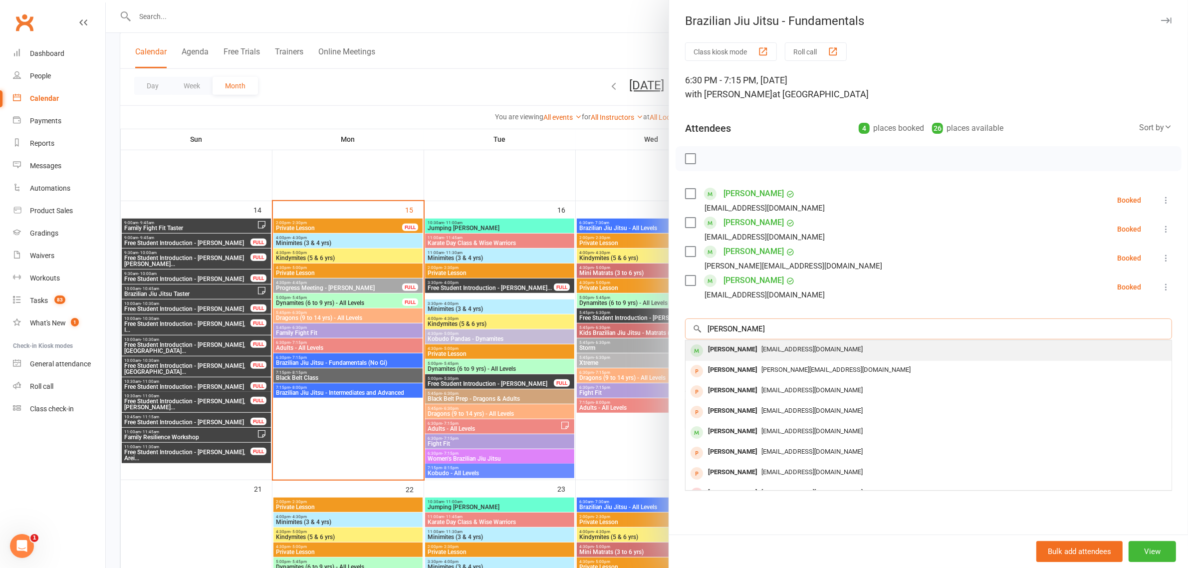
type input "thomas he"
click at [780, 352] on span "thomashendy01@gmail.com" at bounding box center [811, 348] width 101 height 7
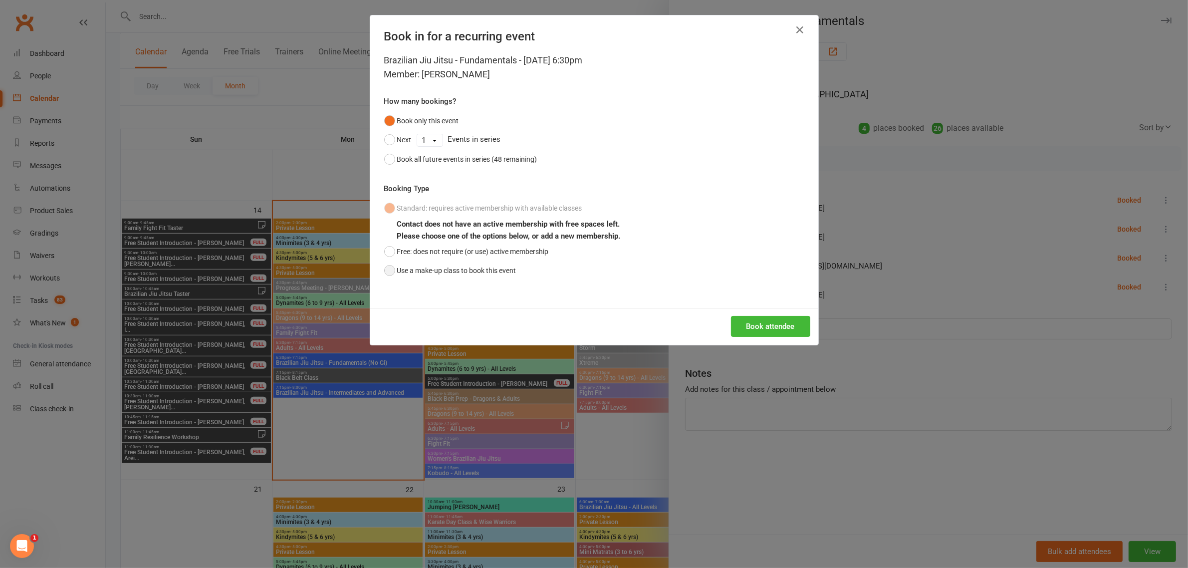
click at [388, 273] on button "Use a make-up class to book this event" at bounding box center [450, 270] width 132 height 19
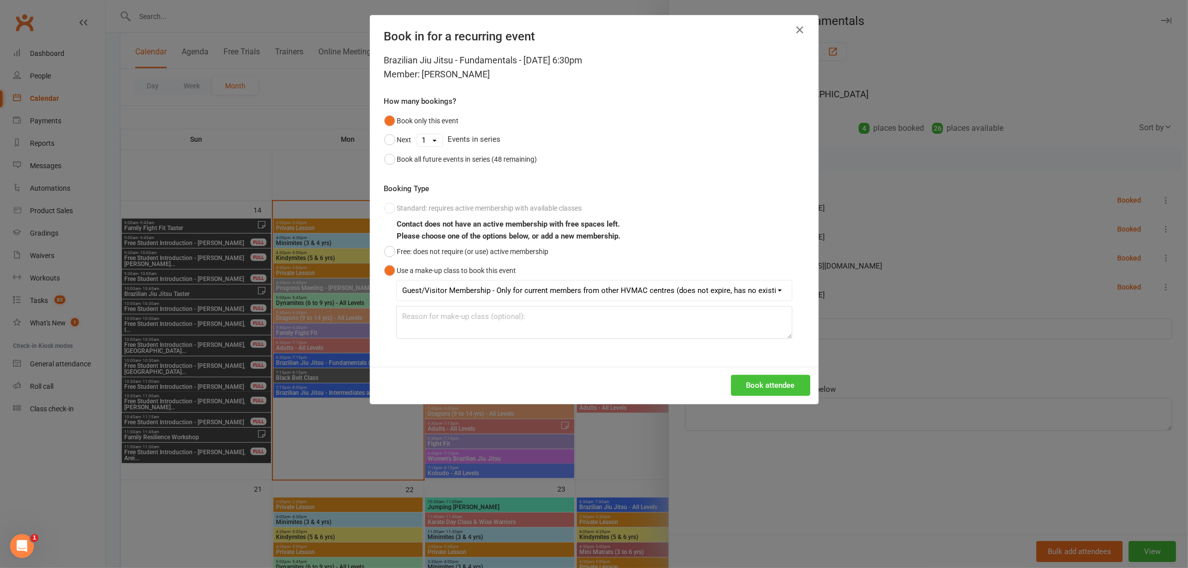
click at [774, 384] on button "Book attendee" at bounding box center [770, 385] width 79 height 21
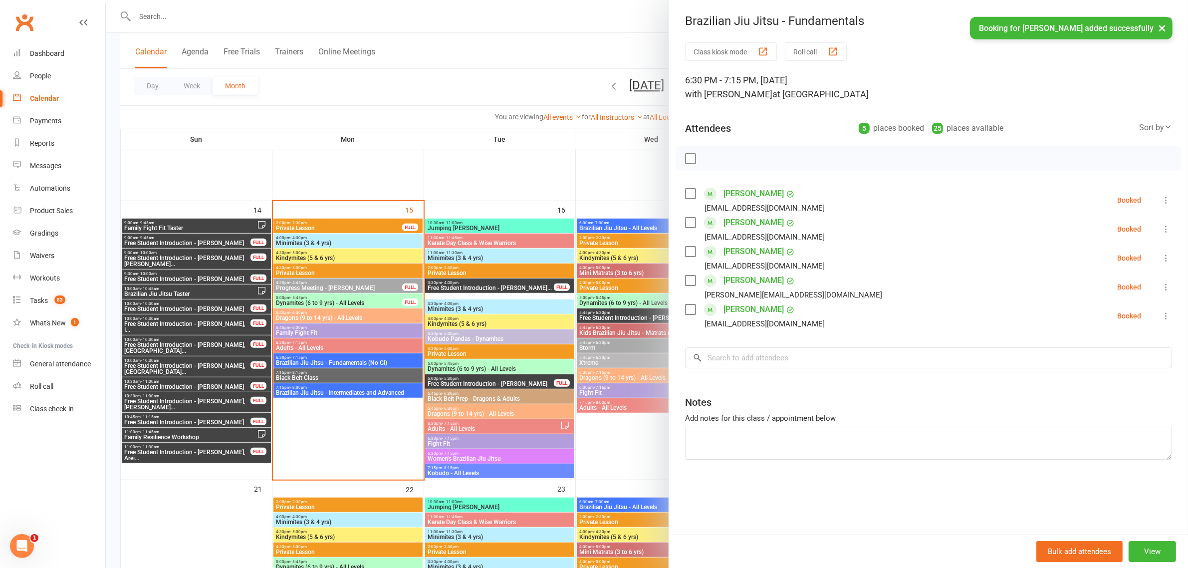
click at [392, 76] on div at bounding box center [647, 284] width 1082 height 568
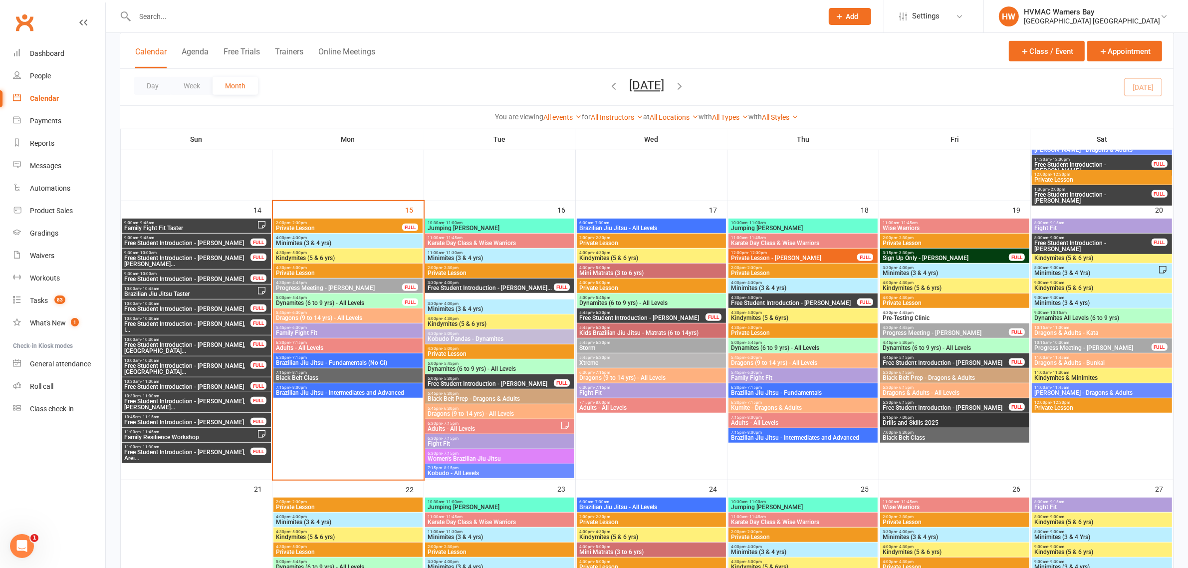
click at [934, 437] on span "Black Belt Class" at bounding box center [954, 438] width 145 height 6
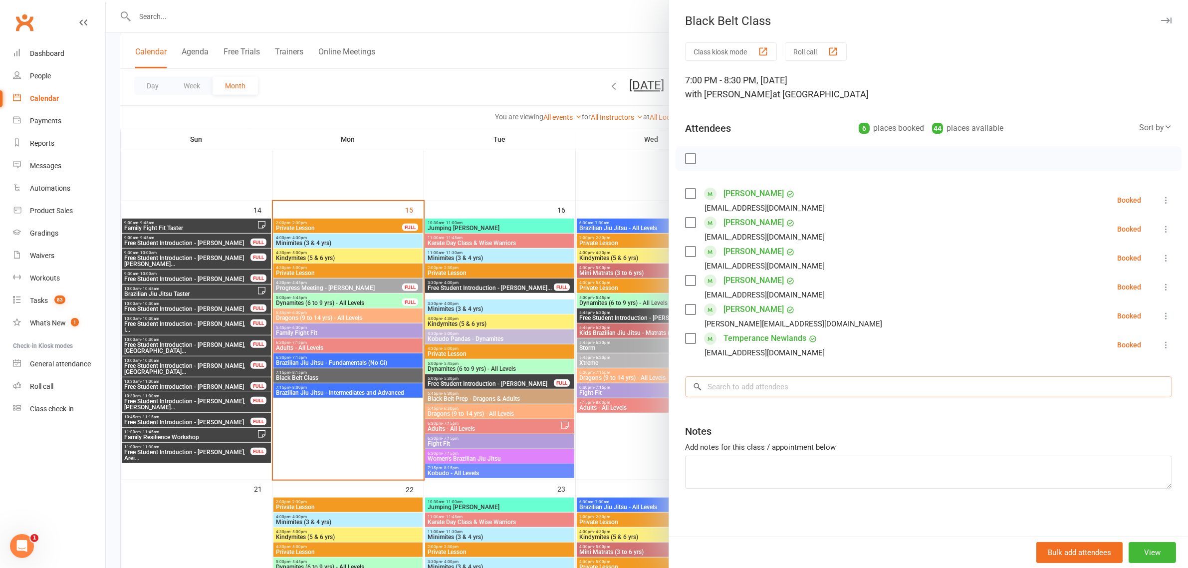
click at [776, 387] on input "search" at bounding box center [928, 386] width 487 height 21
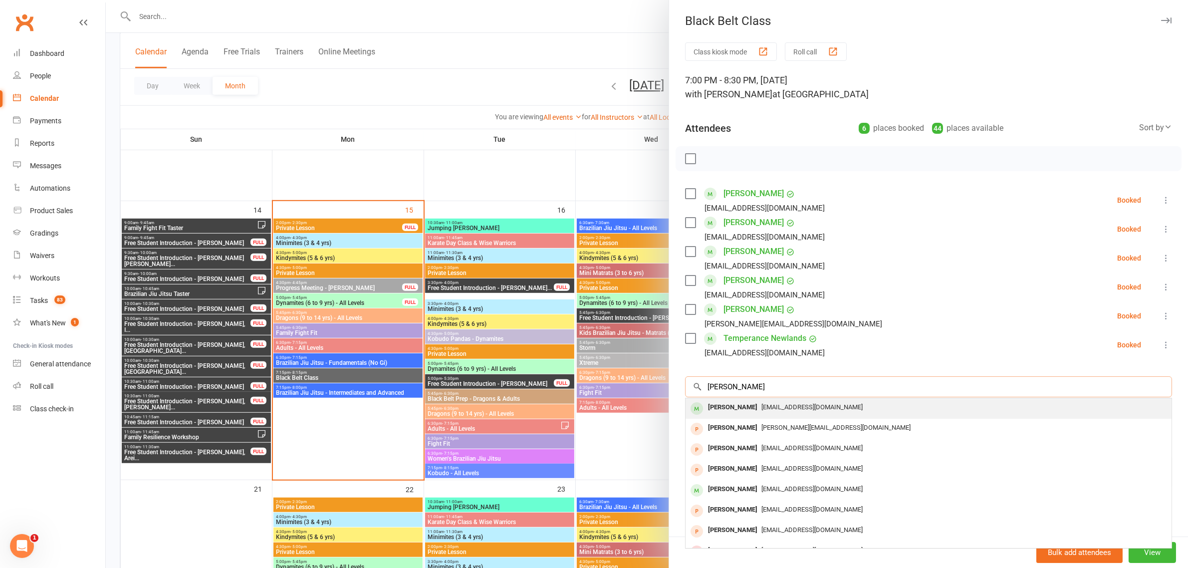
type input "thomas he"
click at [747, 414] on div "Thomas Hendy" at bounding box center [732, 407] width 57 height 14
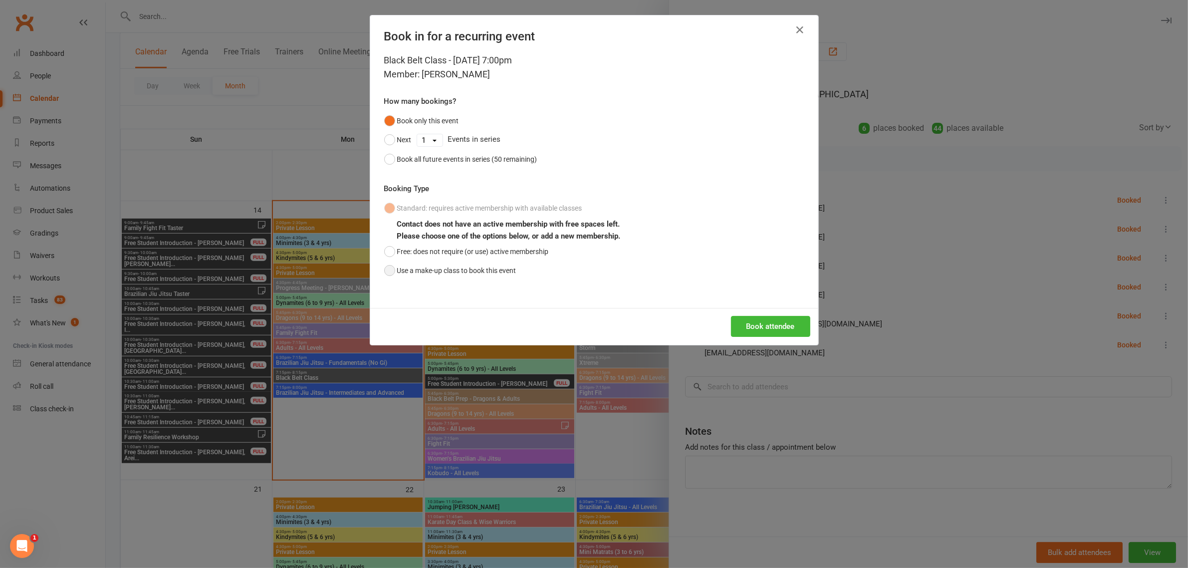
click at [390, 270] on button "Use a make-up class to book this event" at bounding box center [450, 270] width 132 height 19
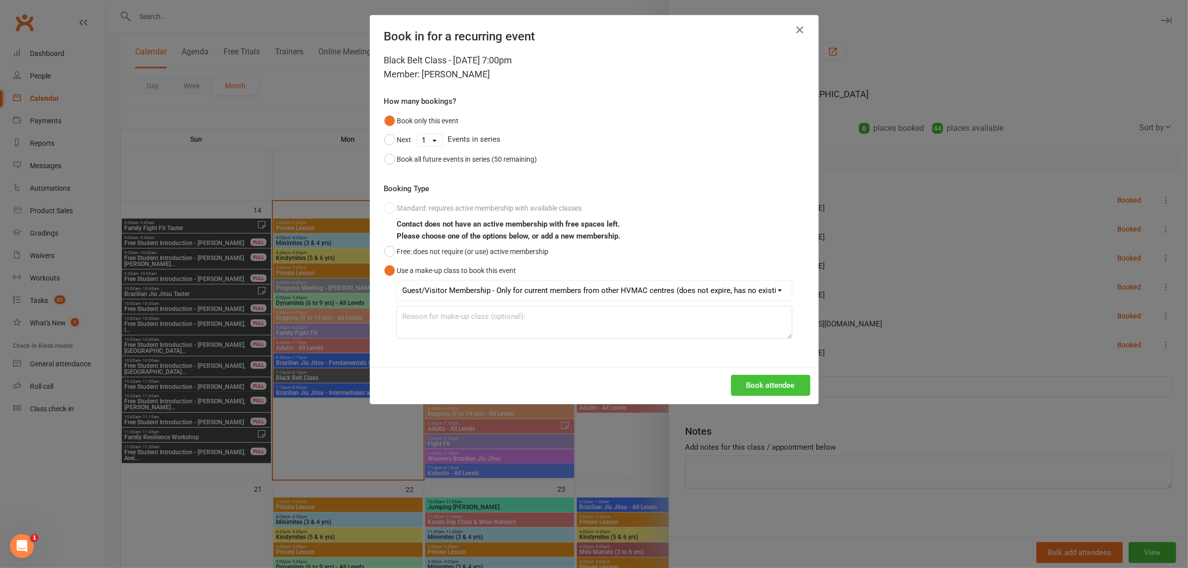
click at [744, 383] on button "Book attendee" at bounding box center [770, 385] width 79 height 21
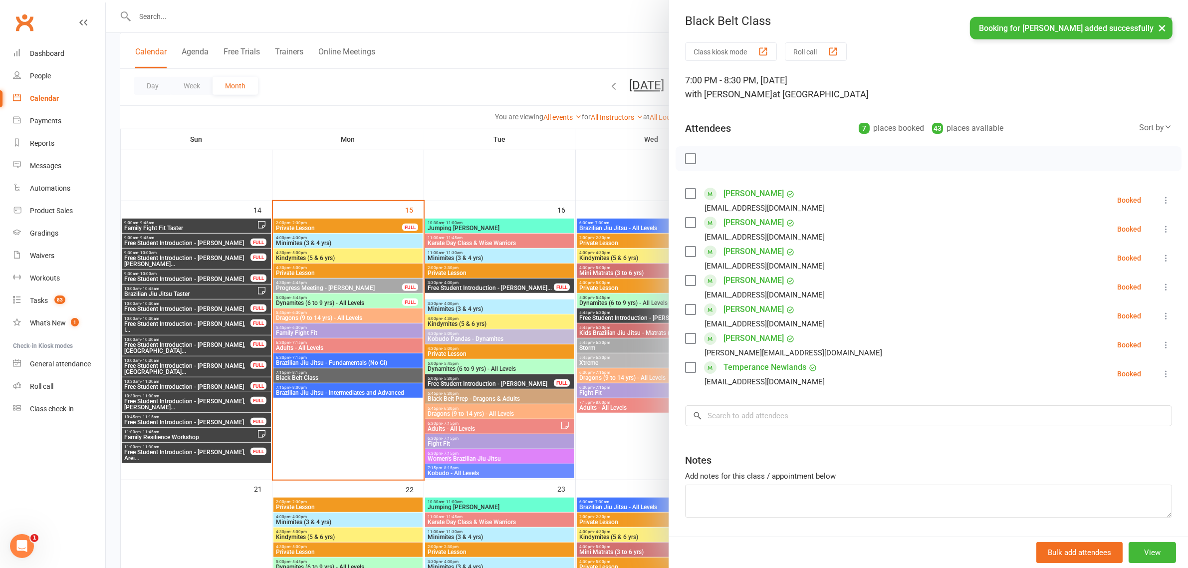
click at [425, 78] on div at bounding box center [647, 284] width 1082 height 568
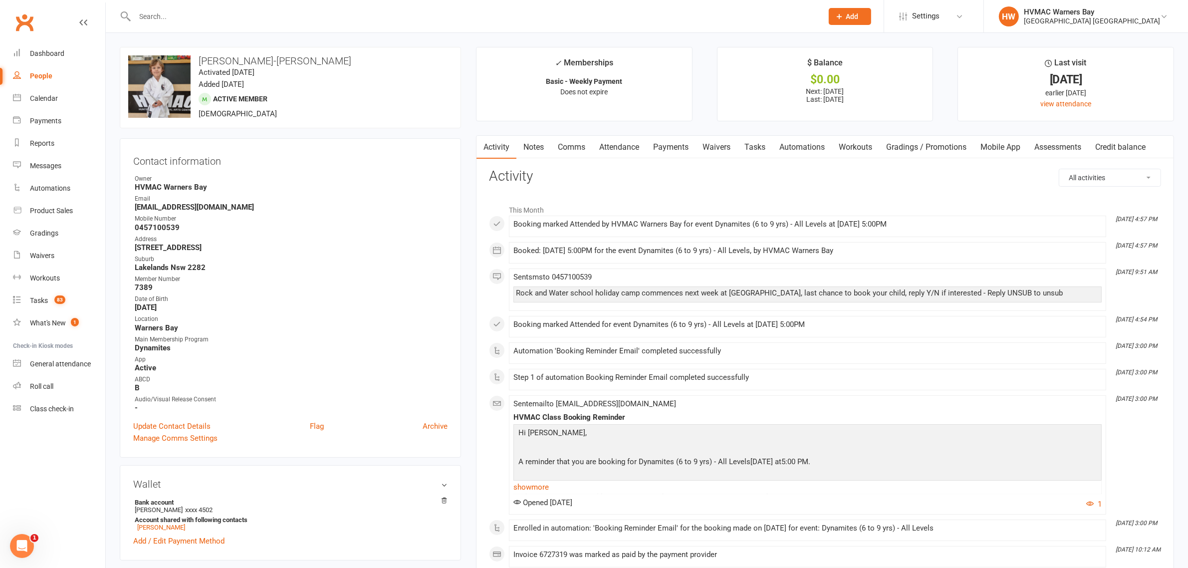
click at [577, 147] on link "Comms" at bounding box center [571, 147] width 41 height 23
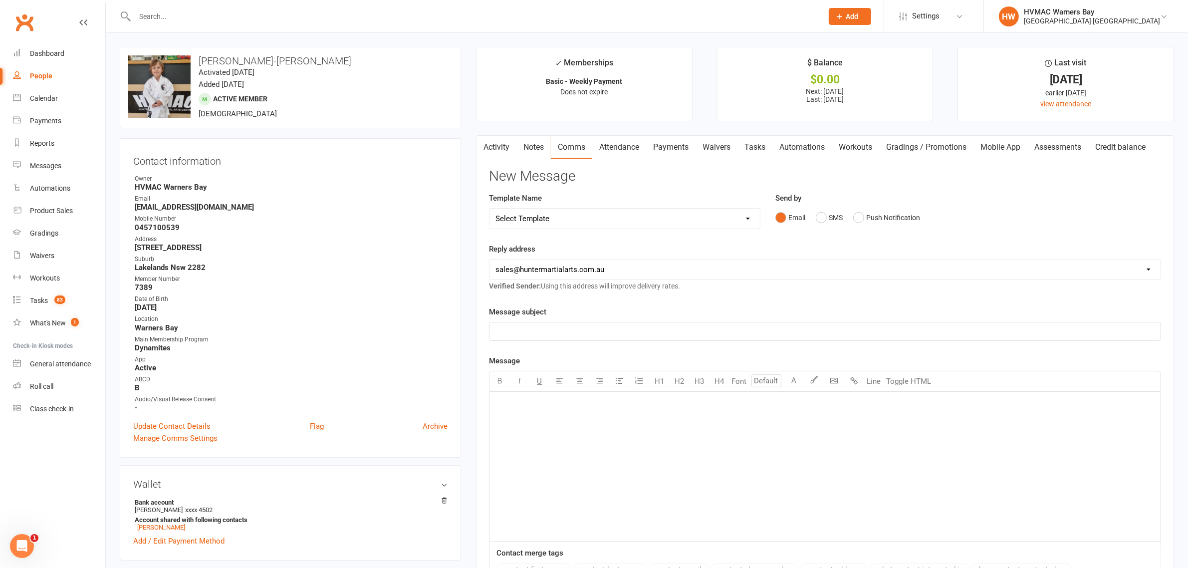
click at [571, 210] on select "Select Template [SMS] 1st Kyu Black Belt Prep Reminder [Email] Change to Class …" at bounding box center [624, 219] width 270 height 20
select select "7"
click at [489, 209] on select "Select Template [SMS] 1st Kyu Black Belt Prep Reminder [Email] Change to Class …" at bounding box center [624, 219] width 270 height 20
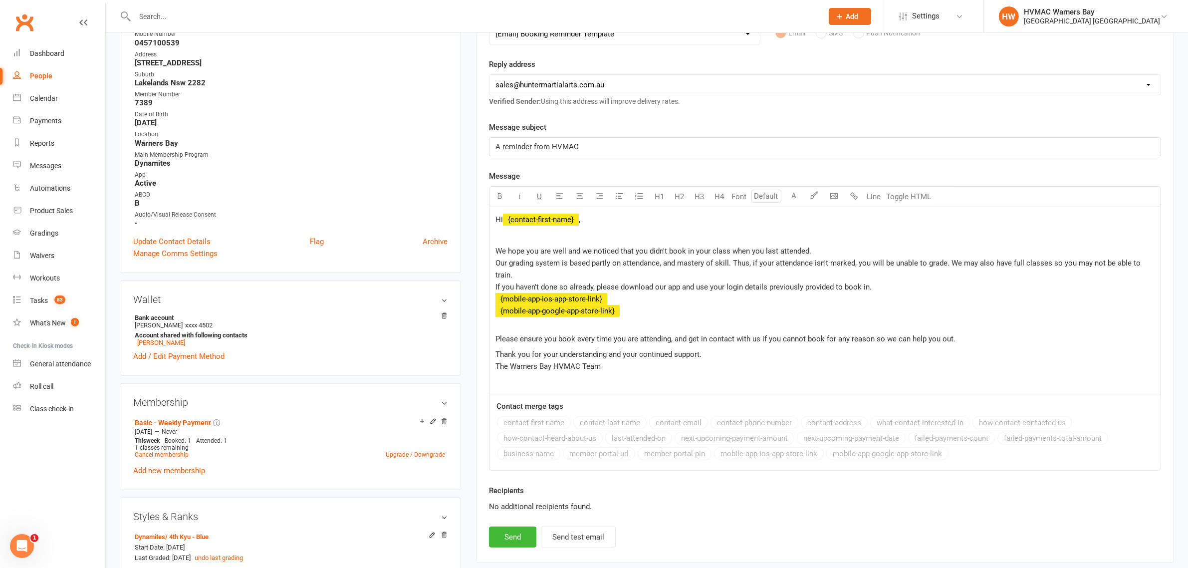
scroll to position [249, 0]
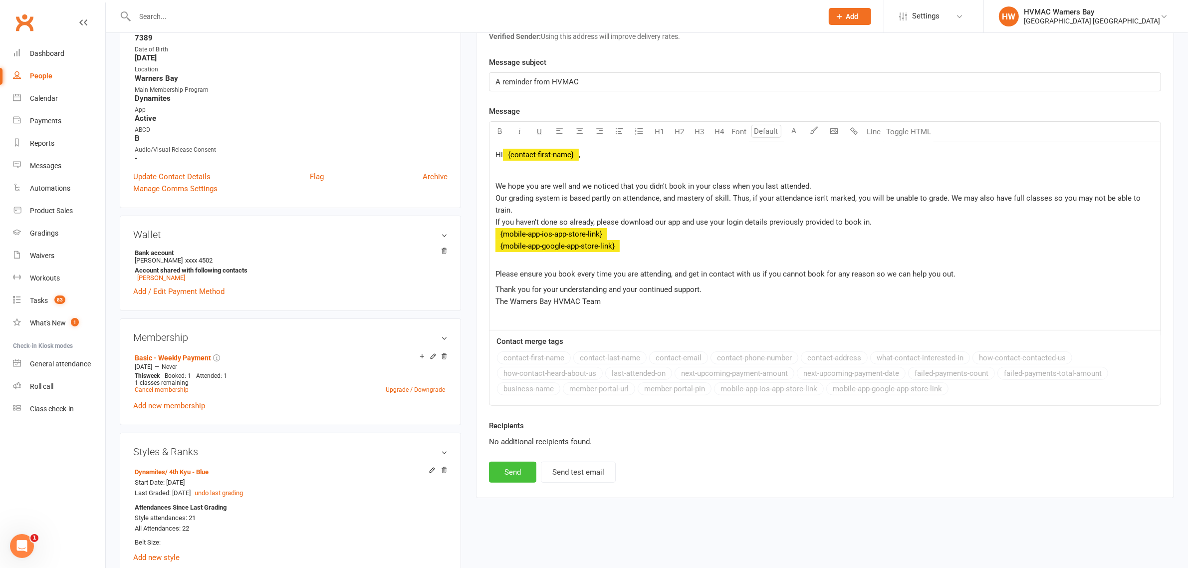
click at [505, 477] on button "Send" at bounding box center [512, 471] width 47 height 21
select select
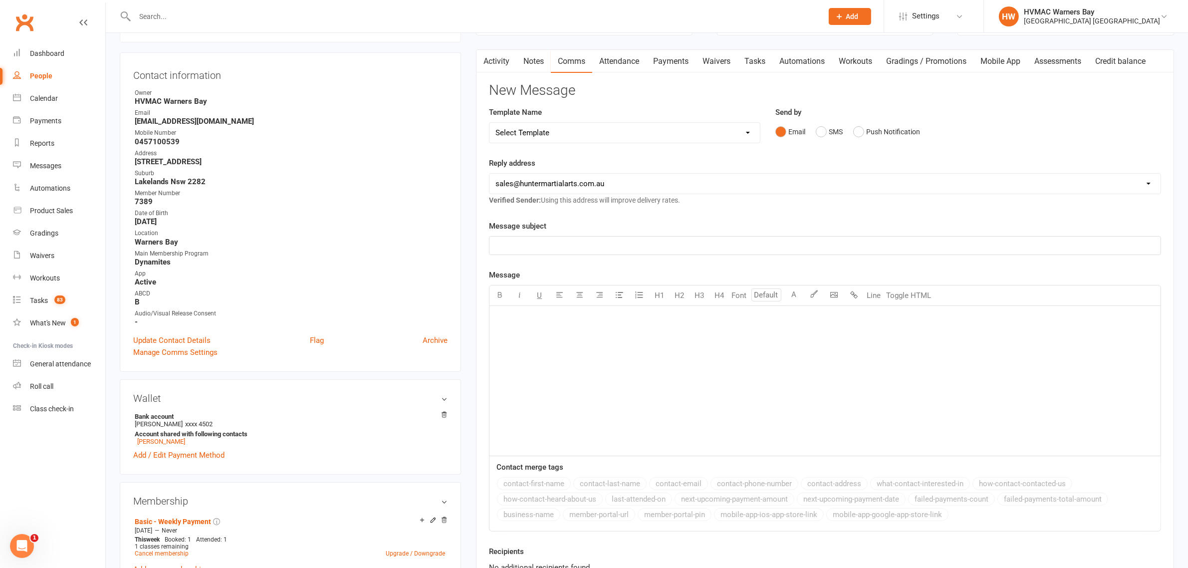
scroll to position [0, 0]
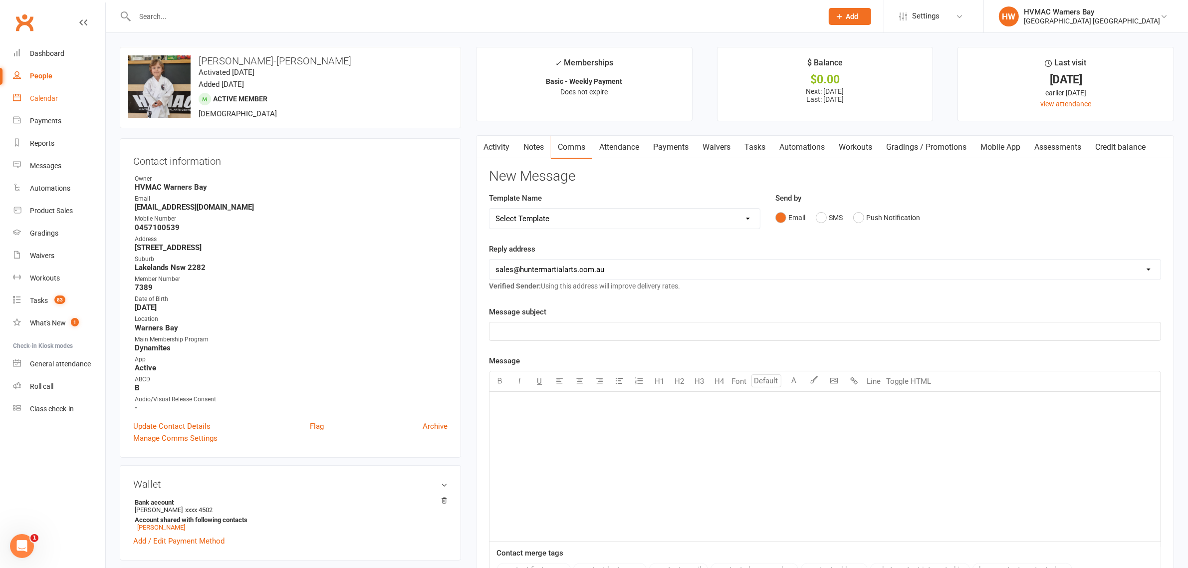
click at [55, 101] on div "Calendar" at bounding box center [44, 98] width 28 height 8
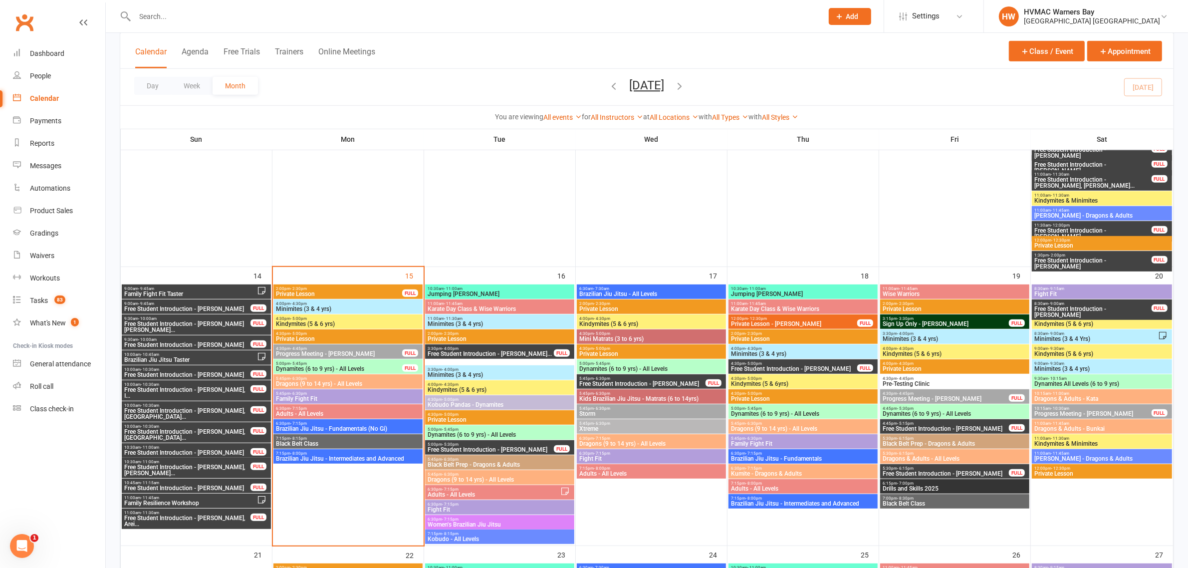
scroll to position [811, 0]
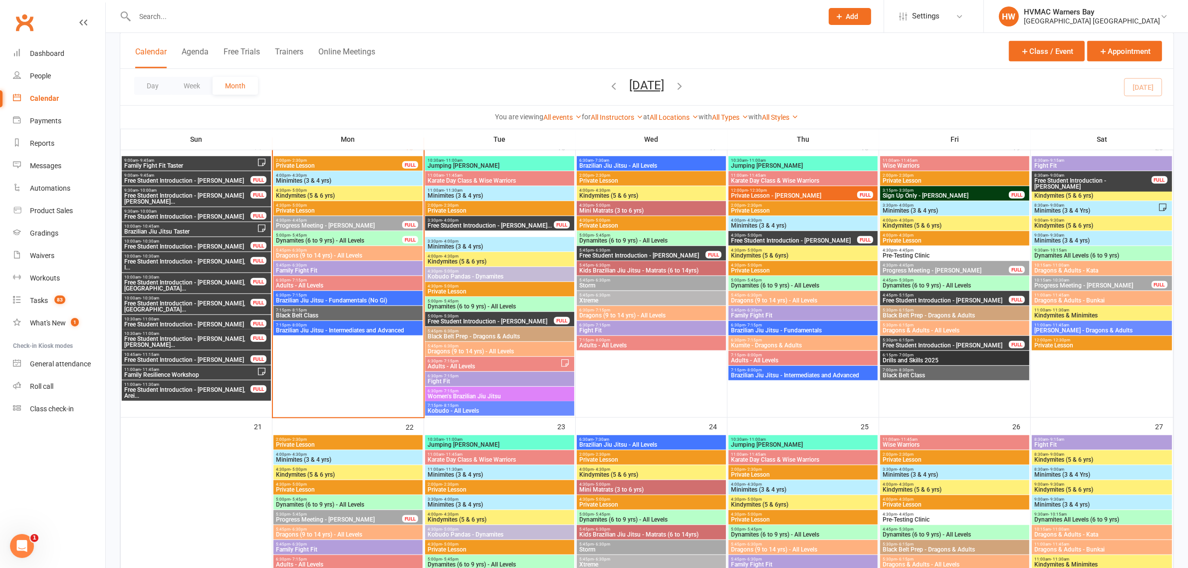
click at [327, 240] on span "Dynamites (6 to 9 yrs) - All Levels" at bounding box center [338, 240] width 127 height 6
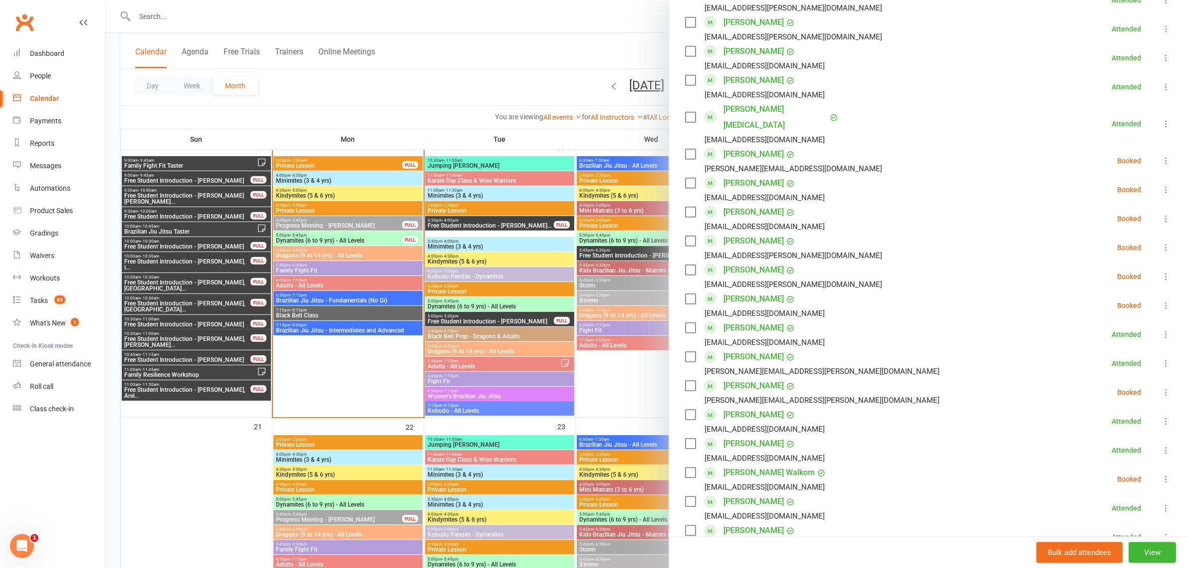
scroll to position [873, 0]
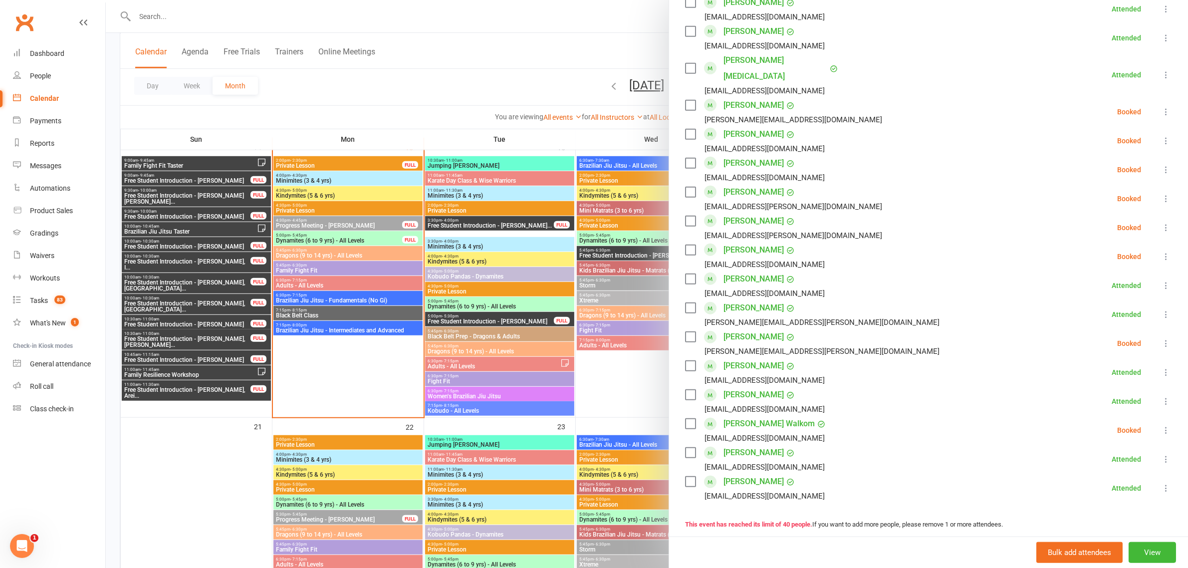
click at [448, 80] on div at bounding box center [647, 284] width 1082 height 568
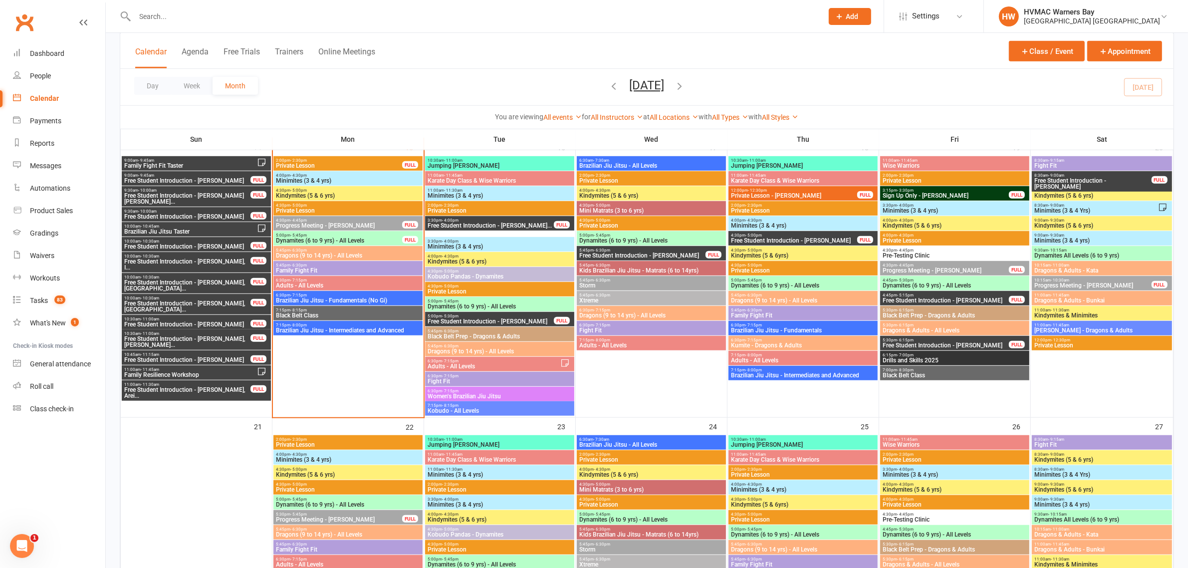
click at [332, 240] on span "Dynamites (6 to 9 yrs) - All Levels" at bounding box center [338, 240] width 127 height 6
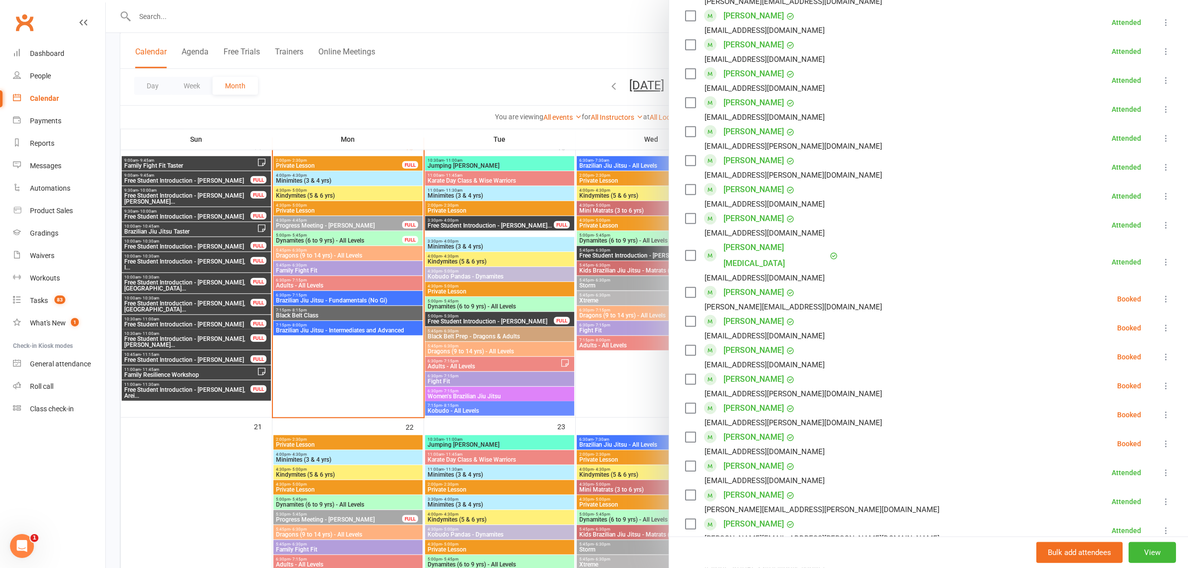
scroll to position [935, 0]
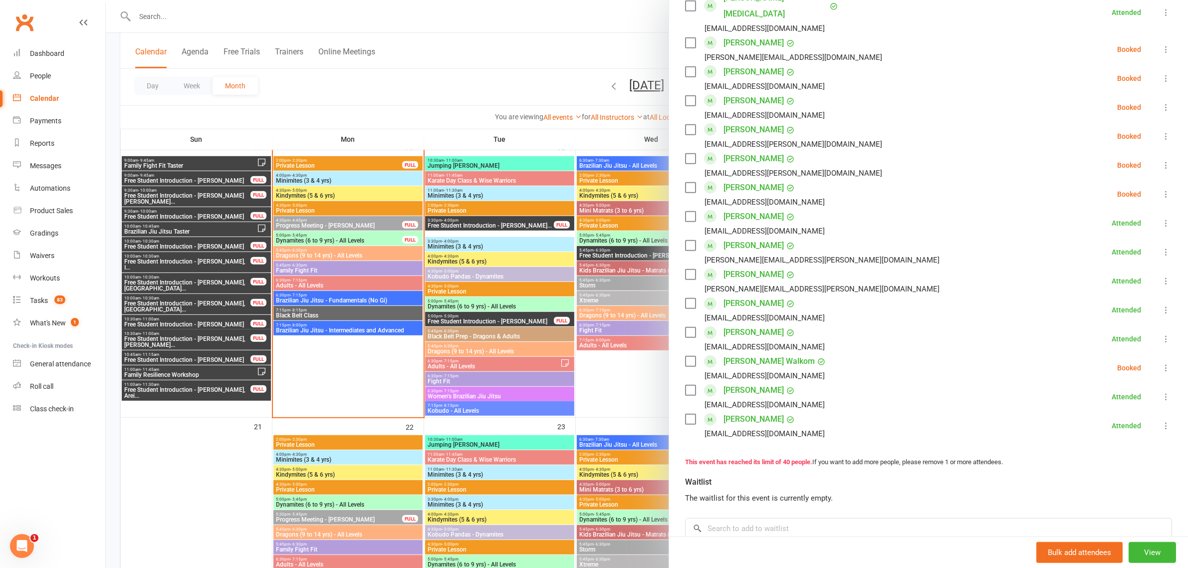
click at [440, 85] on div at bounding box center [647, 284] width 1082 height 568
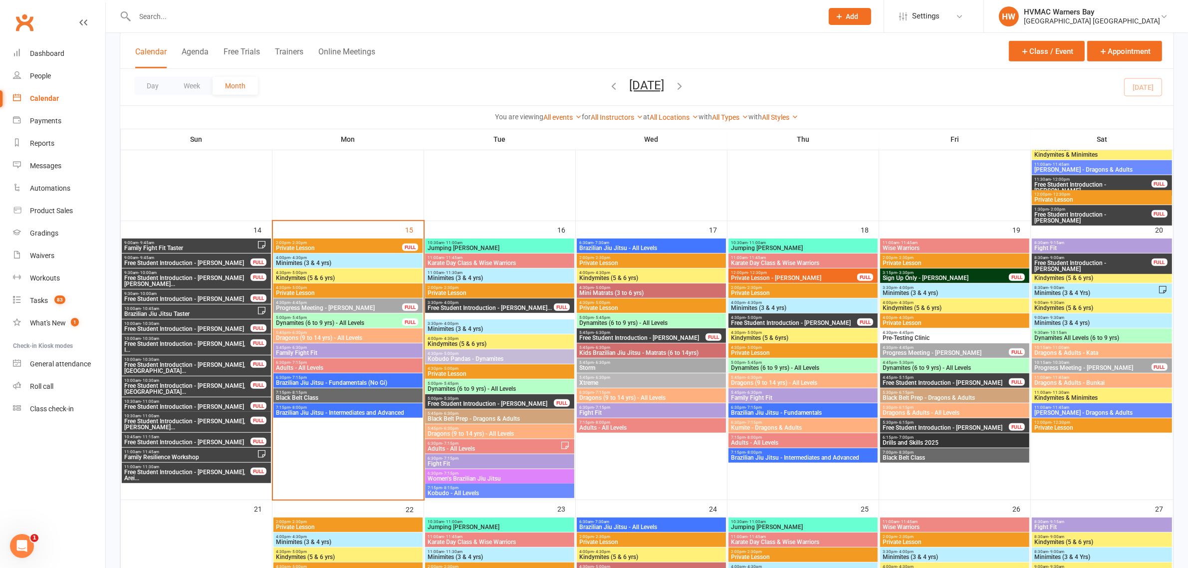
scroll to position [748, 0]
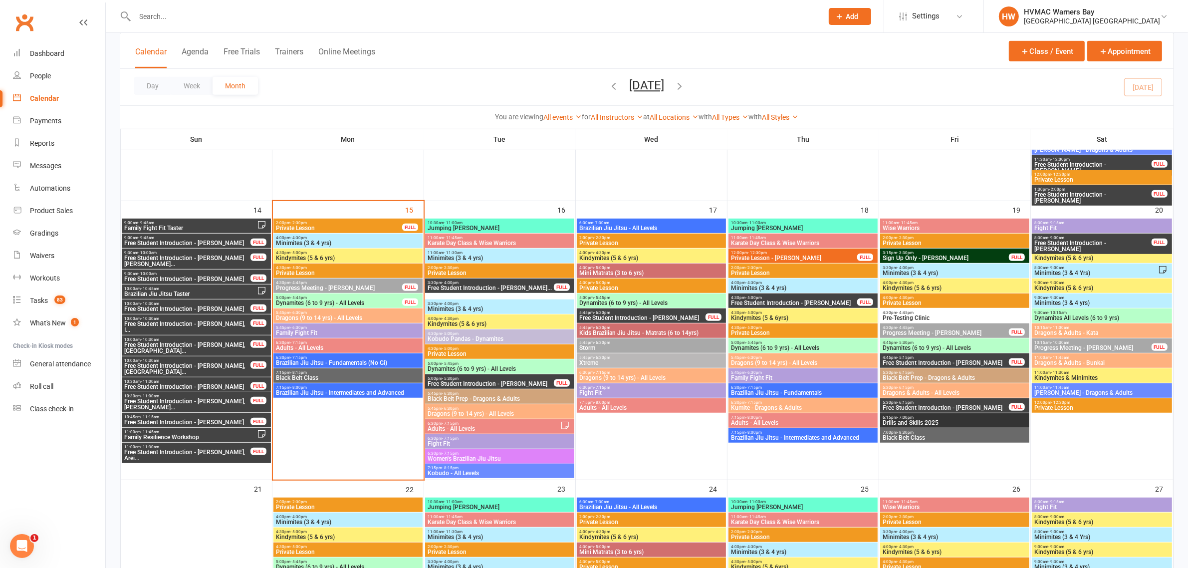
click at [362, 315] on span "Dragons (9 to 14 yrs) - All Levels" at bounding box center [347, 318] width 145 height 6
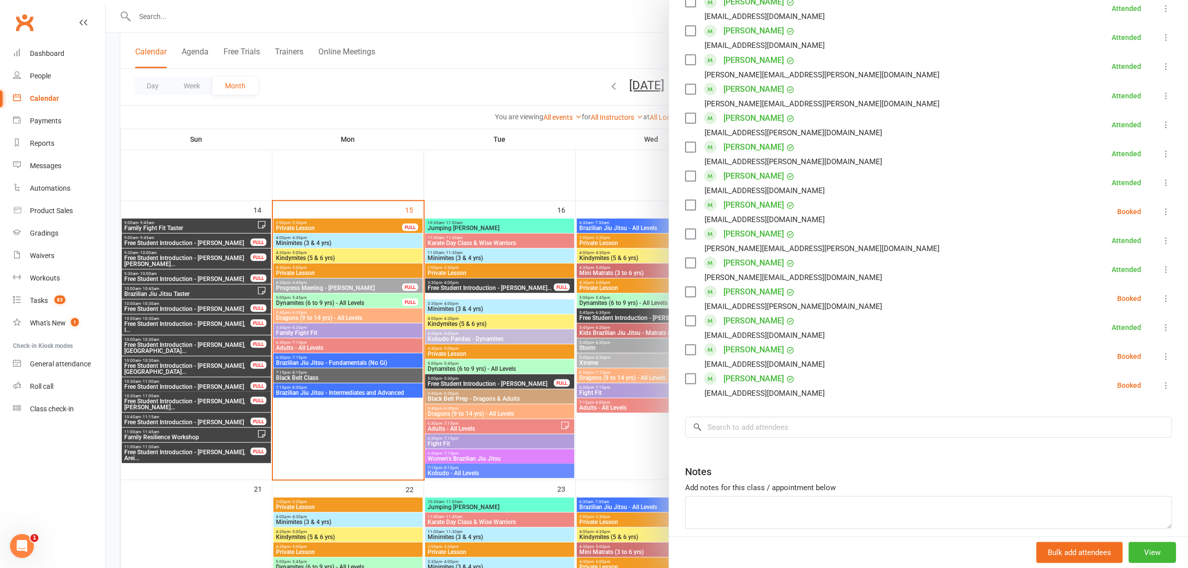
scroll to position [577, 0]
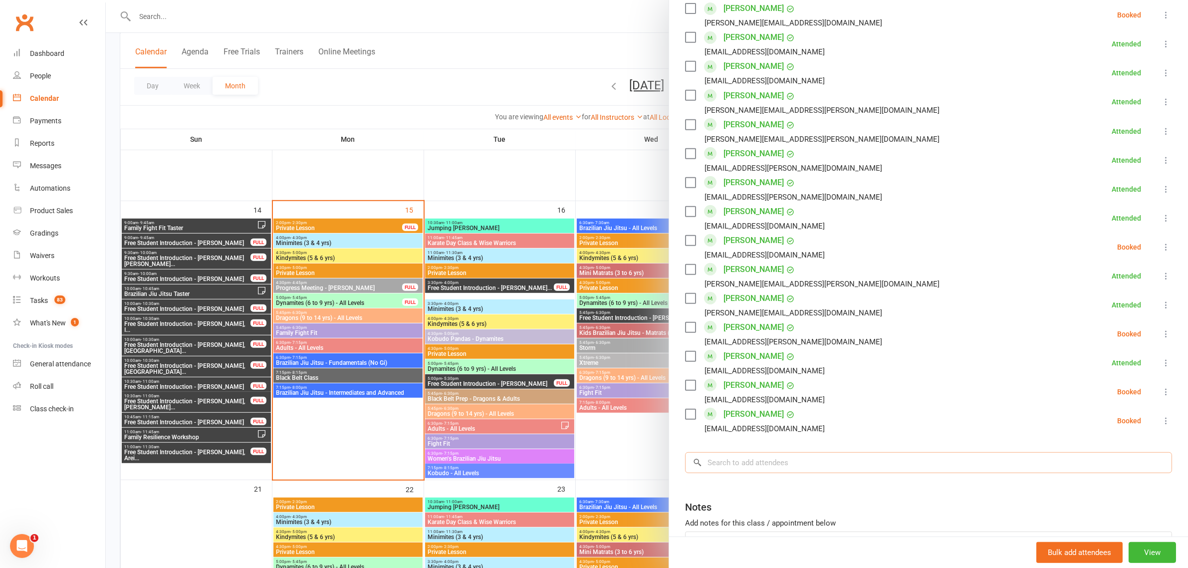
click at [809, 454] on input "search" at bounding box center [928, 462] width 487 height 21
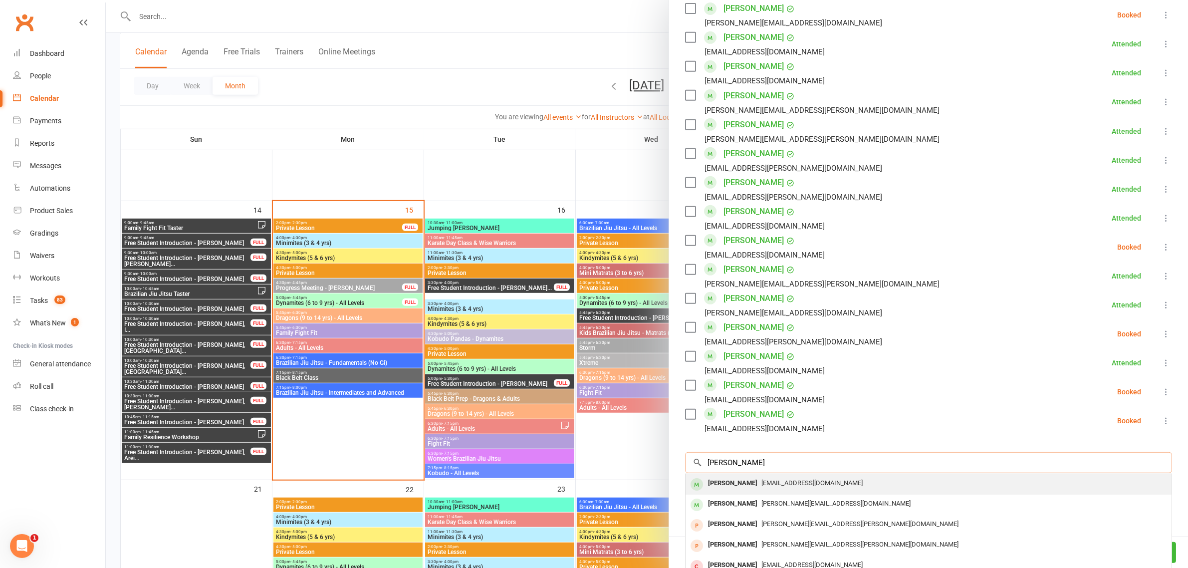
type input "[PERSON_NAME]"
click at [736, 476] on div "[PERSON_NAME]" at bounding box center [732, 483] width 57 height 14
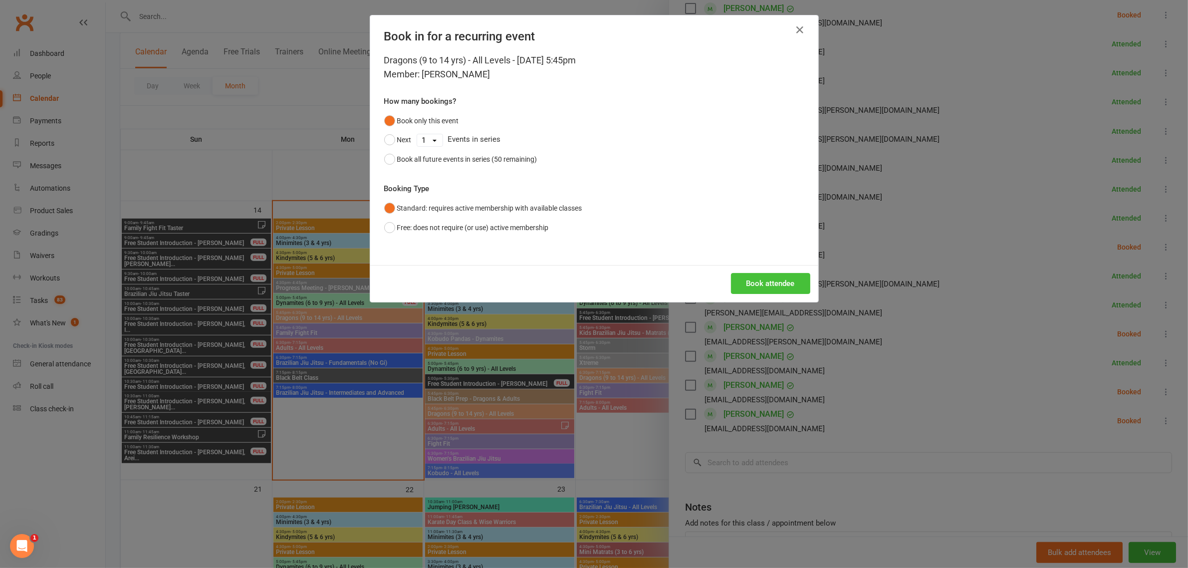
click at [742, 275] on button "Book attendee" at bounding box center [770, 283] width 79 height 21
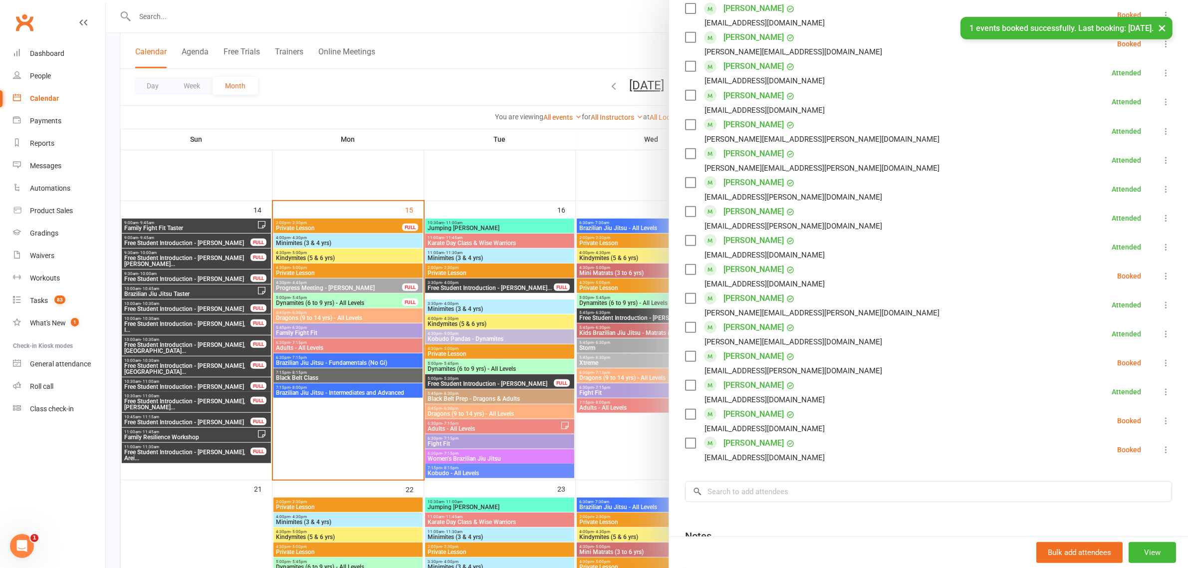
scroll to position [357, 0]
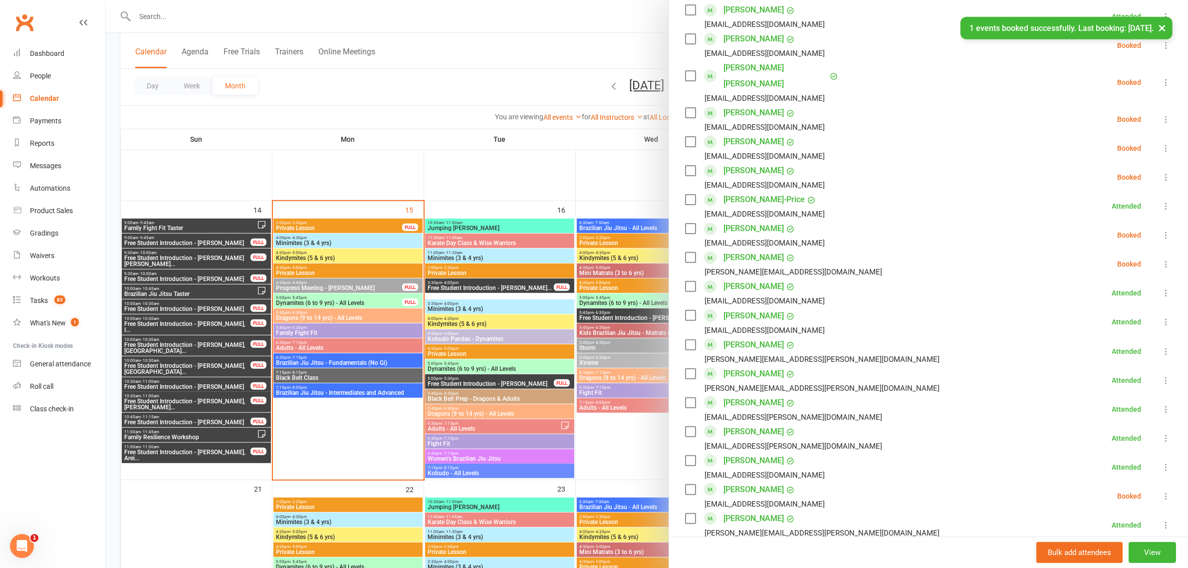
click at [1161, 230] on icon at bounding box center [1166, 235] width 10 height 10
click at [1095, 284] on link "Check in" at bounding box center [1117, 294] width 107 height 20
click at [444, 82] on div at bounding box center [647, 284] width 1082 height 568
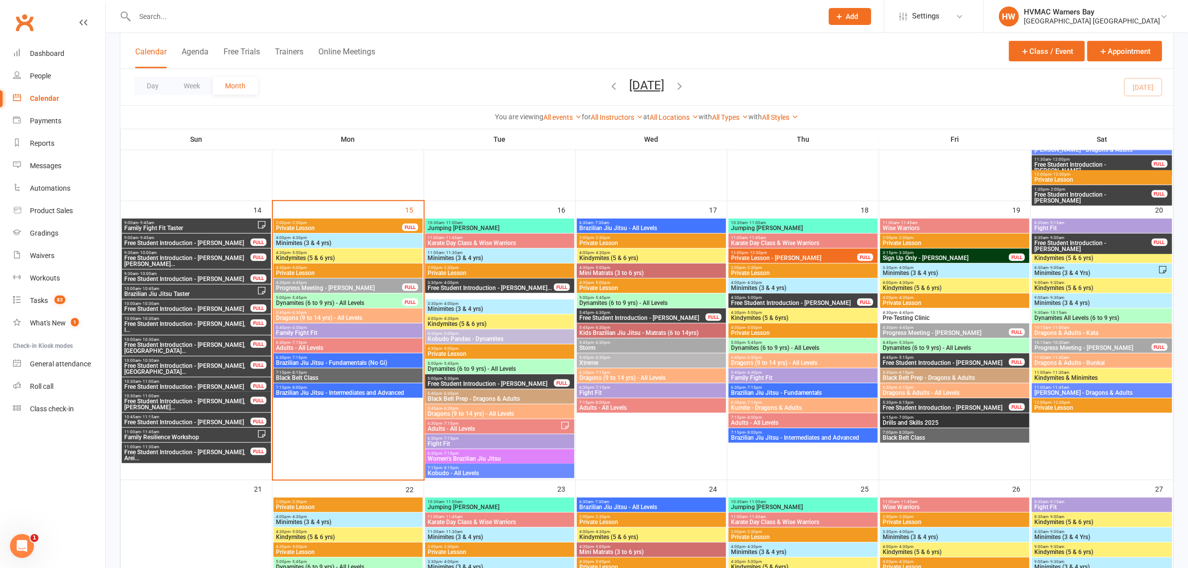
click at [318, 330] on span "Family Fight Fit" at bounding box center [347, 333] width 145 height 6
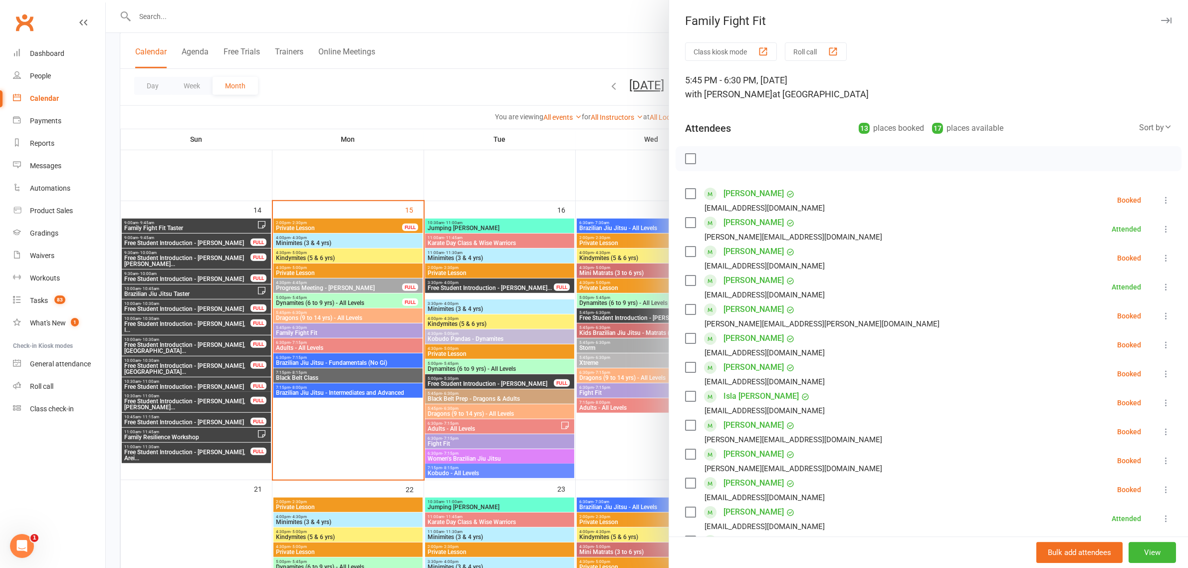
scroll to position [205, 0]
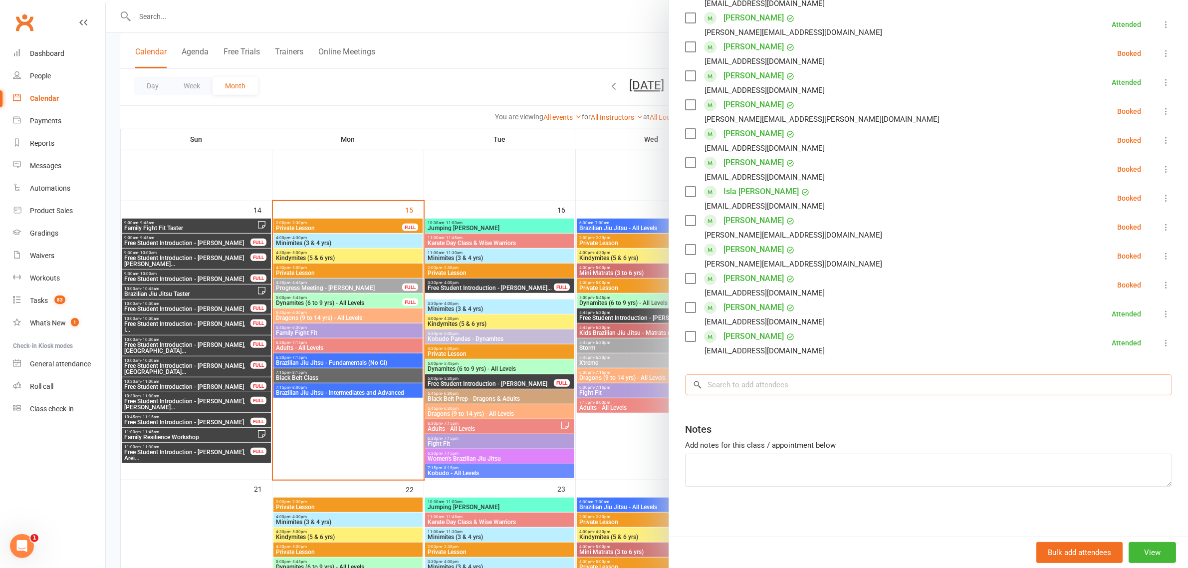
click at [775, 385] on input "search" at bounding box center [928, 384] width 487 height 21
click at [253, 24] on div at bounding box center [647, 284] width 1082 height 568
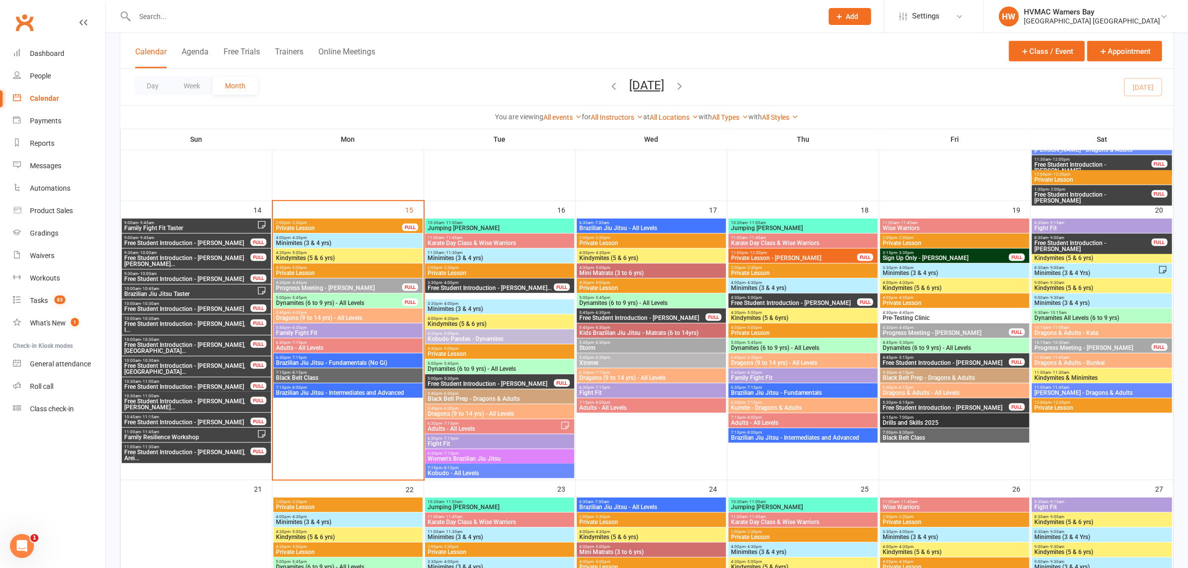
click at [253, 15] on input "text" at bounding box center [474, 16] width 684 height 14
click at [250, 17] on input "text" at bounding box center [474, 16] width 684 height 14
click at [328, 330] on span "Family Fight Fit" at bounding box center [347, 333] width 145 height 6
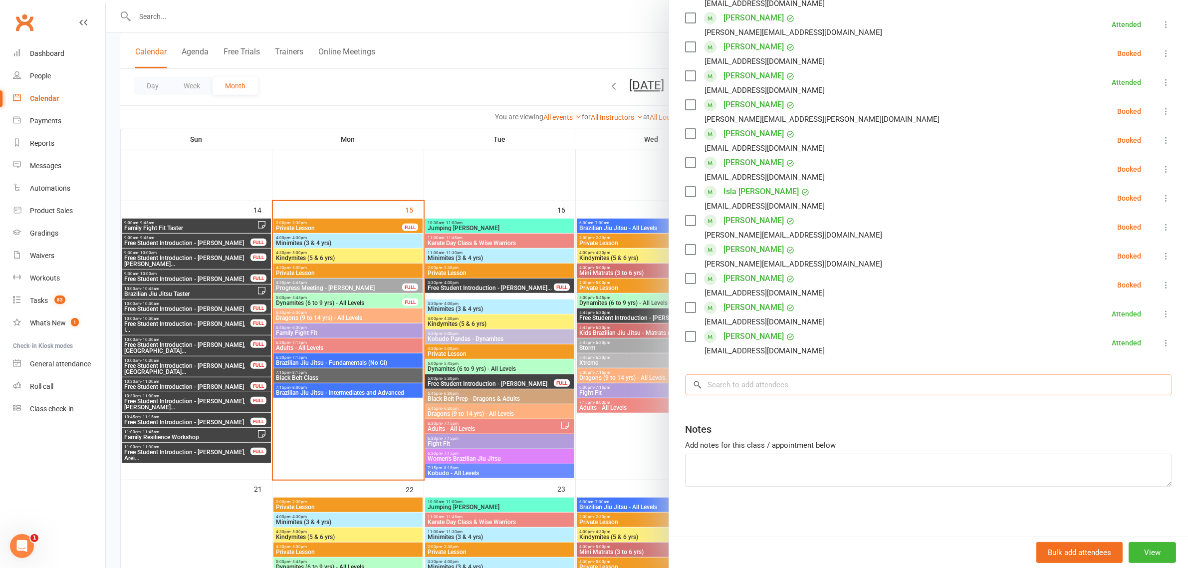
click at [769, 384] on input "search" at bounding box center [928, 384] width 487 height 21
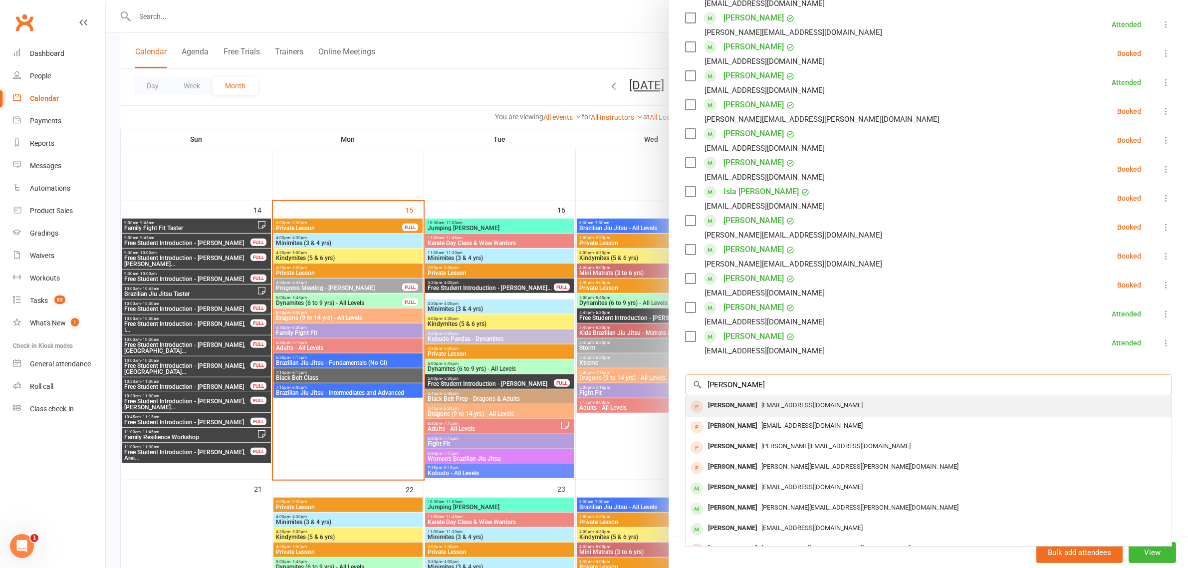
type input "[PERSON_NAME]"
click at [747, 404] on div "[PERSON_NAME]" at bounding box center [732, 405] width 57 height 14
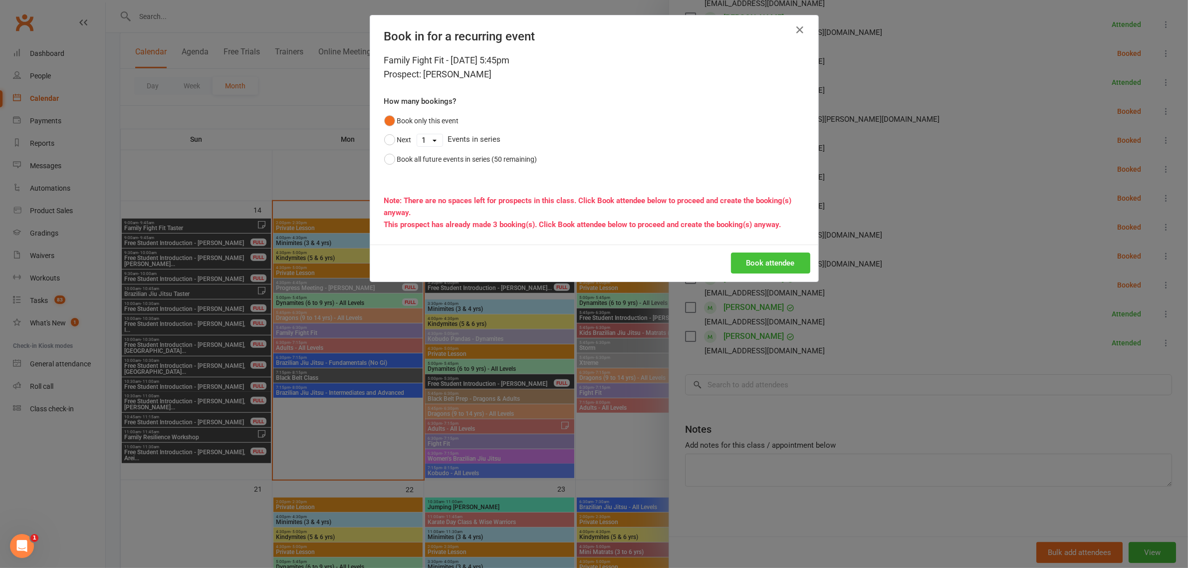
click at [757, 262] on button "Book attendee" at bounding box center [770, 262] width 79 height 21
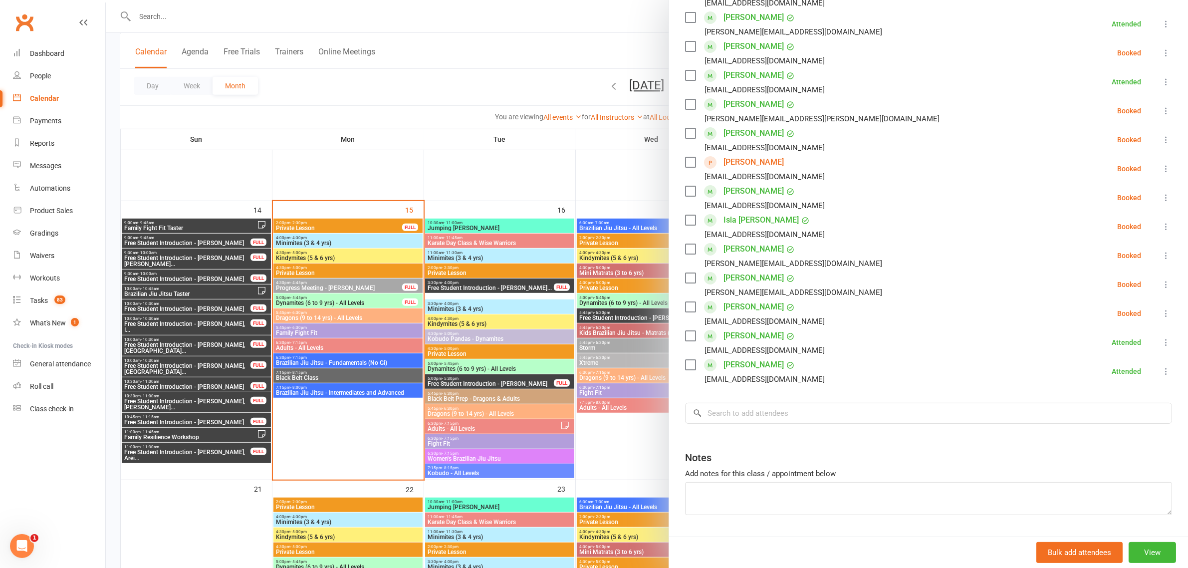
click at [1161, 169] on icon at bounding box center [1166, 169] width 10 height 10
click at [1105, 230] on link "Check in" at bounding box center [1122, 228] width 99 height 20
click at [1161, 50] on icon at bounding box center [1166, 53] width 10 height 10
click at [1103, 117] on link "Check in" at bounding box center [1117, 112] width 107 height 20
click at [572, 45] on div at bounding box center [647, 284] width 1082 height 568
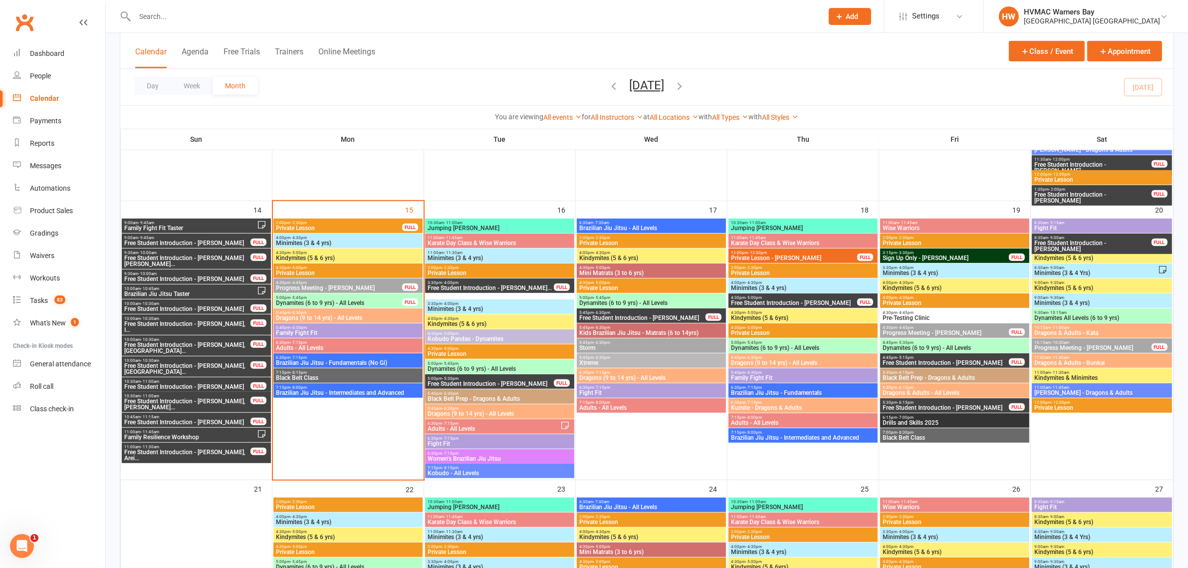
click at [353, 327] on span "5:45pm - 6:30pm" at bounding box center [347, 327] width 145 height 4
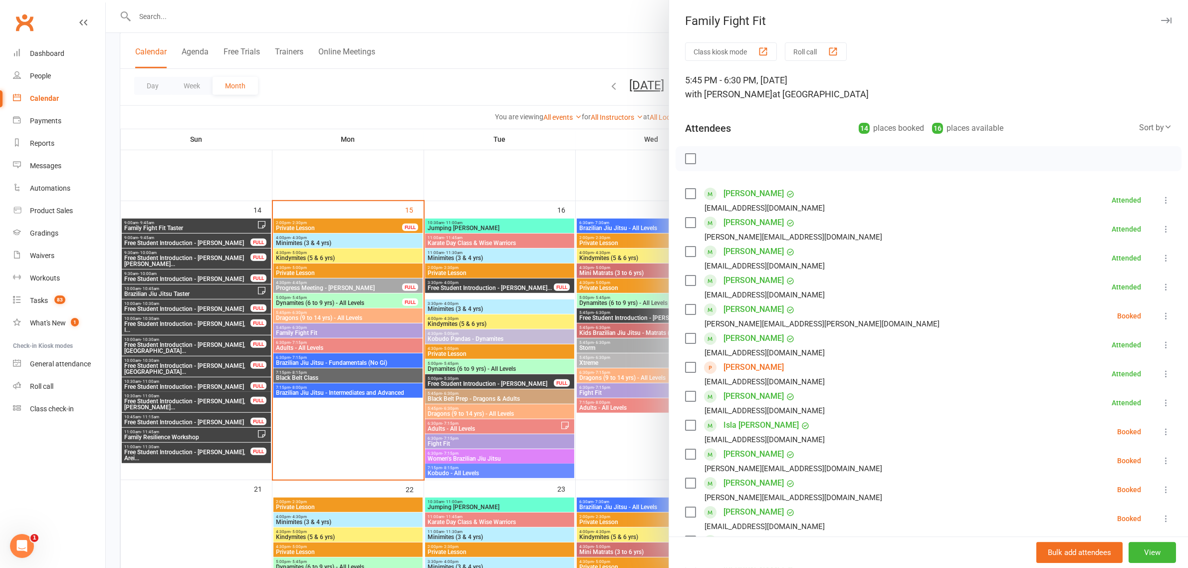
scroll to position [234, 0]
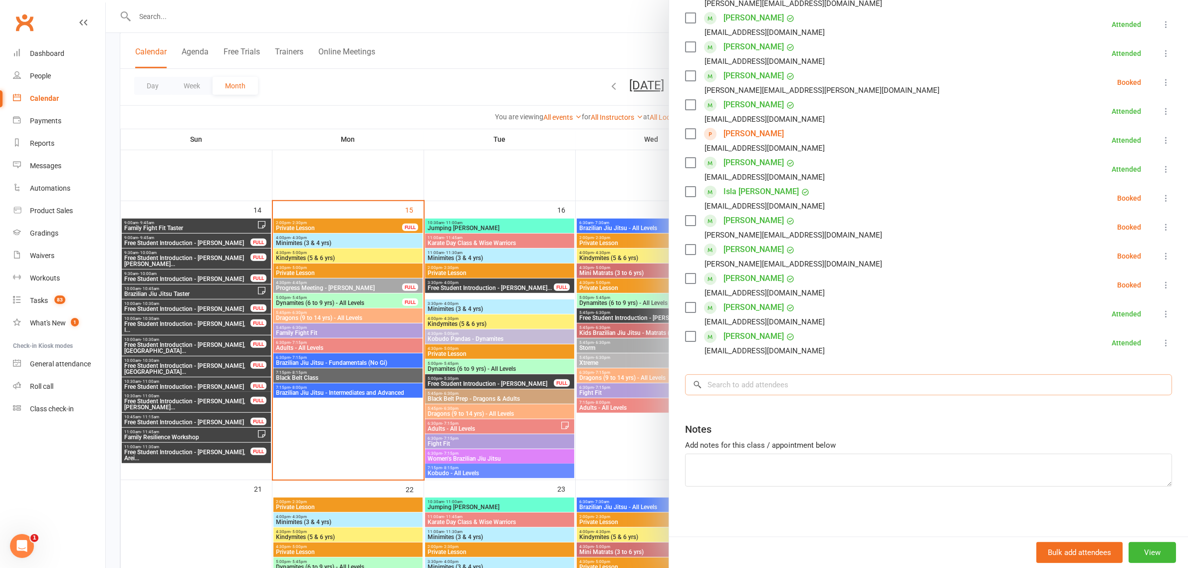
click at [764, 383] on input "search" at bounding box center [928, 384] width 487 height 21
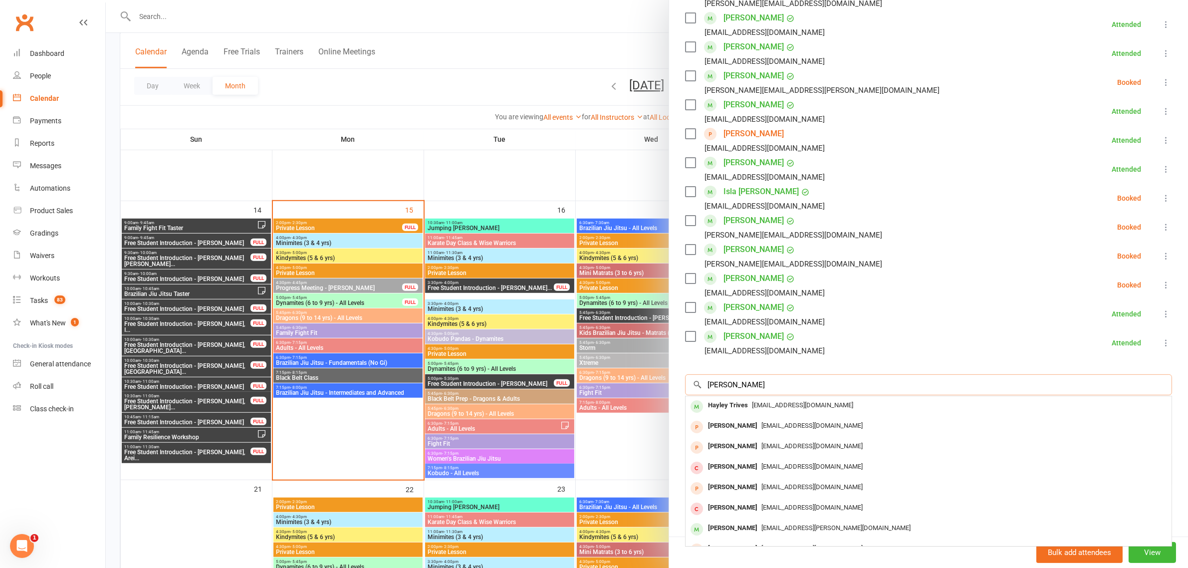
type input "[PERSON_NAME]"
click at [754, 405] on span "[EMAIL_ADDRESS][DOMAIN_NAME]" at bounding box center [802, 404] width 101 height 7
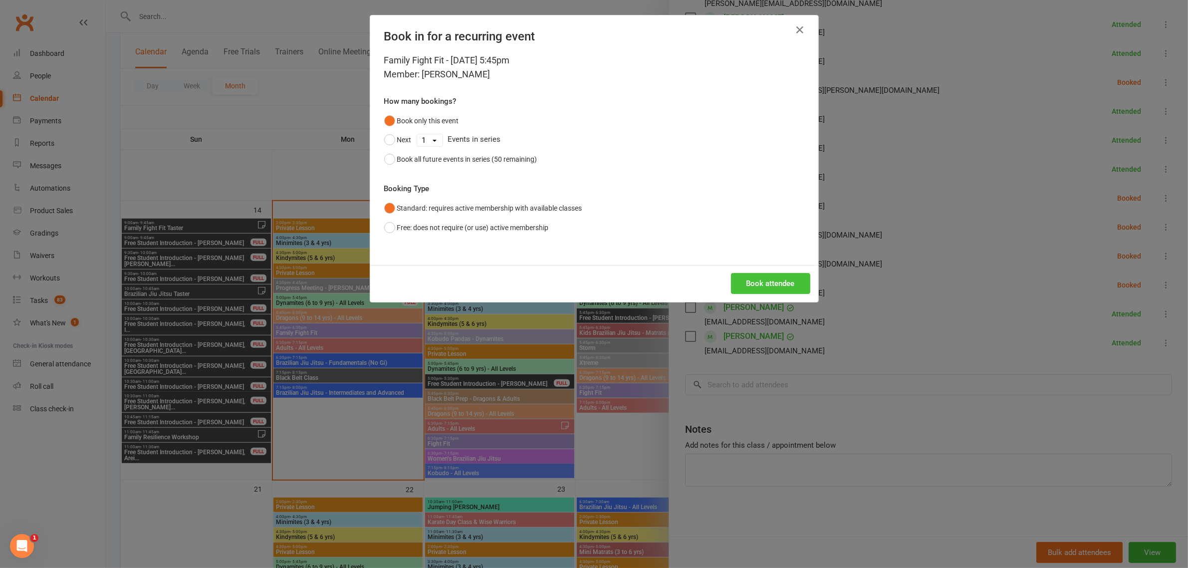
click at [774, 283] on button "Book attendee" at bounding box center [770, 283] width 79 height 21
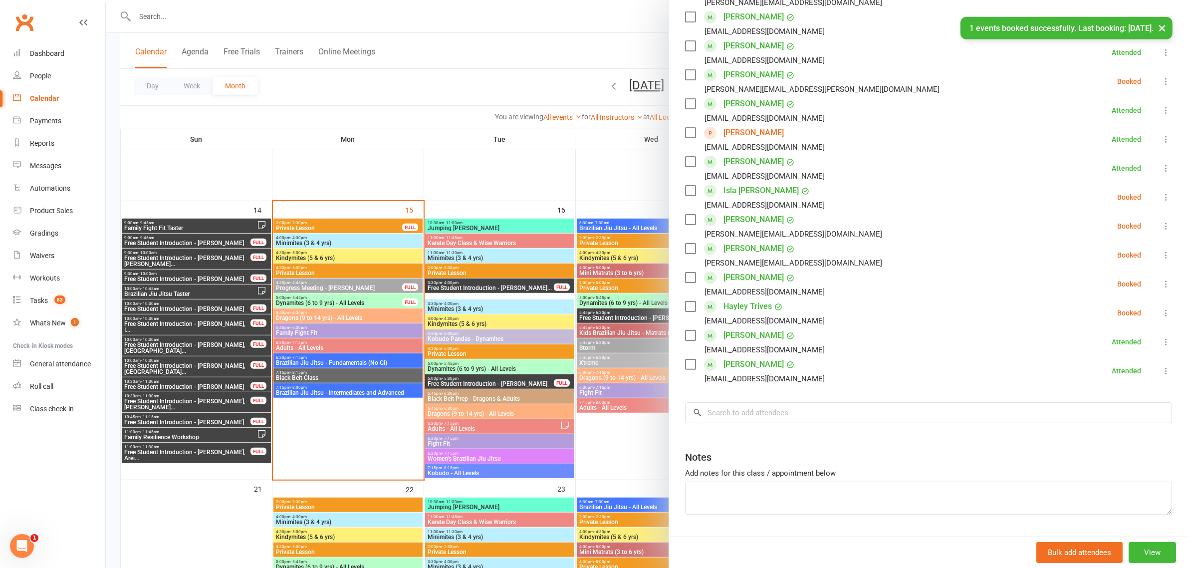
click at [325, 268] on div at bounding box center [647, 284] width 1082 height 568
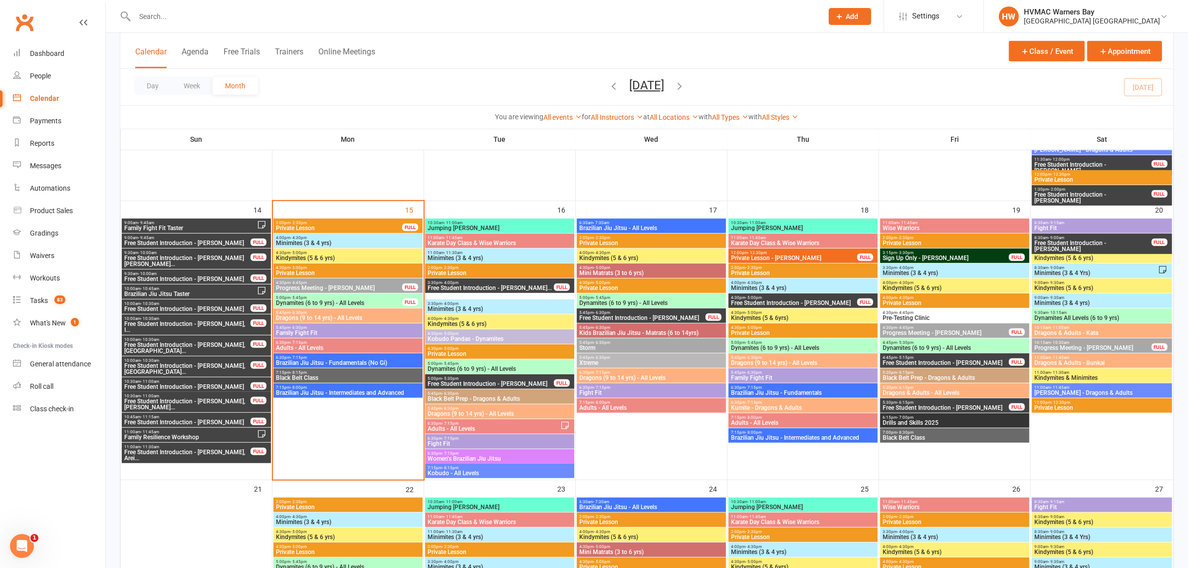
click at [312, 358] on span "6:30pm - 7:15pm" at bounding box center [347, 357] width 145 height 4
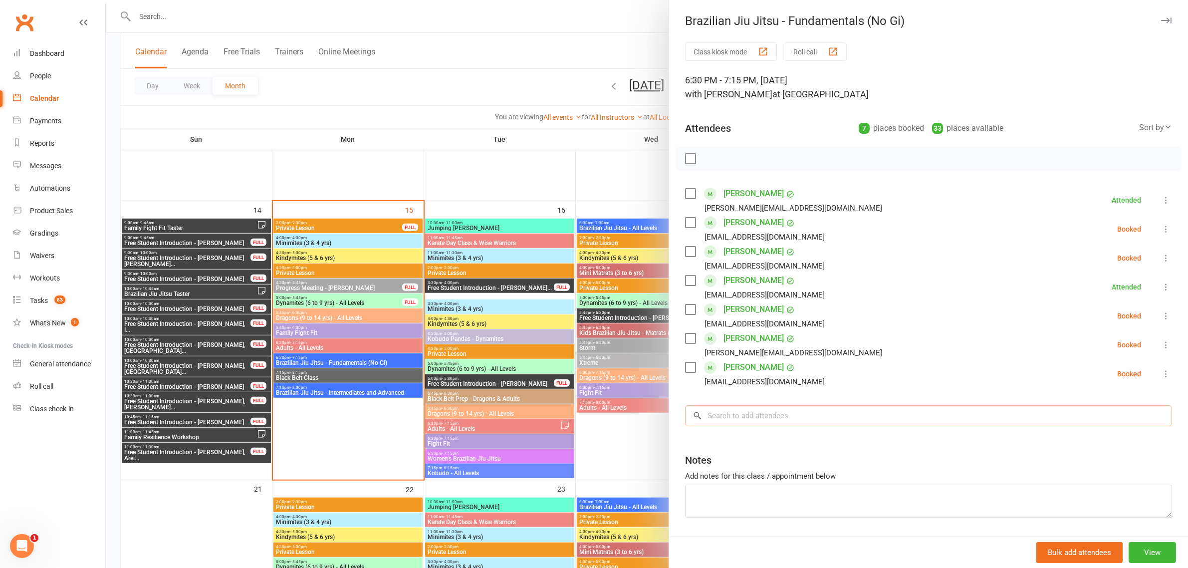
click at [771, 424] on input "search" at bounding box center [928, 415] width 487 height 21
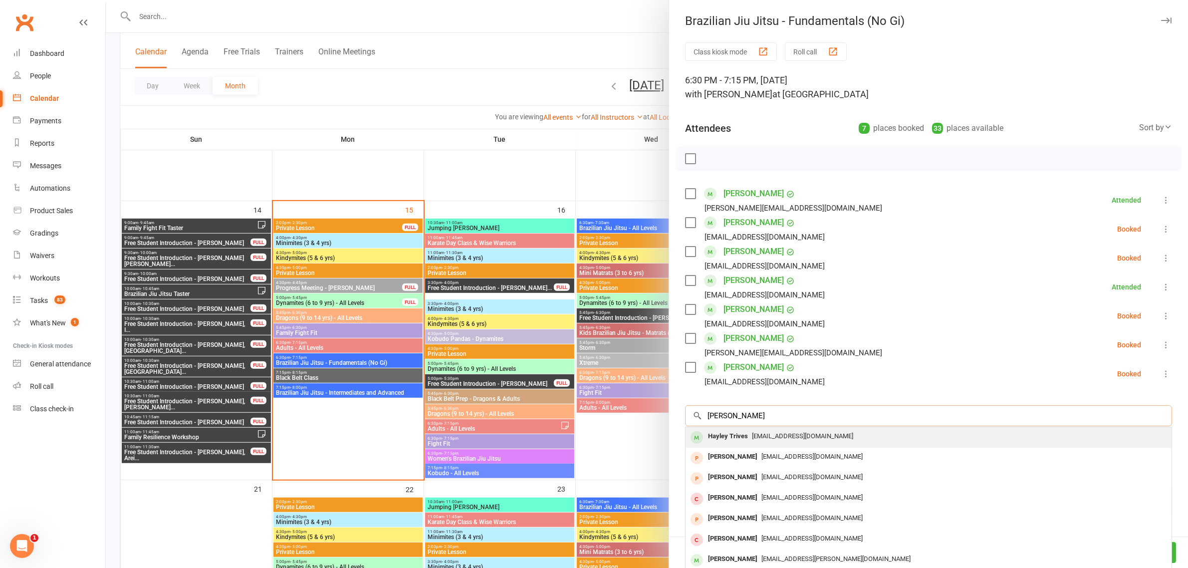
type input "[PERSON_NAME]"
click at [752, 439] on span "[EMAIL_ADDRESS][DOMAIN_NAME]" at bounding box center [802, 435] width 101 height 7
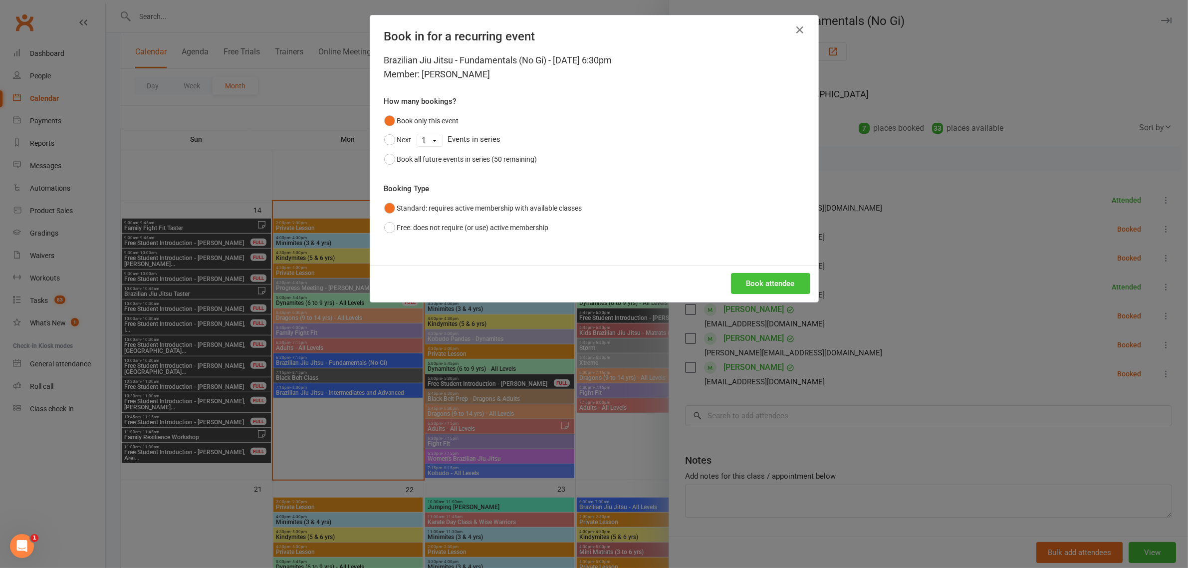
click at [794, 279] on button "Book attendee" at bounding box center [770, 283] width 79 height 21
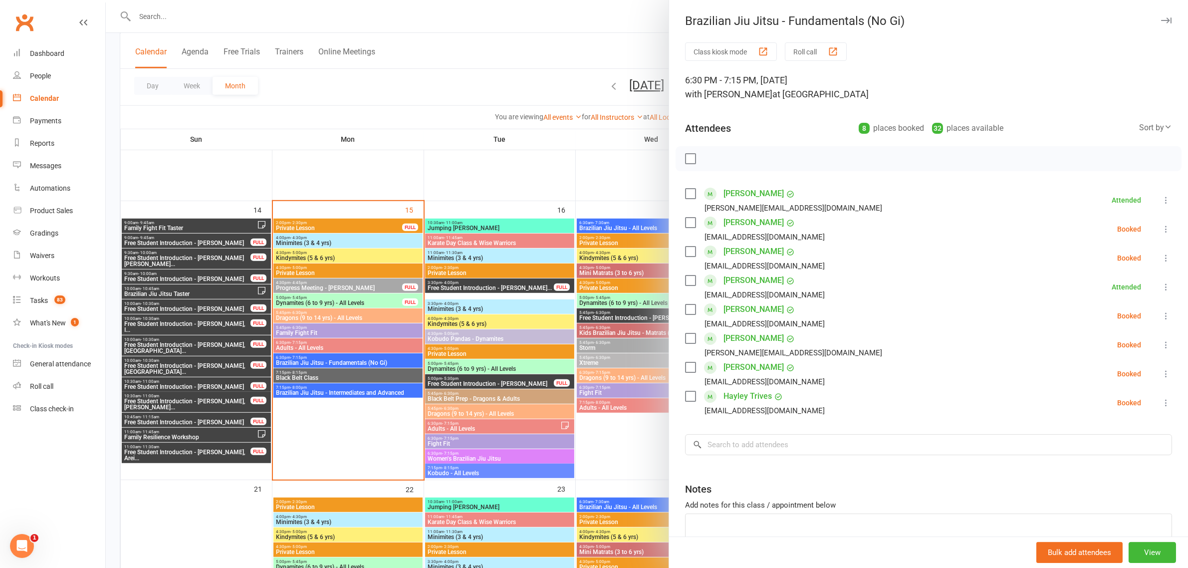
click at [330, 339] on div at bounding box center [647, 284] width 1082 height 568
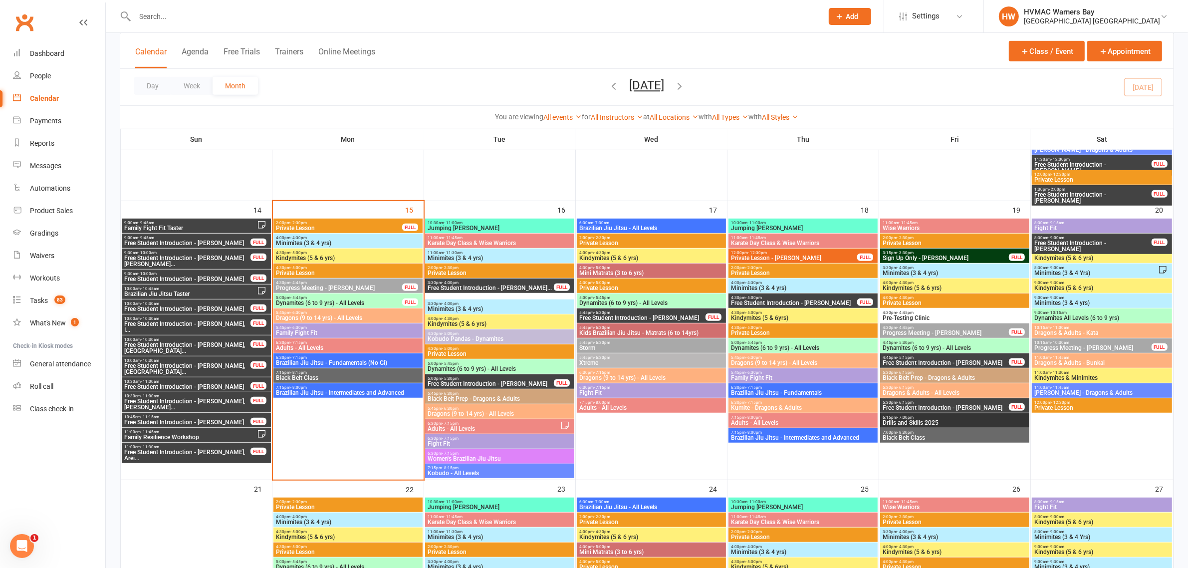
click at [313, 373] on span "7:15pm - 8:15pm" at bounding box center [347, 372] width 145 height 4
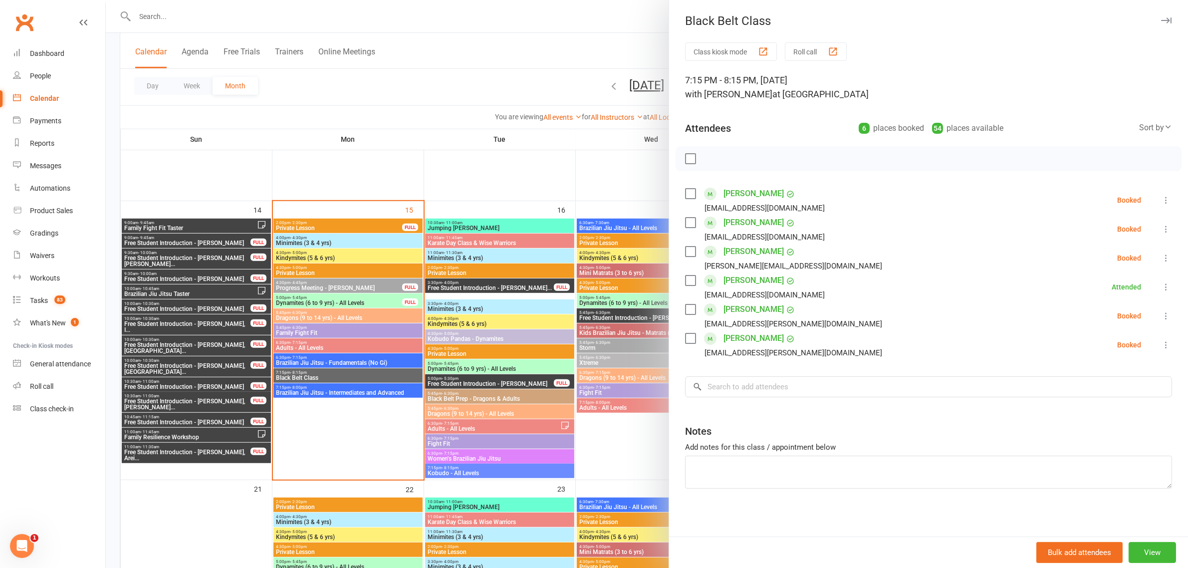
click at [757, 375] on div "Class kiosk mode Roll call 7:15 PM - 8:15 PM, [DATE] with [PERSON_NAME] at [GEO…" at bounding box center [928, 290] width 519 height 496
click at [761, 384] on input "search" at bounding box center [928, 386] width 487 height 21
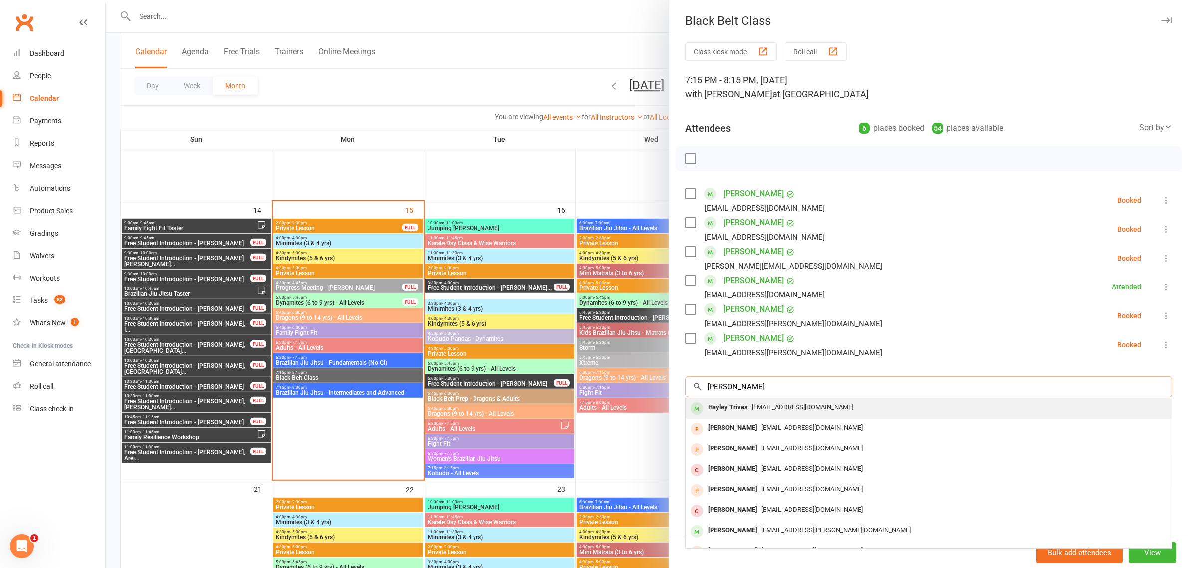
type input "[PERSON_NAME]"
click at [747, 401] on div "[EMAIL_ADDRESS][DOMAIN_NAME]" at bounding box center [928, 407] width 478 height 14
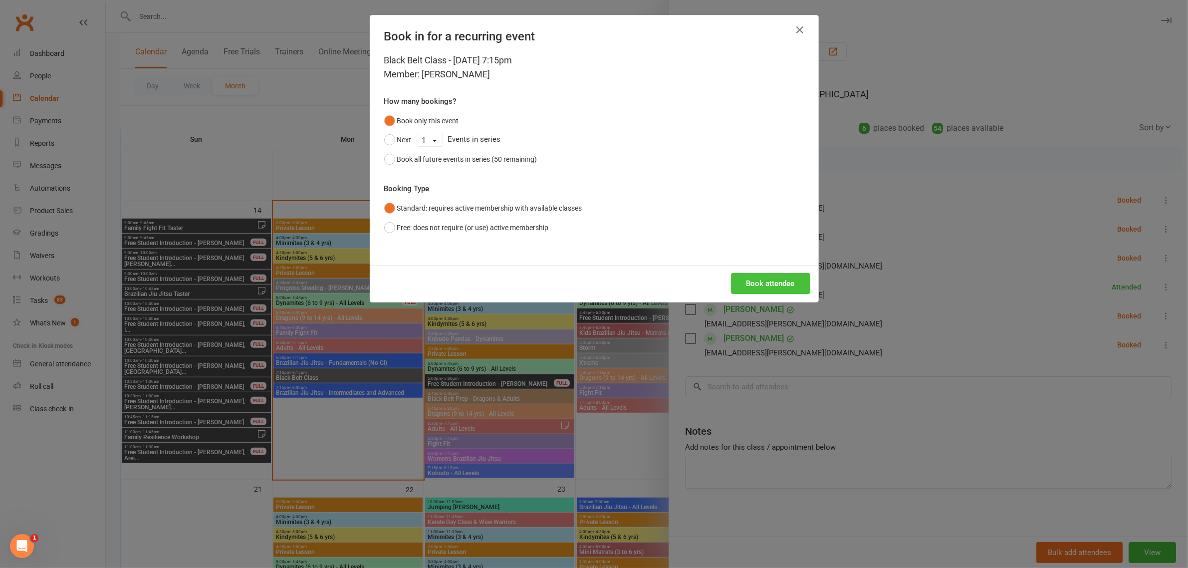
click at [784, 290] on button "Book attendee" at bounding box center [770, 283] width 79 height 21
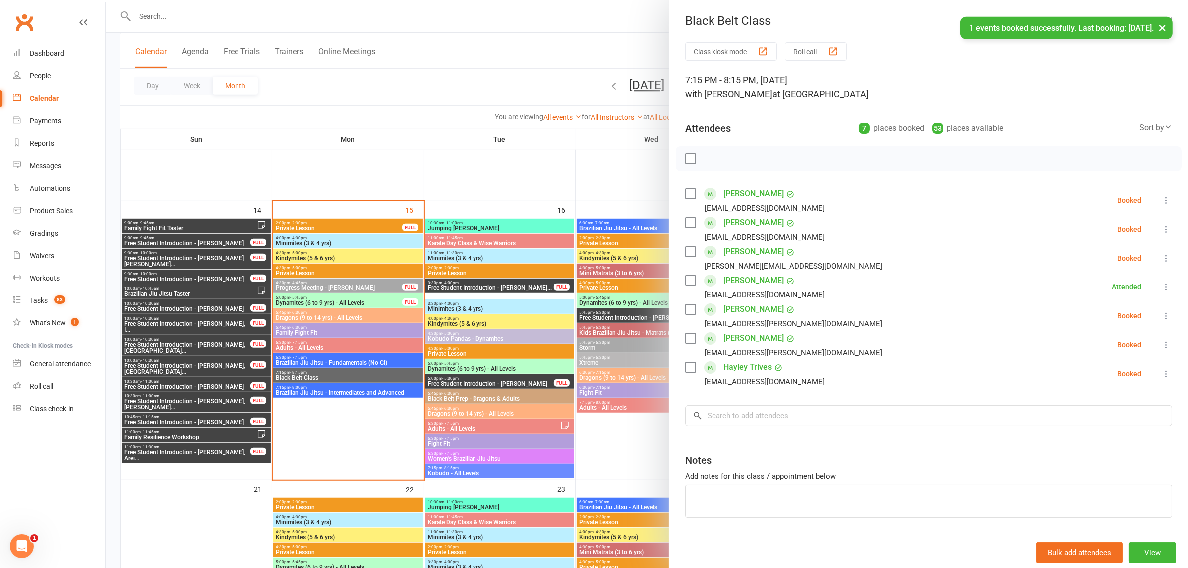
click at [450, 93] on div at bounding box center [647, 284] width 1082 height 568
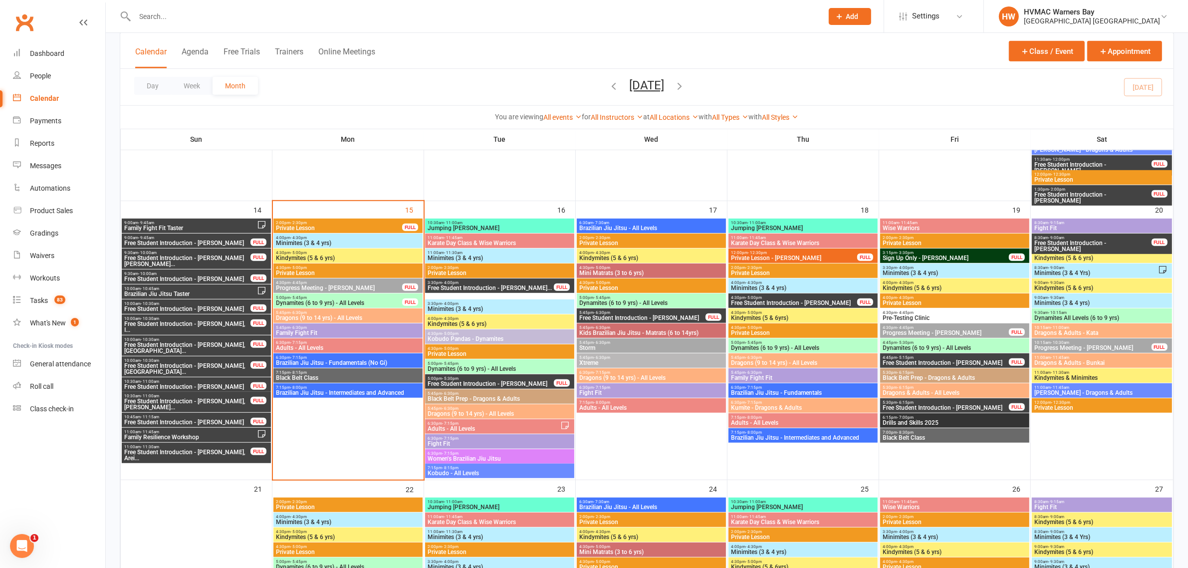
click at [326, 331] on span "Family Fight Fit" at bounding box center [347, 333] width 145 height 6
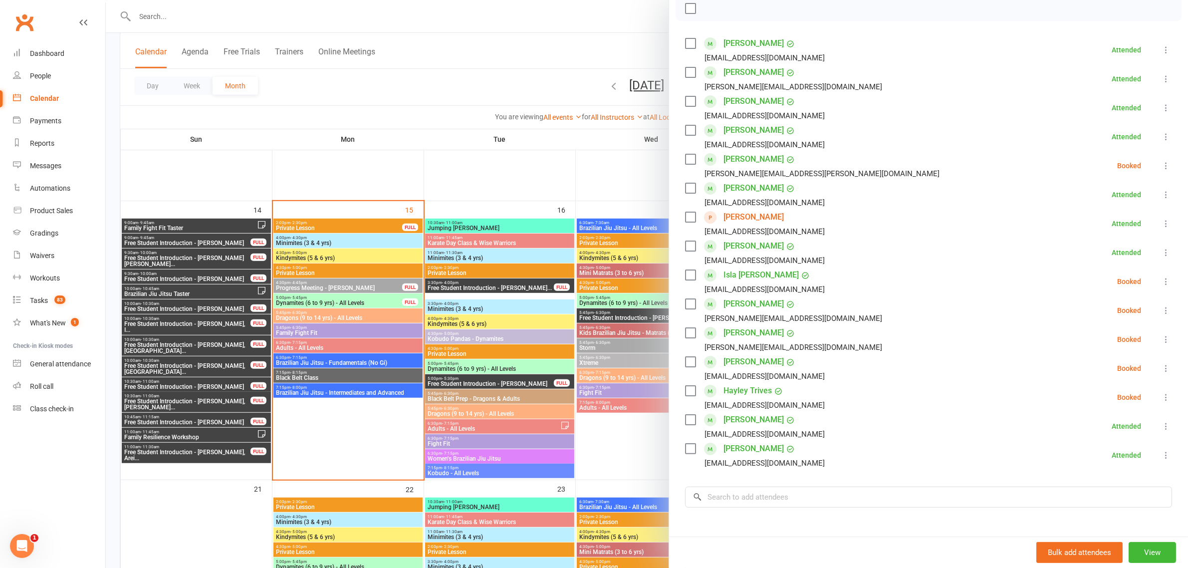
scroll to position [249, 0]
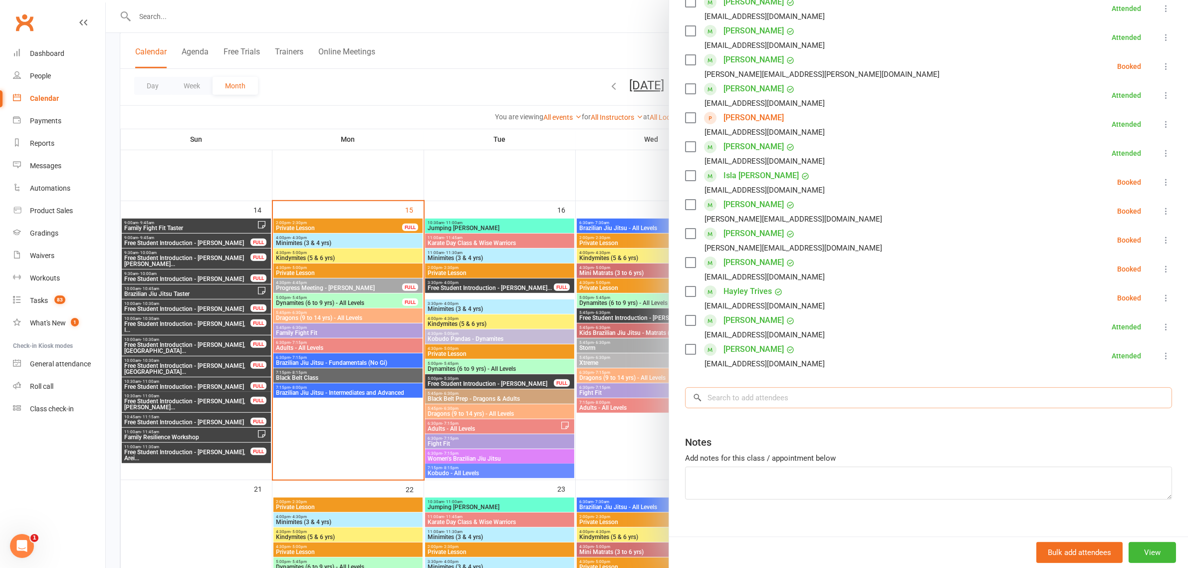
click at [795, 392] on input "search" at bounding box center [928, 397] width 487 height 21
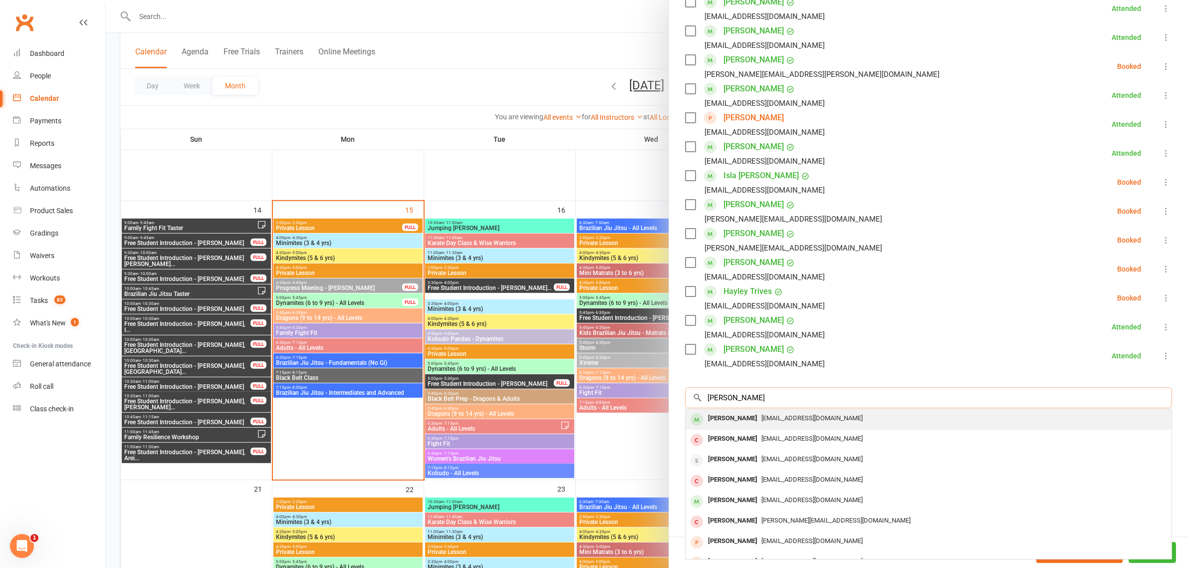
type input "[PERSON_NAME]"
click at [761, 413] on div "[EMAIL_ADDRESS][DOMAIN_NAME]" at bounding box center [928, 418] width 478 height 14
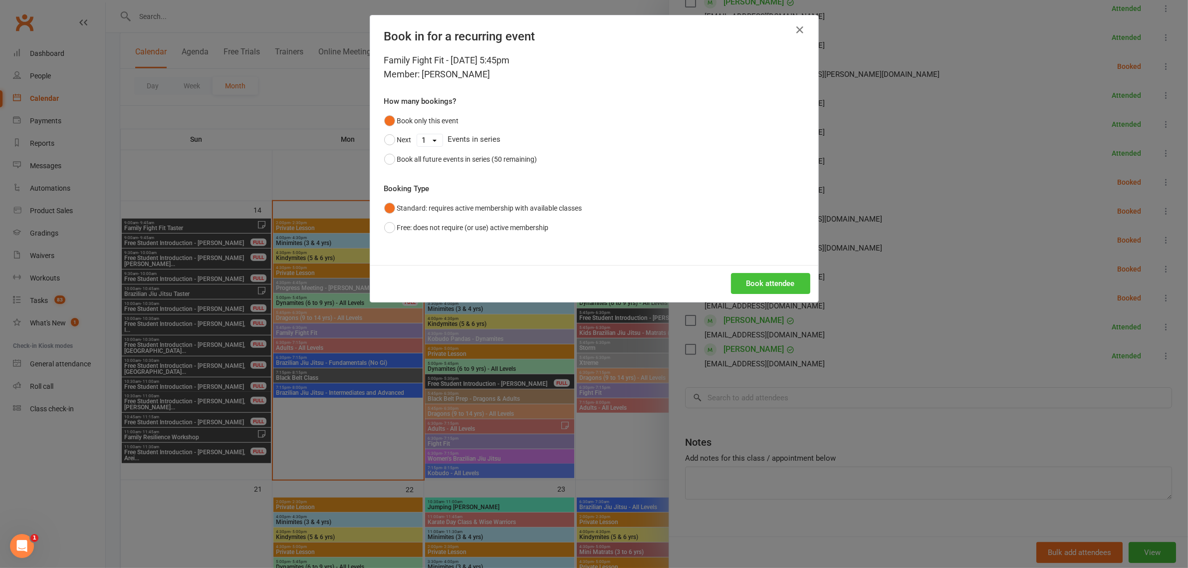
click at [764, 278] on button "Book attendee" at bounding box center [770, 283] width 79 height 21
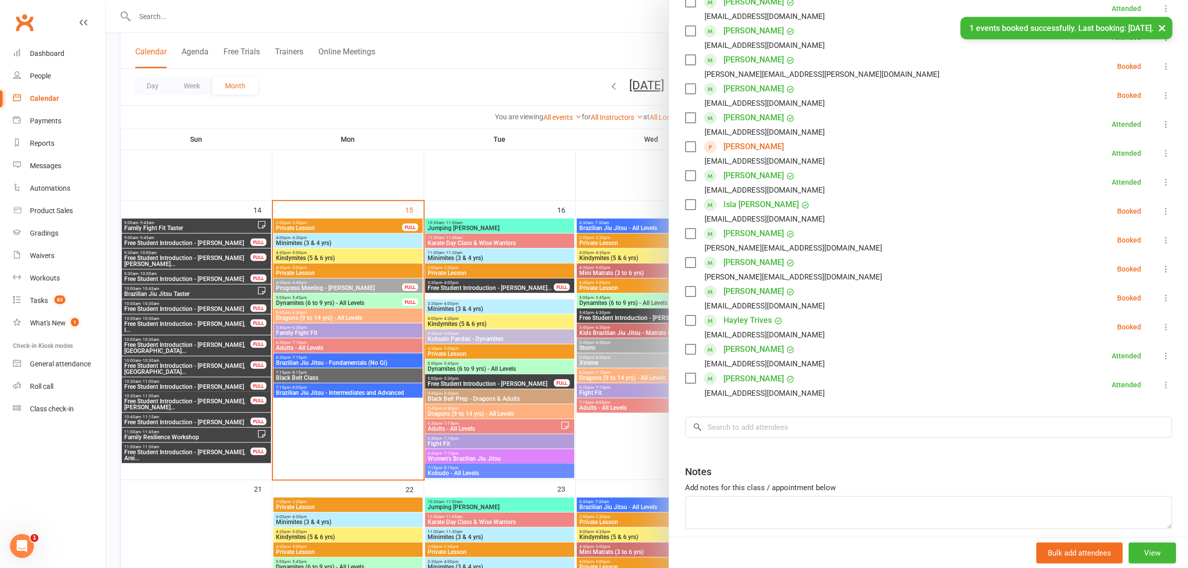
scroll to position [125, 0]
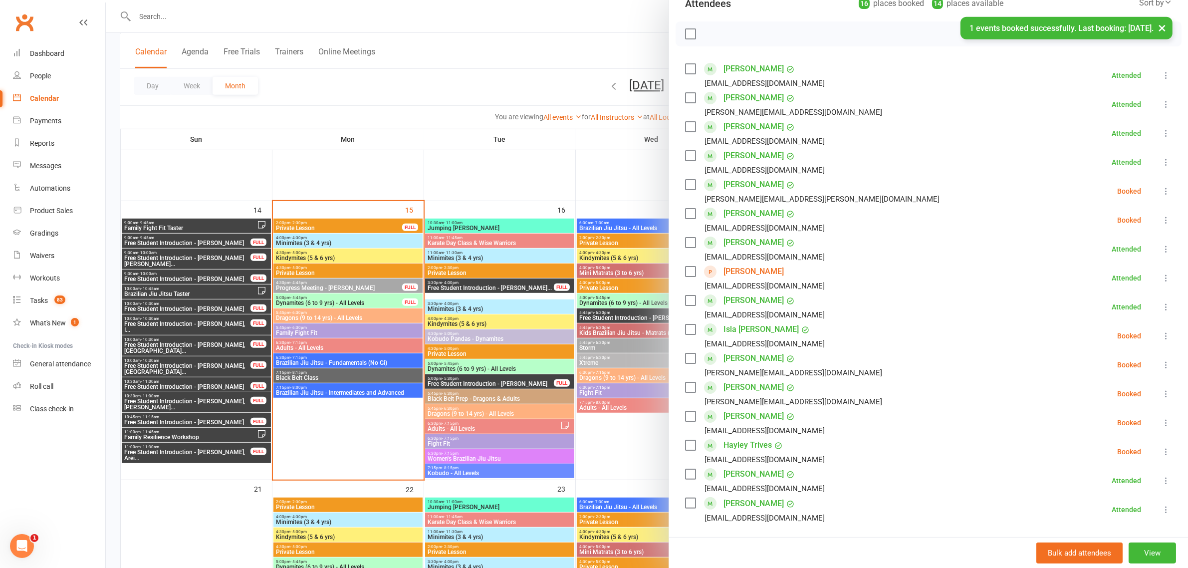
click at [1161, 221] on icon at bounding box center [1166, 220] width 10 height 10
drag, startPoint x: 1114, startPoint y: 281, endPoint x: 1131, endPoint y: 280, distance: 17.5
click at [1114, 281] on link "Check in" at bounding box center [1117, 279] width 107 height 20
click at [536, 66] on div at bounding box center [647, 284] width 1082 height 568
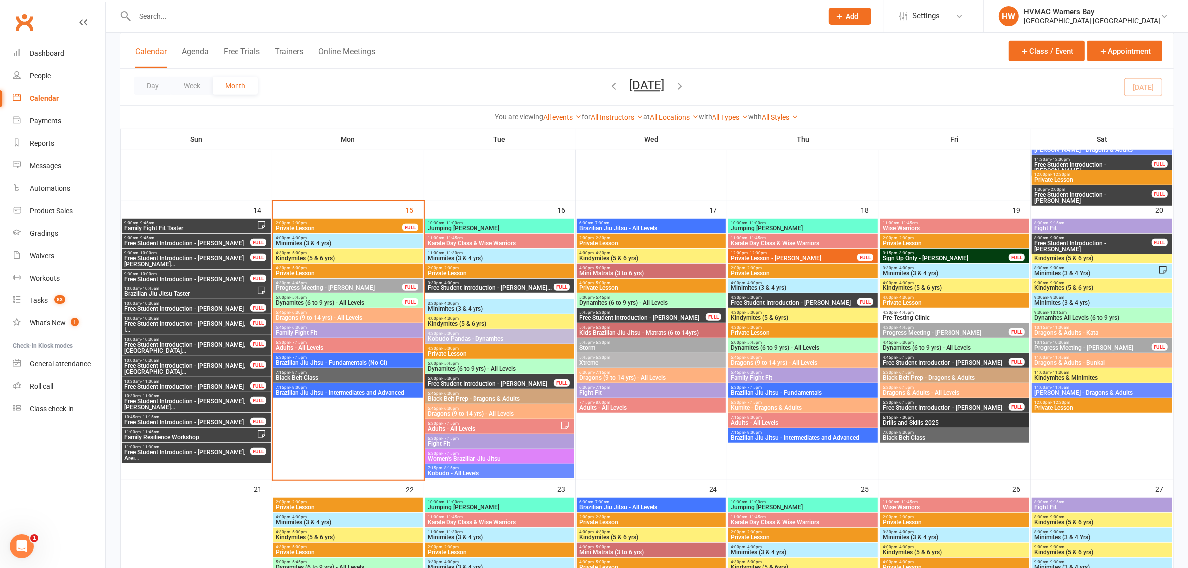
click at [315, 332] on span "Family Fight Fit" at bounding box center [347, 333] width 145 height 6
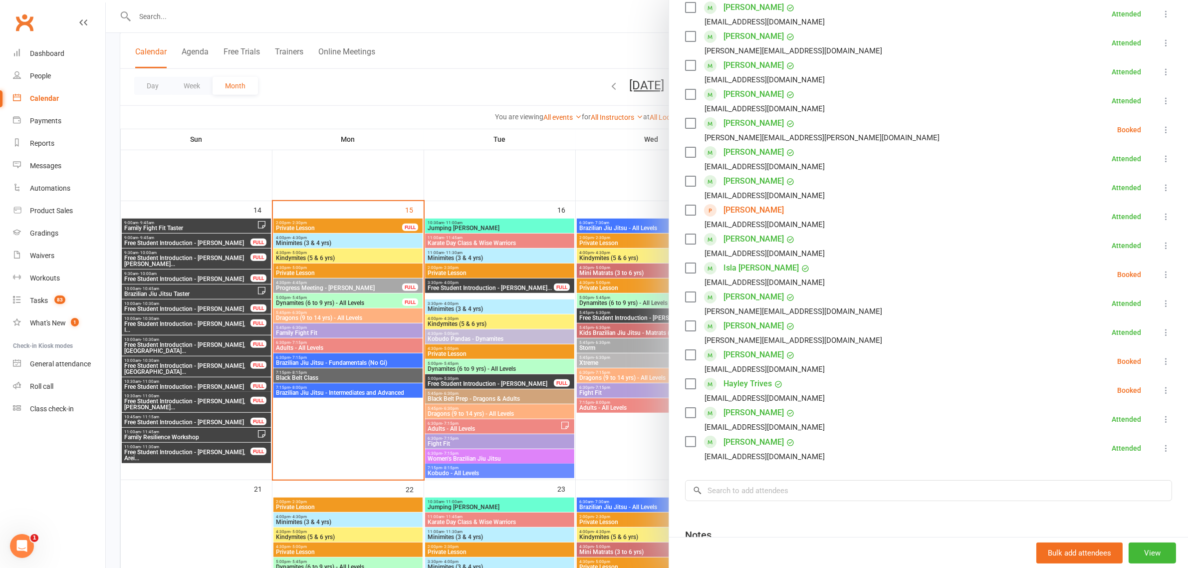
scroll to position [187, 0]
click at [1161, 390] on icon at bounding box center [1166, 389] width 10 height 10
click at [1101, 447] on link "Check in" at bounding box center [1117, 448] width 107 height 20
click at [1161, 363] on icon at bounding box center [1166, 360] width 10 height 10
click at [1126, 417] on link "Check in" at bounding box center [1117, 420] width 107 height 20
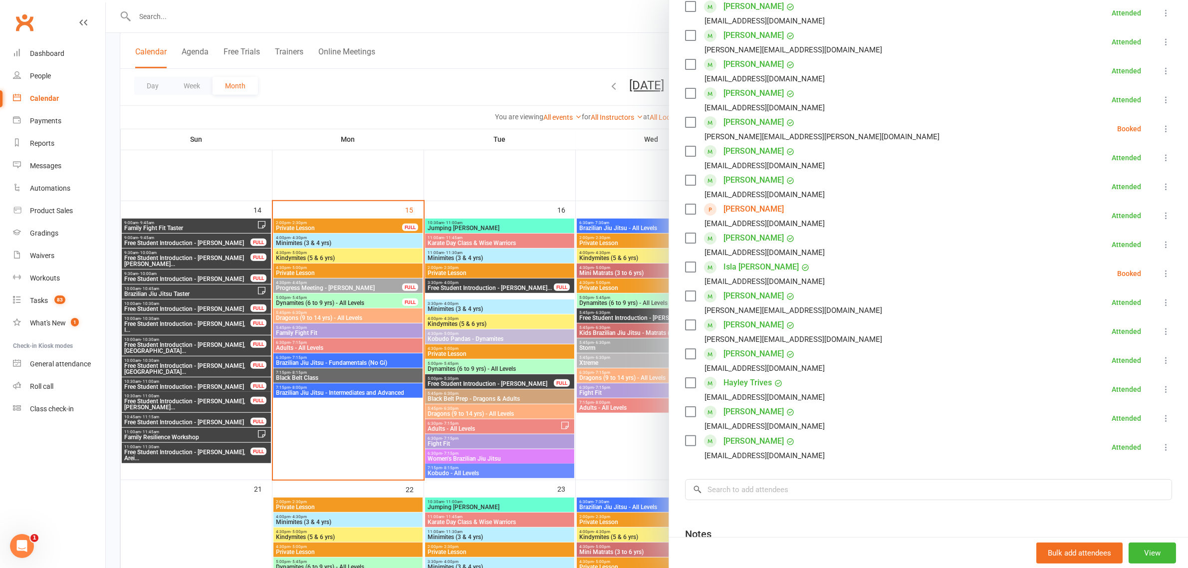
click at [1161, 276] on icon at bounding box center [1166, 273] width 10 height 10
click at [1109, 336] on link "Check in" at bounding box center [1117, 333] width 107 height 20
click at [353, 359] on div at bounding box center [647, 284] width 1082 height 568
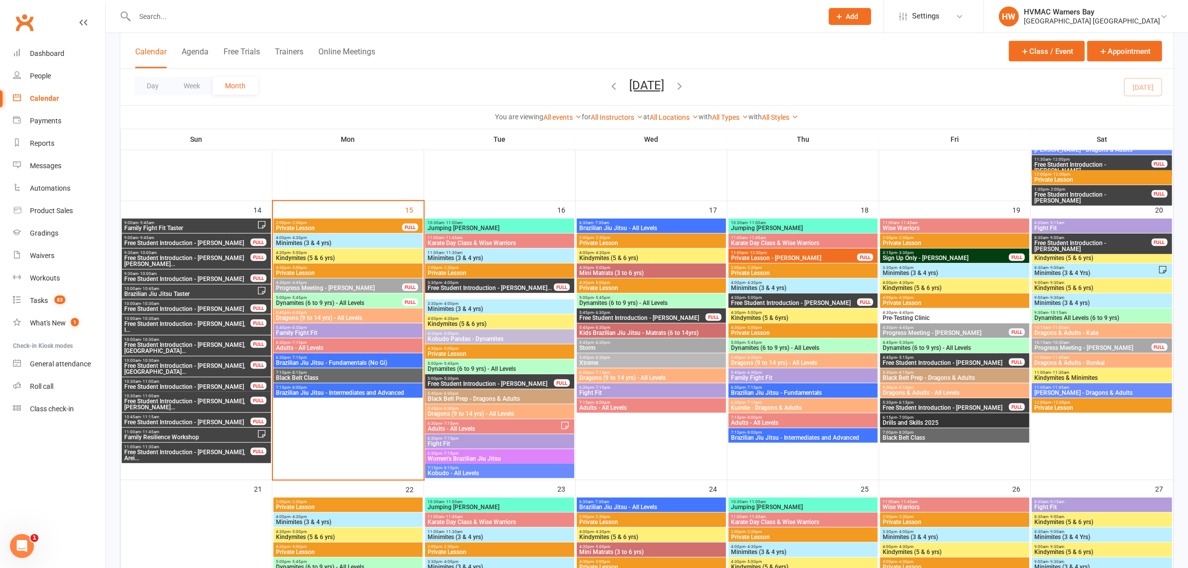
click at [309, 358] on span "6:30pm - 7:15pm" at bounding box center [347, 357] width 145 height 4
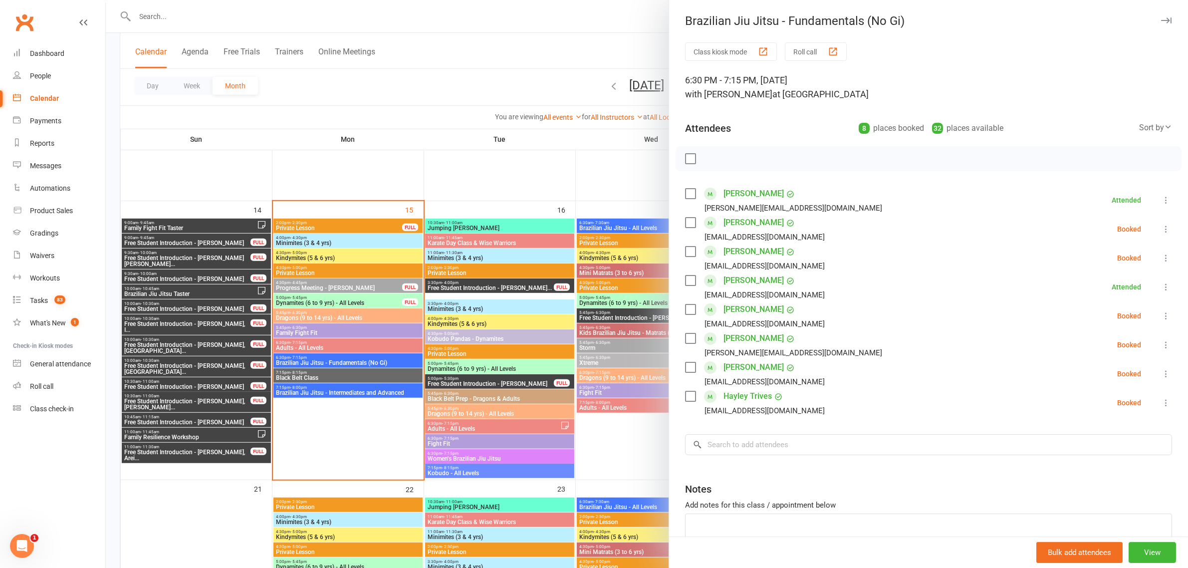
click at [1161, 399] on icon at bounding box center [1166, 403] width 10 height 10
click at [1080, 462] on link "Check in" at bounding box center [1117, 462] width 107 height 20
click at [331, 375] on div at bounding box center [647, 284] width 1082 height 568
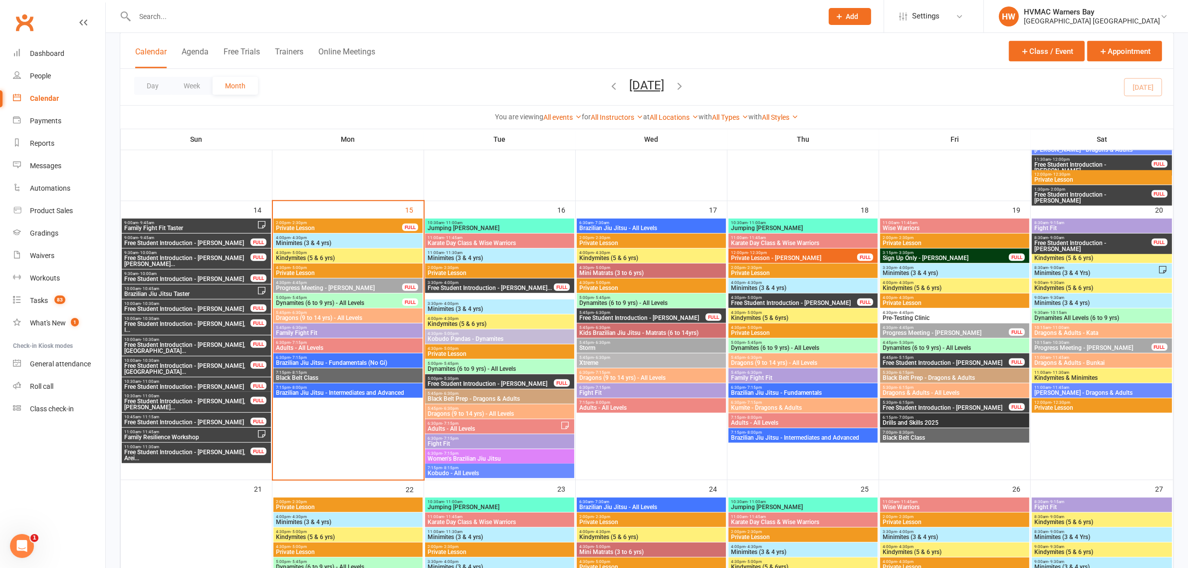
click at [327, 376] on span "Black Belt Class" at bounding box center [347, 378] width 145 height 6
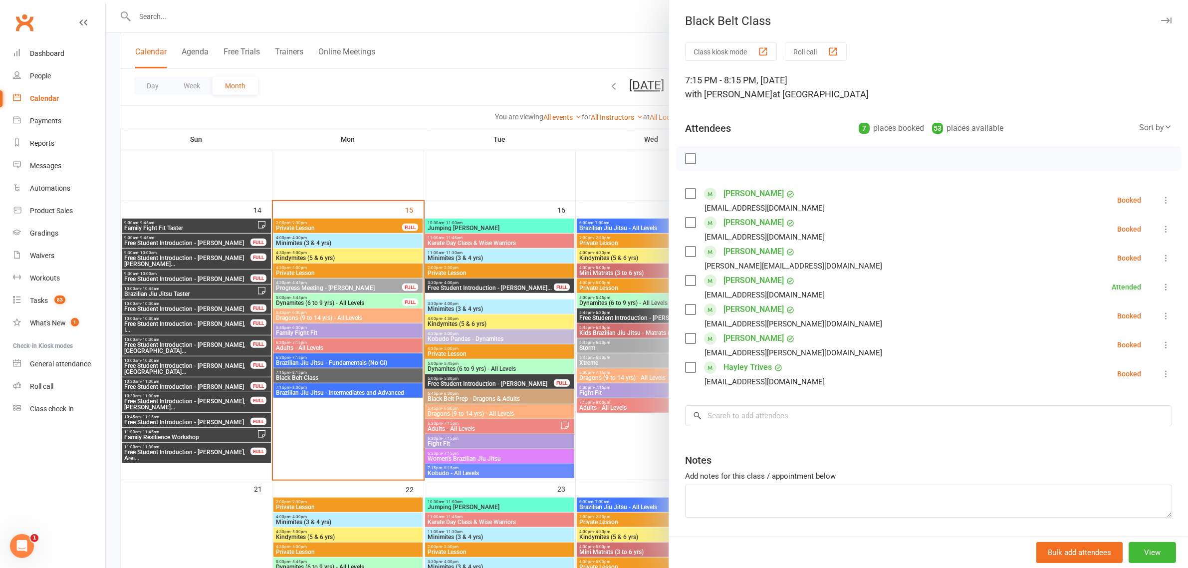
click at [1161, 372] on icon at bounding box center [1166, 374] width 10 height 10
click at [1073, 437] on link "Check in" at bounding box center [1117, 433] width 107 height 20
click at [427, 76] on div at bounding box center [647, 284] width 1082 height 568
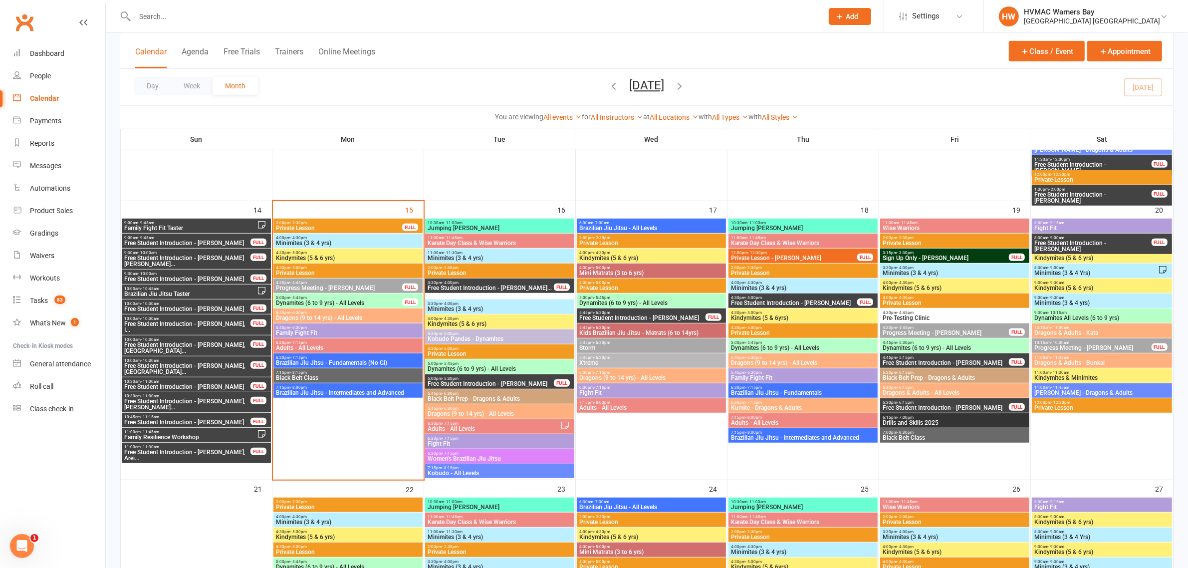
scroll to position [811, 0]
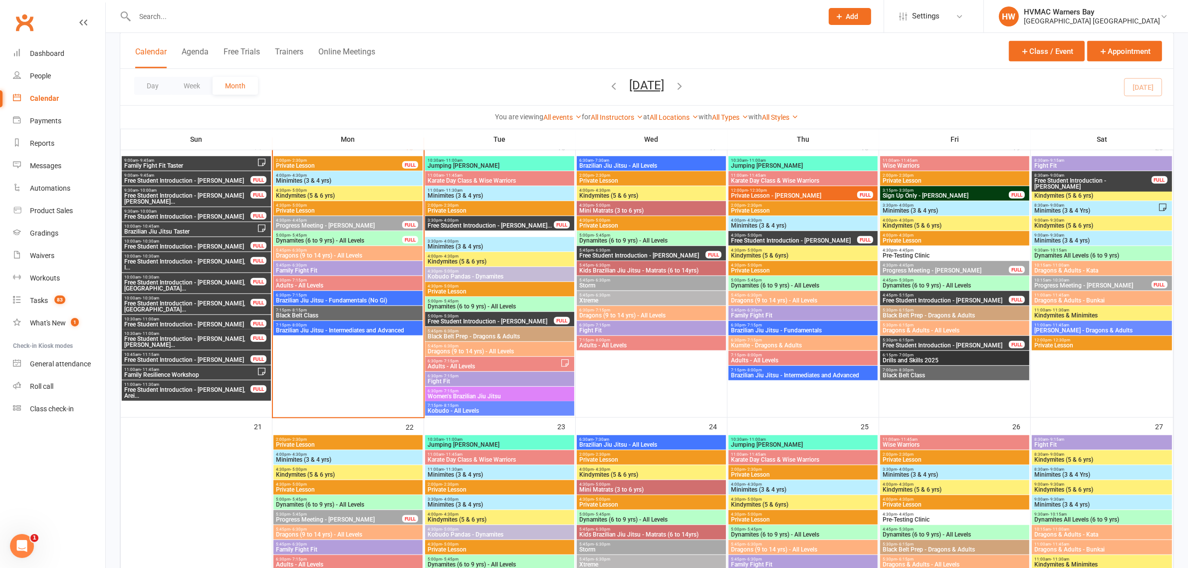
click at [620, 267] on span "Kids Brazilian Jiu Jitsu - Matrats (6 to 14yrs)" at bounding box center [651, 270] width 145 height 6
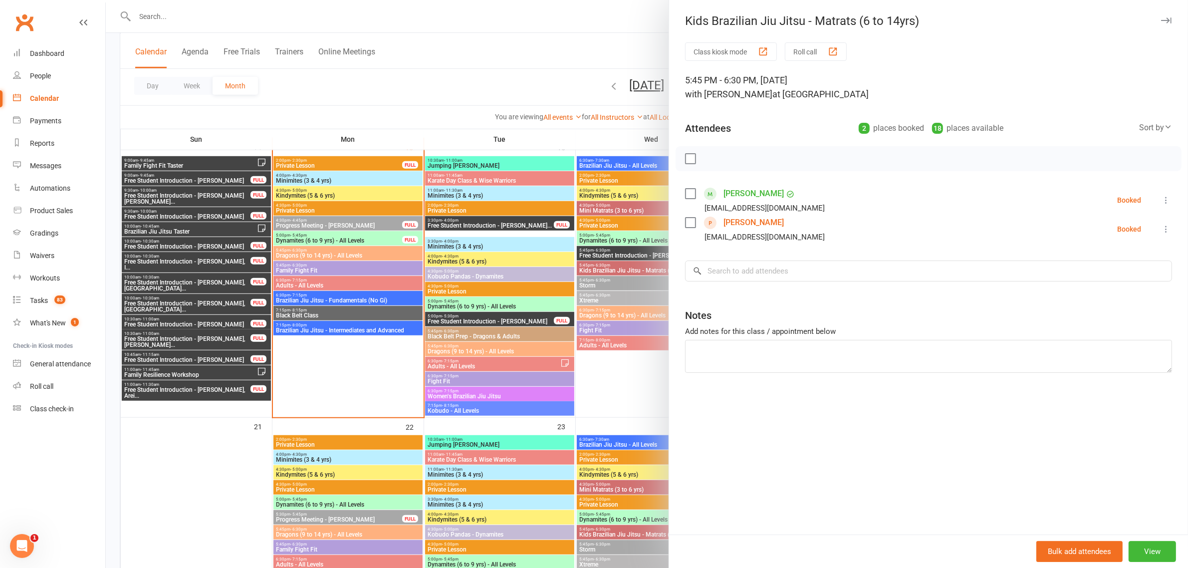
drag, startPoint x: 258, startPoint y: 281, endPoint x: 343, endPoint y: 266, distance: 86.1
click at [258, 281] on div at bounding box center [647, 284] width 1082 height 568
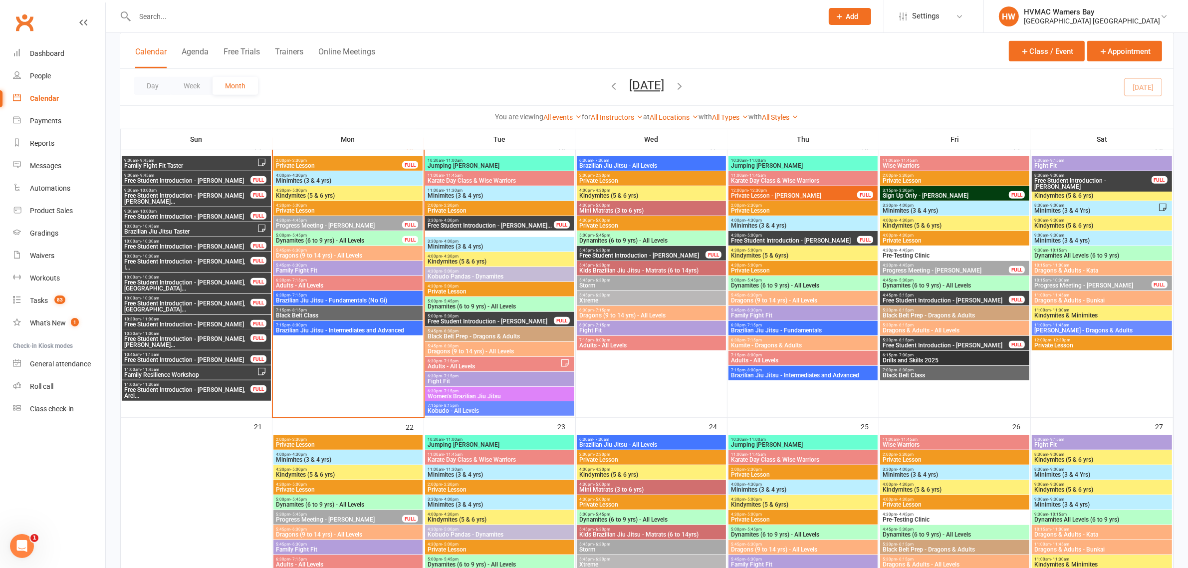
click at [345, 299] on span "Brazilian Jiu Jitsu - Fundamentals (No Gi)" at bounding box center [347, 300] width 145 height 6
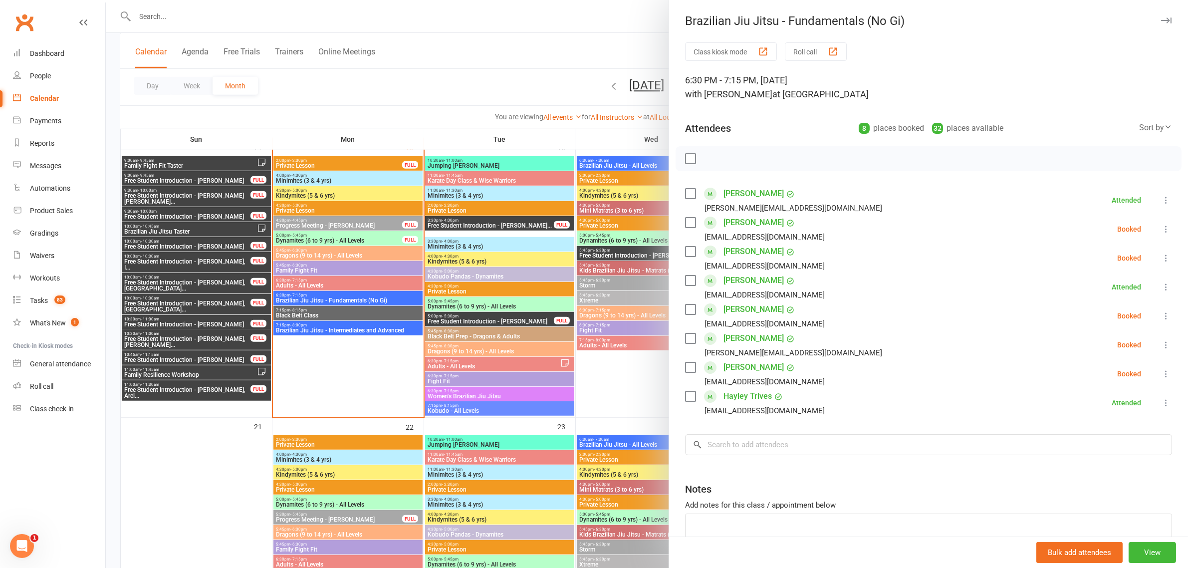
click at [440, 86] on div at bounding box center [647, 284] width 1082 height 568
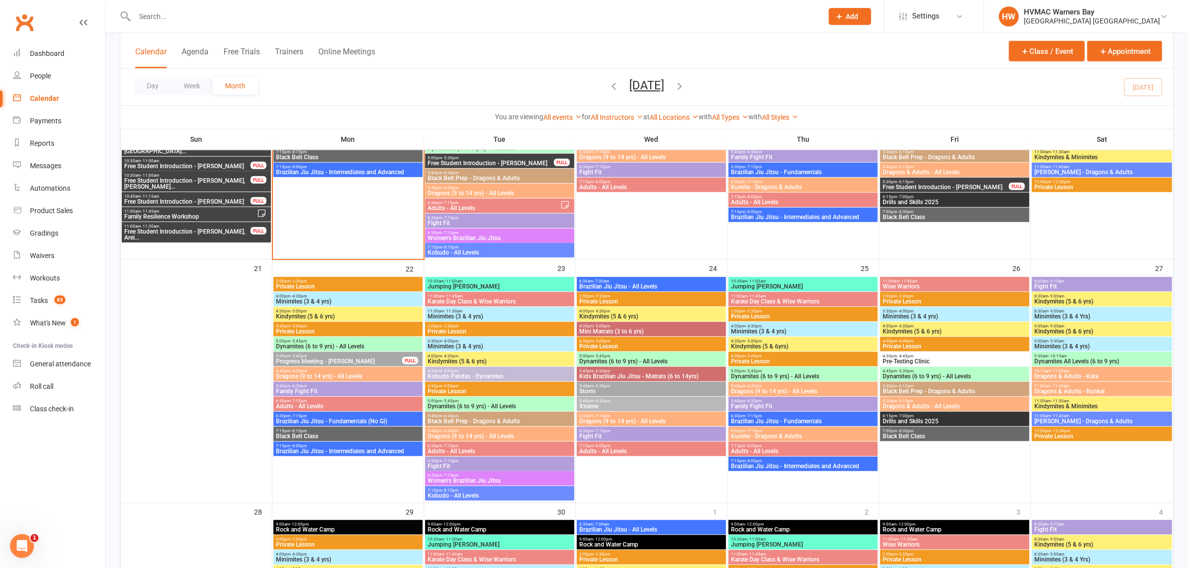
scroll to position [998, 0]
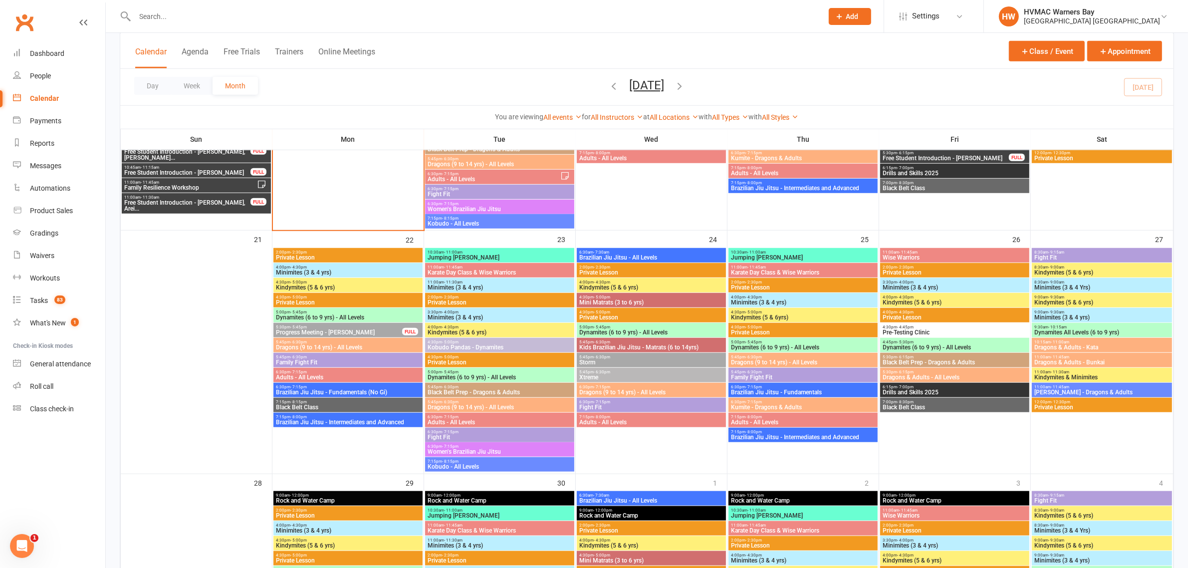
click at [639, 342] on span "5:45pm - 6:30pm" at bounding box center [651, 342] width 145 height 4
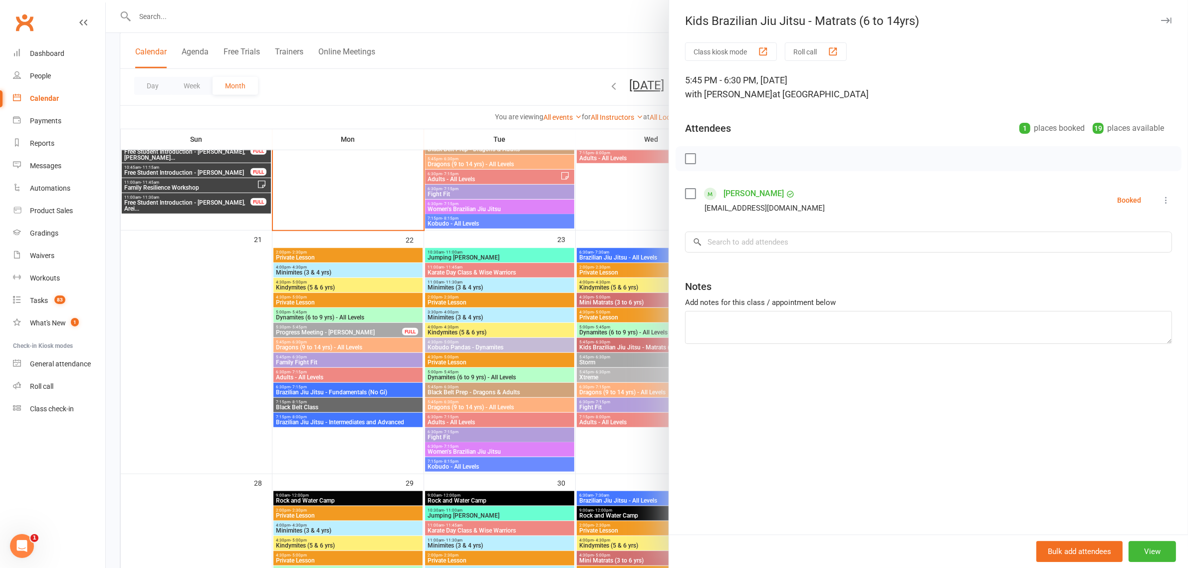
click at [529, 53] on div at bounding box center [647, 284] width 1082 height 568
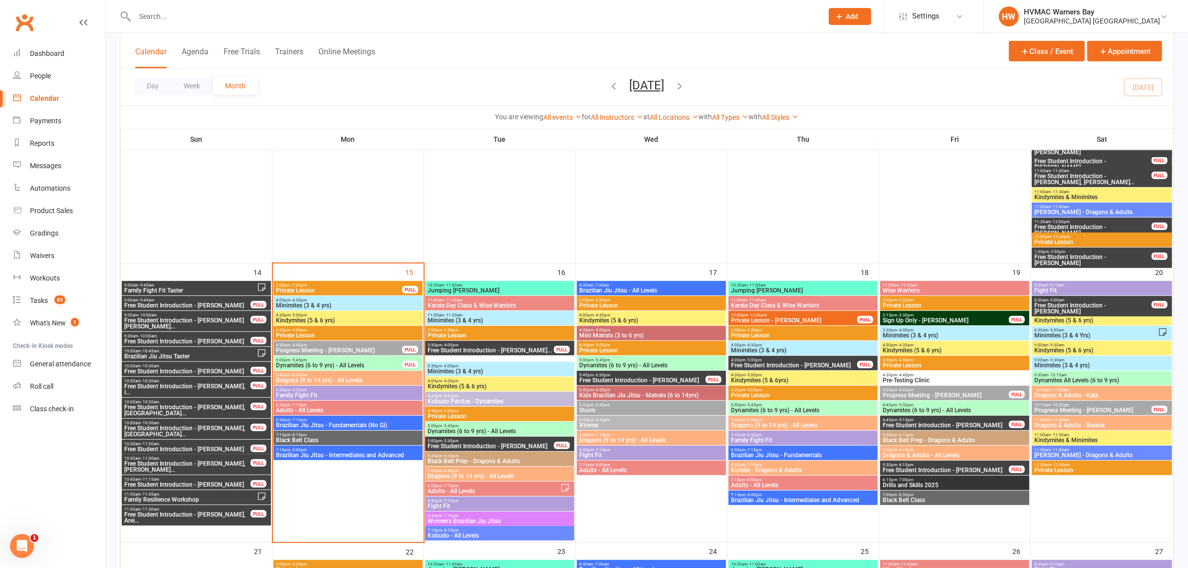
scroll to position [748, 0]
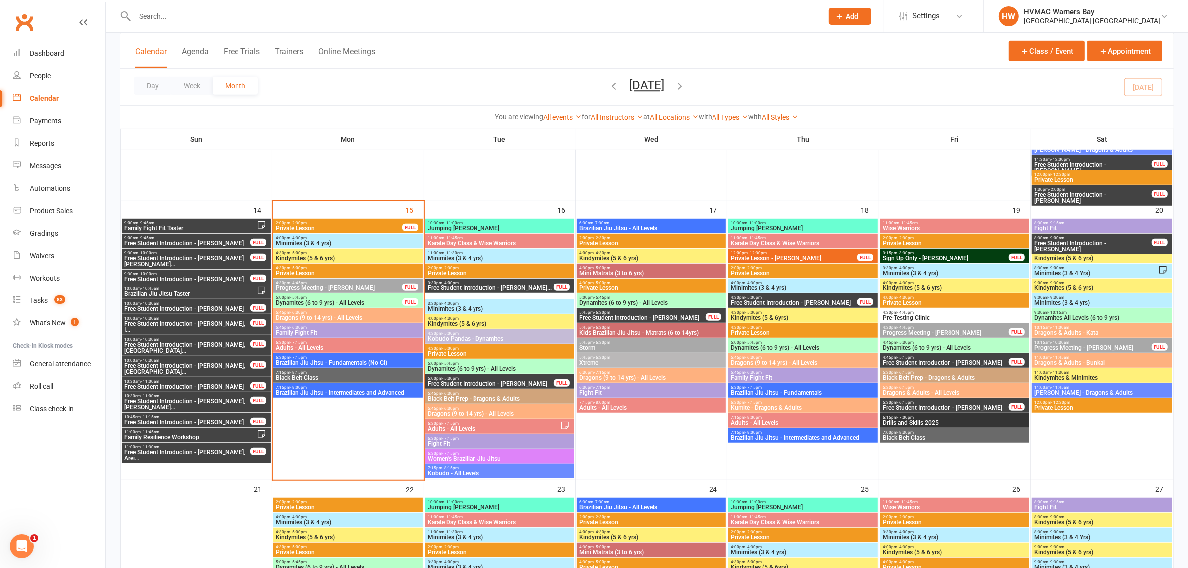
click at [314, 332] on span "Family Fight Fit" at bounding box center [347, 333] width 145 height 6
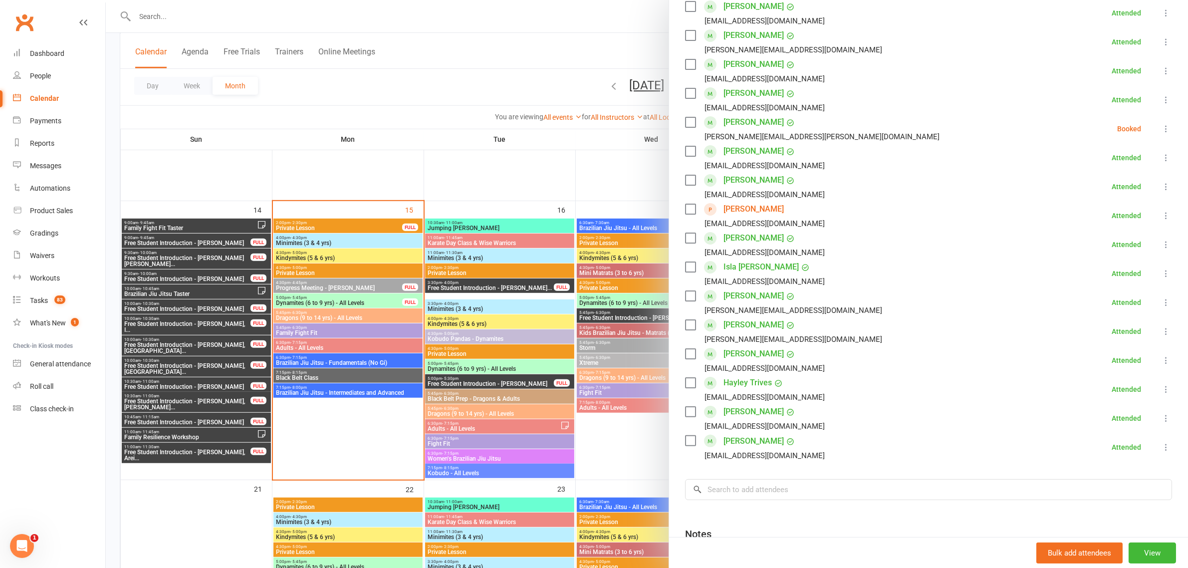
scroll to position [125, 0]
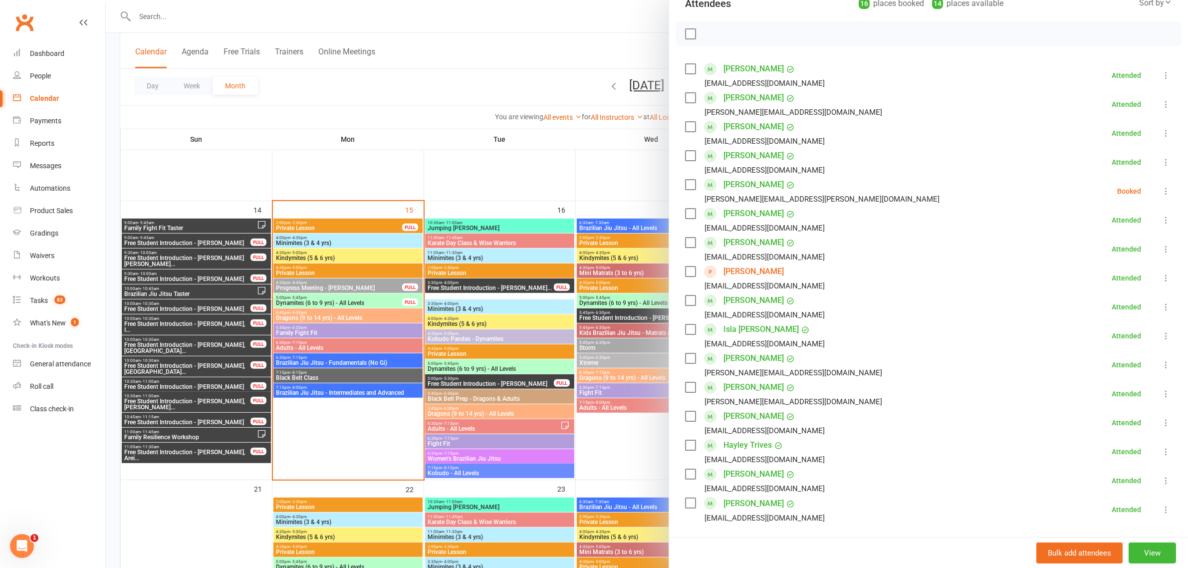
click at [1160, 192] on button at bounding box center [1166, 191] width 12 height 12
click at [1105, 247] on link "Check in" at bounding box center [1117, 250] width 107 height 20
click at [505, 86] on div at bounding box center [647, 284] width 1082 height 568
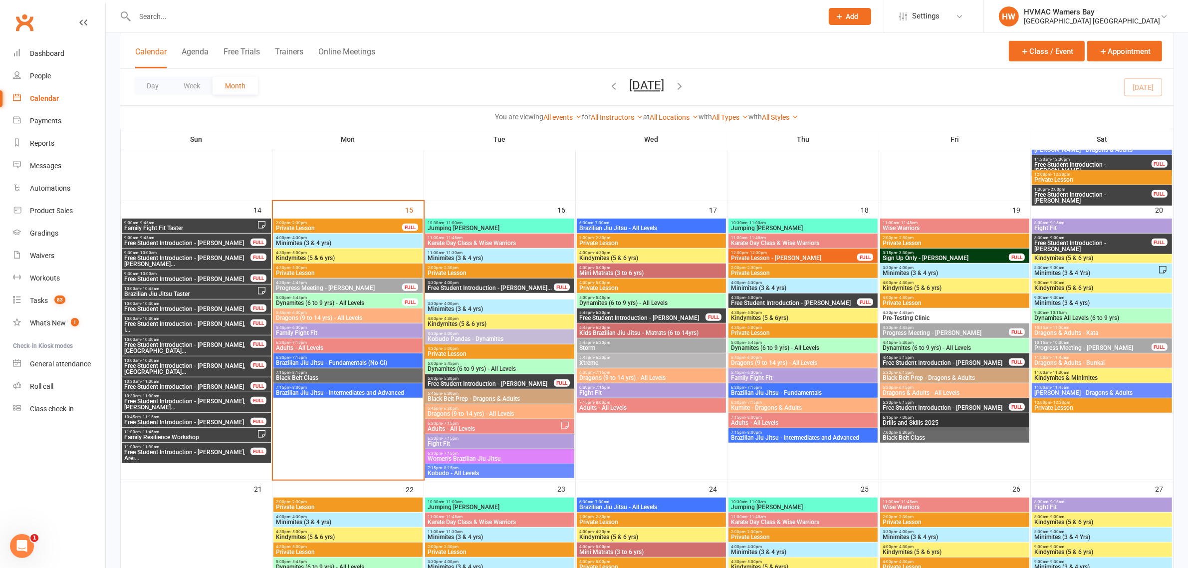
click at [304, 331] on span "Family Fight Fit" at bounding box center [347, 333] width 145 height 6
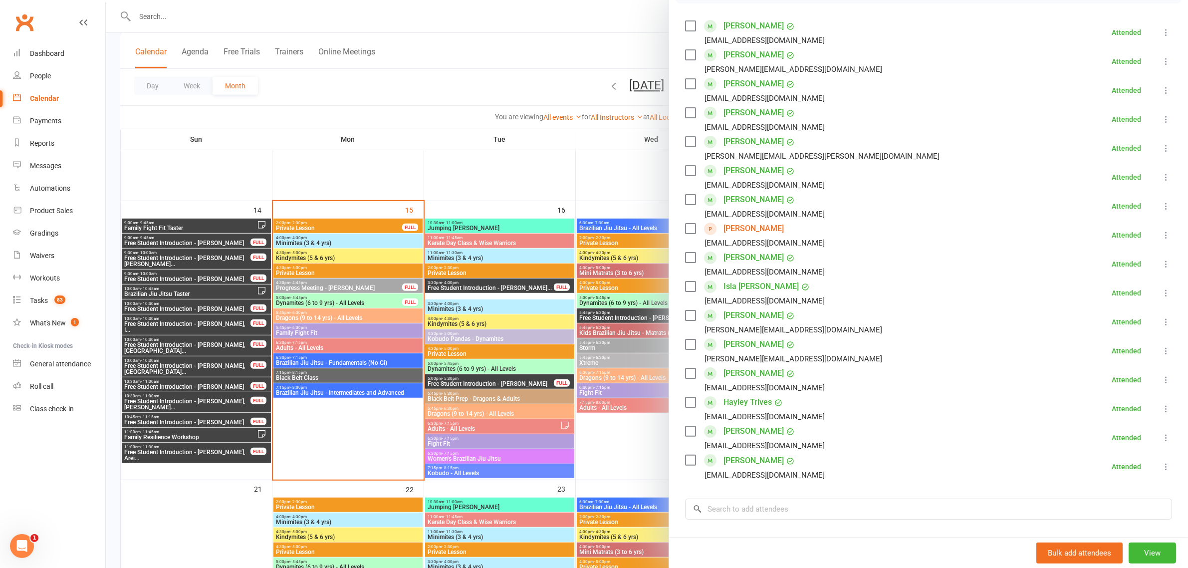
scroll to position [187, 0]
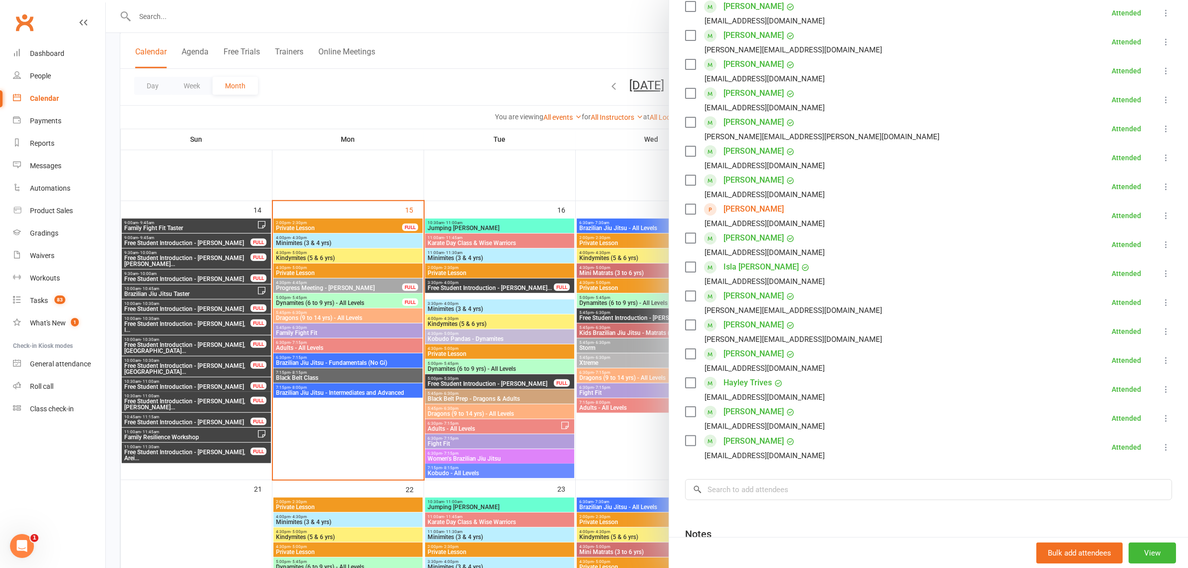
click at [511, 79] on div at bounding box center [647, 284] width 1082 height 568
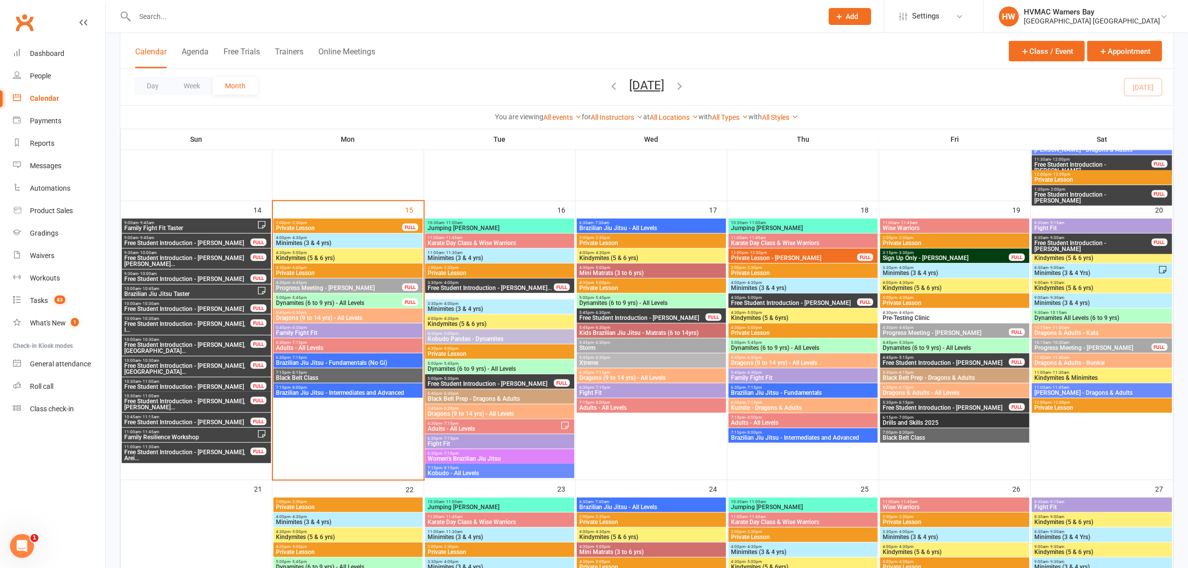
click at [465, 21] on input "text" at bounding box center [474, 16] width 684 height 14
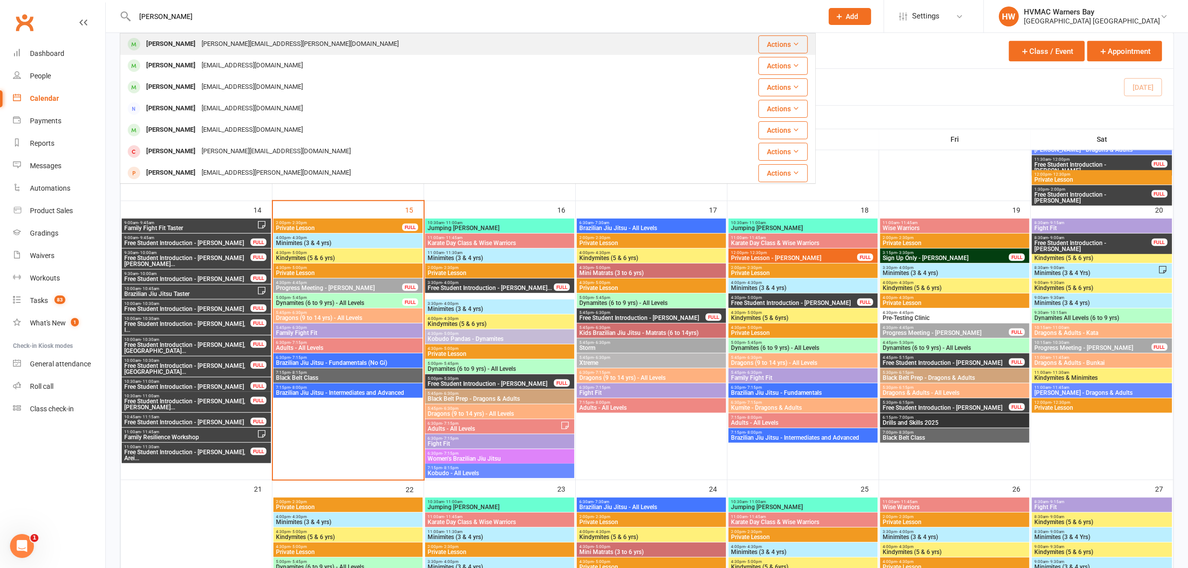
type input "kevin fernandez"
click at [267, 36] on div "Kevin Fernandez kevin.fernandez@gmail.com" at bounding box center [410, 44] width 578 height 20
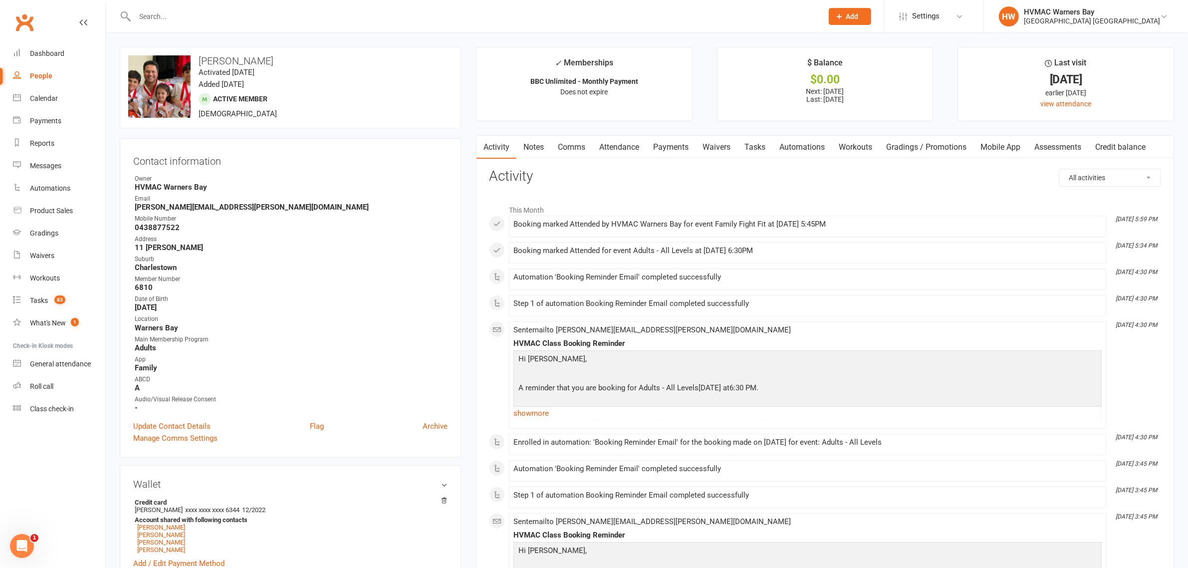
click at [273, 20] on input "text" at bounding box center [474, 16] width 684 height 14
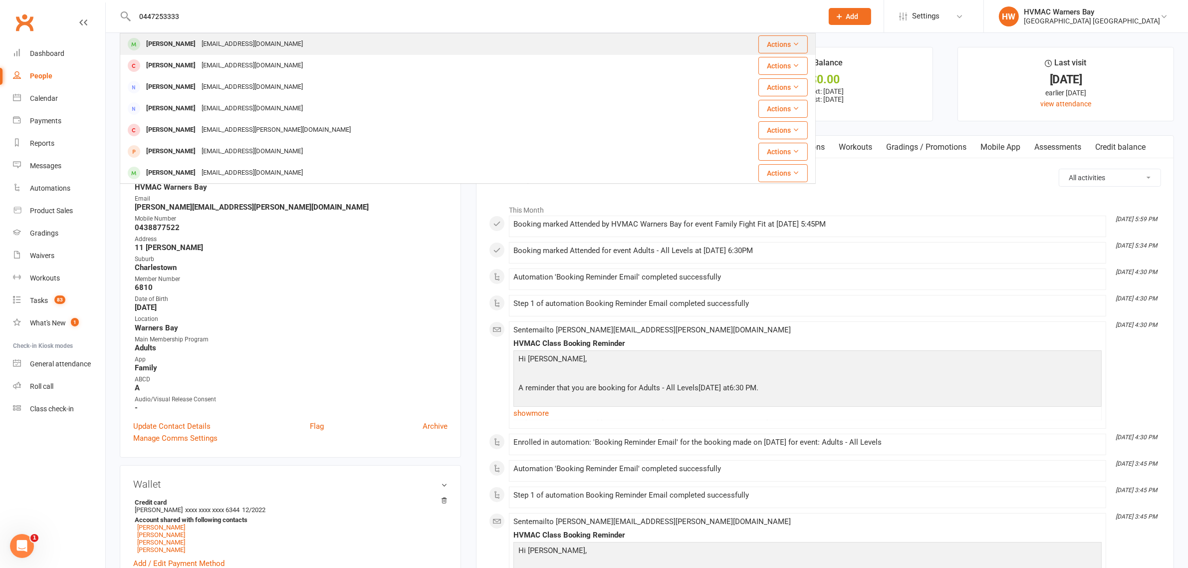
type input "0447253333"
click at [262, 40] on div "arreyfitz@gmail.com" at bounding box center [252, 44] width 107 height 14
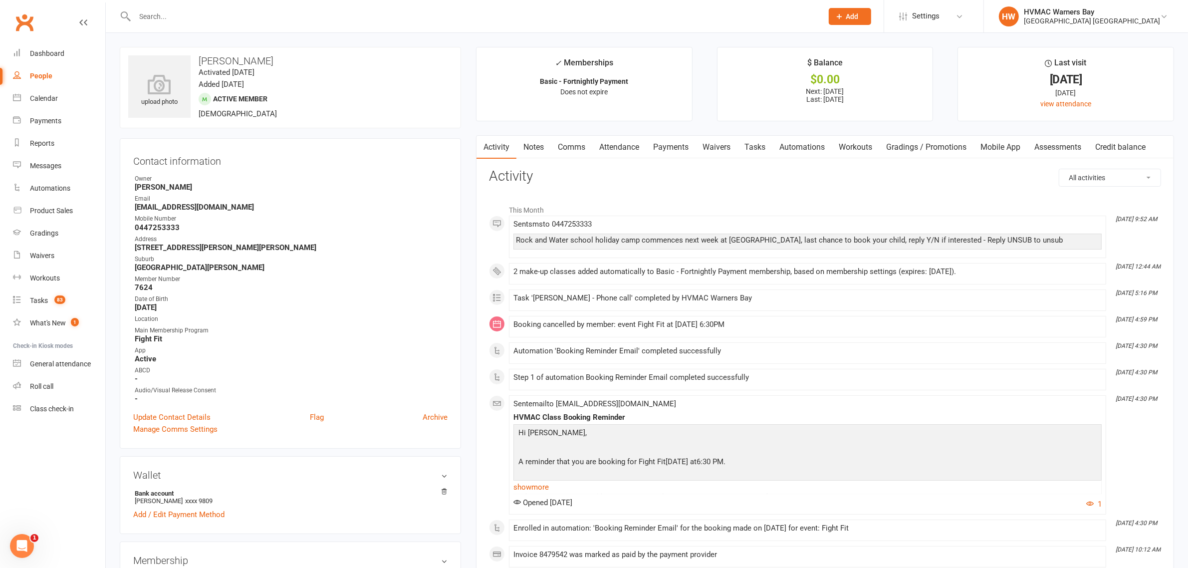
click at [540, 143] on link "Notes" at bounding box center [533, 147] width 34 height 23
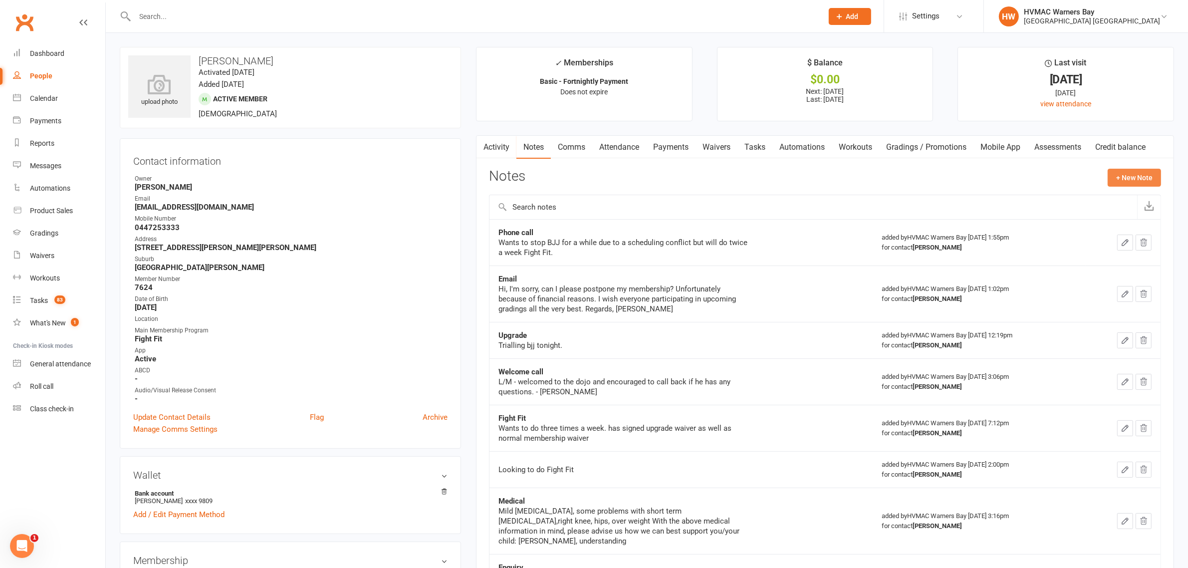
click at [1114, 184] on button "+ New Note" at bounding box center [1133, 178] width 53 height 18
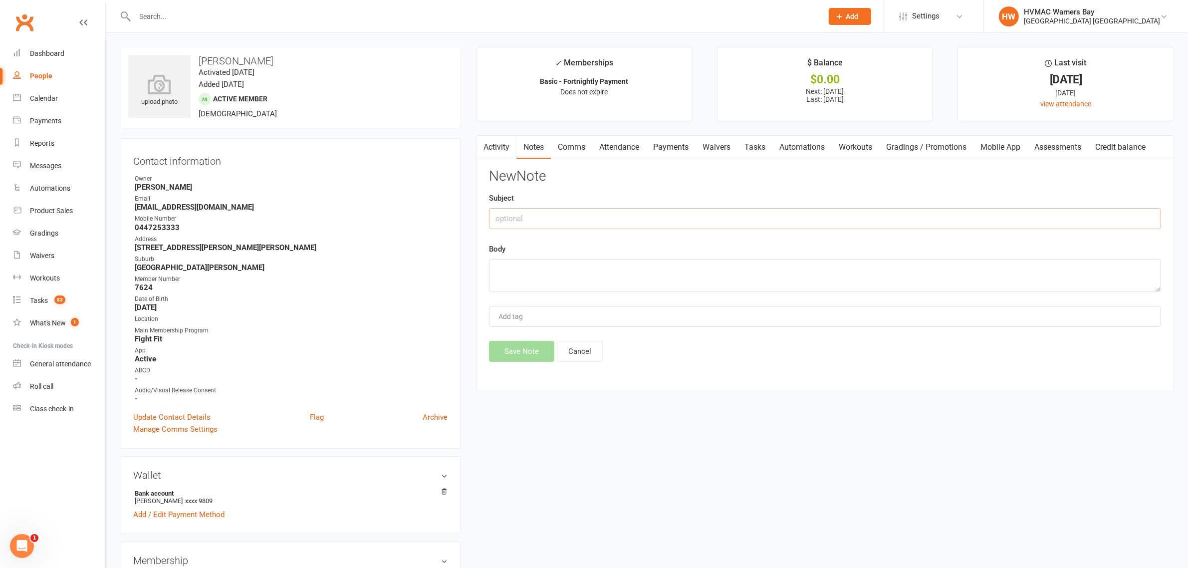
click at [714, 228] on input "text" at bounding box center [825, 218] width 672 height 21
type input "L"
type input "Possibly cancelling"
click at [699, 266] on textarea at bounding box center [825, 275] width 672 height 33
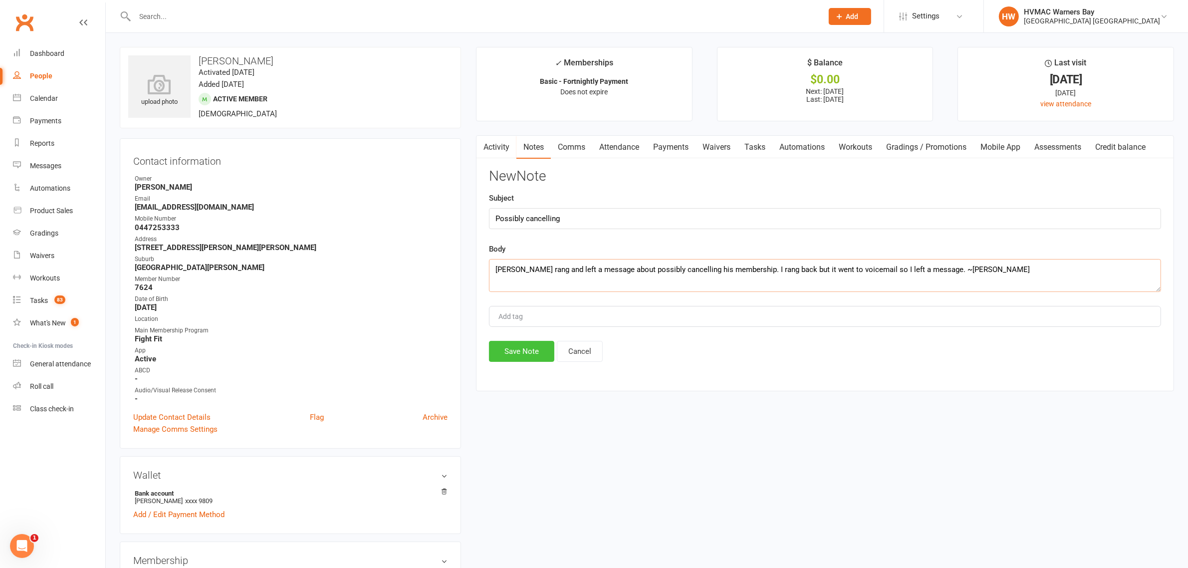
type textarea "Arron rang and left a message about possibly cancelling his membership. I rang …"
click at [519, 354] on button "Save Note" at bounding box center [521, 351] width 65 height 21
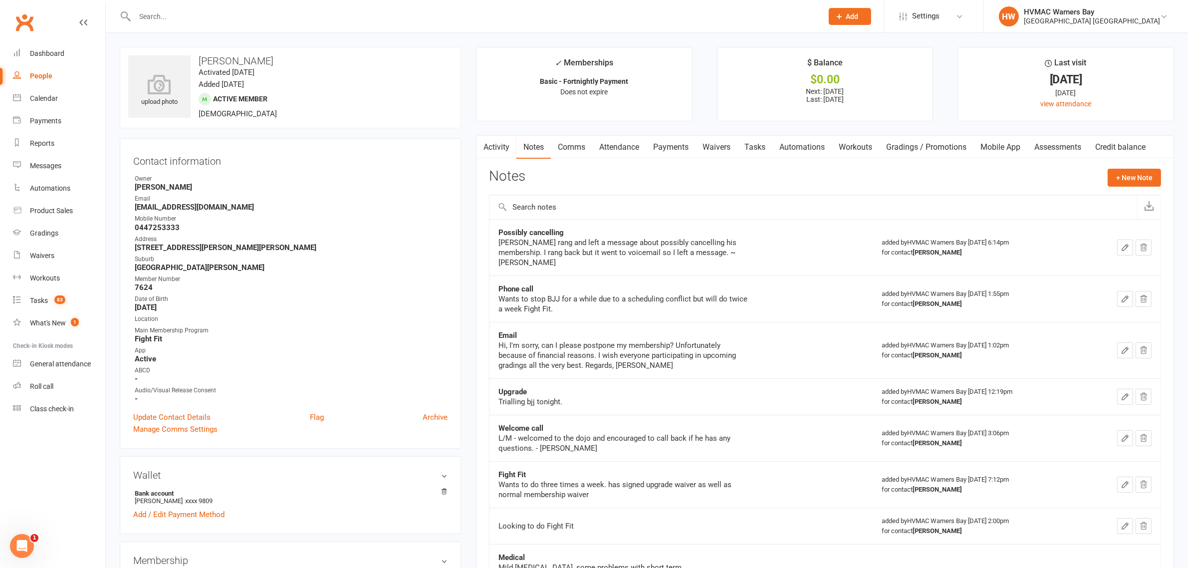
click at [262, 24] on div at bounding box center [468, 16] width 696 height 32
click at [264, 11] on input "text" at bounding box center [474, 16] width 684 height 14
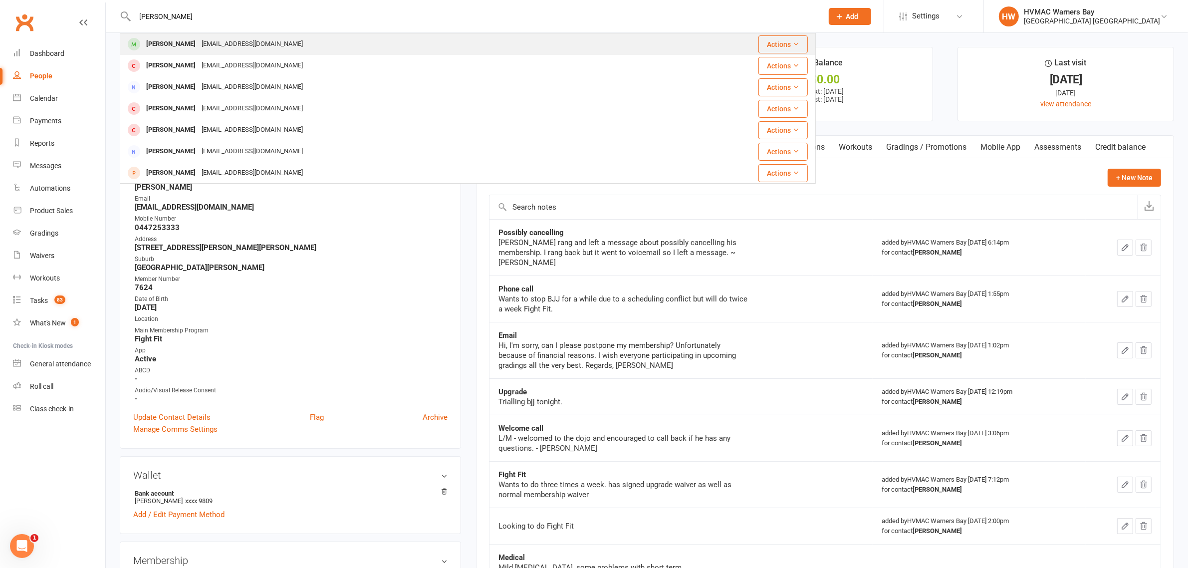
type input "dylan hugh"
click at [215, 34] on div "Dylan Hughes deerh98@gmail.com" at bounding box center [410, 44] width 578 height 20
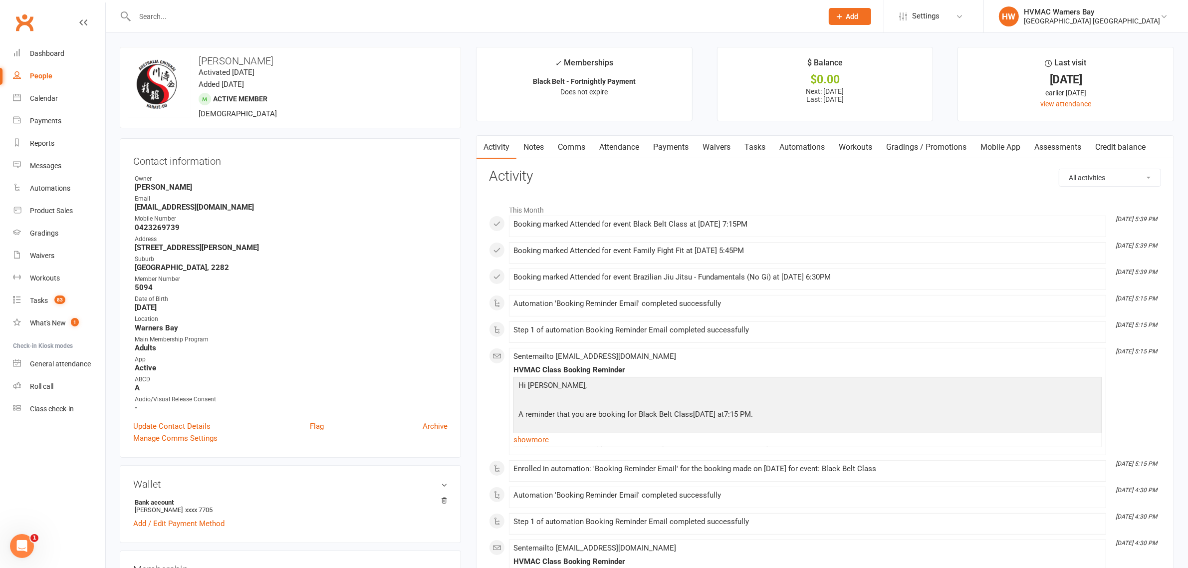
click at [542, 146] on link "Notes" at bounding box center [533, 147] width 34 height 23
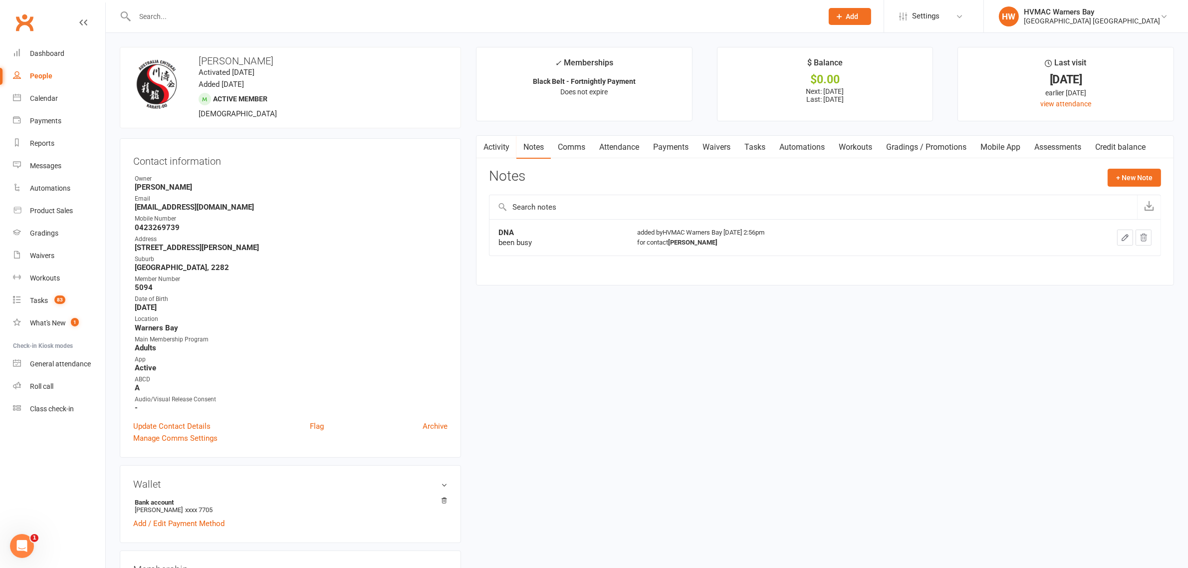
click at [510, 146] on link "Activity" at bounding box center [496, 147] width 40 height 23
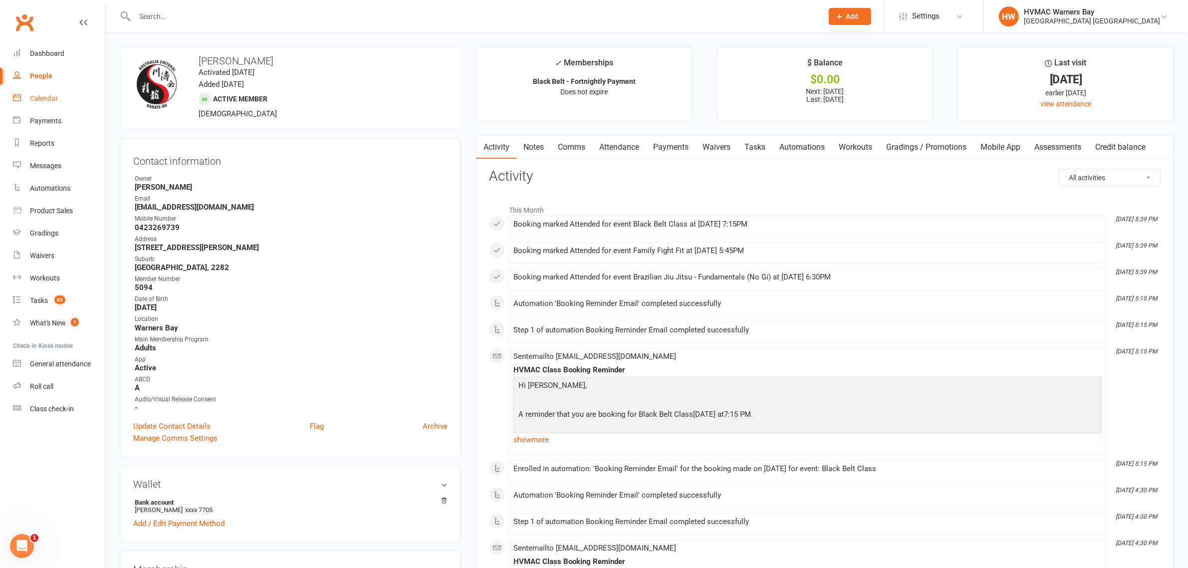
click at [47, 108] on link "Calendar" at bounding box center [59, 98] width 92 height 22
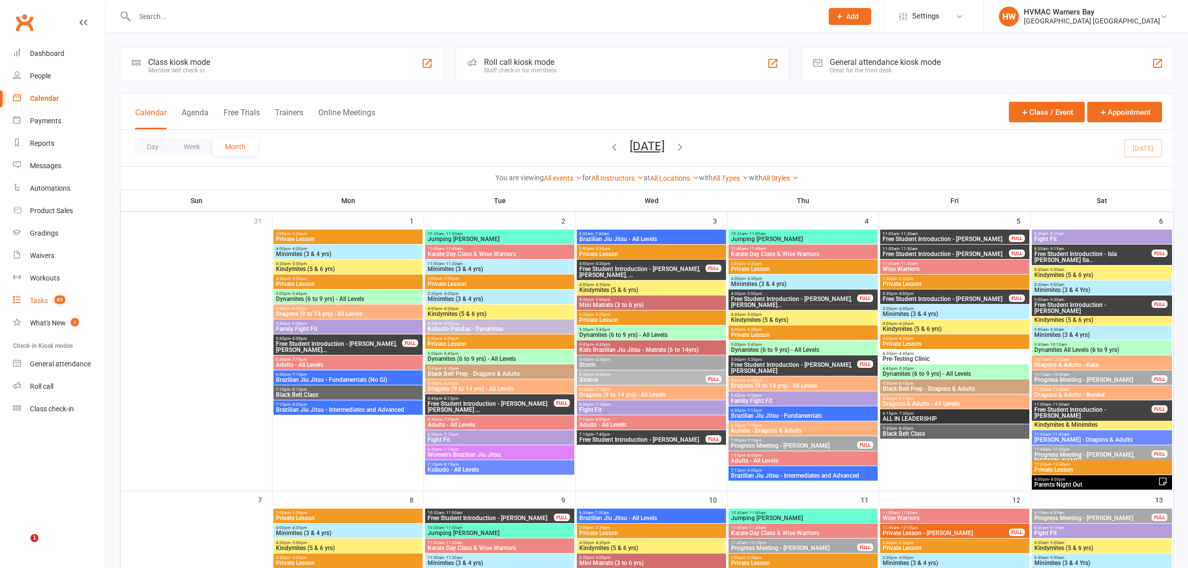
scroll to position [811, 0]
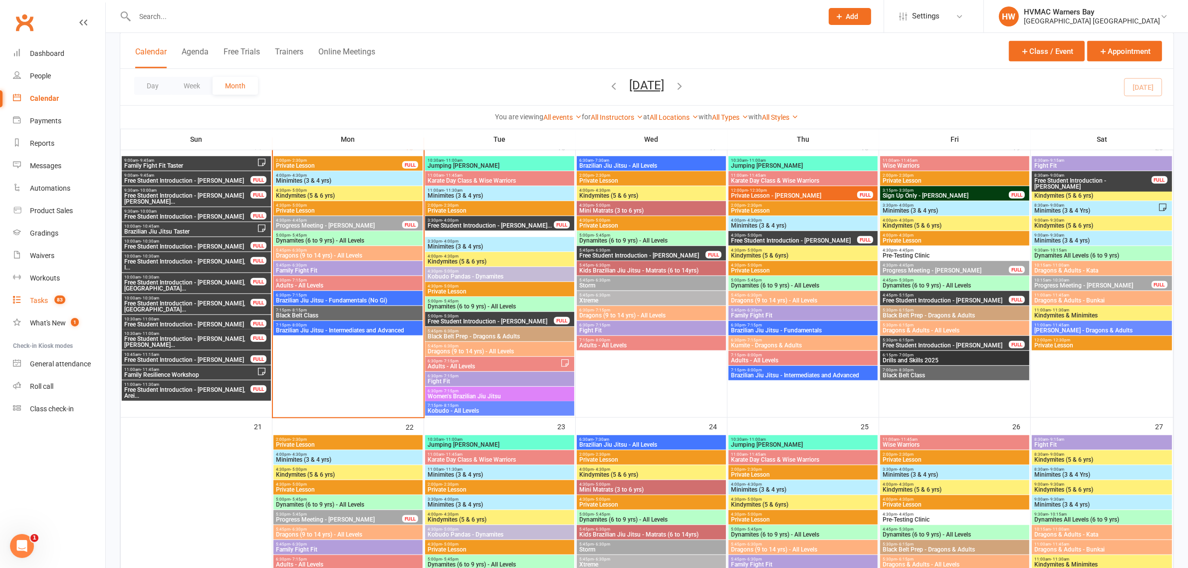
drag, startPoint x: 0, startPoint y: 0, endPoint x: 35, endPoint y: 293, distance: 295.0
click at [35, 293] on link "Tasks 83" at bounding box center [59, 300] width 92 height 22
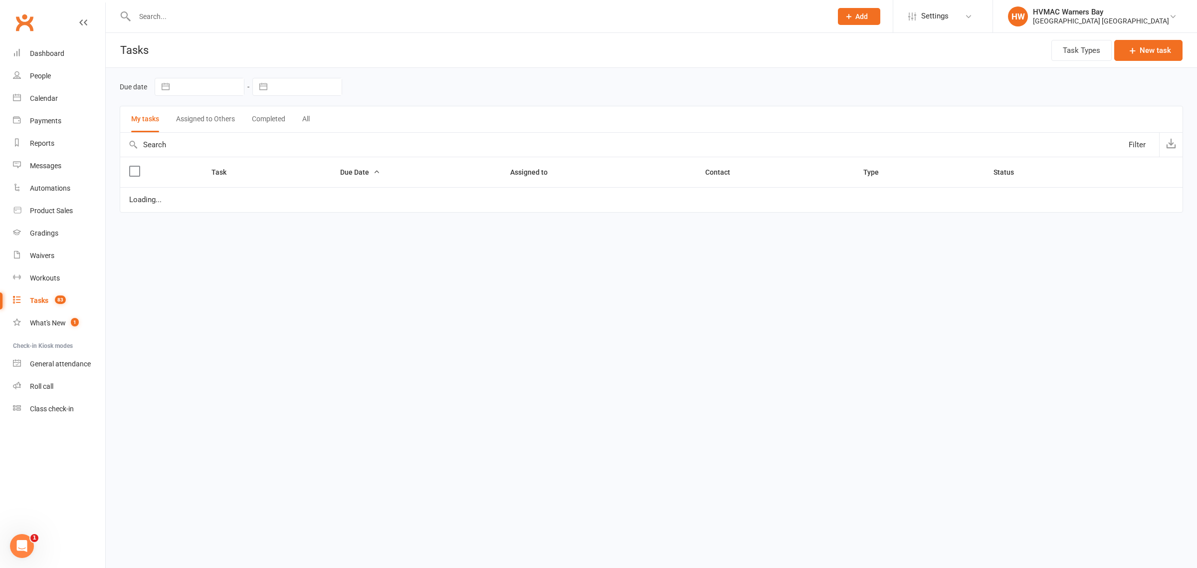
select select "started"
select select "waiting"
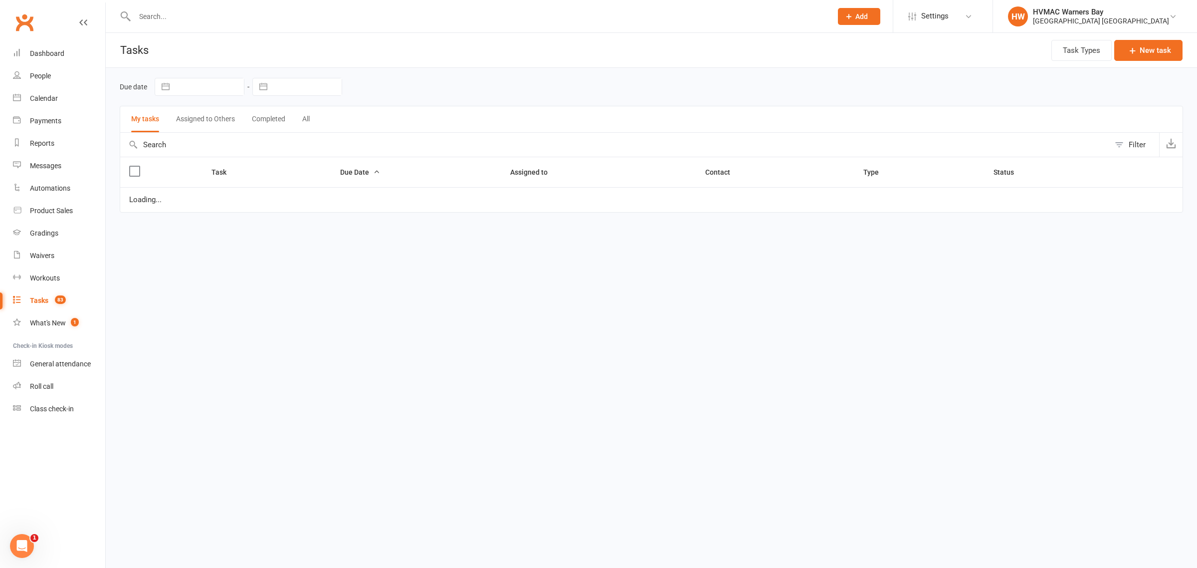
select select "started"
select select "waiting"
select select "started"
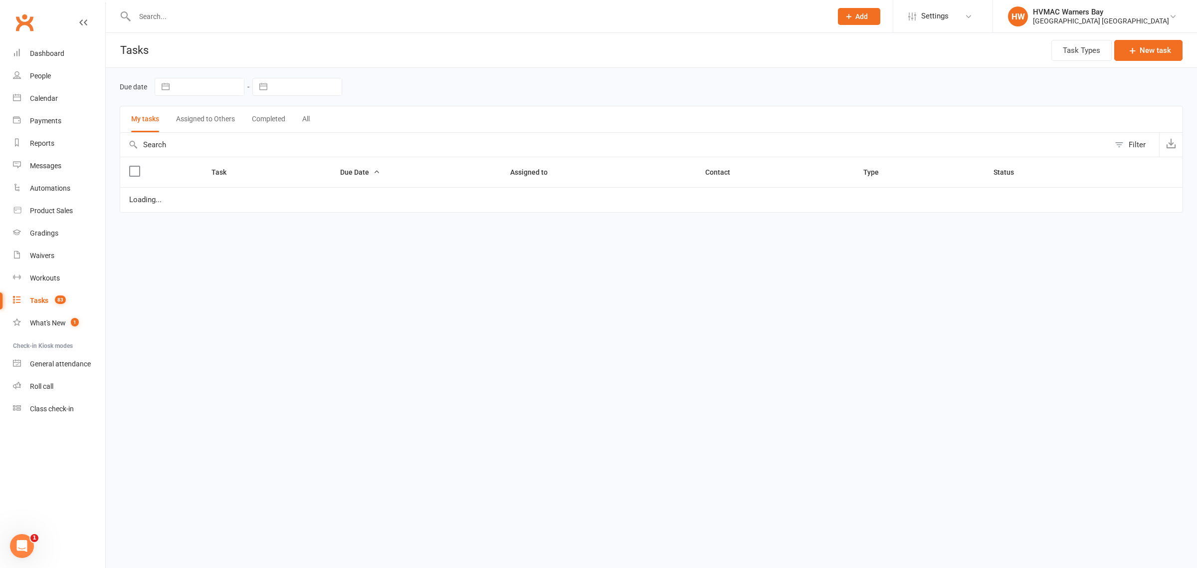
select select "started"
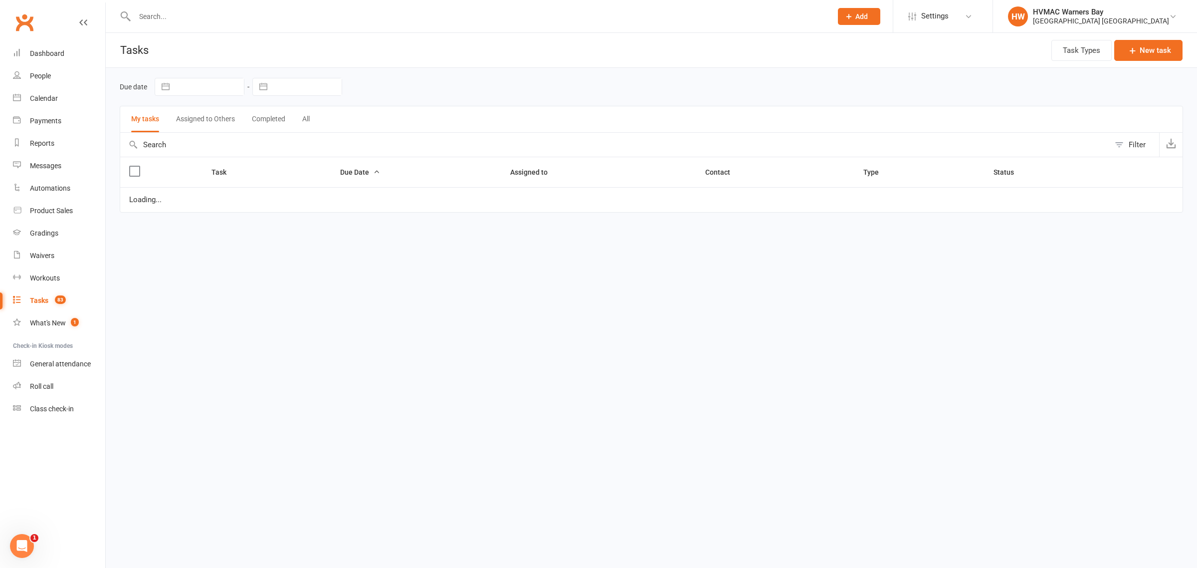
select select "started"
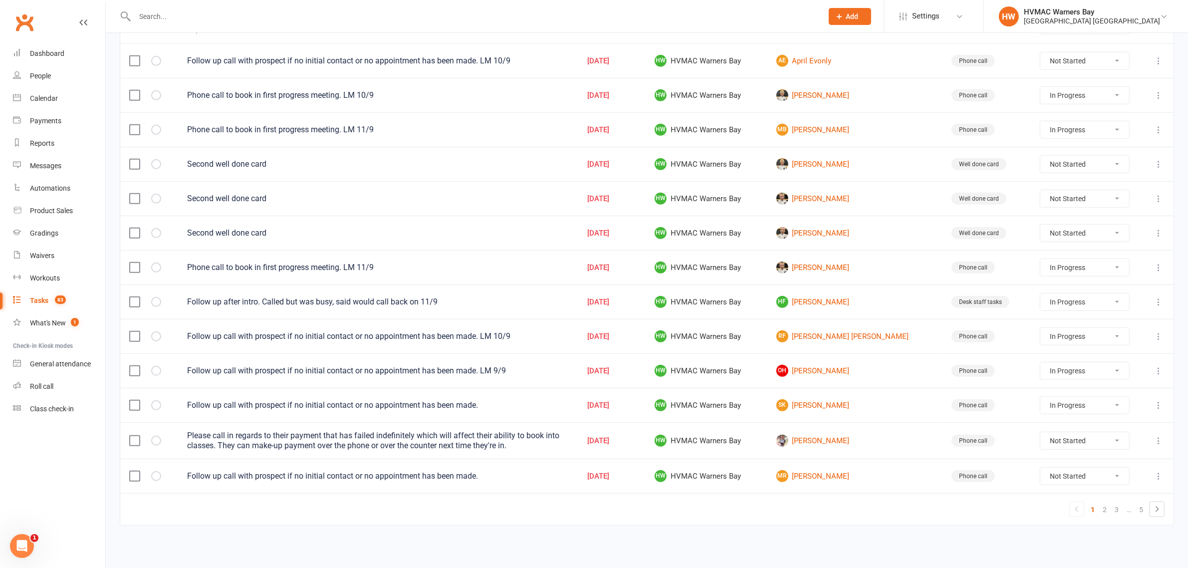
scroll to position [578, 0]
click at [1141, 507] on link "5" at bounding box center [1141, 509] width 12 height 14
select select "started"
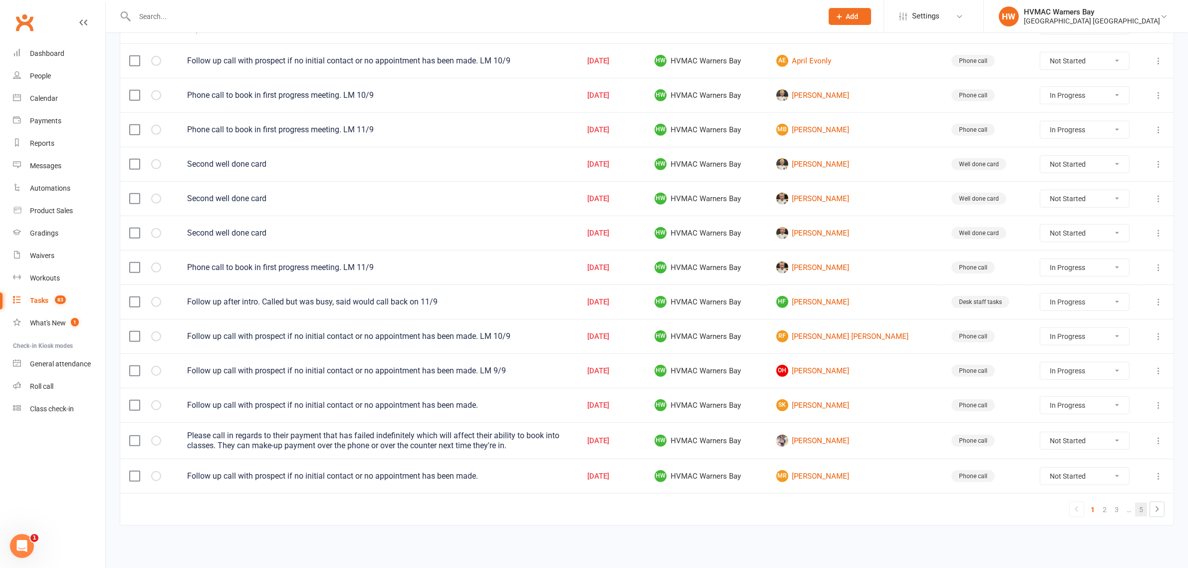
select select "waiting"
select select "started"
select select "waiting"
select select "started"
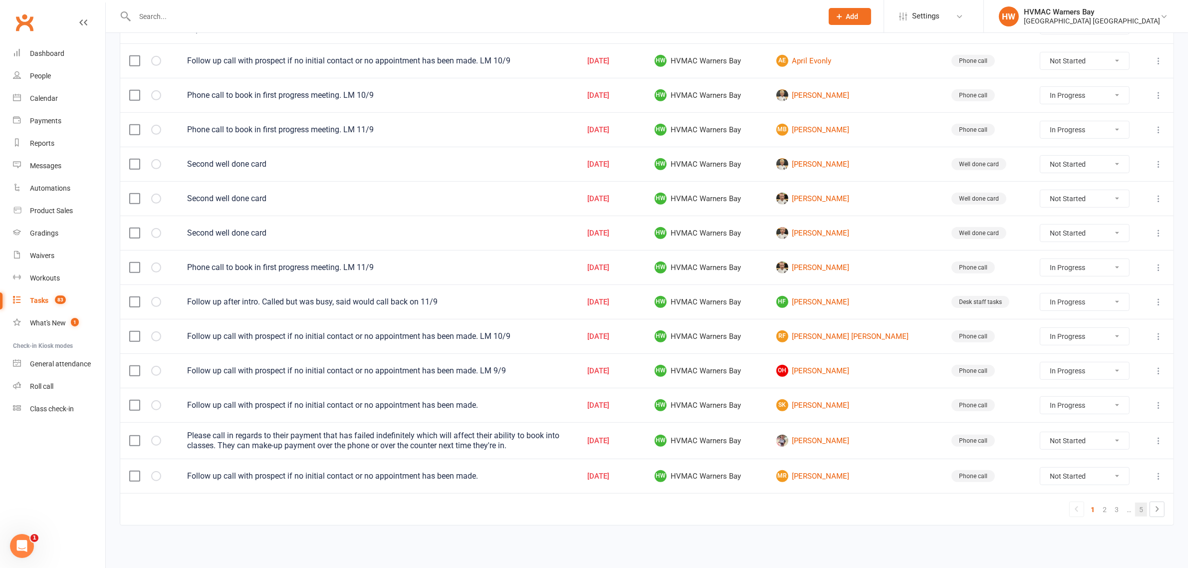
select select "started"
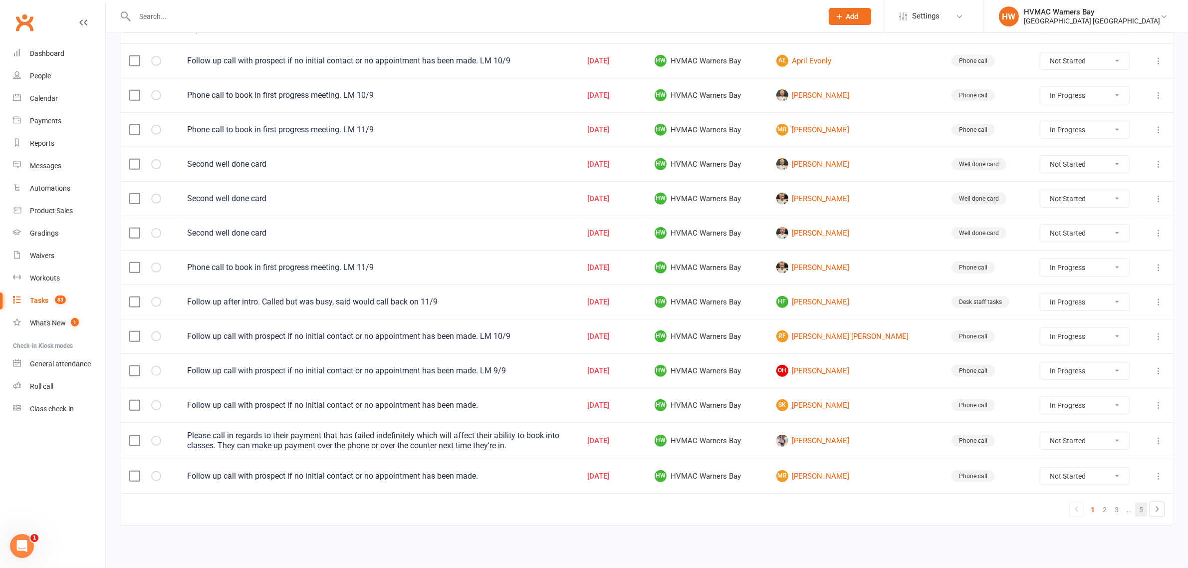
select select "started"
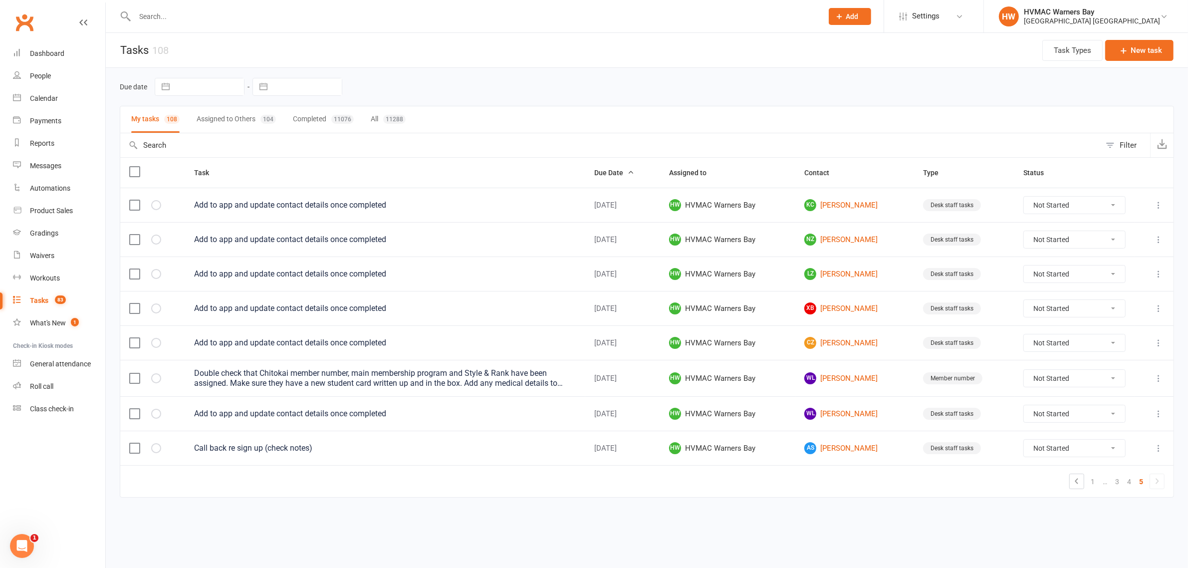
scroll to position [0, 0]
click at [1142, 487] on link "4" at bounding box center [1138, 481] width 12 height 14
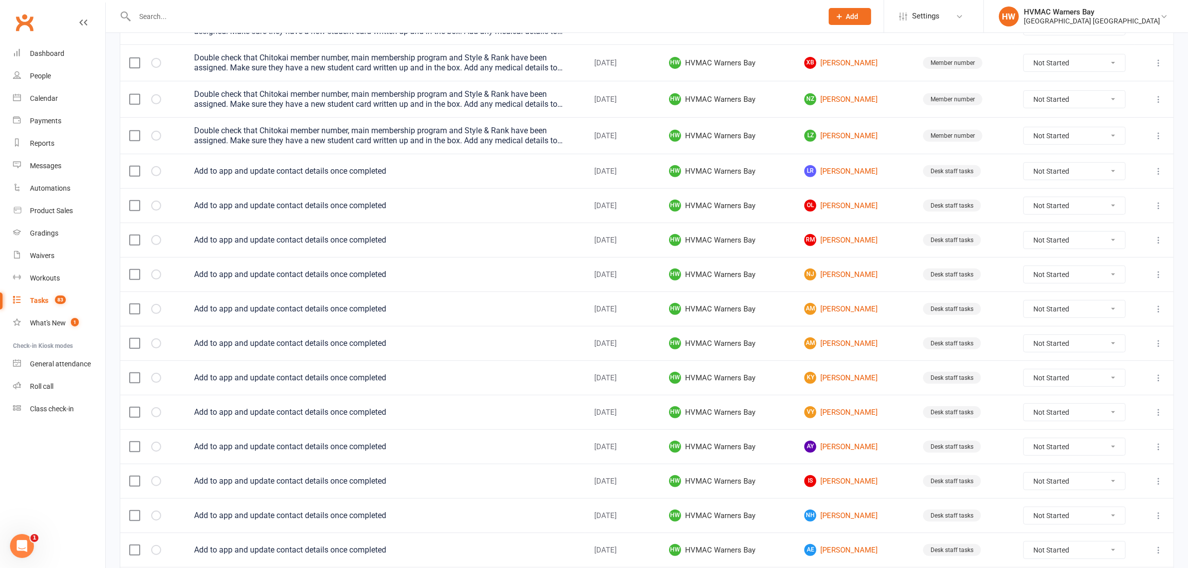
scroll to position [589, 0]
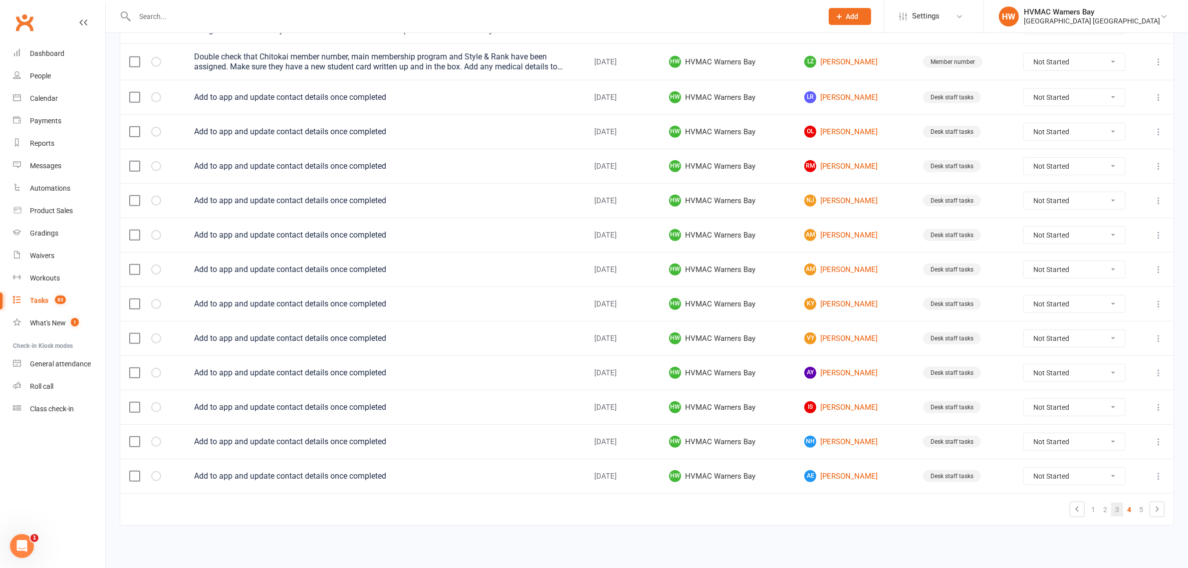
click at [1116, 505] on link "3" at bounding box center [1117, 509] width 12 height 14
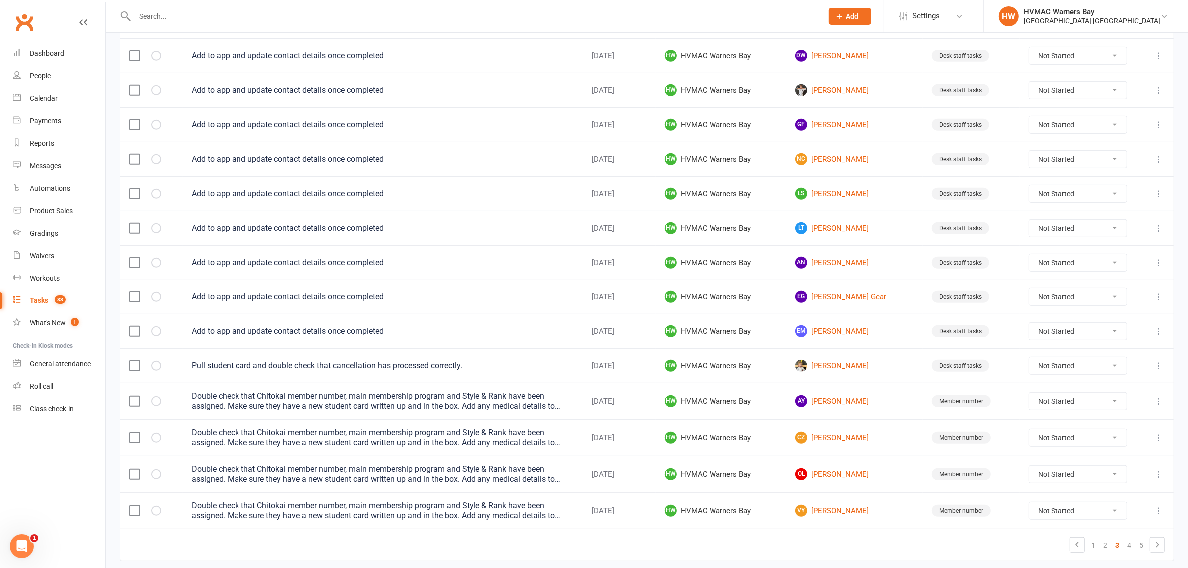
scroll to position [583, 0]
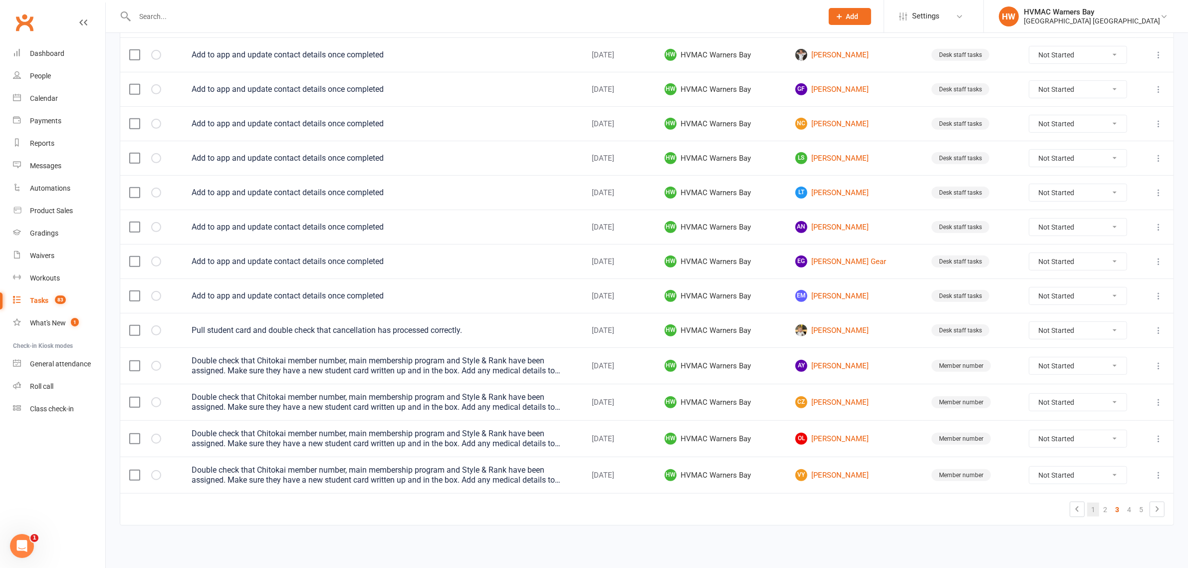
click at [1095, 510] on link "1" at bounding box center [1093, 509] width 12 height 14
select select "started"
select select "waiting"
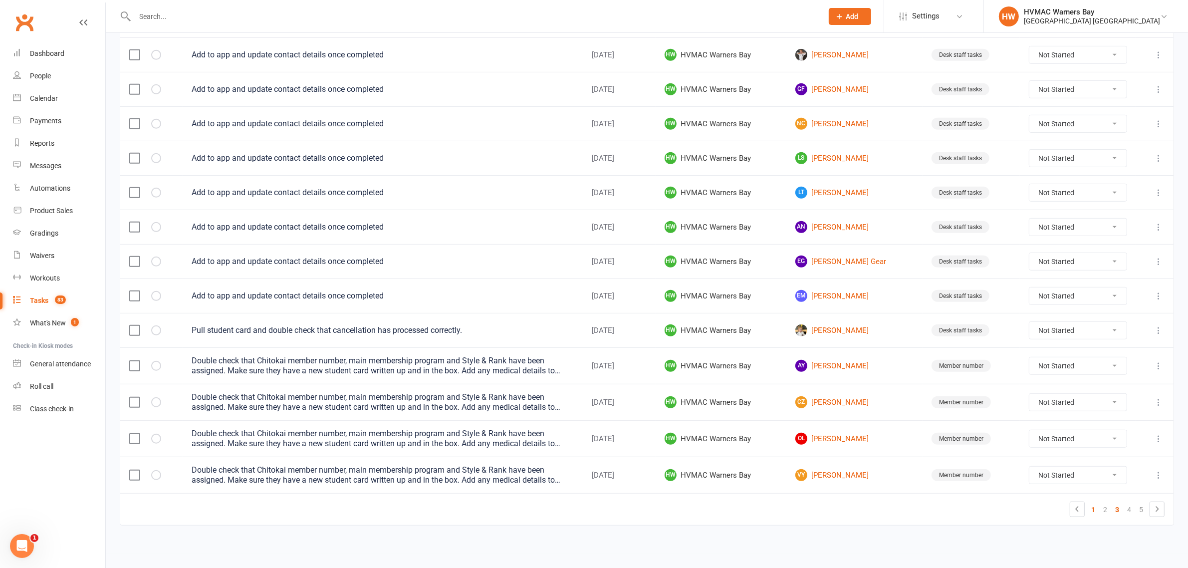
select select "waiting"
select select "started"
select select "waiting"
select select "started"
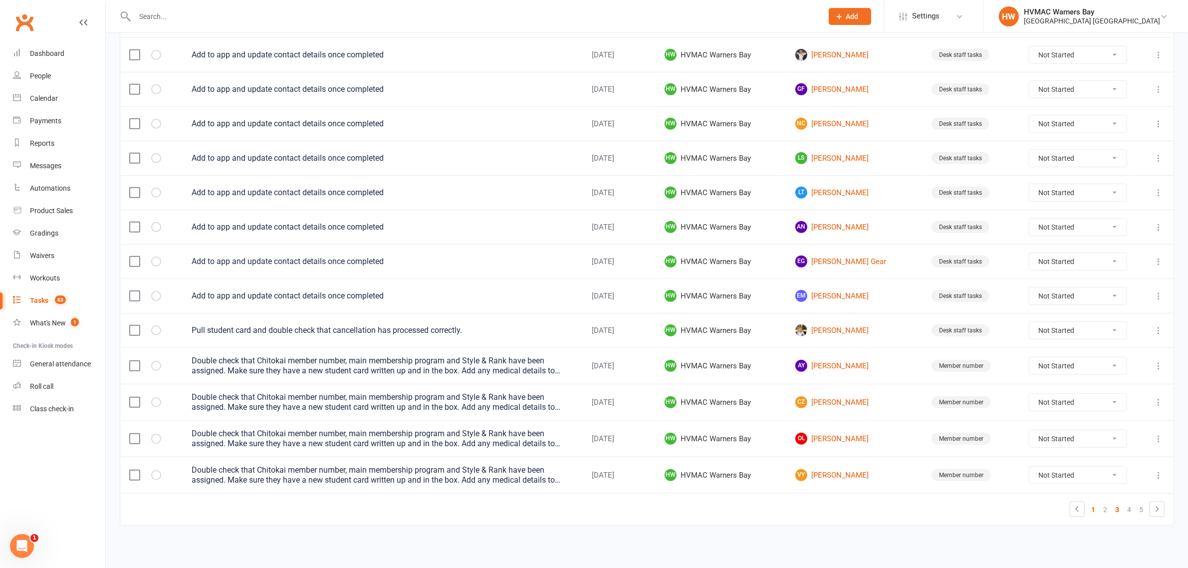
select select "started"
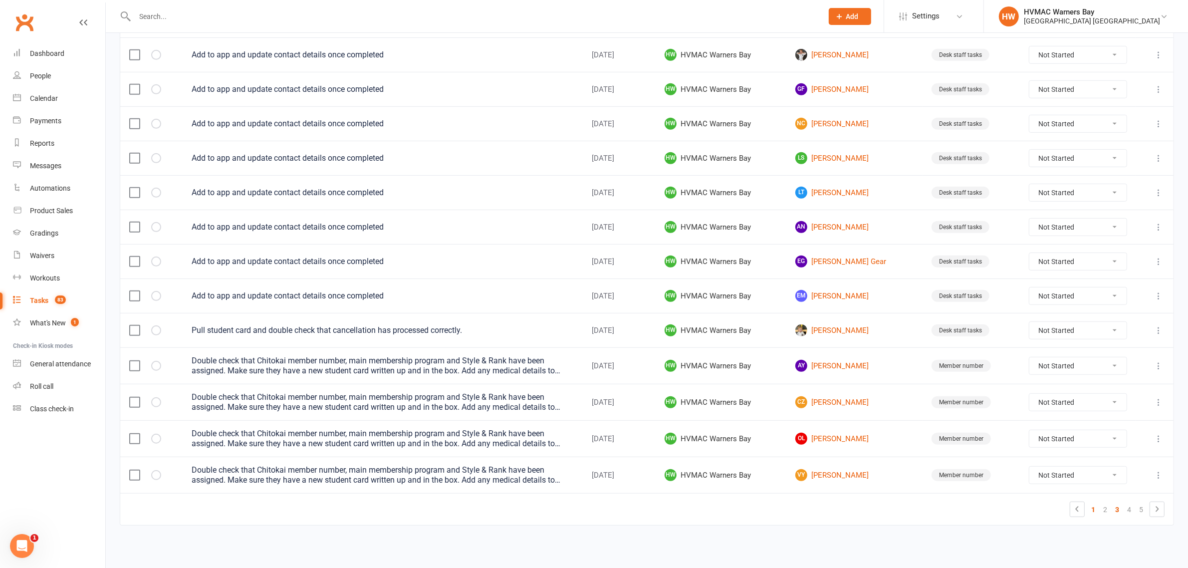
select select "started"
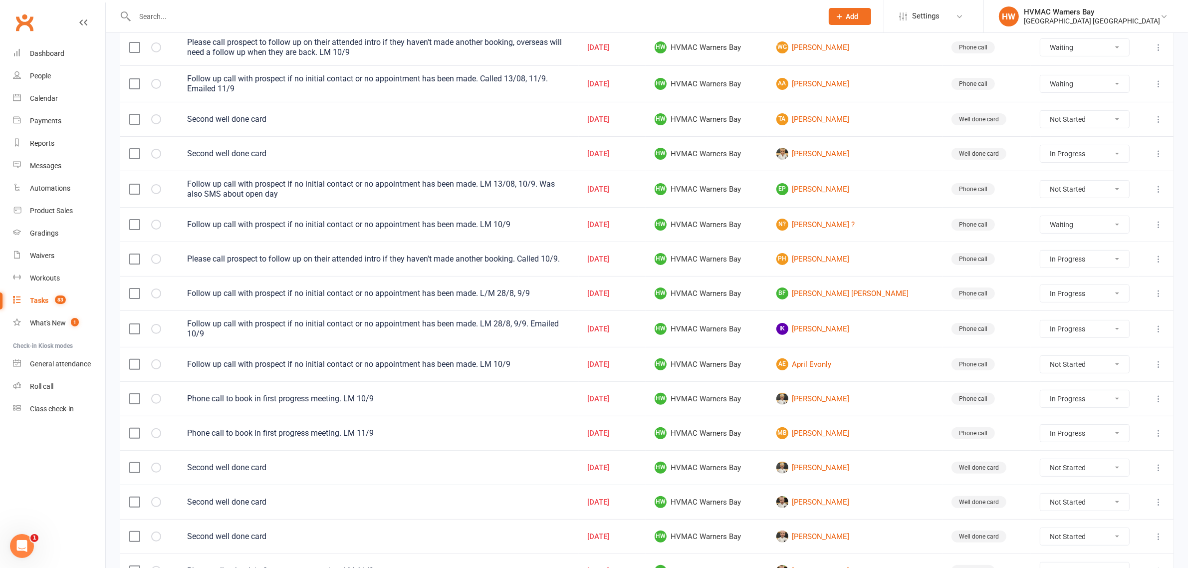
scroll to position [578, 0]
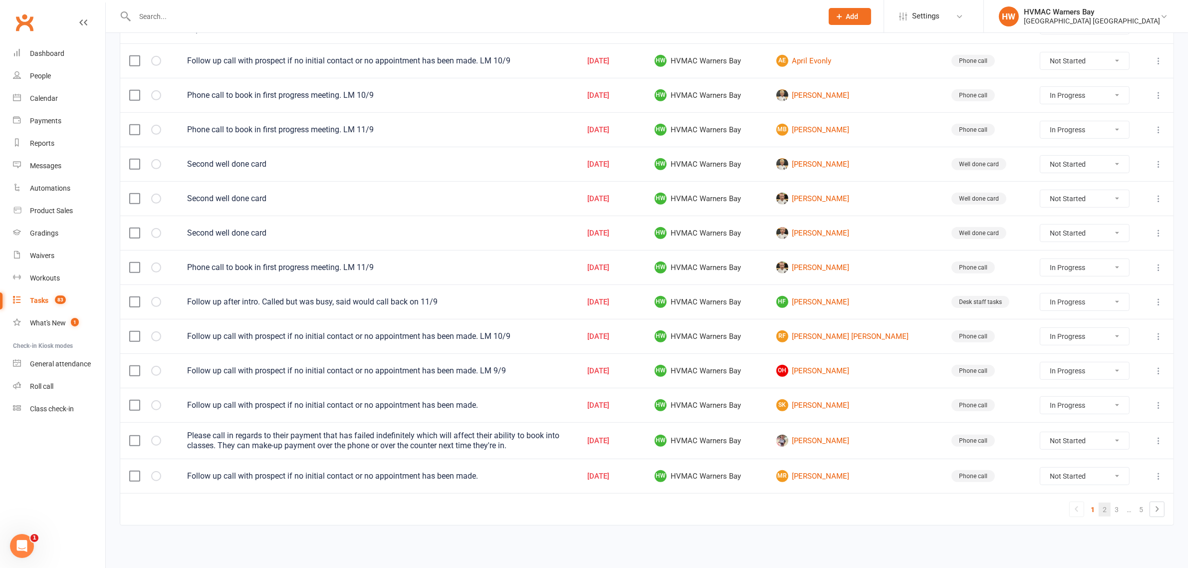
click at [1102, 514] on link "2" at bounding box center [1104, 509] width 12 height 14
select select "started"
select select "waiting"
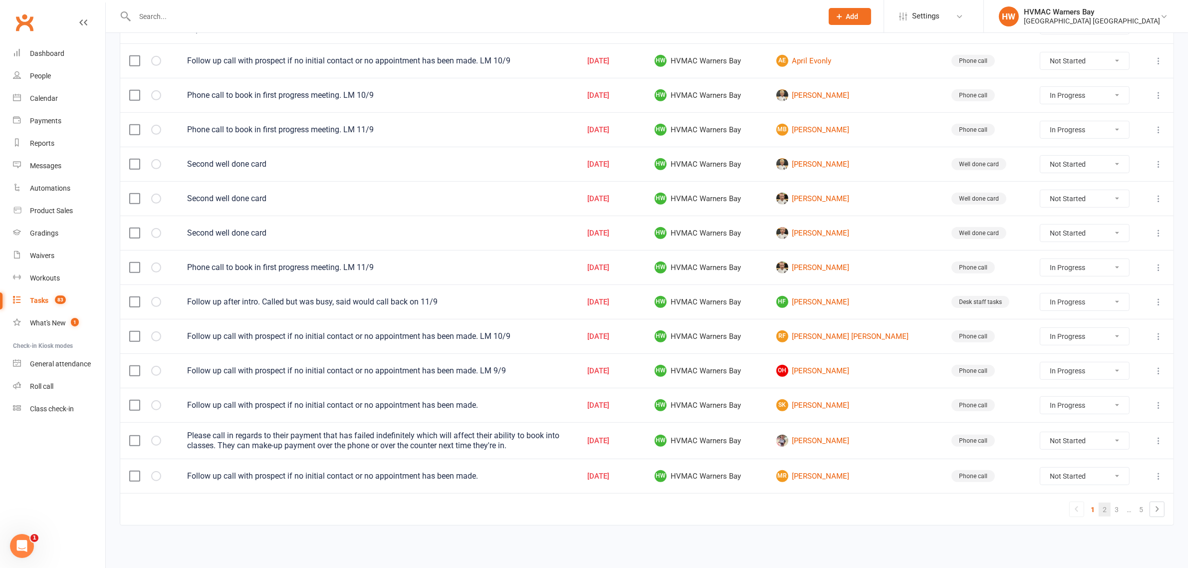
select select "waiting"
select select "started"
select select "waiting"
select select "started"
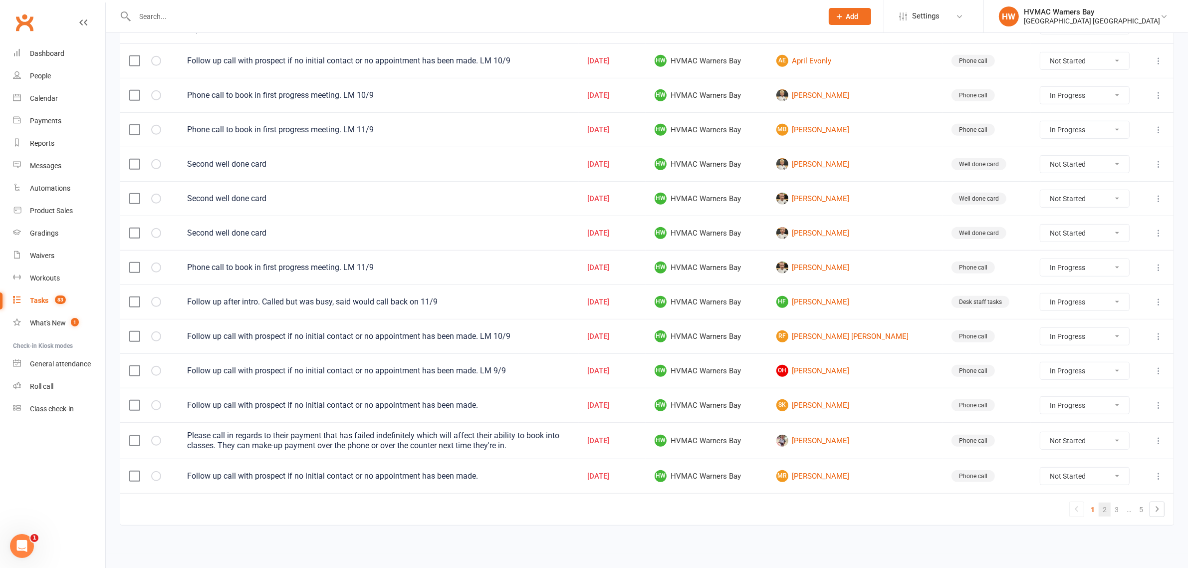
select select "started"
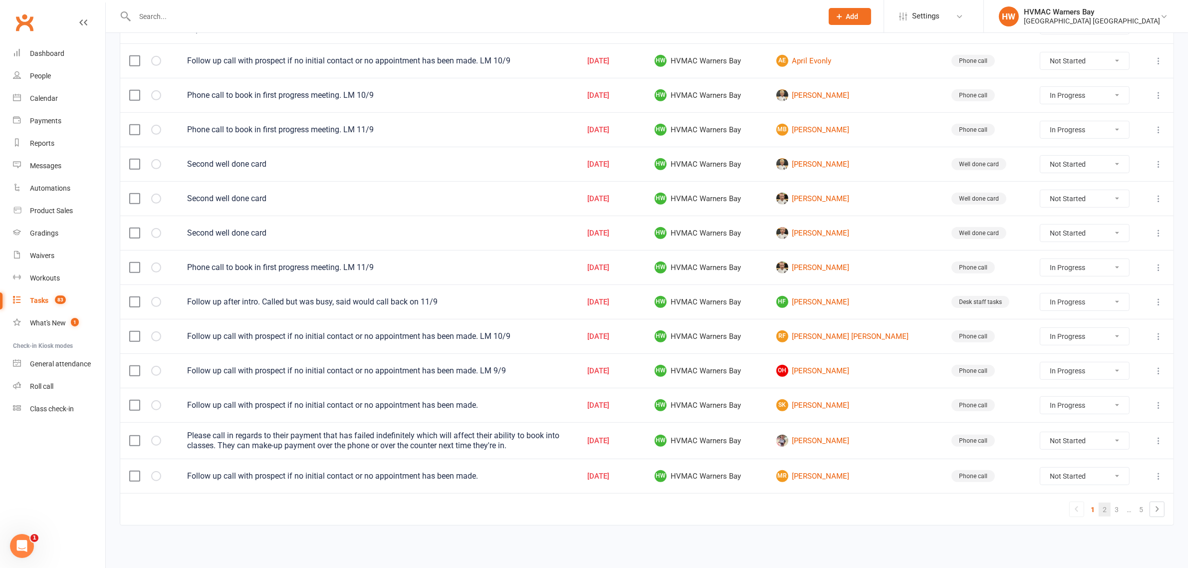
select select "started"
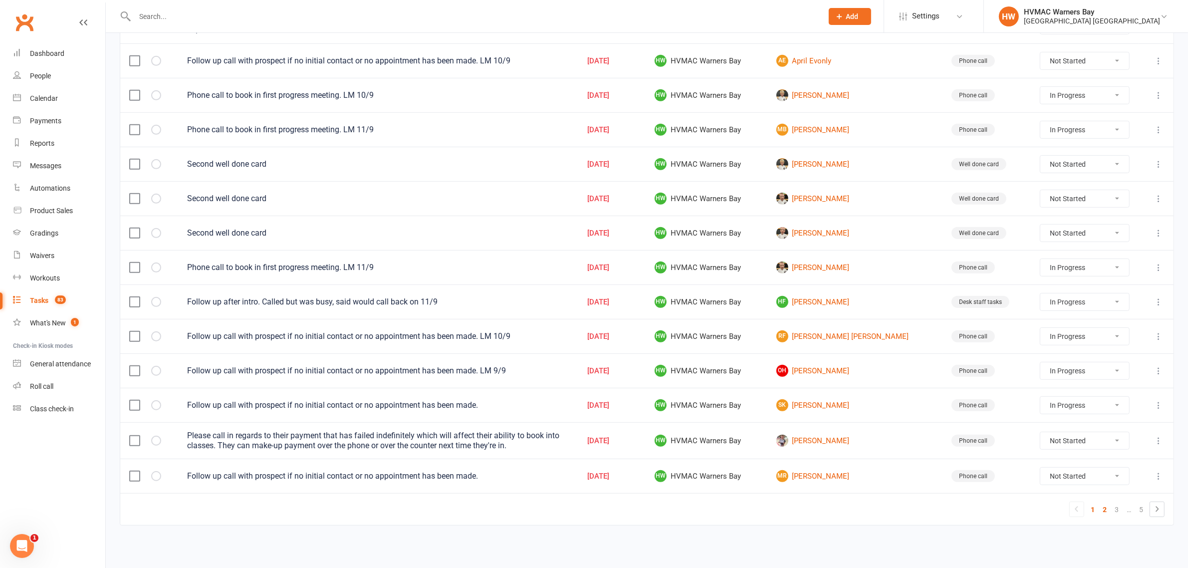
select select "started"
select select "waiting"
select select "started"
select select "waiting"
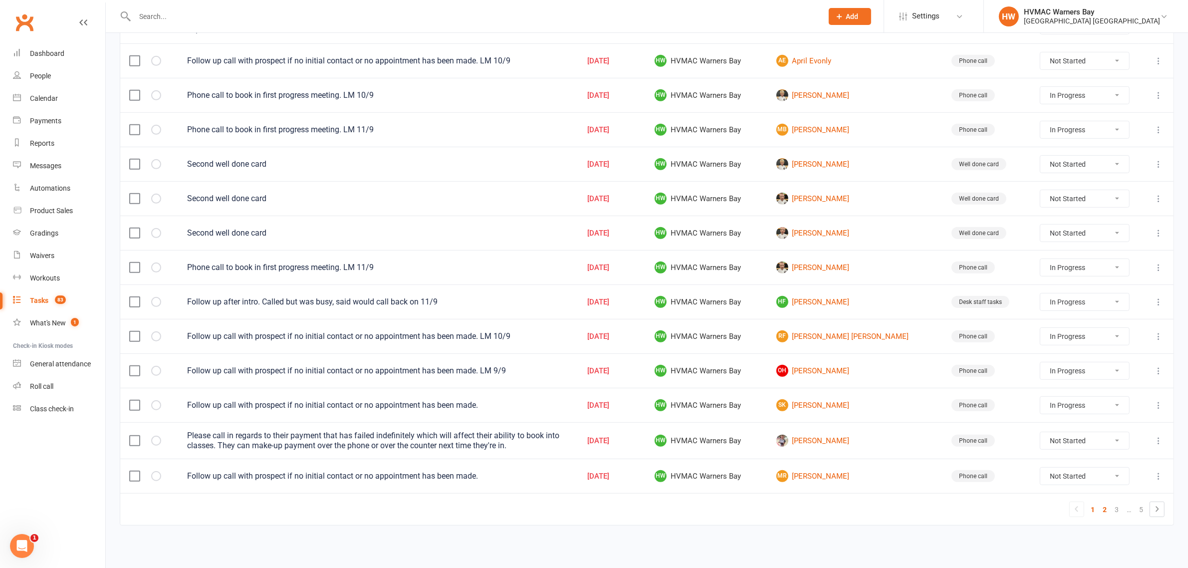
select select "started"
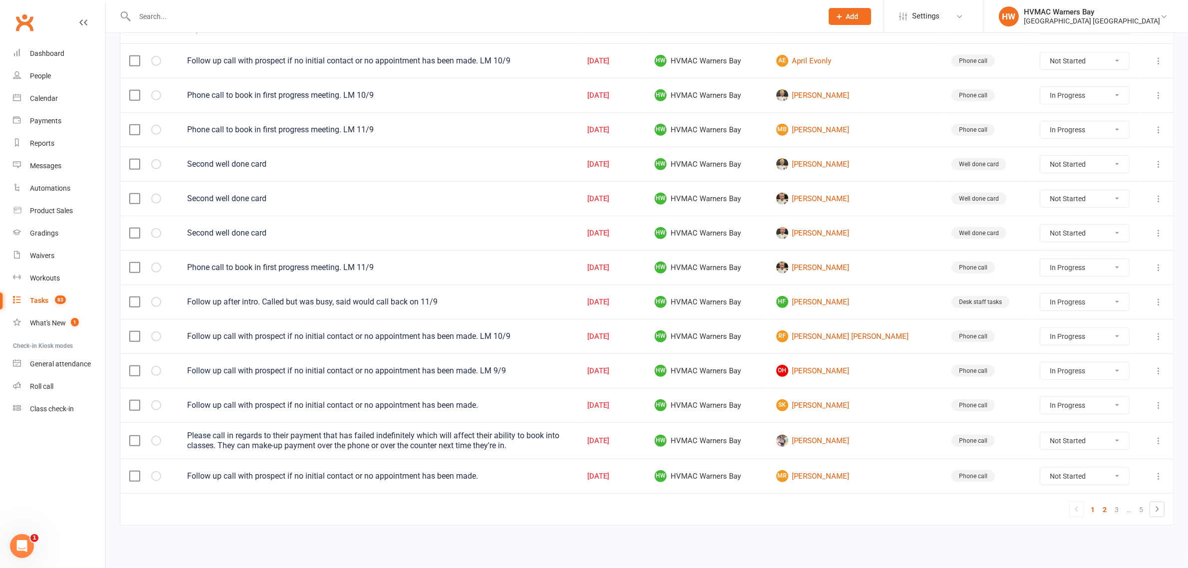
select select "started"
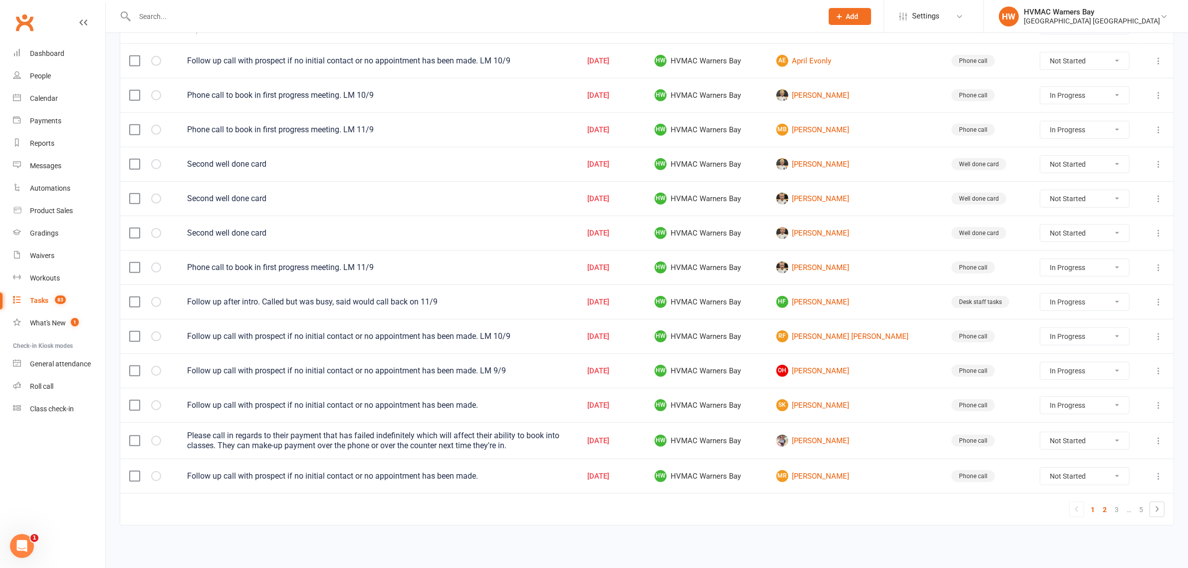
select select "started"
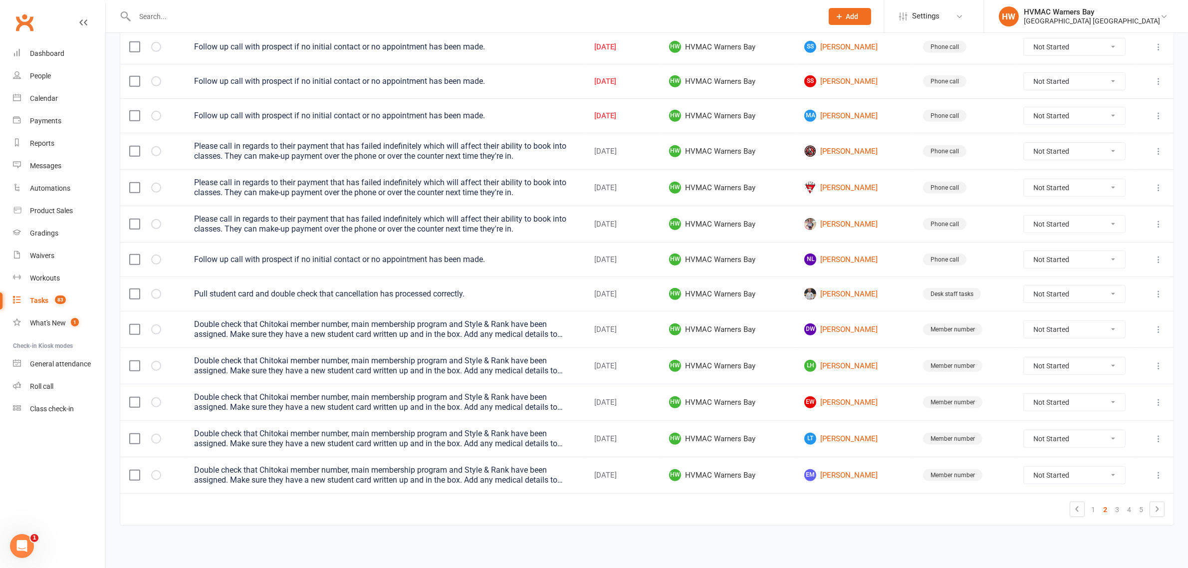
scroll to position [582, 0]
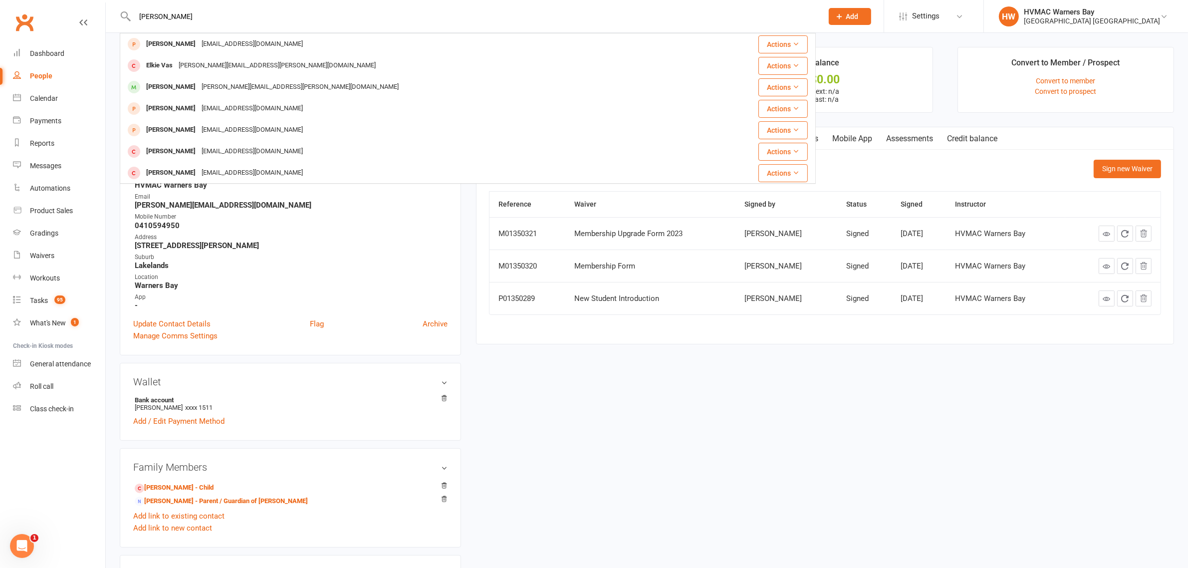
click at [1130, 24] on div "[GEOGRAPHIC_DATA] [GEOGRAPHIC_DATA]" at bounding box center [1092, 20] width 136 height 9
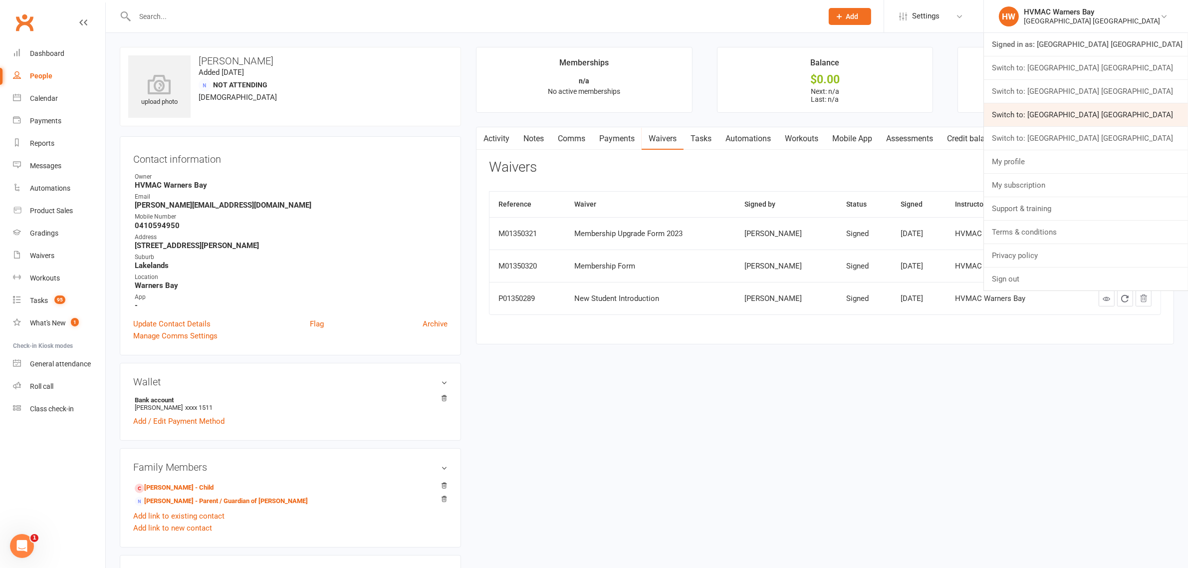
click at [1118, 110] on link "Switch to: [GEOGRAPHIC_DATA] [GEOGRAPHIC_DATA]" at bounding box center [1086, 114] width 204 height 23
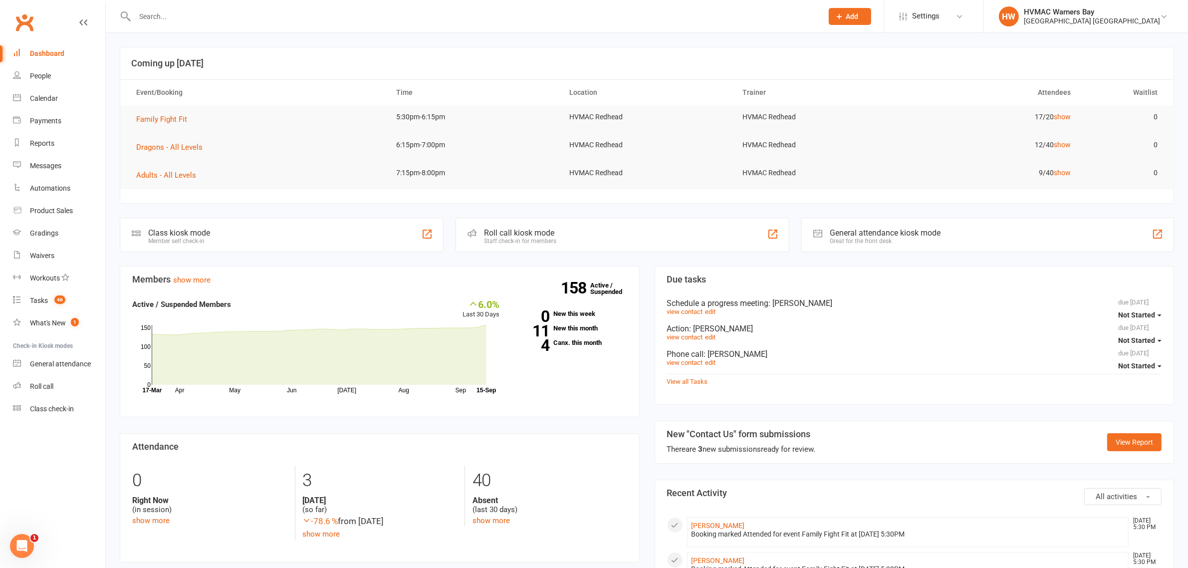
click at [736, 20] on input "text" at bounding box center [474, 16] width 684 height 14
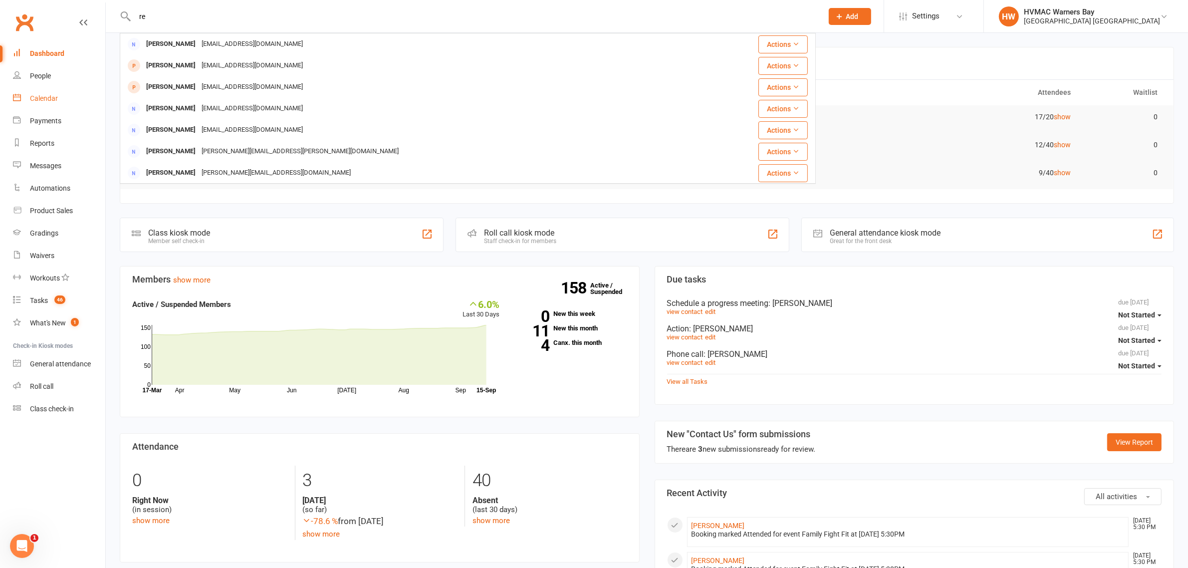
type input "r"
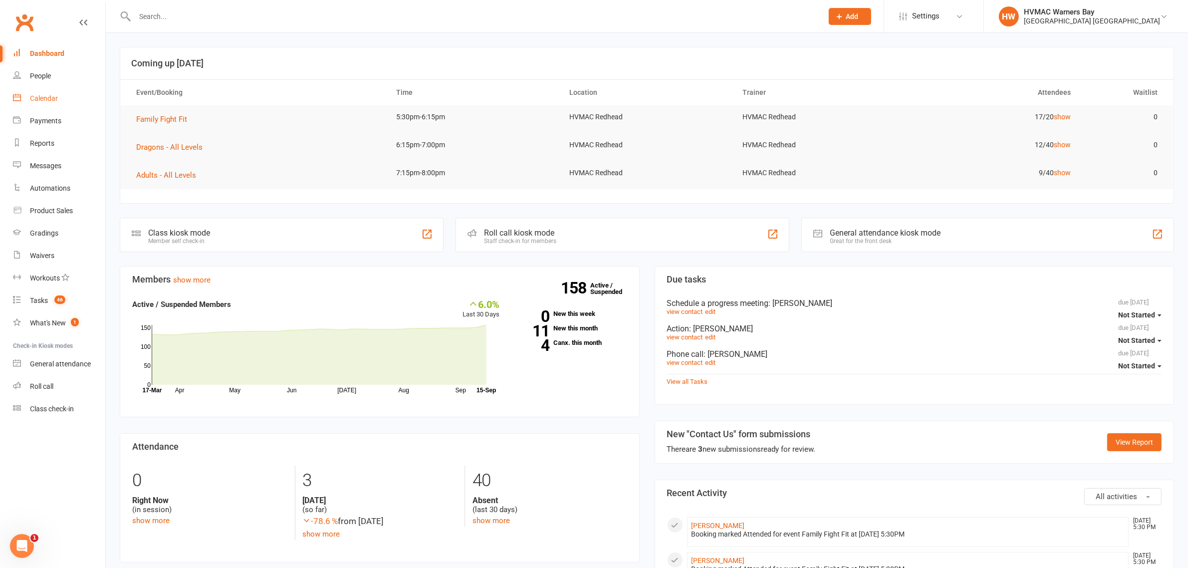
click at [50, 102] on div "Calendar" at bounding box center [44, 98] width 28 height 8
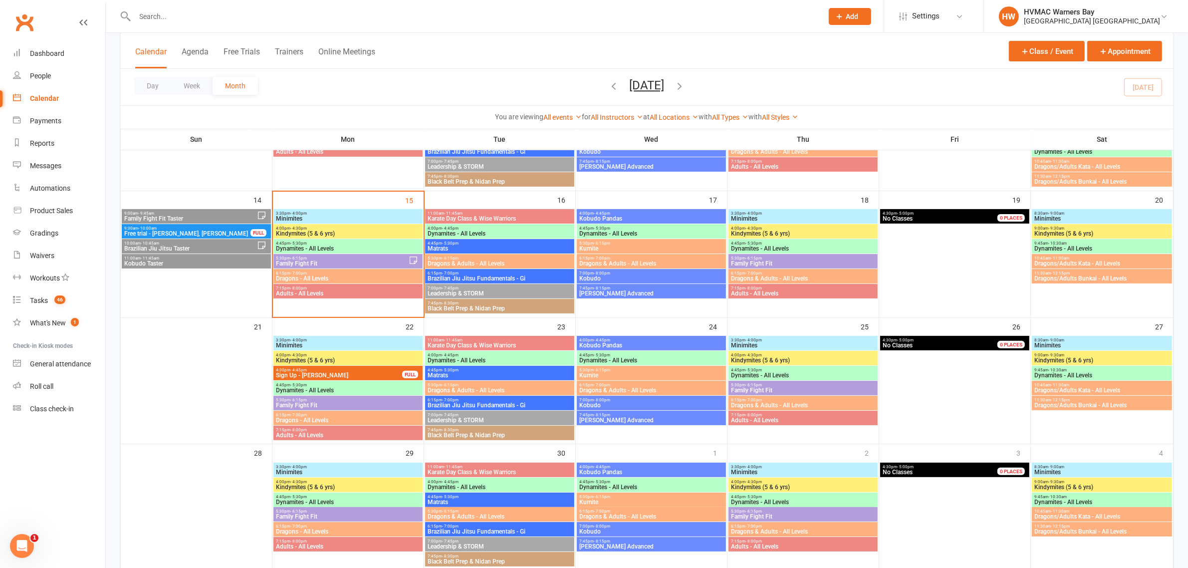
scroll to position [312, 0]
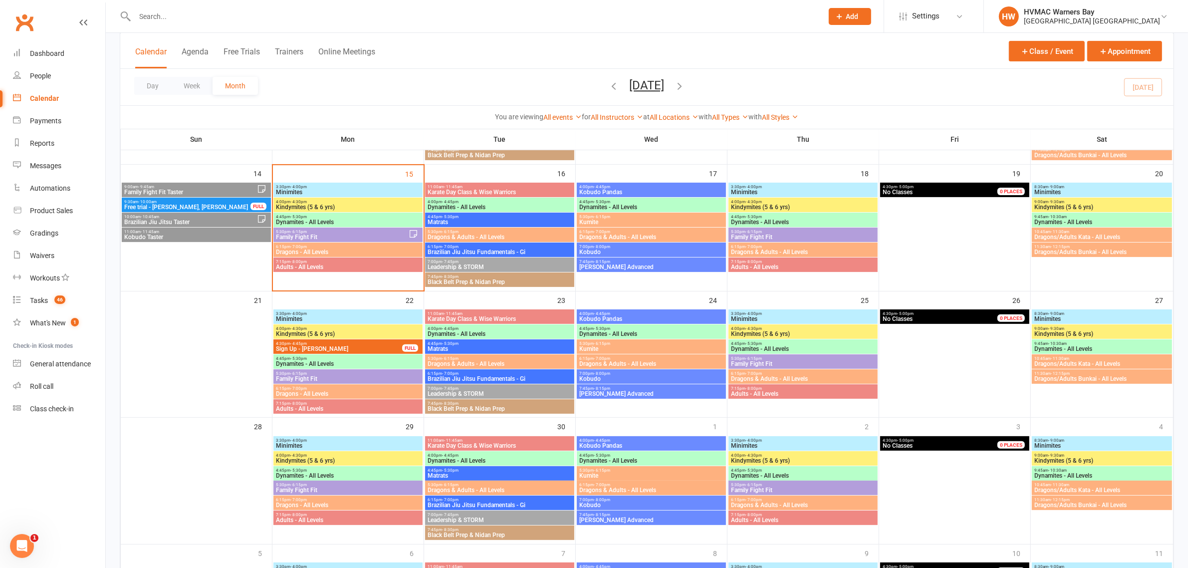
click at [780, 232] on span "5:30pm - 6:15pm" at bounding box center [802, 231] width 145 height 4
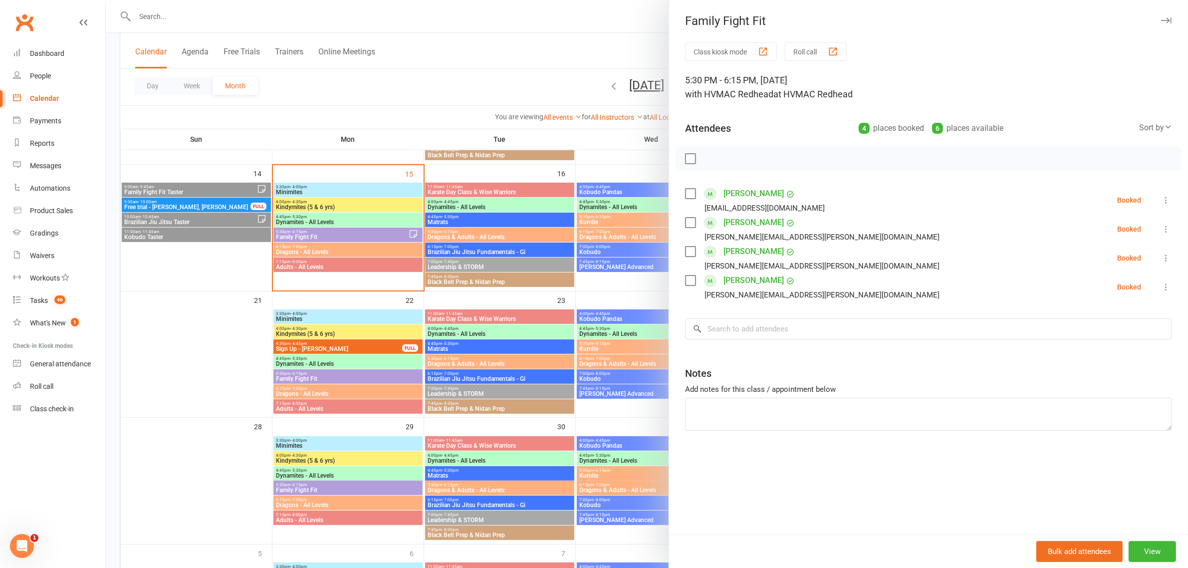
click at [502, 76] on div at bounding box center [647, 284] width 1082 height 568
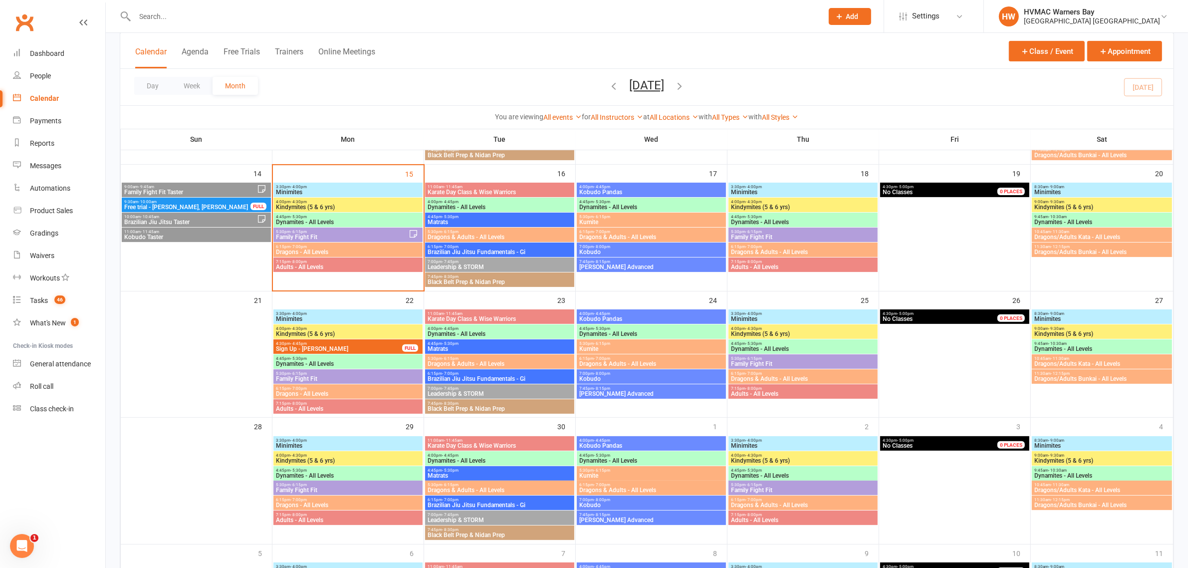
click at [844, 15] on icon at bounding box center [839, 16] width 9 height 9
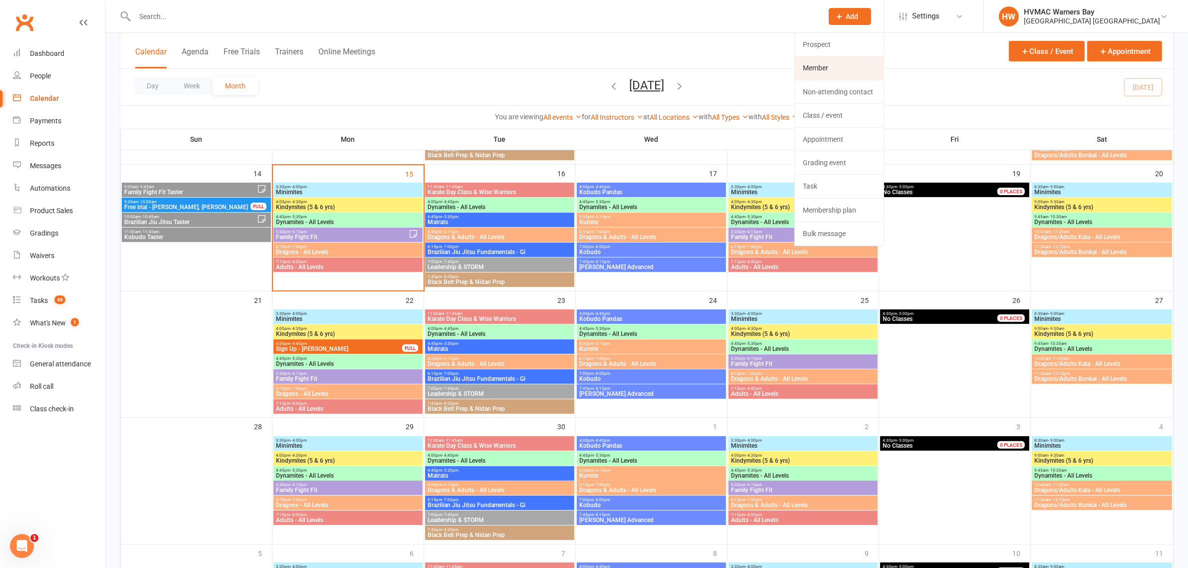
click at [835, 68] on link "Member" at bounding box center [839, 67] width 89 height 23
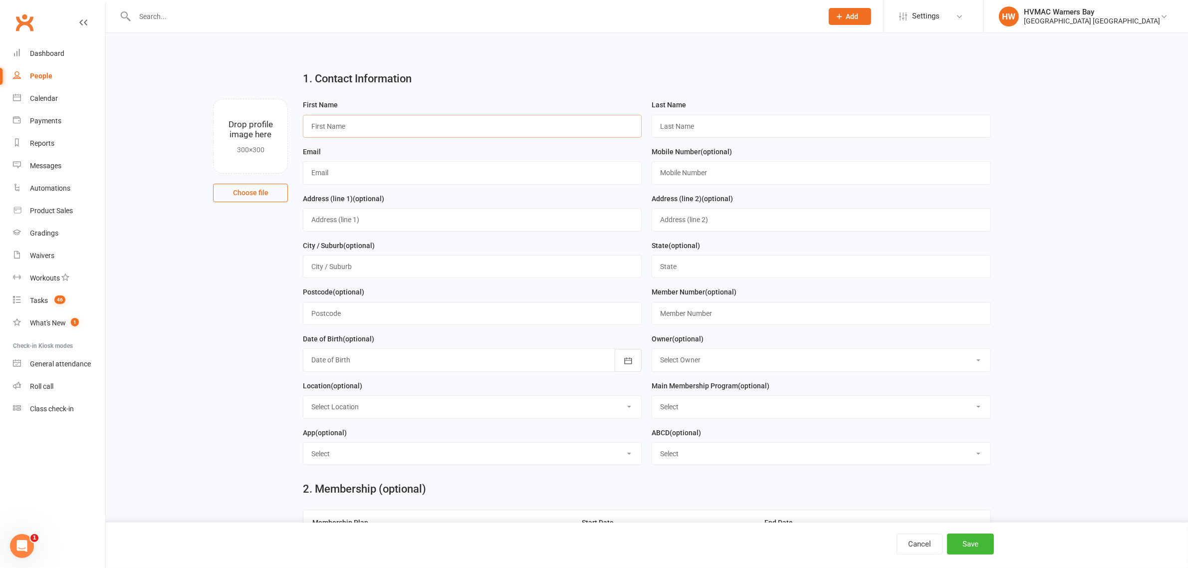
click at [377, 126] on input "text" at bounding box center [472, 126] width 339 height 23
type input "[PERSON_NAME]"
click at [773, 139] on div "Last Name" at bounding box center [821, 122] width 349 height 47
click at [723, 141] on div "Last Name" at bounding box center [821, 122] width 349 height 47
click at [721, 123] on input "text" at bounding box center [821, 126] width 339 height 23
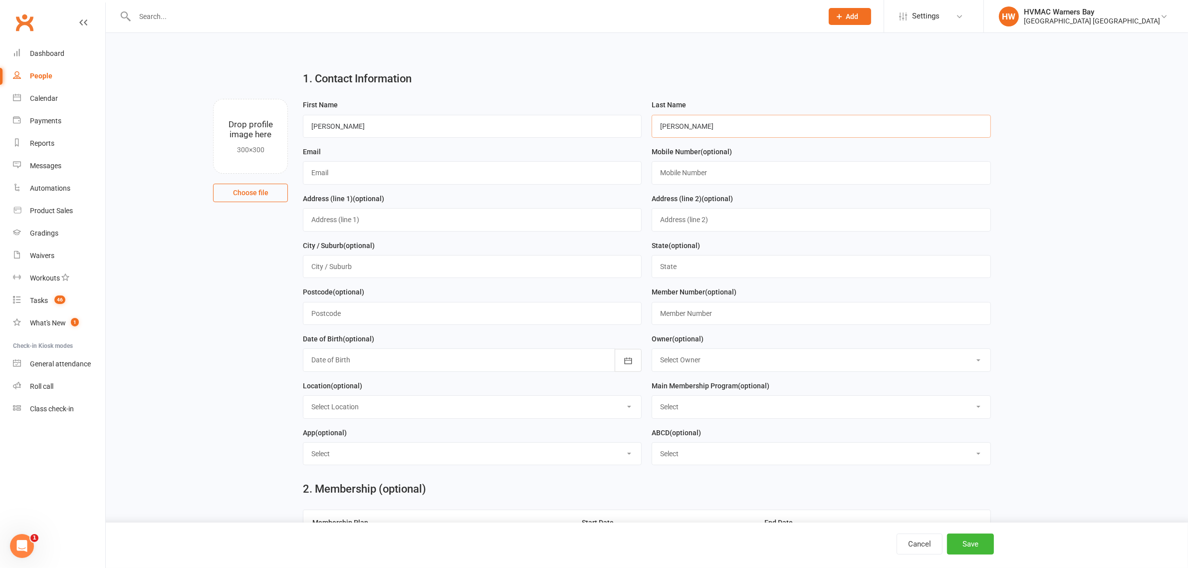
type input "[PERSON_NAME]"
click at [317, 180] on input "text" at bounding box center [472, 172] width 339 height 23
paste input "[EMAIL_ADDRESS][DOMAIN_NAME]"
type input "[EMAIL_ADDRESS][DOMAIN_NAME]"
click at [659, 176] on input "text" at bounding box center [821, 172] width 339 height 23
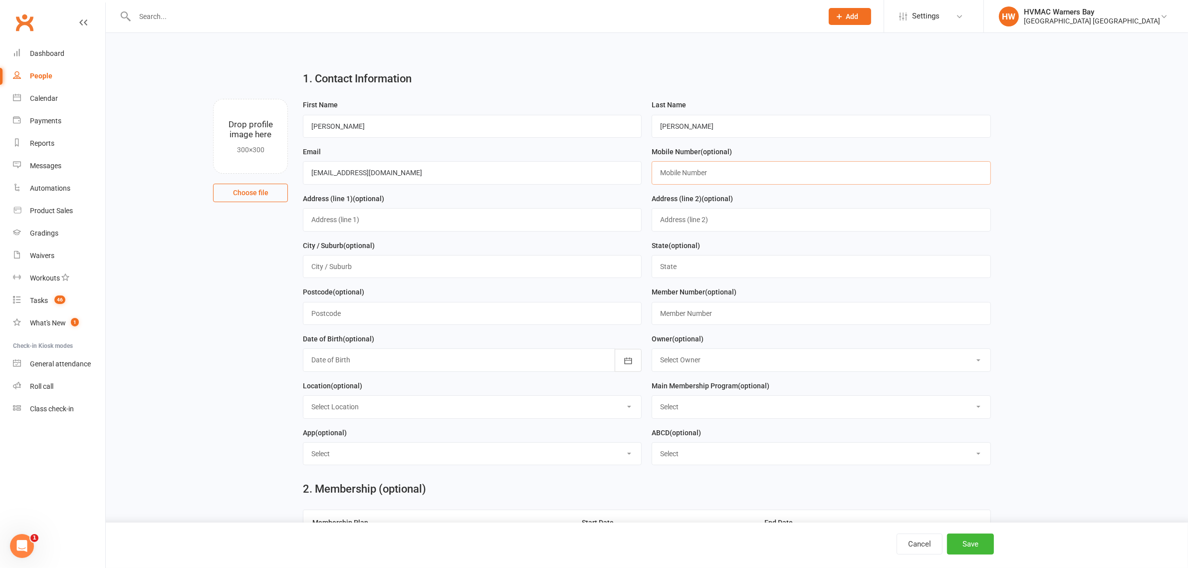
paste input "0402308334"
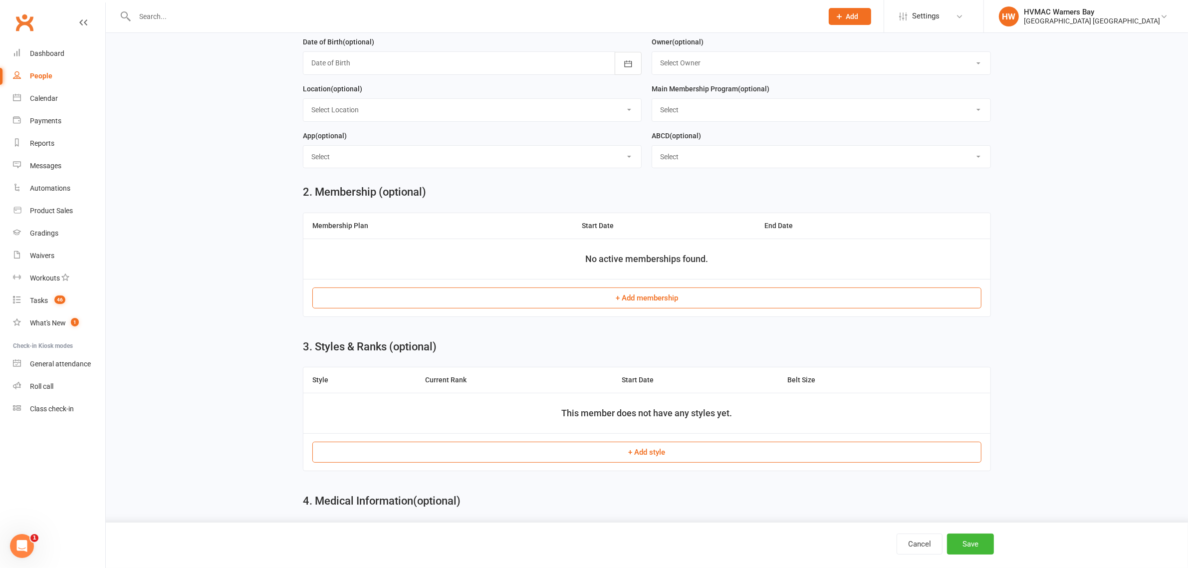
scroll to position [374, 0]
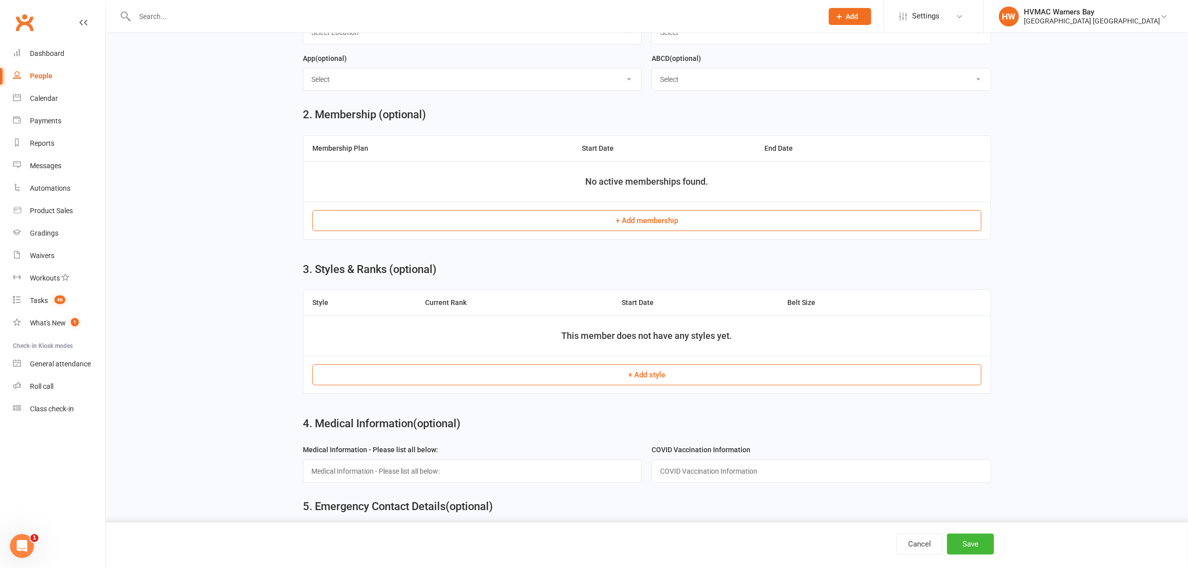
type input "0402308334"
click at [630, 215] on button "+ Add membership" at bounding box center [646, 220] width 669 height 21
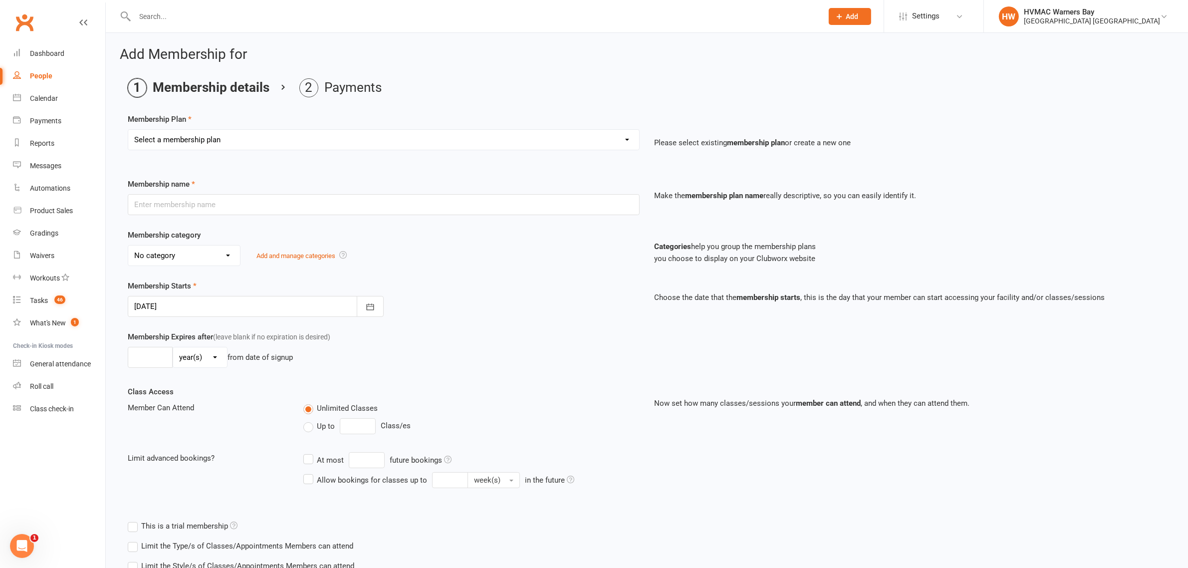
click at [509, 131] on select "Select a membership plan Create new Membership Plan 2AW KM/MM - Weekly Payment …" at bounding box center [383, 140] width 511 height 20
select select "20"
click at [128, 130] on select "Select a membership plan Create new Membership Plan 2AW KM/MM - Weekly Payment …" at bounding box center [383, 140] width 511 height 20
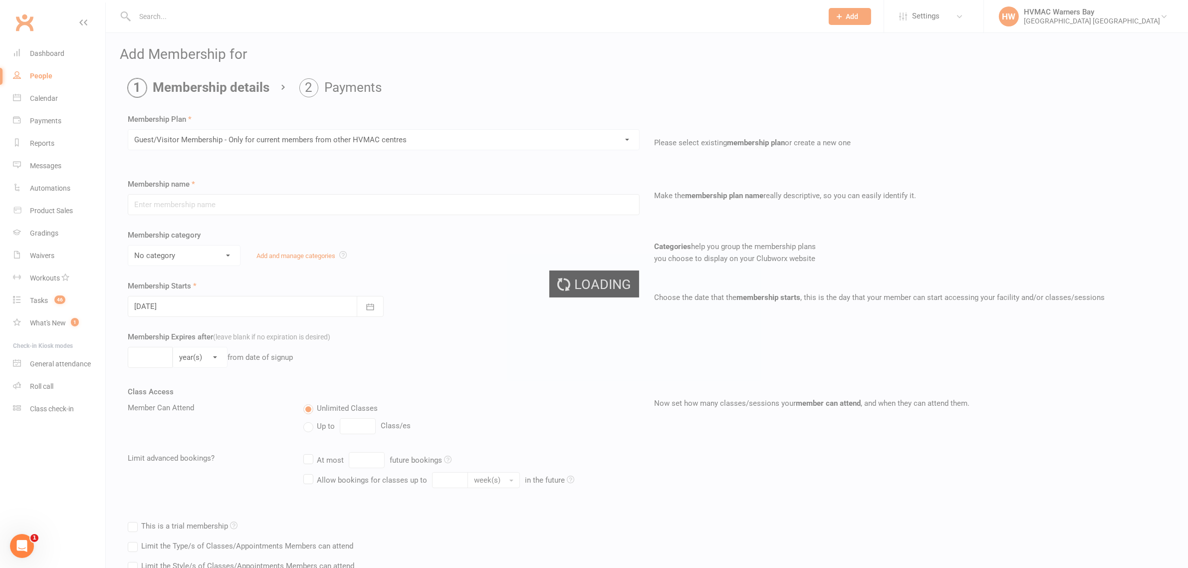
type input "Guest/Visitor Membership - Only for current members from other HVMAC centres"
select select "9"
type input "0"
type input "16"
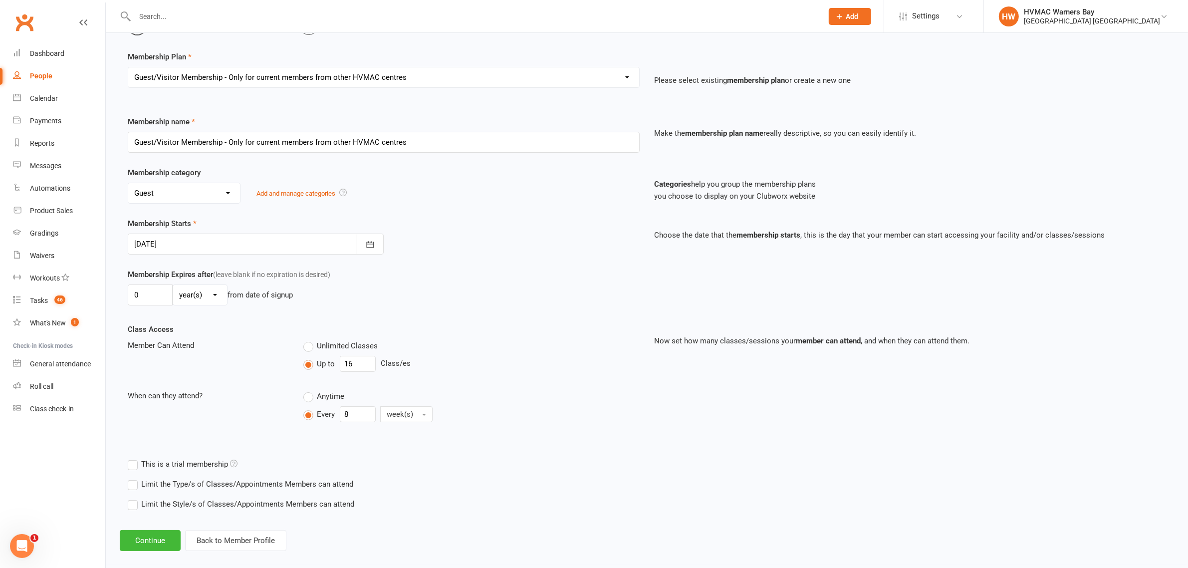
scroll to position [74, 0]
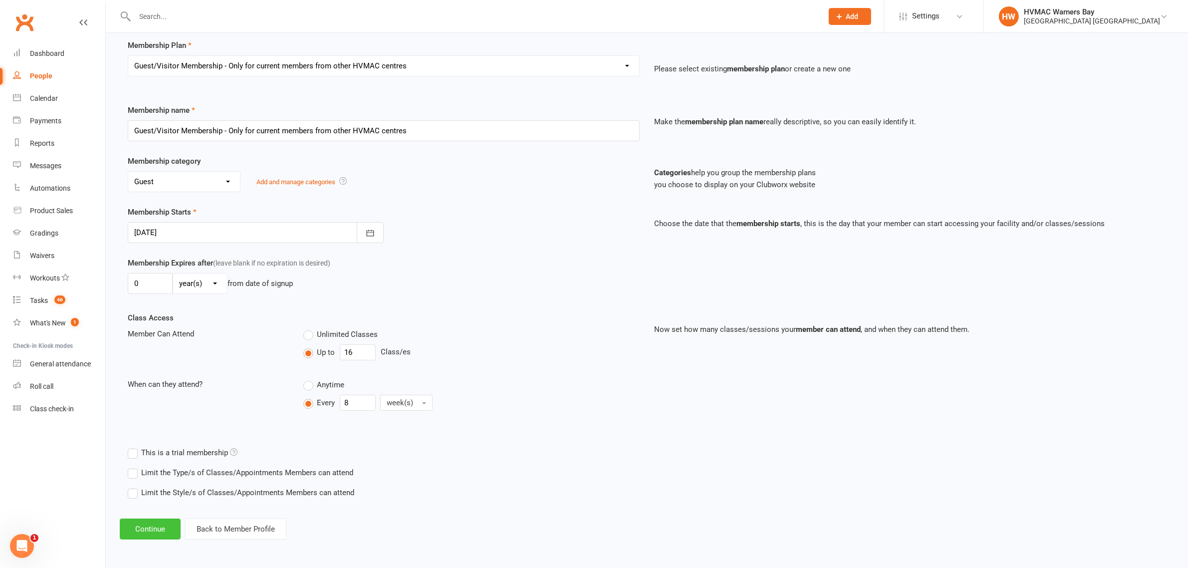
click at [151, 530] on button "Continue" at bounding box center [150, 528] width 61 height 21
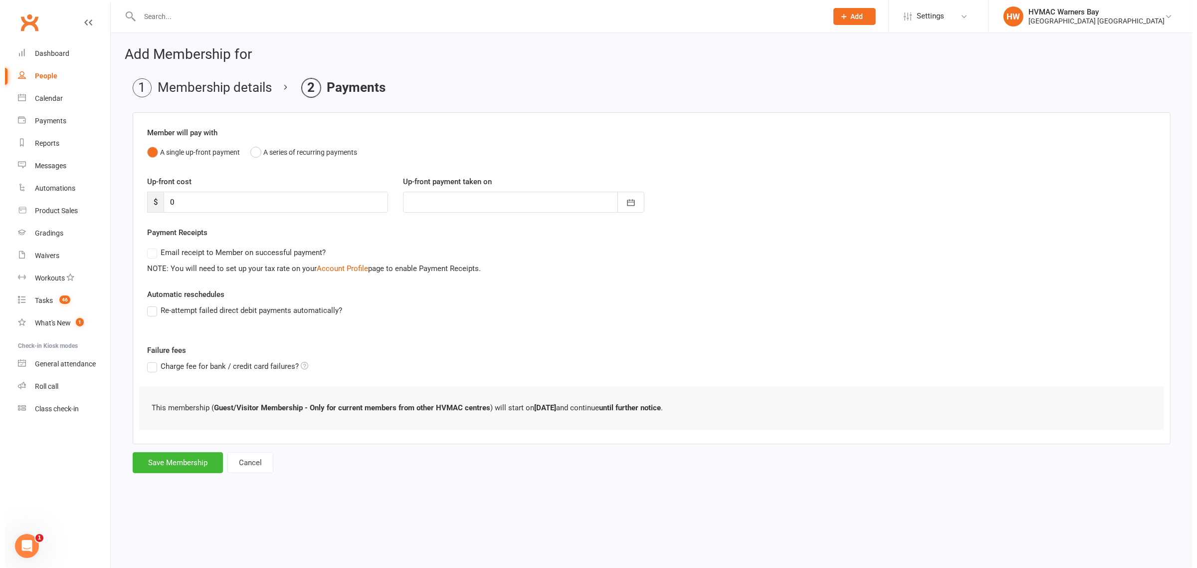
scroll to position [0, 0]
click at [165, 468] on button "Save Membership" at bounding box center [173, 462] width 90 height 21
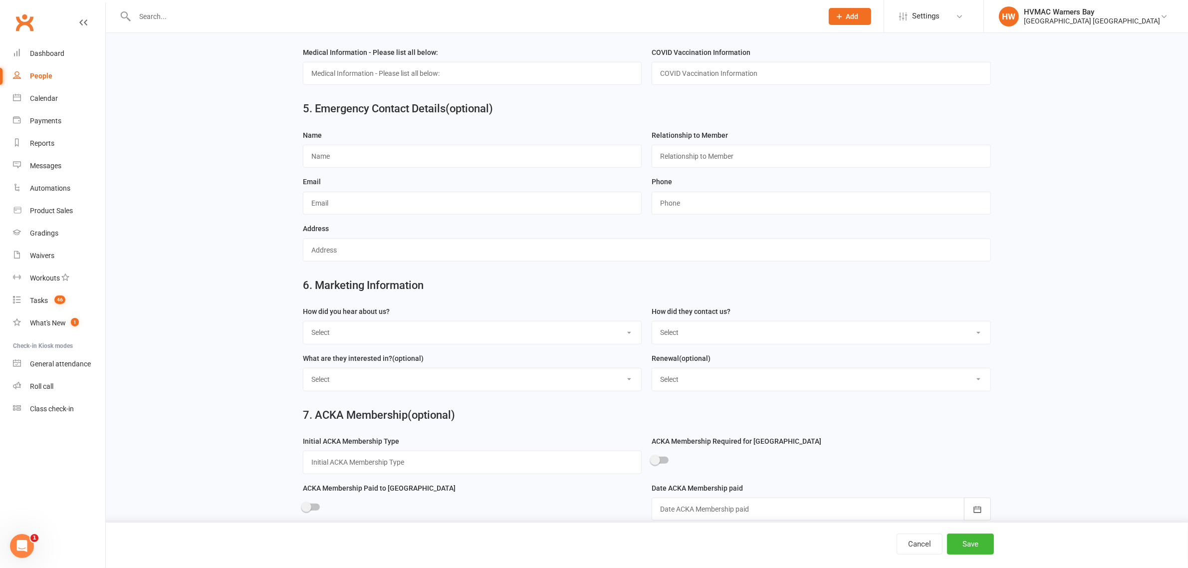
scroll to position [787, 0]
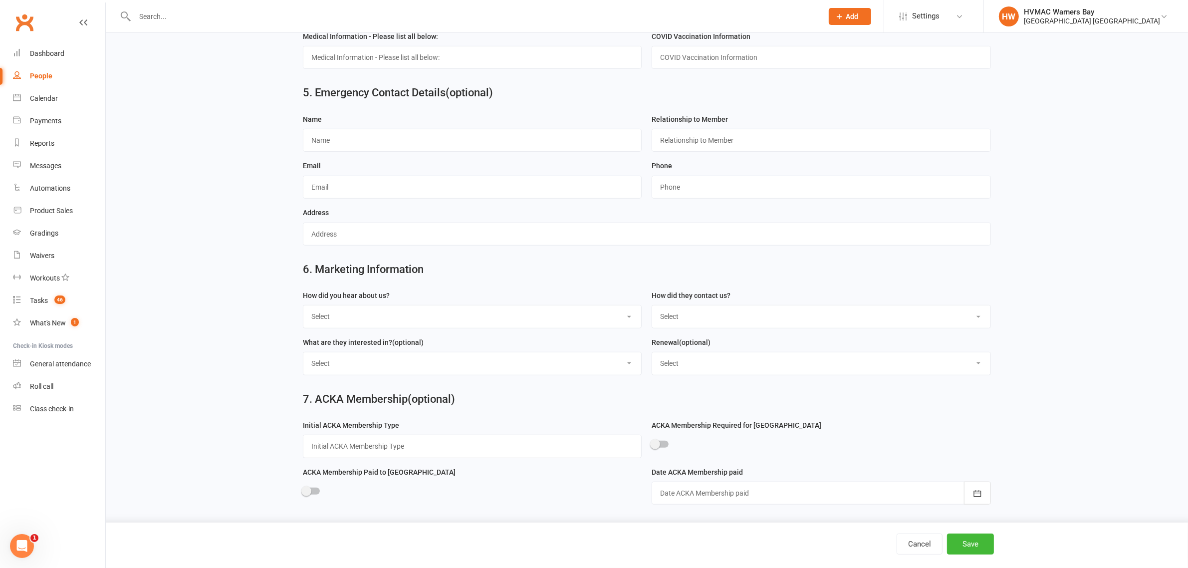
click at [442, 325] on select "Select Internet Referral Facebook Sign Flyer from school Flyer in mail Radio De…" at bounding box center [472, 316] width 338 height 22
select select "Other"
click at [303, 305] on select "Select Internet Referral Facebook Sign Flyer from school Flyer in mail Radio De…" at bounding box center [472, 316] width 338 height 22
click at [714, 317] on select "Select Phone Email Walk-in Website Facebook Current student at another HVMAC do…" at bounding box center [821, 316] width 338 height 22
select select "Walk-in"
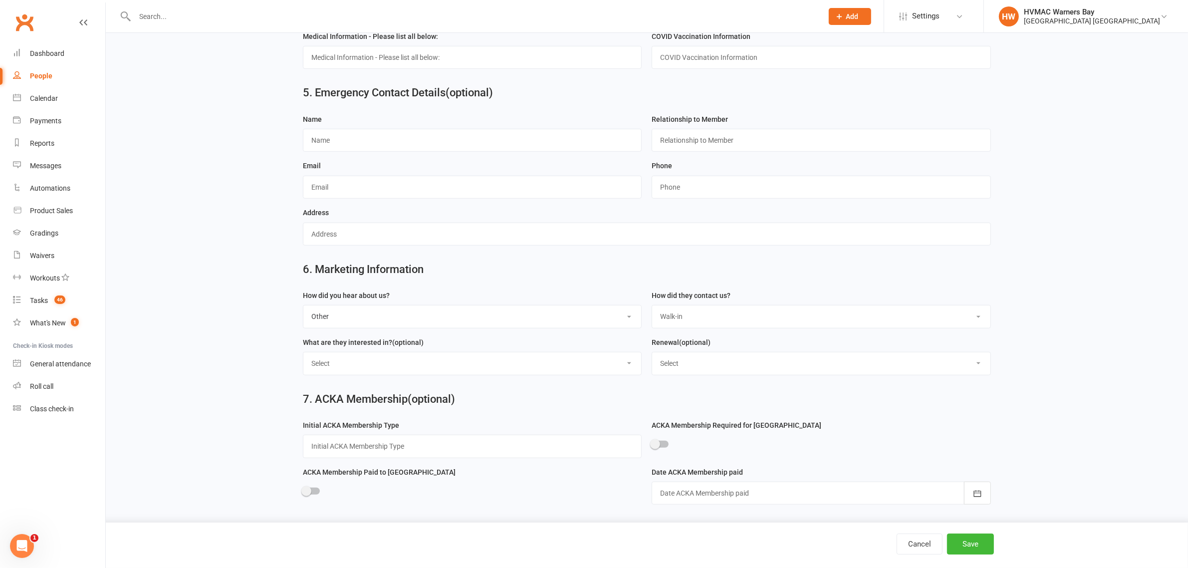
click at [652, 305] on select "Select Phone Email Walk-in Website Facebook Current student at another HVMAC do…" at bounding box center [821, 316] width 338 height 22
click at [978, 535] on button "Save" at bounding box center [970, 543] width 47 height 21
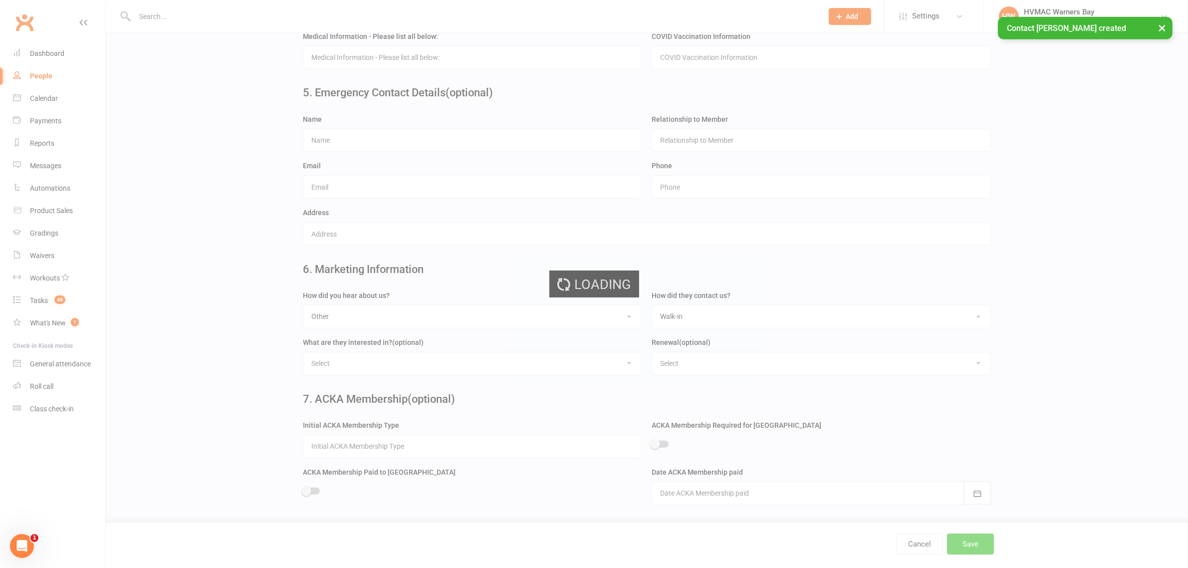
scroll to position [0, 0]
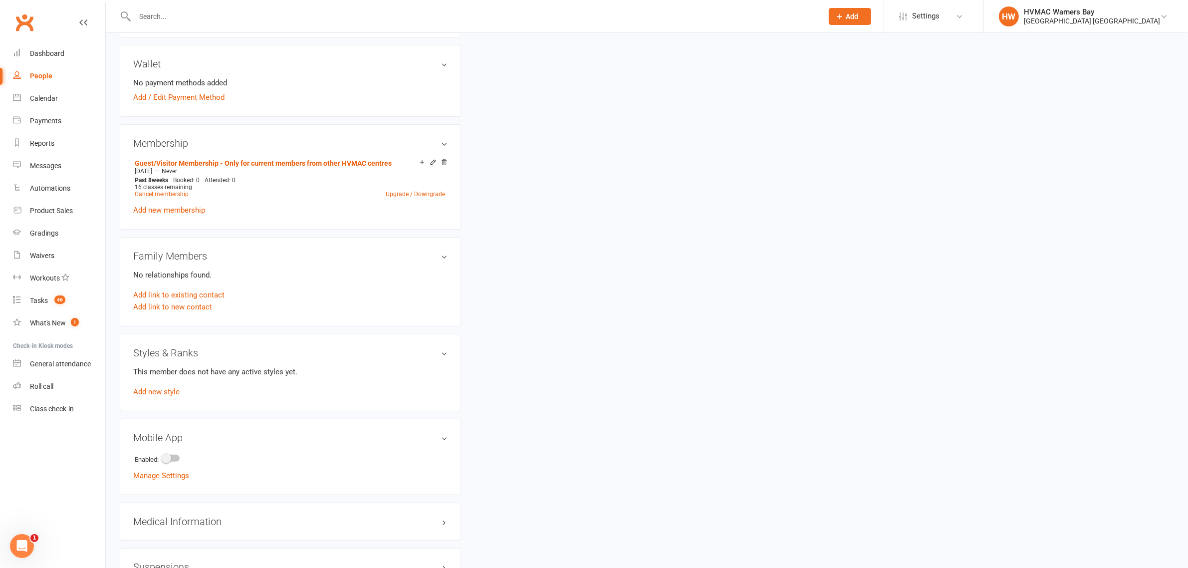
scroll to position [436, 0]
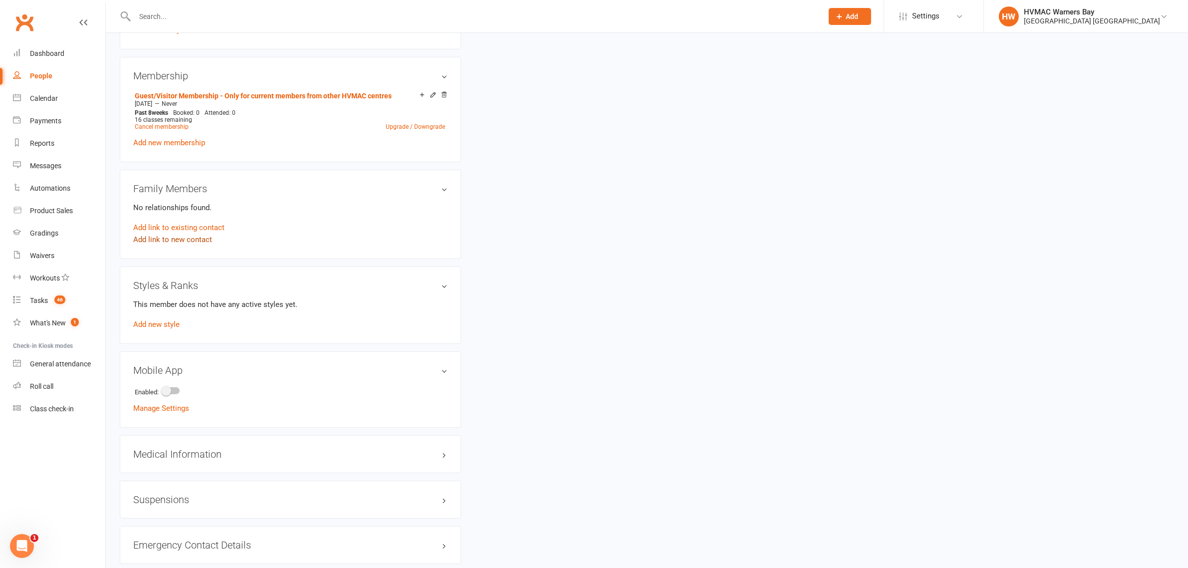
click at [181, 240] on link "Add link to new contact" at bounding box center [172, 239] width 79 height 12
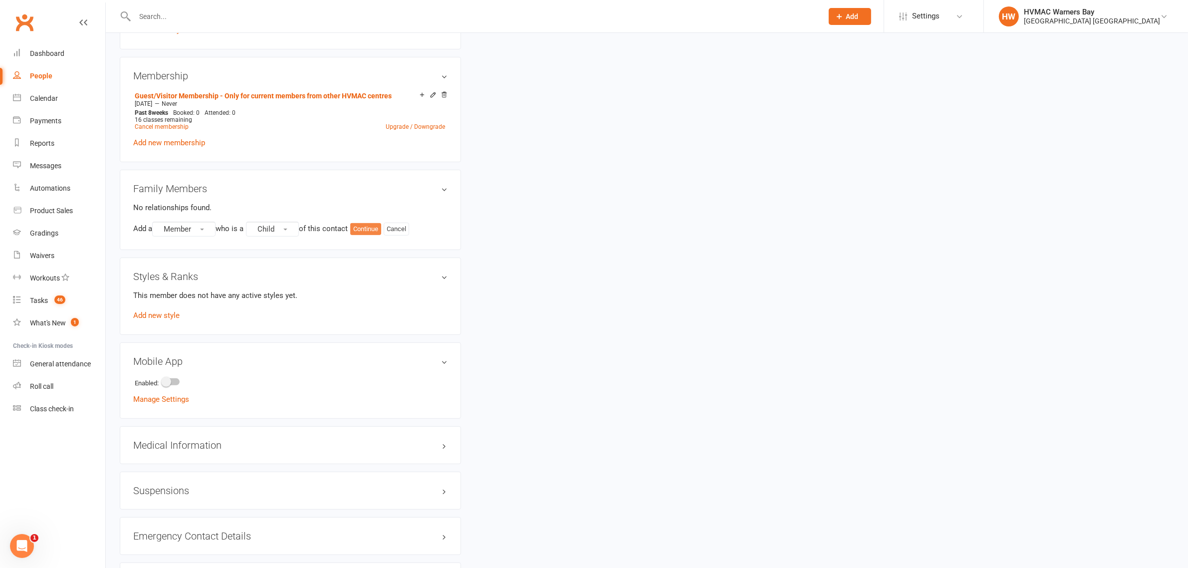
click at [373, 227] on button "Continue" at bounding box center [365, 229] width 31 height 12
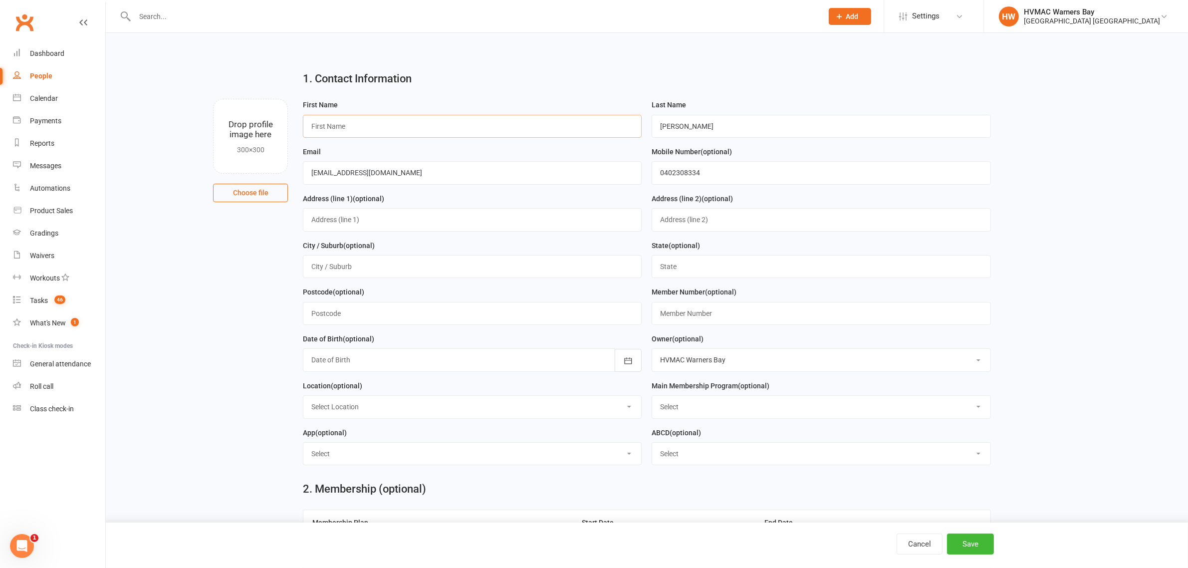
click at [364, 127] on input "text" at bounding box center [472, 126] width 339 height 23
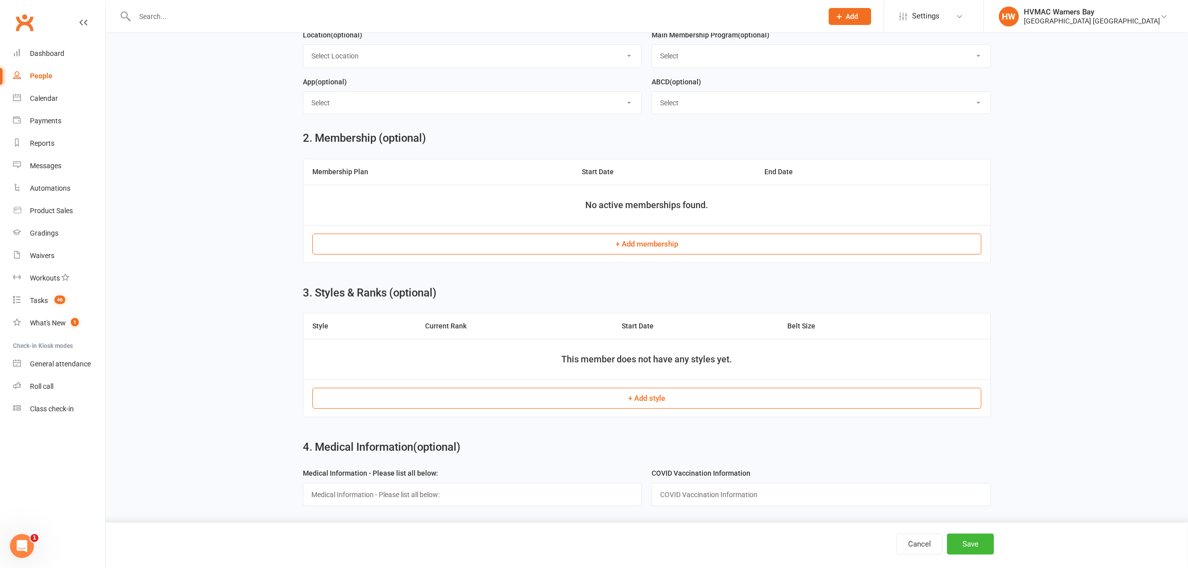
scroll to position [374, 0]
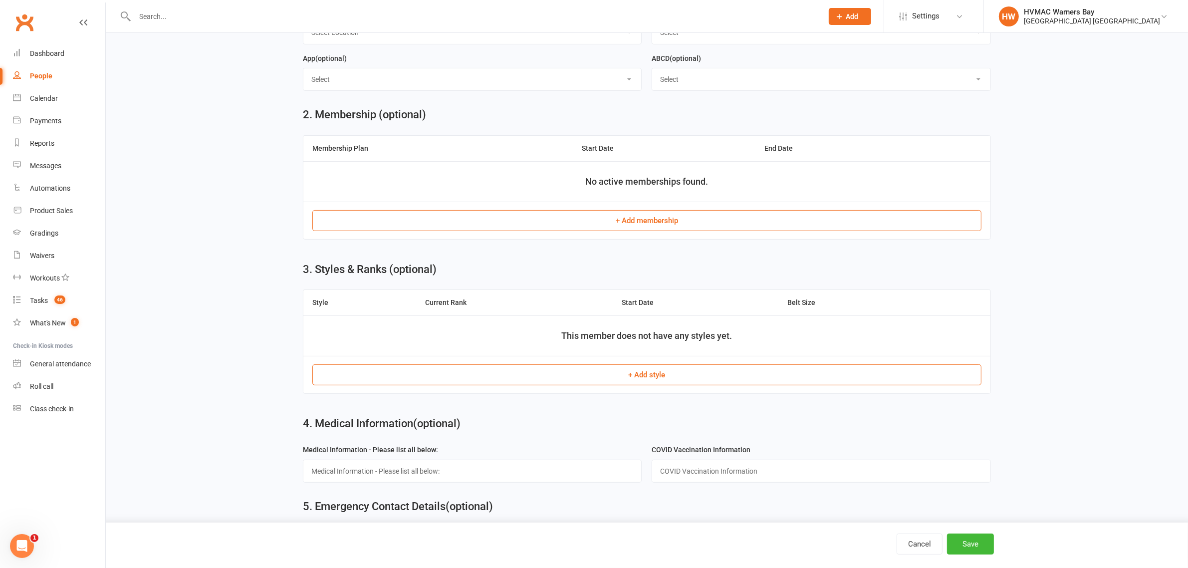
type input "Olivia"
click at [375, 220] on button "+ Add membership" at bounding box center [646, 220] width 669 height 21
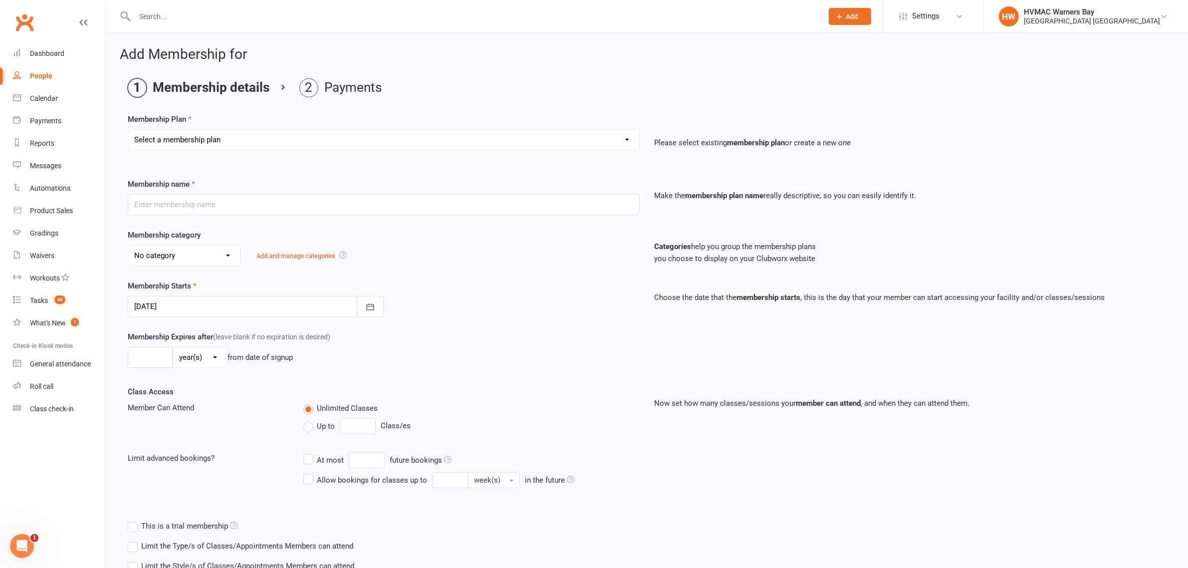
click at [250, 143] on select "Select a membership plan Create new Membership Plan 2AW KM/MM - Weekly Payment …" at bounding box center [383, 140] width 511 height 20
select select "20"
click at [128, 130] on select "Select a membership plan Create new Membership Plan 2AW KM/MM - Weekly Payment …" at bounding box center [383, 140] width 511 height 20
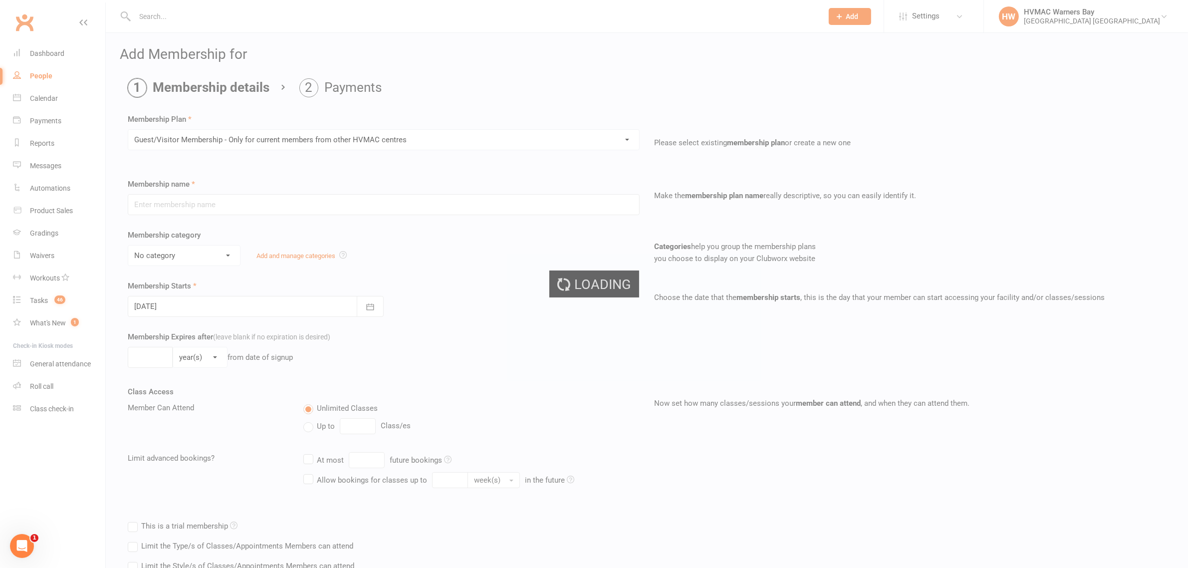
type input "Guest/Visitor Membership - Only for current members from other HVMAC centres"
select select "9"
type input "0"
type input "16"
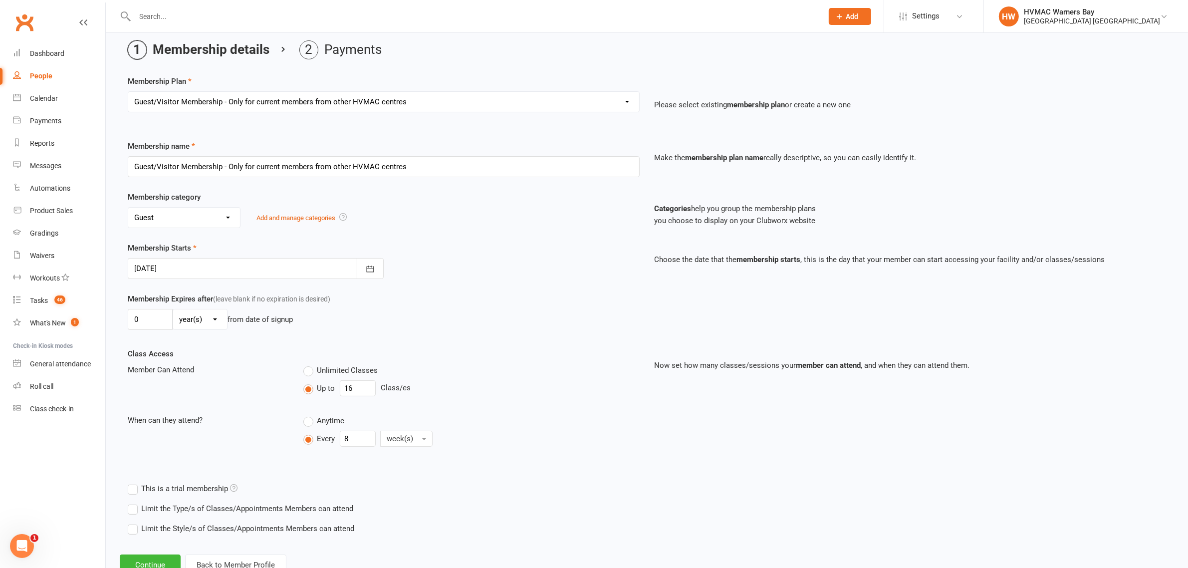
scroll to position [74, 0]
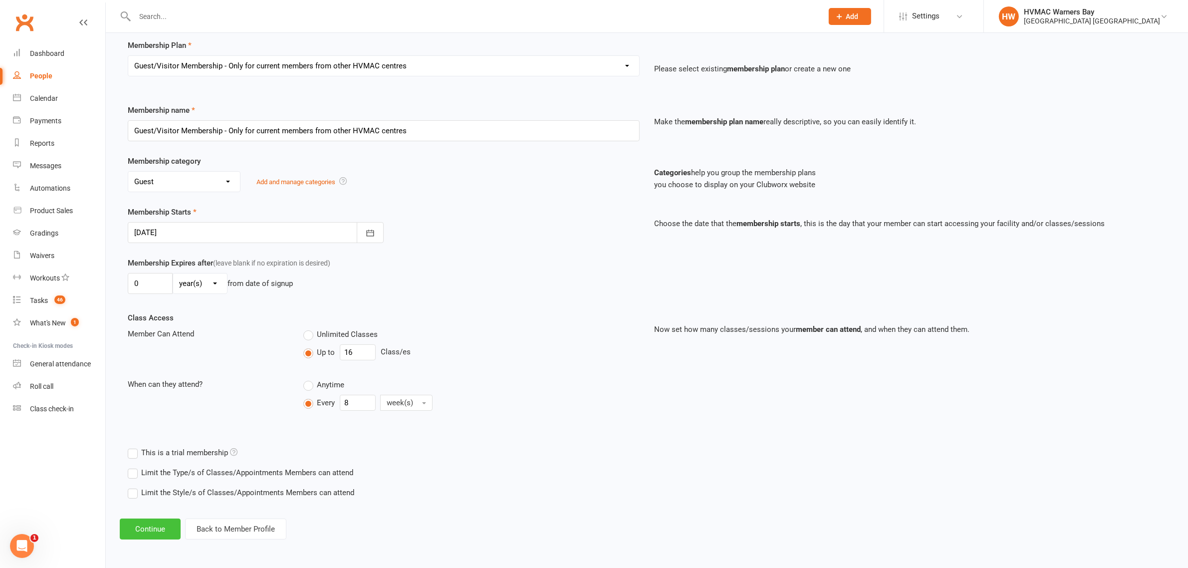
click at [158, 530] on button "Continue" at bounding box center [150, 528] width 61 height 21
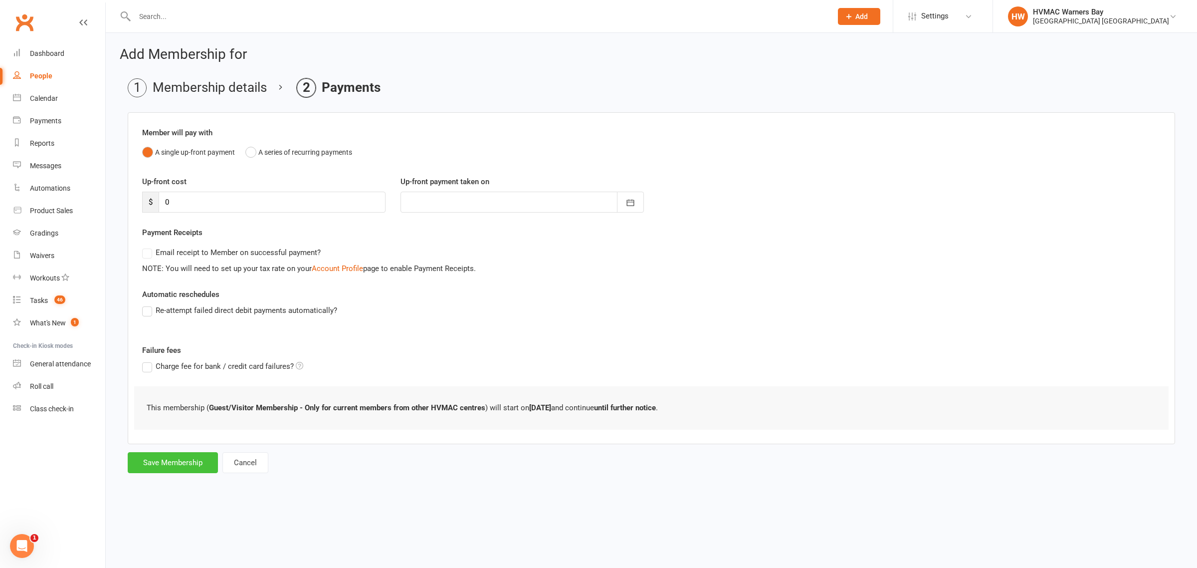
click at [190, 462] on button "Save Membership" at bounding box center [173, 462] width 90 height 21
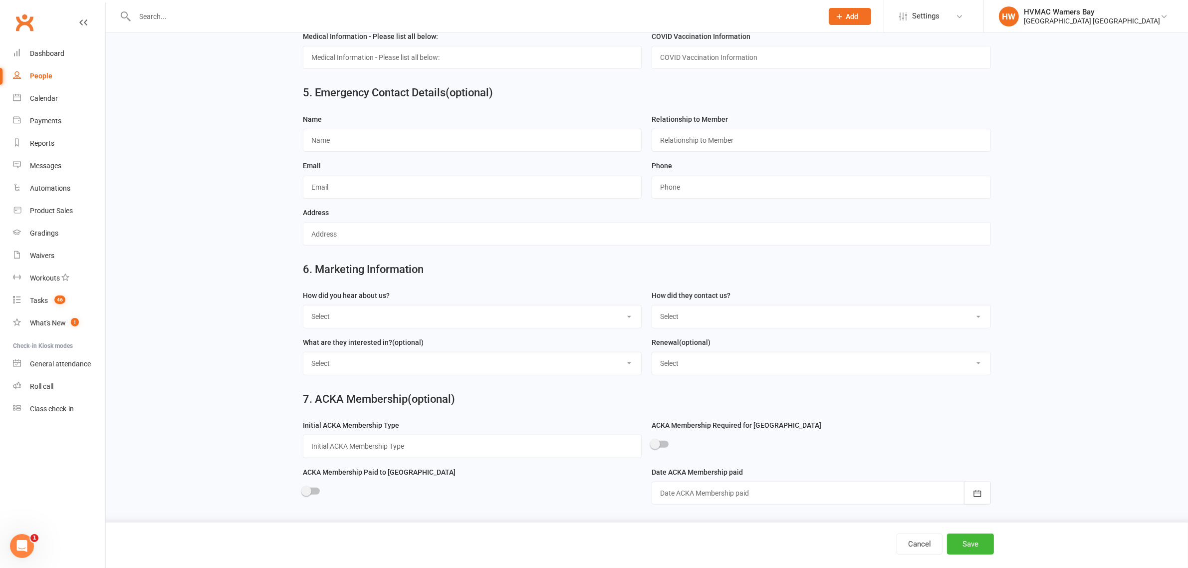
scroll to position [789, 0]
click at [397, 315] on select "Select Internet Referral Facebook Sign Flyer from school Flyer in mail Radio De…" at bounding box center [472, 316] width 338 height 22
select select "Other"
click at [303, 305] on select "Select Internet Referral Facebook Sign Flyer from school Flyer in mail Radio De…" at bounding box center [472, 316] width 338 height 22
click at [685, 322] on select "Select Phone Email Walk-in Website Facebook Current student at another HVMAC do…" at bounding box center [821, 316] width 338 height 22
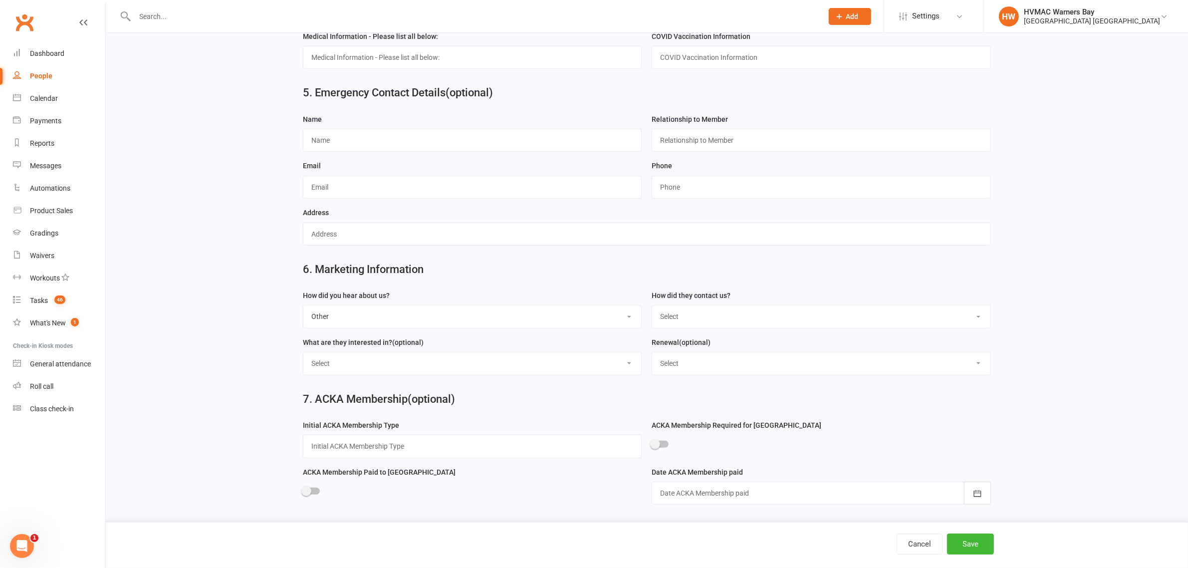
select select "Walk-in"
click at [652, 305] on select "Select Phone Email Walk-in Website Facebook Current student at another HVMAC do…" at bounding box center [821, 316] width 338 height 22
click at [989, 543] on button "Save" at bounding box center [970, 543] width 47 height 21
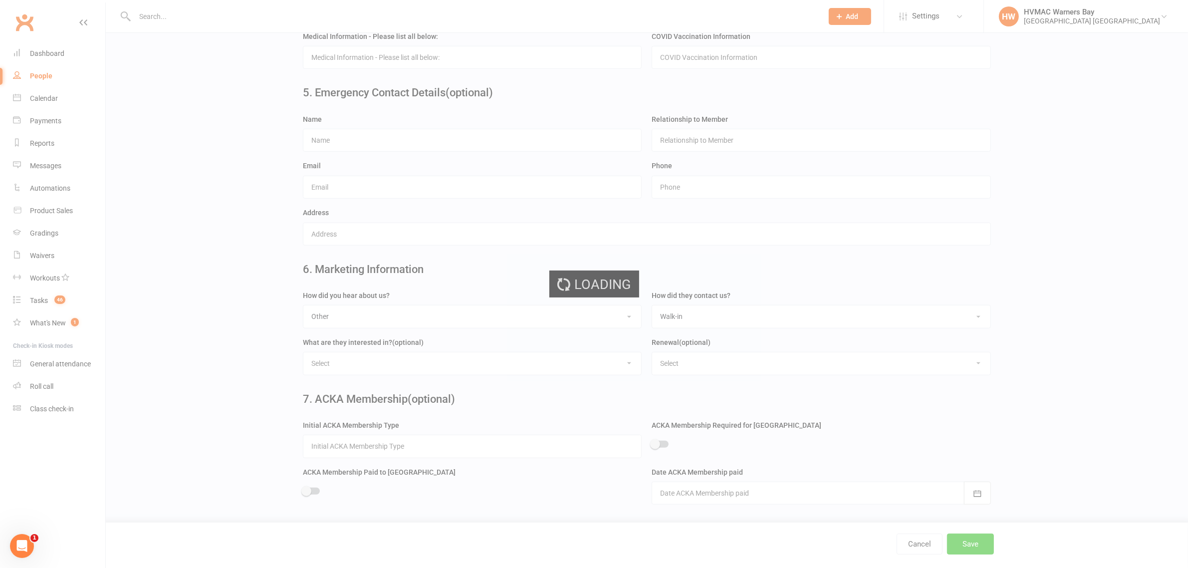
scroll to position [0, 0]
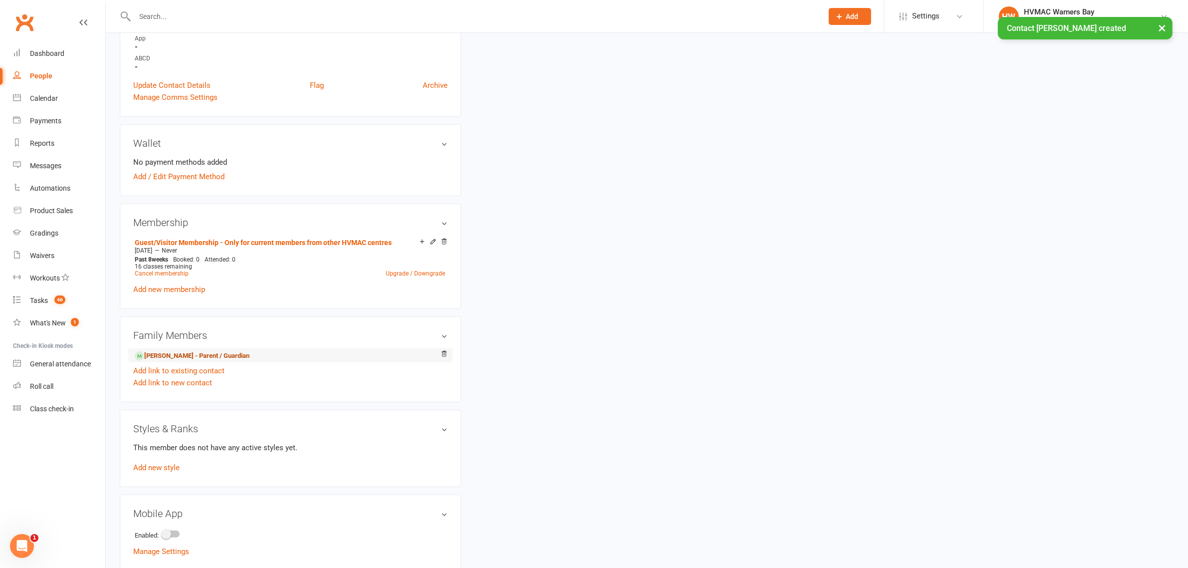
scroll to position [312, 0]
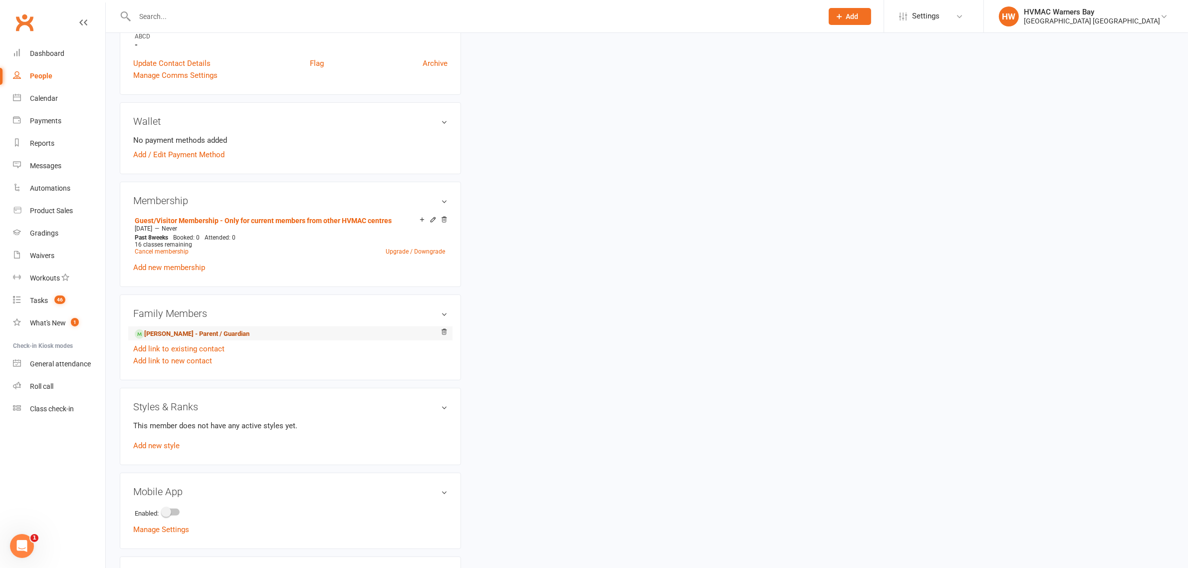
click at [148, 329] on link "Renae Wilson - Parent / Guardian" at bounding box center [192, 334] width 115 height 10
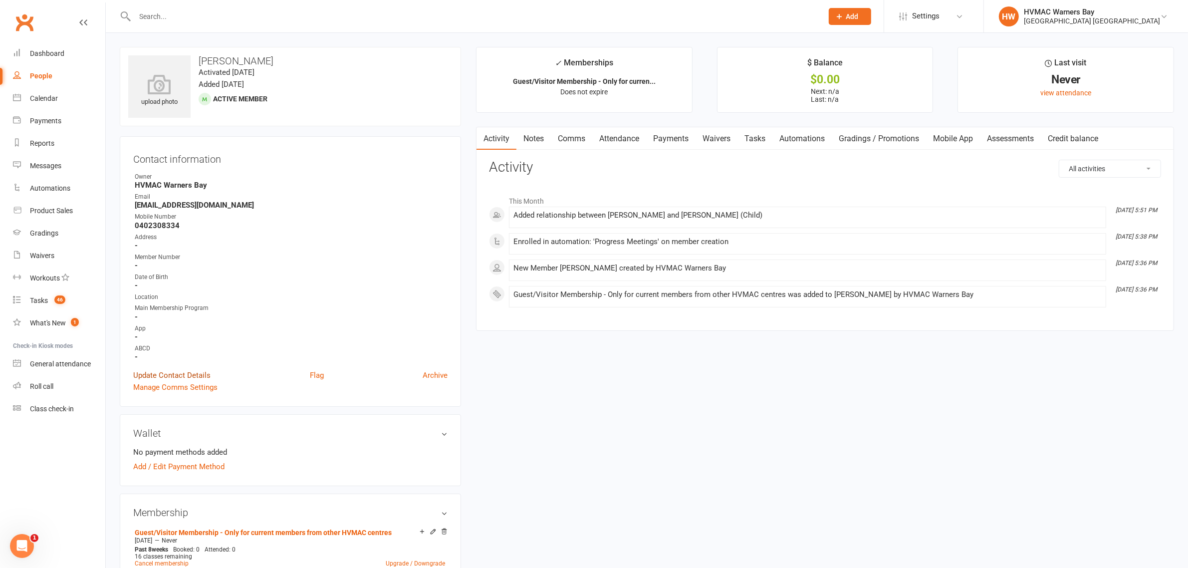
click at [176, 375] on link "Update Contact Details" at bounding box center [171, 375] width 77 height 12
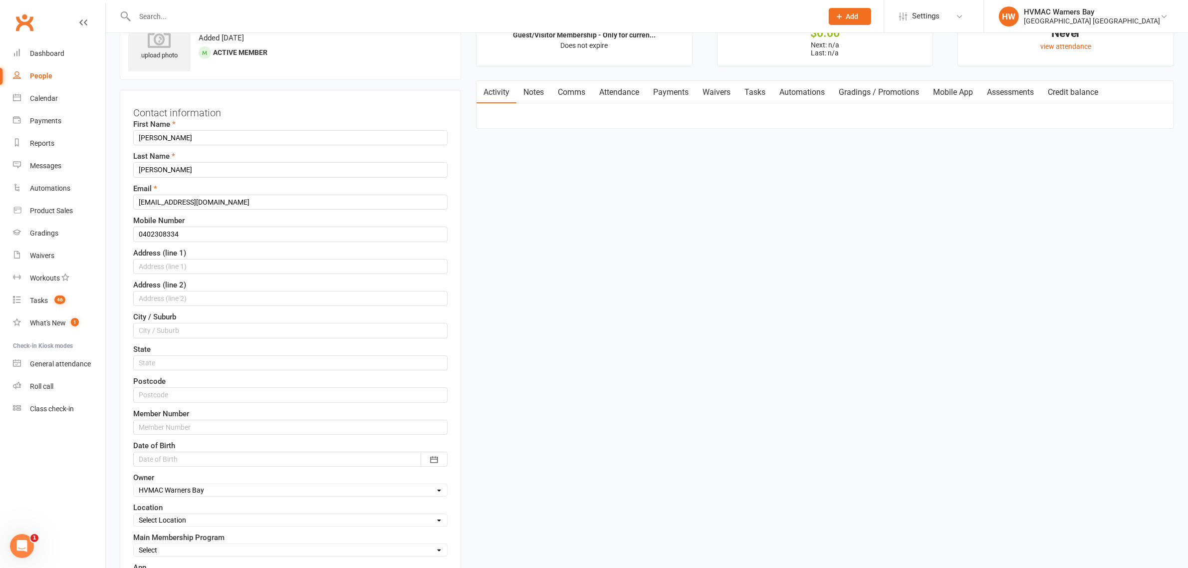
scroll to position [109, 0]
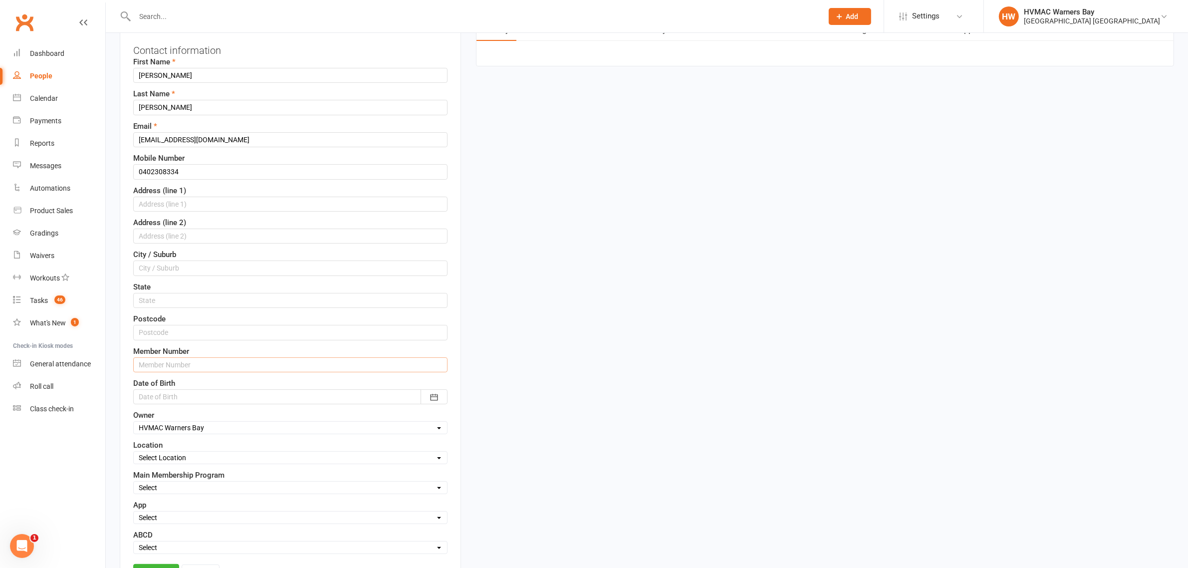
click at [182, 365] on input "text" at bounding box center [290, 364] width 314 height 15
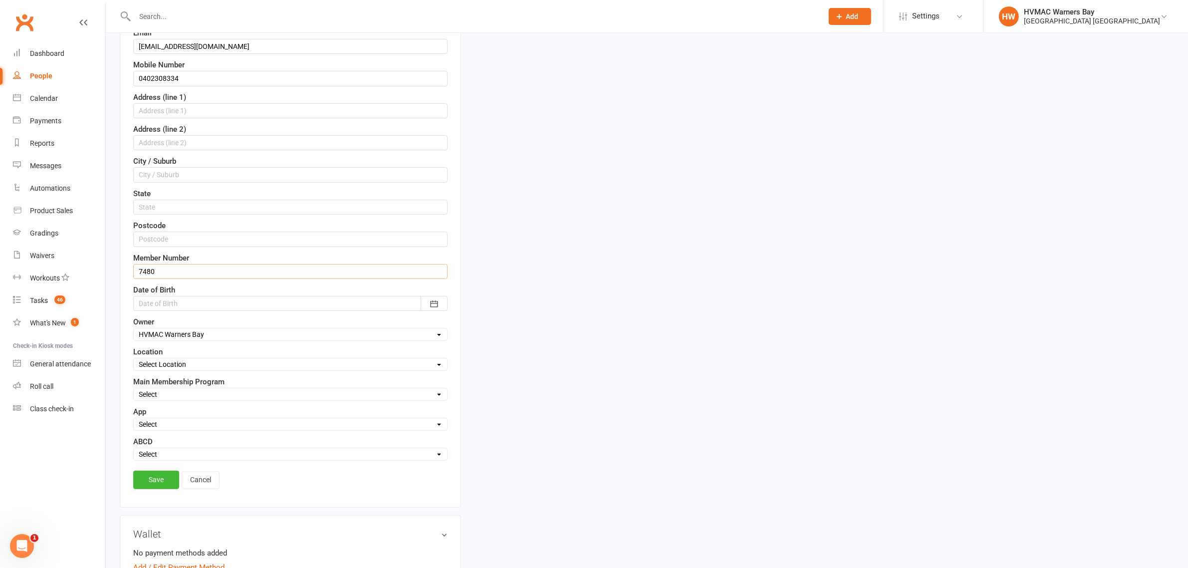
scroll to position [296, 0]
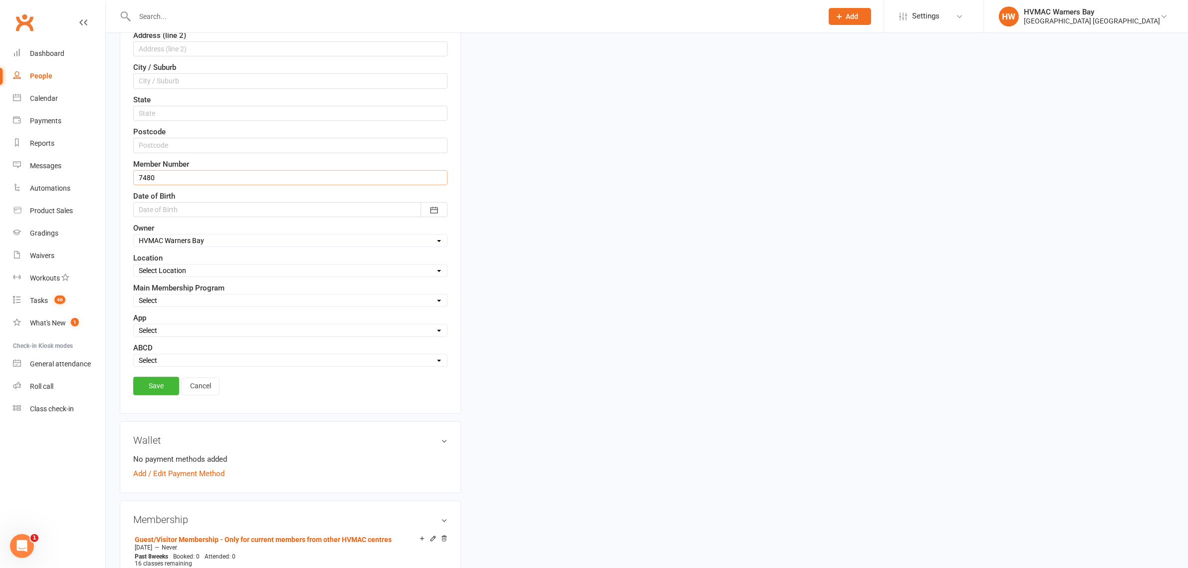
type input "7480"
click at [197, 211] on div at bounding box center [290, 209] width 314 height 15
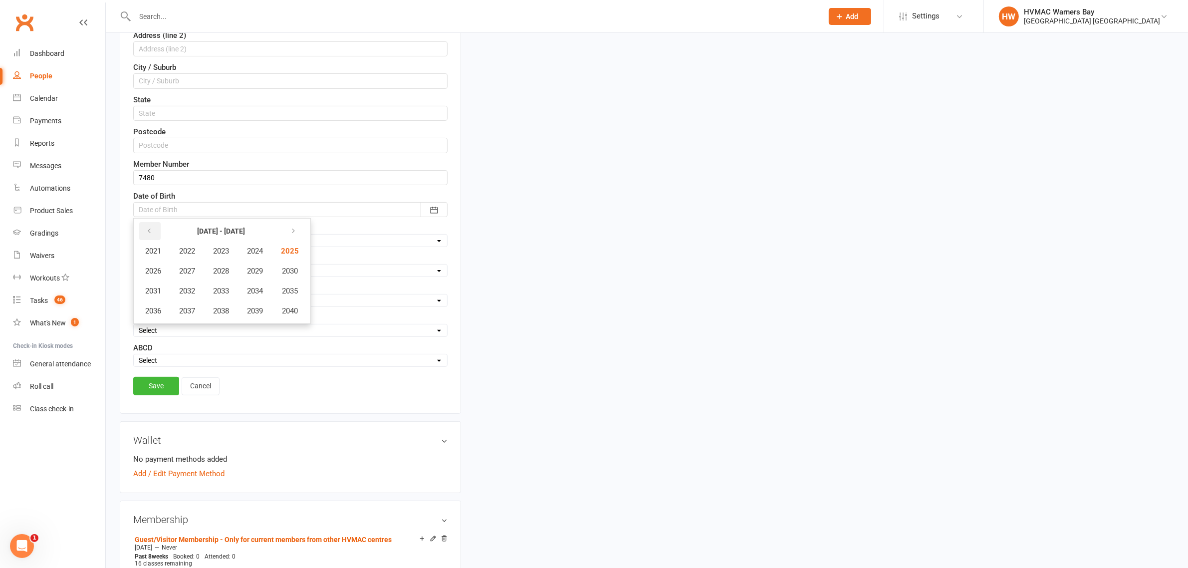
click at [142, 233] on button "button" at bounding box center [149, 231] width 21 height 18
click at [229, 255] on span "1983" at bounding box center [221, 250] width 16 height 9
click at [165, 313] on span "October" at bounding box center [158, 310] width 26 height 9
click at [259, 313] on button "13" at bounding box center [261, 308] width 21 height 18
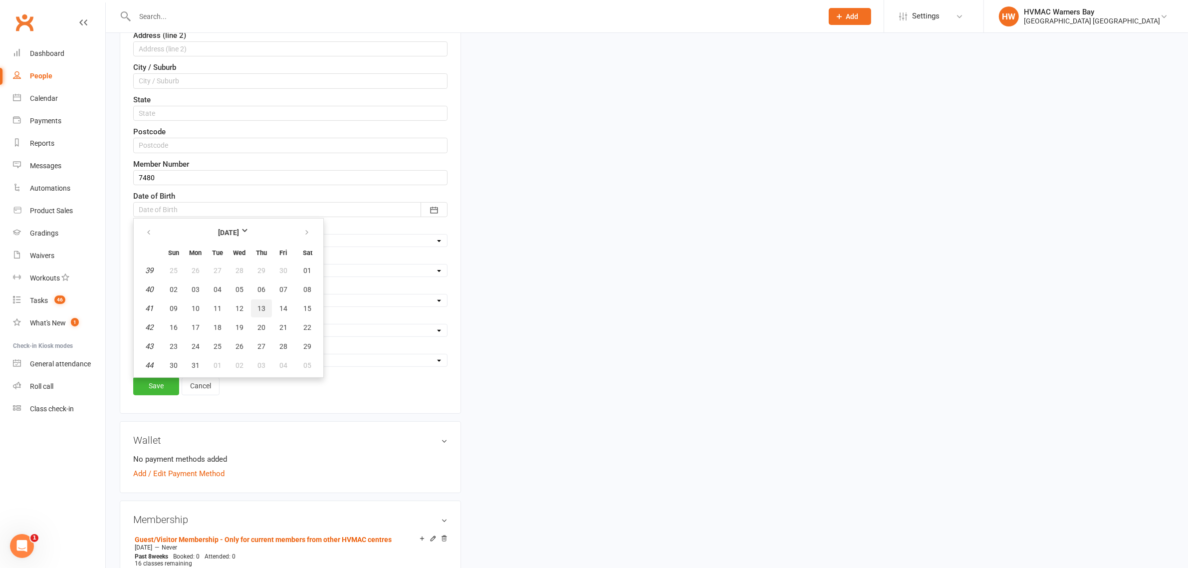
type input "13 Oct 1983"
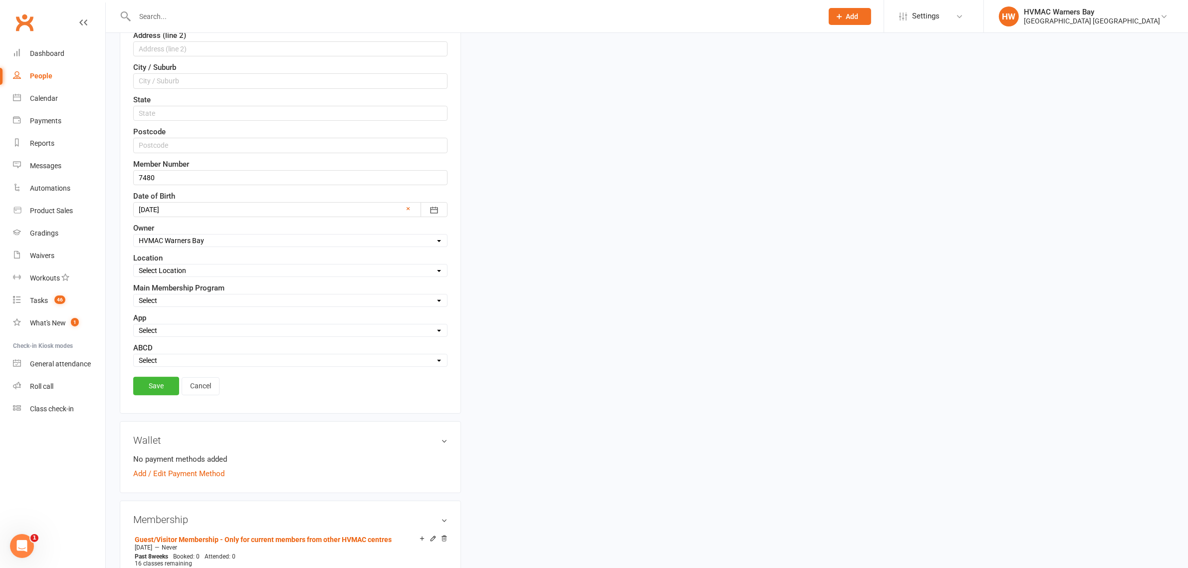
click at [186, 304] on select "Select Minimite Kindymite Dynamite Dragon Adult BJJ Kobudo Guest" at bounding box center [290, 300] width 313 height 11
click at [185, 302] on select "Select Minimite Kindymite Dynamite Dragon Adult BJJ Kobudo Guest" at bounding box center [290, 300] width 313 height 11
click at [161, 393] on link "Save" at bounding box center [156, 386] width 46 height 18
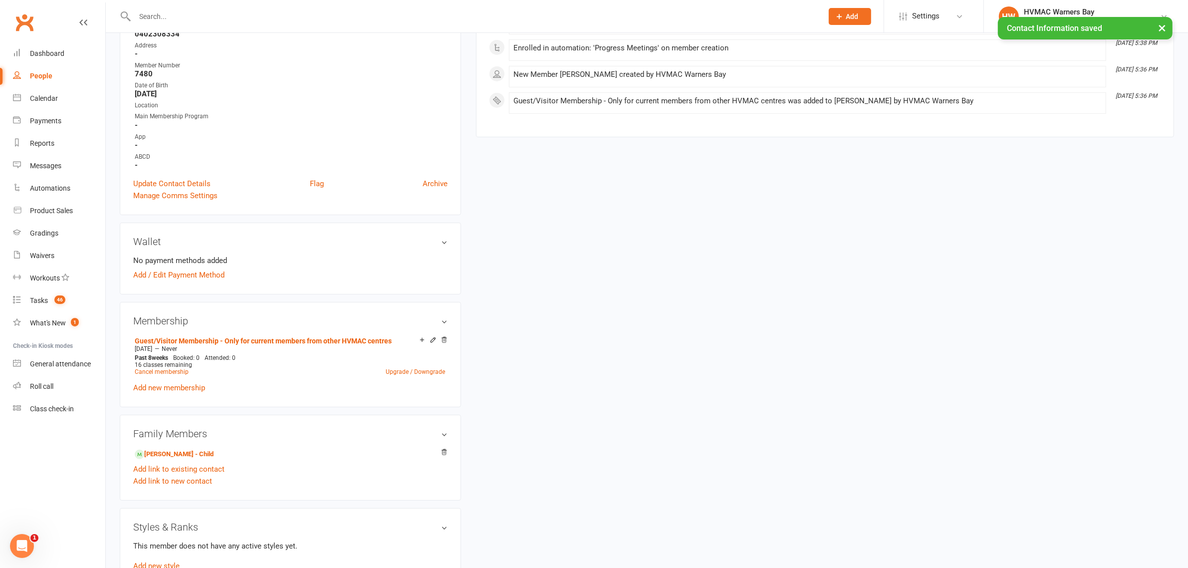
scroll to position [249, 0]
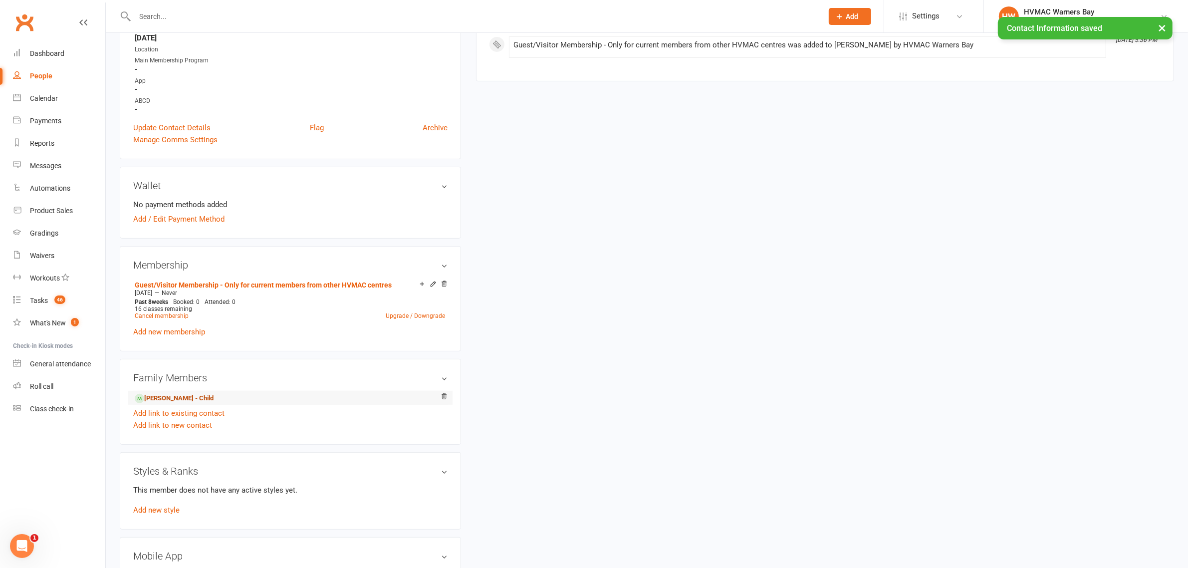
click at [195, 397] on link "Olivia Wilson - Child" at bounding box center [174, 398] width 79 height 10
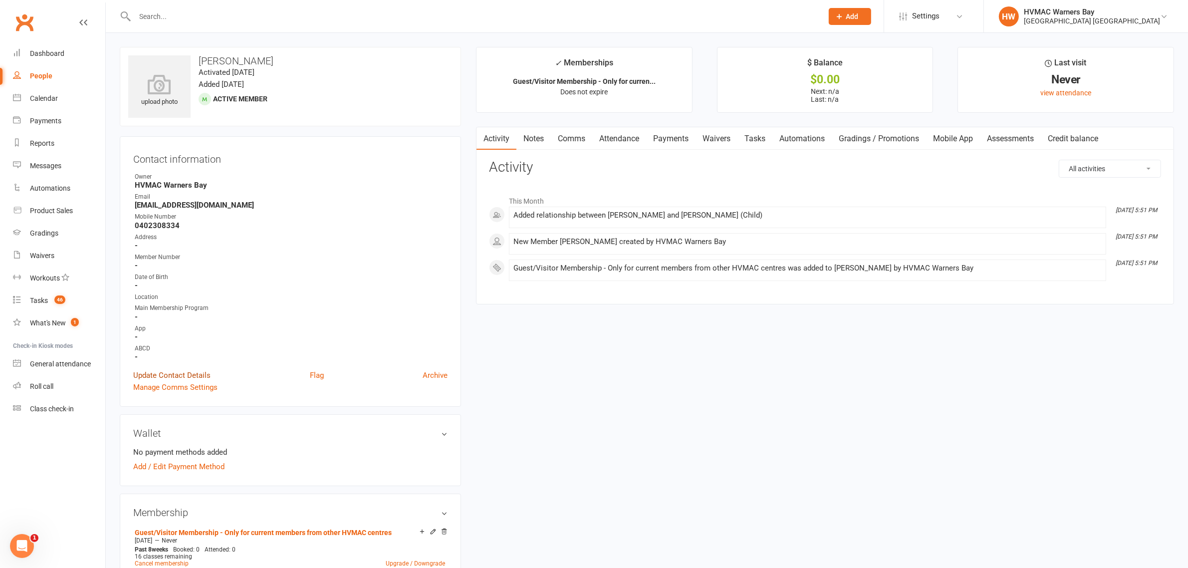
click at [190, 370] on link "Update Contact Details" at bounding box center [171, 375] width 77 height 12
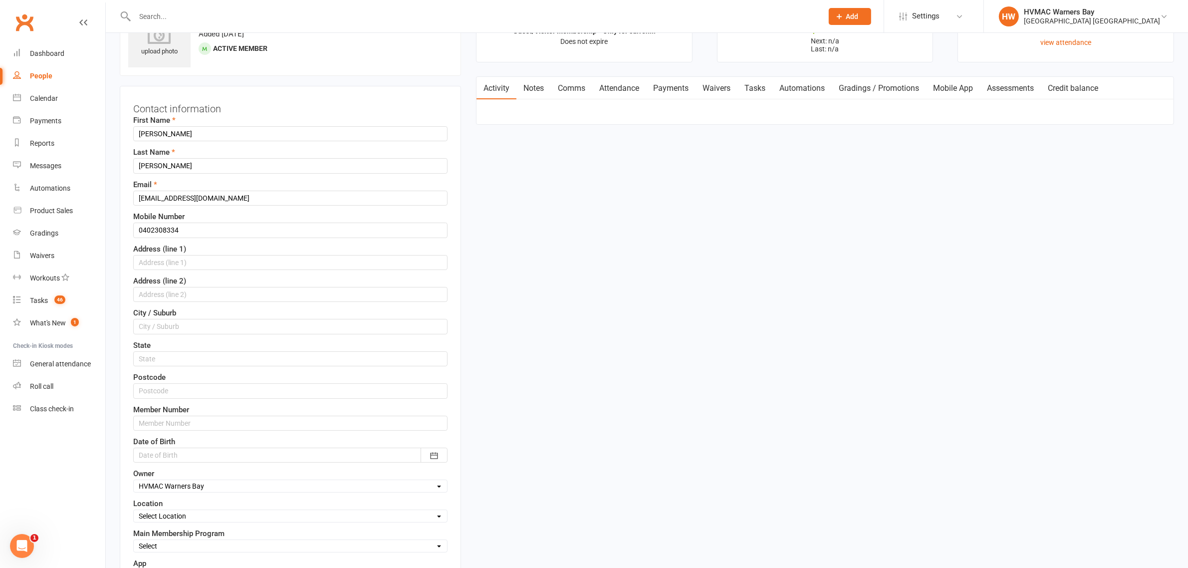
scroll to position [109, 0]
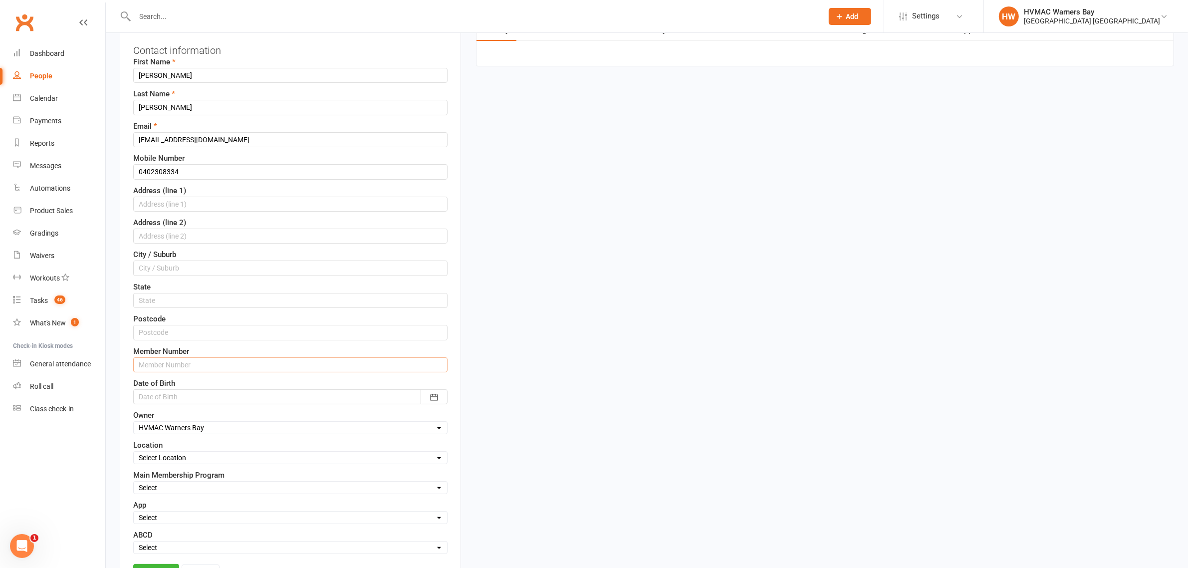
click at [178, 368] on input "text" at bounding box center [290, 364] width 314 height 15
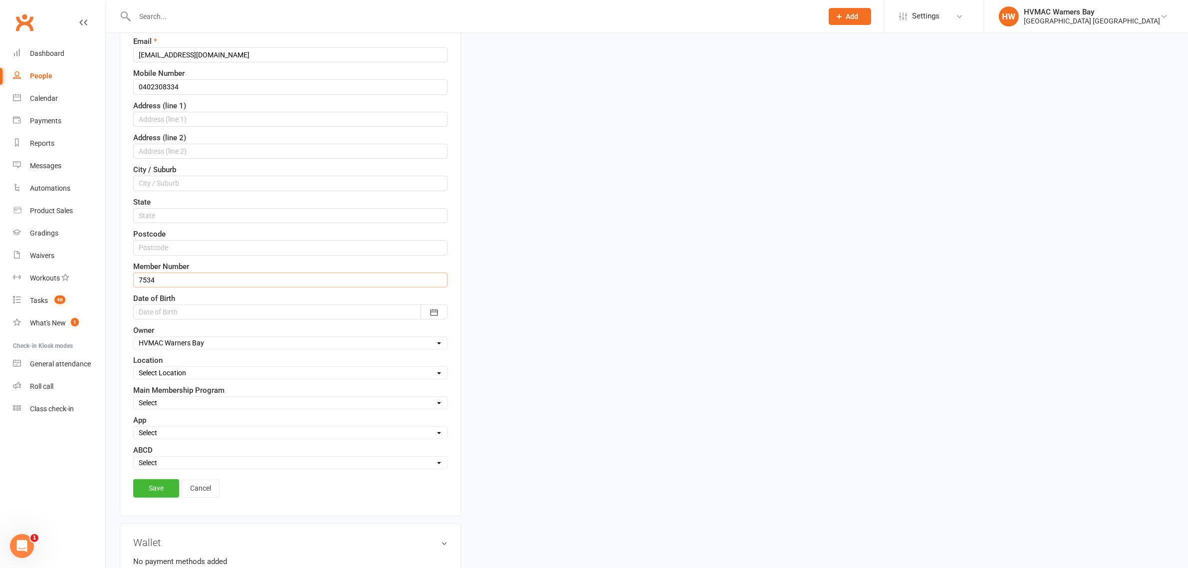
scroll to position [171, 0]
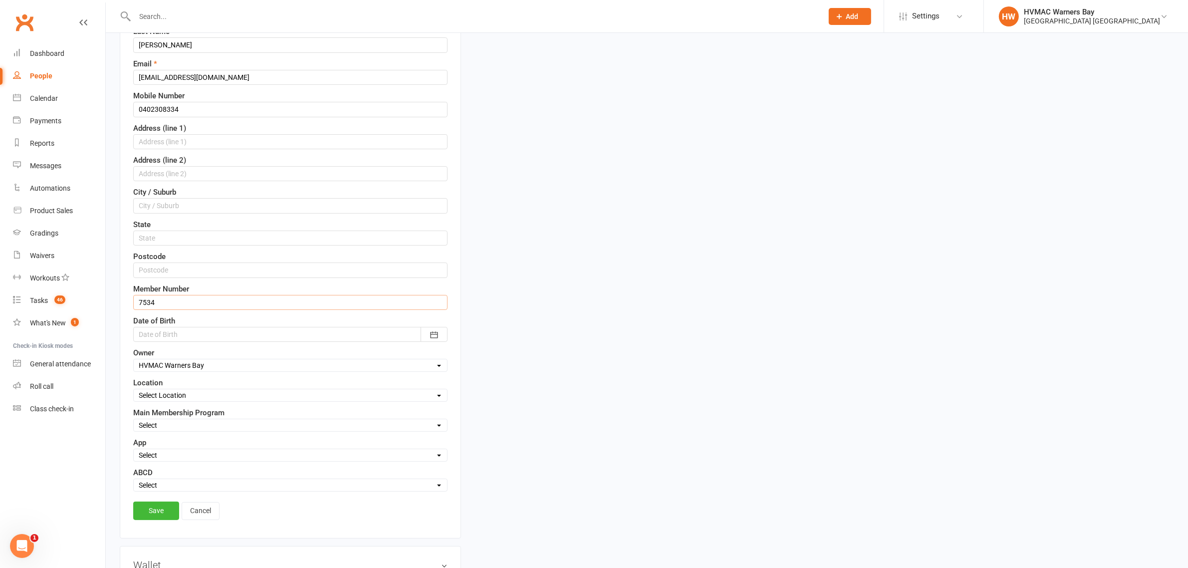
type input "7534"
click at [215, 371] on select "Select Owner HVMAC Redhead Kelie Fisher Kaia Hayes Lesley Talbut HVMAC Warners …" at bounding box center [290, 365] width 313 height 11
click at [204, 370] on select "Select Owner HVMAC Redhead Kelie Fisher Kaia Hayes Lesley Talbut HVMAC Warners …" at bounding box center [290, 365] width 313 height 11
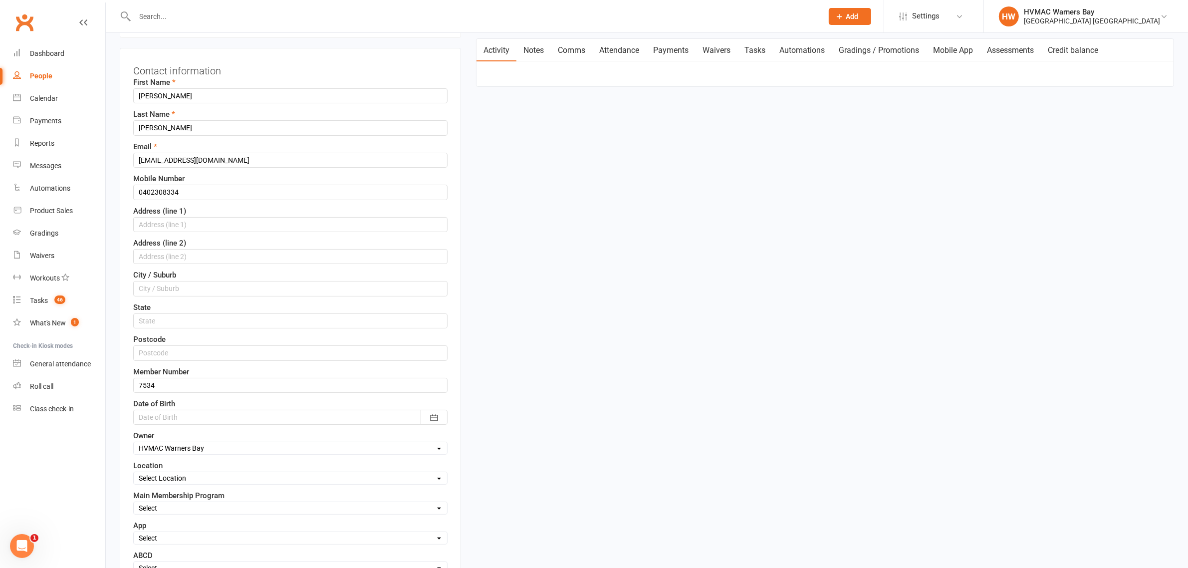
scroll to position [109, 0]
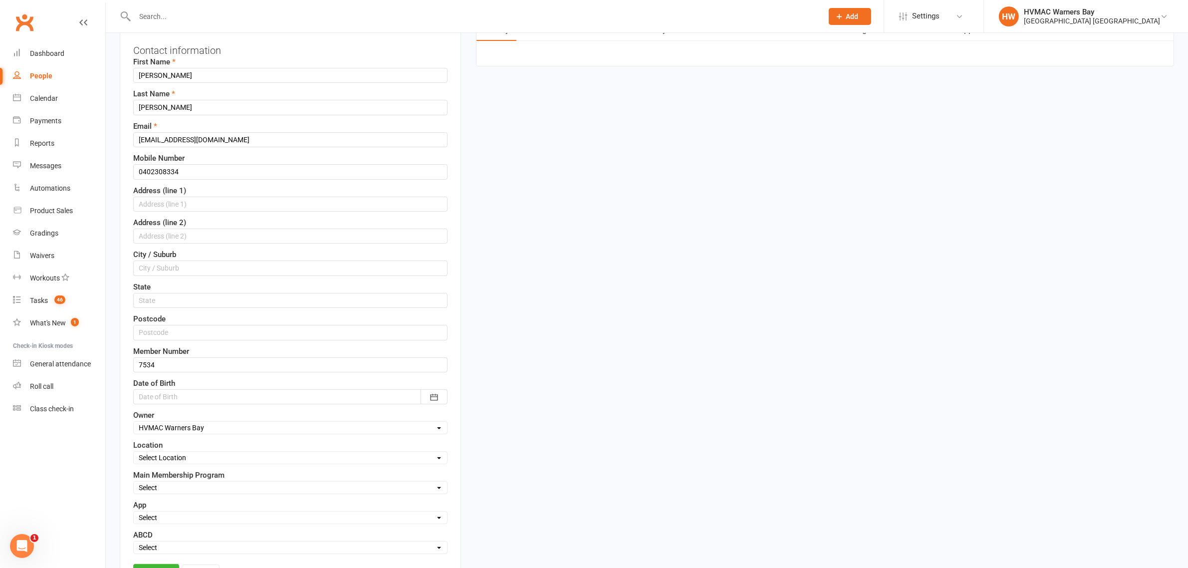
click at [236, 404] on div at bounding box center [290, 396] width 314 height 15
click at [141, 422] on button "button" at bounding box center [149, 418] width 21 height 18
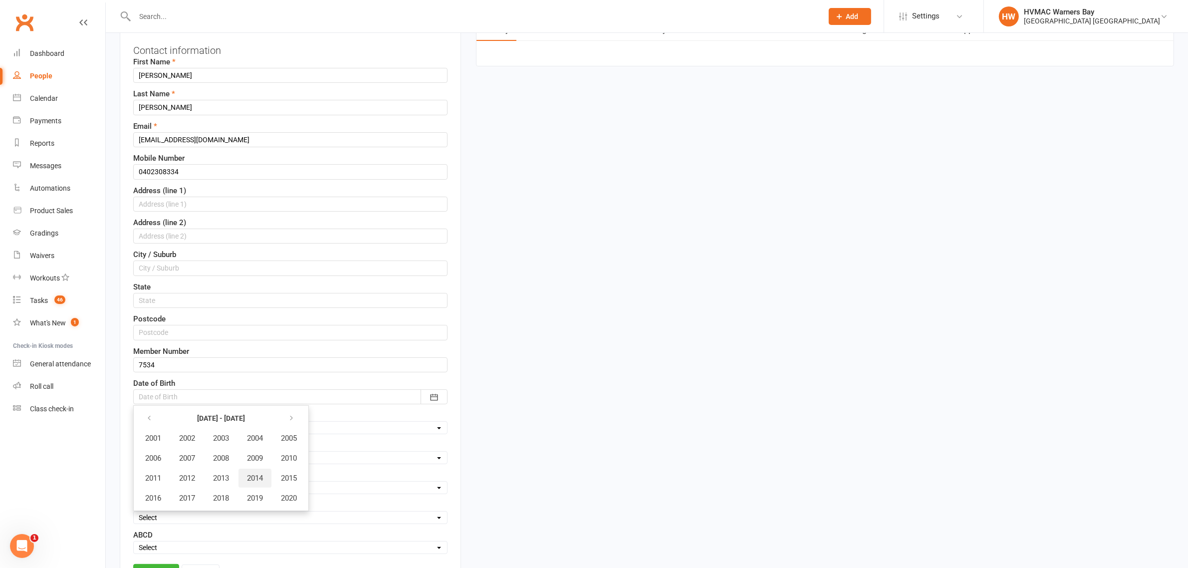
click at [248, 478] on span "2014" at bounding box center [255, 477] width 16 height 9
click at [277, 497] on span "December" at bounding box center [280, 497] width 34 height 9
click at [215, 529] on span "30" at bounding box center [218, 533] width 8 height 8
type input "30 Dec 2014"
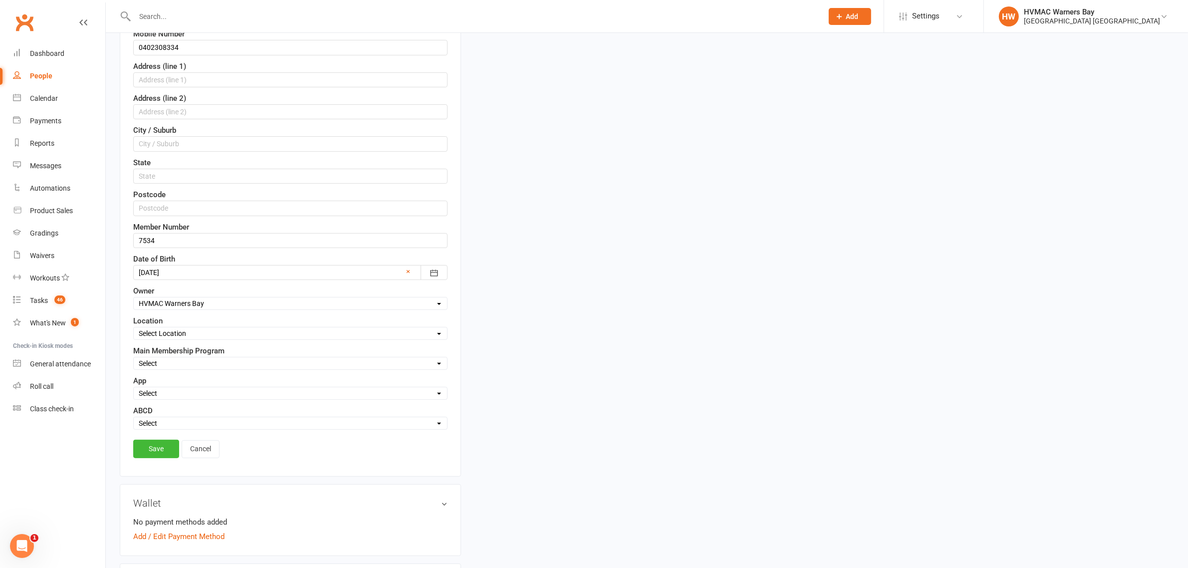
scroll to position [233, 0]
click at [146, 453] on link "Save" at bounding box center [156, 448] width 46 height 18
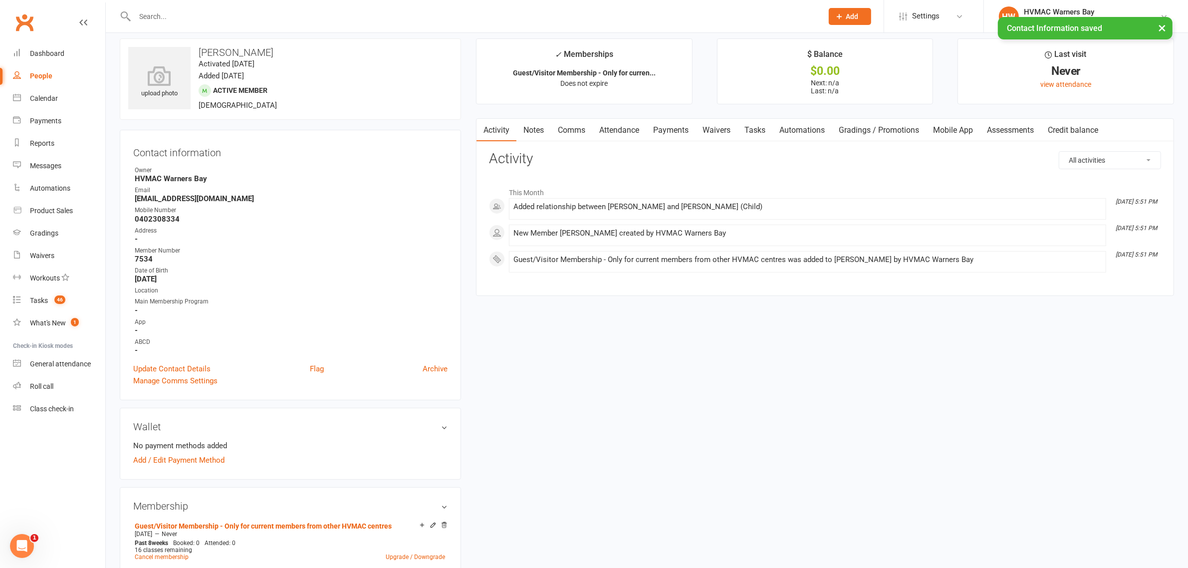
scroll to position [0, 0]
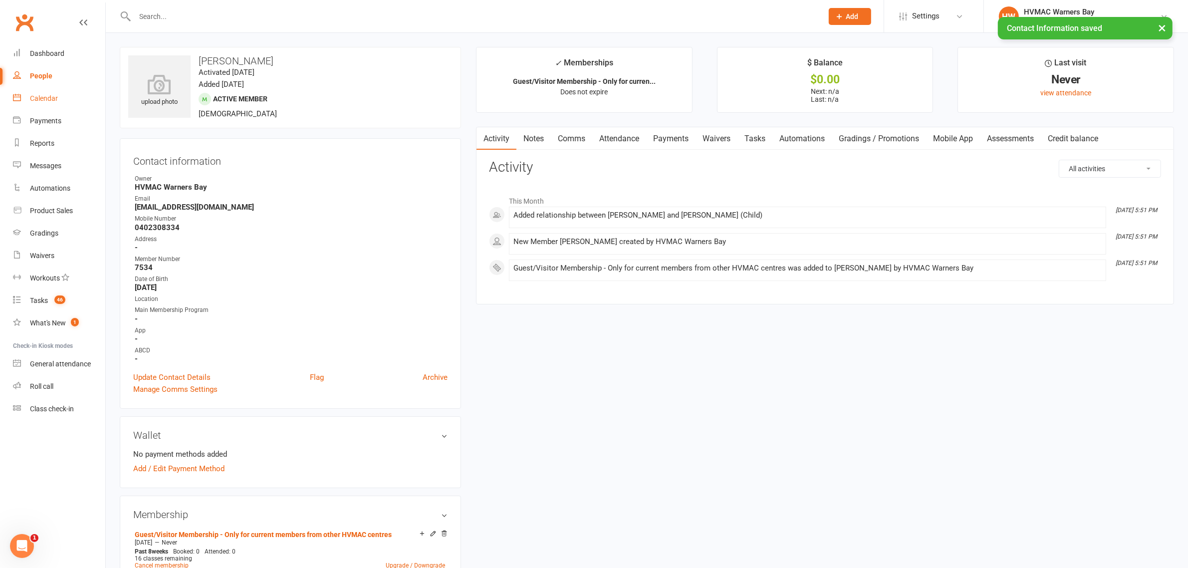
click at [67, 100] on link "Calendar" at bounding box center [59, 98] width 92 height 22
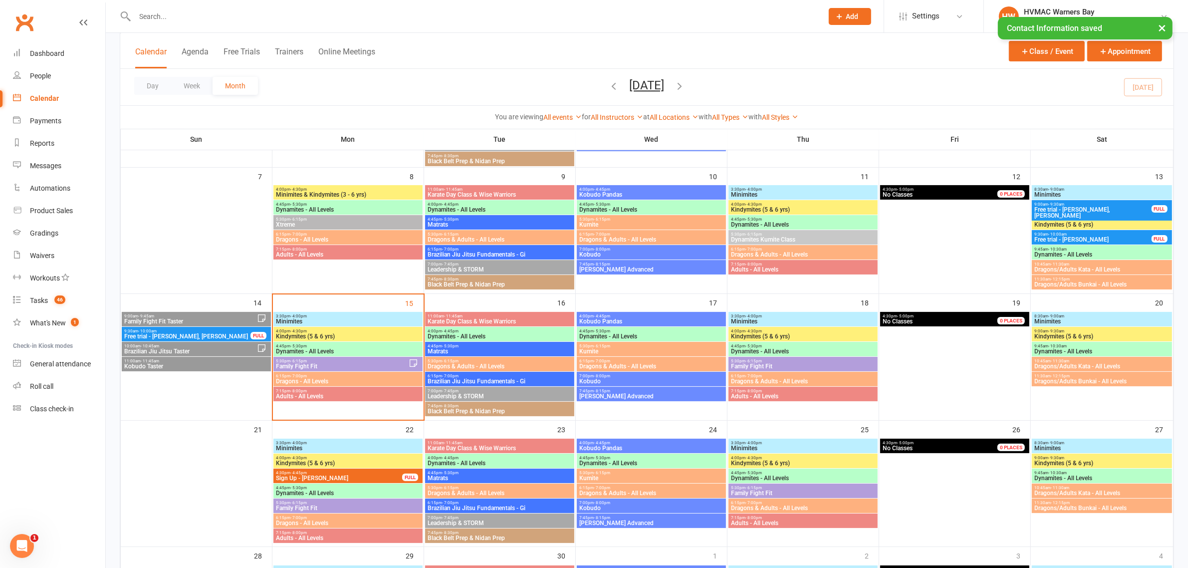
scroll to position [249, 0]
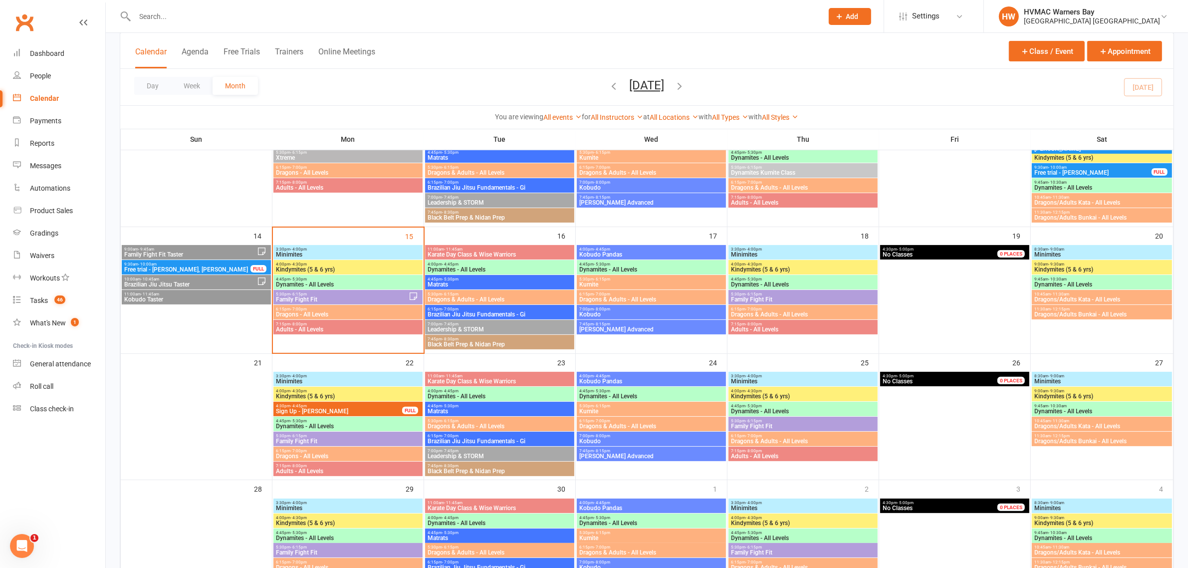
click at [779, 294] on span "5:30pm - 6:15pm" at bounding box center [802, 294] width 145 height 4
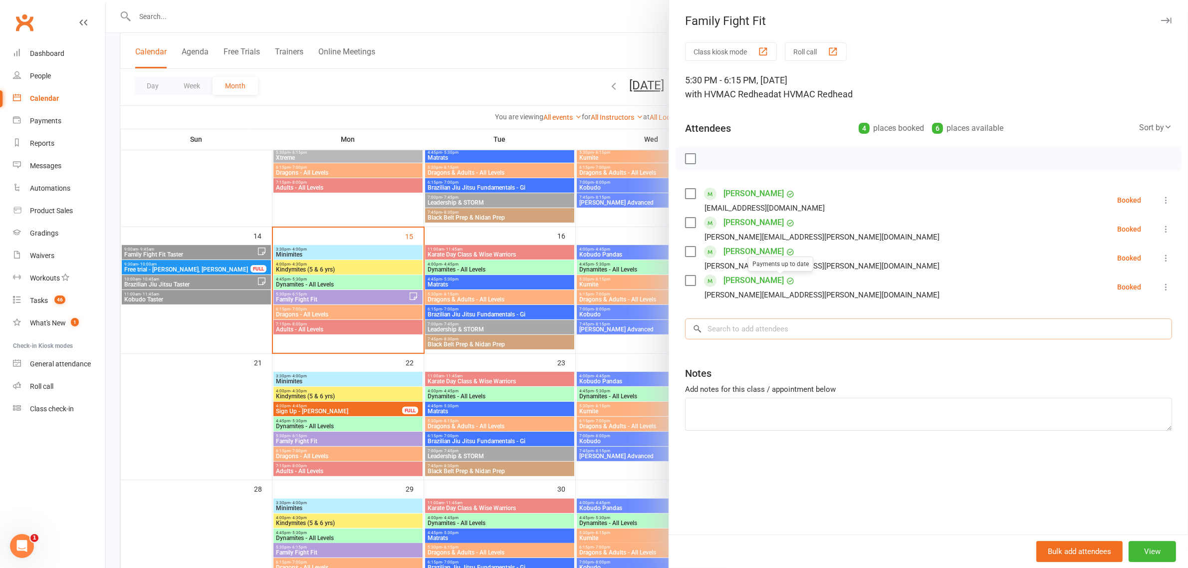
click at [758, 331] on input "search" at bounding box center [928, 328] width 487 height 21
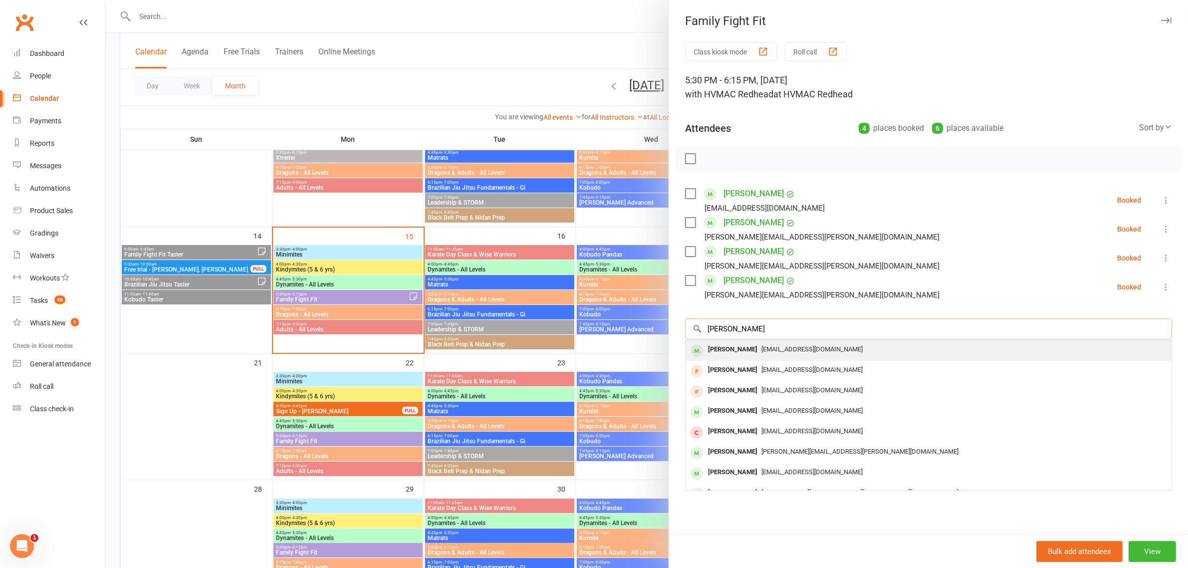
type input "wilson"
click at [761, 352] on span "renaewilson83@gmail.com" at bounding box center [811, 348] width 101 height 7
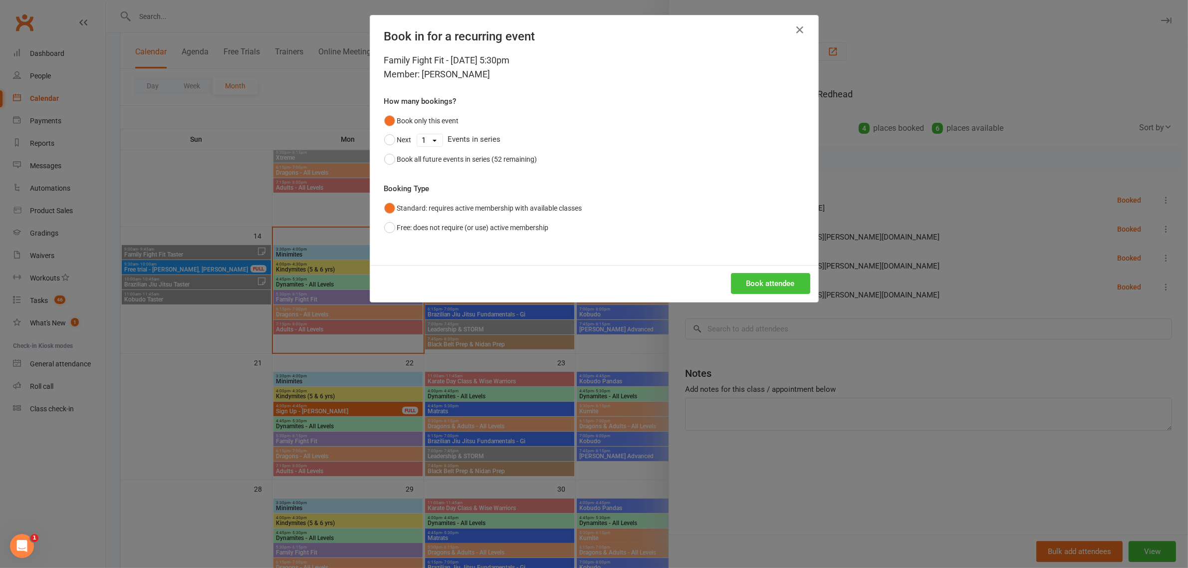
click at [765, 285] on button "Book attendee" at bounding box center [770, 283] width 79 height 21
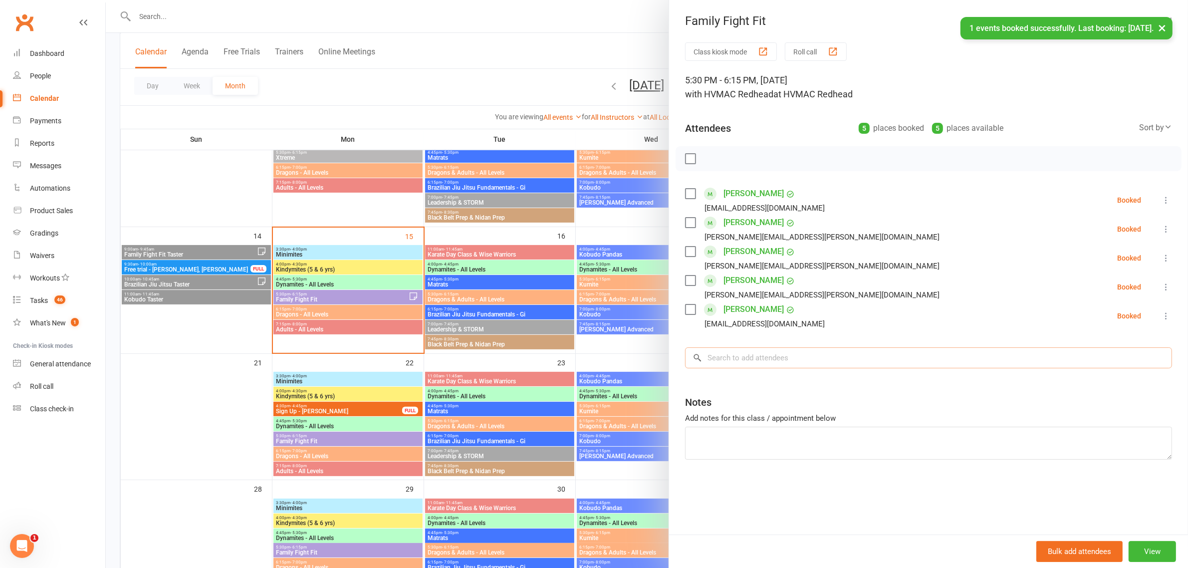
click at [763, 356] on input "search" at bounding box center [928, 357] width 487 height 21
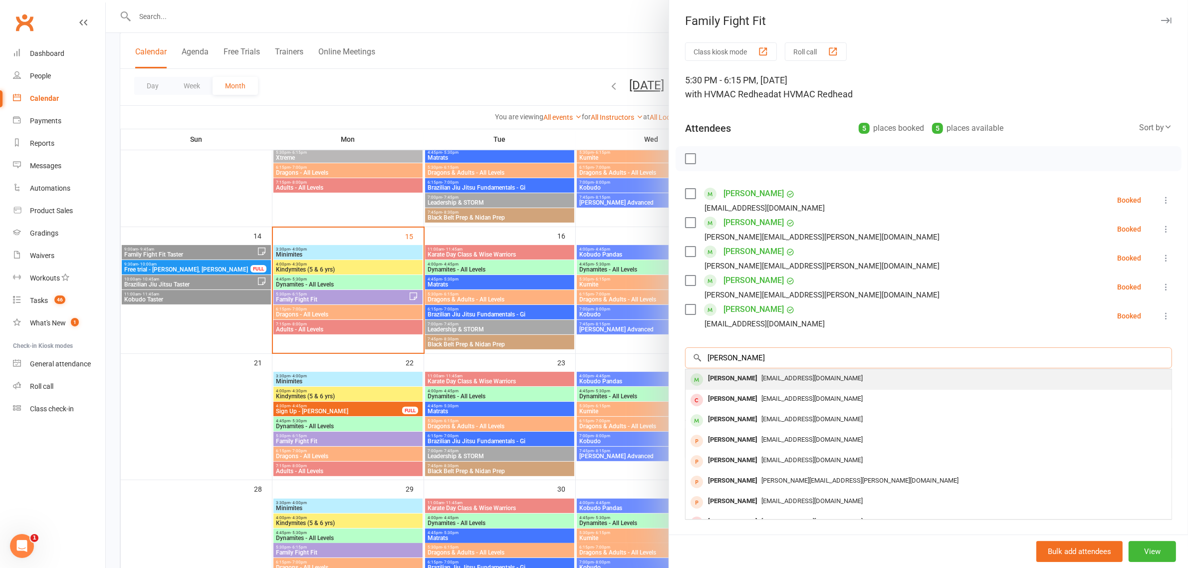
type input "olivia wilson"
click at [761, 380] on span "renaewilson83@gmail.com" at bounding box center [811, 377] width 101 height 7
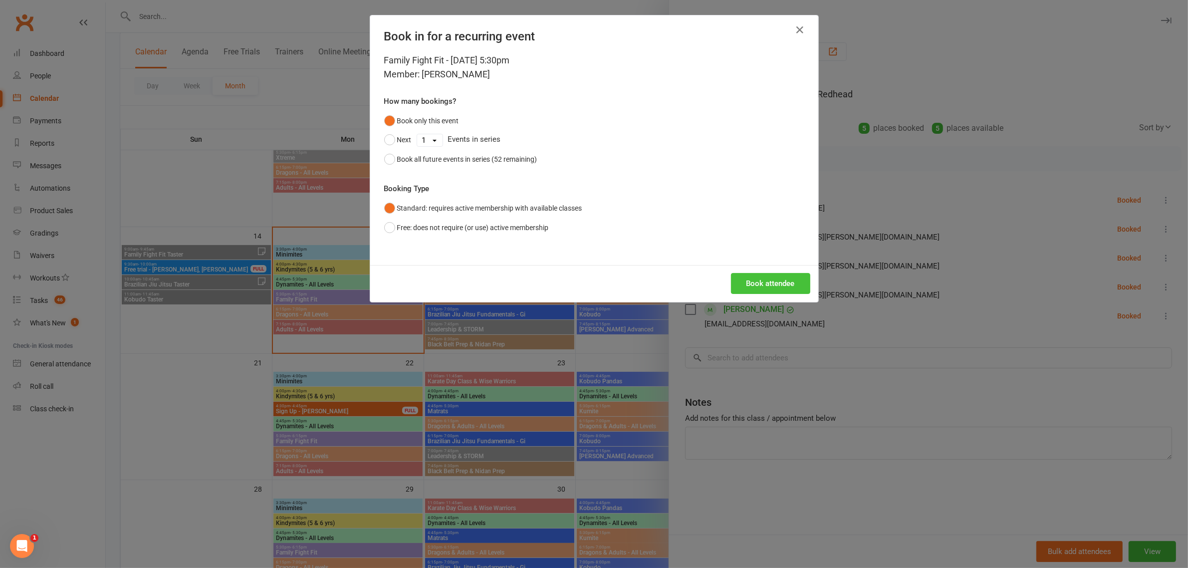
click at [792, 275] on button "Book attendee" at bounding box center [770, 283] width 79 height 21
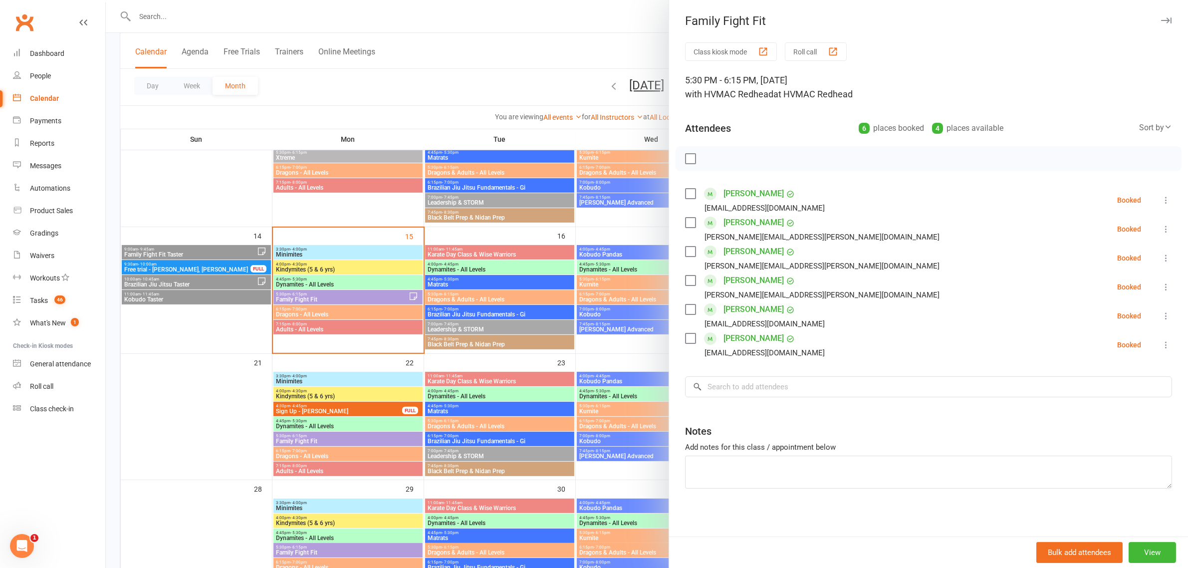
click at [340, 313] on div at bounding box center [647, 284] width 1082 height 568
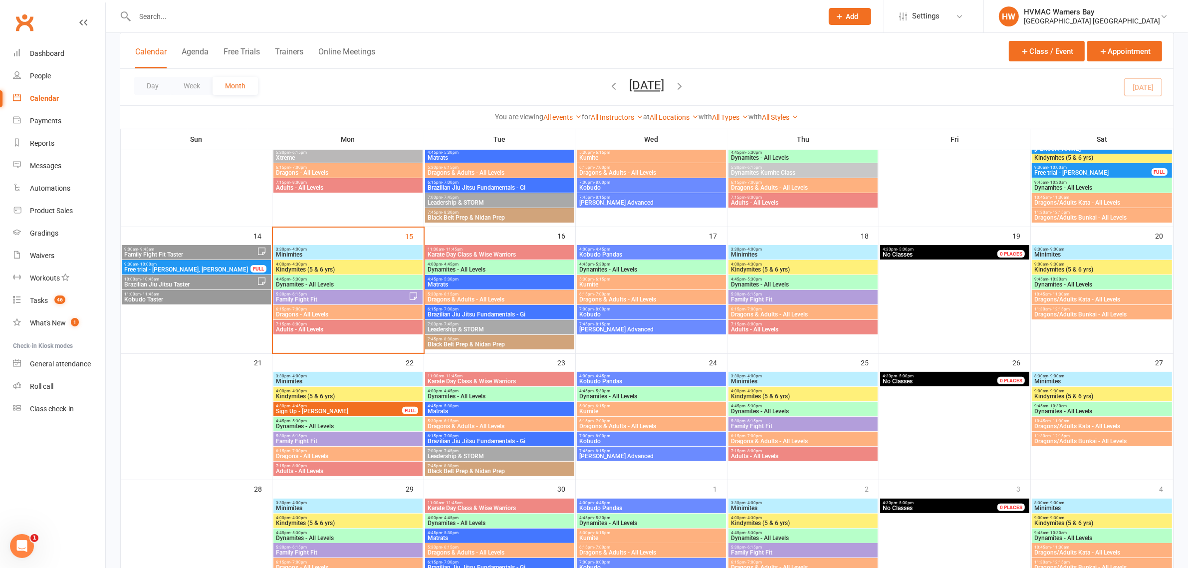
click at [340, 293] on span "5:30pm - 6:15pm" at bounding box center [341, 294] width 133 height 4
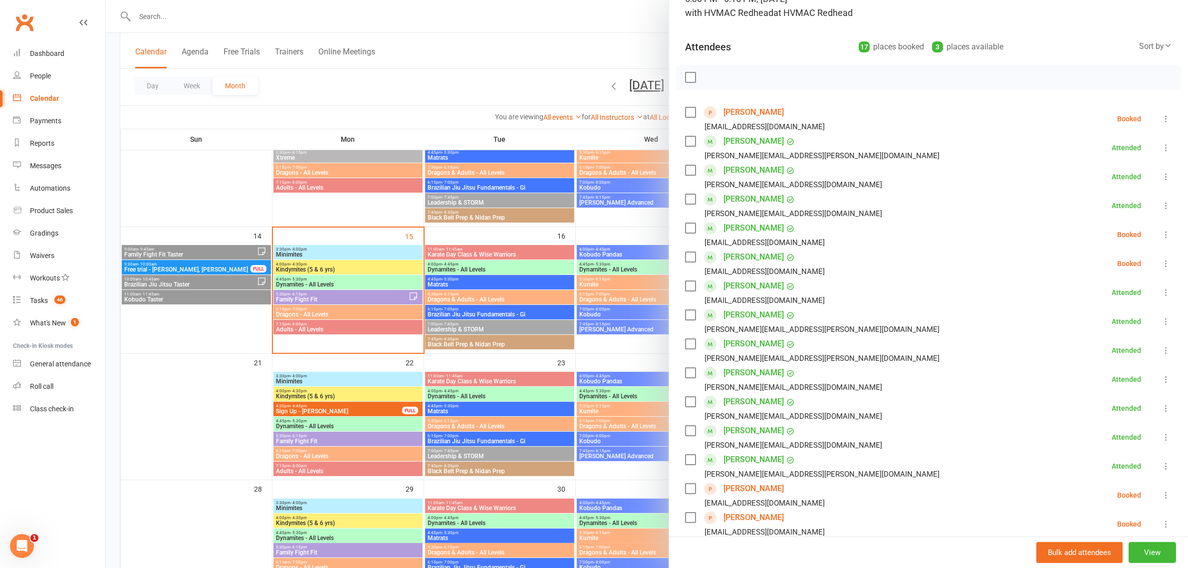
scroll to position [62, 0]
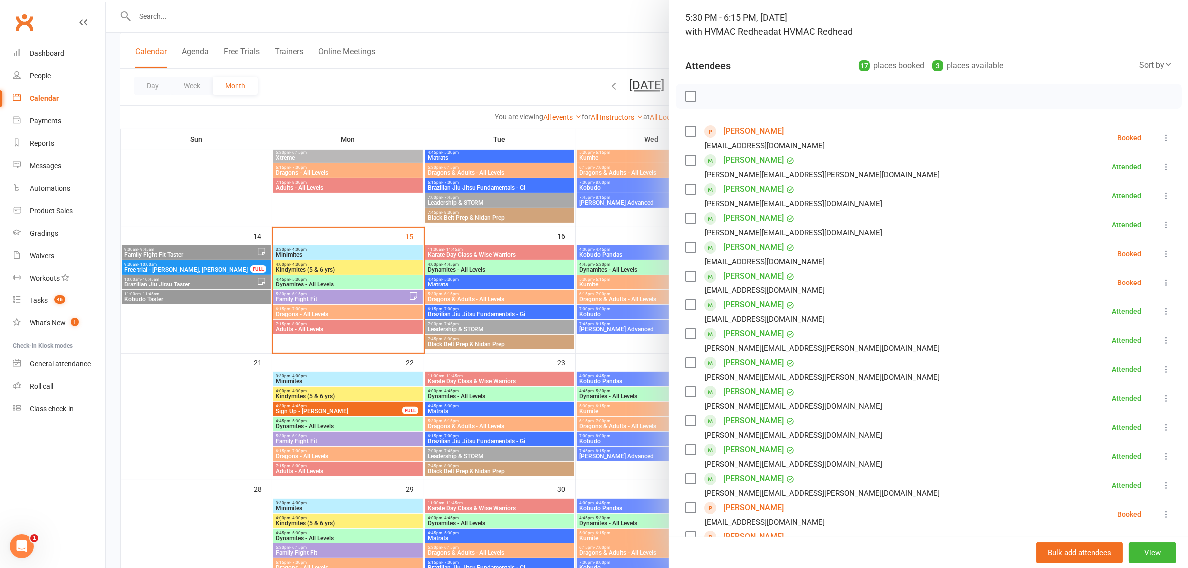
click at [395, 261] on div at bounding box center [647, 284] width 1082 height 568
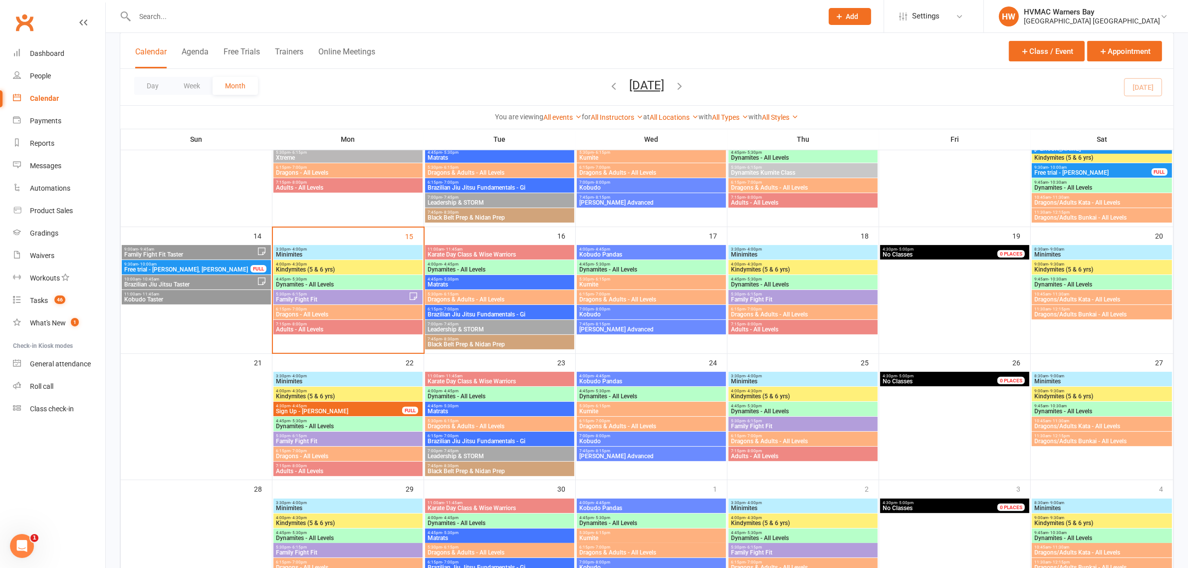
click at [313, 300] on span "Family Fight Fit" at bounding box center [341, 299] width 133 height 6
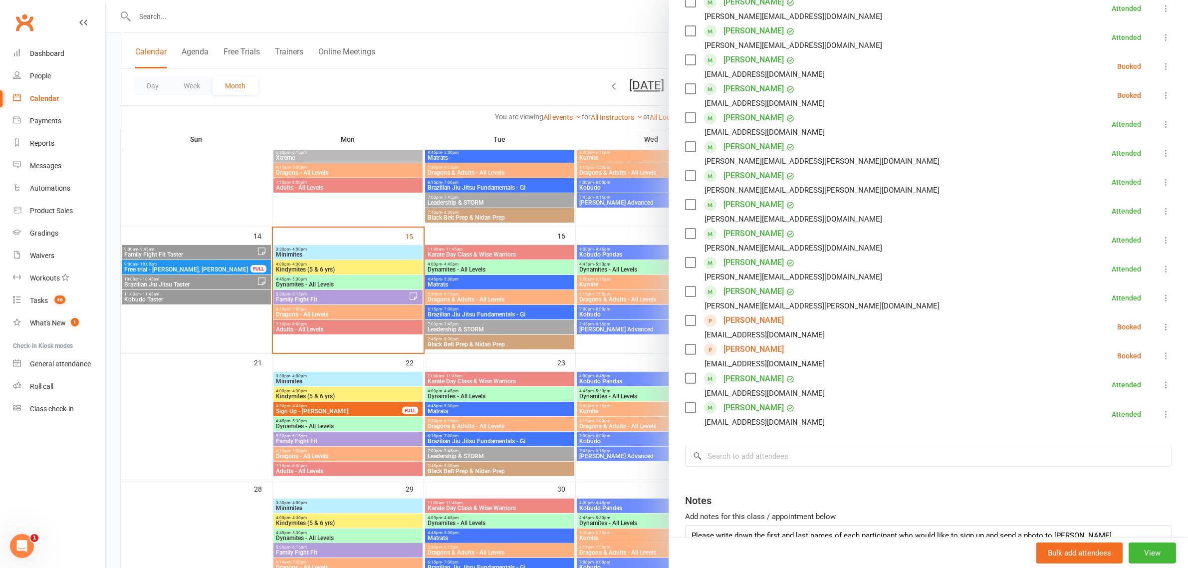
scroll to position [321, 0]
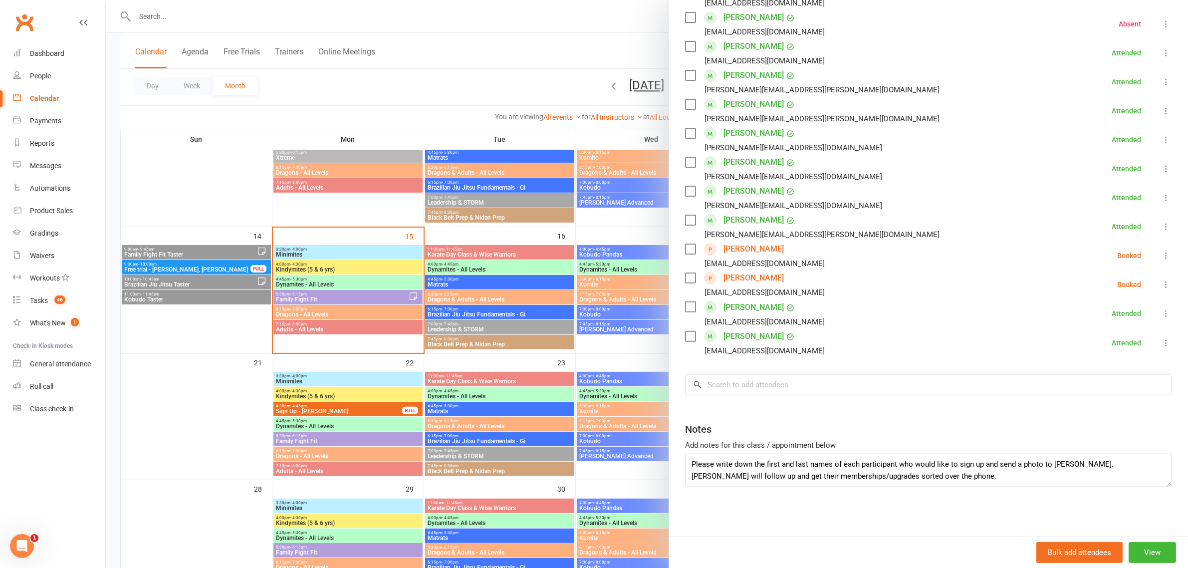
click at [480, 53] on div at bounding box center [647, 284] width 1082 height 568
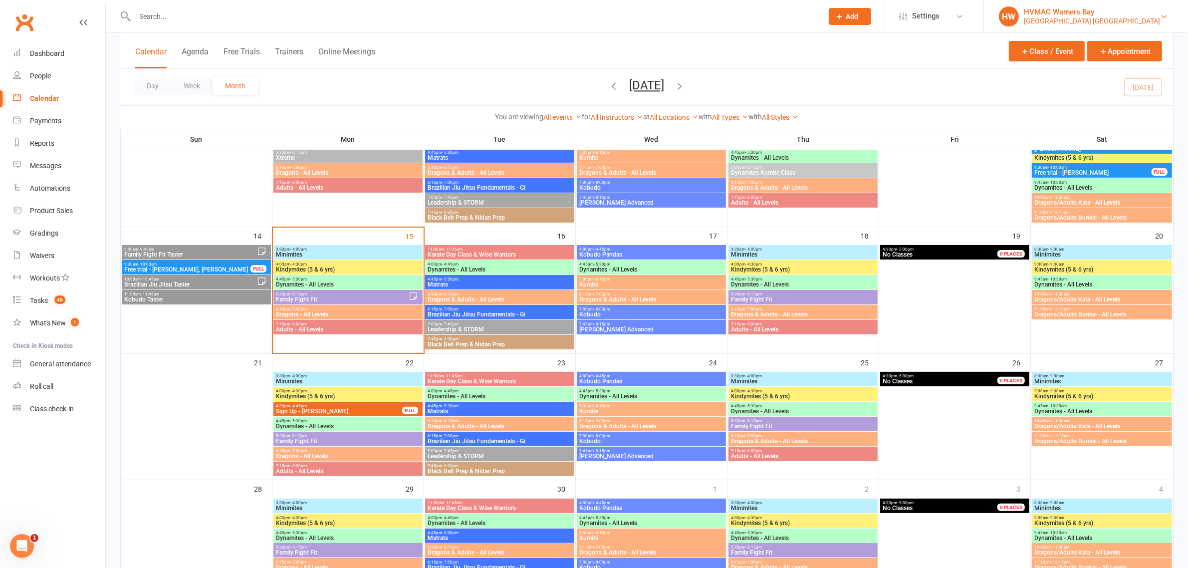
click at [1115, 16] on div "Hunter Valley Martial Arts Centre Redhead" at bounding box center [1092, 20] width 136 height 9
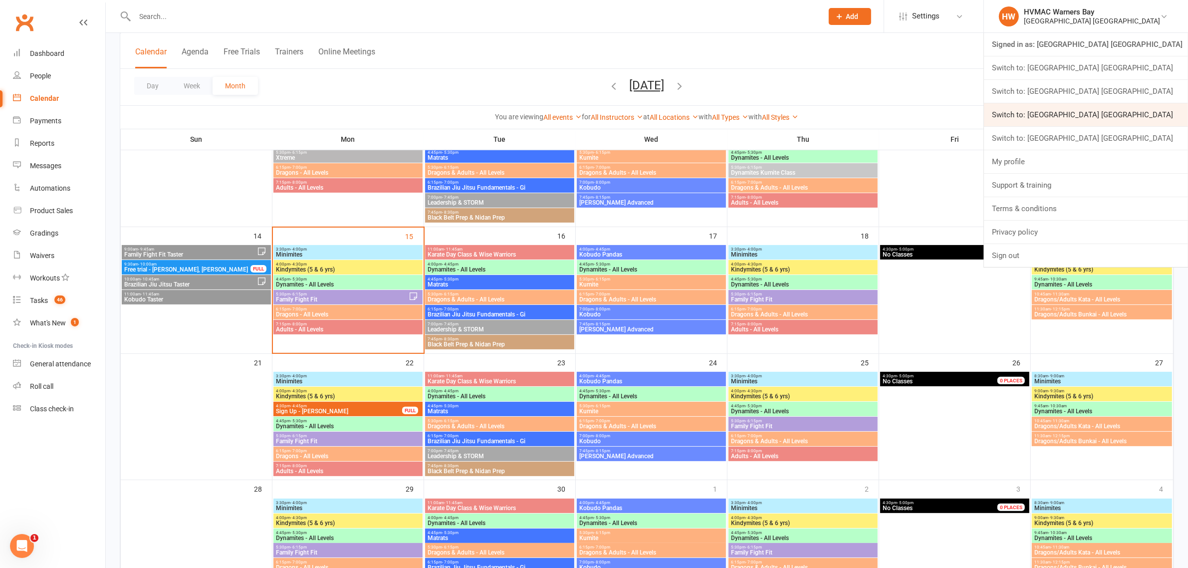
click at [1136, 117] on link "Switch to: [GEOGRAPHIC_DATA] [GEOGRAPHIC_DATA]" at bounding box center [1086, 114] width 204 height 23
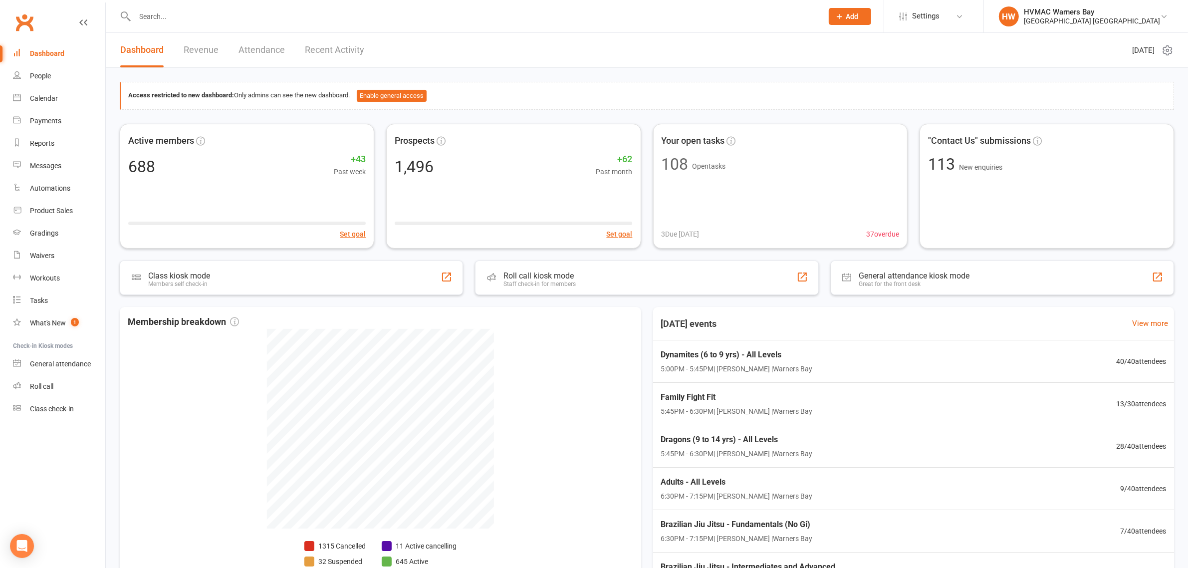
click at [400, 21] on input "text" at bounding box center [474, 16] width 684 height 14
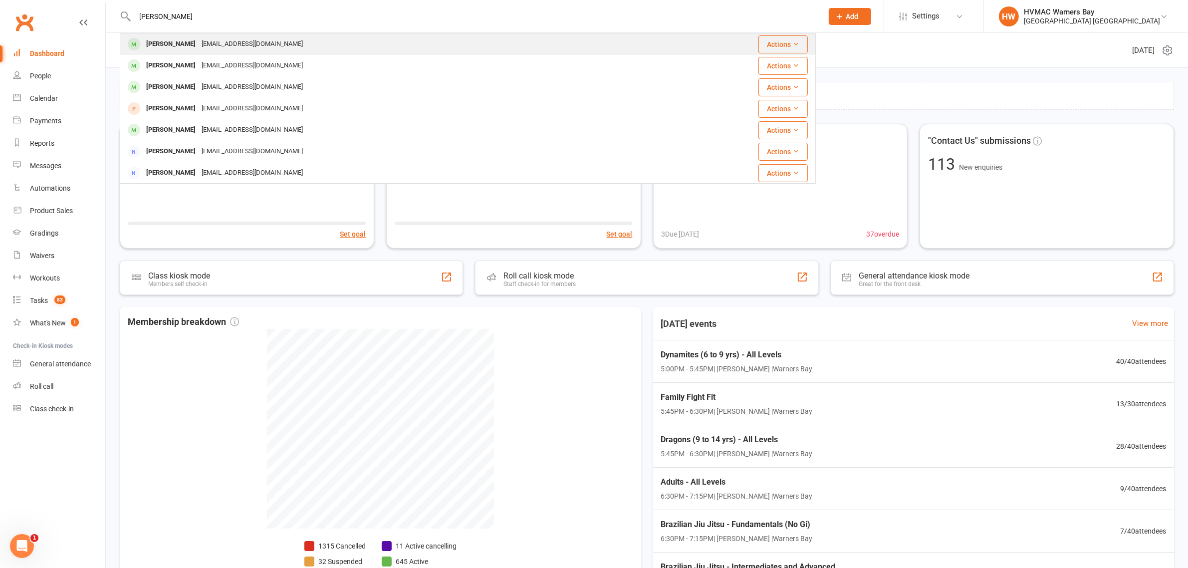
type input "[PERSON_NAME]"
click at [377, 37] on div "[PERSON_NAME] [EMAIL_ADDRESS][DOMAIN_NAME]" at bounding box center [410, 44] width 578 height 20
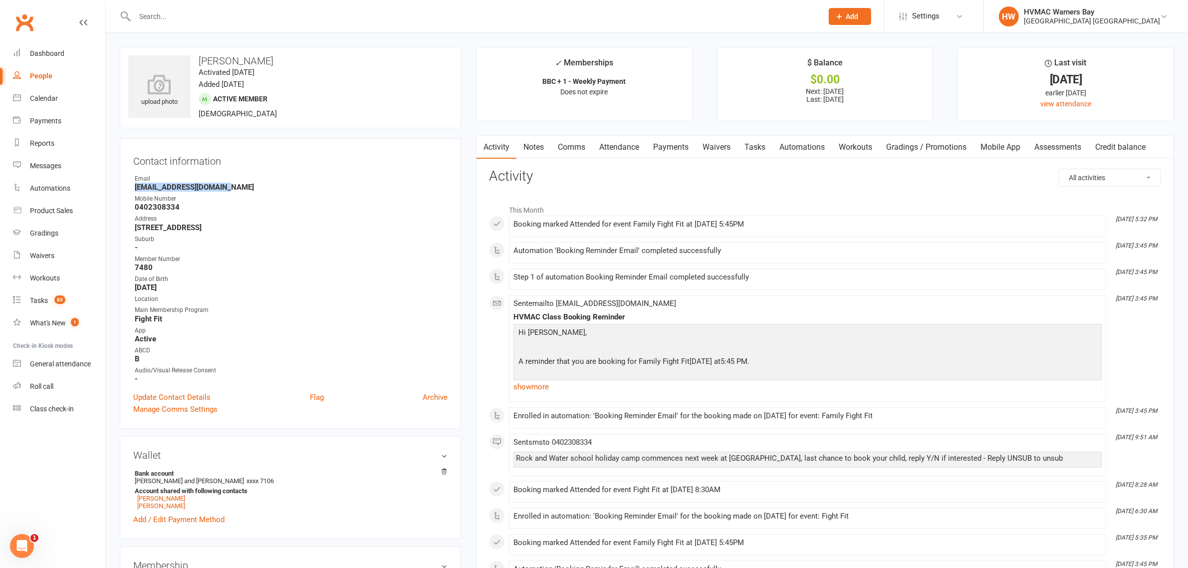
drag, startPoint x: 230, startPoint y: 189, endPoint x: 135, endPoint y: 187, distance: 95.8
click at [135, 187] on strong "[EMAIL_ADDRESS][DOMAIN_NAME]" at bounding box center [291, 187] width 313 height 9
copy strong "[EMAIL_ADDRESS][DOMAIN_NAME]"
click at [198, 211] on strong "0402308334" at bounding box center [291, 207] width 313 height 9
drag, startPoint x: 180, startPoint y: 206, endPoint x: 131, endPoint y: 210, distance: 49.1
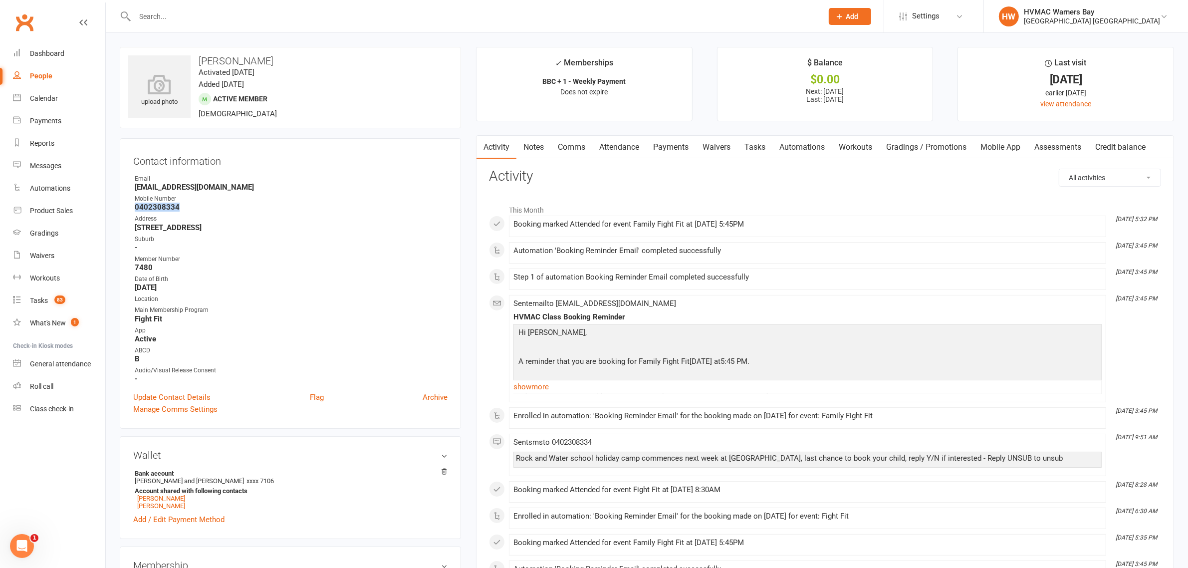
click at [131, 210] on div "Contact information Owner Email [EMAIL_ADDRESS][DOMAIN_NAME] Mobile Number [PHO…" at bounding box center [290, 283] width 341 height 290
copy strong "0402308334"
click at [185, 245] on strong "-" at bounding box center [291, 247] width 313 height 9
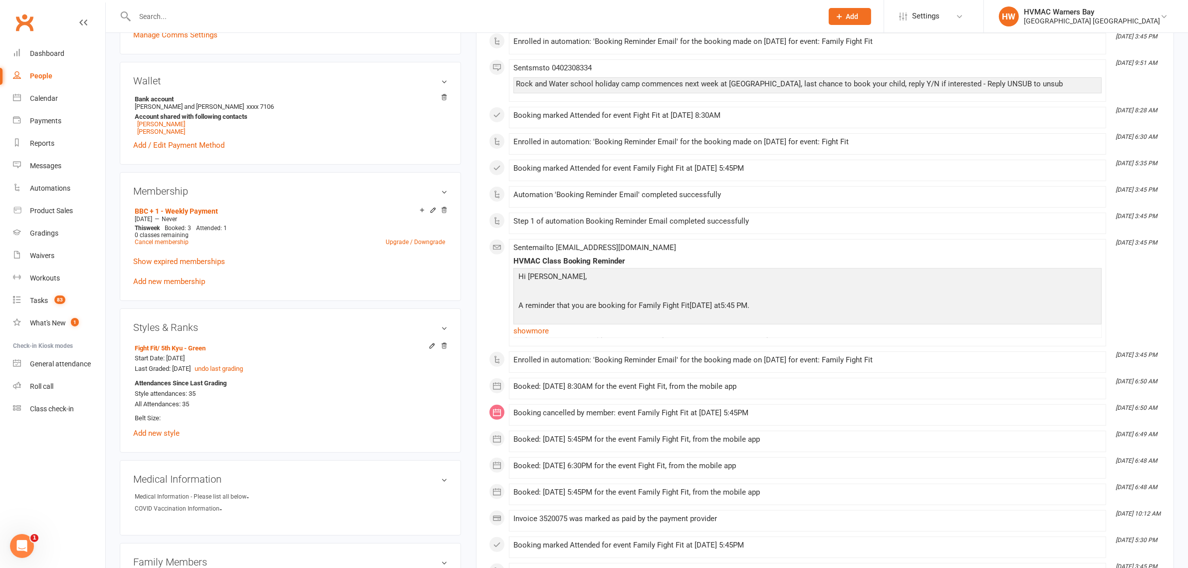
click at [253, 310] on div "Styles & Ranks Fight Fit / 5th Kyu - Green Start Date: [DATE] Last Graded: [DAT…" at bounding box center [290, 380] width 341 height 144
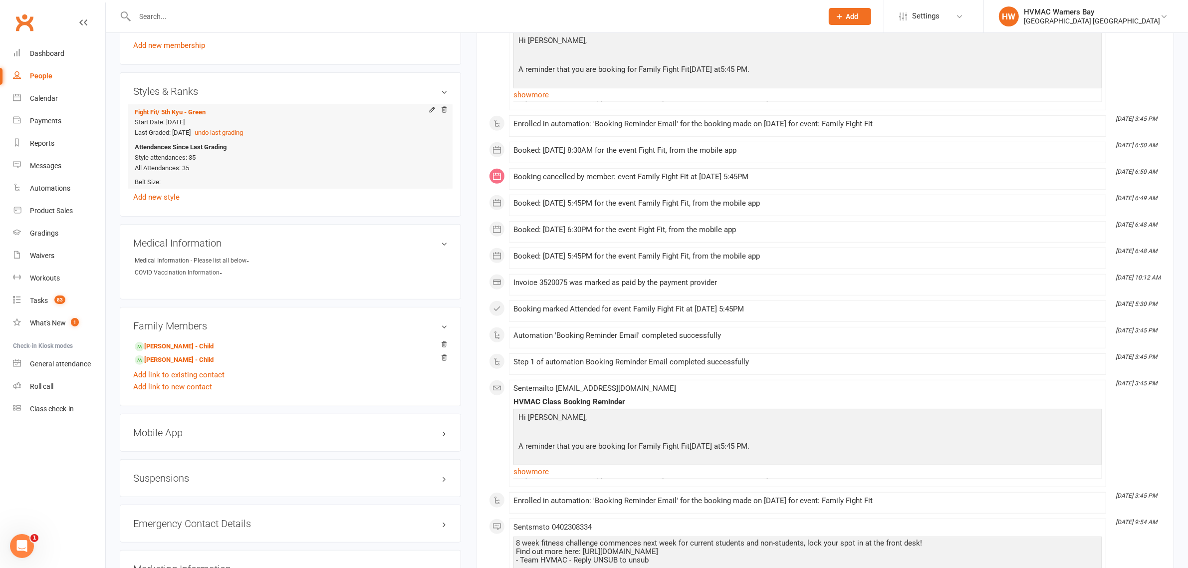
scroll to position [624, 0]
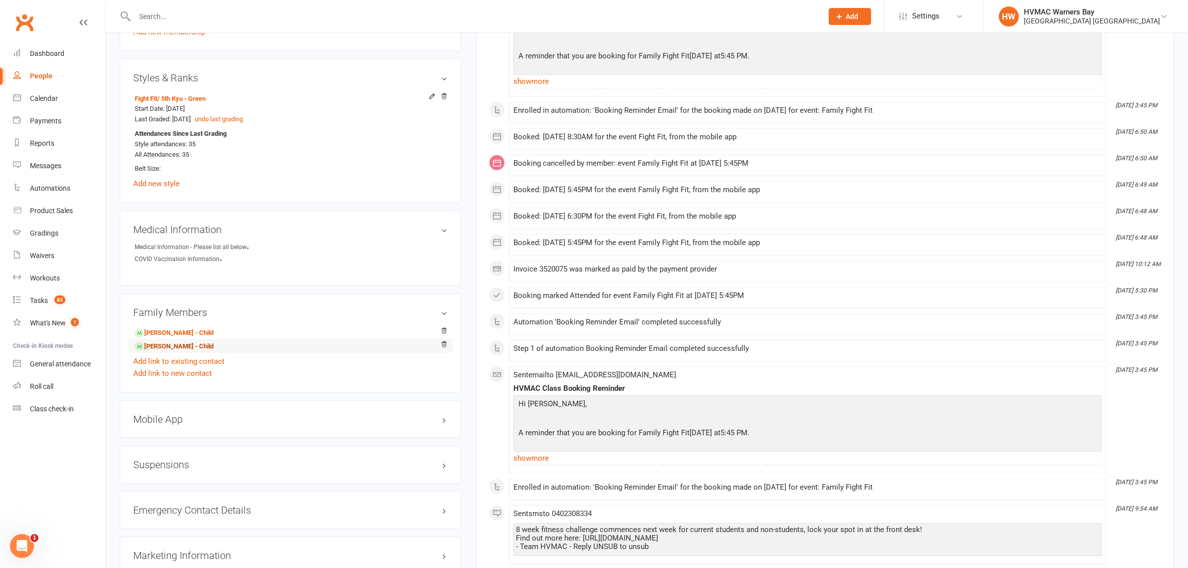
click at [177, 350] on link "[PERSON_NAME] - Child" at bounding box center [174, 346] width 79 height 10
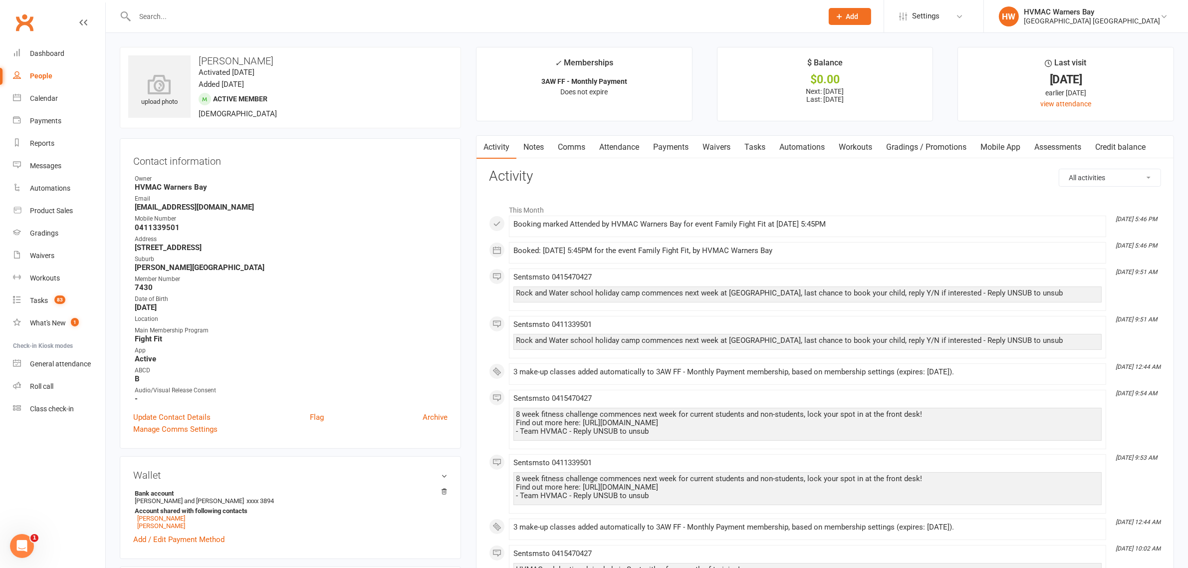
click at [1001, 141] on link "Mobile App" at bounding box center [1000, 147] width 54 height 23
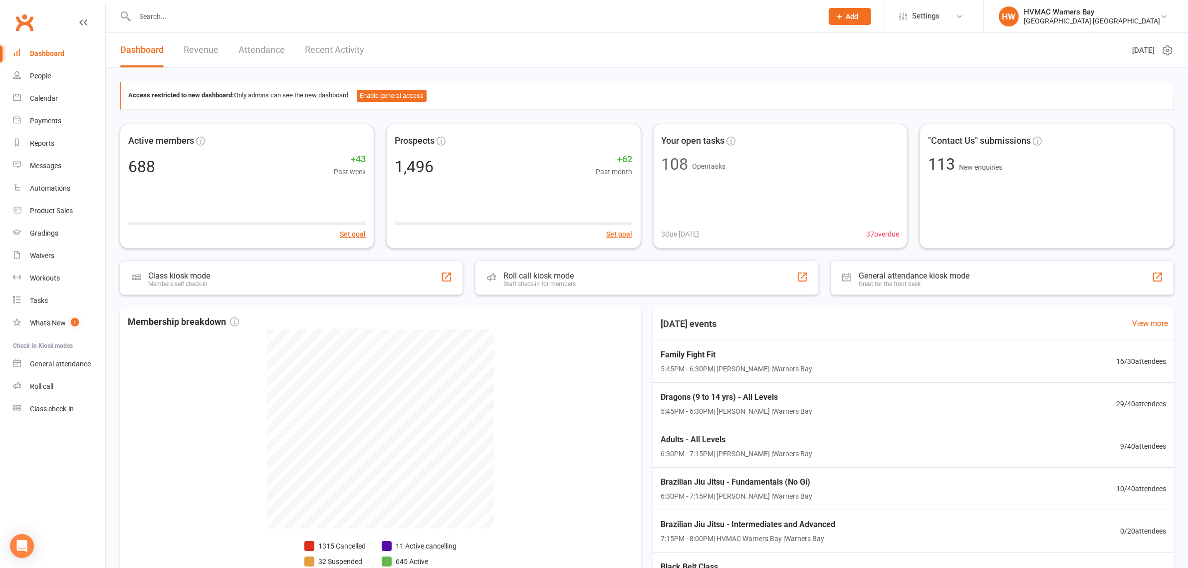
click at [267, 11] on input "text" at bounding box center [474, 16] width 684 height 14
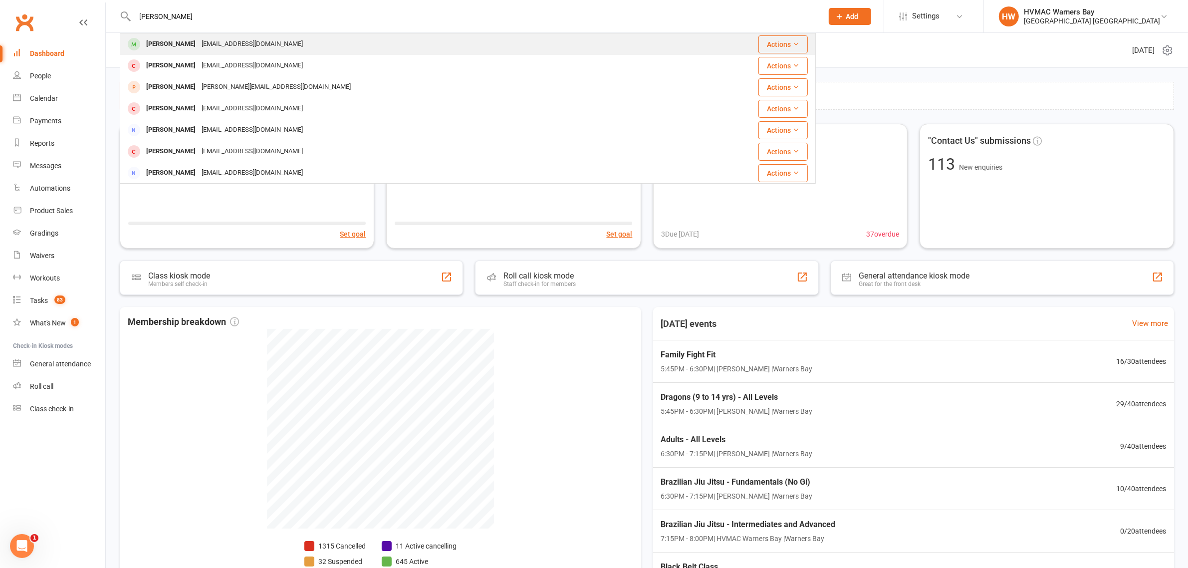
type input "[PERSON_NAME]"
click at [207, 46] on div "[EMAIL_ADDRESS][DOMAIN_NAME]" at bounding box center [252, 44] width 107 height 14
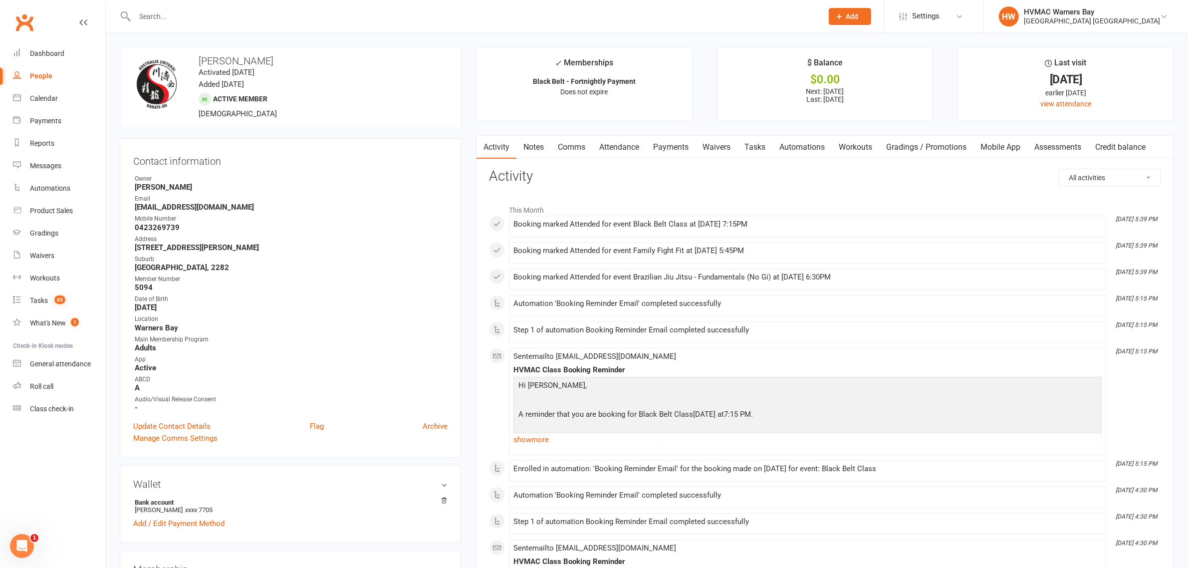
click at [232, 18] on input "text" at bounding box center [474, 16] width 684 height 14
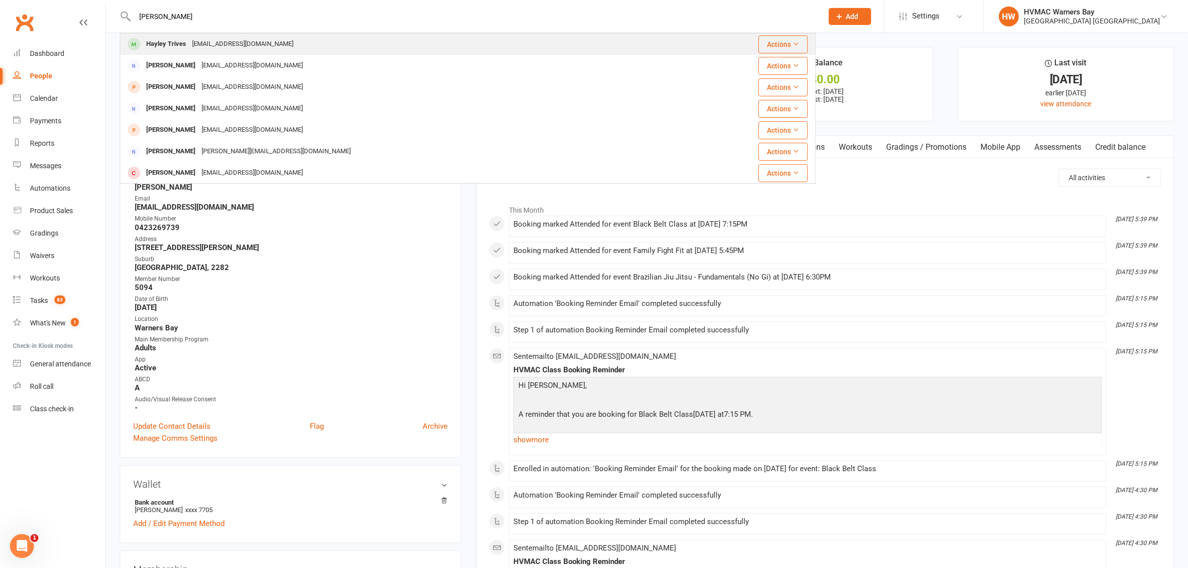
type input "[PERSON_NAME]"
click at [227, 37] on div "[EMAIL_ADDRESS][DOMAIN_NAME]" at bounding box center [242, 44] width 107 height 14
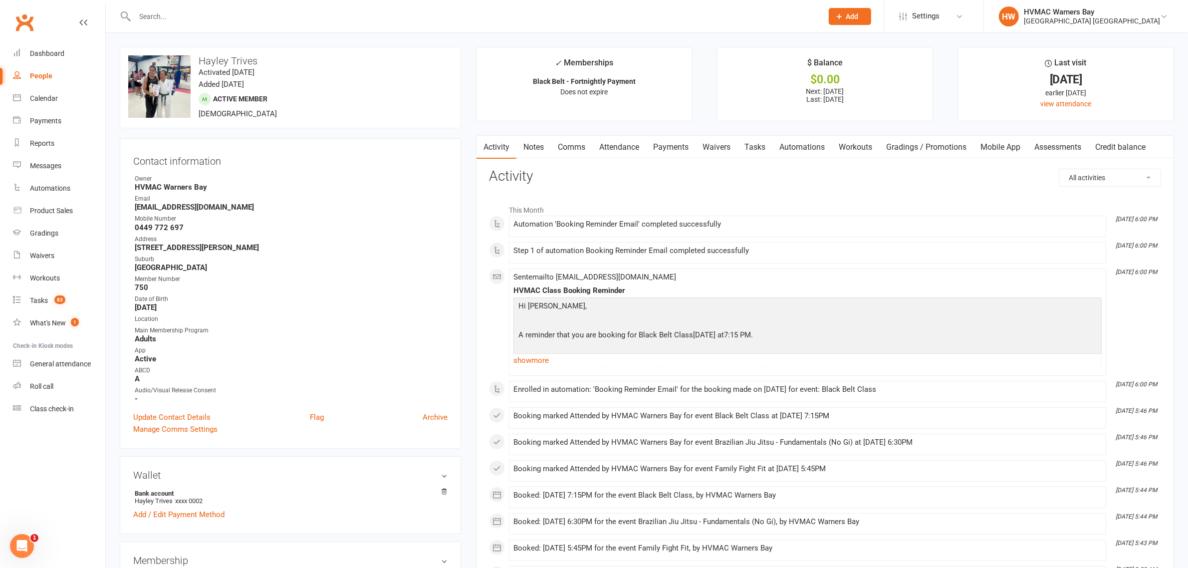
click at [256, 23] on input "text" at bounding box center [474, 16] width 684 height 14
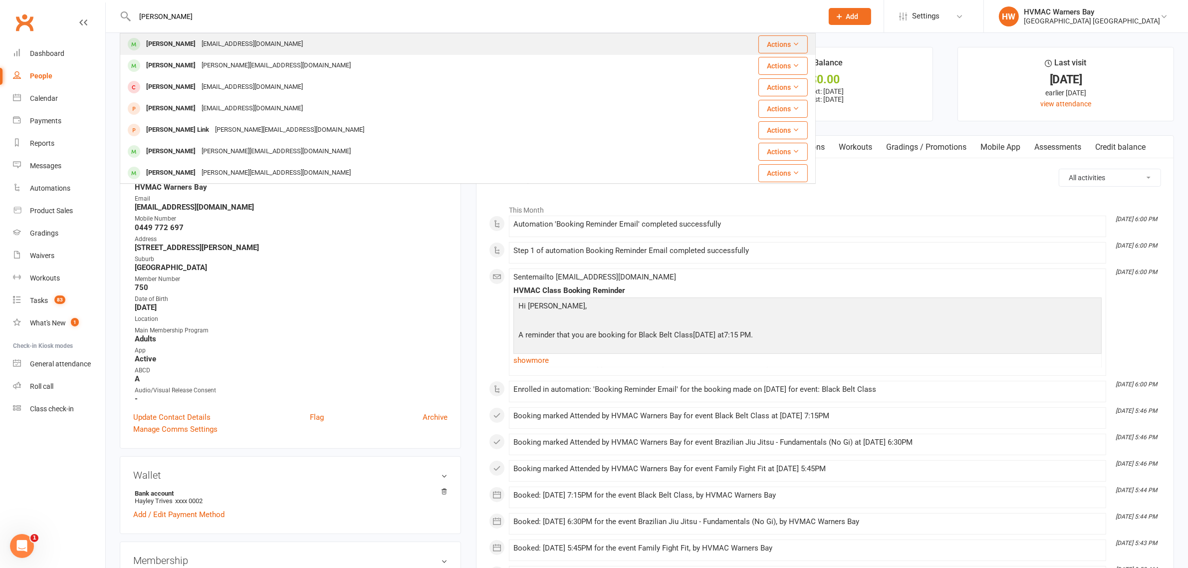
type input "[PERSON_NAME]"
click at [210, 43] on div "[EMAIL_ADDRESS][DOMAIN_NAME]" at bounding box center [252, 44] width 107 height 14
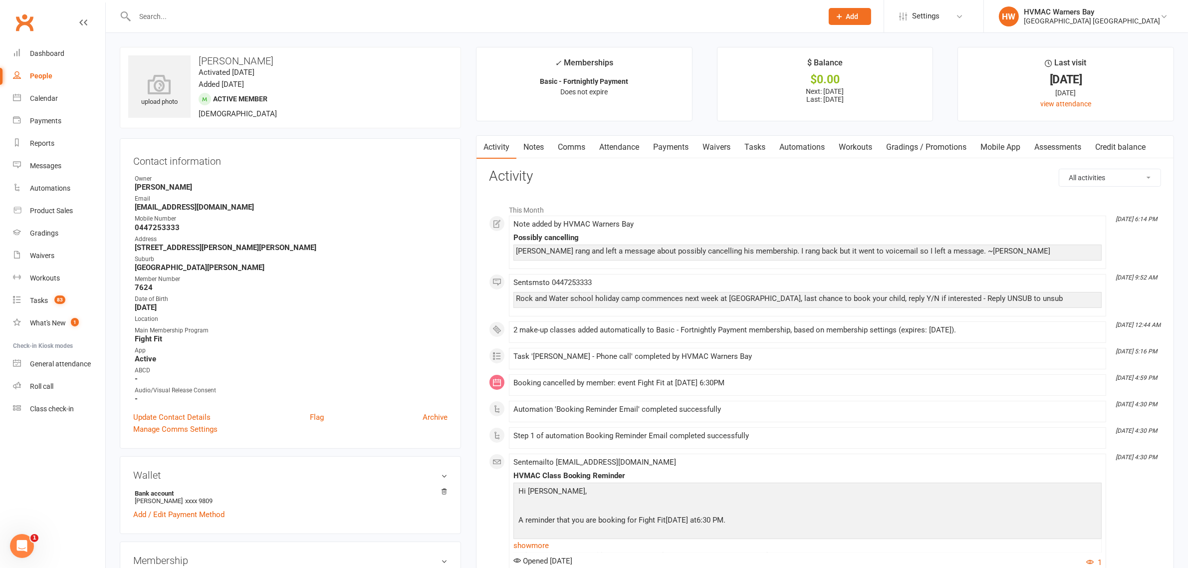
click at [538, 144] on link "Notes" at bounding box center [533, 147] width 34 height 23
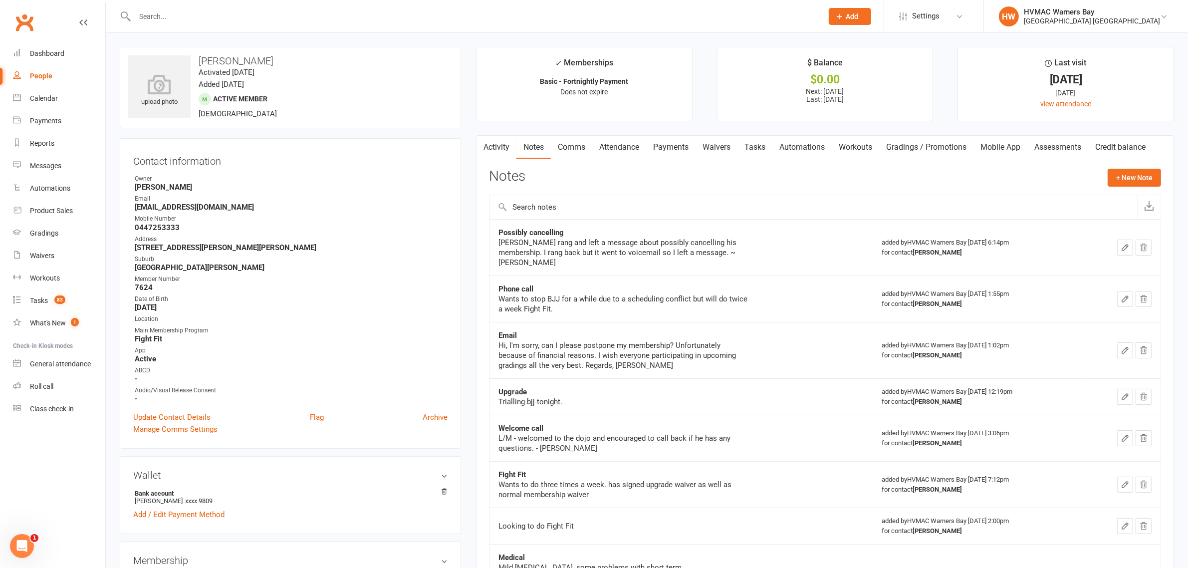
click at [725, 151] on link "Waivers" at bounding box center [716, 147] width 42 height 23
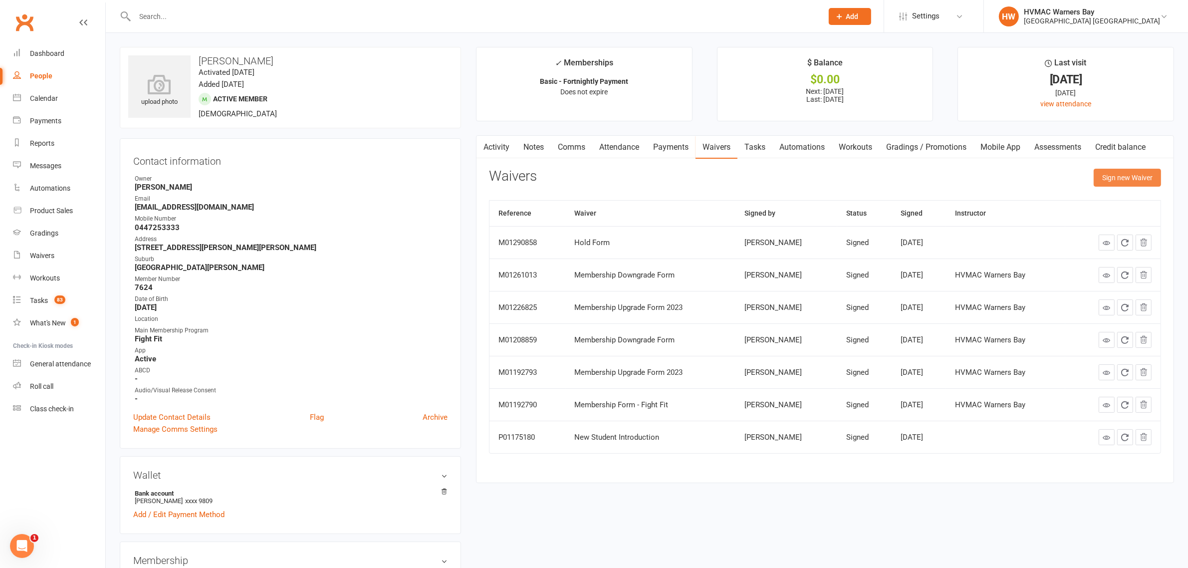
click at [1123, 186] on button "Sign new Waiver" at bounding box center [1126, 178] width 67 height 18
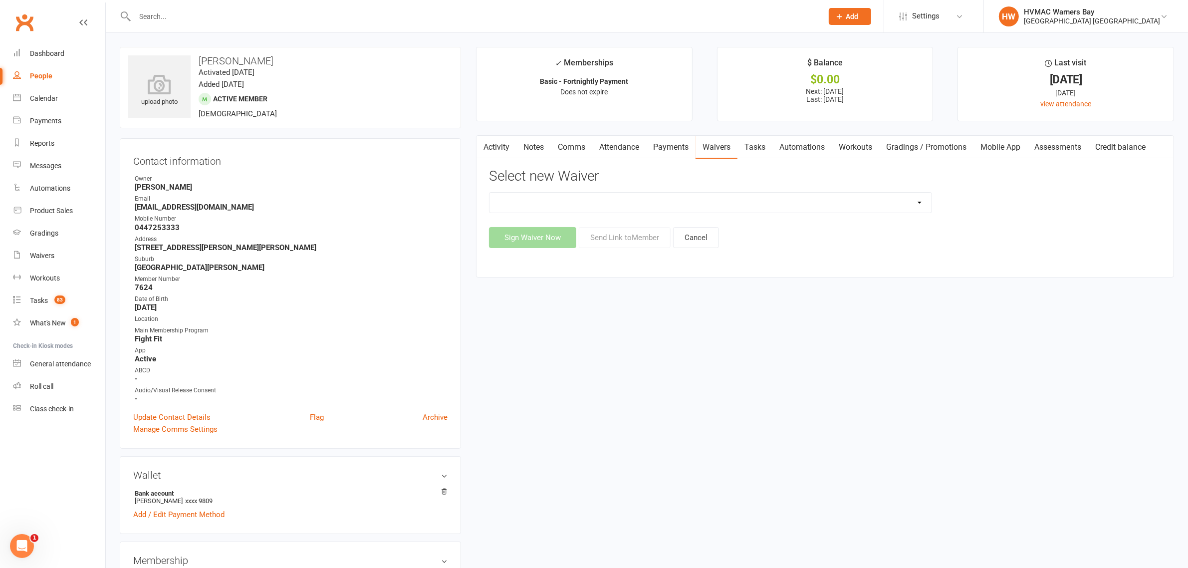
click at [527, 209] on select "Cancellation Form Cancellation Form - Kinder Kicks Fitness Challenge Goals Asse…" at bounding box center [710, 203] width 442 height 20
select select "5750"
click at [489, 193] on select "Cancellation Form Cancellation Form - Kinder Kicks Fitness Challenge Goals Asse…" at bounding box center [710, 203] width 442 height 20
click at [707, 242] on button "Cancel" at bounding box center [696, 237] width 46 height 21
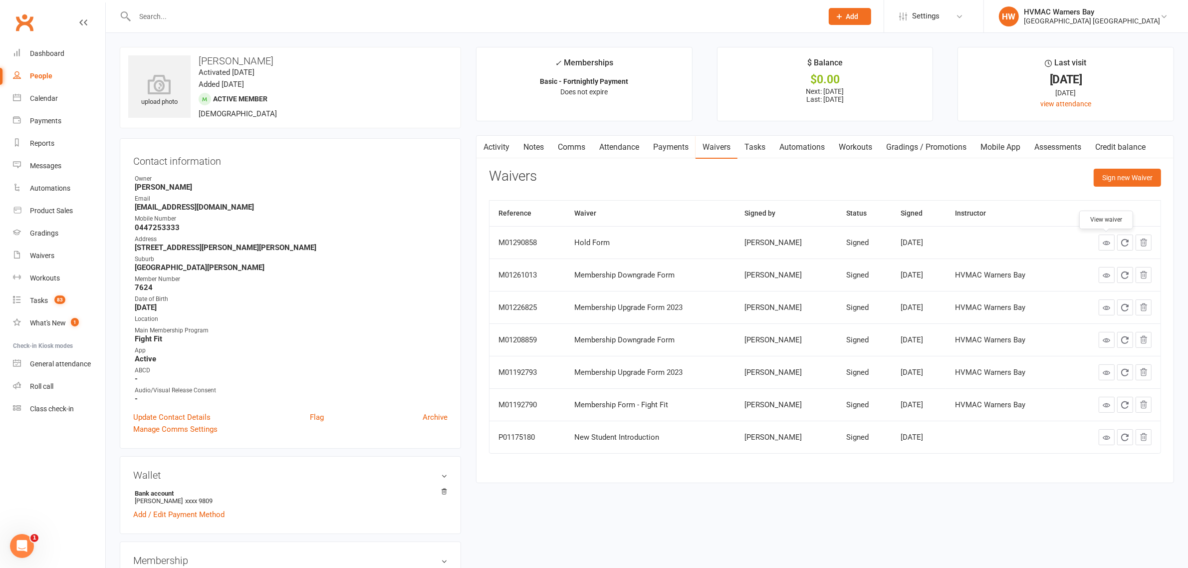
click at [1106, 239] on icon at bounding box center [1105, 242] width 7 height 7
click at [1021, 190] on div "Waivers Sign new Waiver" at bounding box center [825, 180] width 672 height 23
click at [840, 177] on div "Waivers Sign new Waiver" at bounding box center [825, 180] width 672 height 23
click at [535, 140] on link "Notes" at bounding box center [533, 147] width 34 height 23
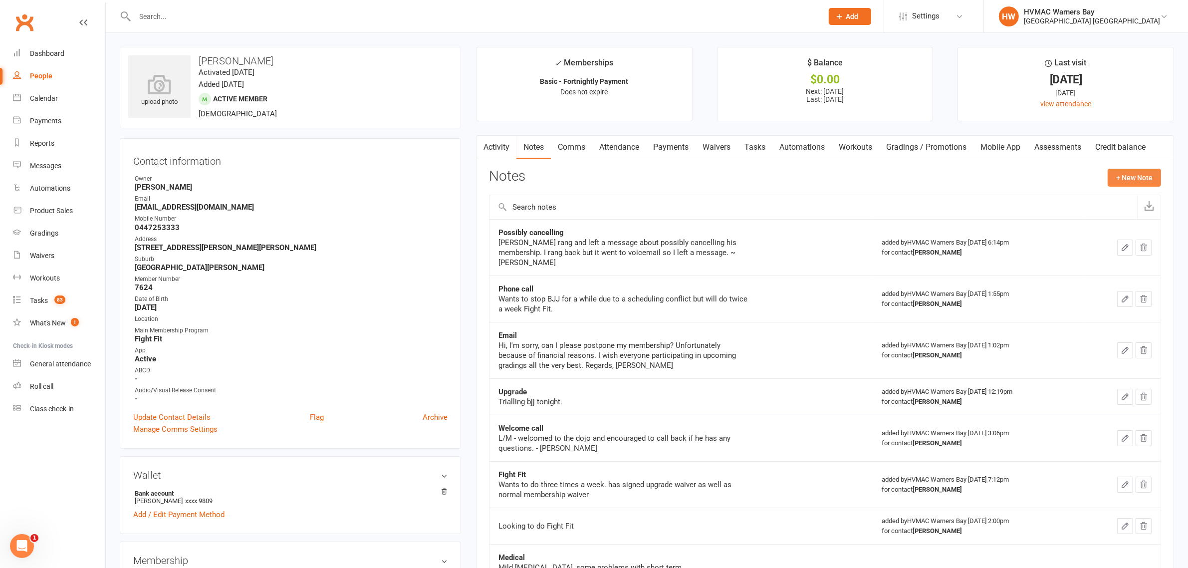
click at [1118, 177] on button "+ New Note" at bounding box center [1133, 178] width 53 height 18
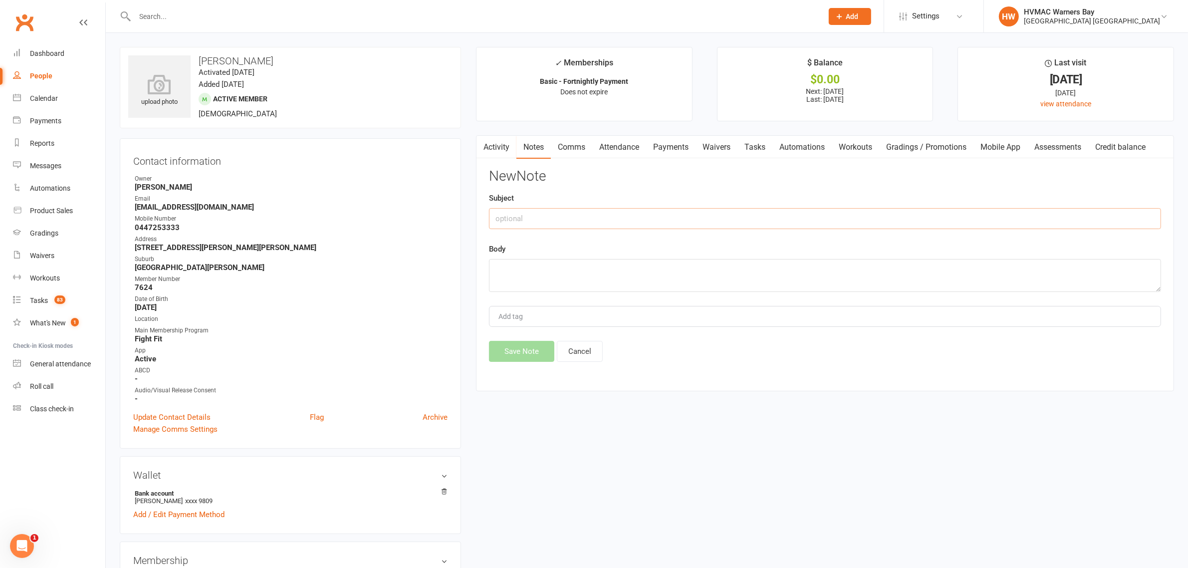
click at [575, 218] on input "text" at bounding box center [825, 218] width 672 height 21
click at [594, 348] on button "Cancel" at bounding box center [580, 351] width 46 height 21
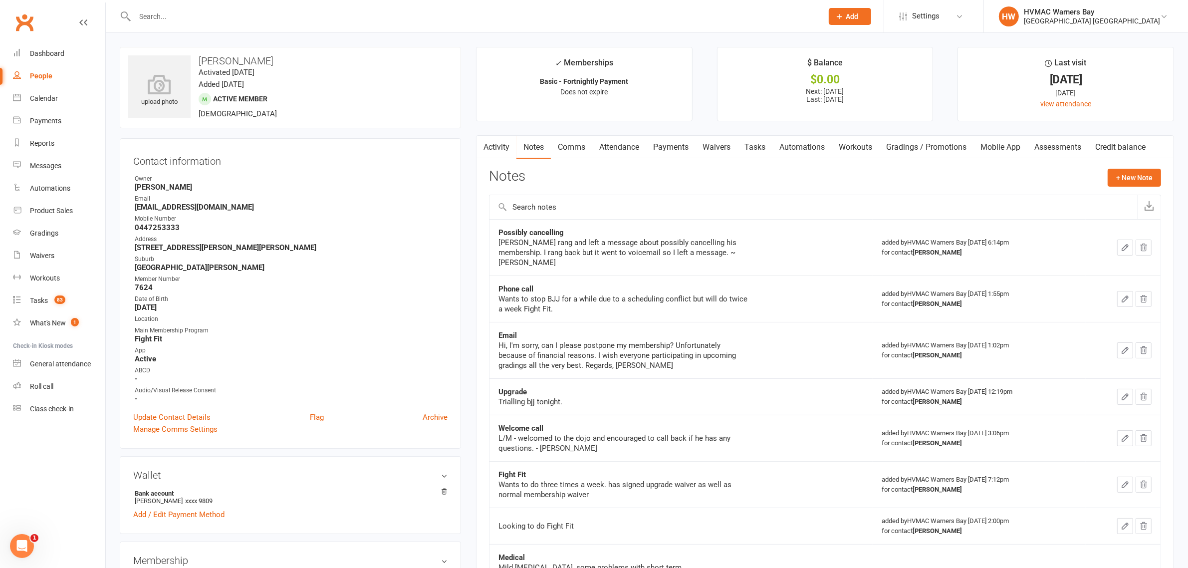
click at [1126, 243] on icon "button" at bounding box center [1124, 247] width 9 height 9
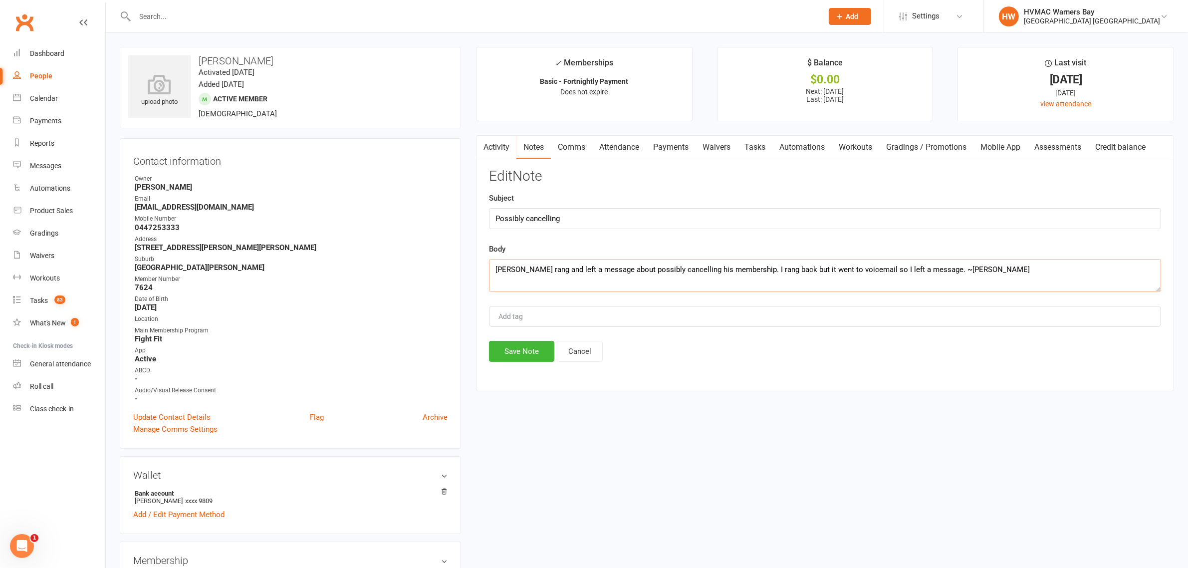
click at [991, 282] on textarea "Arron rang and left a message about possibly cancelling his membership. I rang …" at bounding box center [825, 275] width 672 height 33
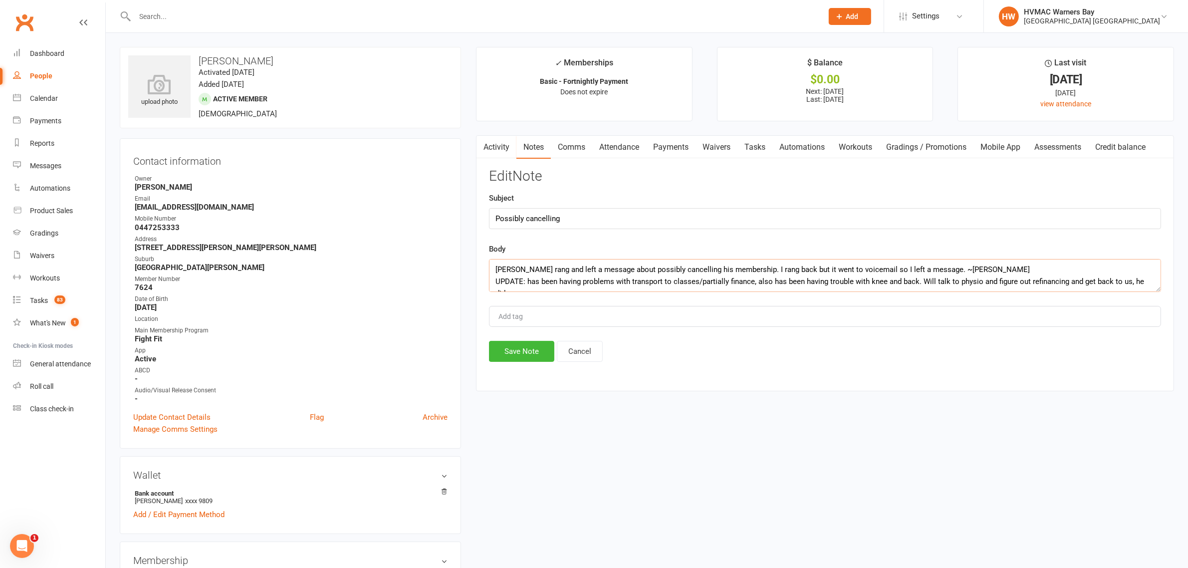
scroll to position [6, 0]
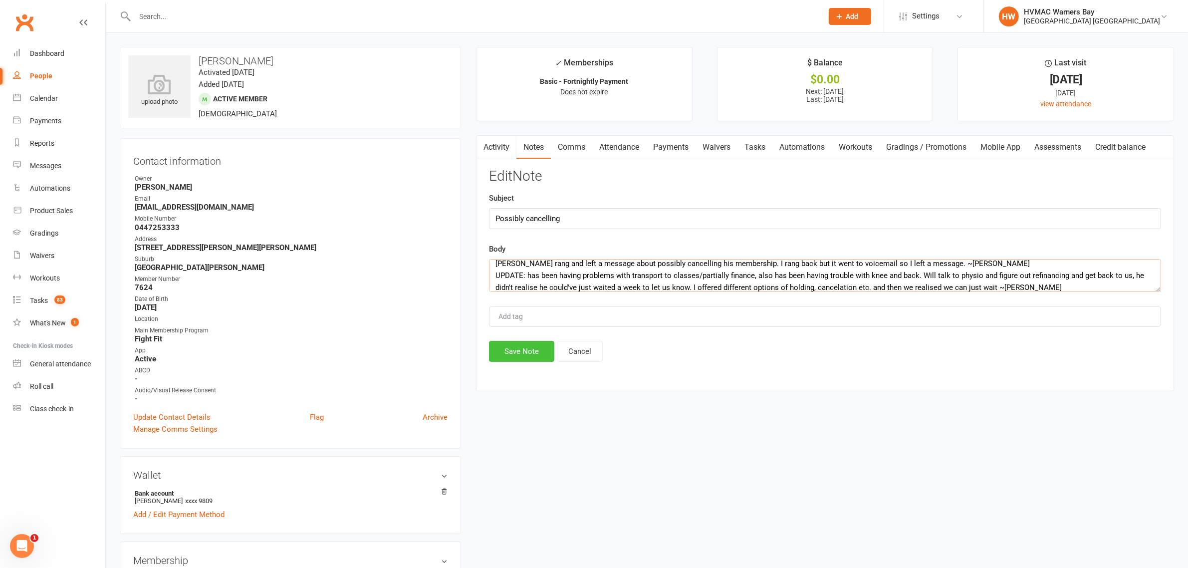
type textarea "Arron rang and left a message about possibly cancelling his membership. I rang …"
click at [527, 351] on button "Save Note" at bounding box center [521, 351] width 65 height 21
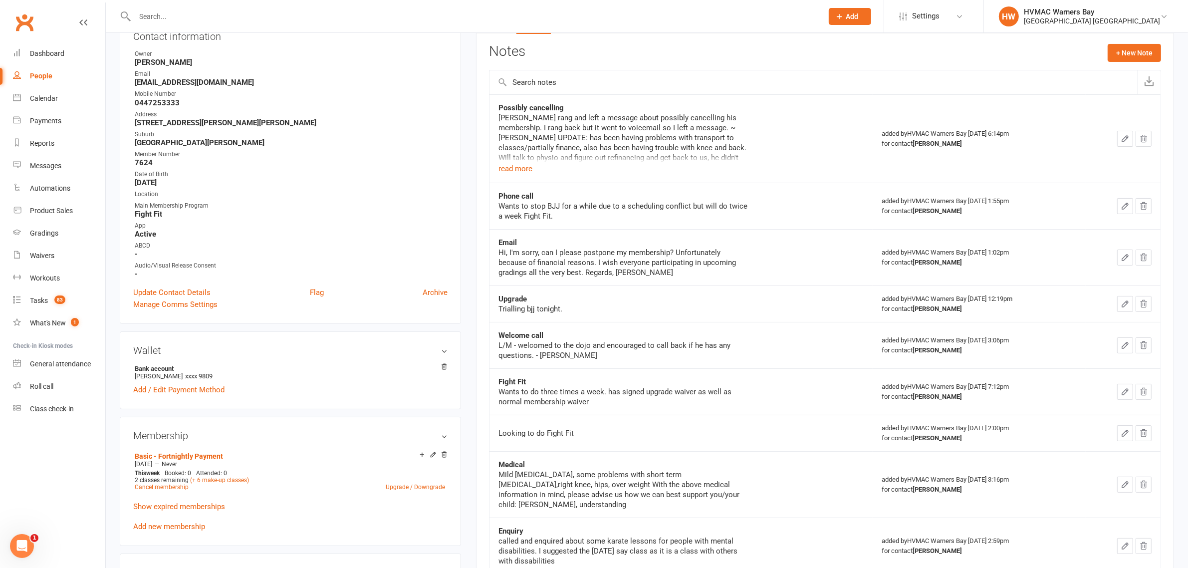
scroll to position [0, 0]
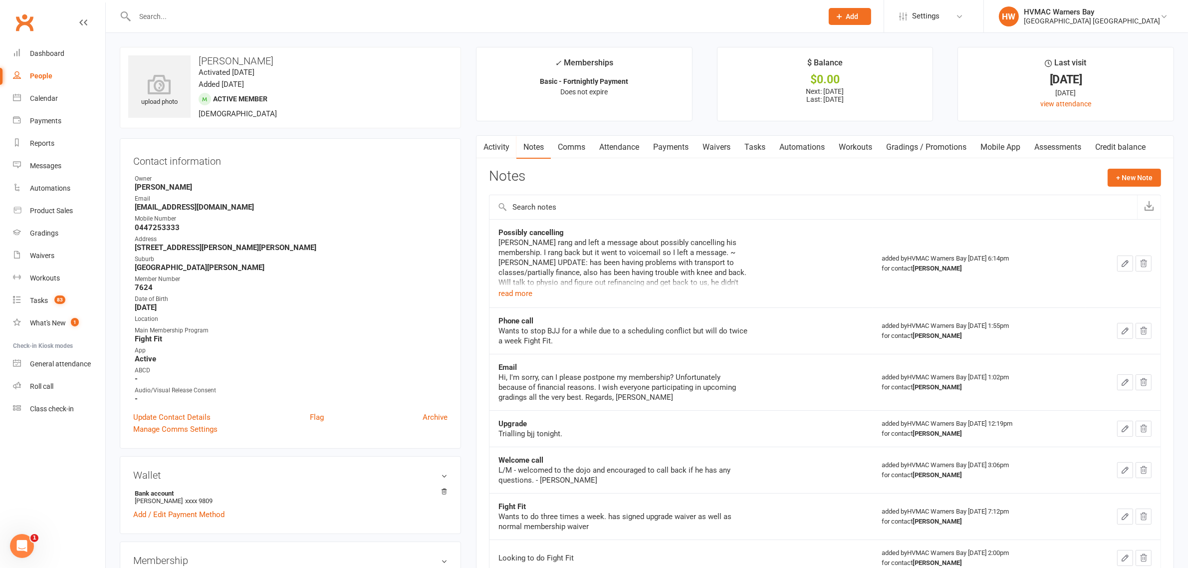
click at [308, 19] on input "text" at bounding box center [474, 16] width 684 height 14
click at [270, 10] on input "text" at bounding box center [474, 16] width 684 height 14
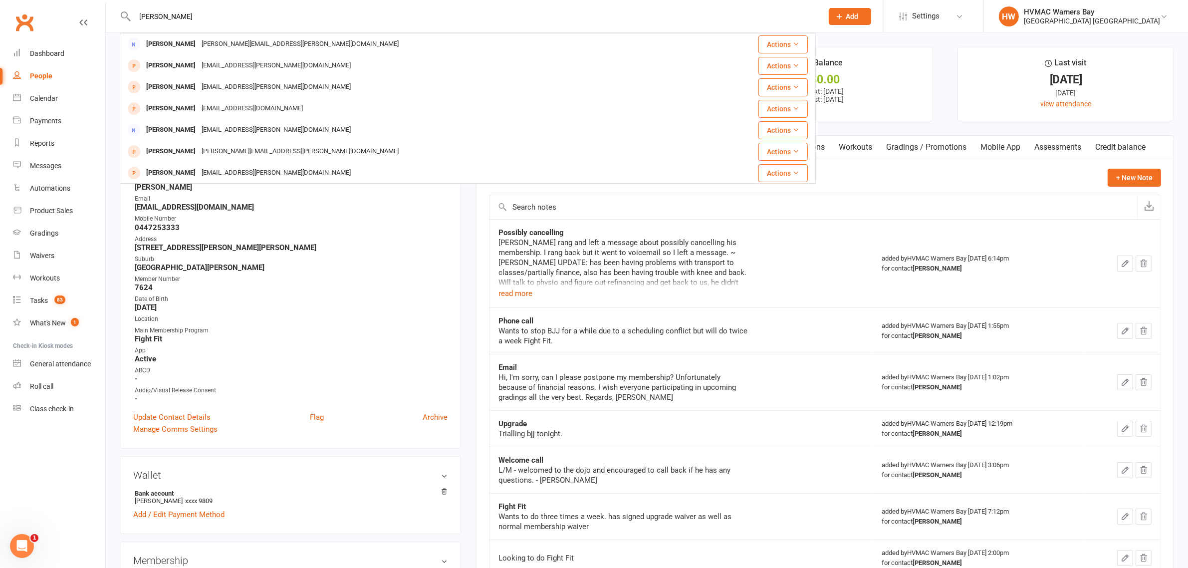
click at [138, 10] on input "jones" at bounding box center [474, 16] width 684 height 14
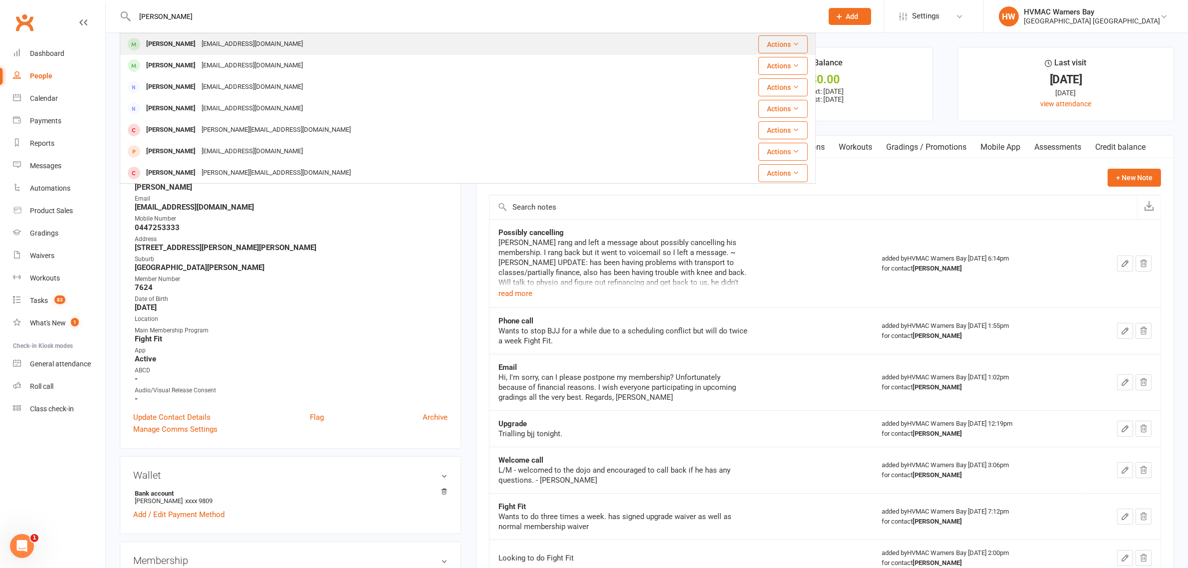
type input "william jones"
click at [298, 40] on div "William Jones Nw.jones258@gmail.com" at bounding box center [410, 44] width 578 height 20
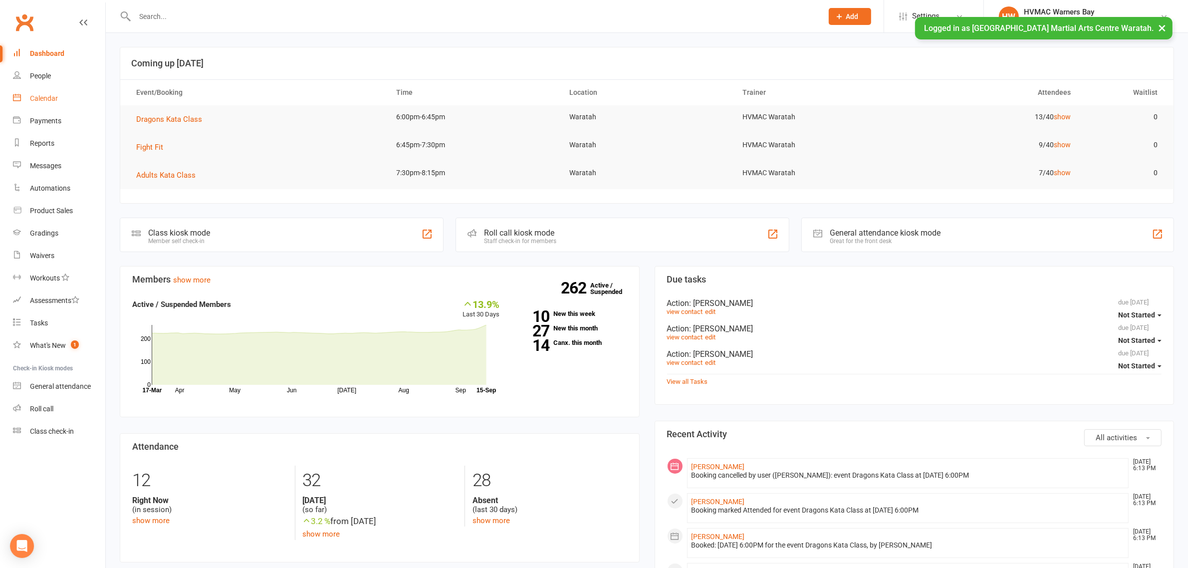
drag, startPoint x: 44, startPoint y: 101, endPoint x: 68, endPoint y: 120, distance: 31.2
click at [44, 101] on div "Calendar" at bounding box center [44, 98] width 28 height 8
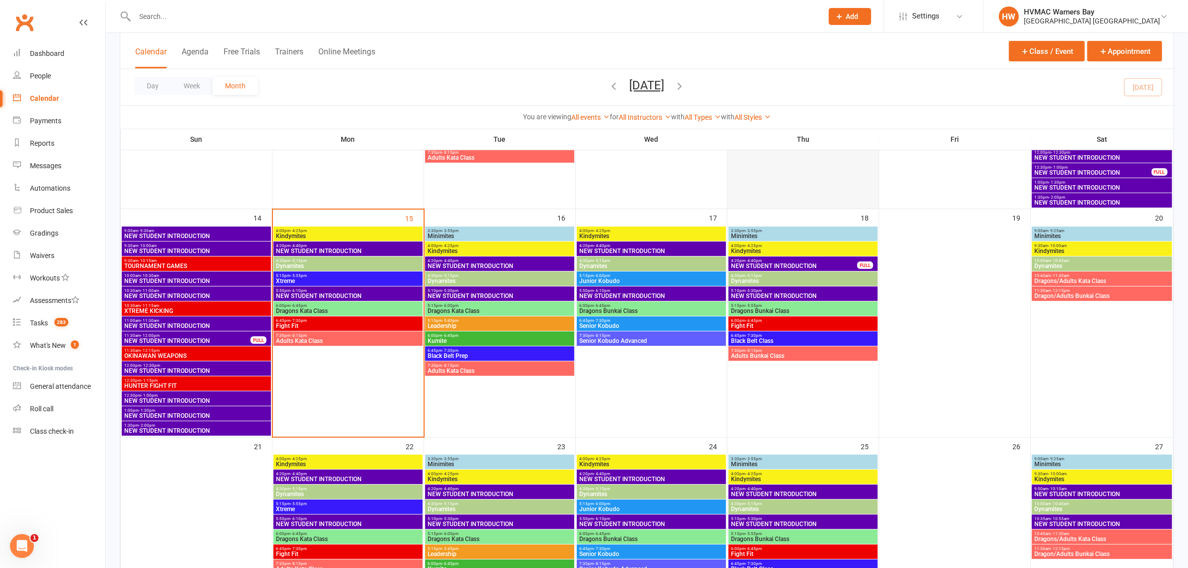
scroll to position [374, 0]
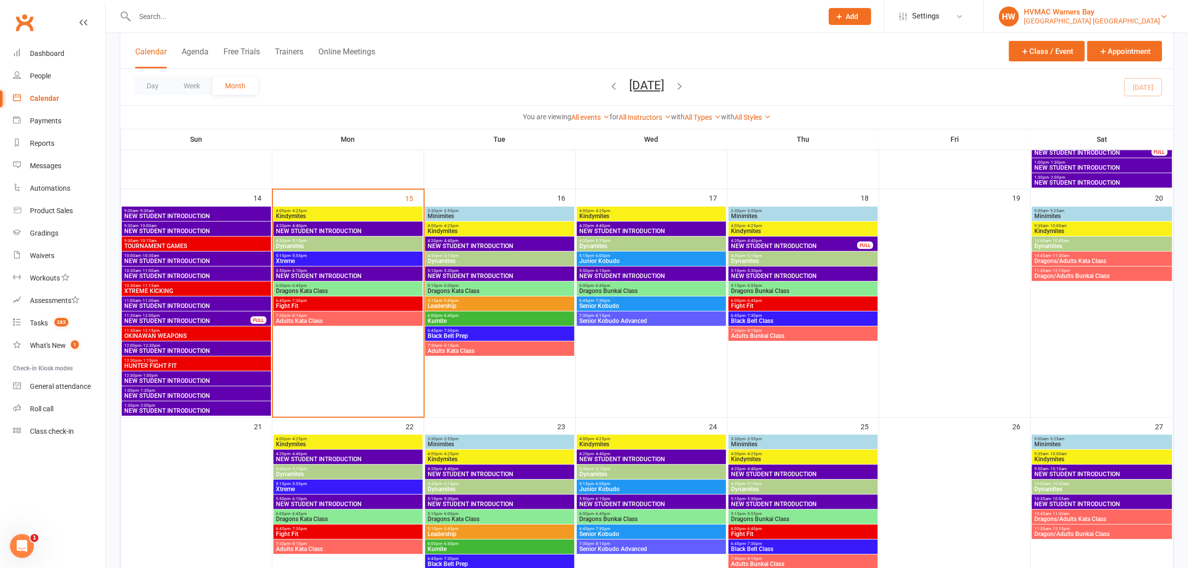
click at [1108, 15] on div "HVMAC Warners Bay" at bounding box center [1092, 11] width 136 height 9
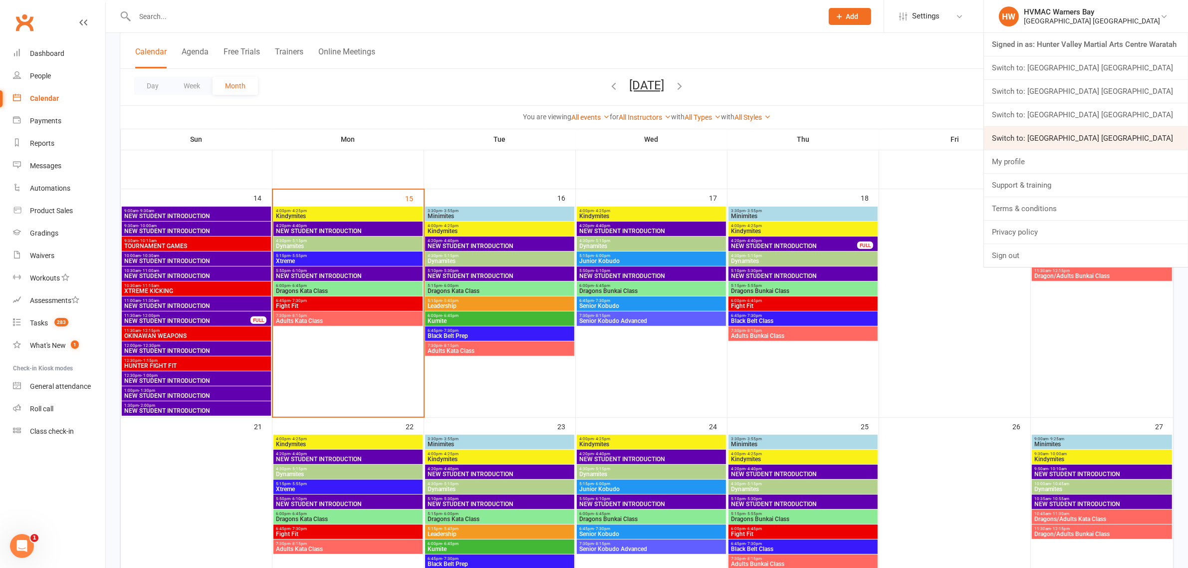
click at [1145, 137] on link "Switch to: [GEOGRAPHIC_DATA] [GEOGRAPHIC_DATA]" at bounding box center [1086, 138] width 204 height 23
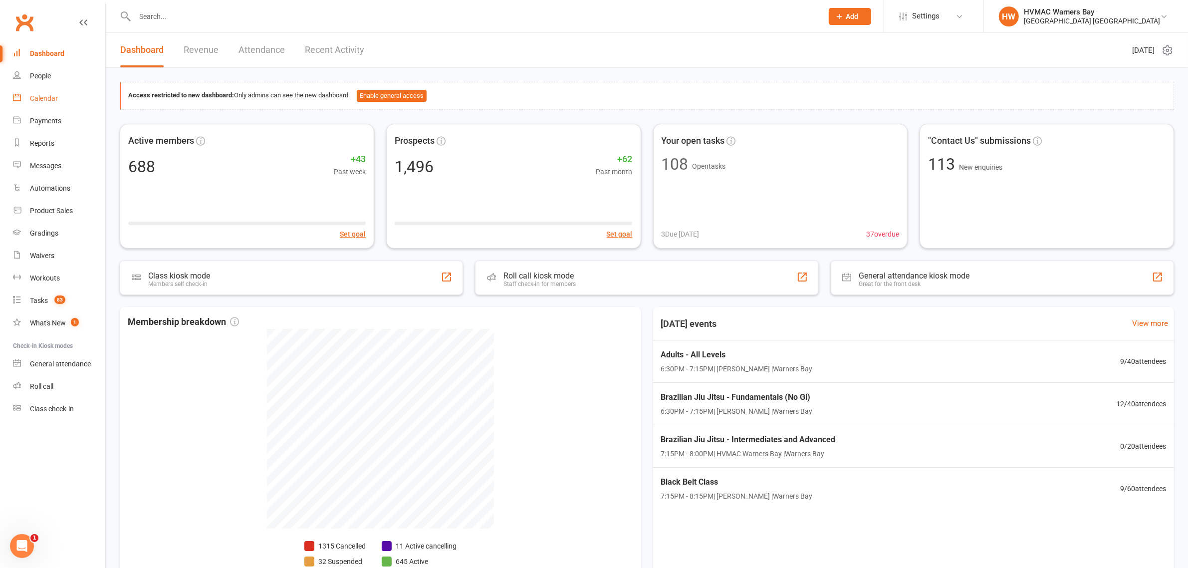
click at [62, 98] on link "Calendar" at bounding box center [59, 98] width 92 height 22
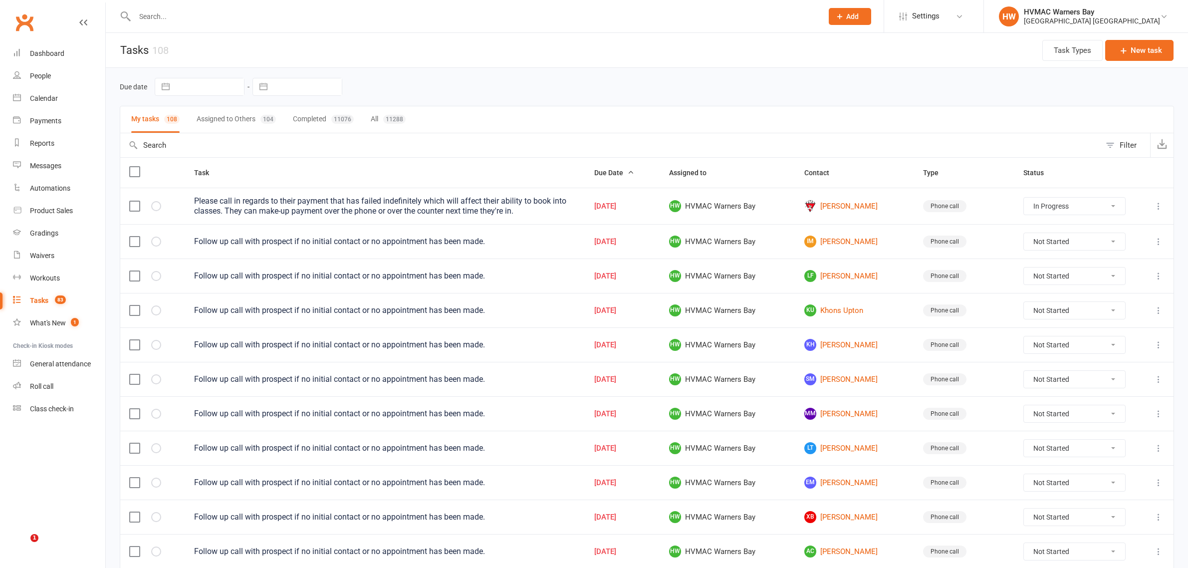
select select "started"
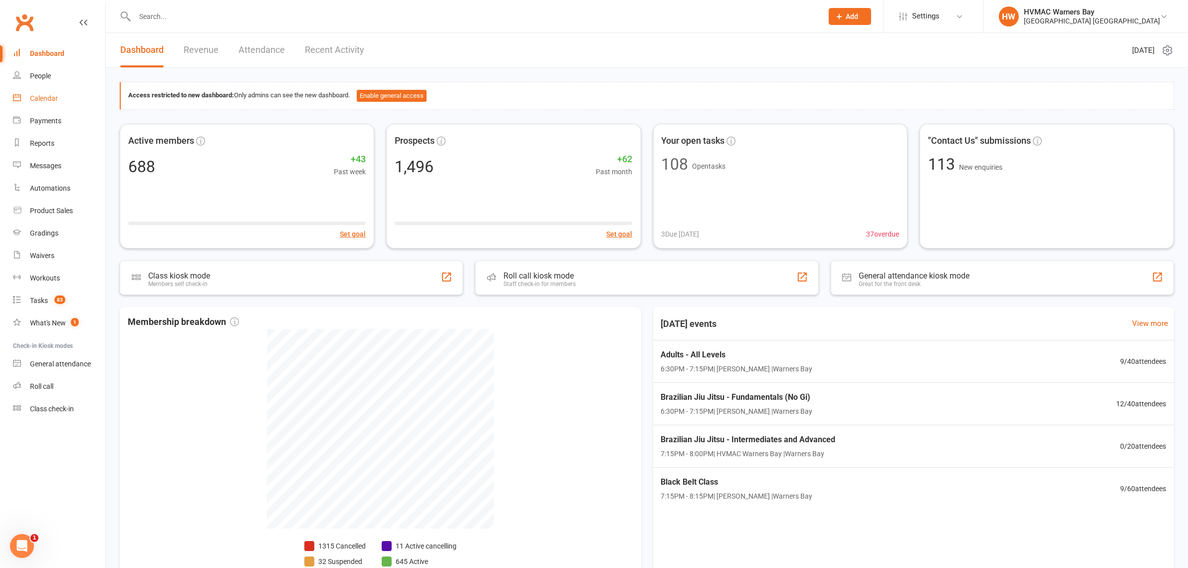
click at [50, 98] on div "Calendar" at bounding box center [44, 98] width 28 height 8
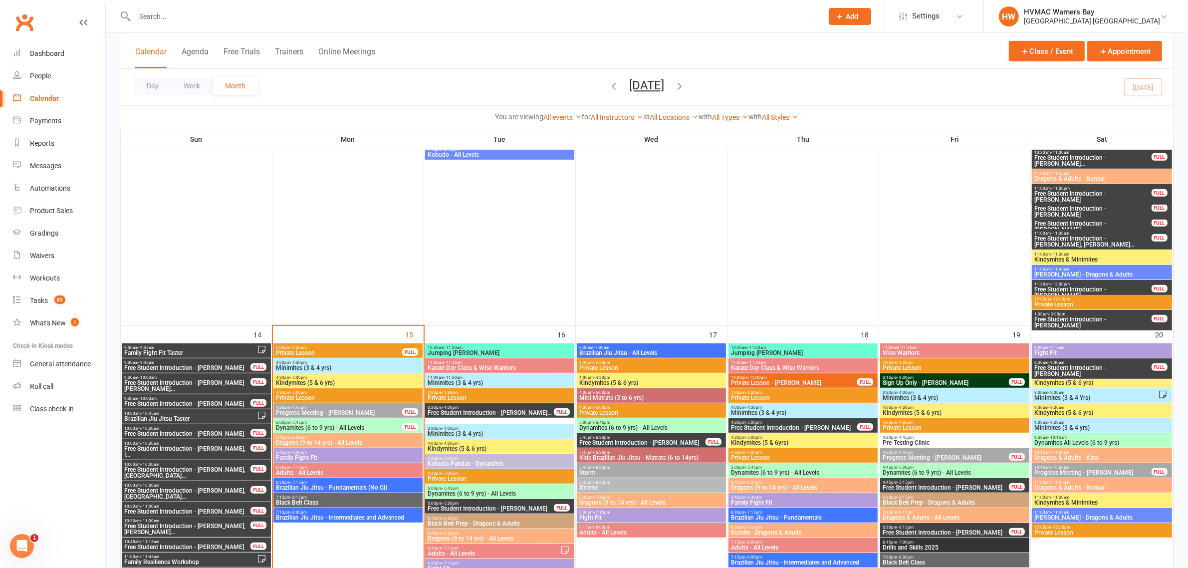
scroll to position [748, 0]
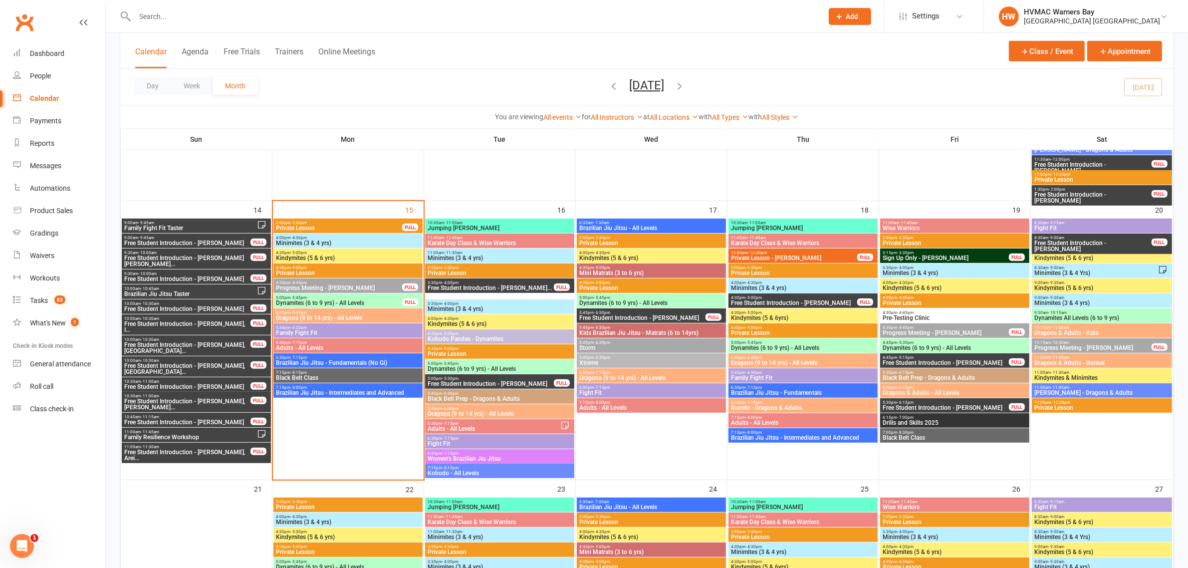
click at [345, 302] on span "Dynamites (6 to 9 yrs) - All Levels" at bounding box center [338, 303] width 127 height 6
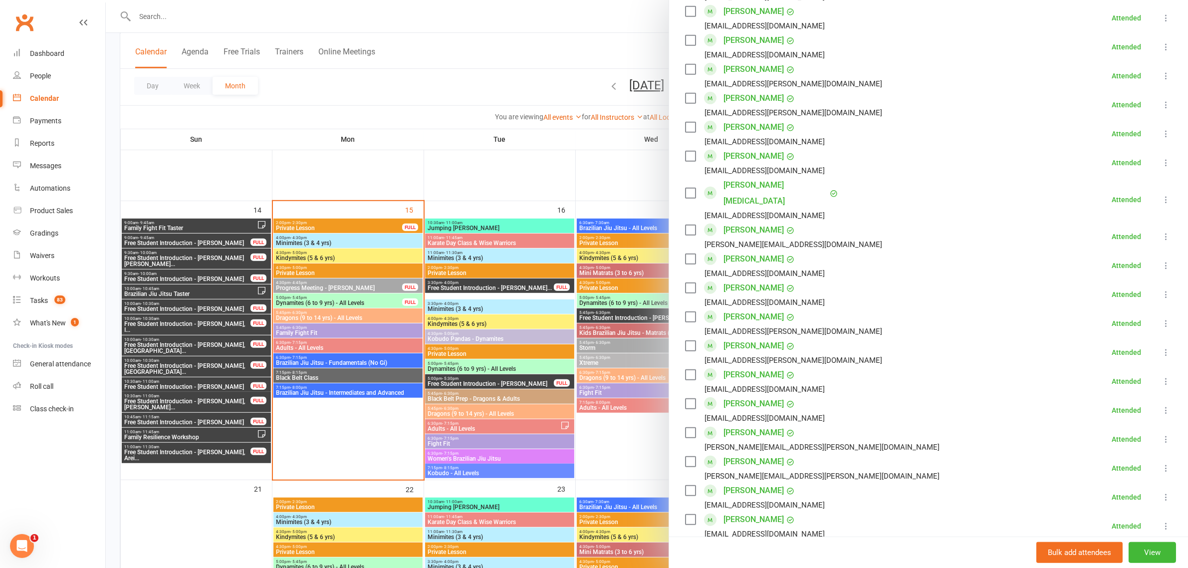
scroll to position [935, 0]
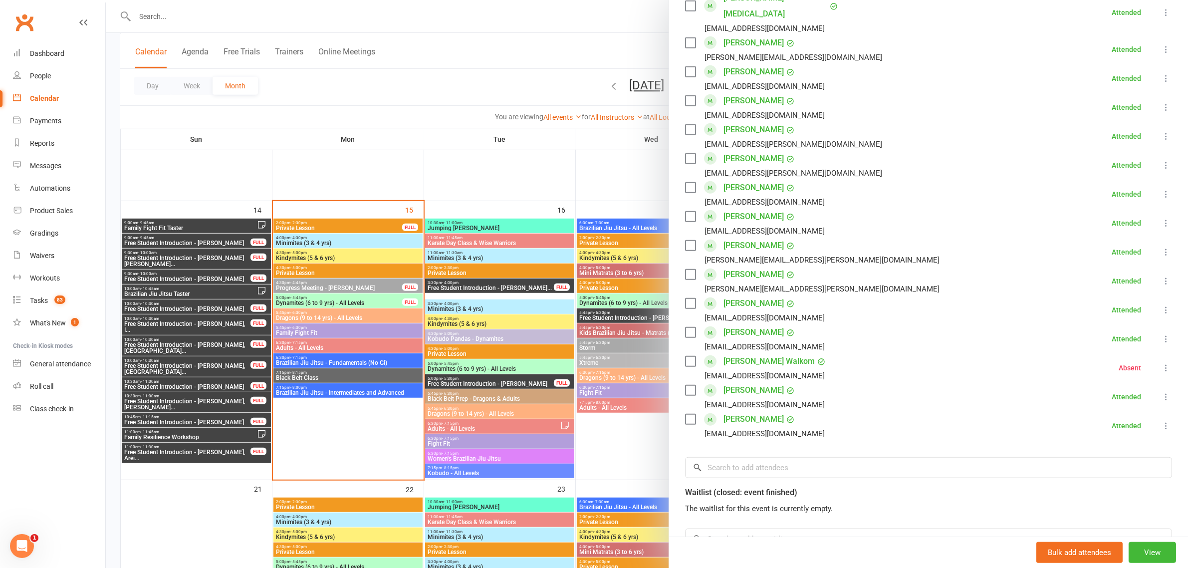
click at [420, 91] on div at bounding box center [647, 284] width 1082 height 568
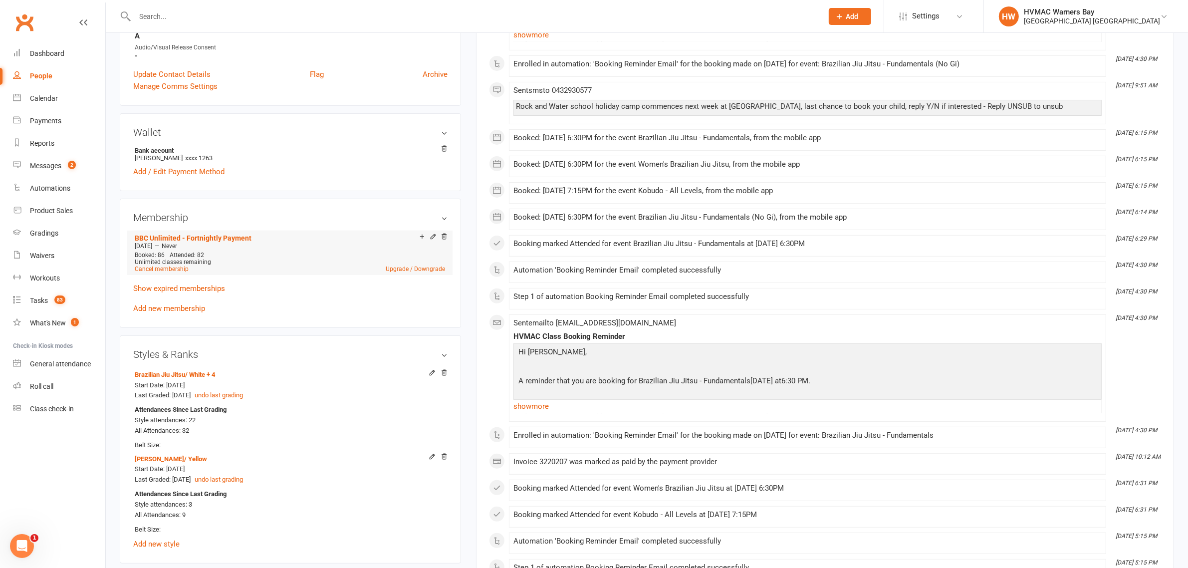
scroll to position [374, 0]
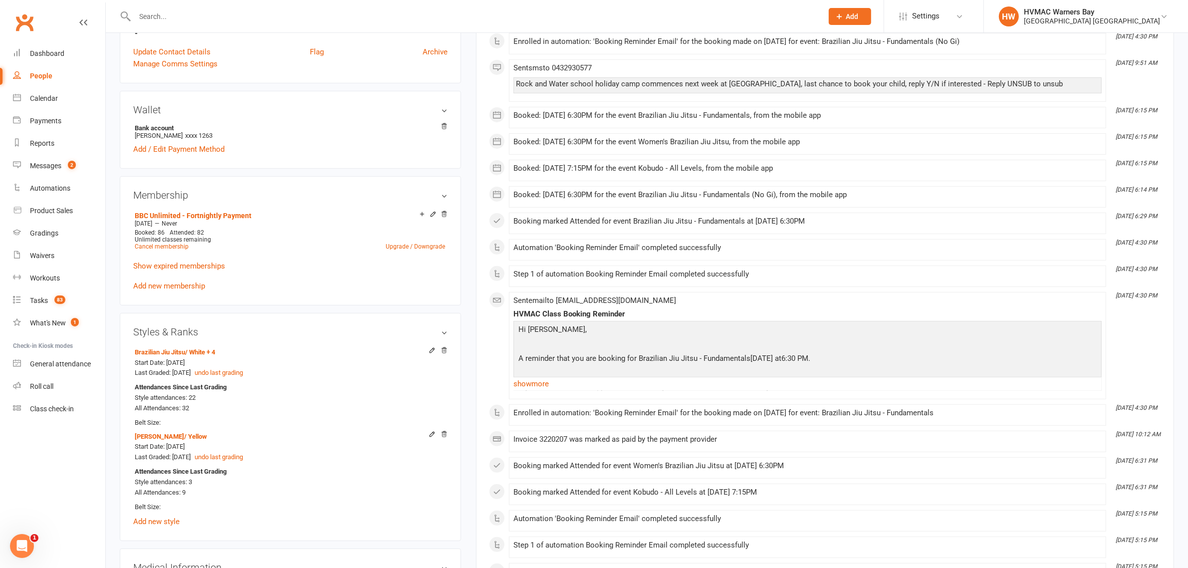
click at [304, 16] on input "text" at bounding box center [474, 16] width 684 height 14
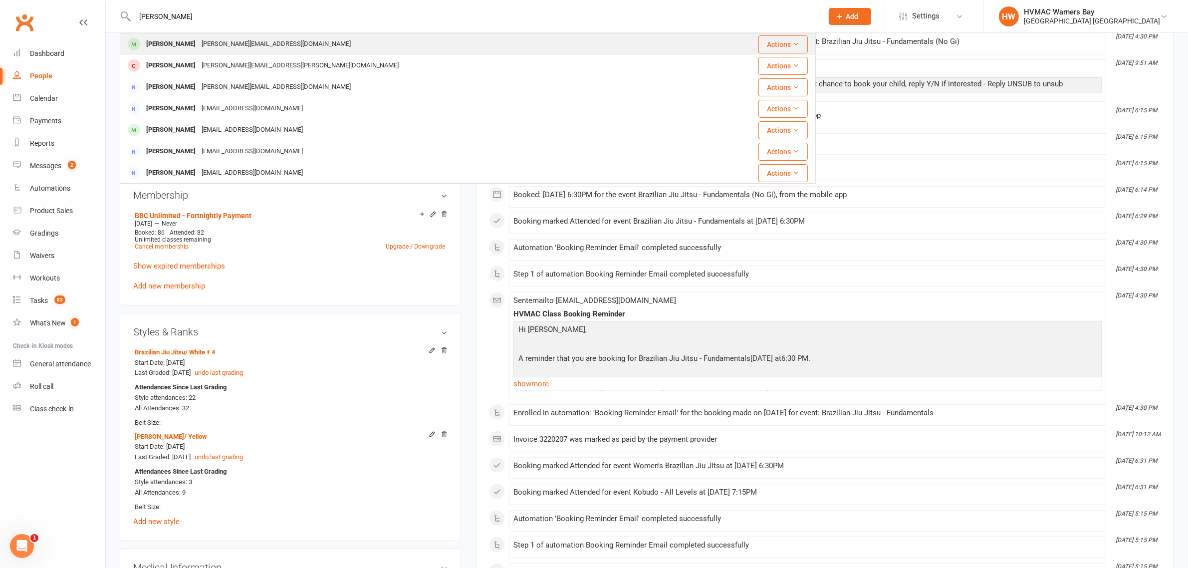
type input "[PERSON_NAME]"
click at [290, 46] on div "[PERSON_NAME] [PERSON_NAME][EMAIL_ADDRESS][DOMAIN_NAME]" at bounding box center [410, 44] width 578 height 20
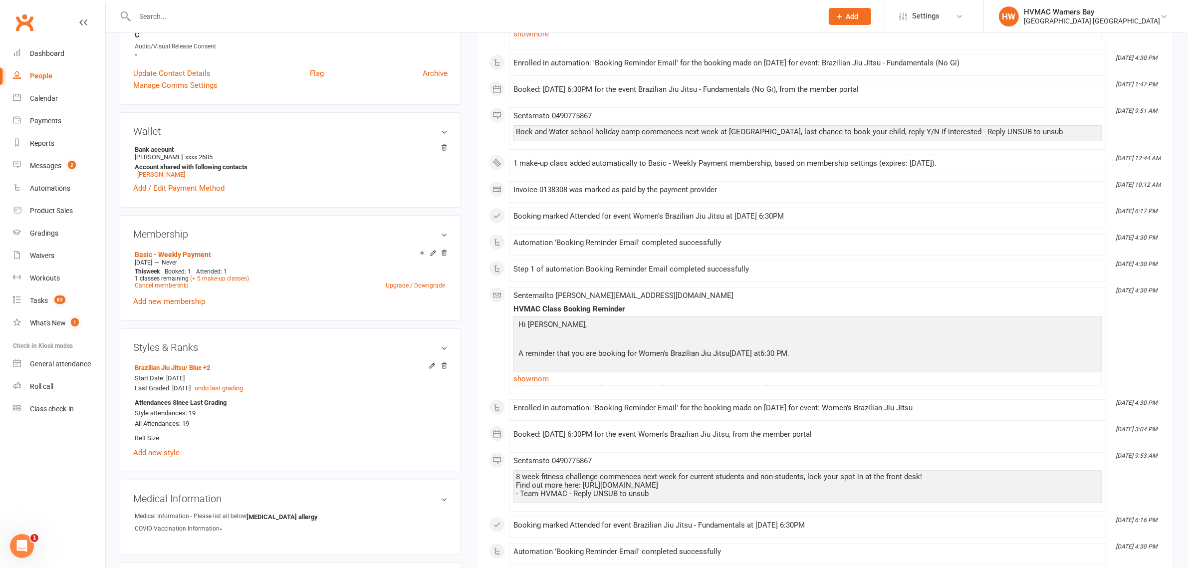
scroll to position [374, 0]
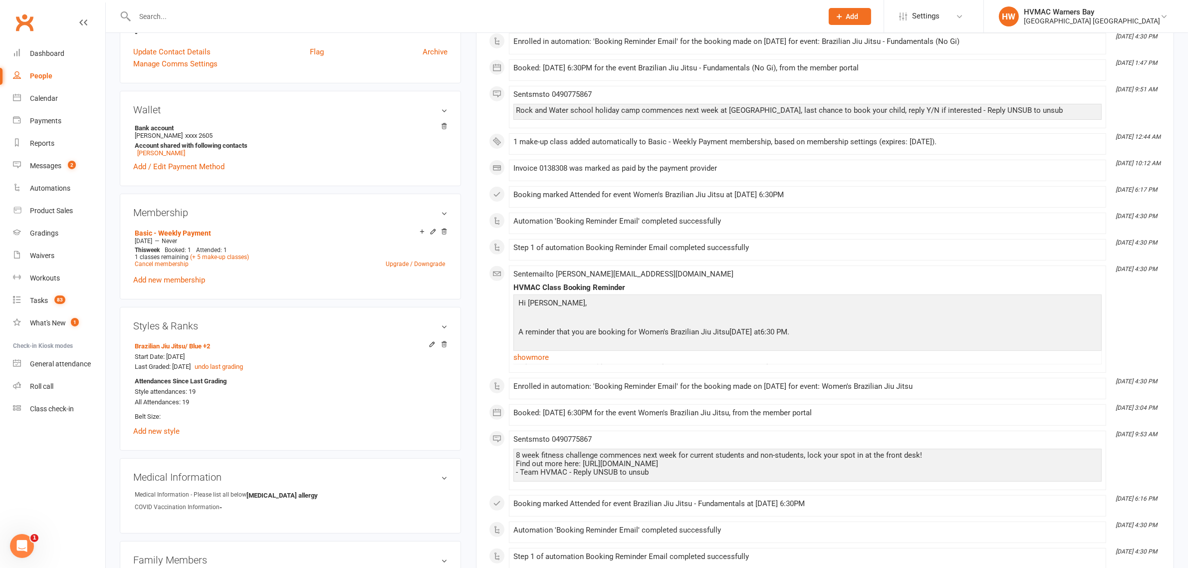
click at [383, 25] on div at bounding box center [468, 16] width 696 height 32
drag, startPoint x: 383, startPoint y: 25, endPoint x: 379, endPoint y: 7, distance: 18.4
click at [379, 7] on div at bounding box center [468, 16] width 696 height 32
click at [317, 16] on input "text" at bounding box center [474, 16] width 684 height 14
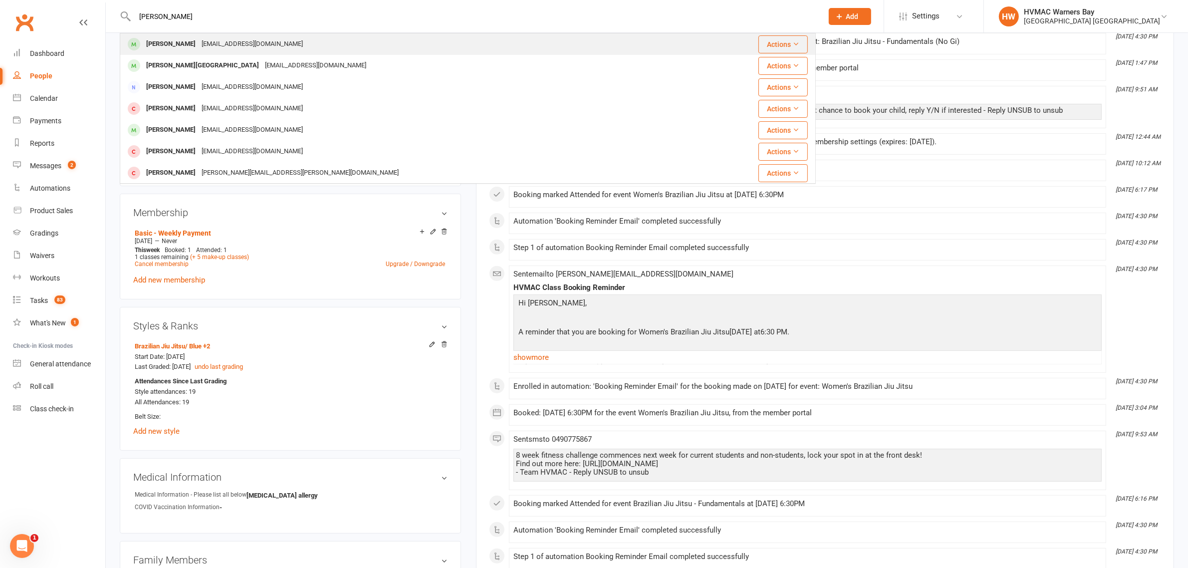
type input "[PERSON_NAME]"
click at [199, 45] on div "[PERSON_NAME]" at bounding box center [170, 44] width 55 height 14
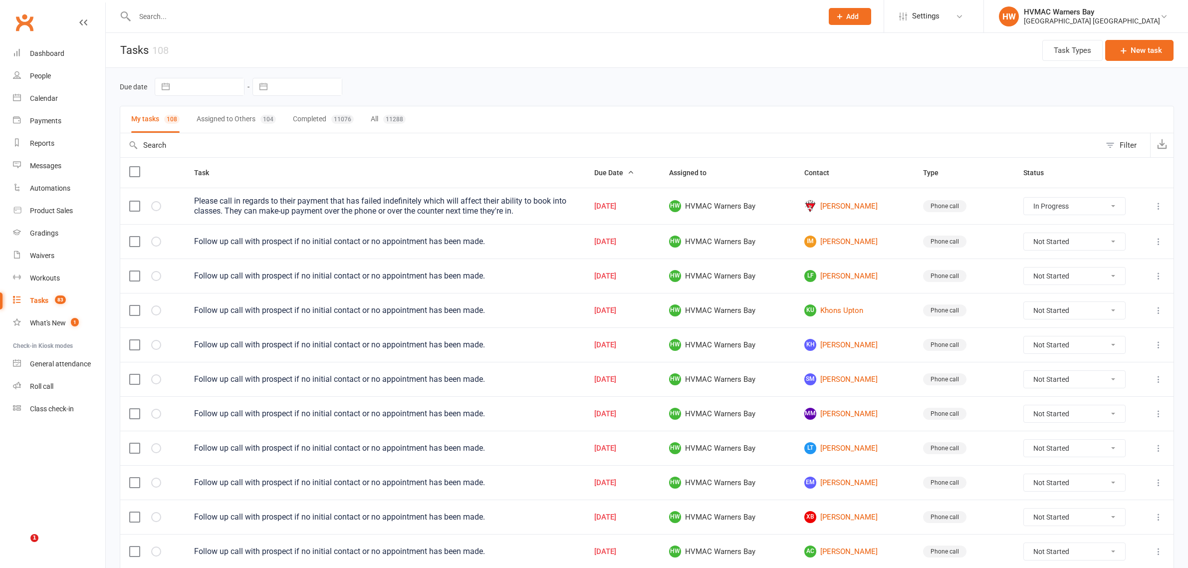
select select "started"
click at [1145, 56] on button "New task" at bounding box center [1139, 50] width 68 height 21
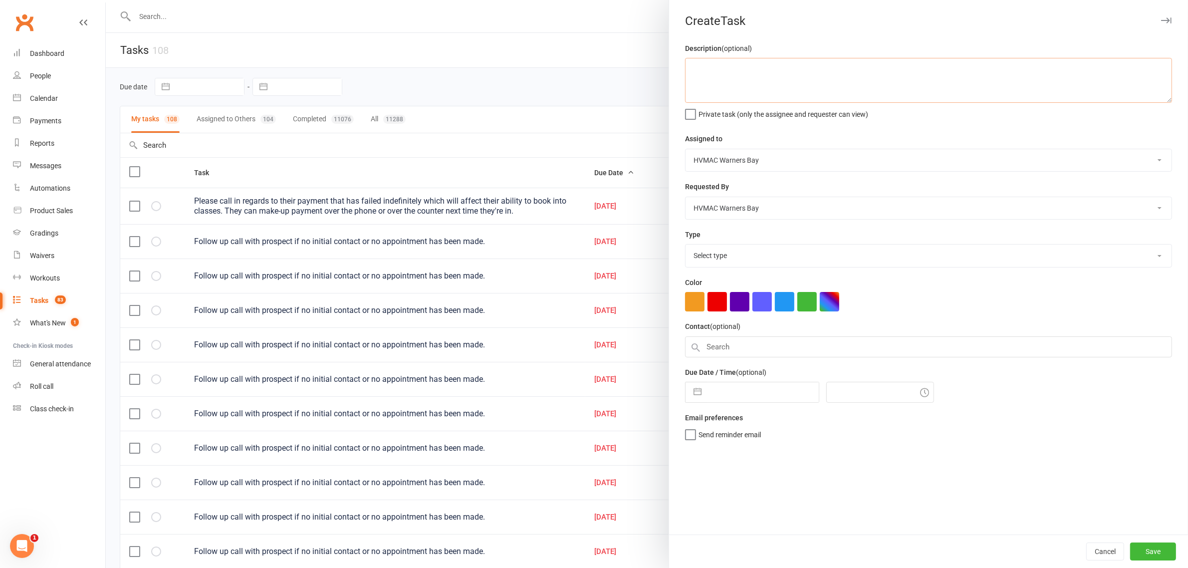
click at [826, 93] on textarea at bounding box center [928, 80] width 487 height 45
type textarea "Looking to change payment dates, info is in notes. Could you please fix it up?~…"
drag, startPoint x: 706, startPoint y: 158, endPoint x: 704, endPoint y: 167, distance: 9.7
click at [706, 158] on select "HVMAC Warners Bay [PERSON_NAME] [PERSON_NAME] [PERSON_NAME] [PERSON_NAME] Warne…" at bounding box center [928, 160] width 486 height 22
select select "42884"
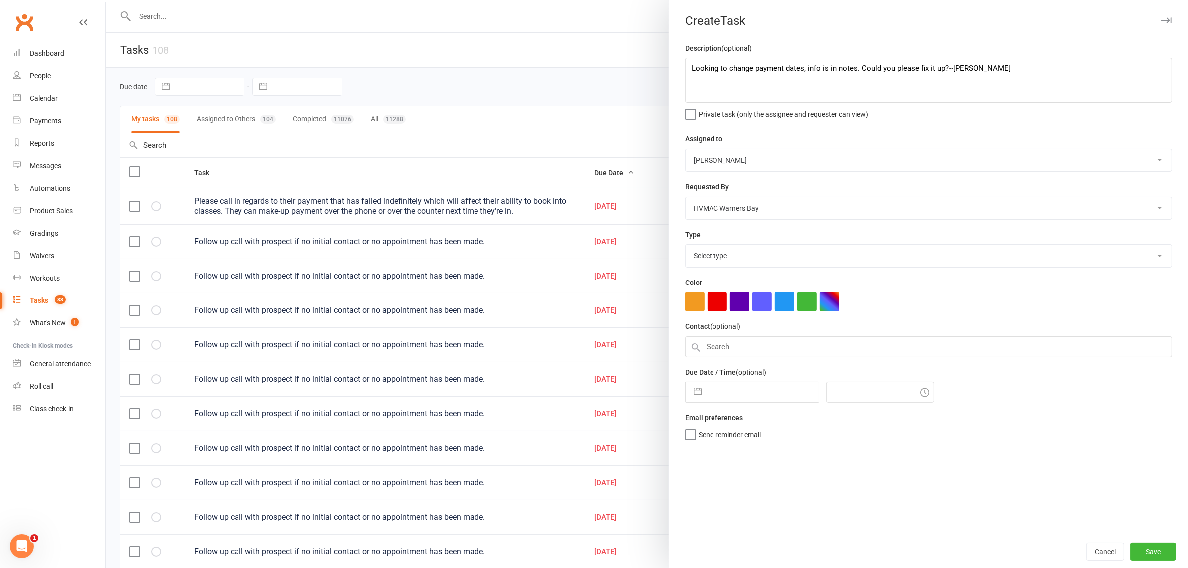
click at [685, 149] on select "HVMAC Warners Bay [PERSON_NAME] [PERSON_NAME] [PERSON_NAME] [PERSON_NAME] Warne…" at bounding box center [928, 160] width 486 height 22
click at [746, 254] on select "Select type App Desk staff tasks E-mail Fyi Main membership Meeting Member numb…" at bounding box center [928, 255] width 486 height 22
select select "18811"
click at [685, 245] on select "Select type App Desk staff tasks E-mail Fyi Main membership Meeting Member numb…" at bounding box center [928, 255] width 486 height 22
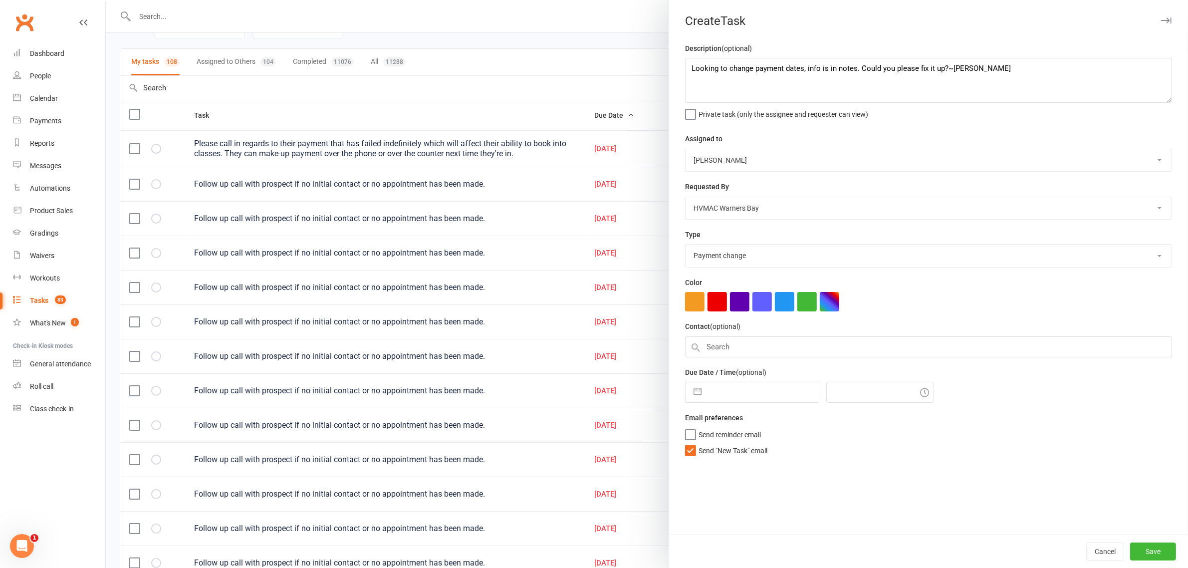
scroll to position [125, 0]
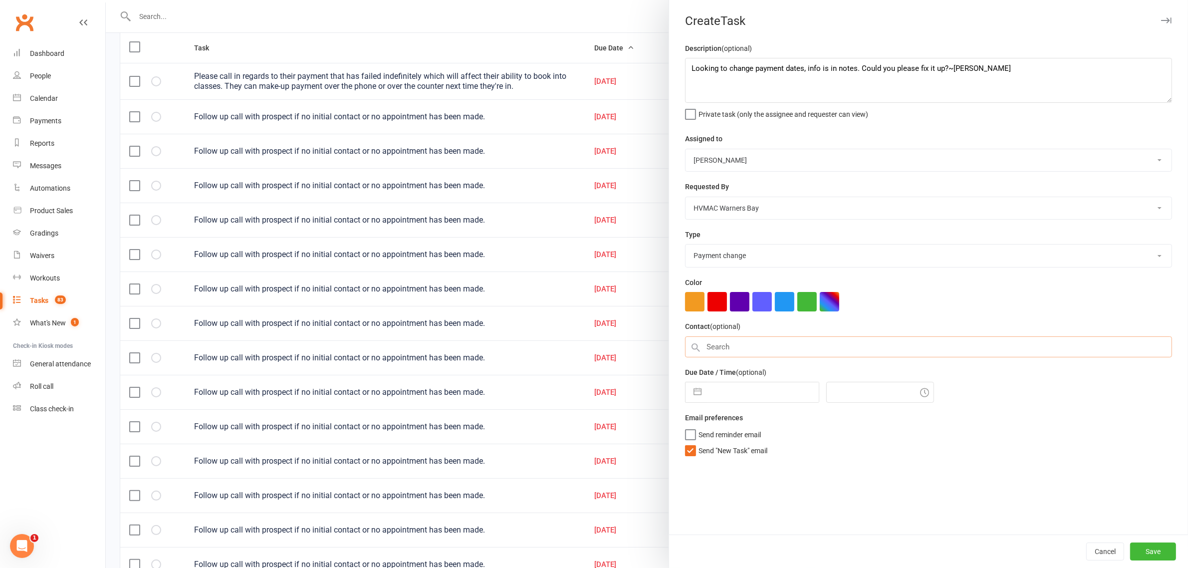
click at [746, 347] on input "text" at bounding box center [928, 346] width 487 height 21
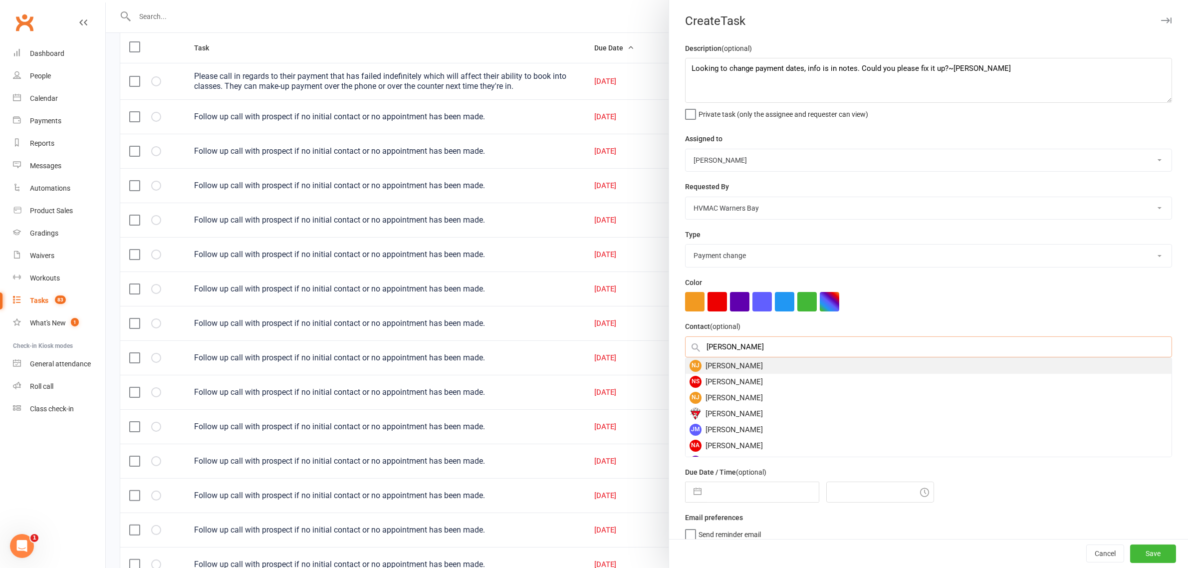
type input "[PERSON_NAME]"
click at [741, 369] on div "NJ [PERSON_NAME]" at bounding box center [928, 366] width 486 height 16
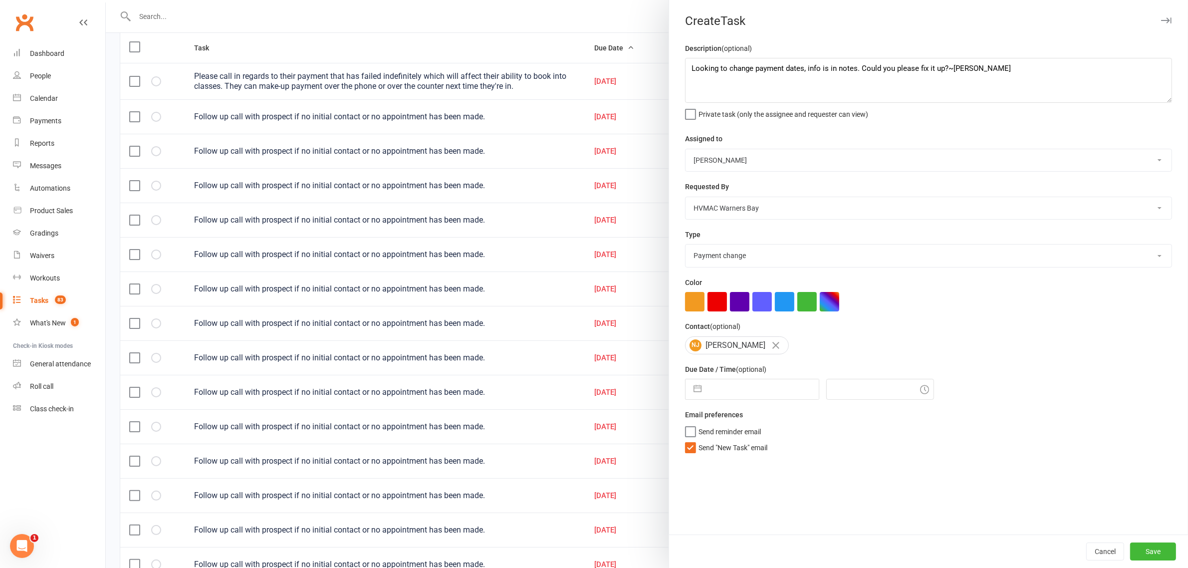
click at [749, 385] on input "text" at bounding box center [762, 389] width 112 height 20
select select "7"
select select "2025"
select select "8"
select select "2025"
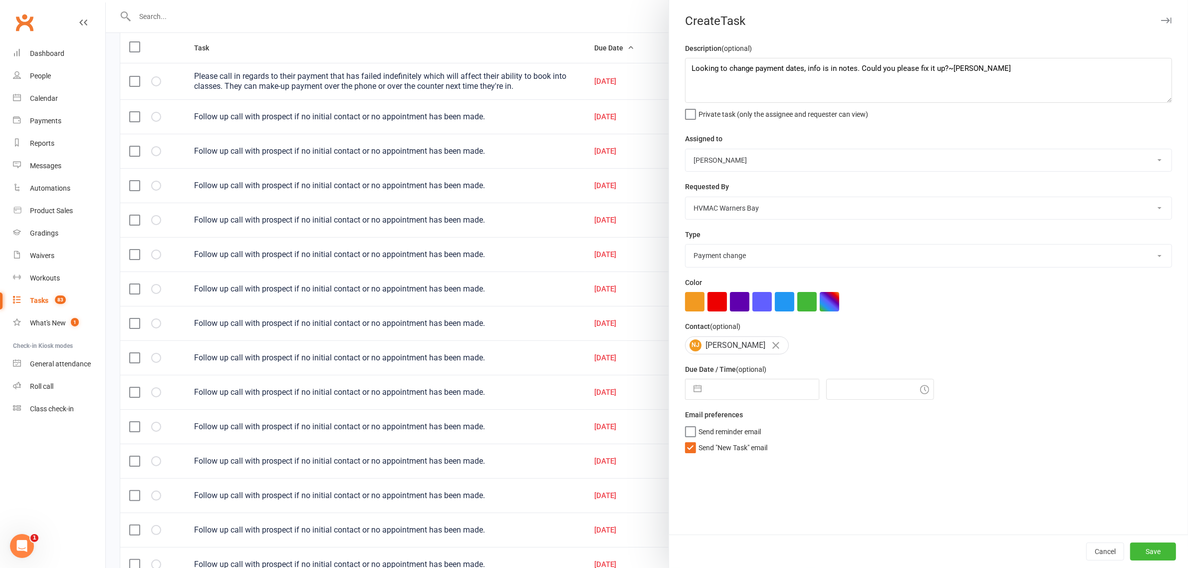
select select "9"
select select "2025"
click at [741, 508] on td "16" at bounding box center [744, 502] width 19 height 19
type input "[DATE]"
type input "7:30pm"
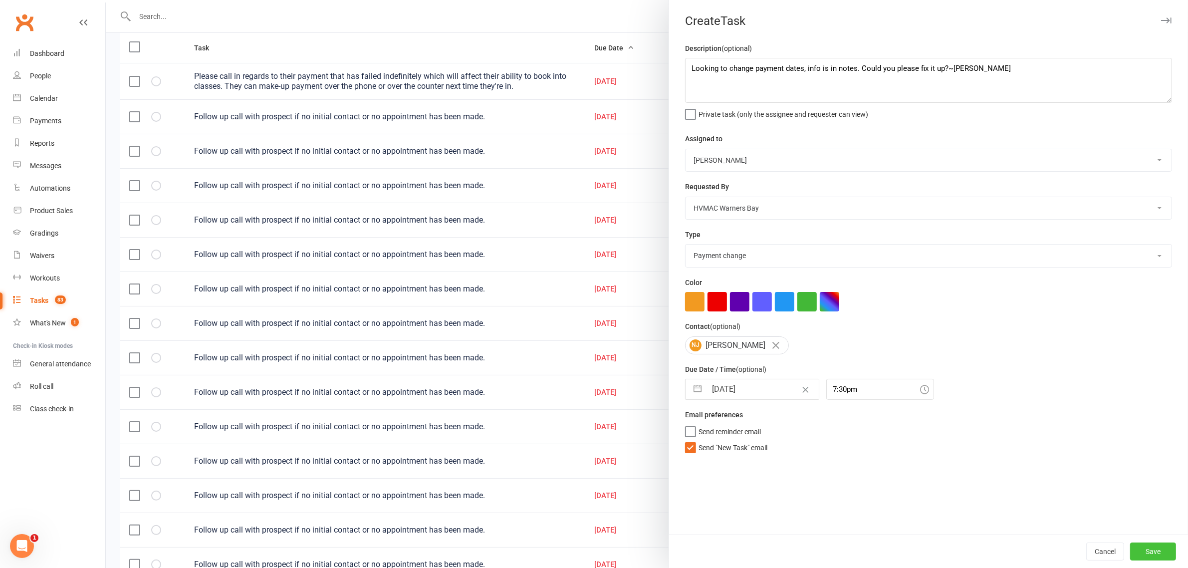
click at [1156, 549] on button "Save" at bounding box center [1153, 551] width 46 height 18
select select "started"
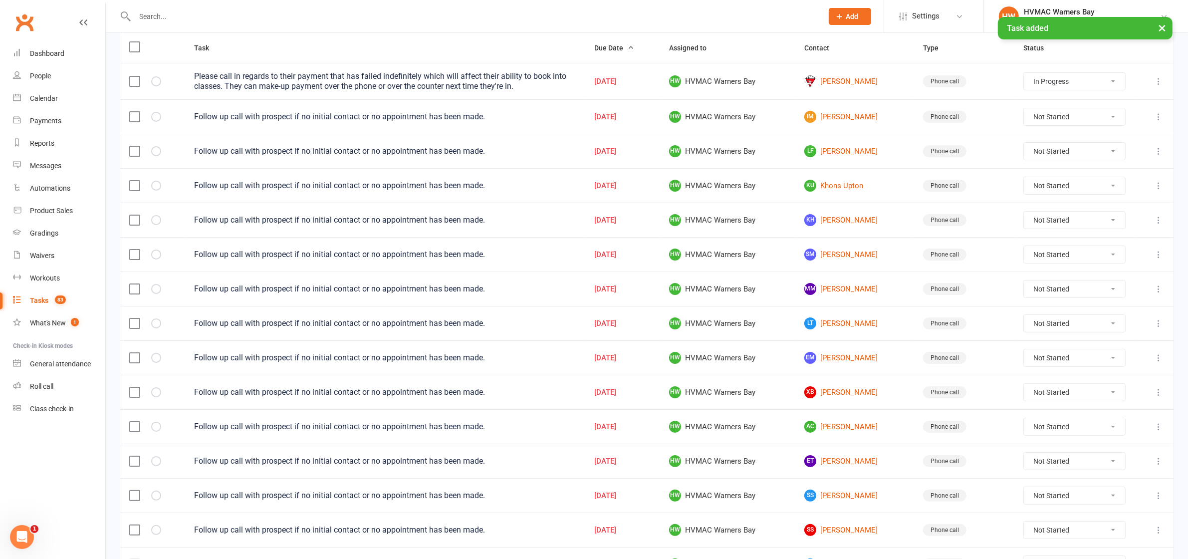
select select "started"
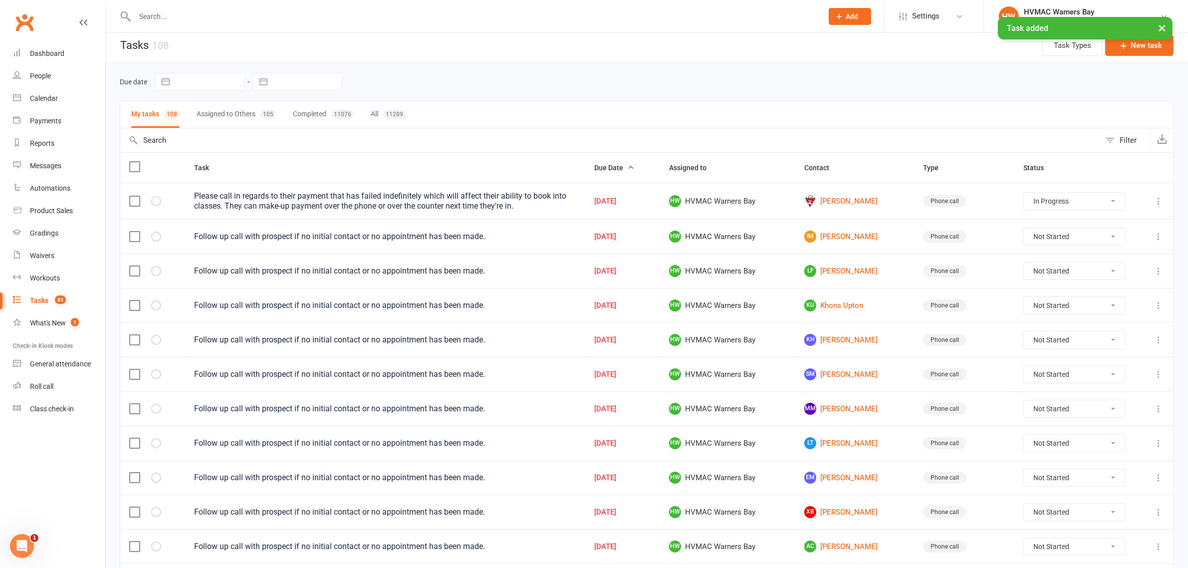
scroll to position [0, 0]
